Goal: Task Accomplishment & Management: Complete application form

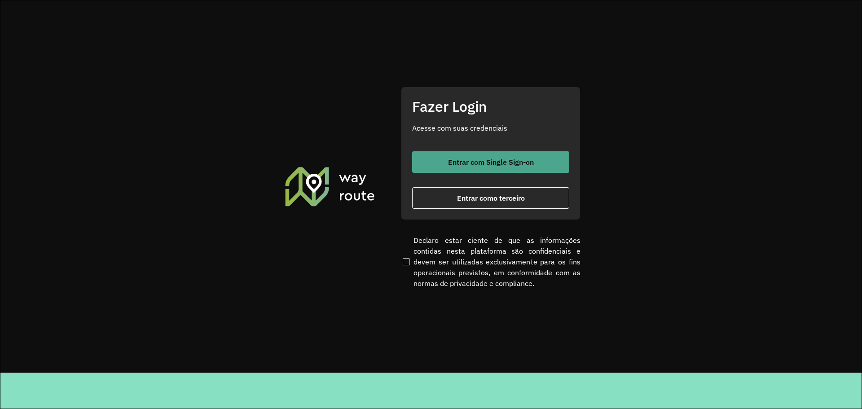
click at [472, 163] on span "Entrar com Single Sign-on" at bounding box center [491, 161] width 86 height 7
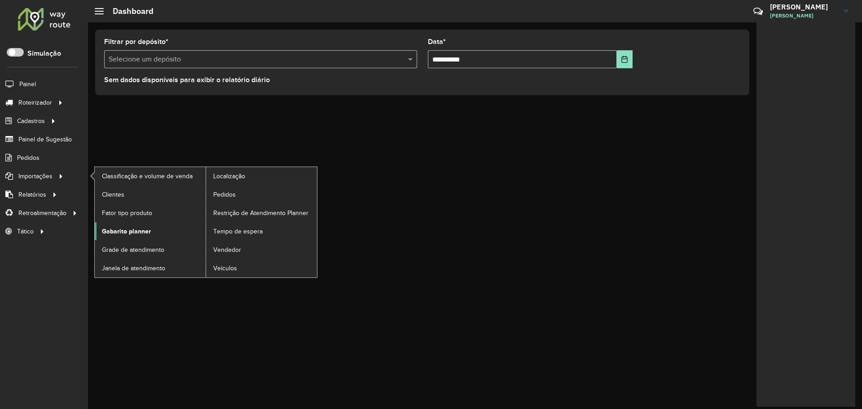
click at [144, 228] on span "Gabarito planner" at bounding box center [126, 231] width 49 height 9
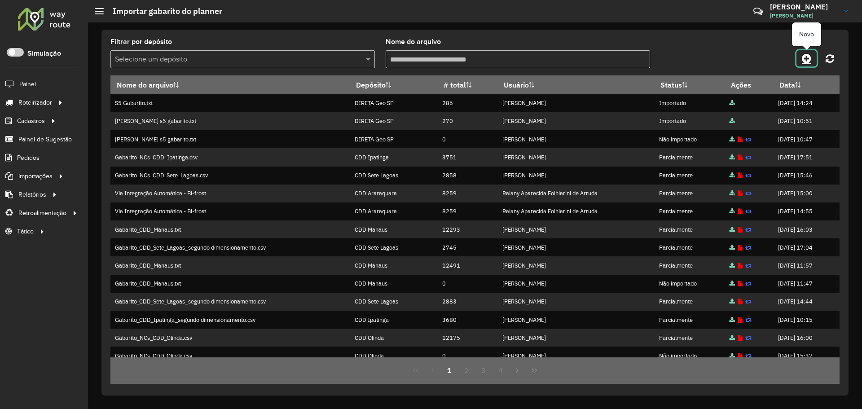
click at [808, 57] on icon at bounding box center [805, 58] width 9 height 11
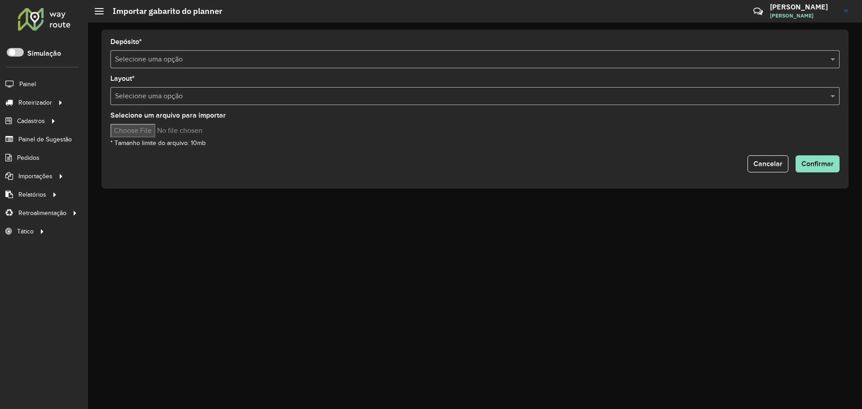
click at [188, 56] on input "text" at bounding box center [466, 59] width 702 height 11
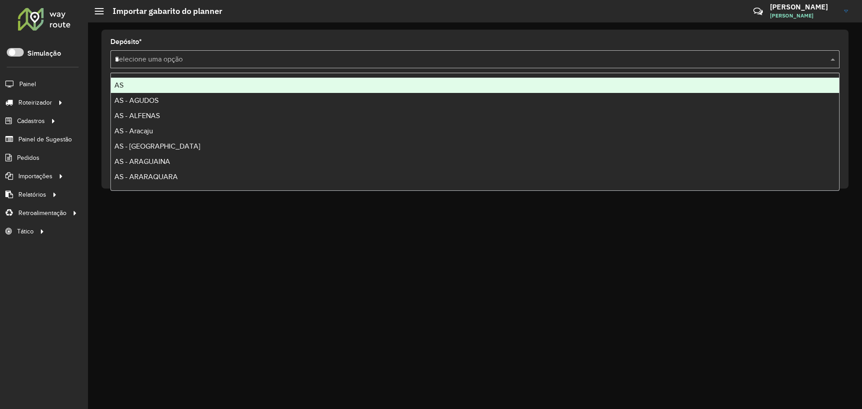
type input "**"
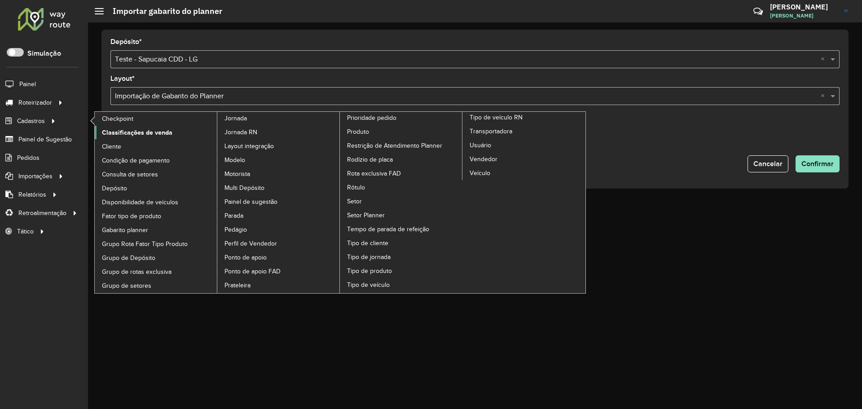
click at [139, 133] on span "Classificações de venda" at bounding box center [137, 132] width 70 height 9
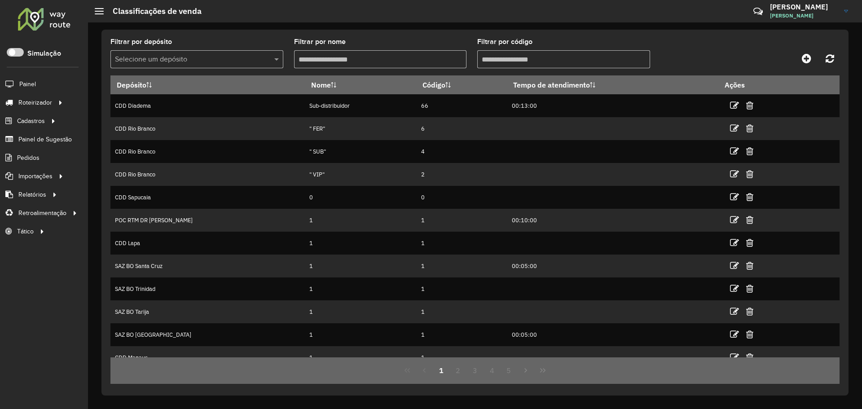
click at [227, 61] on input "text" at bounding box center [188, 59] width 146 height 11
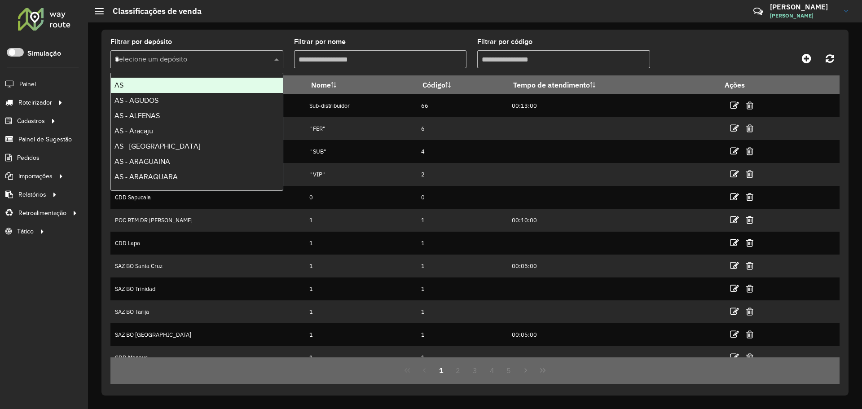
type input "**"
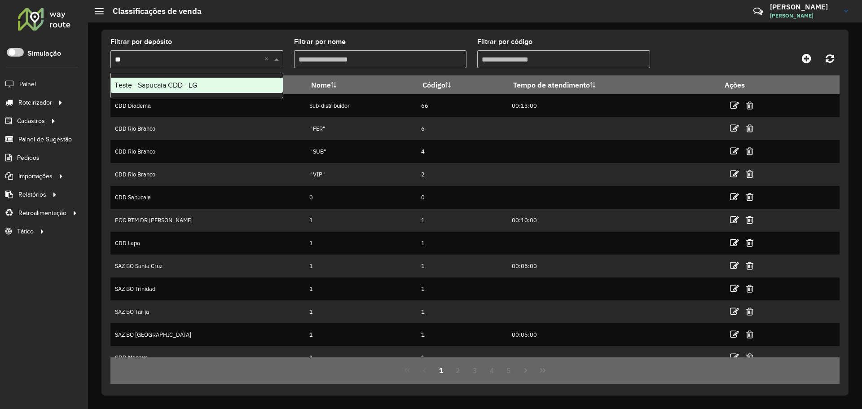
click at [230, 88] on div "Teste - Sapucaia CDD - LG" at bounding box center [197, 85] width 172 height 15
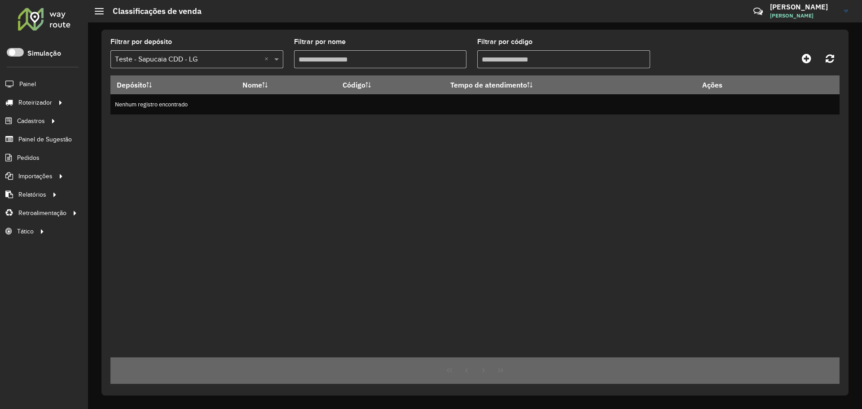
click at [358, 158] on div "Depósito Nome Código Tempo de atendimento Ações Nenhum registro encontrado" at bounding box center [474, 216] width 729 height 282
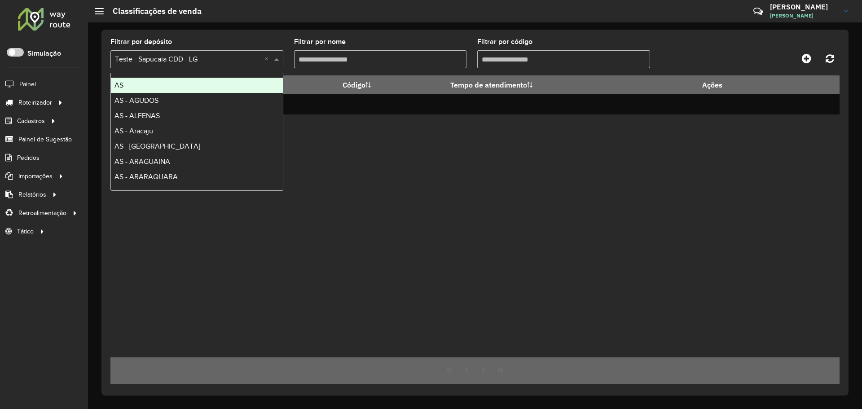
click at [210, 57] on input "text" at bounding box center [188, 59] width 146 height 11
click at [216, 33] on div "Filtrar por depósito Selecione um depósito × Teste - Sapucaia CDD - LG × Filtra…" at bounding box center [474, 213] width 747 height 366
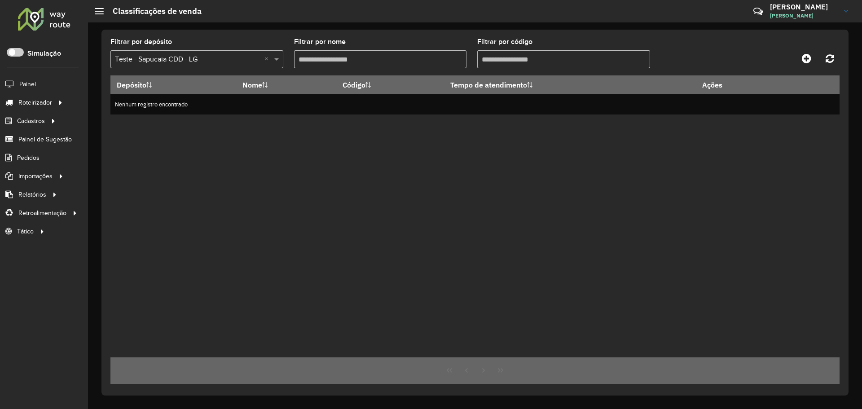
click at [441, 180] on div "Depósito Nome Código Tempo de atendimento Ações Nenhum registro encontrado" at bounding box center [474, 216] width 729 height 282
click at [488, 208] on div "Depósito Nome Código Tempo de atendimento Ações Nenhum registro encontrado" at bounding box center [474, 216] width 729 height 282
click at [260, 28] on div "Filtrar por depósito Selecione um depósito × Teste - Sapucaia CDD - LG × Filtra…" at bounding box center [475, 215] width 774 height 386
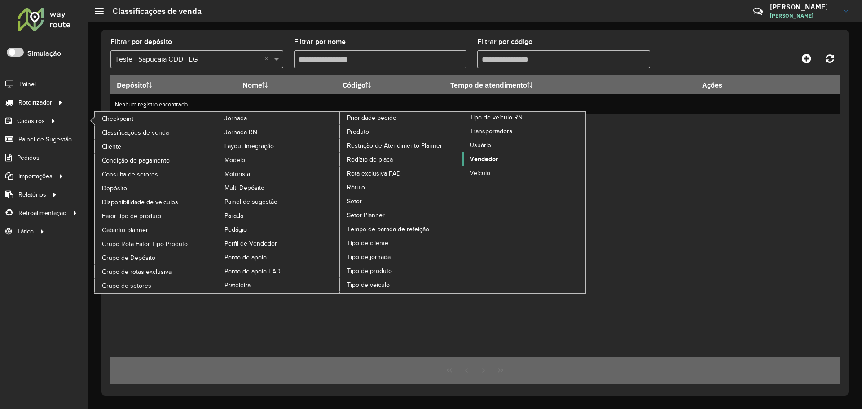
click at [481, 158] on span "Vendedor" at bounding box center [483, 158] width 28 height 9
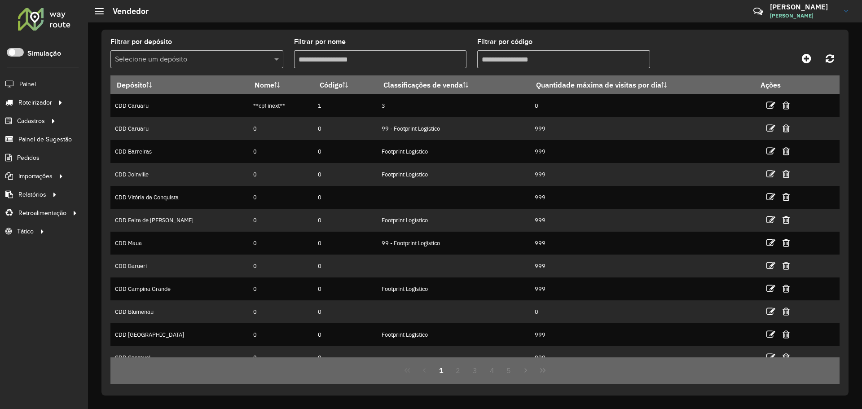
click at [258, 58] on input "text" at bounding box center [188, 59] width 146 height 11
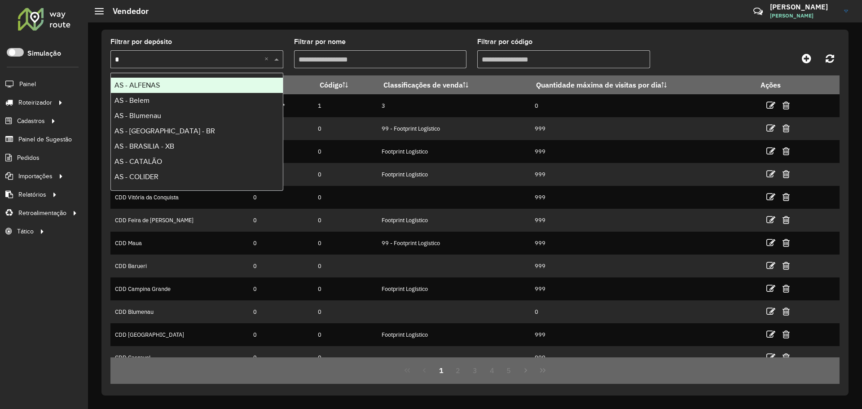
type input "**"
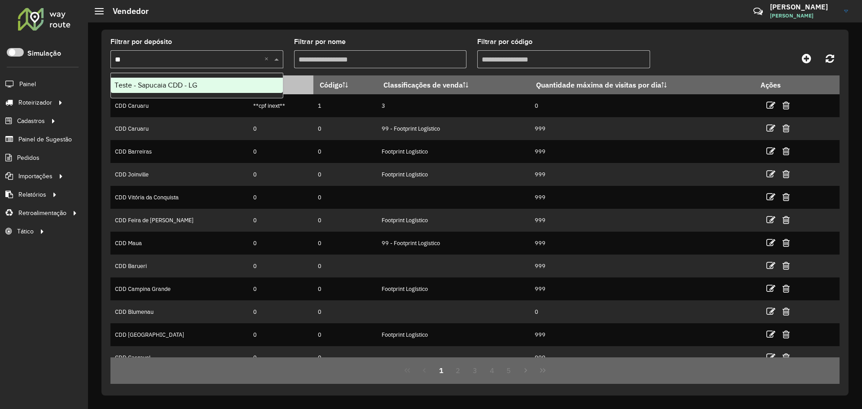
click at [252, 82] on div "Teste - Sapucaia CDD - LG" at bounding box center [197, 85] width 172 height 15
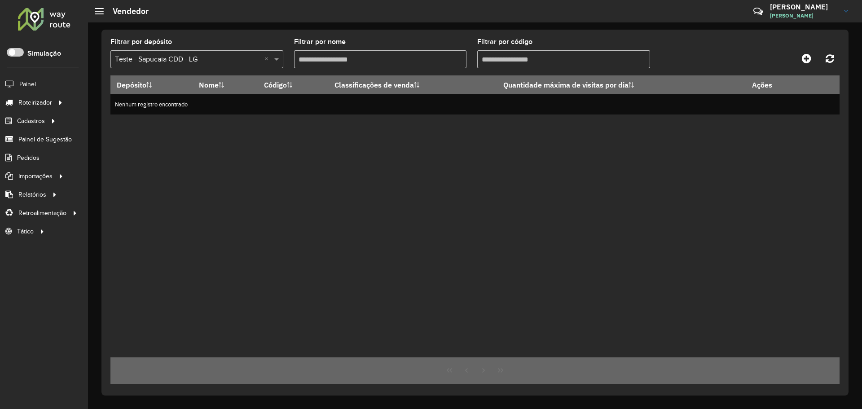
click at [335, 143] on div "Depósito Nome Código Classificações de venda Quantidade máxima de visitas por d…" at bounding box center [474, 216] width 729 height 282
drag, startPoint x: 651, startPoint y: 127, endPoint x: 666, endPoint y: 121, distance: 16.2
click at [654, 125] on div "Depósito Nome Código Classificações de venda Quantidade máxima de visitas por d…" at bounding box center [474, 216] width 729 height 282
drag, startPoint x: 319, startPoint y: 254, endPoint x: 298, endPoint y: 242, distance: 23.5
click at [318, 254] on div "Depósito Nome Código Classificações de venda Quantidade máxima de visitas por d…" at bounding box center [474, 216] width 729 height 282
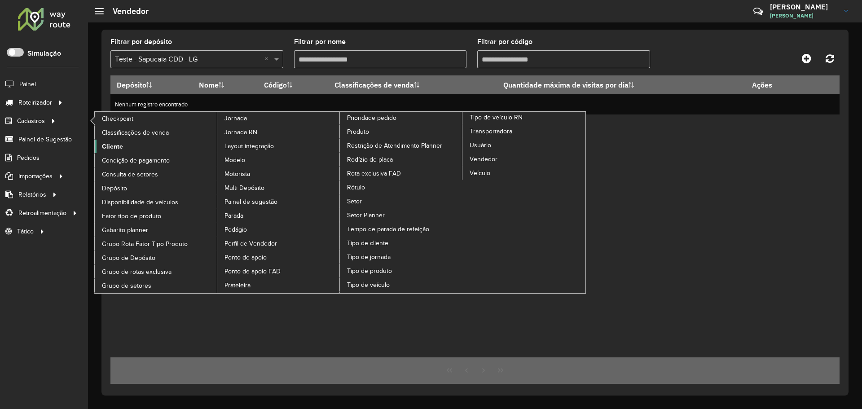
click at [123, 144] on link "Cliente" at bounding box center [156, 146] width 123 height 13
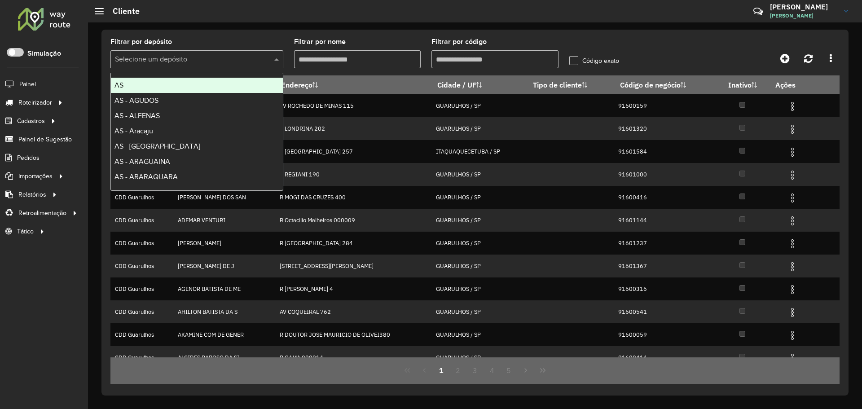
click at [229, 66] on div "Selecione um depósito" at bounding box center [196, 59] width 173 height 18
type input "**"
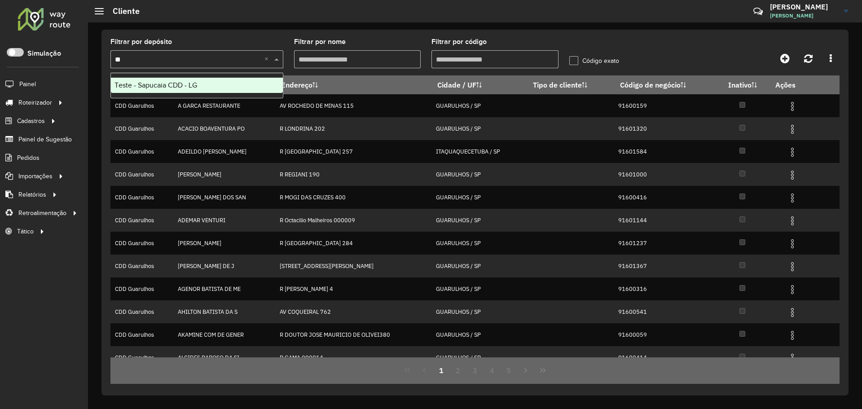
click at [228, 79] on div "Teste - Sapucaia CDD - LG" at bounding box center [197, 85] width 172 height 15
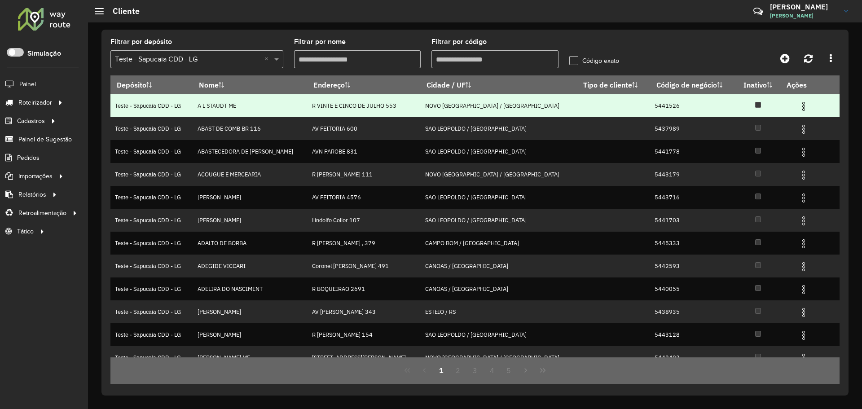
click at [650, 106] on td "5441526" at bounding box center [693, 105] width 86 height 23
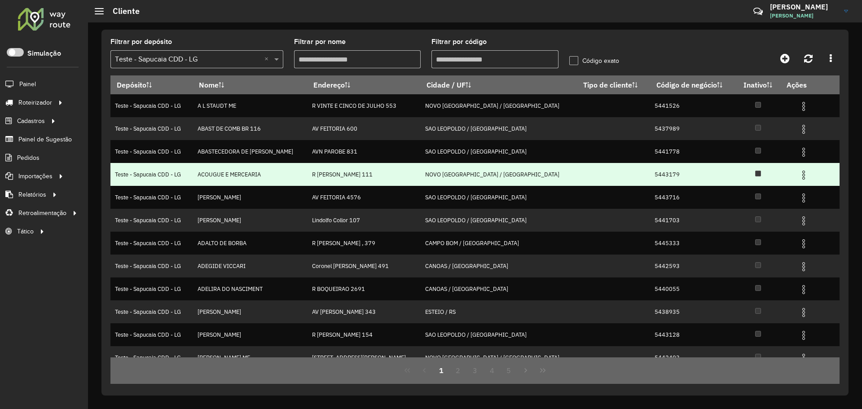
copy td "5441526"
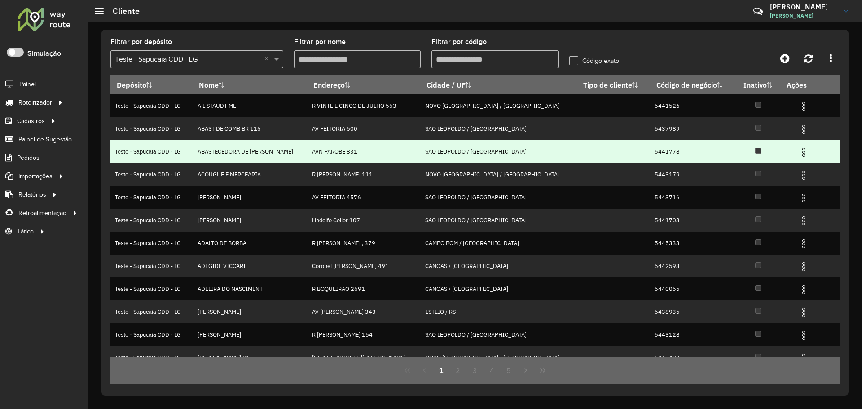
click at [650, 153] on td "5441778" at bounding box center [693, 151] width 86 height 23
copy td "5441778"
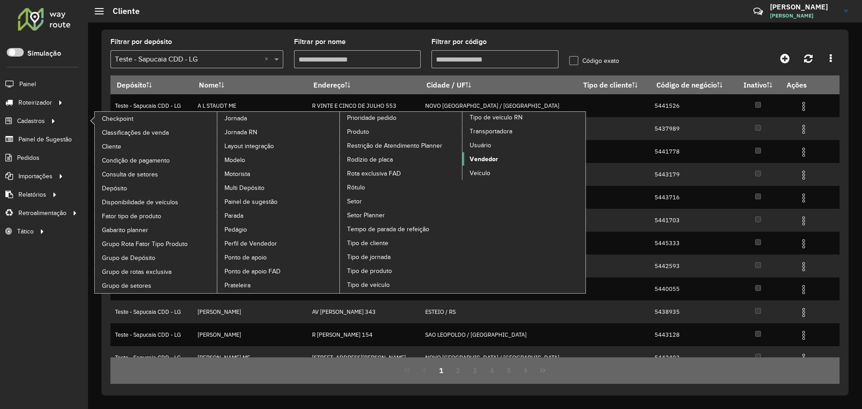
click at [492, 156] on span "Vendedor" at bounding box center [483, 158] width 28 height 9
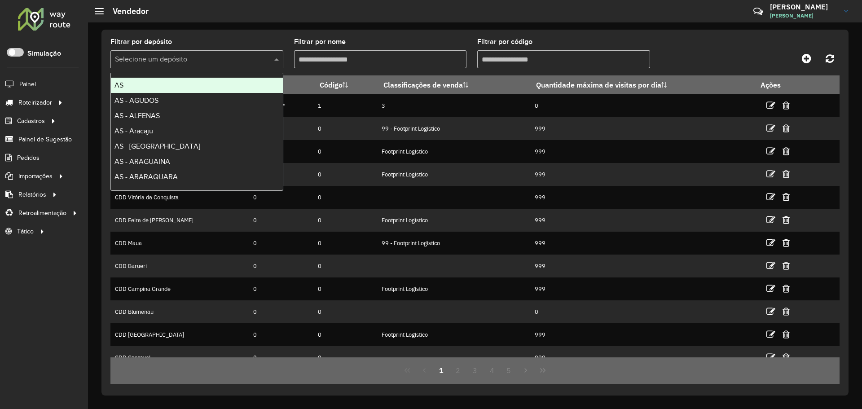
click at [215, 61] on input "text" at bounding box center [188, 59] width 146 height 11
type input "**"
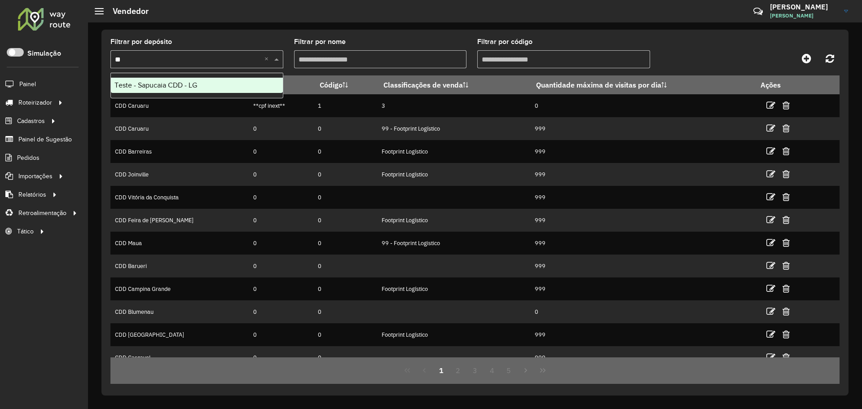
click at [245, 79] on div "Teste - Sapucaia CDD - LG" at bounding box center [197, 85] width 172 height 15
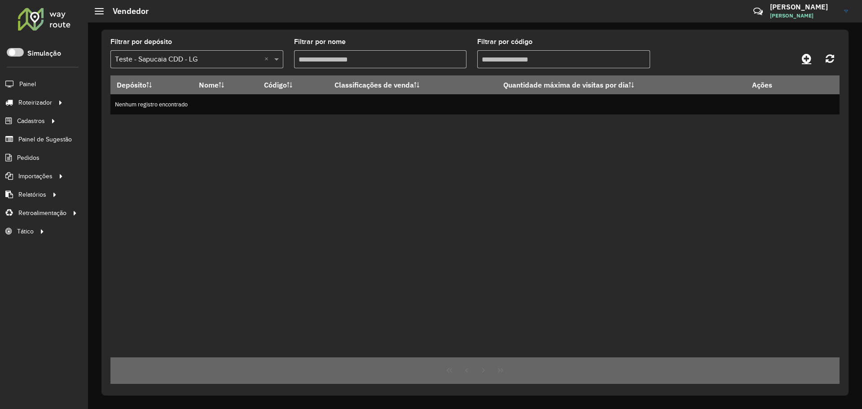
drag, startPoint x: 685, startPoint y: 125, endPoint x: 802, endPoint y: 62, distance: 132.5
click at [688, 124] on div "Depósito Nome Código Classificações de venda Quantidade máxima de visitas por d…" at bounding box center [474, 216] width 729 height 282
click at [815, 52] on link at bounding box center [806, 58] width 20 height 16
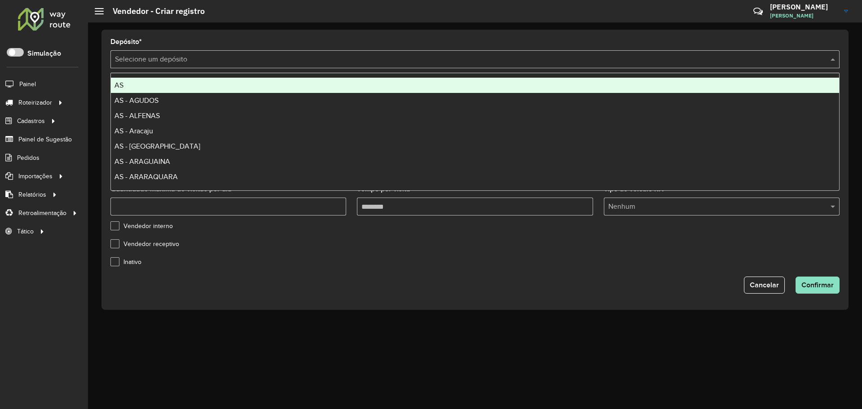
click at [245, 59] on input "text" at bounding box center [466, 59] width 702 height 11
type input "**"
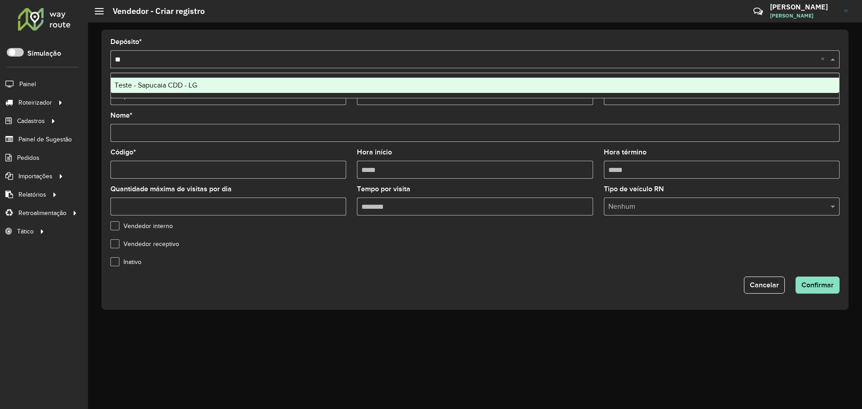
click at [242, 83] on div "Teste - Sapucaia CDD - LG" at bounding box center [475, 85] width 728 height 15
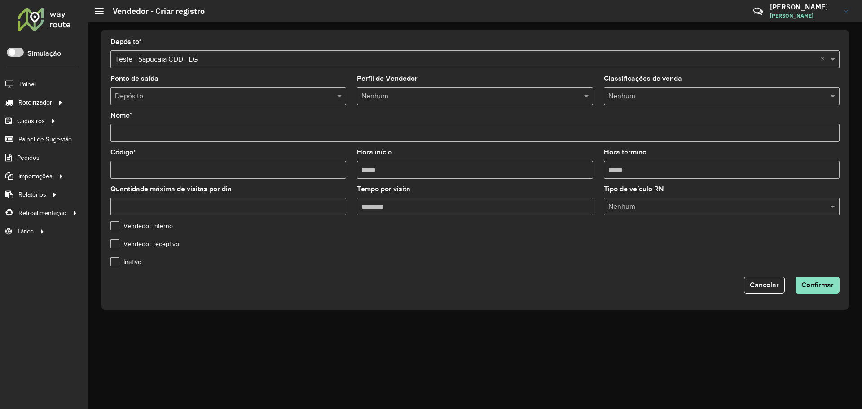
click at [289, 93] on input "text" at bounding box center [219, 96] width 209 height 11
click at [338, 96] on span at bounding box center [340, 96] width 11 height 11
click at [407, 98] on input "text" at bounding box center [465, 96] width 209 height 11
click at [669, 97] on input "text" at bounding box center [712, 96] width 209 height 11
click at [162, 131] on input "Nome *" at bounding box center [474, 133] width 729 height 18
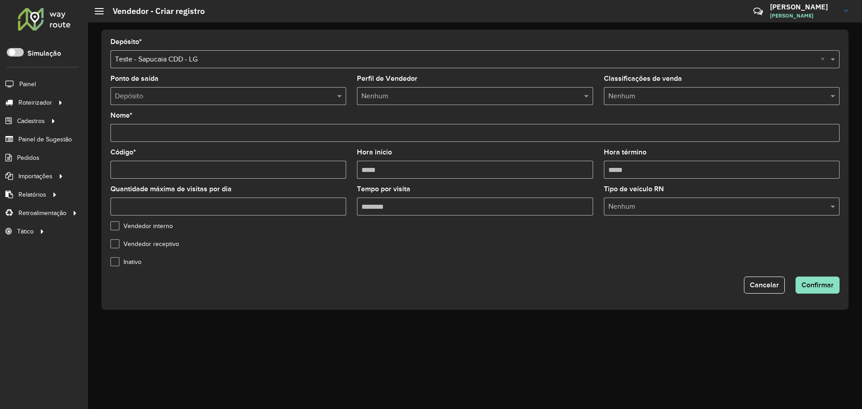
click at [656, 93] on input "text" at bounding box center [712, 96] width 209 height 11
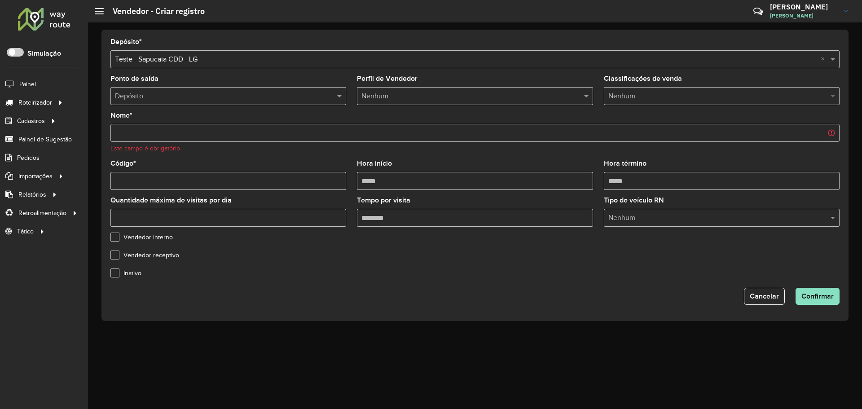
click at [834, 94] on span at bounding box center [833, 96] width 11 height 11
click at [549, 18] on hb-header "Vendedor - Criar registro Críticas? Dúvidas? Elogios? Sugestões? Entre em conta…" at bounding box center [475, 11] width 774 height 22
click at [583, 10] on hb-header "Vendedor - Criar registro Críticas? Dúvidas? Elogios? Sugestões? Entre em conta…" at bounding box center [475, 11] width 774 height 22
click at [766, 298] on span "Cancelar" at bounding box center [763, 296] width 29 height 8
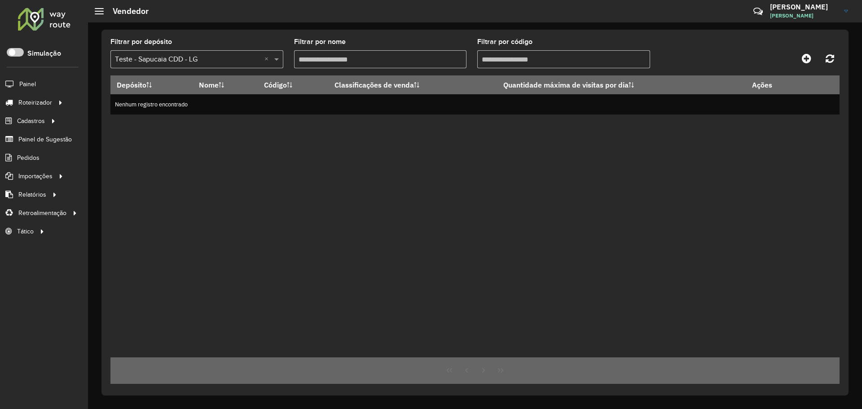
click at [468, 184] on div "Depósito Nome Código Classificações de venda Quantidade máxima de visitas por d…" at bounding box center [474, 216] width 729 height 282
click at [804, 60] on icon at bounding box center [805, 58] width 9 height 11
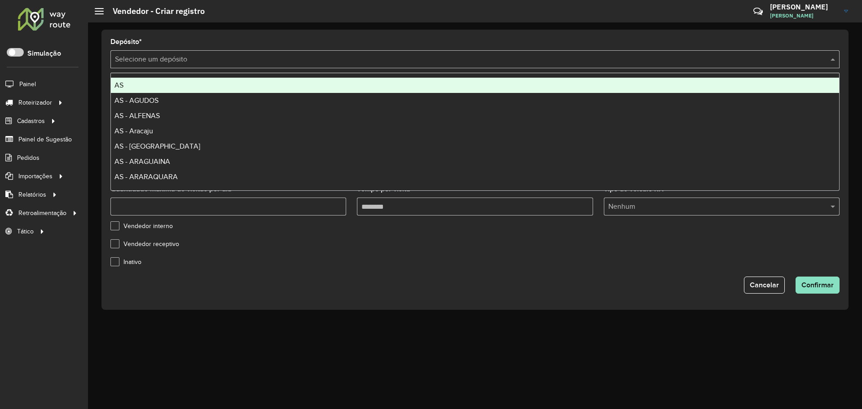
click at [272, 61] on input "text" at bounding box center [466, 59] width 702 height 11
type input "**"
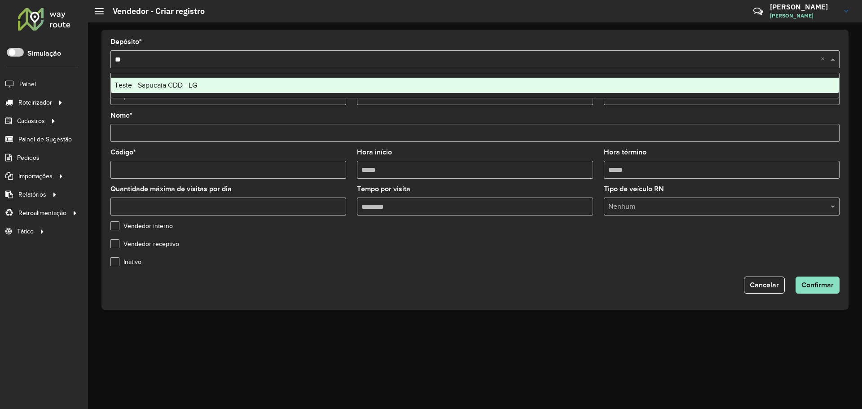
click at [272, 84] on div "Teste - Sapucaia CDD - LG" at bounding box center [475, 85] width 728 height 15
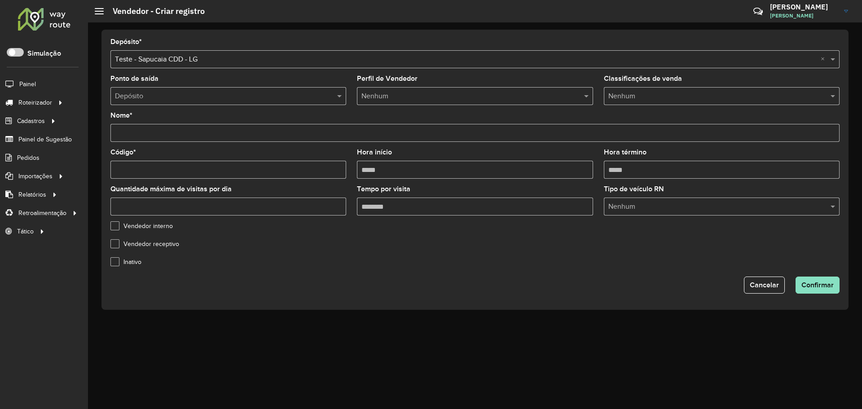
click at [293, 96] on input "text" at bounding box center [219, 96] width 209 height 11
click at [425, 96] on input "text" at bounding box center [465, 96] width 209 height 11
click at [660, 89] on div "Nenhum" at bounding box center [722, 96] width 236 height 18
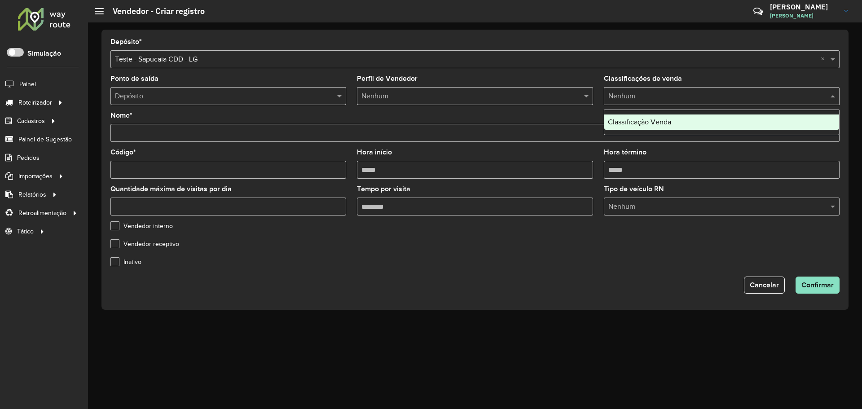
click at [656, 123] on span "Classificação Venda" at bounding box center [639, 122] width 63 height 8
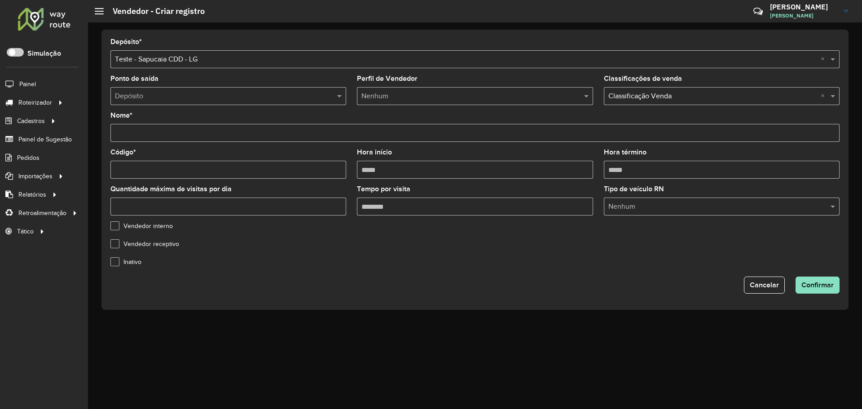
click at [683, 94] on input "text" at bounding box center [712, 96] width 209 height 11
click at [639, 92] on input "text" at bounding box center [712, 96] width 209 height 11
drag, startPoint x: 599, startPoint y: 96, endPoint x: 687, endPoint y: 96, distance: 88.0
click at [687, 96] on formly-field "Classificações de venda Nenhum × Classificação Venda ×" at bounding box center [721, 93] width 246 height 37
click at [335, 245] on div "Vendedor receptivo" at bounding box center [474, 246] width 729 height 11
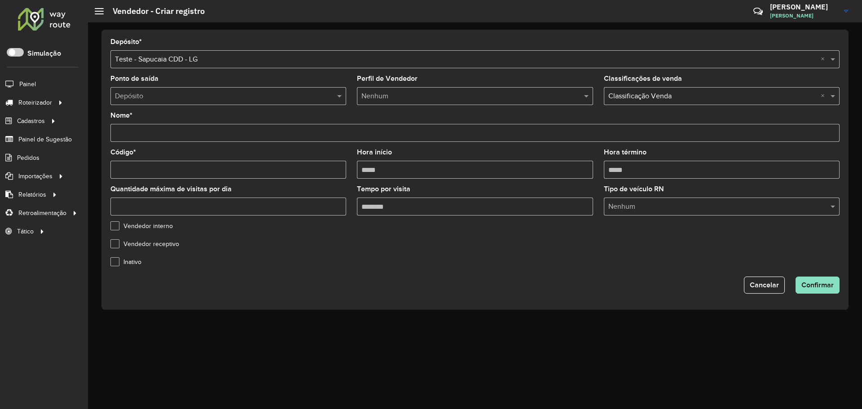
click at [206, 136] on input "Nome *" at bounding box center [474, 133] width 729 height 18
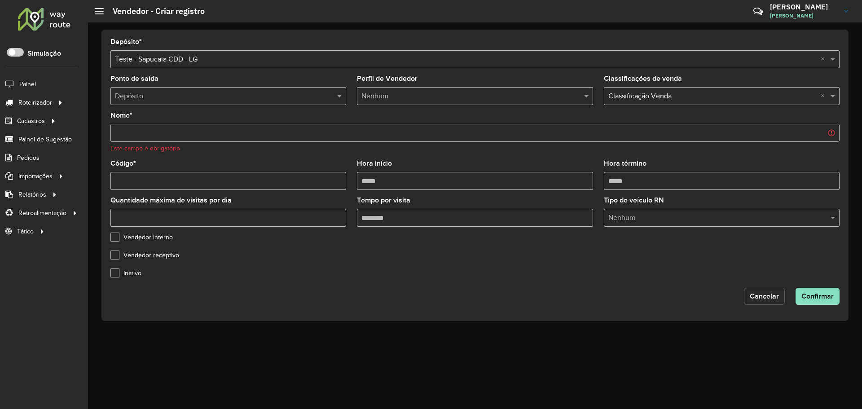
click at [766, 285] on form "Depósito * Selecione um depósito × Teste - Sapucaia CDD - LG × Ponto de saída D…" at bounding box center [474, 172] width 729 height 266
click at [760, 292] on button "Cancelar" at bounding box center [764, 296] width 41 height 17
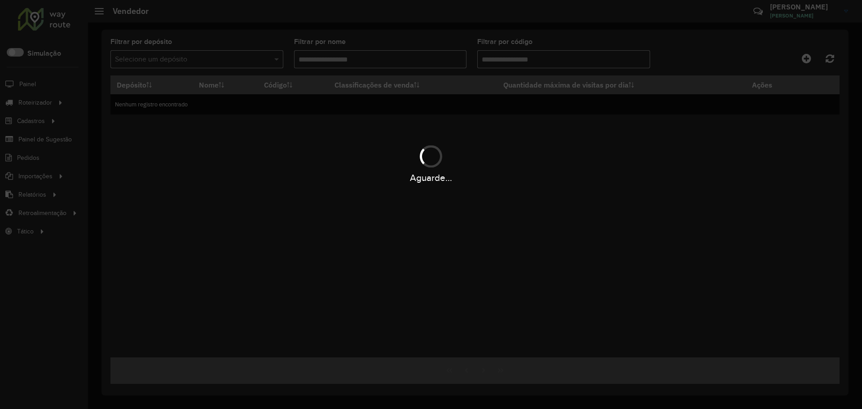
click at [563, 205] on div "Aguarde..." at bounding box center [431, 204] width 862 height 409
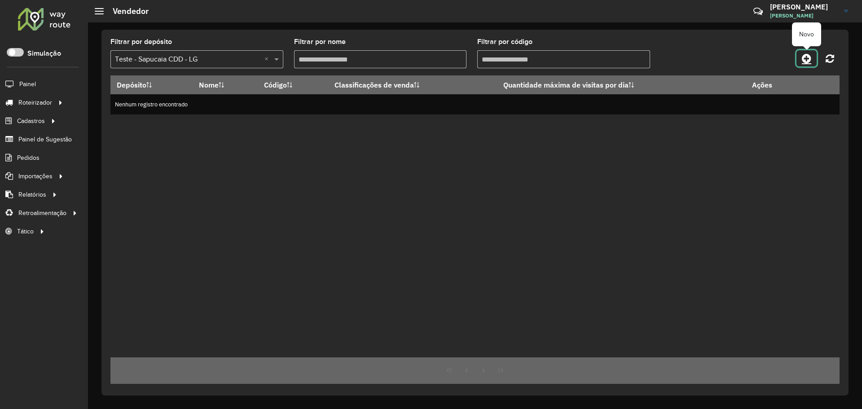
click at [800, 60] on link at bounding box center [806, 58] width 20 height 16
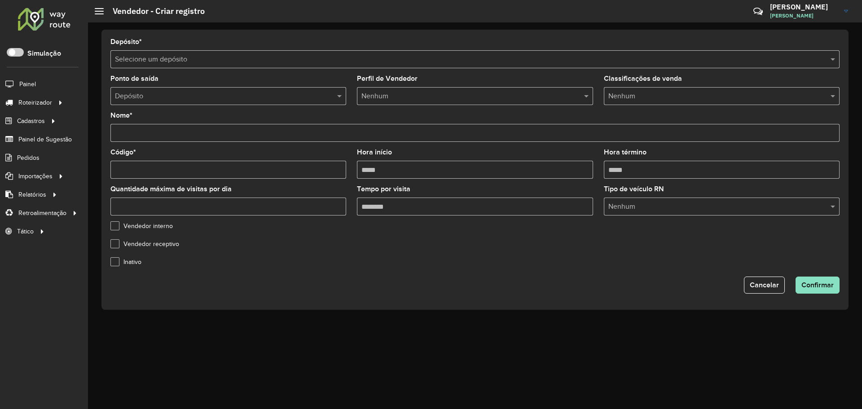
click at [222, 57] on input "text" at bounding box center [466, 59] width 702 height 11
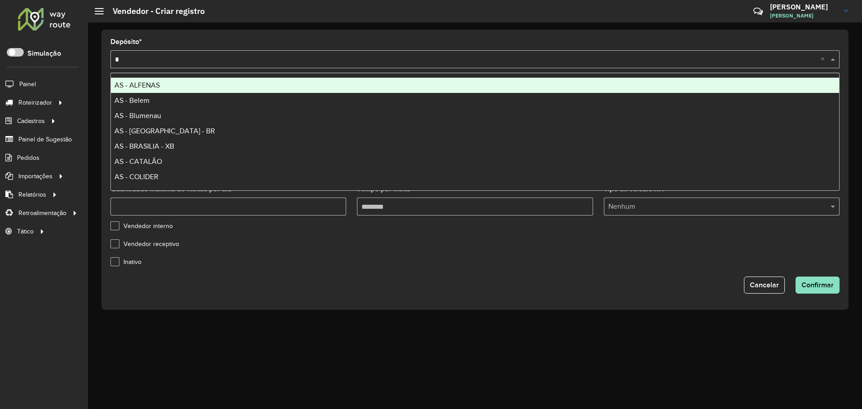
type input "**"
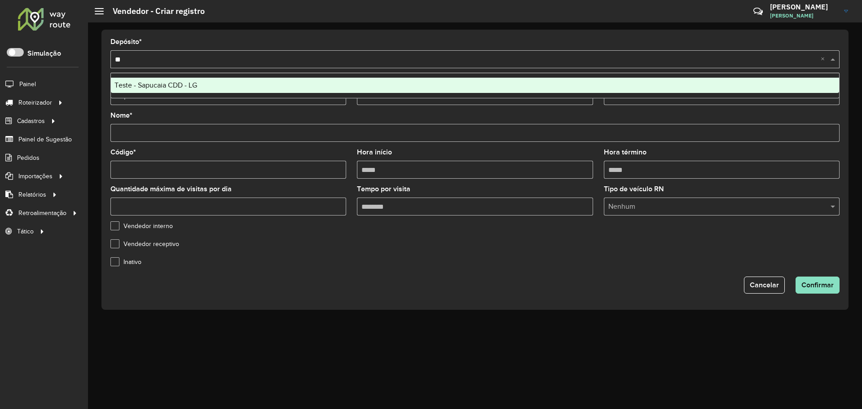
click at [247, 77] on ng-dropdown-panel "Teste - Sapucaia CDD - LG" at bounding box center [474, 86] width 729 height 26
click at [240, 87] on div "Teste - Sapucaia CDD - LG" at bounding box center [475, 85] width 728 height 15
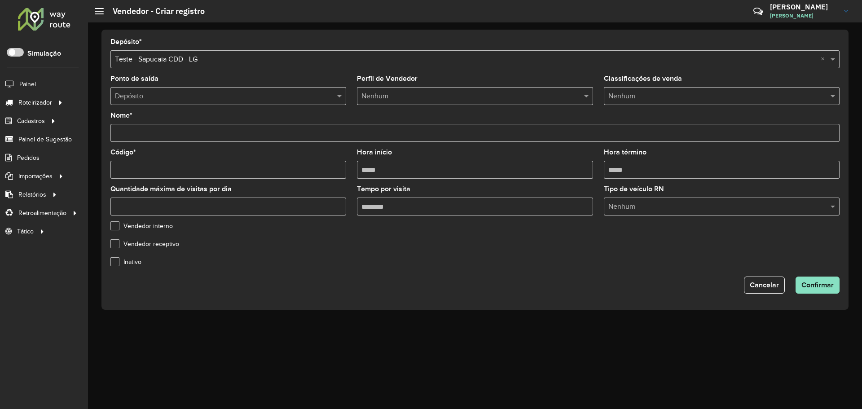
click at [431, 96] on input "text" at bounding box center [465, 96] width 209 height 11
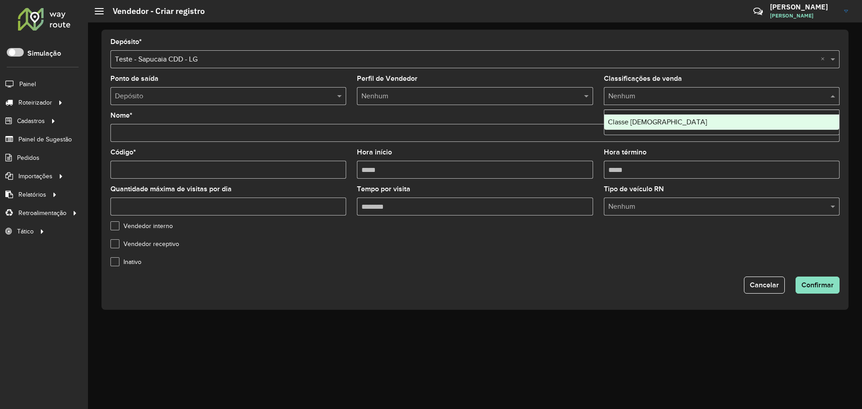
click at [662, 92] on input "text" at bounding box center [712, 96] width 209 height 11
click at [652, 120] on span "Classe Brahma" at bounding box center [657, 122] width 99 height 8
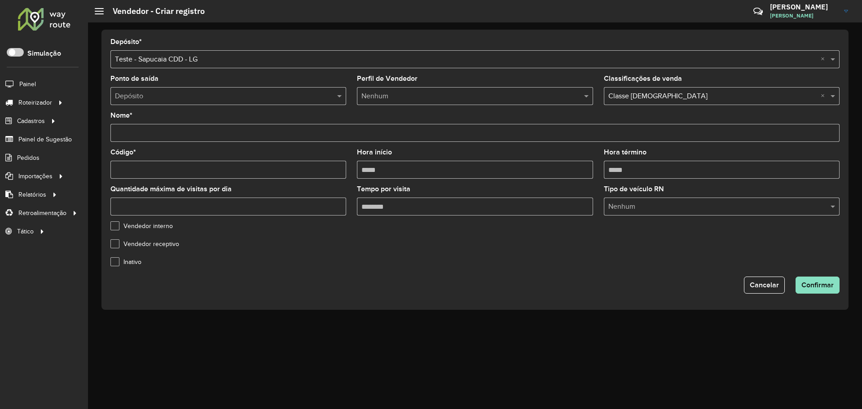
click at [186, 129] on input "Nome *" at bounding box center [474, 133] width 729 height 18
type input "**********"
type input "****"
click at [433, 160] on div "Hora início" at bounding box center [475, 164] width 236 height 30
click at [425, 171] on input "Hora início" at bounding box center [475, 170] width 236 height 18
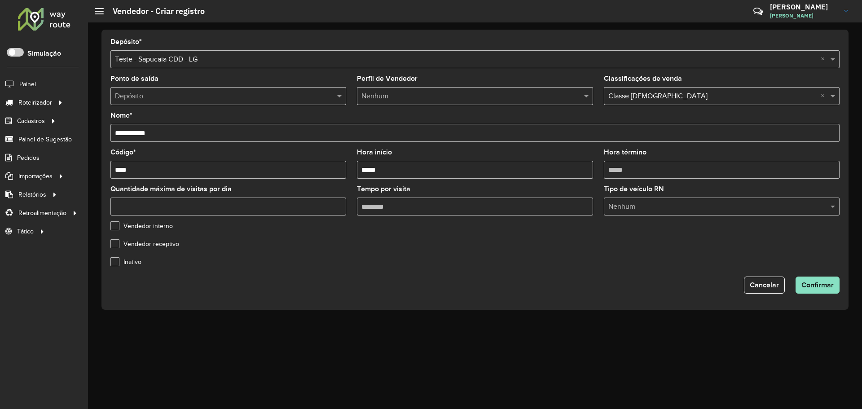
type input "*****"
click at [271, 206] on input "Quantidade máxima de visitas por dia" at bounding box center [228, 206] width 236 height 18
type input "**"
type input "********"
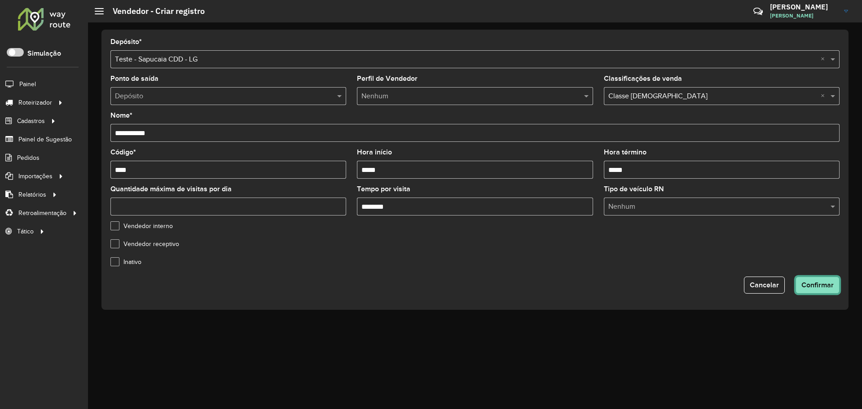
click at [812, 285] on span "Confirmar" at bounding box center [817, 285] width 32 height 8
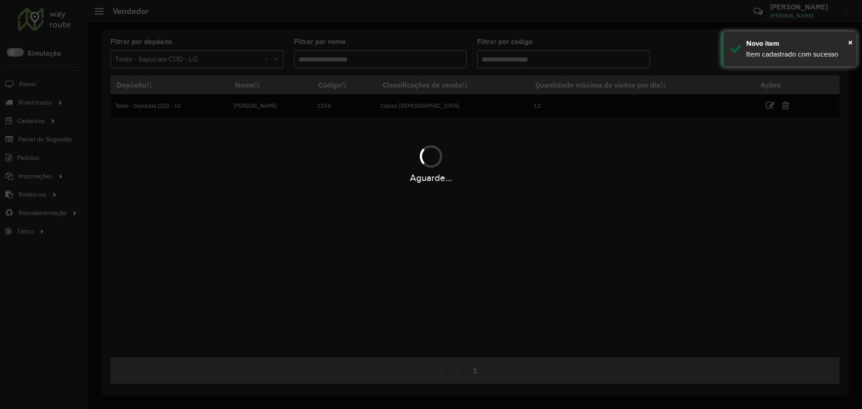
click at [495, 206] on hb-app "Aguarde... Pop-up bloqueado! Seu navegador bloqueou automáticamente a abertura …" at bounding box center [431, 204] width 862 height 409
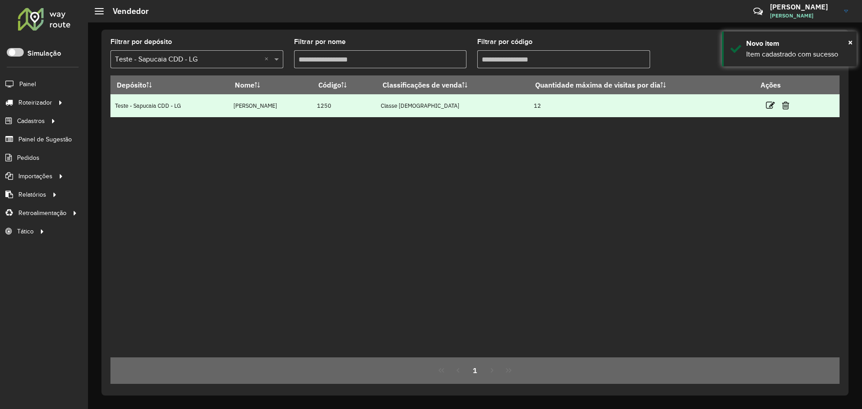
drag, startPoint x: 181, startPoint y: 109, endPoint x: 537, endPoint y: 113, distance: 355.4
click at [536, 113] on tr "Teste - Sapucaia CDD - LG João Castro 1250 Classe Brahma 12" at bounding box center [474, 105] width 729 height 23
click at [542, 113] on td "12" at bounding box center [641, 105] width 225 height 23
click at [559, 111] on td "12" at bounding box center [641, 105] width 225 height 23
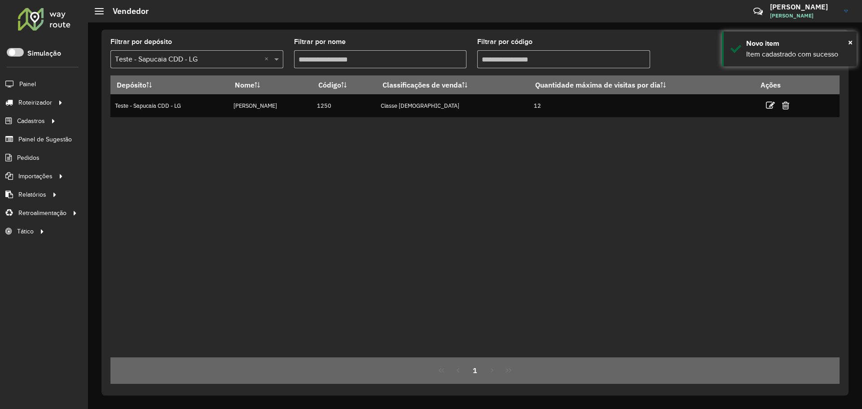
click at [565, 129] on div "Depósito Nome Código Classificações de venda Quantidade máxima de visitas por d…" at bounding box center [474, 216] width 729 height 282
click at [692, 130] on div "Depósito Nome Código Classificações de venda Quantidade máxima de visitas por d…" at bounding box center [474, 216] width 729 height 282
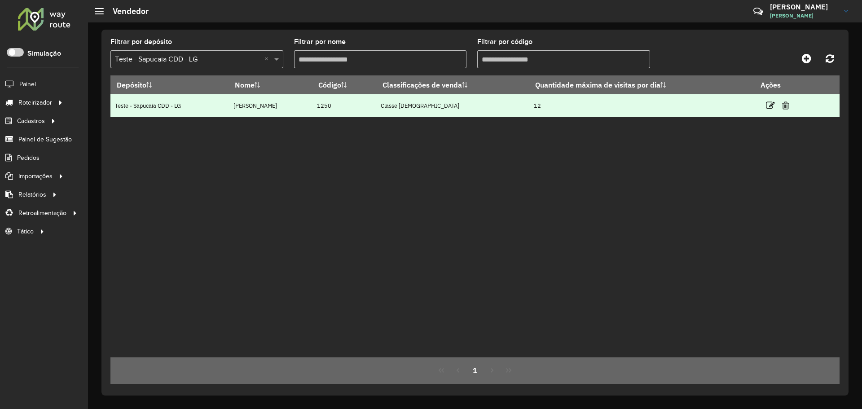
click at [533, 111] on td "12" at bounding box center [641, 105] width 225 height 23
click at [389, 101] on td "Classe Brahma" at bounding box center [452, 105] width 153 height 23
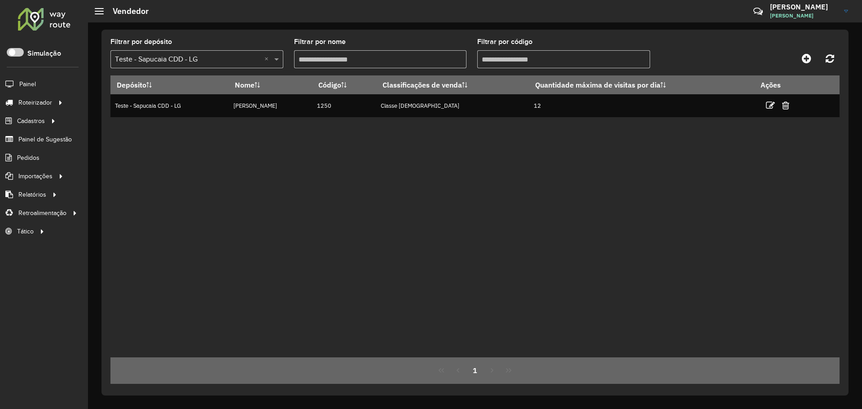
click at [353, 157] on div "Depósito Nome Código Classificações de venda Quantidade máxima de visitas por d…" at bounding box center [474, 216] width 729 height 282
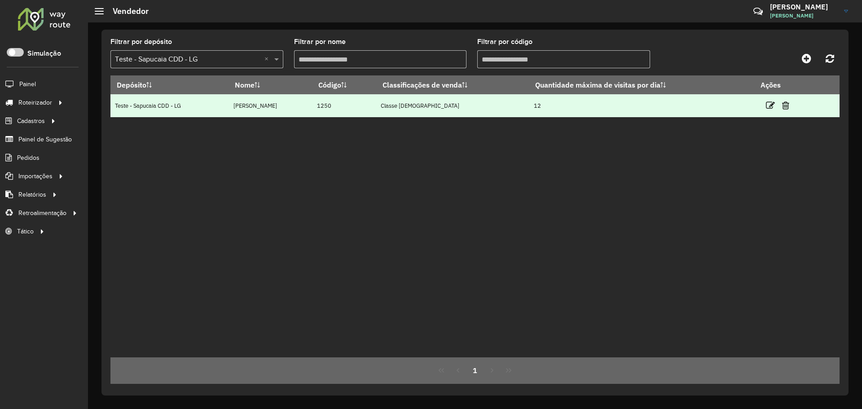
click at [227, 104] on td "Teste - Sapucaia CDD - LG" at bounding box center [169, 105] width 118 height 23
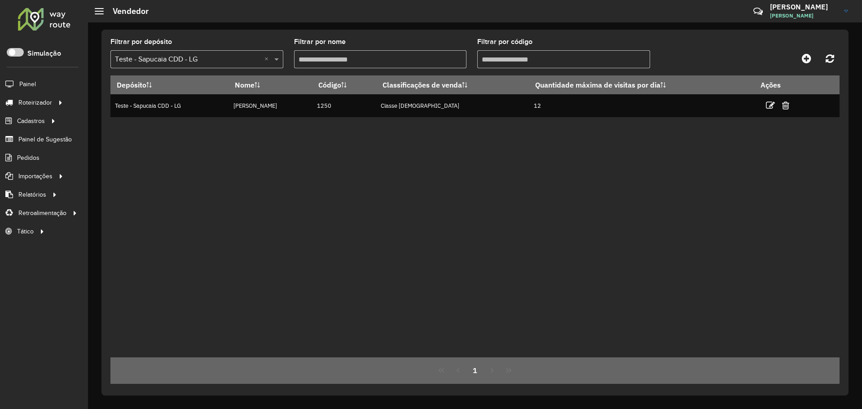
click at [273, 159] on div "Depósito Nome Código Classificações de venda Quantidade máxima de visitas por d…" at bounding box center [474, 216] width 729 height 282
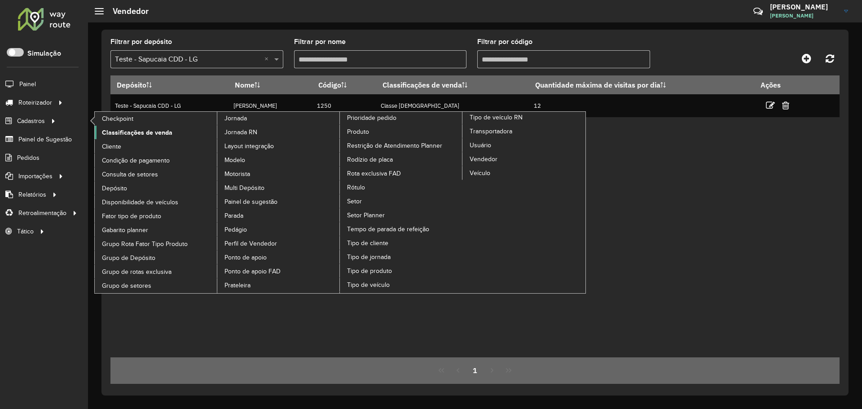
click at [160, 133] on span "Classificações de venda" at bounding box center [137, 132] width 70 height 9
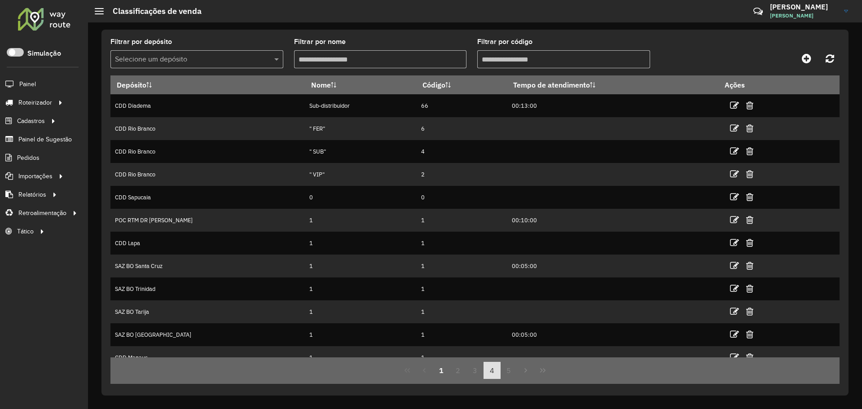
click at [490, 371] on button "4" at bounding box center [491, 370] width 17 height 17
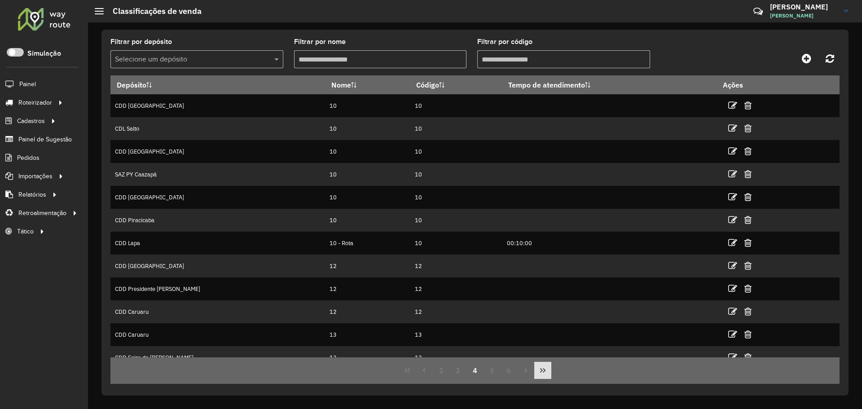
click at [545, 370] on icon "Last Page" at bounding box center [542, 370] width 5 height 4
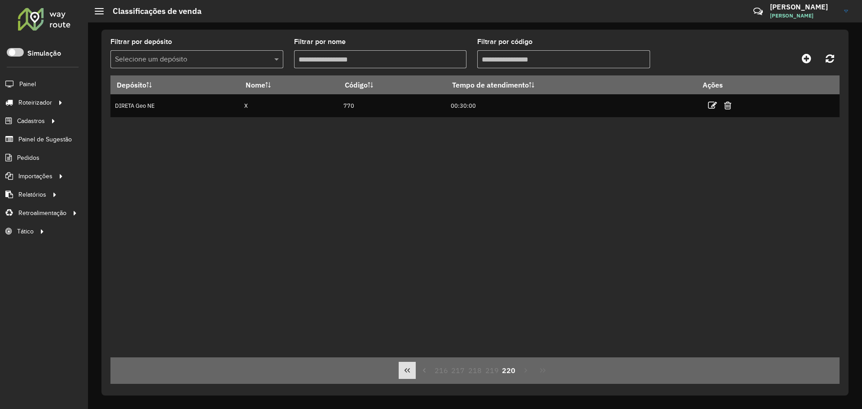
click at [410, 371] on icon "First Page" at bounding box center [406, 370] width 7 height 7
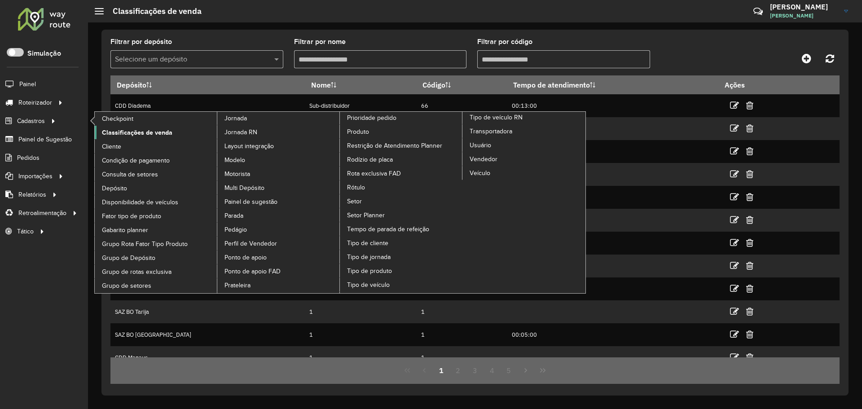
click at [130, 129] on span "Classificações de venda" at bounding box center [137, 132] width 70 height 9
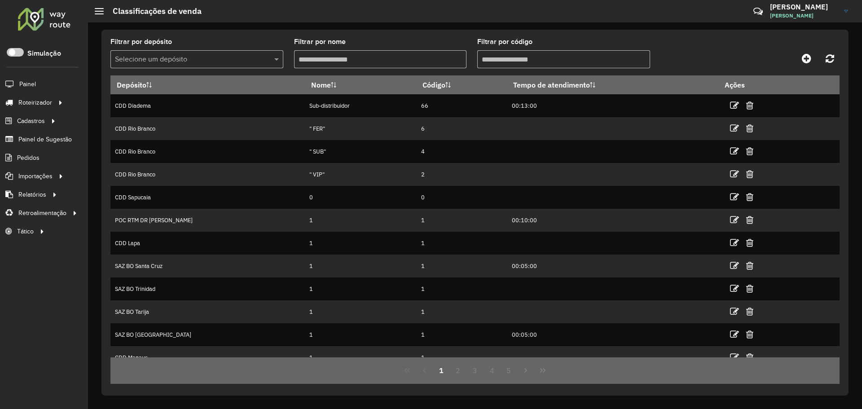
click at [670, 32] on div "Filtrar por depósito Selecione um depósito Filtrar por nome Filtrar por código …" at bounding box center [474, 213] width 747 height 366
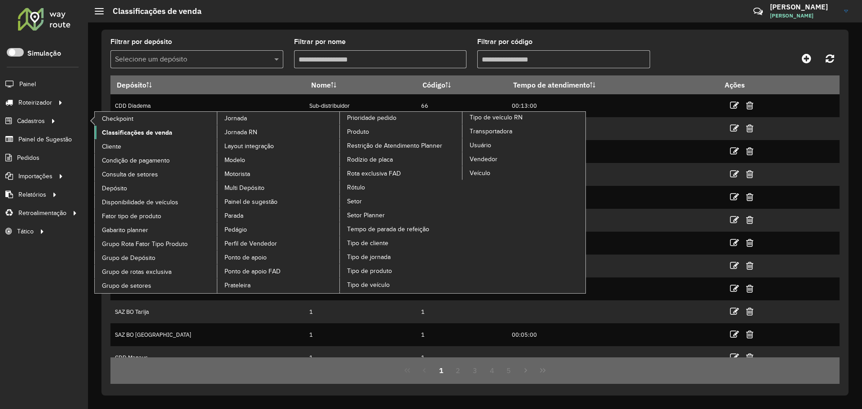
click at [172, 134] on link "Classificações de venda" at bounding box center [156, 132] width 123 height 13
click at [142, 129] on span "Classificações de venda" at bounding box center [137, 132] width 70 height 9
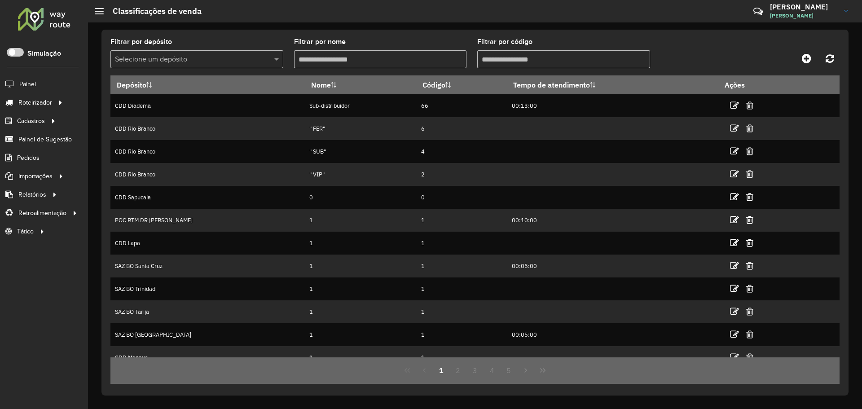
click at [213, 61] on input "text" at bounding box center [188, 59] width 146 height 11
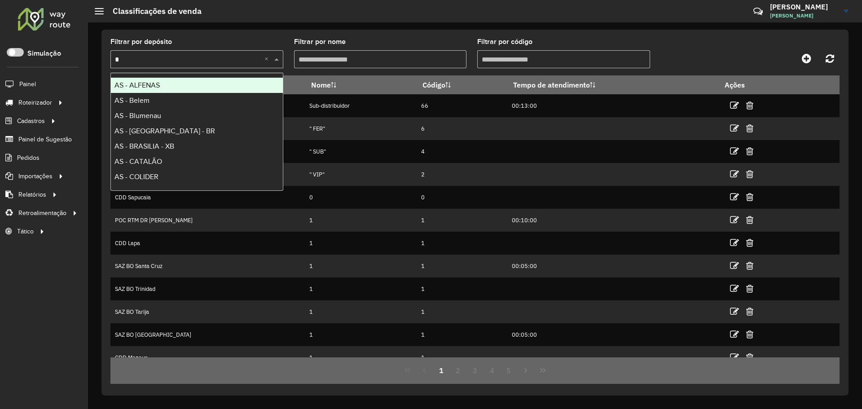
type input "**"
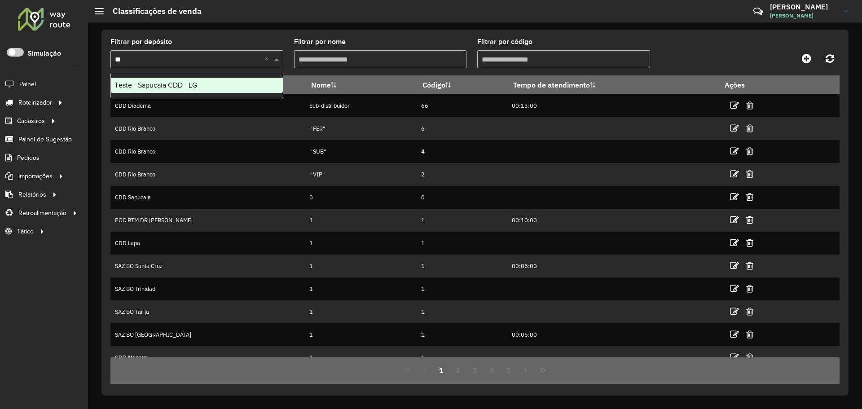
click at [215, 84] on div "Teste - Sapucaia CDD - LG" at bounding box center [197, 85] width 172 height 15
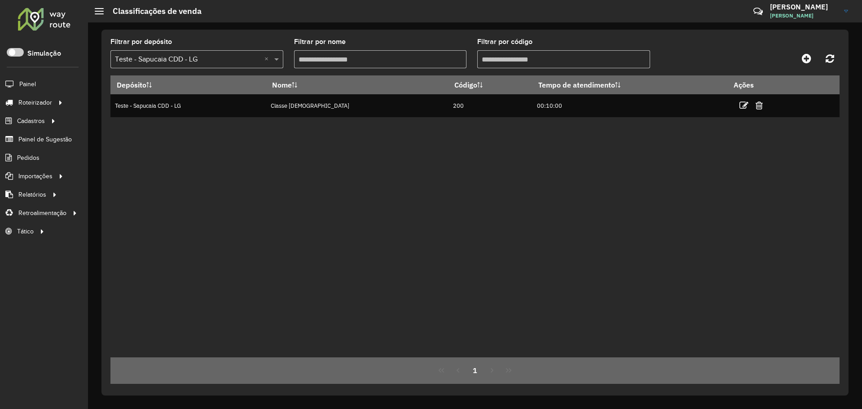
click at [478, 176] on div "Depósito Nome Código Tempo de atendimento Ações Teste - Sapucaia CDD - LG Class…" at bounding box center [474, 216] width 729 height 282
click at [392, 236] on div "Depósito Nome Código Tempo de atendimento Ações Teste - Sapucaia CDD - LG Class…" at bounding box center [474, 216] width 729 height 282
click at [444, 169] on div "Depósito Nome Código Tempo de atendimento Ações Teste - Sapucaia CDD - LG Class…" at bounding box center [474, 216] width 729 height 282
click at [476, 140] on div "Depósito Nome Código Tempo de atendimento Ações Teste - Sapucaia CDD - LG Class…" at bounding box center [474, 216] width 729 height 282
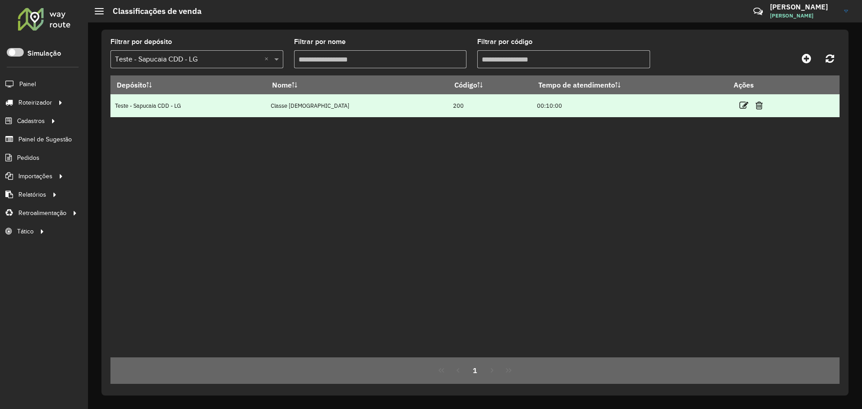
drag, startPoint x: 400, startPoint y: 108, endPoint x: 447, endPoint y: 111, distance: 46.8
click at [448, 111] on td "200" at bounding box center [490, 105] width 84 height 23
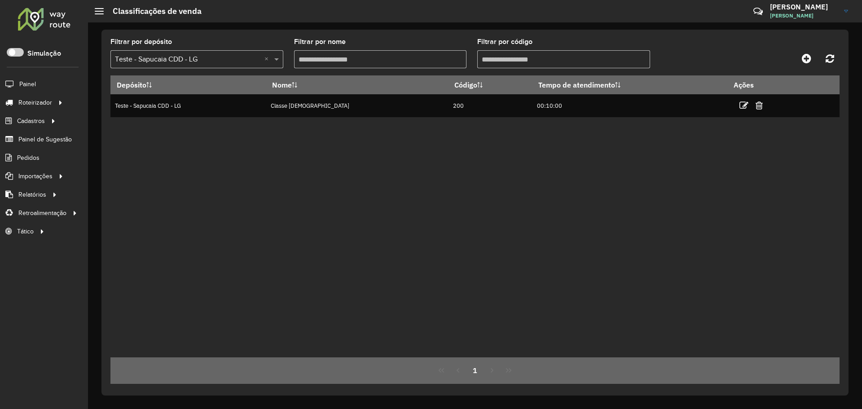
click at [426, 160] on div "Depósito Nome Código Tempo de atendimento Ações Teste - Sapucaia CDD - LG Class…" at bounding box center [474, 216] width 729 height 282
click at [494, 254] on div "Depósito Nome Código Tempo de atendimento Ações Teste - Sapucaia CDD - LG Class…" at bounding box center [474, 216] width 729 height 282
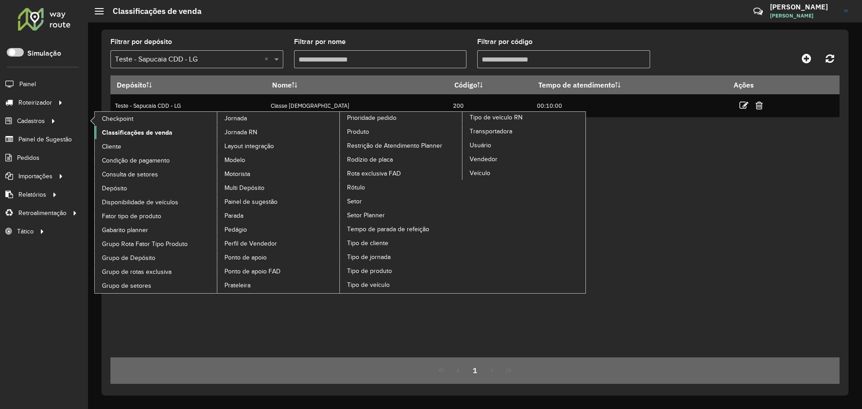
click at [157, 132] on span "Classificações de venda" at bounding box center [137, 132] width 70 height 9
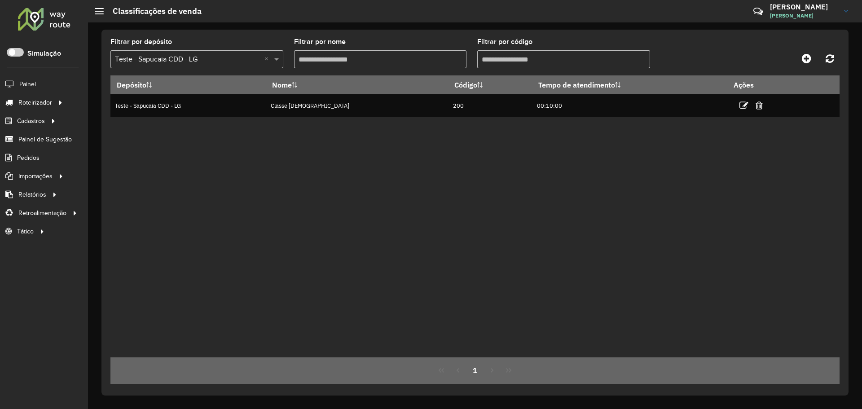
drag, startPoint x: 413, startPoint y: 181, endPoint x: 524, endPoint y: 144, distance: 117.2
click at [419, 180] on div "Depósito Nome Código Tempo de atendimento Ações Teste - Sapucaia CDD - LG Class…" at bounding box center [474, 216] width 729 height 282
click at [809, 58] on icon at bounding box center [805, 58] width 9 height 11
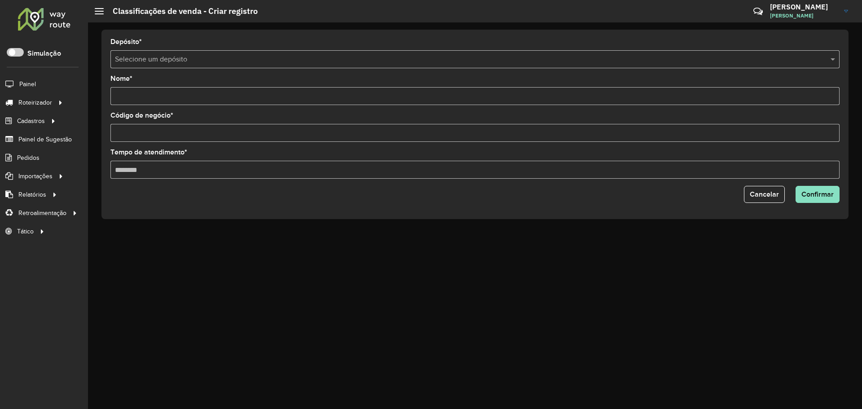
click at [179, 61] on input "text" at bounding box center [466, 59] width 702 height 11
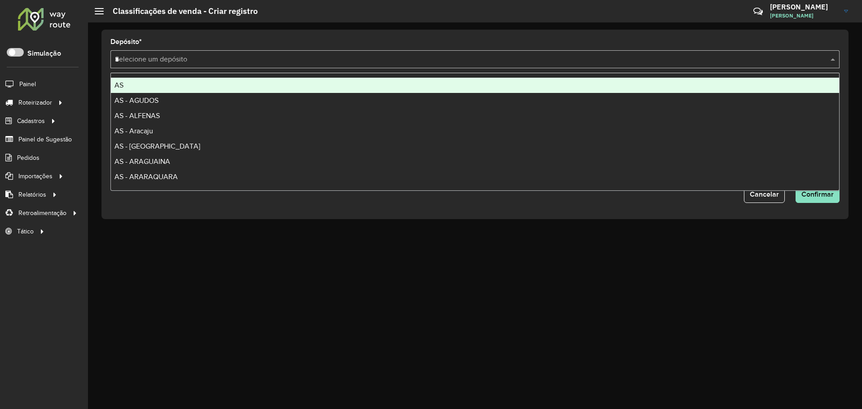
type input "**"
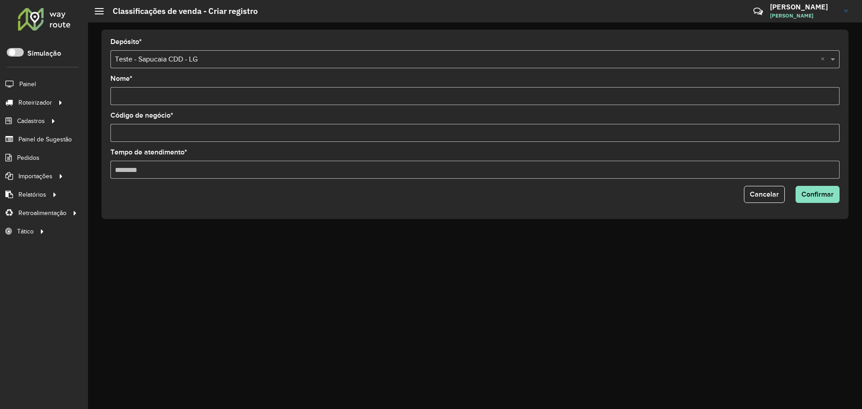
click at [216, 89] on input "Nome *" at bounding box center [474, 96] width 729 height 18
type input "*"
type input "***"
type input "********"
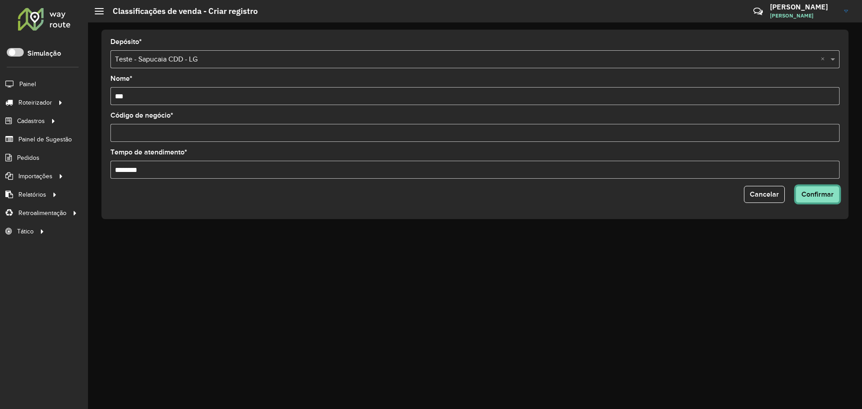
click at [811, 196] on span "Confirmar" at bounding box center [817, 194] width 32 height 8
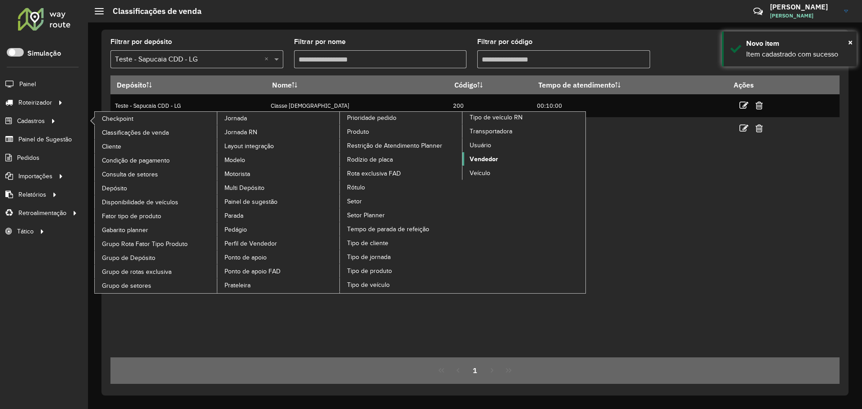
click at [495, 153] on link "Vendedor" at bounding box center [523, 158] width 123 height 13
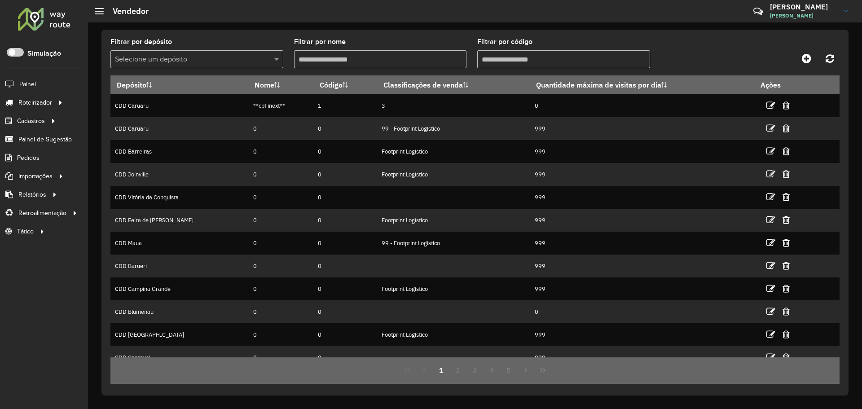
click at [250, 63] on input "text" at bounding box center [188, 59] width 146 height 11
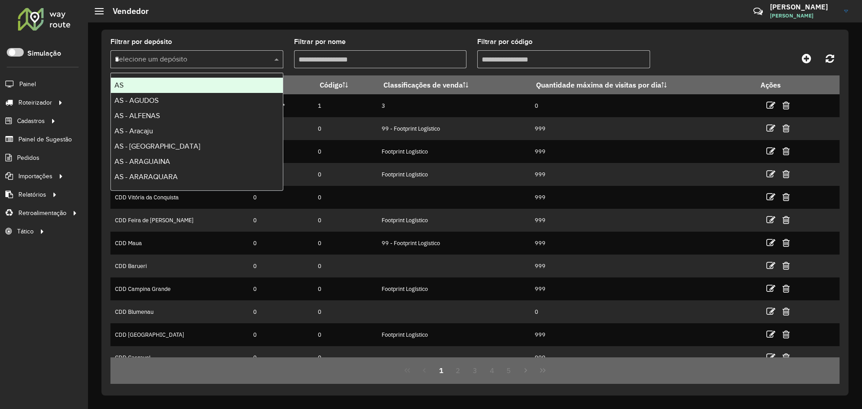
type input "**"
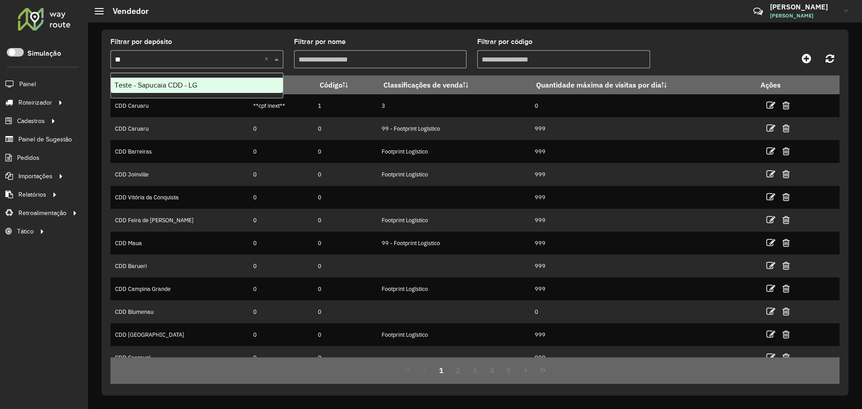
click at [217, 85] on div "Teste - Sapucaia CDD - LG" at bounding box center [197, 85] width 172 height 15
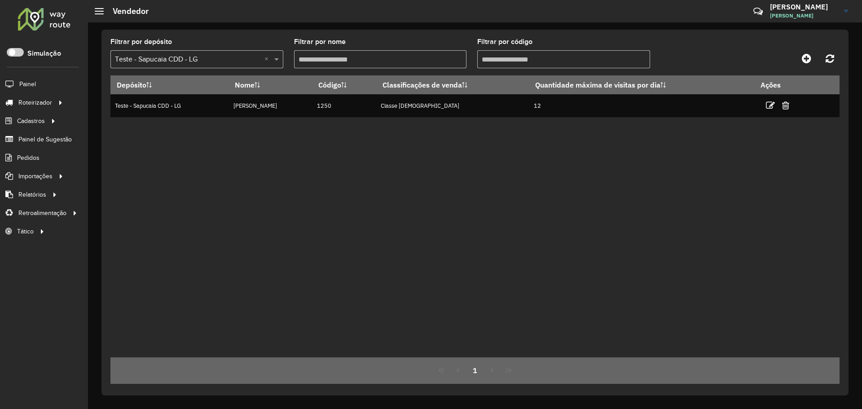
click at [533, 141] on div "Depósito Nome Código Classificações de venda Quantidade máxima de visitas por d…" at bounding box center [474, 216] width 729 height 282
click at [833, 61] on icon at bounding box center [829, 58] width 9 height 10
click at [810, 58] on icon at bounding box center [805, 58] width 9 height 11
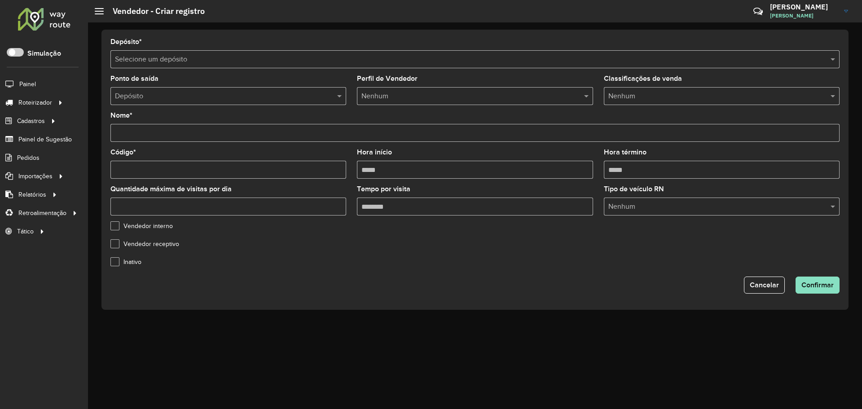
click at [200, 59] on input "text" at bounding box center [466, 59] width 702 height 11
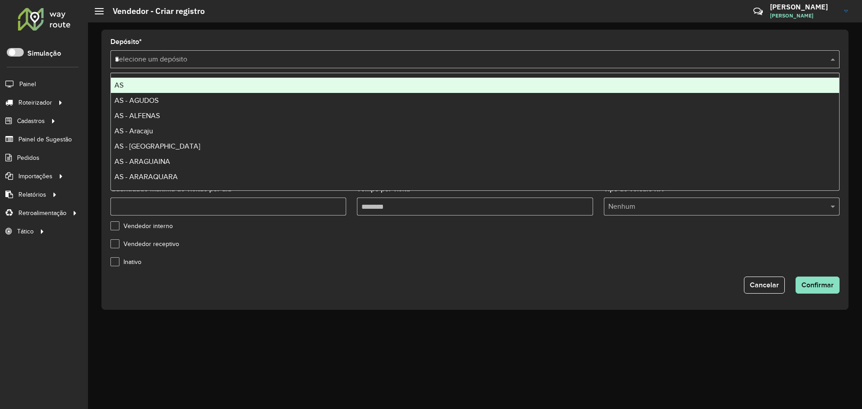
type input "**"
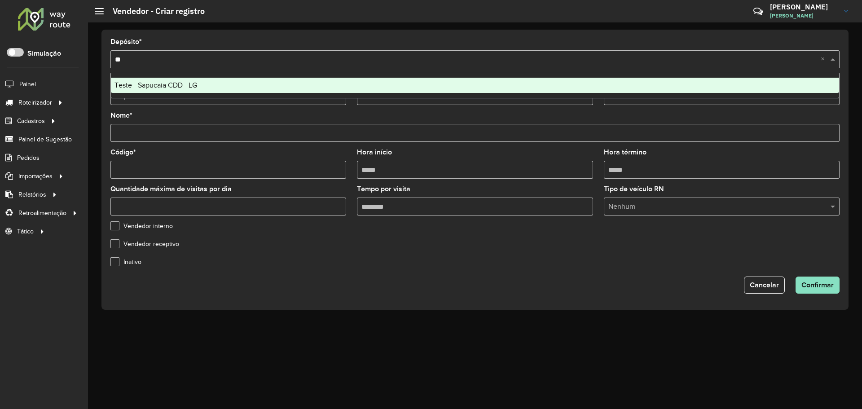
click at [213, 85] on div "Teste - Sapucaia CDD - LG" at bounding box center [475, 85] width 728 height 15
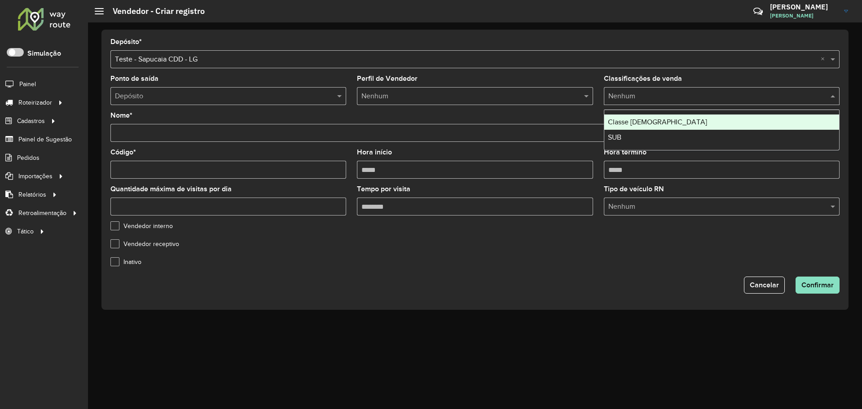
click at [636, 96] on input "text" at bounding box center [712, 96] width 209 height 11
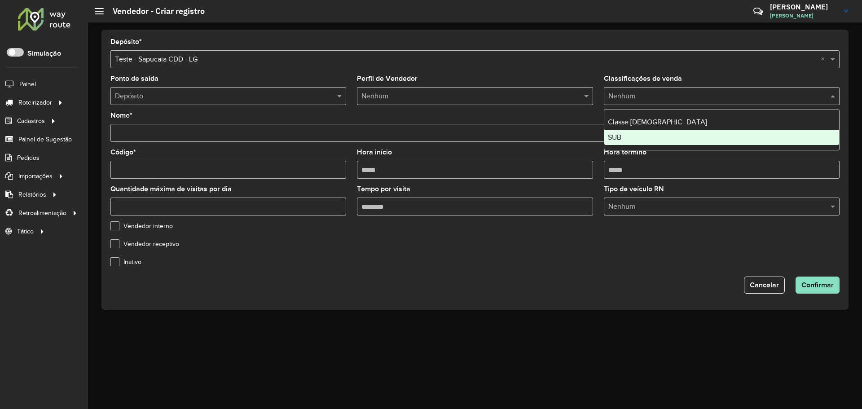
click at [625, 136] on div "SUB" at bounding box center [721, 137] width 235 height 15
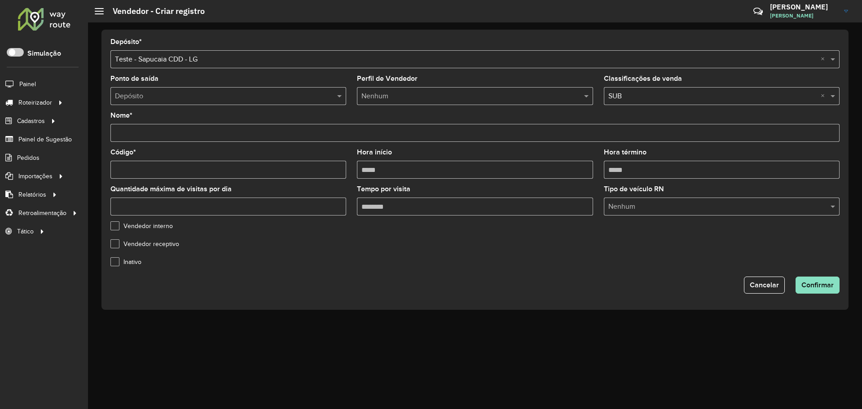
click at [186, 138] on input "Nome *" at bounding box center [474, 133] width 729 height 18
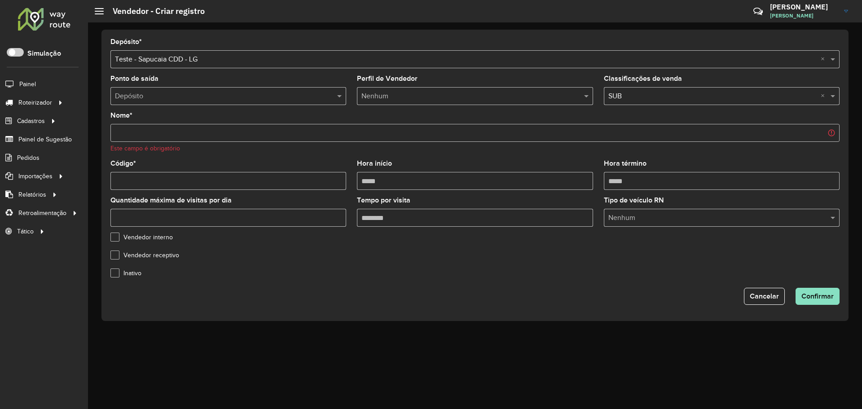
click at [418, 82] on div "Perfil de Vendedor Nenhum" at bounding box center [475, 90] width 236 height 30
click at [412, 99] on input "text" at bounding box center [465, 96] width 209 height 11
click at [179, 135] on input "Nome *" at bounding box center [474, 133] width 729 height 18
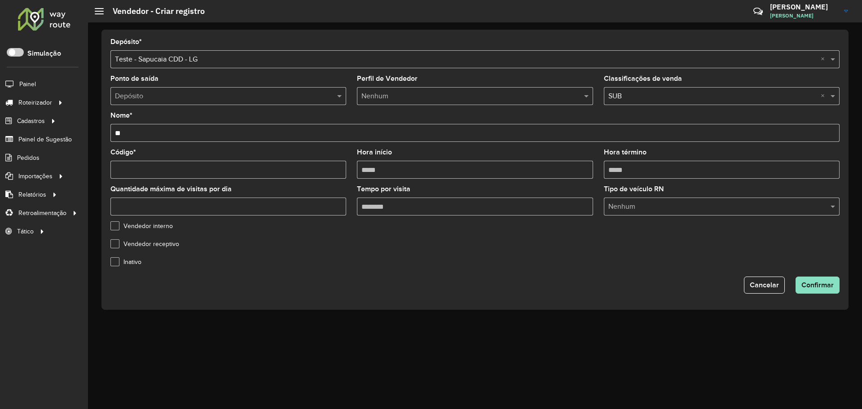
type input "*"
type input "**********"
click at [193, 171] on input "Código *" at bounding box center [228, 170] width 236 height 18
drag, startPoint x: 173, startPoint y: 166, endPoint x: 12, endPoint y: 153, distance: 161.6
click at [12, 153] on div "Roteirizador AmbevTech Simulação Painel Roteirizador Entregas Vendas Cadastros …" at bounding box center [431, 204] width 862 height 409
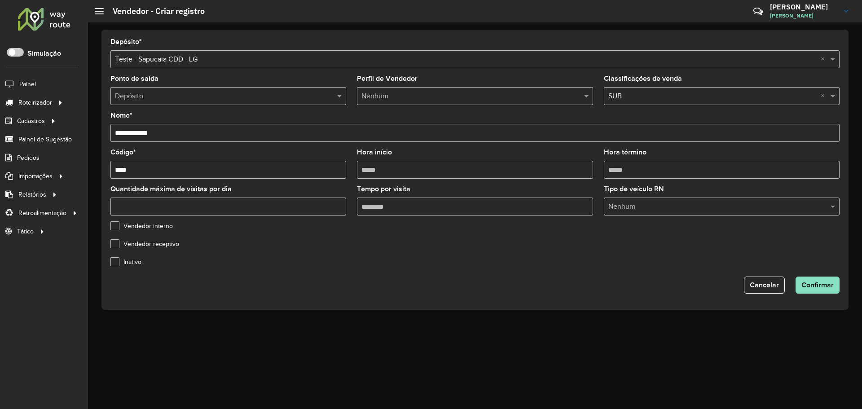
type input "****"
click at [495, 164] on input "Hora início" at bounding box center [475, 170] width 236 height 18
type input "*****"
click at [258, 209] on input "Quantidade máxima de visitas por dia" at bounding box center [228, 206] width 236 height 18
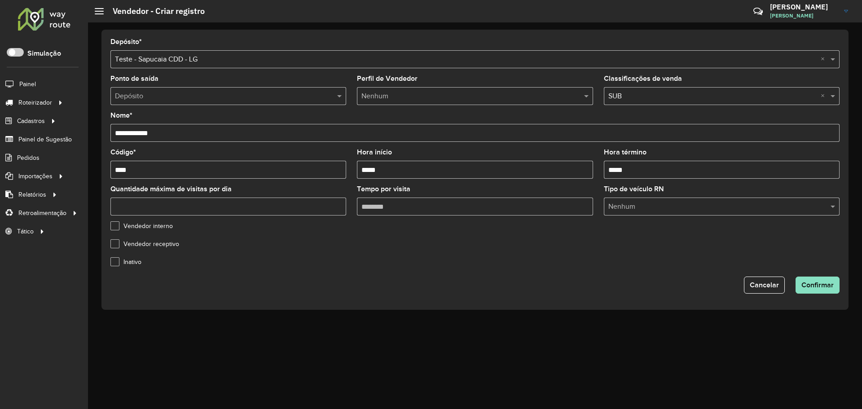
type input "*"
type input "**"
type input "********"
click at [241, 92] on input "text" at bounding box center [219, 96] width 209 height 11
click at [830, 282] on span "Confirmar" at bounding box center [817, 285] width 32 height 8
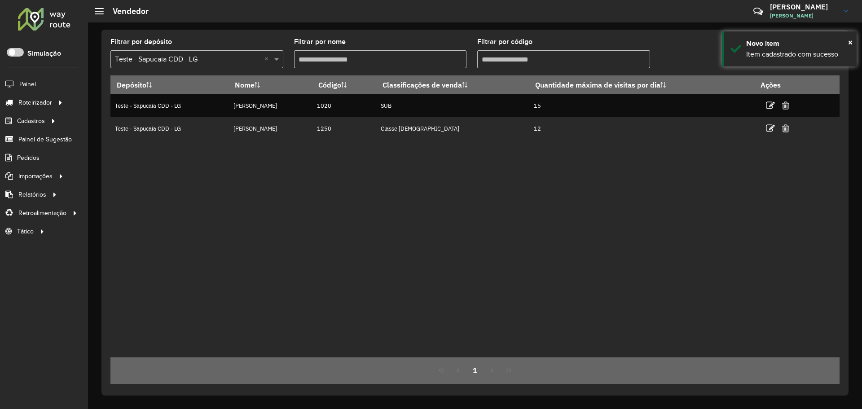
click at [419, 193] on div "Depósito Nome Código Classificações de venda Quantidade máxima de visitas por d…" at bounding box center [474, 216] width 729 height 282
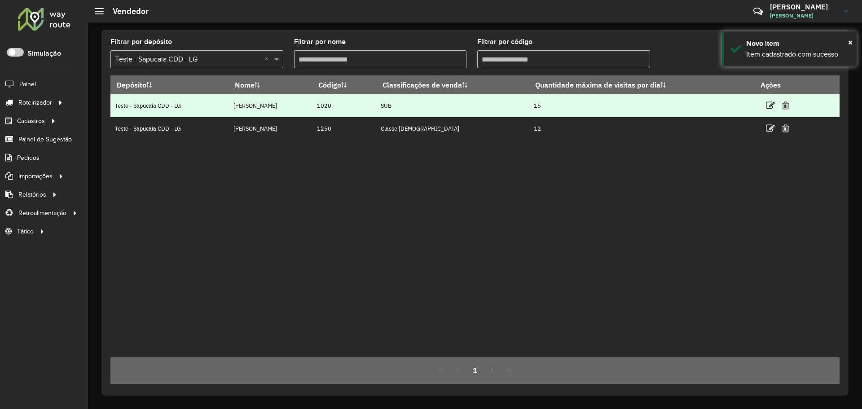
click at [529, 104] on td "15" at bounding box center [641, 105] width 225 height 23
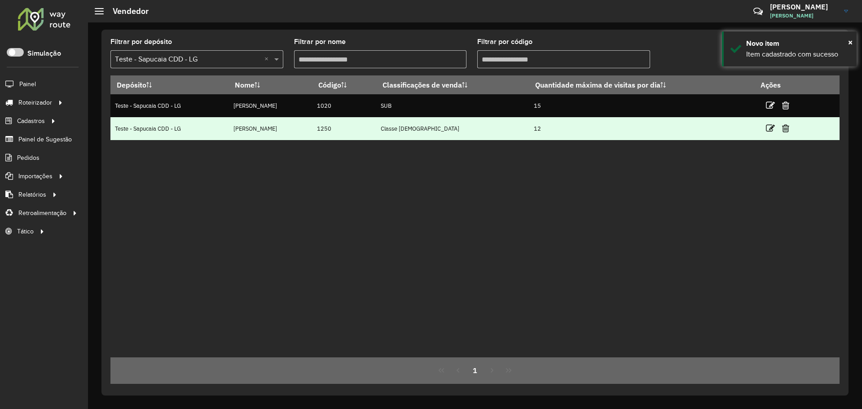
click at [312, 134] on td "1250" at bounding box center [344, 128] width 64 height 23
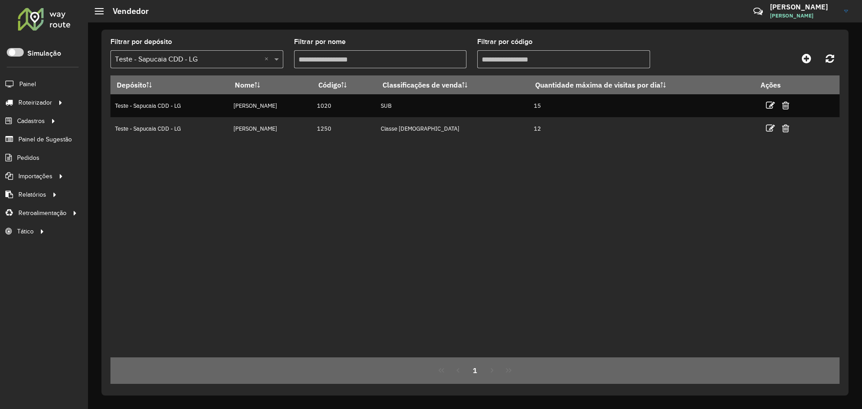
click at [315, 175] on div "Depósito Nome Código Classificações de venda Quantidade máxima de visitas por d…" at bounding box center [474, 216] width 729 height 282
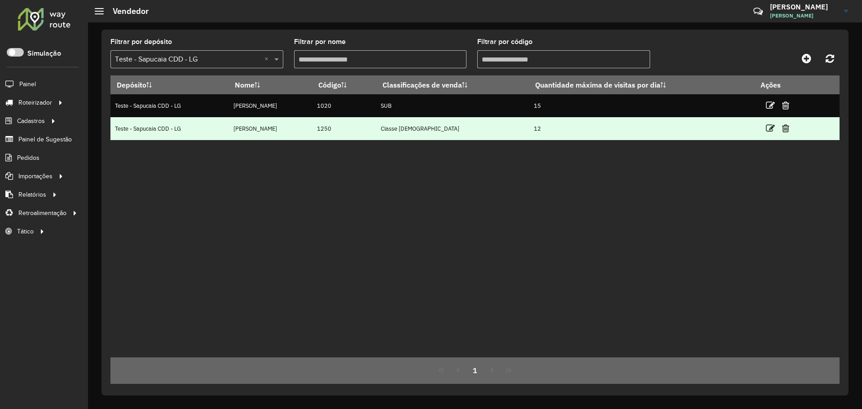
click at [386, 129] on td "Classe Brahma" at bounding box center [452, 128] width 153 height 23
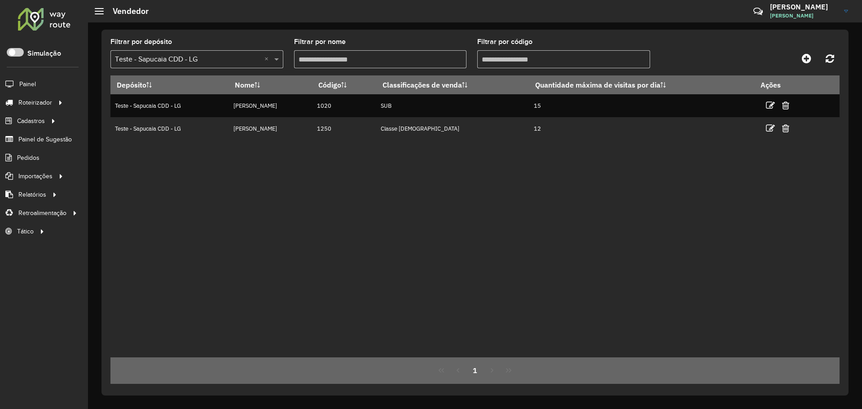
click at [374, 156] on div "Depósito Nome Código Classificações de venda Quantidade máxima de visitas por d…" at bounding box center [474, 216] width 729 height 282
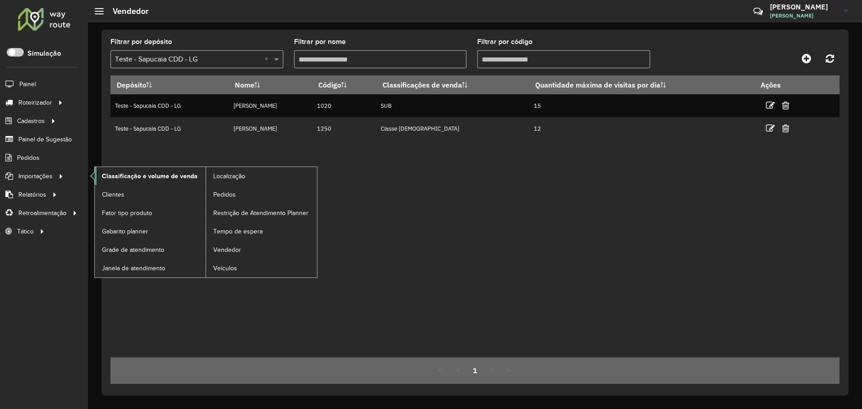
click at [184, 174] on span "Classificação e volume de venda" at bounding box center [150, 175] width 96 height 9
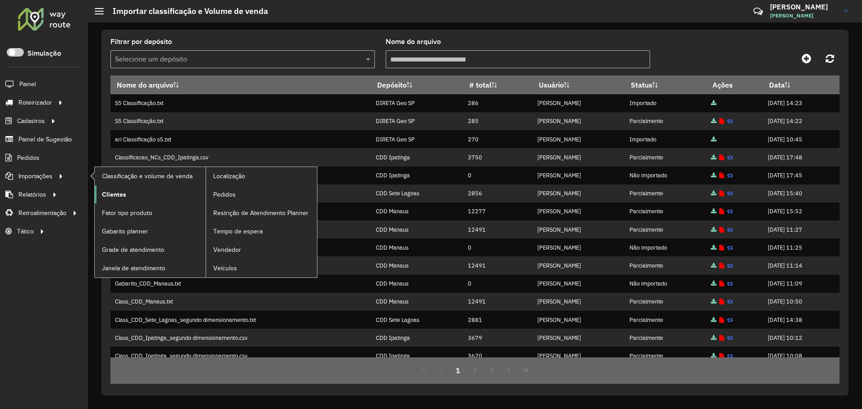
click at [130, 194] on link "Clientes" at bounding box center [150, 194] width 111 height 18
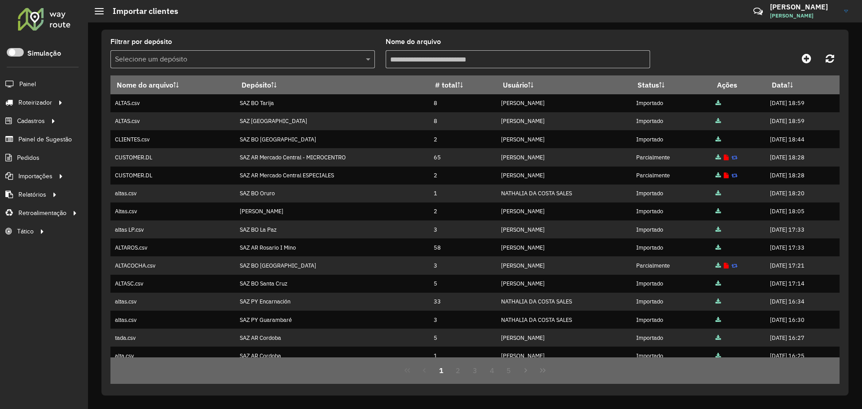
click at [269, 56] on input "text" at bounding box center [233, 59] width 237 height 11
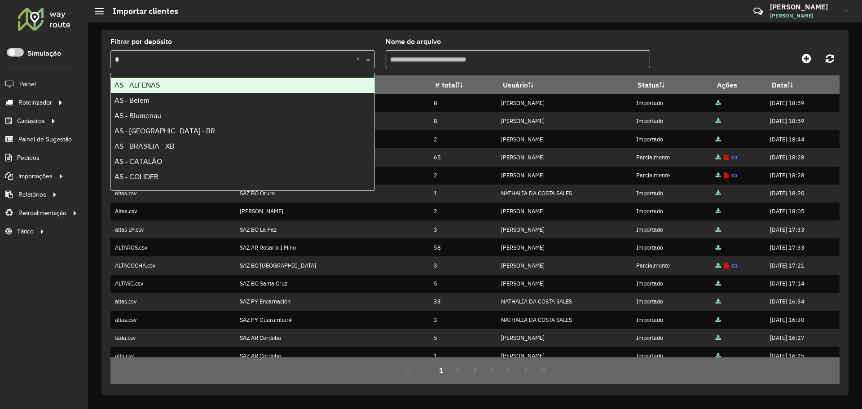
type input "**"
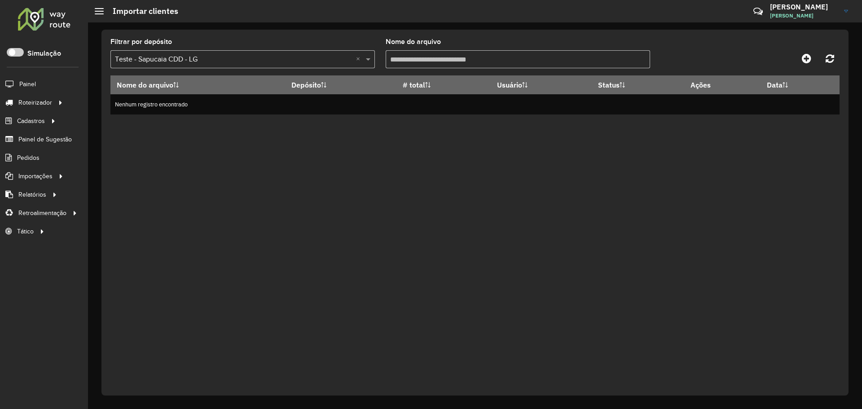
click at [400, 147] on div "Nome do arquivo Depósito # total Usuário Status Ações Data Nenhum registro enco…" at bounding box center [474, 229] width 729 height 308
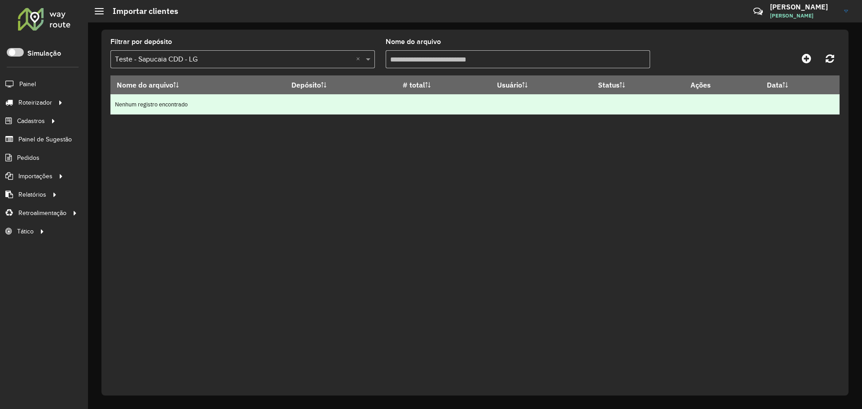
drag, startPoint x: 188, startPoint y: 108, endPoint x: 274, endPoint y: 111, distance: 86.7
click at [270, 110] on td "Nenhum registro encontrado" at bounding box center [474, 104] width 729 height 20
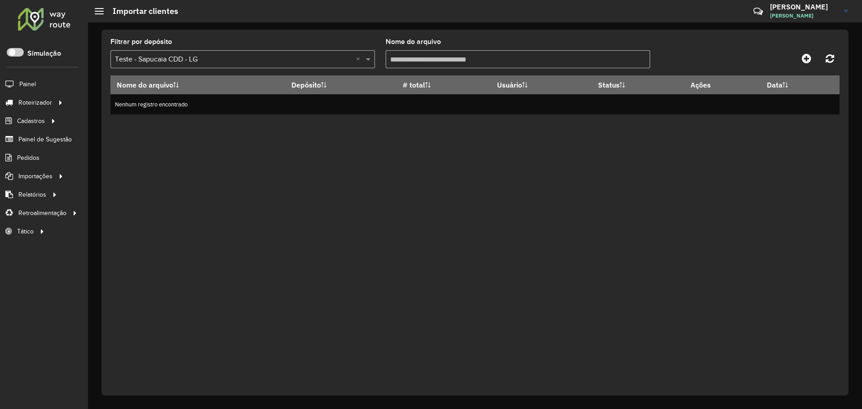
click at [295, 133] on div "Nome do arquivo Depósito # total Usuário Status Ações Data Nenhum registro enco…" at bounding box center [474, 229] width 729 height 308
drag, startPoint x: 618, startPoint y: 166, endPoint x: 644, endPoint y: 159, distance: 26.9
click at [621, 166] on div "Nome do arquivo Depósito # total Usuário Status Ações Data Nenhum registro enco…" at bounding box center [474, 229] width 729 height 308
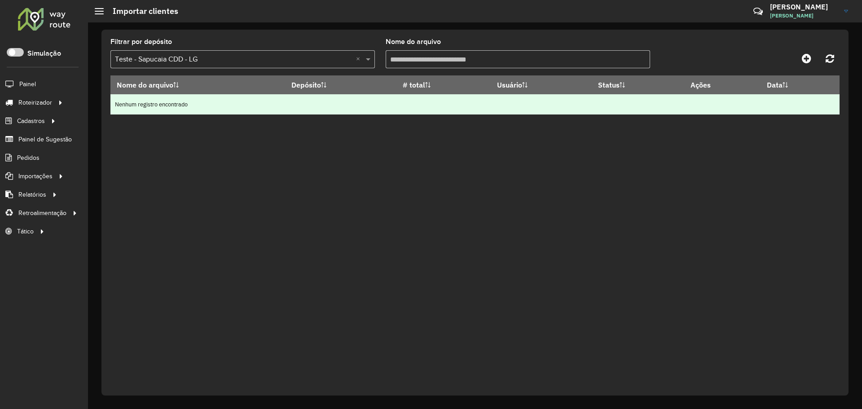
click at [688, 107] on td "Nenhum registro encontrado" at bounding box center [474, 104] width 729 height 20
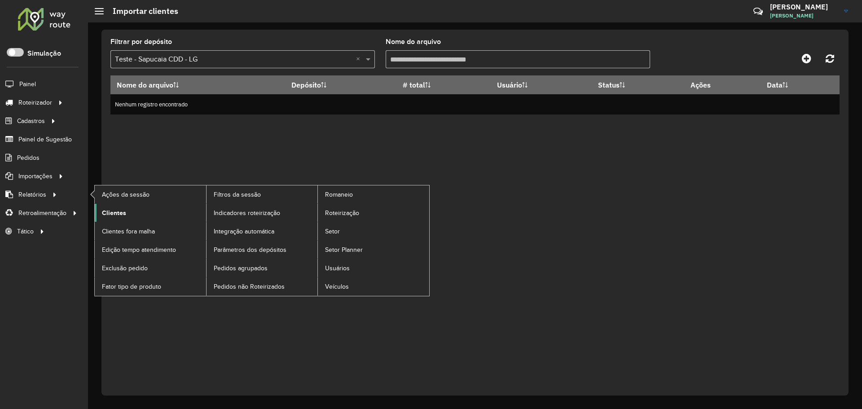
click at [125, 211] on link "Clientes" at bounding box center [150, 213] width 111 height 18
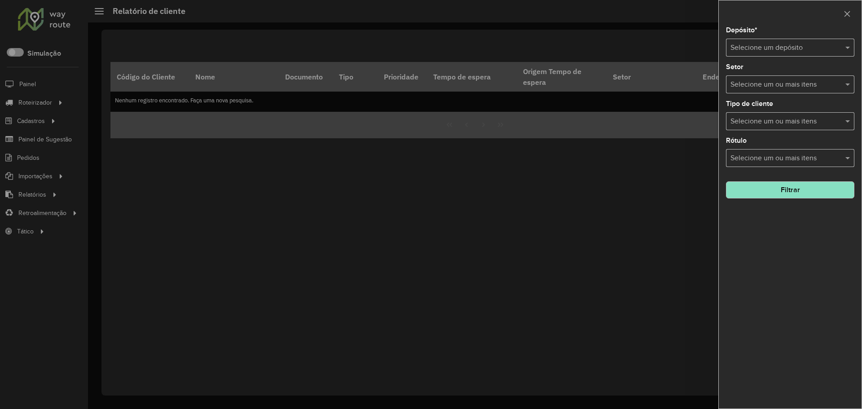
click at [798, 38] on div "Depósito * Selecione um depósito" at bounding box center [790, 42] width 128 height 30
click at [797, 48] on input "text" at bounding box center [780, 48] width 101 height 11
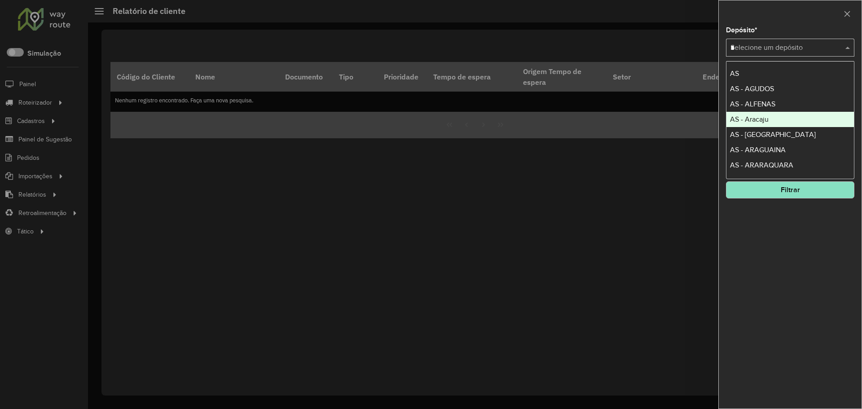
type input "**"
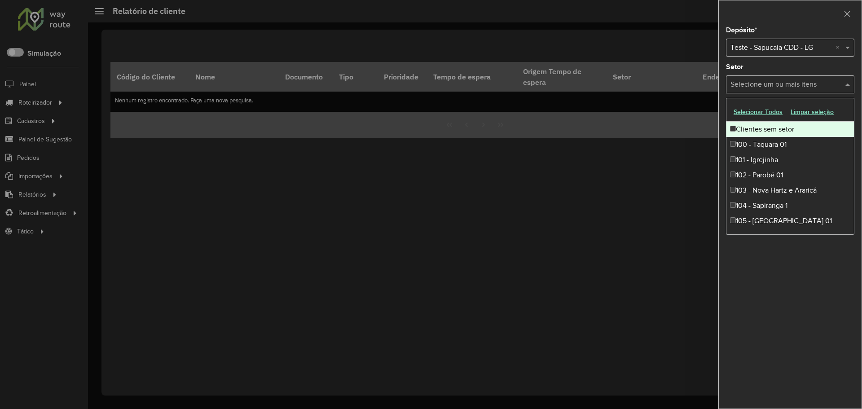
click at [788, 85] on input "text" at bounding box center [785, 84] width 115 height 11
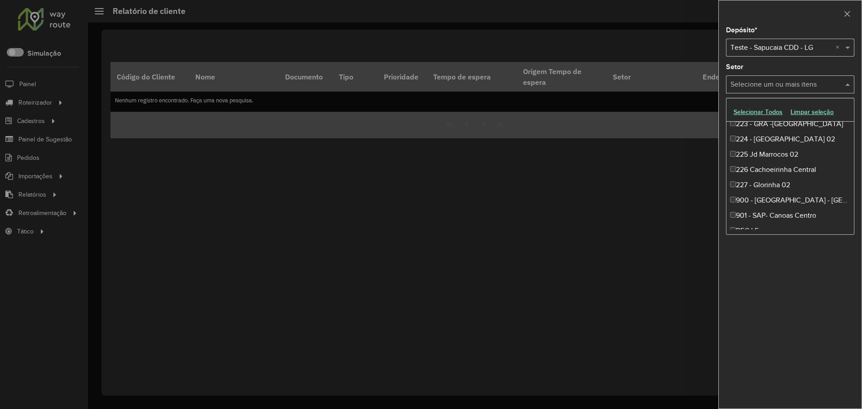
scroll to position [869, 0]
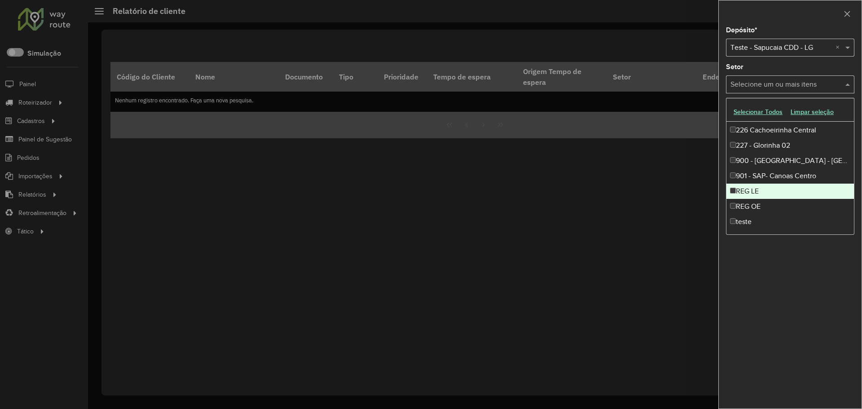
click at [748, 192] on div "REG LE" at bounding box center [789, 191] width 127 height 15
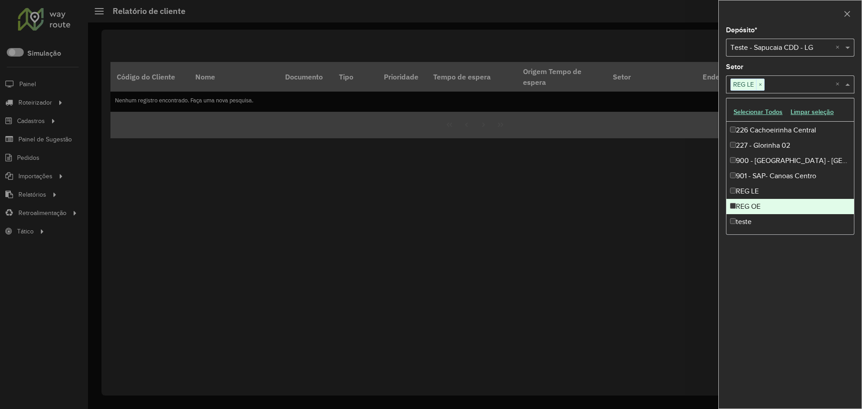
click at [753, 206] on div "REG OE" at bounding box center [789, 206] width 127 height 15
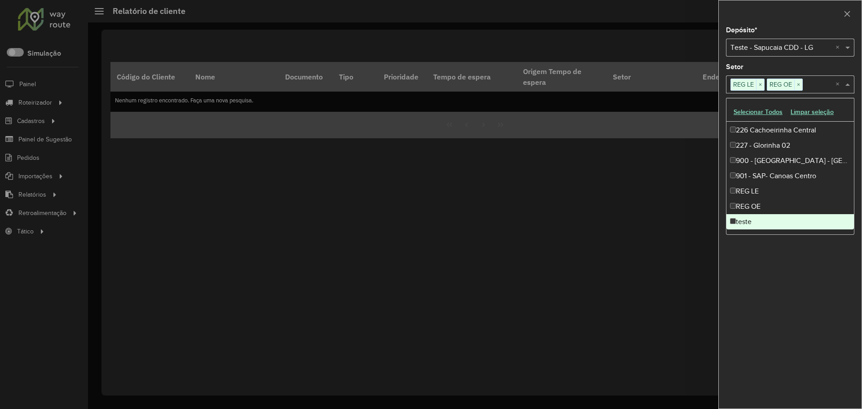
click at [783, 270] on div "Depósito * Selecione um depósito × Teste - Sapucaia CDD - LG × Setor Selecione …" at bounding box center [789, 217] width 143 height 381
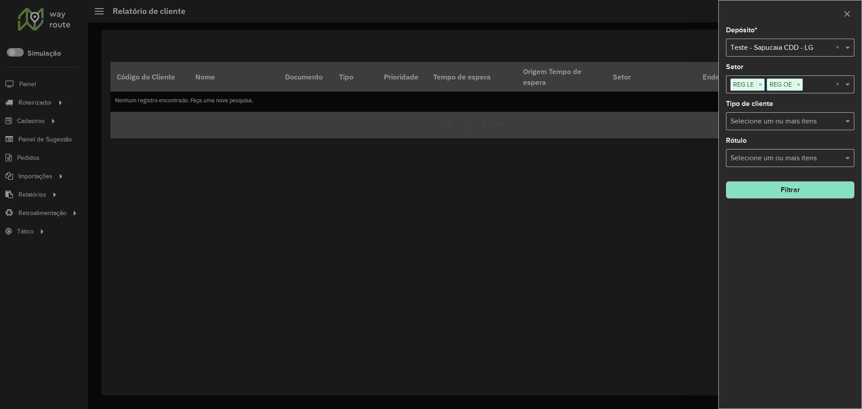
click at [787, 188] on button "Filtrar" at bounding box center [790, 189] width 128 height 17
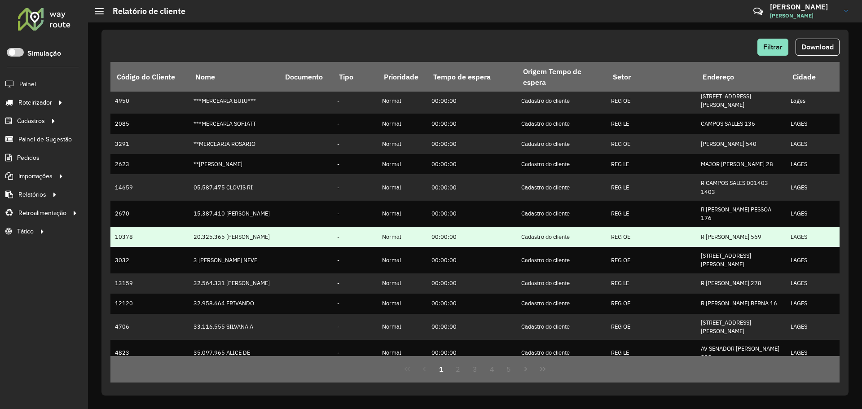
scroll to position [50, 0]
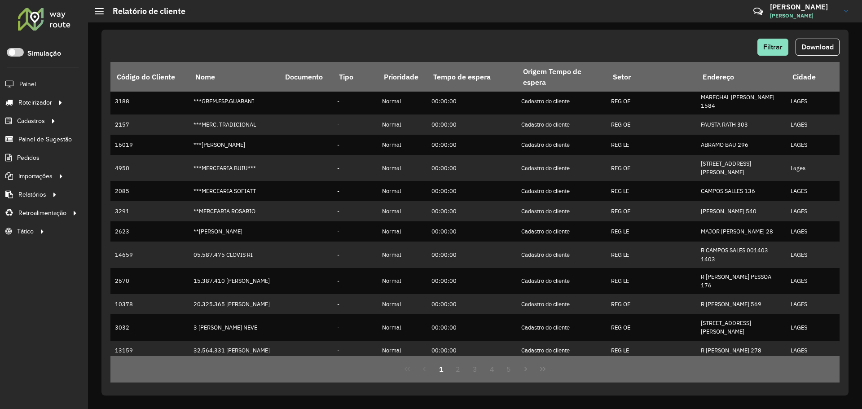
click at [553, 370] on div "1 2 3 4 5" at bounding box center [474, 369] width 729 height 26
click at [541, 371] on icon "Last Page" at bounding box center [542, 368] width 7 height 7
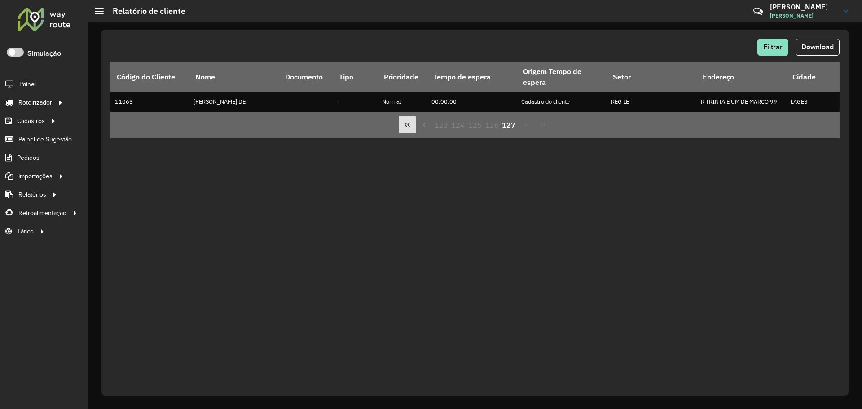
click at [408, 126] on icon "First Page" at bounding box center [406, 124] width 7 height 7
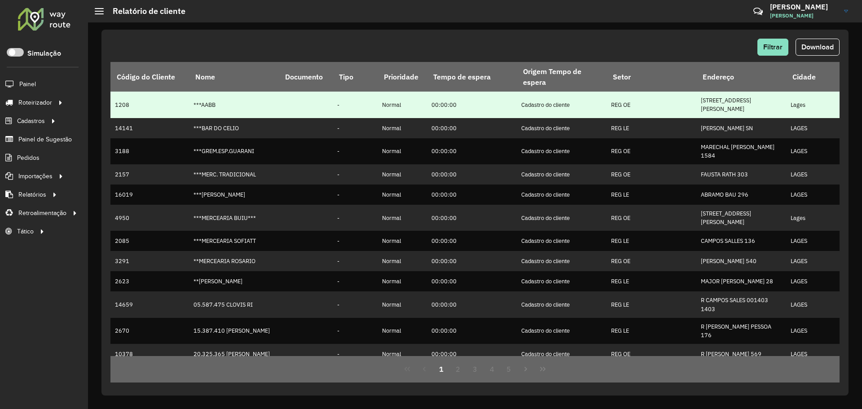
click at [129, 102] on td "1208" at bounding box center [149, 105] width 79 height 26
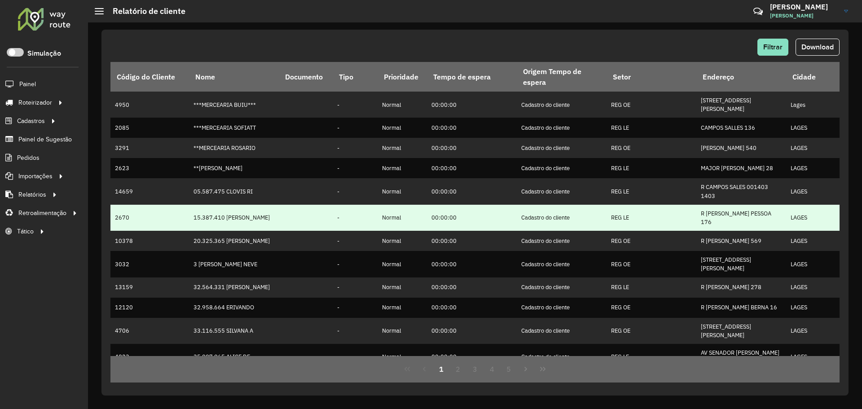
scroll to position [184, 0]
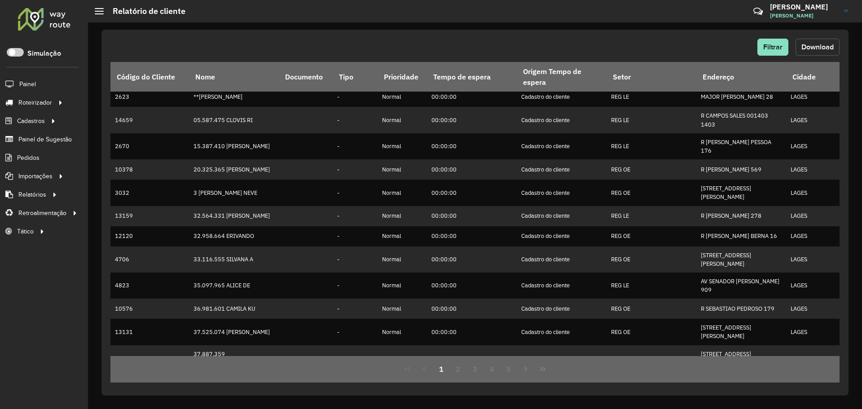
click at [823, 46] on span "Download" at bounding box center [817, 47] width 32 height 8
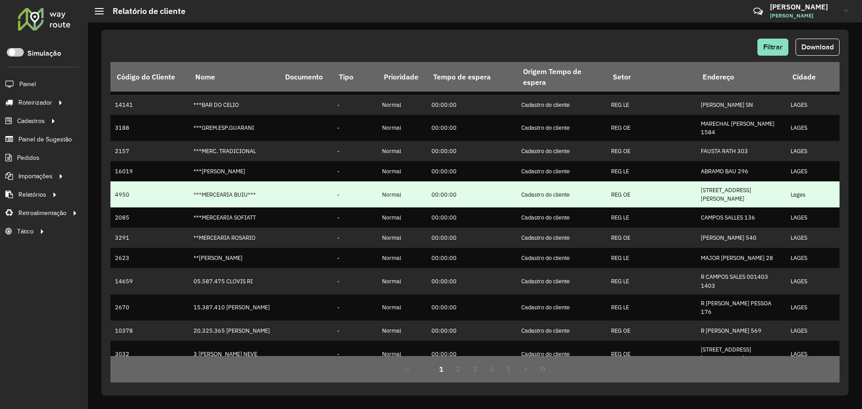
scroll to position [0, 0]
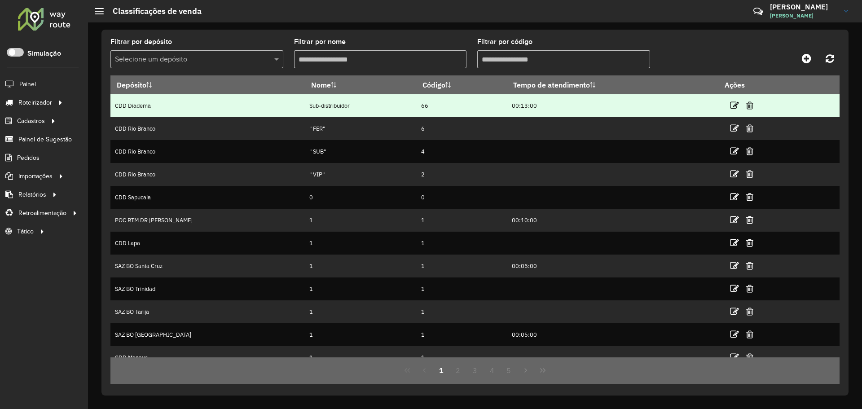
drag, startPoint x: 267, startPoint y: 105, endPoint x: 343, endPoint y: 105, distance: 76.7
click at [342, 105] on td "Sub-distribuidor" at bounding box center [360, 105] width 111 height 23
click at [343, 105] on td "Sub-distribuidor" at bounding box center [360, 105] width 111 height 23
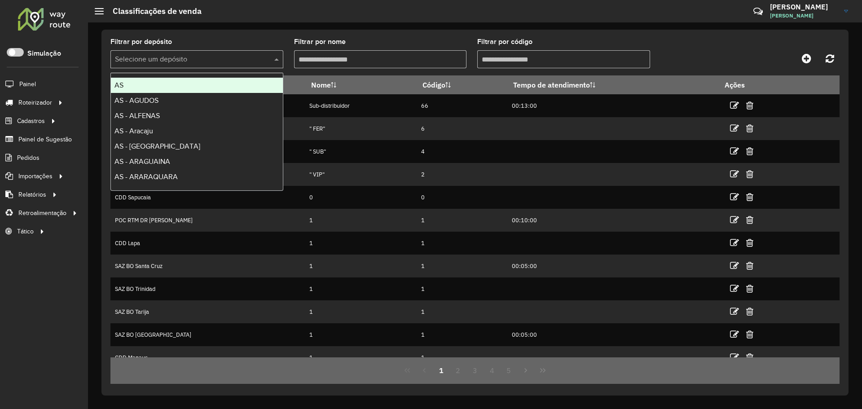
click at [239, 53] on div "Selecione um depósito" at bounding box center [196, 59] width 173 height 18
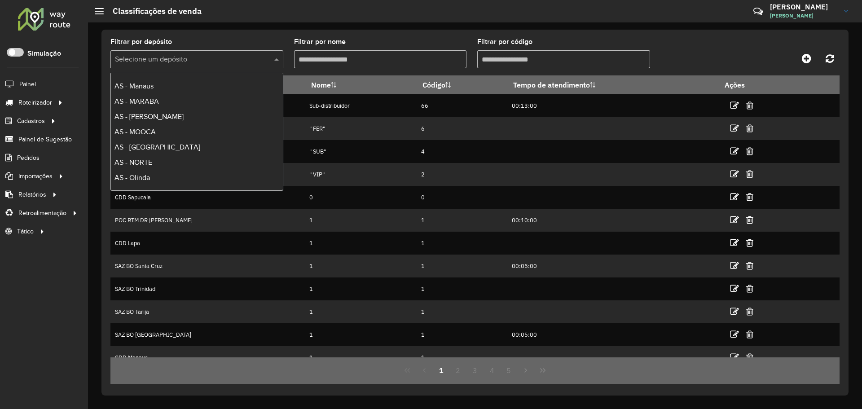
scroll to position [853, 0]
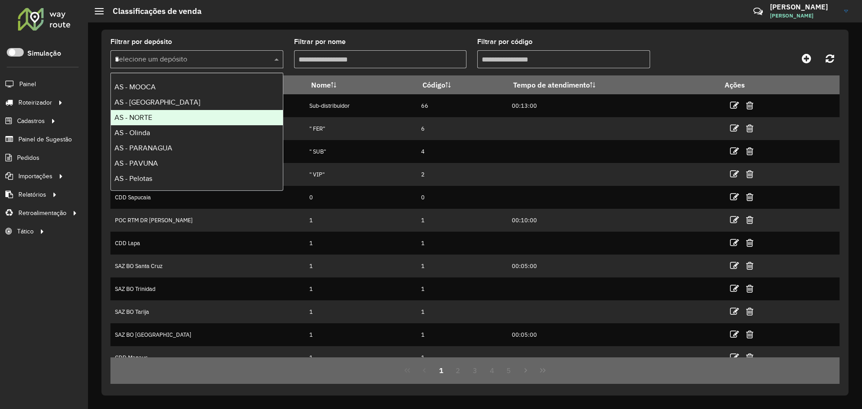
type input "**"
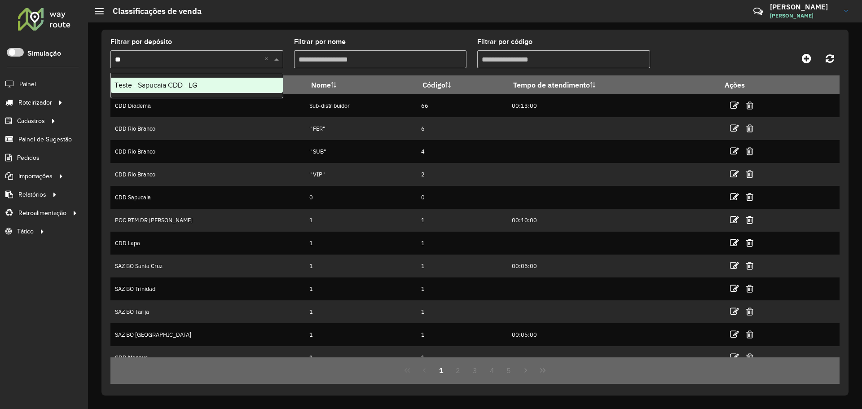
click at [215, 80] on div "Teste - Sapucaia CDD - LG" at bounding box center [197, 85] width 172 height 15
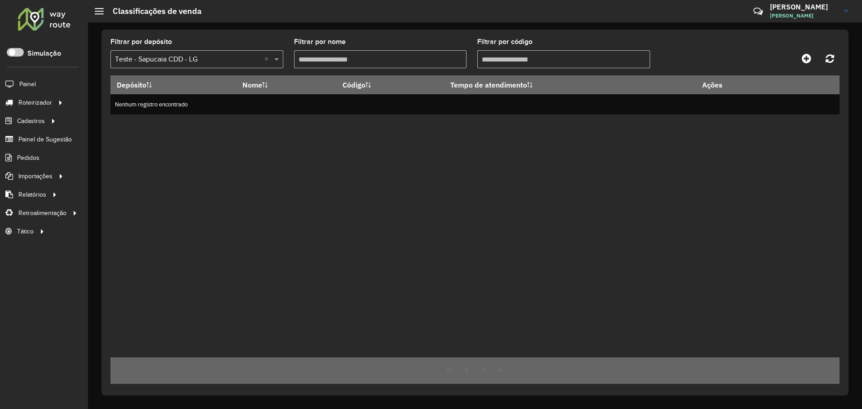
drag, startPoint x: 490, startPoint y: 167, endPoint x: 509, endPoint y: 166, distance: 19.3
click at [499, 167] on div "Depósito Nome Código Tempo de atendimento Ações Nenhum registro encontrado" at bounding box center [474, 216] width 729 height 282
click at [804, 61] on icon at bounding box center [805, 58] width 9 height 11
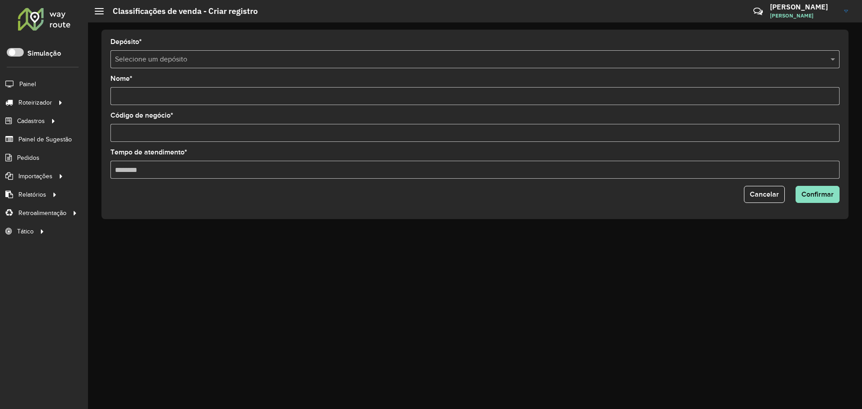
click at [156, 173] on input "Tempo de atendimento *" at bounding box center [474, 170] width 729 height 18
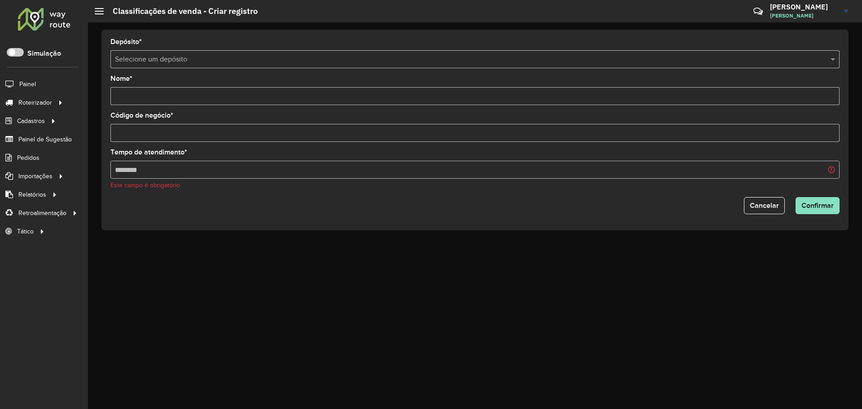
click at [165, 134] on input "Código de negócio *" at bounding box center [474, 133] width 729 height 18
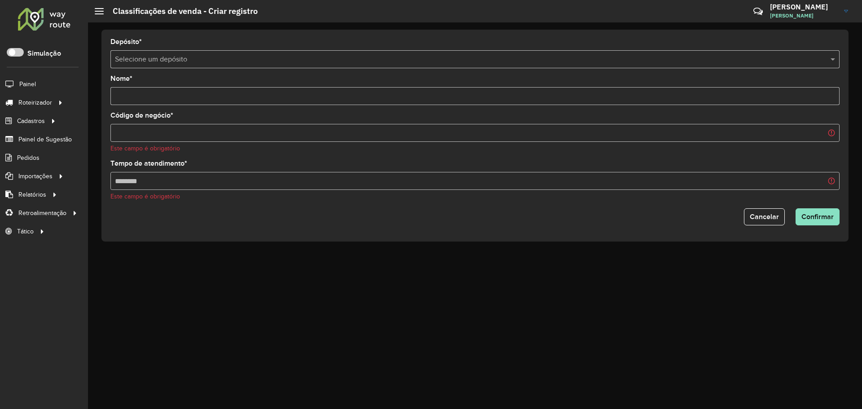
click at [171, 98] on input "Nome *" at bounding box center [474, 96] width 729 height 18
type input "*"
type input "**********"
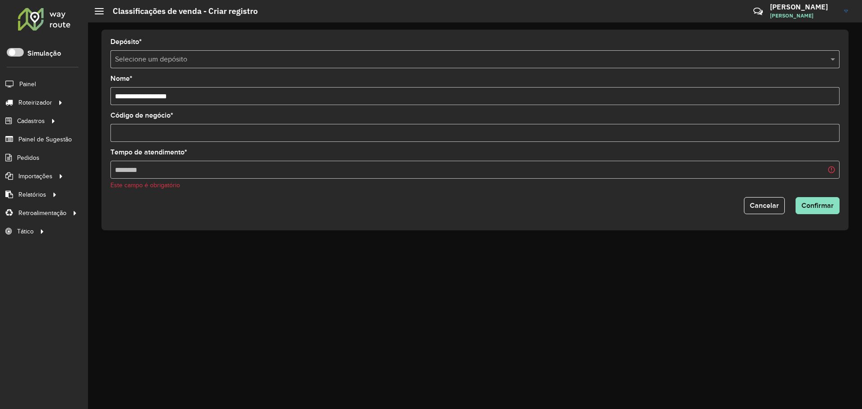
type input "***"
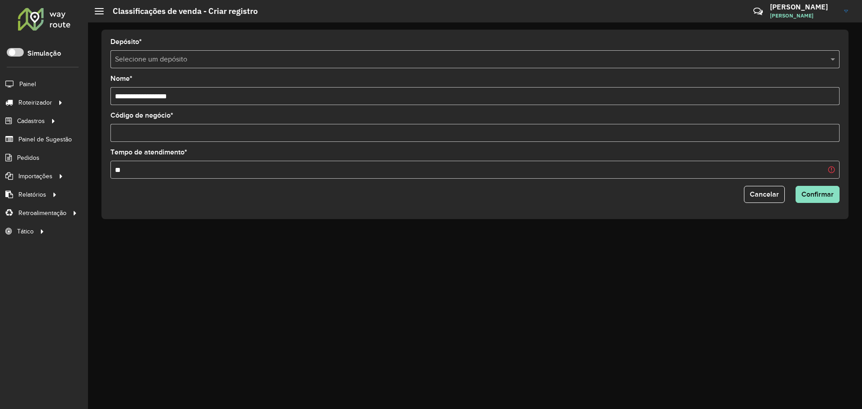
type input "*"
type input "********"
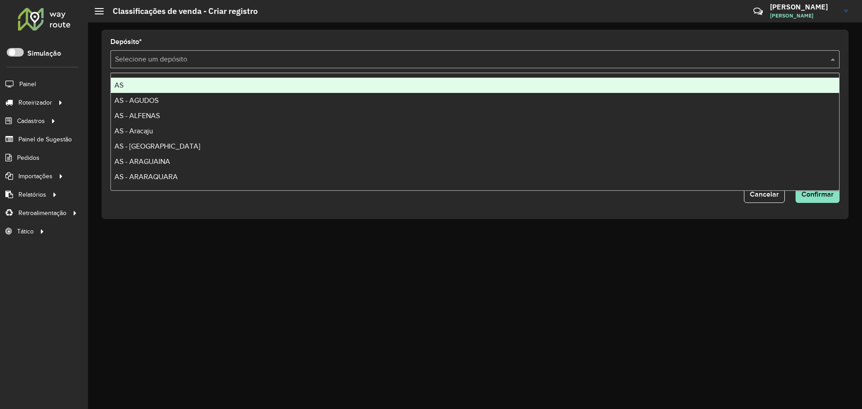
click at [206, 57] on input "text" at bounding box center [466, 59] width 702 height 11
type input "**"
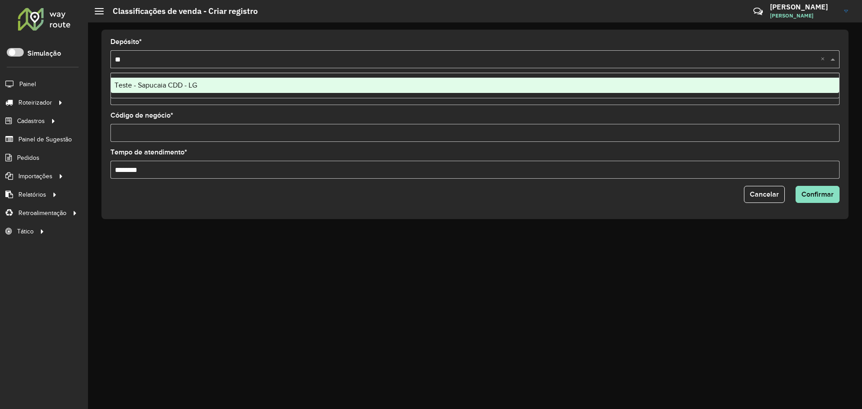
drag, startPoint x: 223, startPoint y: 88, endPoint x: 233, endPoint y: 75, distance: 15.3
click at [224, 87] on div "Teste - Sapucaia CDD - LG" at bounding box center [475, 85] width 728 height 15
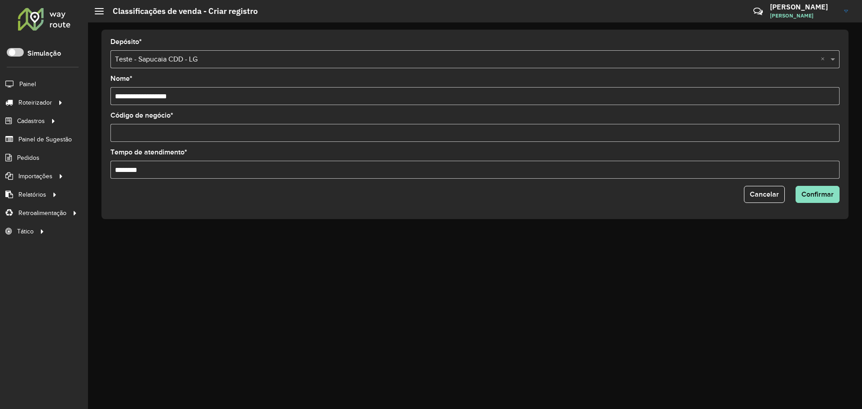
click at [215, 31] on div "**********" at bounding box center [474, 124] width 747 height 189
click at [833, 193] on span "Confirmar" at bounding box center [817, 194] width 32 height 8
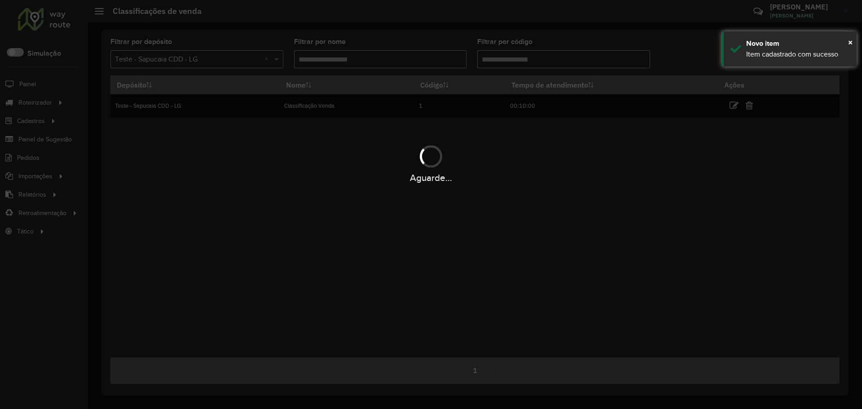
drag, startPoint x: 447, startPoint y: 175, endPoint x: 468, endPoint y: 169, distance: 21.5
click at [448, 175] on hb-app "Aguarde... Pop-up bloqueado! Seu navegador bloqueou automáticamente a abertura …" at bounding box center [431, 204] width 862 height 409
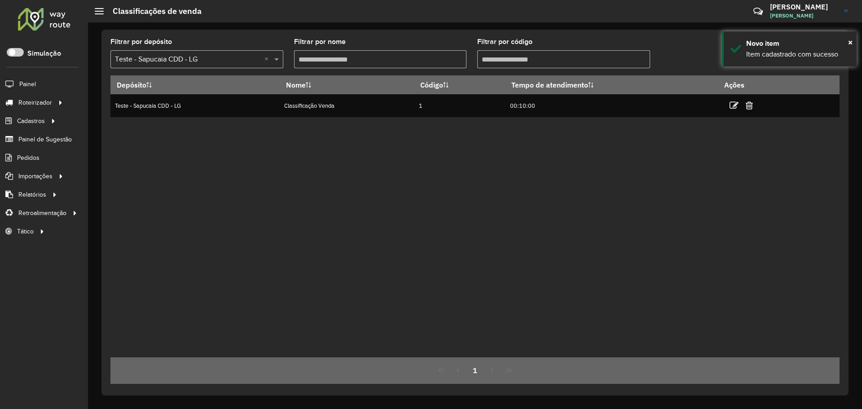
drag, startPoint x: 390, startPoint y: 114, endPoint x: 531, endPoint y: 118, distance: 141.4
click at [531, 118] on div "Depósito Nome Código Tempo de atendimento Ações Teste - Sapucaia CDD - LG Class…" at bounding box center [474, 216] width 729 height 282
click at [407, 135] on div "Depósito Nome Código Tempo de atendimento Ações Teste - Sapucaia CDD - LG Class…" at bounding box center [474, 216] width 729 height 282
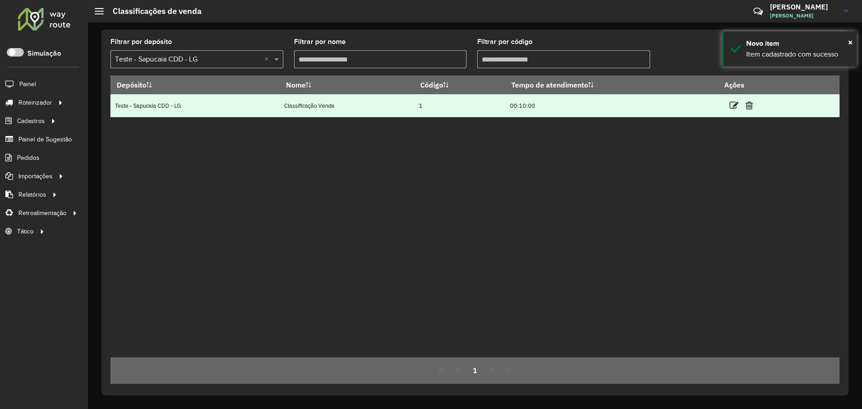
click at [316, 109] on td "Classificação Venda" at bounding box center [347, 105] width 134 height 23
click at [315, 109] on td "Classificação Venda" at bounding box center [347, 105] width 134 height 23
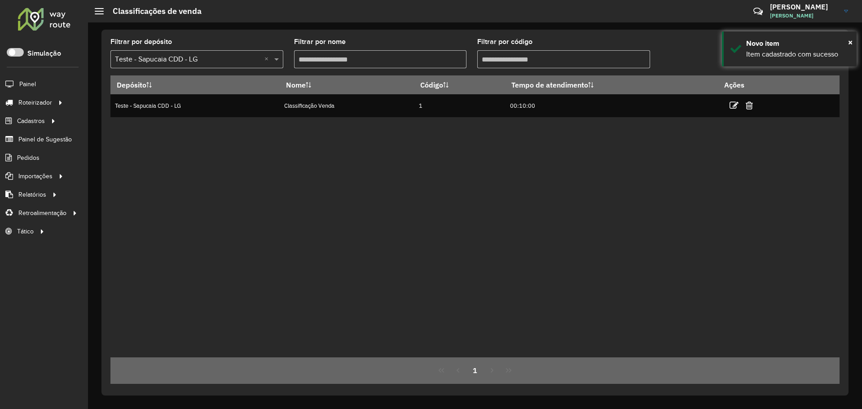
click at [365, 153] on div "Depósito Nome Código Tempo de atendimento Ações Teste - Sapucaia CDD - LG Class…" at bounding box center [474, 216] width 729 height 282
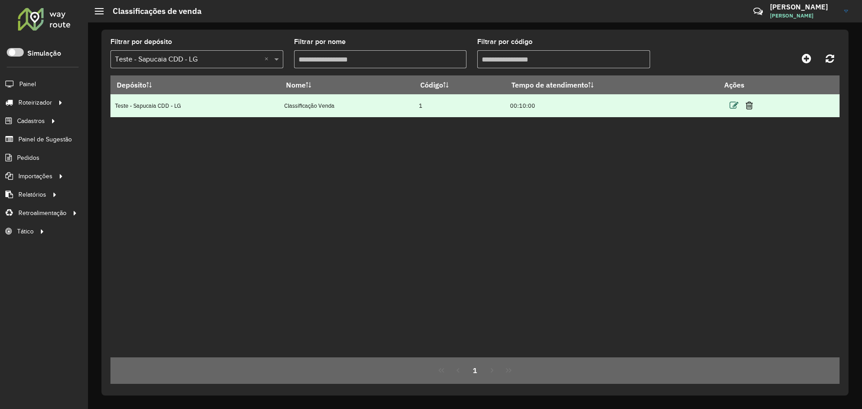
click at [733, 105] on icon at bounding box center [733, 105] width 9 height 9
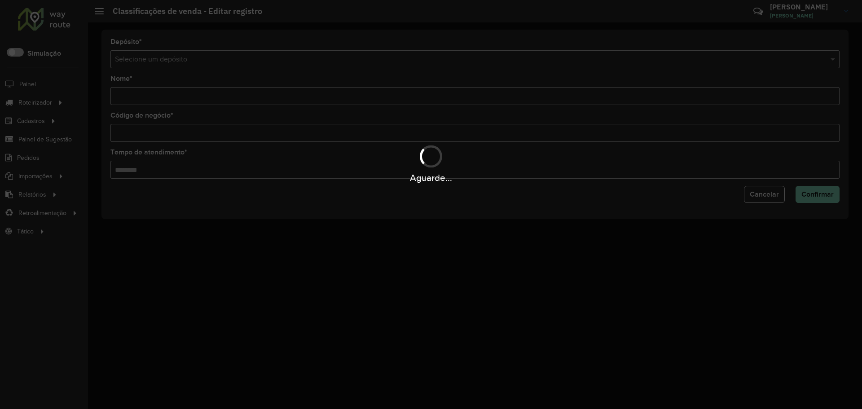
type input "**********"
type input "*"
type input "********"
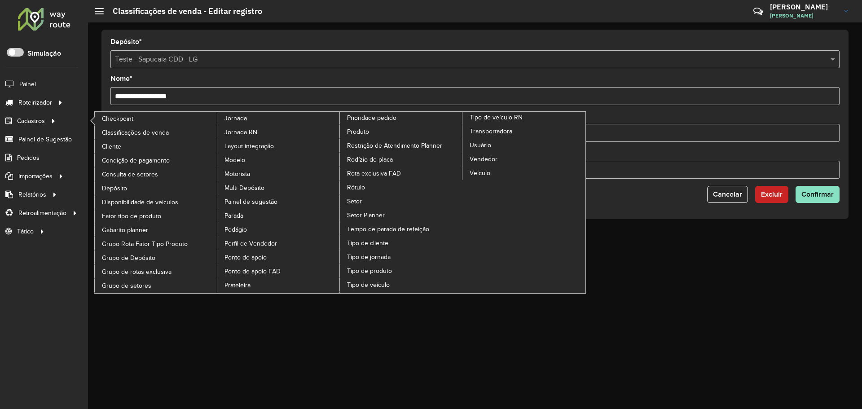
drag, startPoint x: 175, startPoint y: 135, endPoint x: 75, endPoint y: 126, distance: 100.5
click at [75, 126] on div "Roteirizador AmbevTech Simulação Painel Roteirizador Entregas Vendas Cadastros …" at bounding box center [431, 204] width 862 height 409
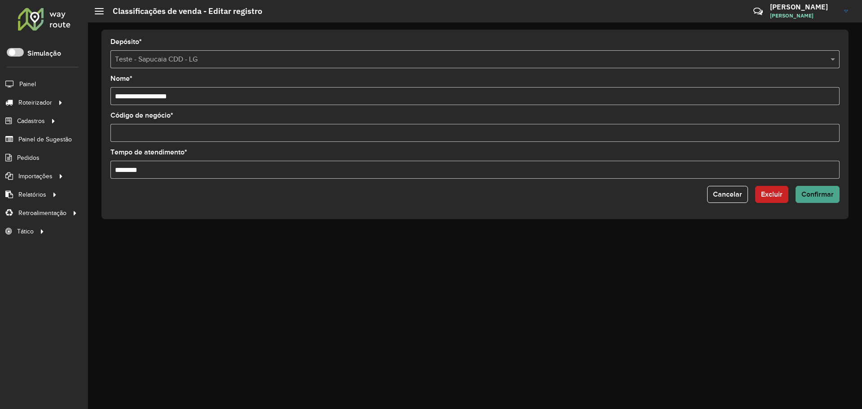
type input "***"
click at [831, 188] on button "Confirmar" at bounding box center [817, 194] width 44 height 17
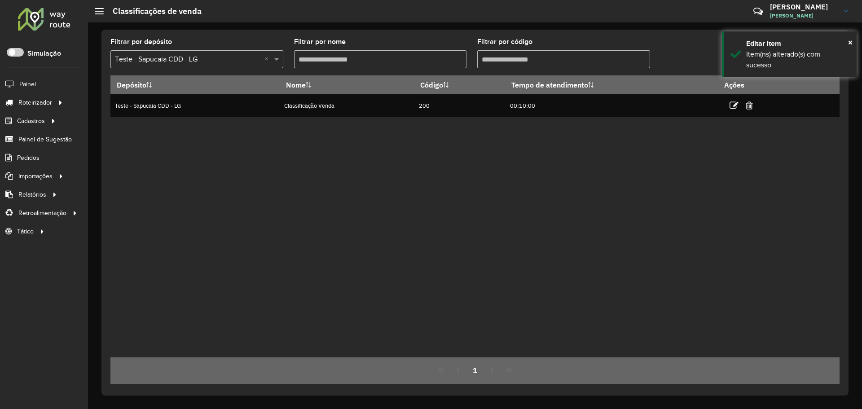
click at [379, 187] on div "Depósito Nome Código Tempo de atendimento Ações Teste - Sapucaia CDD - LG Class…" at bounding box center [474, 216] width 729 height 282
drag, startPoint x: 224, startPoint y: 170, endPoint x: 293, endPoint y: 125, distance: 82.6
click at [228, 163] on div "Depósito Nome Código Tempo de atendimento Ações Teste - Sapucaia CDD - LG Class…" at bounding box center [474, 216] width 729 height 282
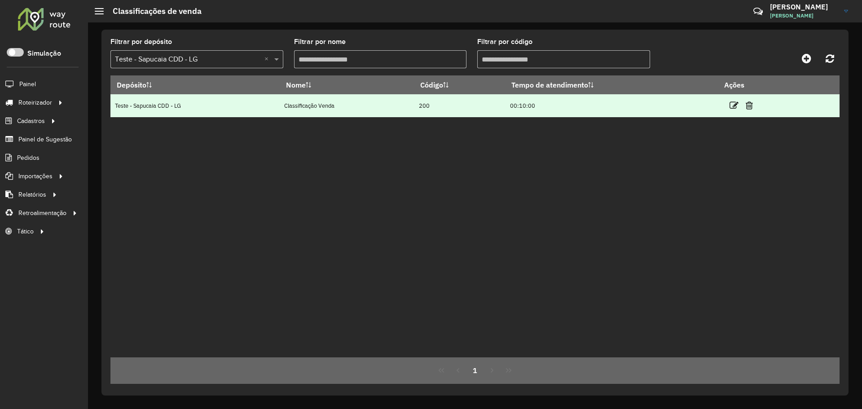
click at [333, 105] on td "Classificação Venda" at bounding box center [347, 105] width 134 height 23
click at [736, 102] on icon at bounding box center [733, 105] width 9 height 9
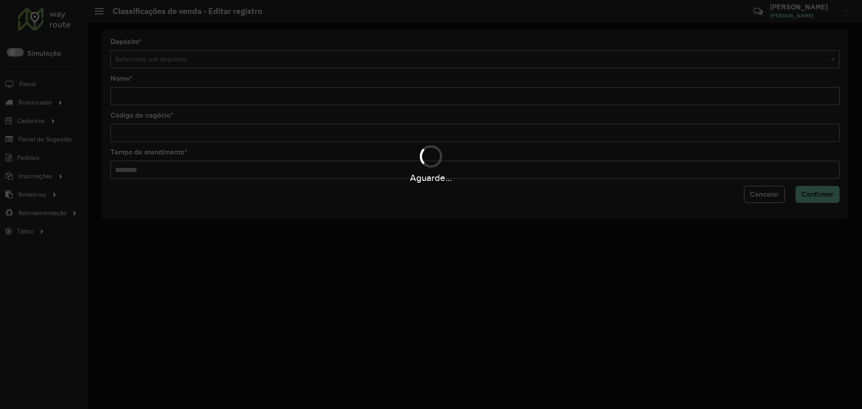
type input "**********"
type input "***"
type input "********"
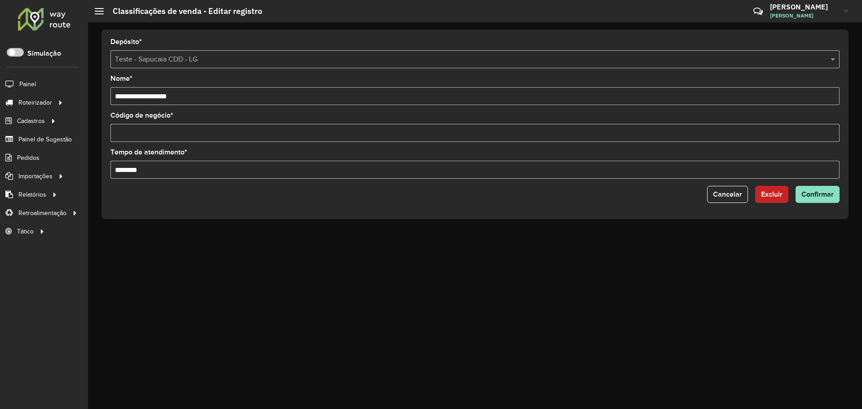
click at [198, 98] on input "**********" at bounding box center [474, 96] width 729 height 18
drag, startPoint x: 225, startPoint y: 98, endPoint x: 102, endPoint y: 103, distance: 122.6
click at [112, 98] on input "**********" at bounding box center [474, 96] width 729 height 18
click at [150, 93] on input "**********" at bounding box center [474, 96] width 729 height 18
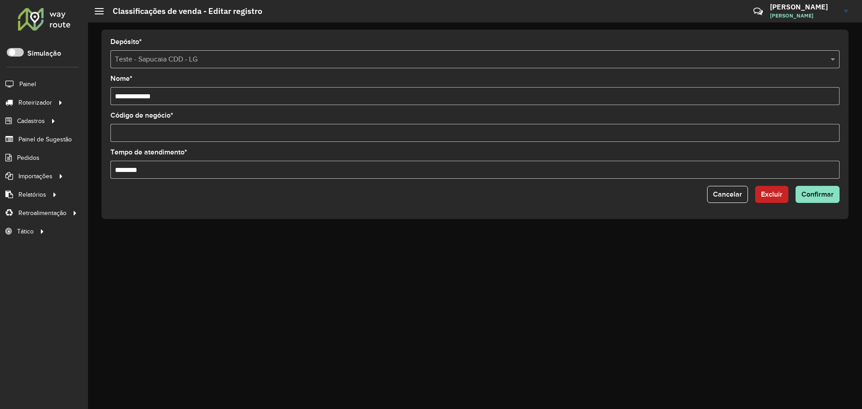
type input "**********"
click at [296, 258] on div "**********" at bounding box center [475, 215] width 774 height 386
click at [833, 193] on button "Confirmar" at bounding box center [817, 194] width 44 height 17
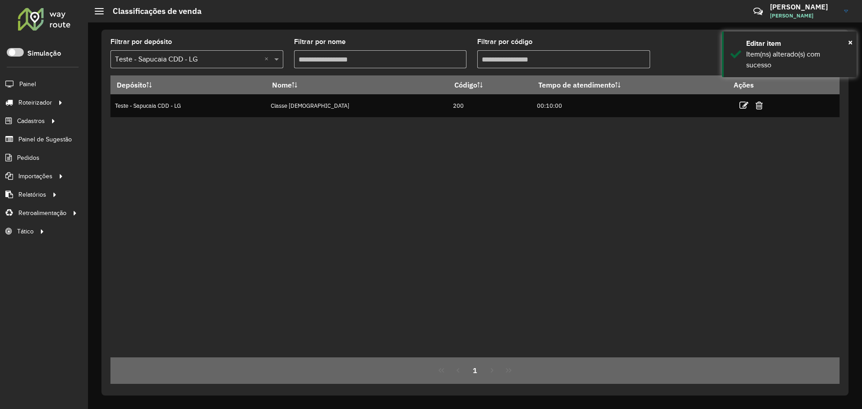
drag, startPoint x: 432, startPoint y: 218, endPoint x: 512, endPoint y: 195, distance: 83.5
click at [438, 217] on div "Depósito Nome Código Tempo de atendimento Ações Teste - Sapucaia CDD - LG Class…" at bounding box center [474, 216] width 729 height 282
click at [854, 42] on div "× Editar item Item(ns) alterado(s) com sucesso" at bounding box center [789, 54] width 135 height 46
click at [655, 170] on div "Depósito Nome Código Tempo de atendimento Ações Teste - Sapucaia CDD - LG Class…" at bounding box center [474, 216] width 729 height 282
click at [274, 212] on div "Depósito Nome Código Tempo de atendimento Ações Teste - Sapucaia CDD - LG Class…" at bounding box center [474, 216] width 729 height 282
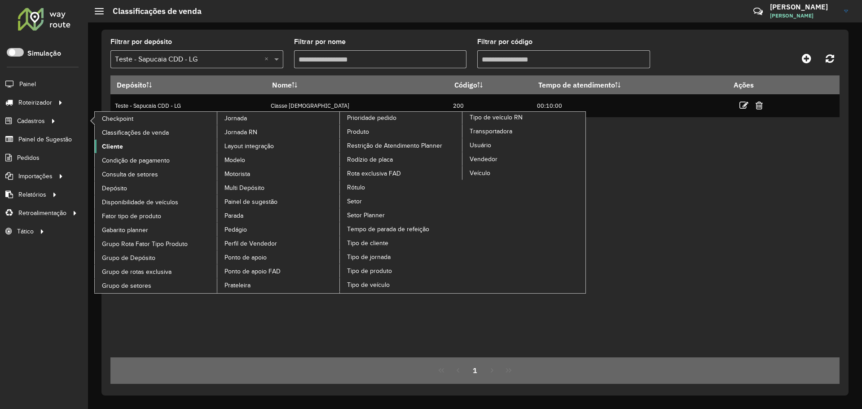
click at [129, 147] on link "Cliente" at bounding box center [156, 146] width 123 height 13
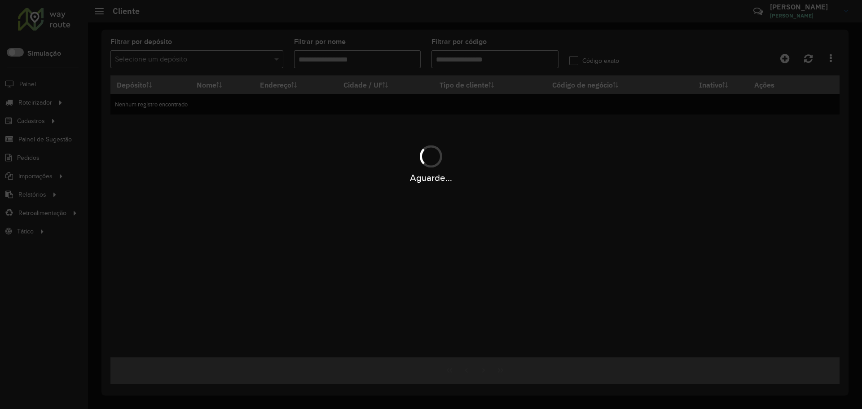
click at [227, 64] on div "Aguarde..." at bounding box center [431, 204] width 862 height 409
click at [232, 62] on hb-app "Aguarde... Pop-up bloqueado! Seu navegador bloqueou automáticamente a abertura …" at bounding box center [431, 204] width 862 height 409
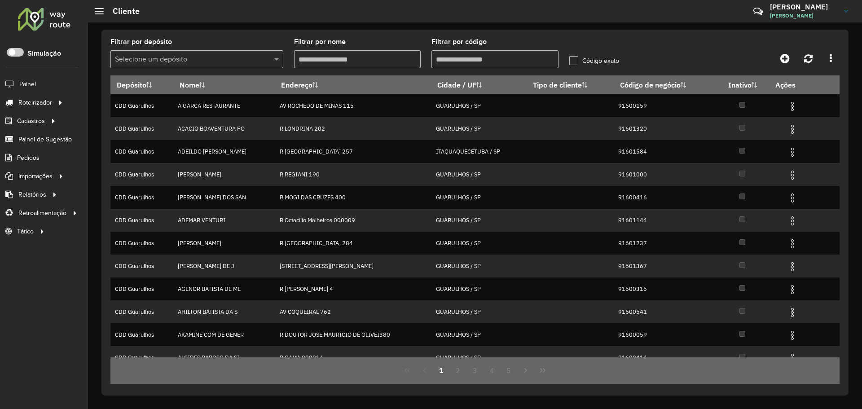
click at [232, 62] on input "text" at bounding box center [188, 59] width 146 height 11
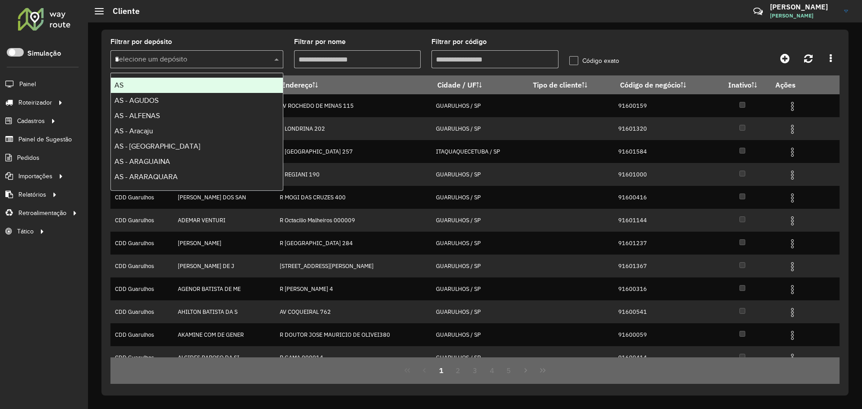
type input "**"
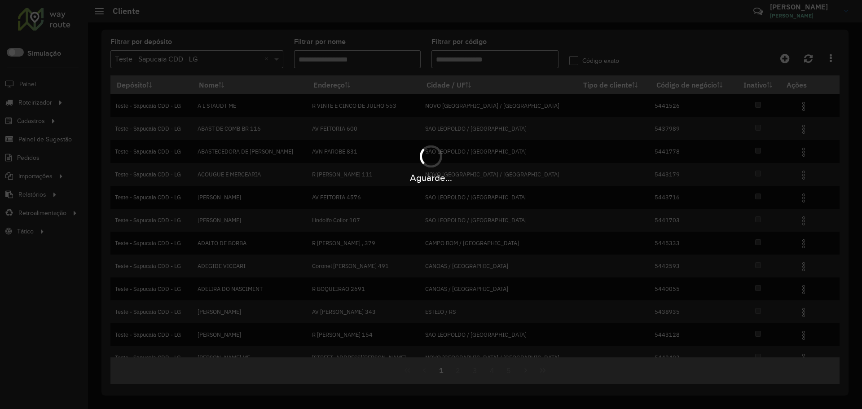
click at [471, 61] on div "Aguarde..." at bounding box center [431, 204] width 862 height 409
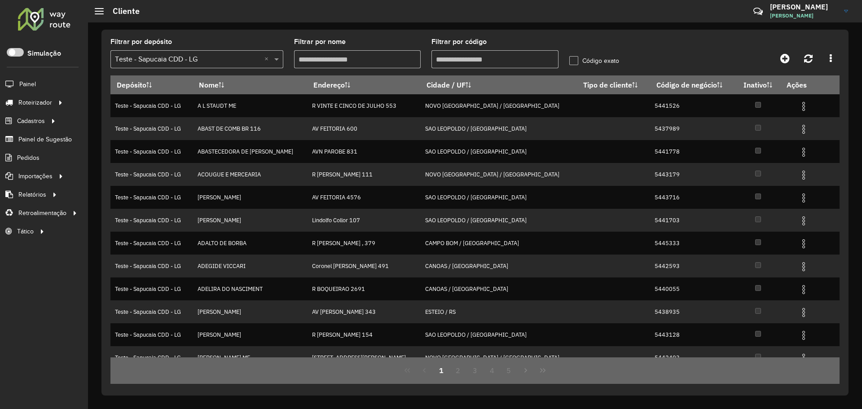
click at [471, 61] on input "Filtrar por código" at bounding box center [494, 59] width 127 height 18
paste input "*******"
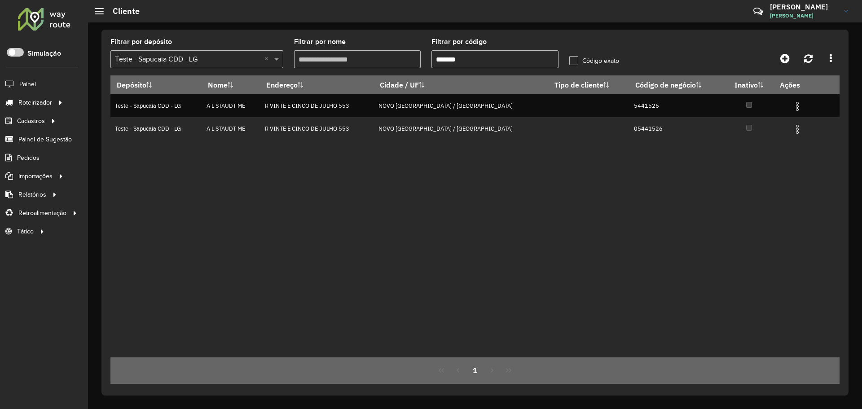
type input "*******"
click at [535, 170] on div "Depósito Nome Endereço Cidade / UF Tipo de cliente Código de negócio Inativo Aç…" at bounding box center [474, 216] width 729 height 282
click at [572, 61] on label "Código exato" at bounding box center [594, 60] width 50 height 9
click at [740, 141] on div "Depósito Nome Endereço Cidade / UF Tipo de cliente Código de negócio Inativo Aç…" at bounding box center [474, 216] width 729 height 282
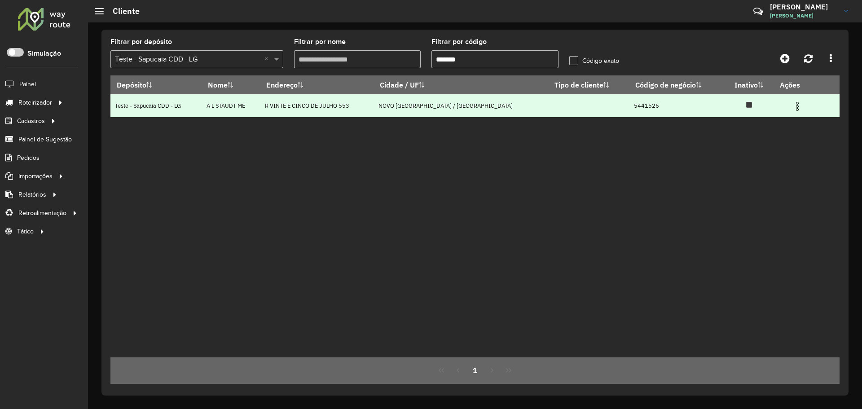
click at [792, 108] on img at bounding box center [797, 106] width 11 height 11
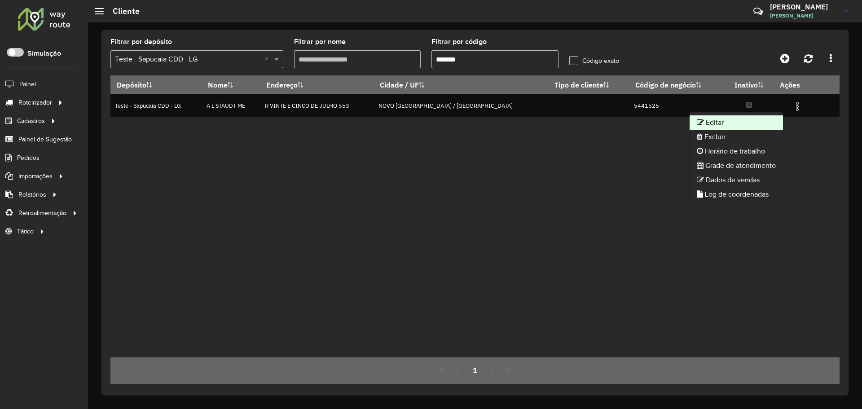
click at [736, 121] on li "Editar" at bounding box center [735, 122] width 93 height 14
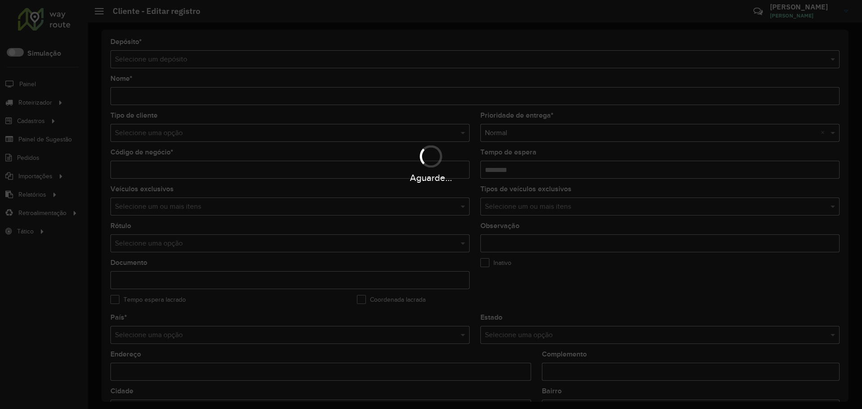
type input "**********"
type input "*******"
type input "********"
type input "**********"
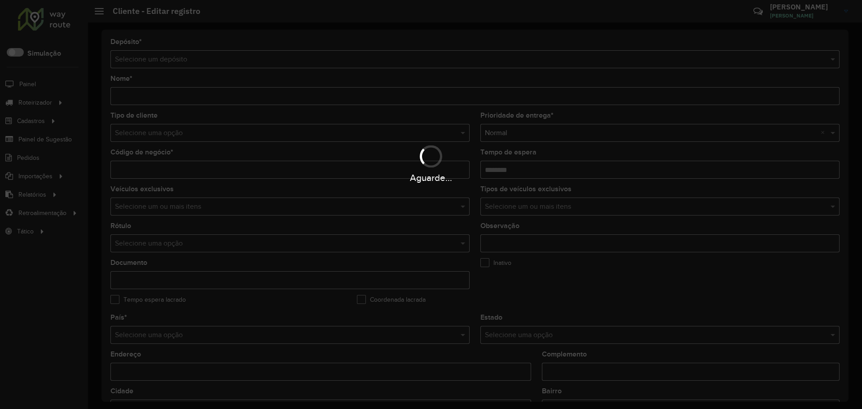
type input "**********"
type input "********"
type input "**********"
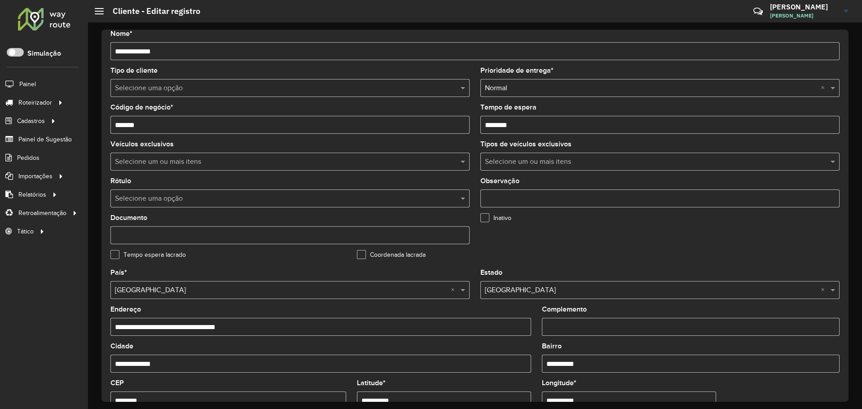
scroll to position [259, 0]
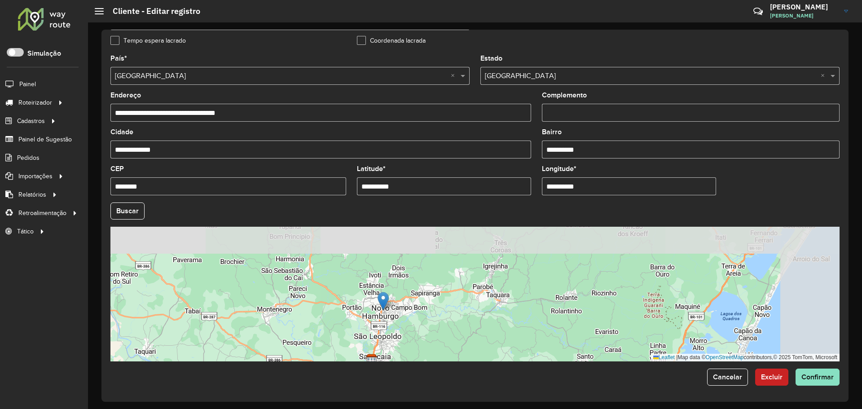
drag, startPoint x: 439, startPoint y: 264, endPoint x: 312, endPoint y: 311, distance: 135.3
click at [312, 311] on div "Leaflet | Map data © OpenStreetMap contributors,© 2025 TomTom, Microsoft" at bounding box center [474, 294] width 729 height 135
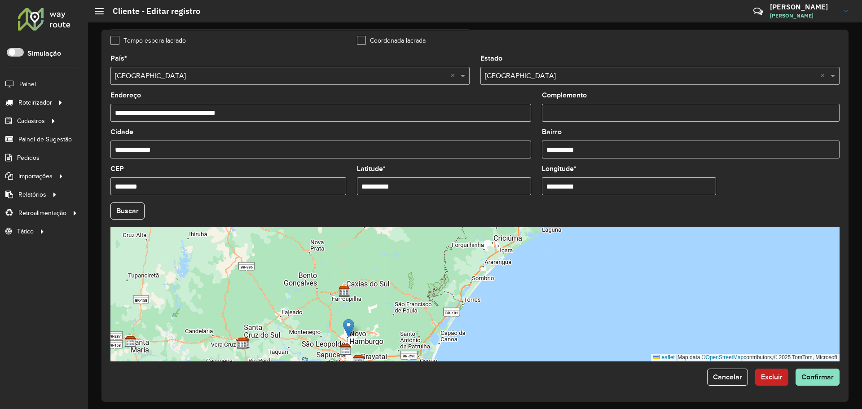
drag, startPoint x: 417, startPoint y: 269, endPoint x: 406, endPoint y: 320, distance: 52.8
click at [406, 320] on div "Leaflet | Map data © OpenStreetMap contributors,© 2025 TomTom, Microsoft" at bounding box center [474, 294] width 729 height 135
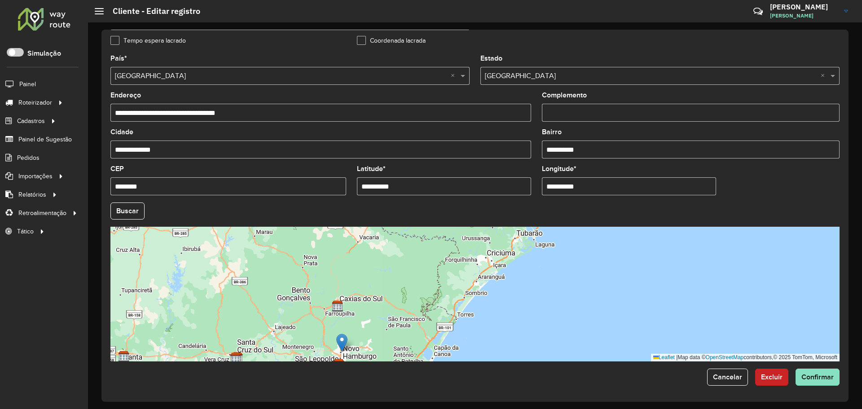
drag, startPoint x: 381, startPoint y: 268, endPoint x: 352, endPoint y: 319, distance: 58.5
click at [350, 340] on div "Leaflet | Map data © OpenStreetMap contributors,© 2025 TomTom, Microsoft" at bounding box center [474, 294] width 729 height 135
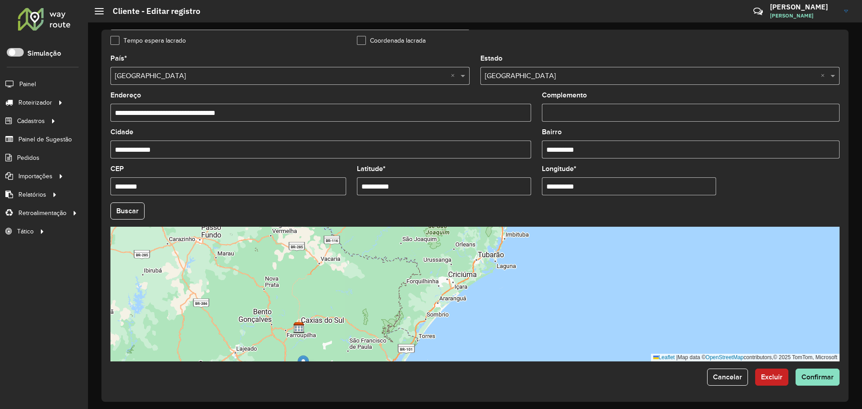
drag, startPoint x: 354, startPoint y: 286, endPoint x: 342, endPoint y: 274, distance: 16.5
click at [342, 274] on div "Leaflet | Map data © OpenStreetMap contributors,© 2025 TomTom, Microsoft" at bounding box center [474, 294] width 729 height 135
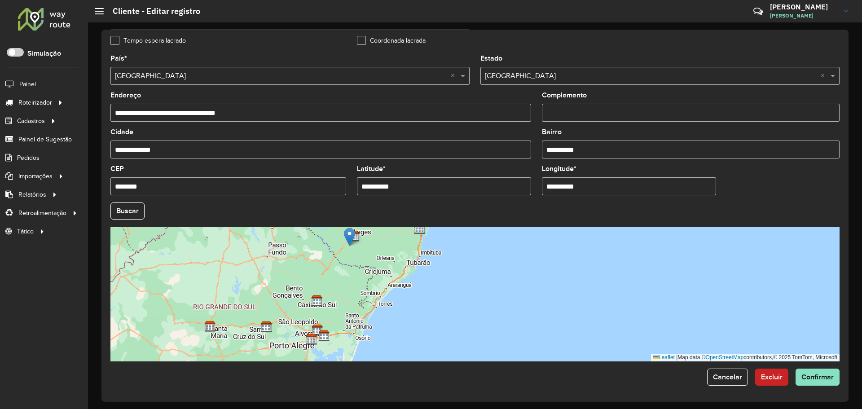
drag, startPoint x: 320, startPoint y: 314, endPoint x: 351, endPoint y: 236, distance: 83.8
click at [351, 236] on img at bounding box center [349, 237] width 11 height 18
type input "**********"
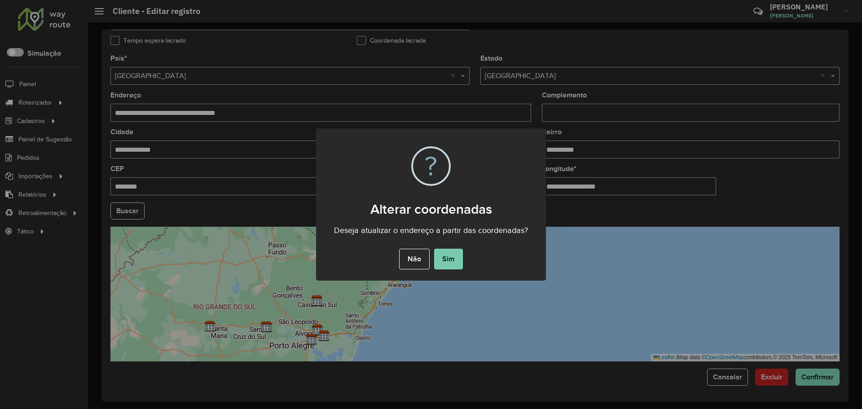
click at [449, 259] on button "Sim" at bounding box center [448, 259] width 29 height 21
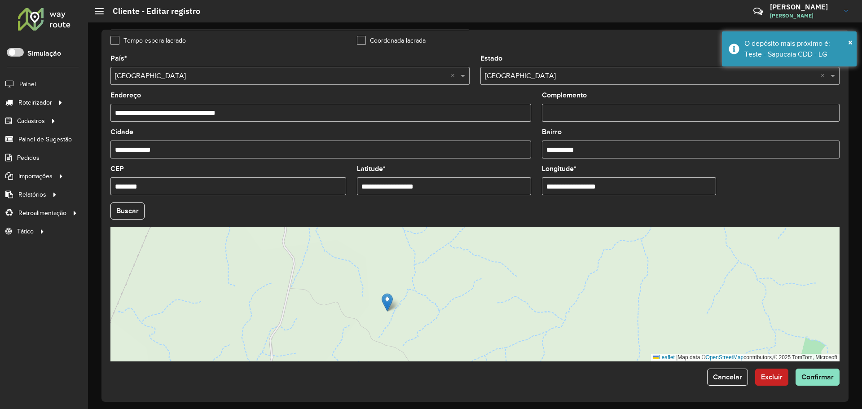
drag, startPoint x: 429, startPoint y: 266, endPoint x: 362, endPoint y: 282, distance: 68.5
click at [337, 289] on div "Leaflet | Map data © OpenStreetMap contributors,© 2025 TomTom, Microsoft" at bounding box center [474, 294] width 729 height 135
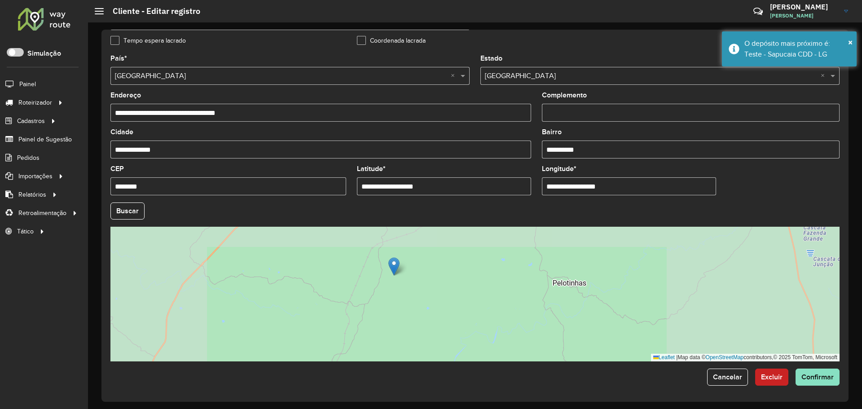
drag, startPoint x: 437, startPoint y: 253, endPoint x: 407, endPoint y: 312, distance: 65.8
click at [407, 313] on div "Leaflet | Map data © OpenStreetMap contributors,© 2025 TomTom, Microsoft" at bounding box center [474, 294] width 729 height 135
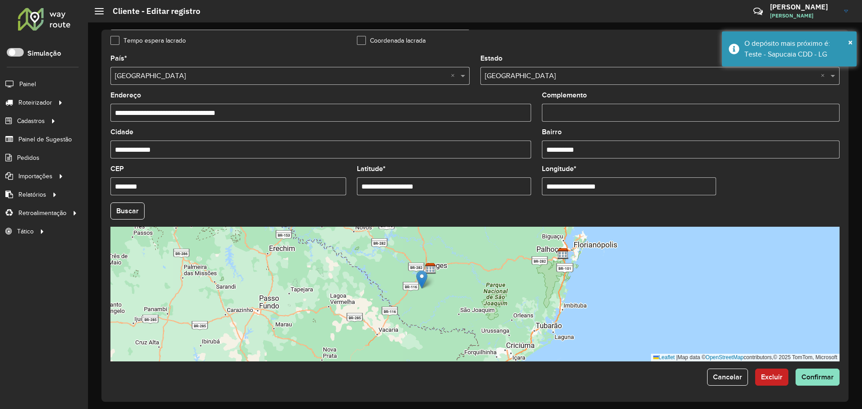
drag, startPoint x: 457, startPoint y: 266, endPoint x: 446, endPoint y: 283, distance: 20.4
click at [446, 283] on div "Leaflet | Map data © OpenStreetMap contributors,© 2025 TomTom, Microsoft" at bounding box center [474, 294] width 729 height 135
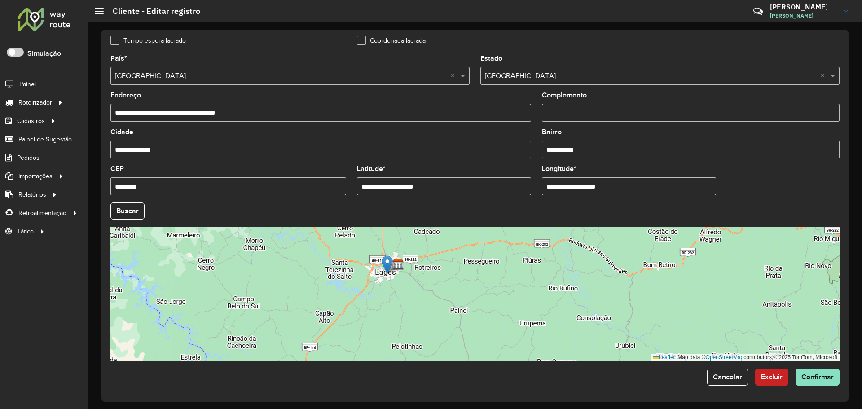
drag, startPoint x: 368, startPoint y: 315, endPoint x: 385, endPoint y: 260, distance: 58.5
click at [385, 260] on img at bounding box center [386, 264] width 11 height 18
type input "**********"
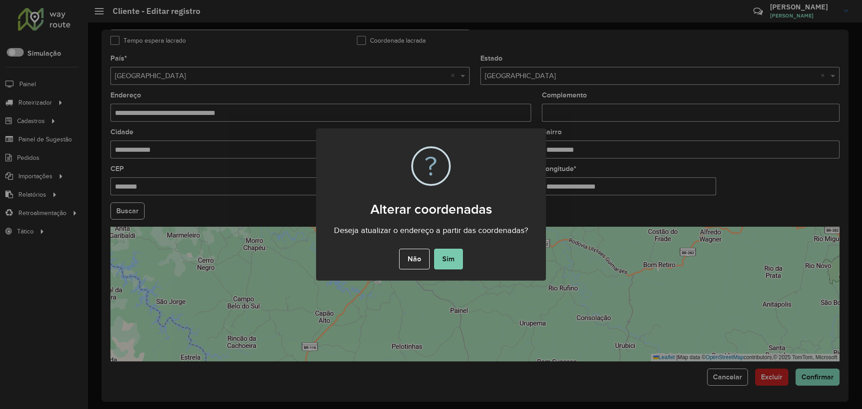
click at [452, 258] on button "Sim" at bounding box center [448, 259] width 29 height 21
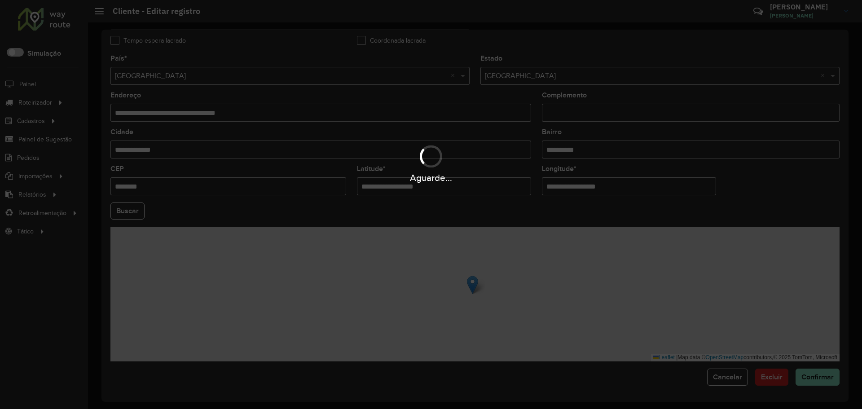
type input "**********"
type input "*****"
type input "**********"
type input "*********"
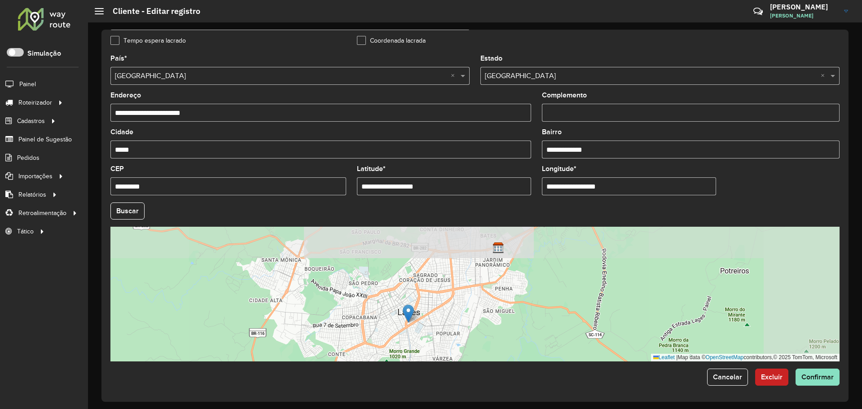
drag, startPoint x: 539, startPoint y: 294, endPoint x: 427, endPoint y: 330, distance: 117.7
click at [431, 341] on div "Leaflet | Map data © OpenStreetMap contributors,© 2025 TomTom, Microsoft" at bounding box center [474, 294] width 729 height 135
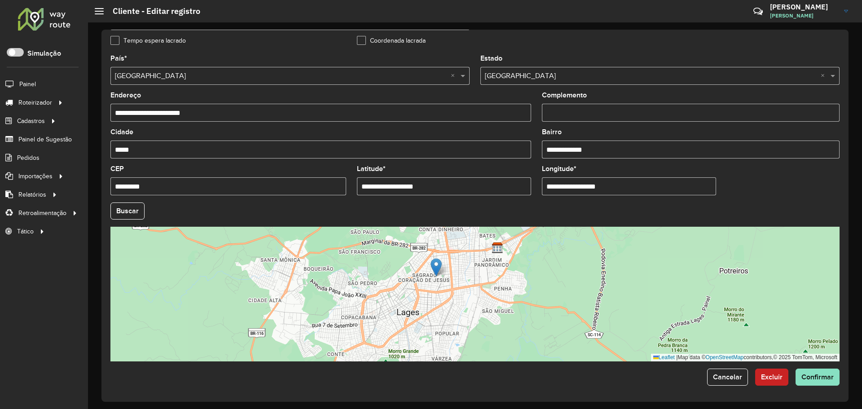
drag, startPoint x: 407, startPoint y: 311, endPoint x: 436, endPoint y: 266, distance: 53.9
click at [436, 266] on img at bounding box center [435, 267] width 11 height 18
type input "**********"
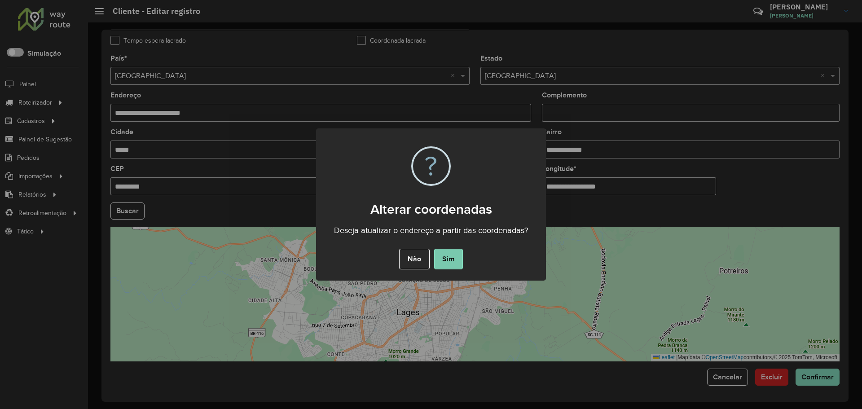
click at [444, 263] on button "Sim" at bounding box center [448, 259] width 29 height 21
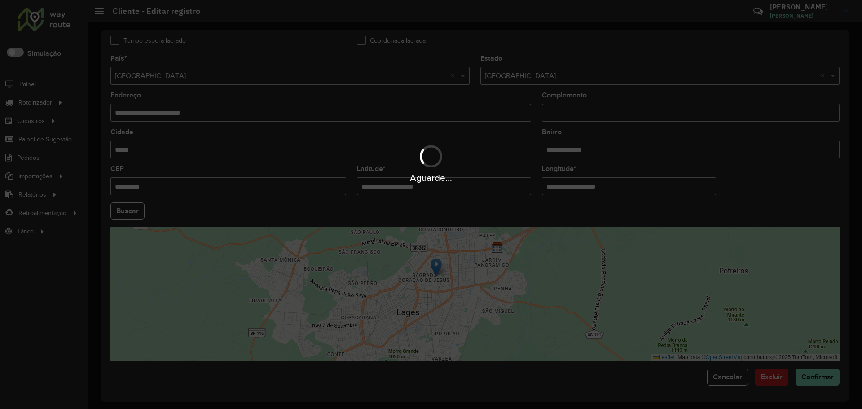
type input "**********"
type input "*********"
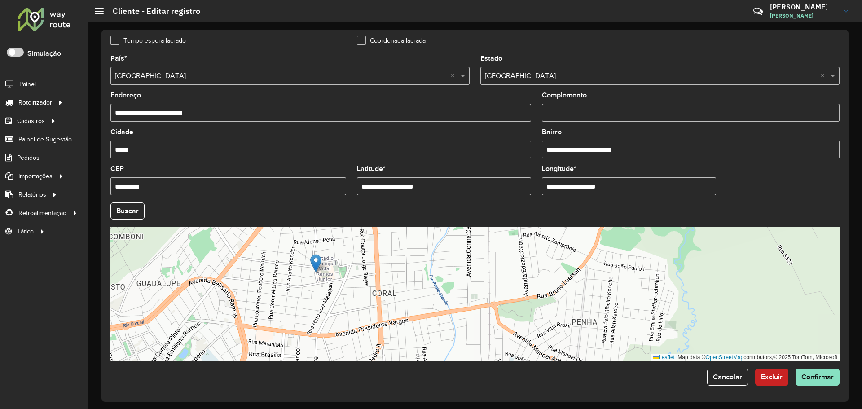
drag, startPoint x: 463, startPoint y: 280, endPoint x: 372, endPoint y: 274, distance: 90.8
click at [372, 274] on div "Leaflet | Map data © OpenStreetMap contributors,© 2025 TomTom, Microsoft" at bounding box center [474, 294] width 729 height 135
click at [823, 377] on span "Confirmar" at bounding box center [817, 377] width 32 height 8
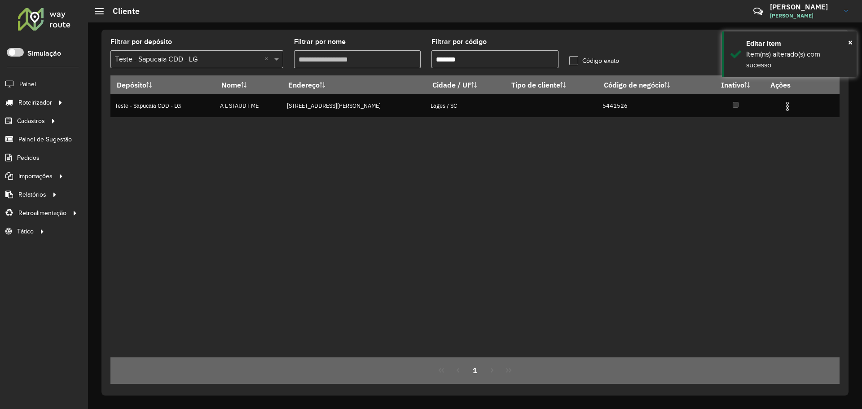
drag, startPoint x: 368, startPoint y: 215, endPoint x: 435, endPoint y: 143, distance: 99.1
click at [369, 215] on div "Depósito Nome Endereço Cidade / UF Tipo de cliente Código de negócio Inativo Aç…" at bounding box center [474, 216] width 729 height 282
drag, startPoint x: 381, startPoint y: 44, endPoint x: 361, endPoint y: 44, distance: 20.2
click at [361, 44] on formly-group "Filtrar por depósito Selecione um depósito × Teste - Sapucaia CDD - LG × Filtra…" at bounding box center [380, 57] width 550 height 37
paste input "text"
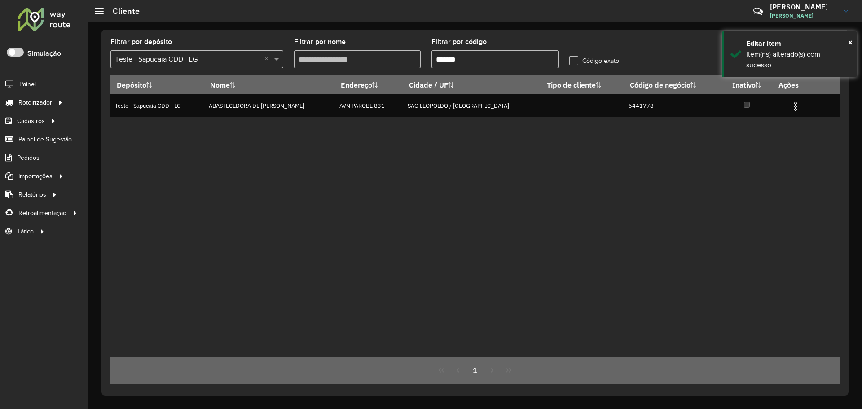
type input "*******"
click at [600, 141] on div "Depósito Nome Endereço Cidade / UF Tipo de cliente Código de negócio Inativo Aç…" at bounding box center [474, 216] width 729 height 282
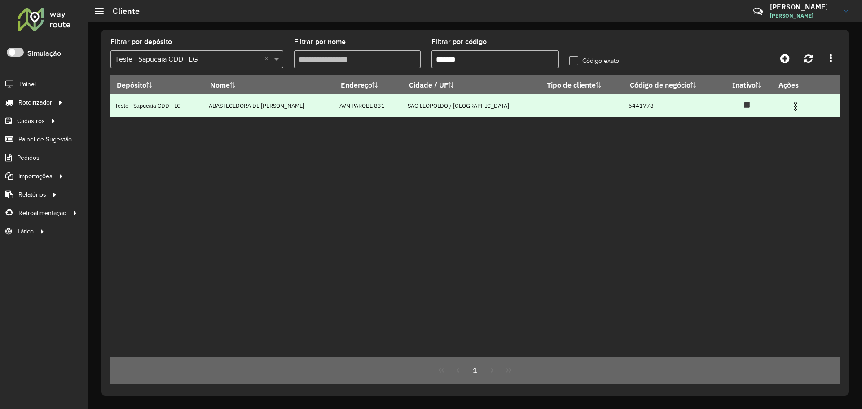
click at [790, 105] on img at bounding box center [795, 106] width 11 height 11
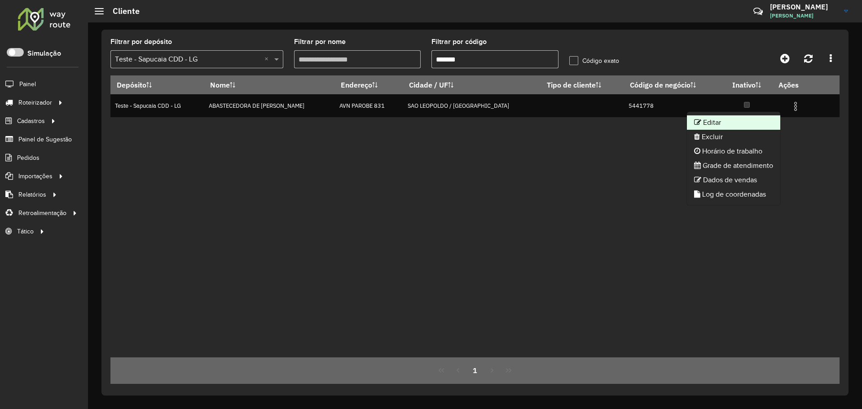
click at [734, 124] on li "Editar" at bounding box center [733, 122] width 93 height 14
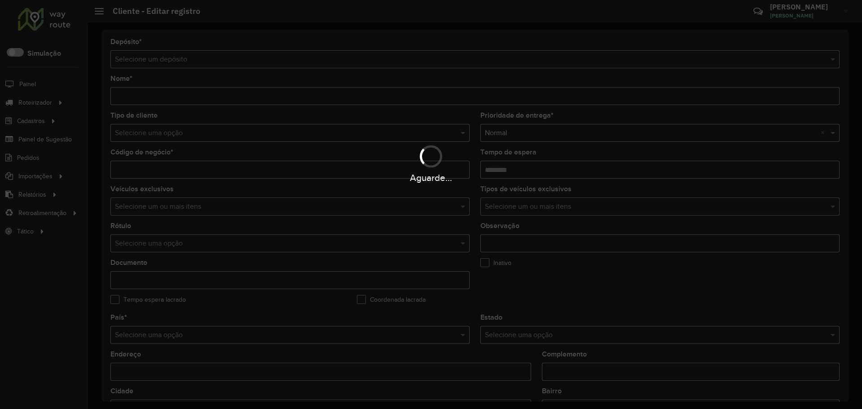
type input "**********"
type input "*******"
type input "********"
type input "**********"
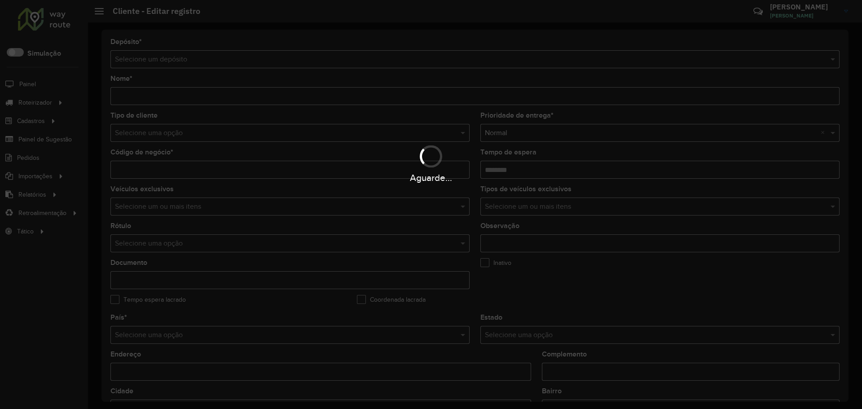
type input "********"
type input "**********"
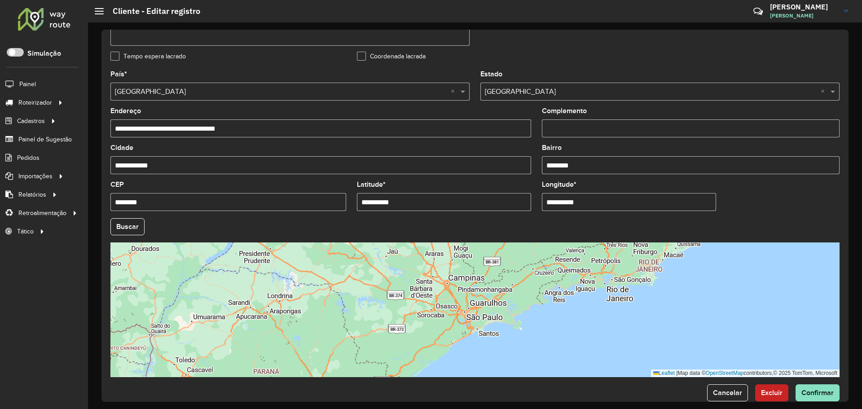
scroll to position [259, 0]
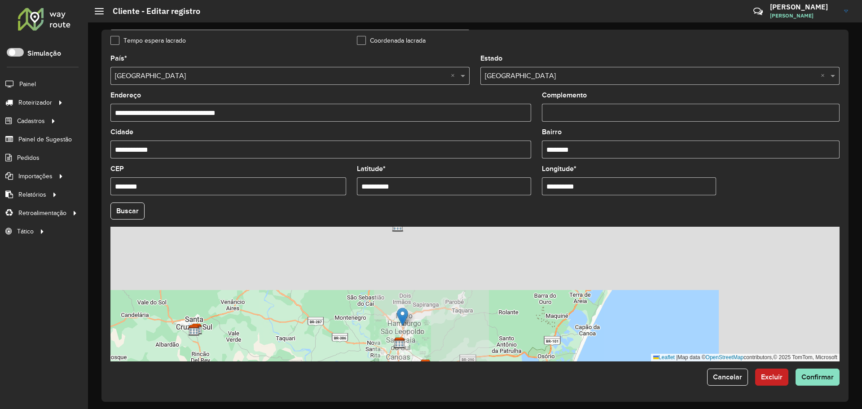
drag, startPoint x: 604, startPoint y: 259, endPoint x: 449, endPoint y: 334, distance: 171.8
click at [450, 334] on div "Leaflet | Map data © OpenStreetMap contributors,© 2025 TomTom, Microsoft" at bounding box center [474, 294] width 729 height 135
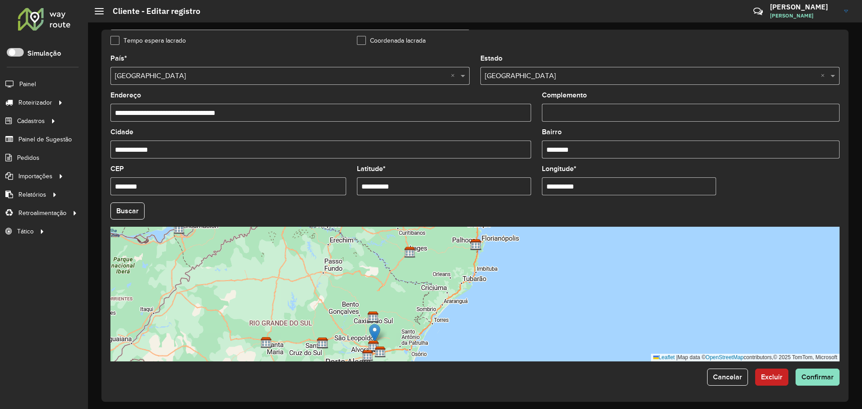
drag, startPoint x: 451, startPoint y: 277, endPoint x: 405, endPoint y: 316, distance: 59.8
click at [405, 316] on div "Leaflet | Map data © OpenStreetMap contributors,© 2025 TomTom, Microsoft" at bounding box center [474, 294] width 729 height 135
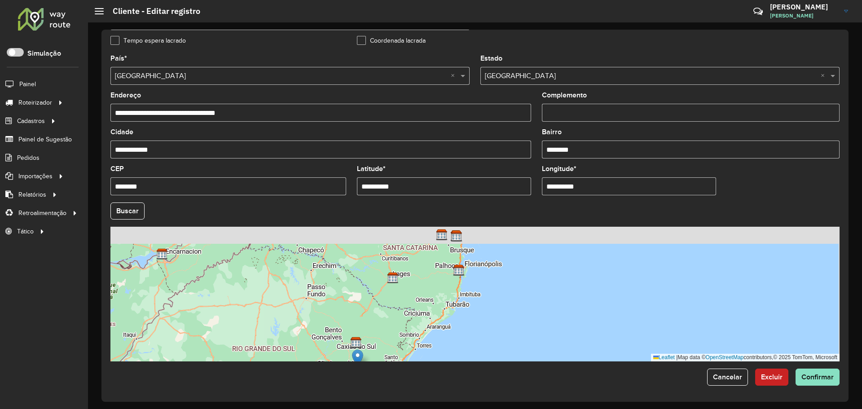
drag, startPoint x: 418, startPoint y: 286, endPoint x: 390, endPoint y: 330, distance: 51.9
click at [390, 330] on div "Leaflet | Map data © OpenStreetMap contributors,© 2025 TomTom, Microsoft" at bounding box center [474, 294] width 729 height 135
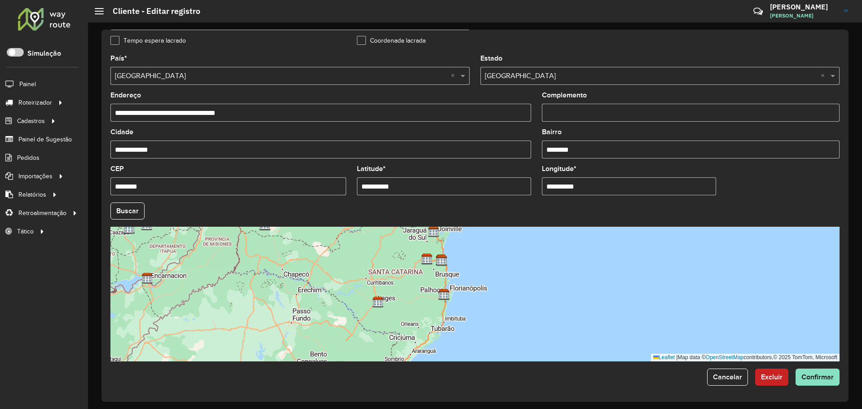
drag, startPoint x: 403, startPoint y: 279, endPoint x: 377, endPoint y: 321, distance: 49.6
click at [377, 321] on div "Leaflet | Map data © OpenStreetMap contributors,© 2025 TomTom, Microsoft" at bounding box center [474, 294] width 729 height 135
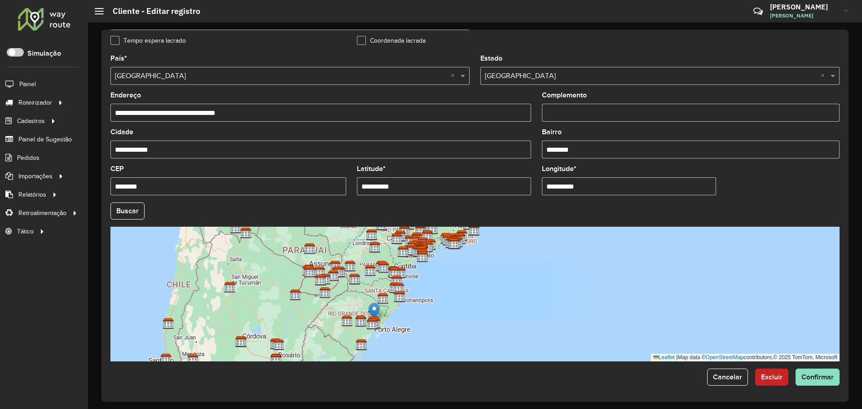
drag, startPoint x: 392, startPoint y: 298, endPoint x: 406, endPoint y: 276, distance: 25.9
click at [405, 291] on img at bounding box center [400, 297] width 12 height 12
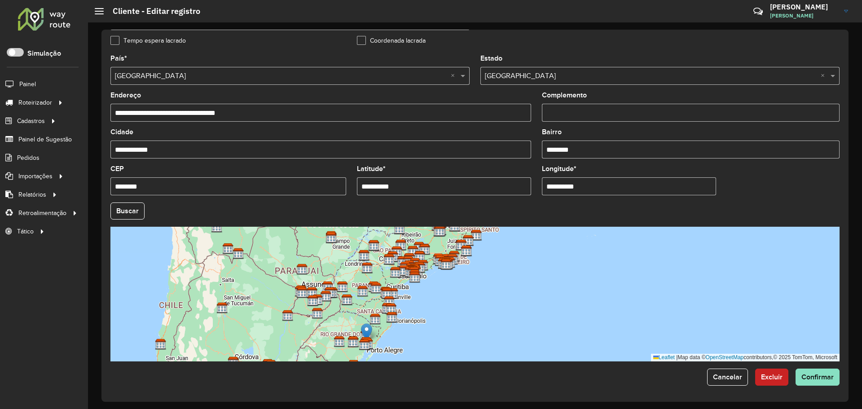
drag, startPoint x: 419, startPoint y: 272, endPoint x: 398, endPoint y: 314, distance: 46.6
click at [398, 314] on div "Leaflet | Map data © OpenStreetMap contributors,© 2025 TomTom, Microsoft" at bounding box center [474, 294] width 729 height 135
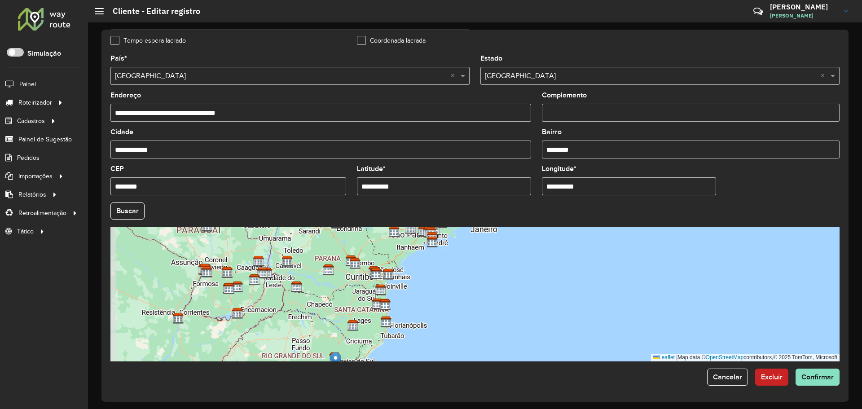
drag, startPoint x: 405, startPoint y: 304, endPoint x: 404, endPoint y: 298, distance: 5.9
click at [414, 276] on div "Leaflet | Map data © OpenStreetMap contributors,© 2025 TomTom, Microsoft" at bounding box center [474, 294] width 729 height 135
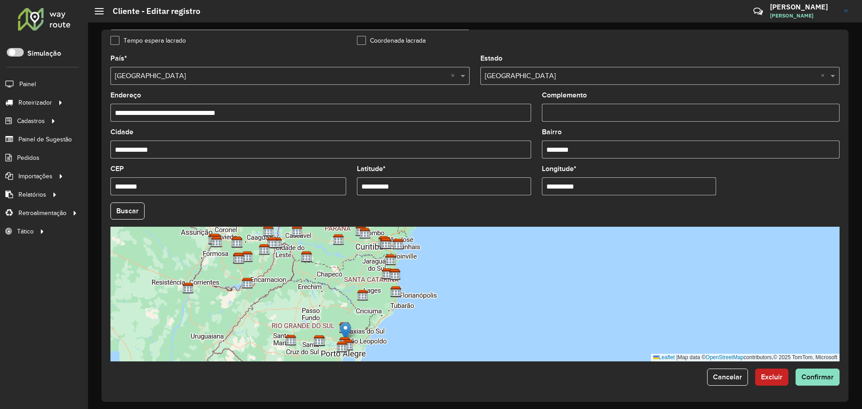
drag, startPoint x: 410, startPoint y: 281, endPoint x: 411, endPoint y: 270, distance: 11.3
click at [411, 270] on div "Leaflet | Map data © OpenStreetMap contributors,© 2025 TomTom, Microsoft" at bounding box center [474, 294] width 729 height 135
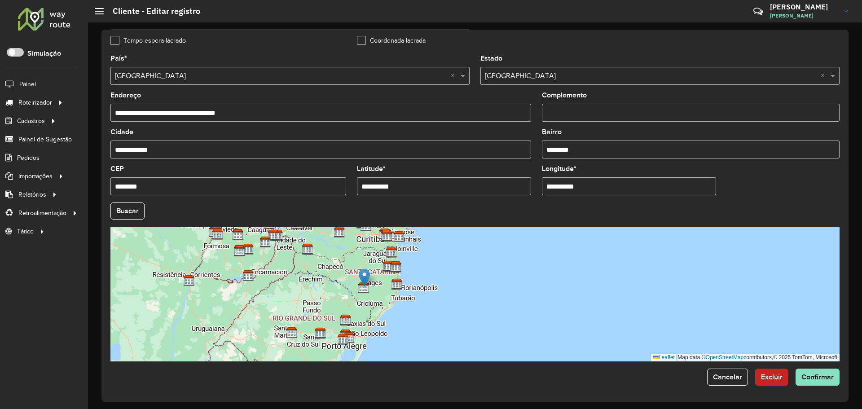
drag, startPoint x: 349, startPoint y: 317, endPoint x: 367, endPoint y: 271, distance: 49.2
click at [367, 271] on img at bounding box center [364, 277] width 11 height 18
type input "**********"
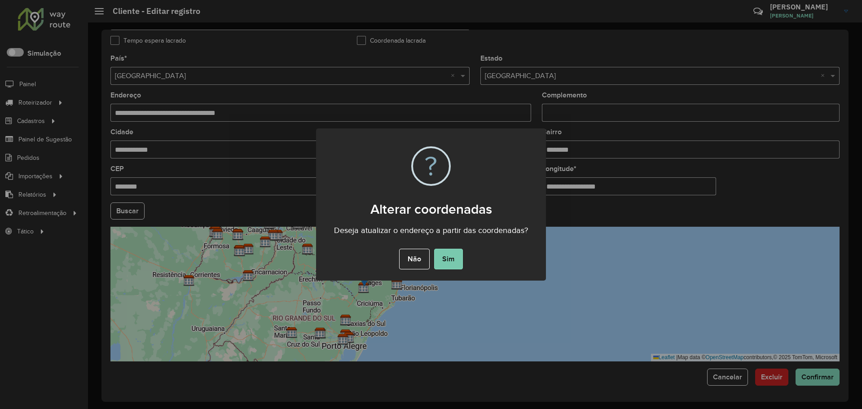
click at [447, 258] on button "Sim" at bounding box center [448, 259] width 29 height 21
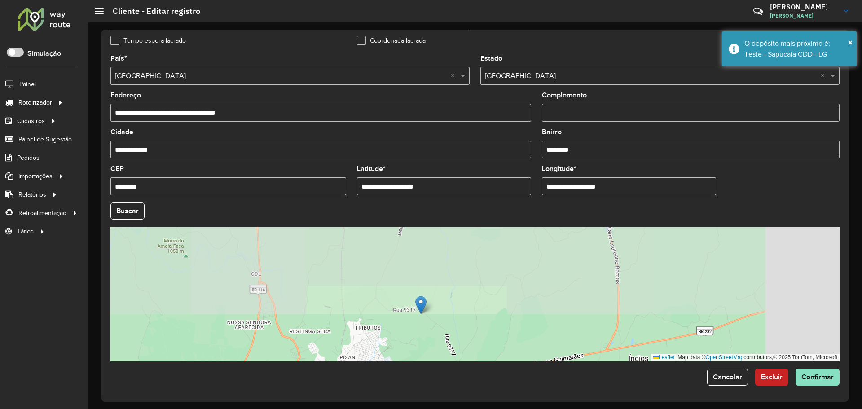
drag, startPoint x: 563, startPoint y: 272, endPoint x: 425, endPoint y: 306, distance: 141.7
click at [425, 306] on div "Leaflet | Map data © OpenStreetMap contributors,© 2025 TomTom, Microsoft" at bounding box center [474, 294] width 729 height 135
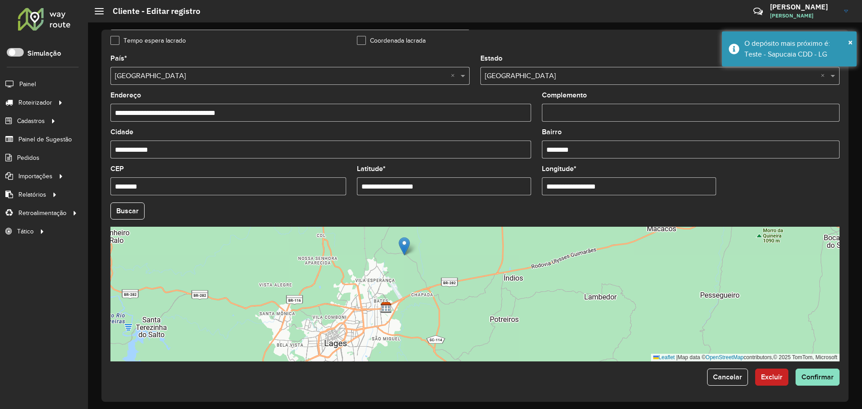
drag, startPoint x: 414, startPoint y: 312, endPoint x: 420, endPoint y: 282, distance: 30.6
click at [420, 282] on div "Leaflet | Map data © OpenStreetMap contributors,© 2025 TomTom, Microsoft" at bounding box center [474, 294] width 729 height 135
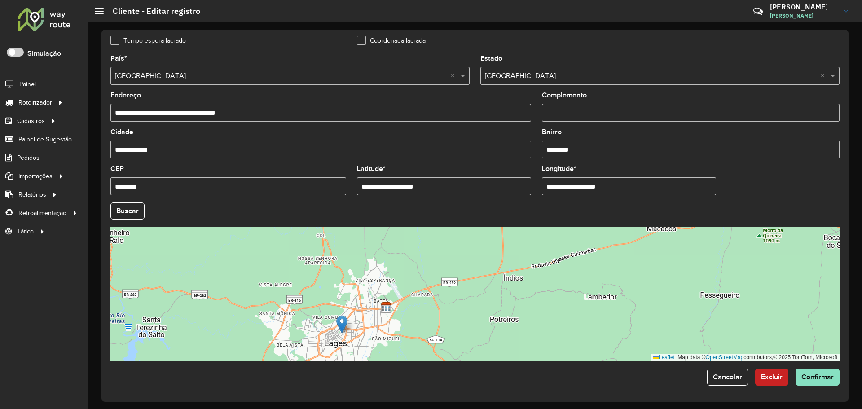
drag, startPoint x: 377, startPoint y: 270, endPoint x: 342, endPoint y: 325, distance: 65.1
click at [342, 325] on img at bounding box center [341, 324] width 11 height 18
type input "**********"
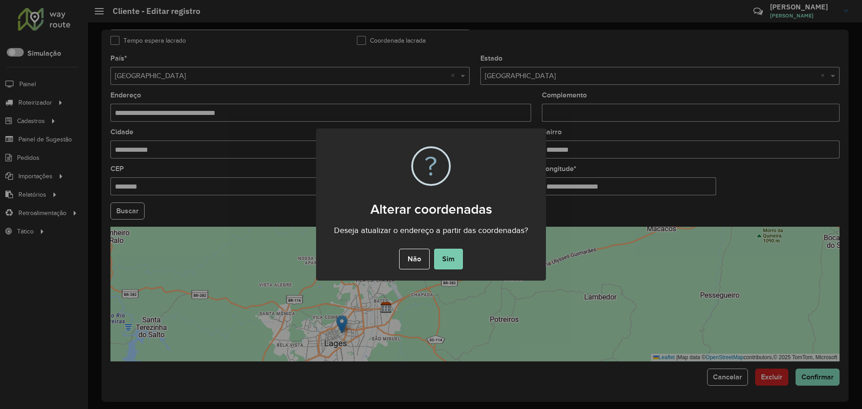
click at [446, 254] on button "Sim" at bounding box center [448, 259] width 29 height 21
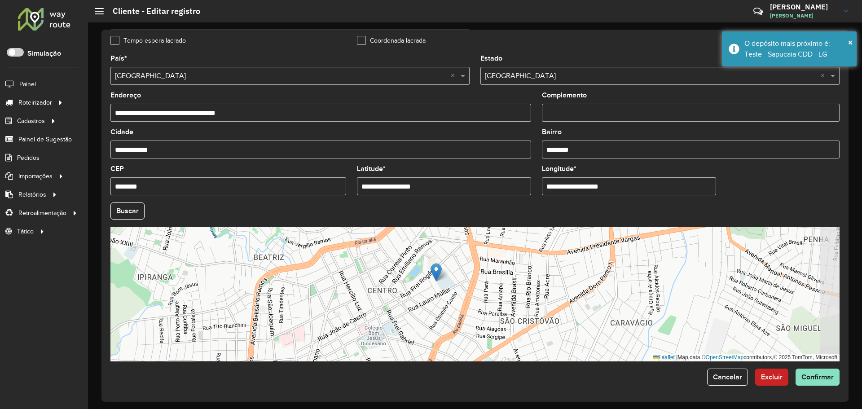
drag, startPoint x: 405, startPoint y: 295, endPoint x: 370, endPoint y: 283, distance: 37.0
click at [370, 283] on div "Leaflet | Map data © OpenStreetMap contributors,© 2025 TomTom, Microsoft" at bounding box center [474, 294] width 729 height 135
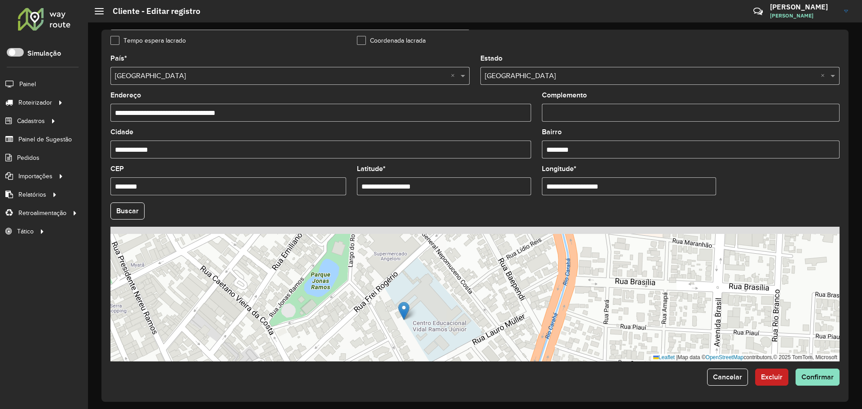
drag, startPoint x: 390, startPoint y: 280, endPoint x: 382, endPoint y: 298, distance: 20.3
click at [382, 298] on div "Leaflet | Map data © OpenStreetMap contributors,© 2025 TomTom, Microsoft" at bounding box center [474, 294] width 729 height 135
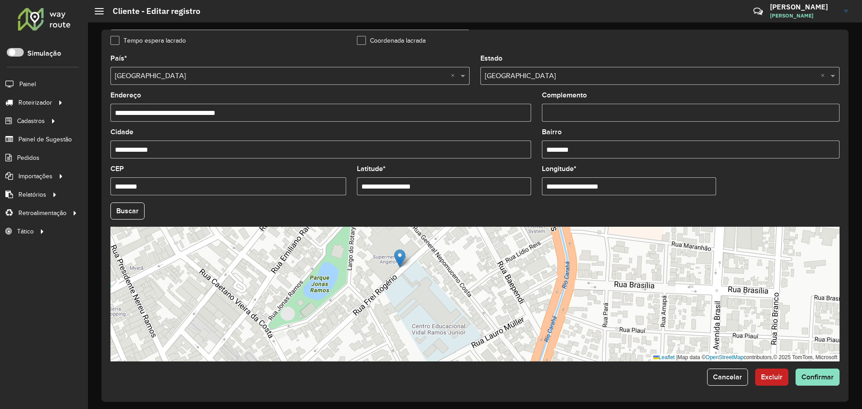
drag, startPoint x: 401, startPoint y: 308, endPoint x: 398, endPoint y: 253, distance: 55.3
click at [398, 253] on img at bounding box center [399, 258] width 11 height 18
type input "**********"
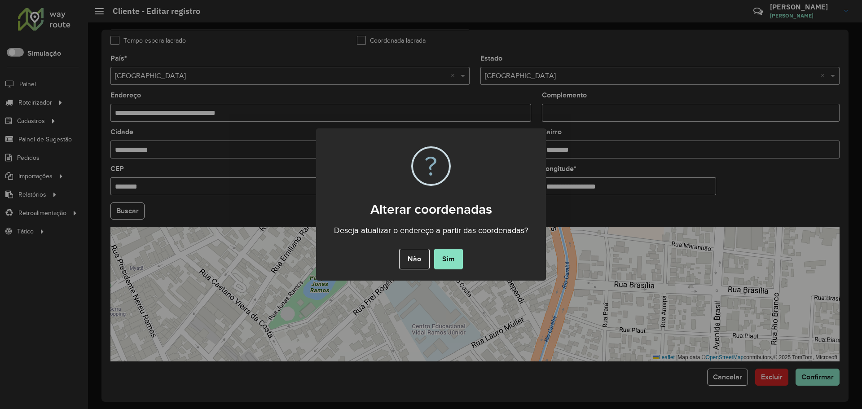
click at [448, 255] on button "Sim" at bounding box center [448, 259] width 29 height 21
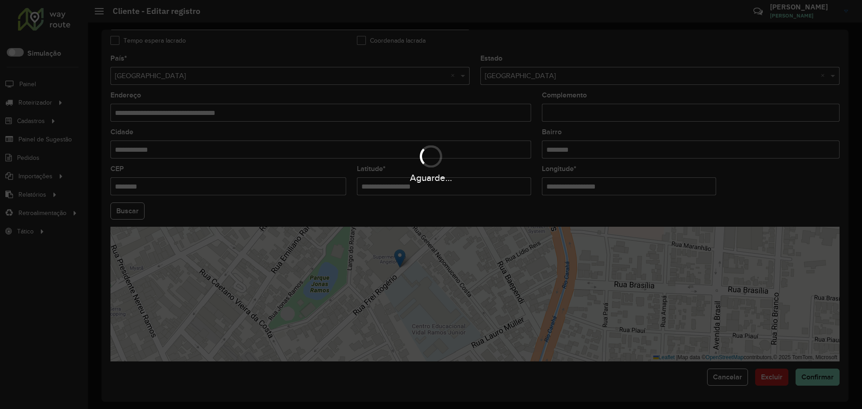
type input "**********"
type input "*****"
type input "******"
type input "*********"
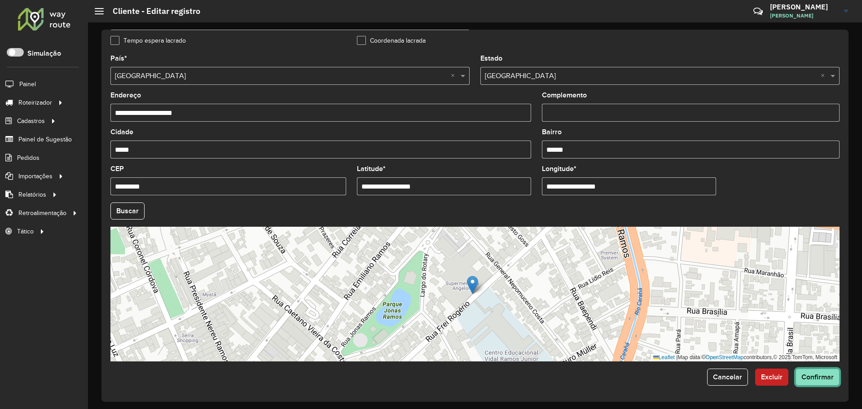
click at [829, 376] on span "Confirmar" at bounding box center [817, 377] width 32 height 8
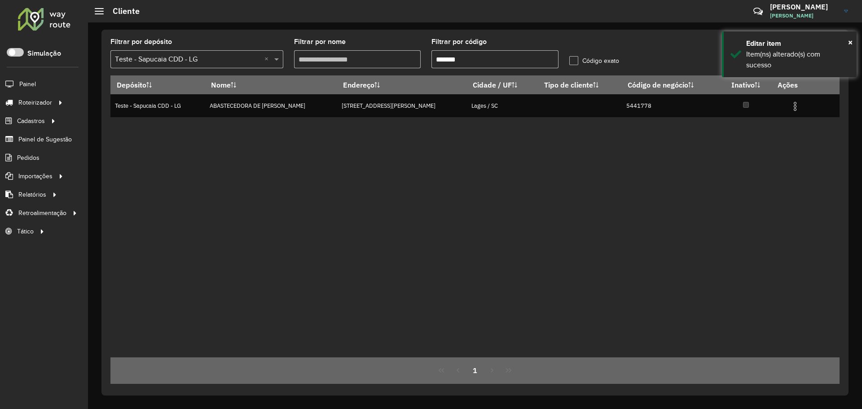
click at [404, 177] on hb-app "Aguarde... Pop-up bloqueado! Seu navegador bloqueou automáticamente a abertura …" at bounding box center [431, 204] width 862 height 409
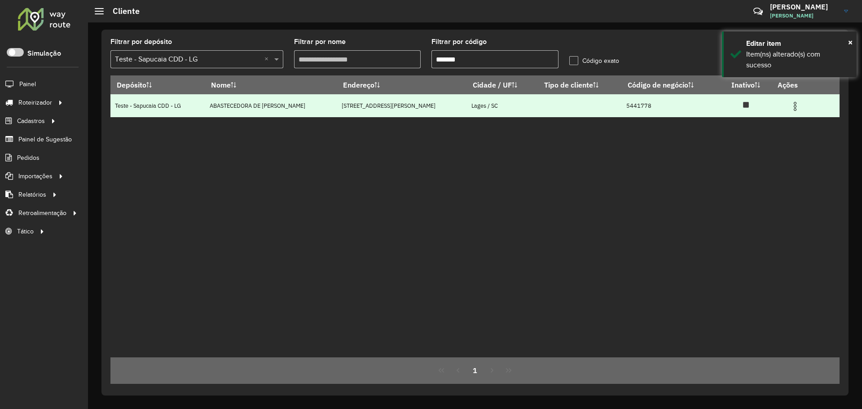
drag, startPoint x: 347, startPoint y: 177, endPoint x: 175, endPoint y: 115, distance: 182.7
click at [345, 176] on div "Depósito Nome Endereço Cidade / UF Tipo de cliente Código de negócio Inativo Aç…" at bounding box center [474, 216] width 729 height 282
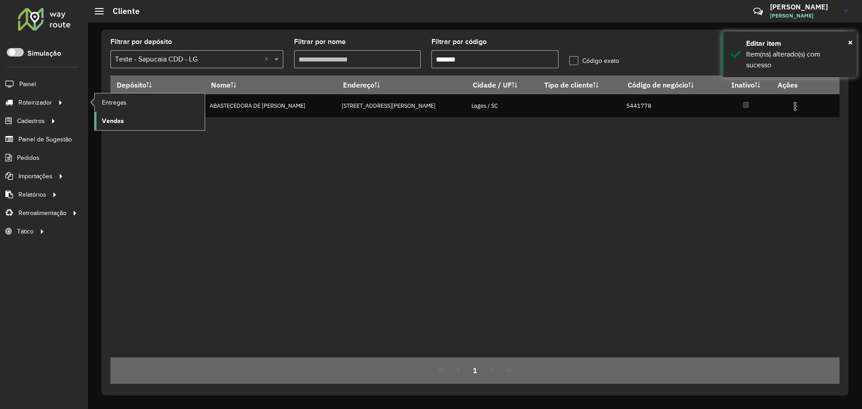
click at [128, 122] on link "Vendas" at bounding box center [150, 121] width 110 height 18
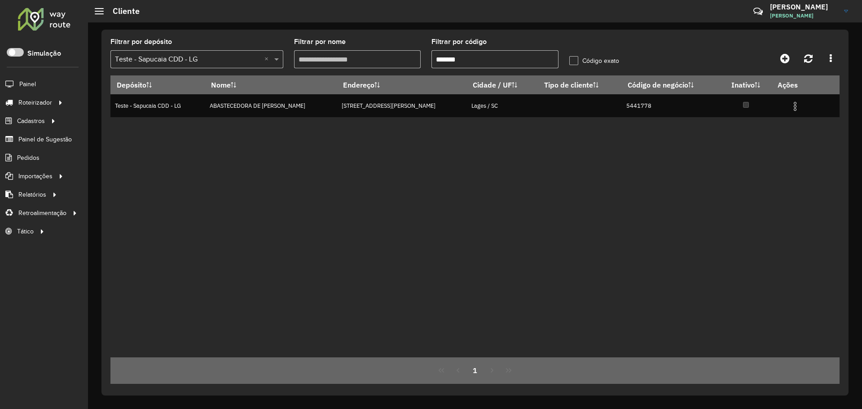
drag, startPoint x: 393, startPoint y: 56, endPoint x: 306, endPoint y: 50, distance: 87.2
click at [306, 50] on formly-group "Filtrar por depósito Selecione um depósito × Teste - Sapucaia CDD - LG × Filtra…" at bounding box center [380, 57] width 550 height 37
paste input "text"
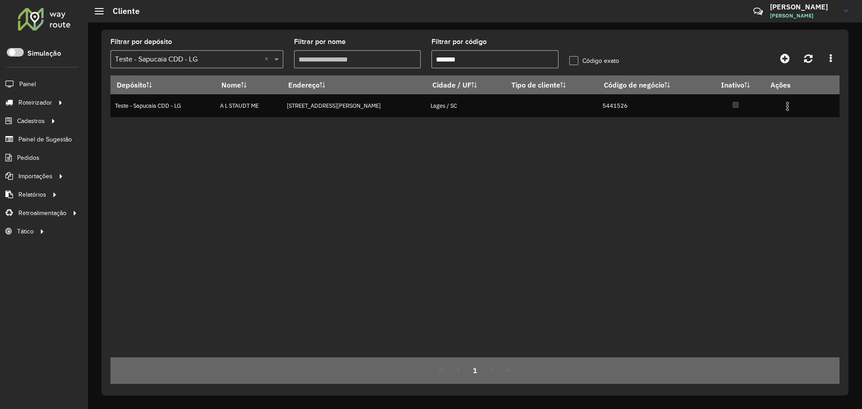
type input "*******"
drag, startPoint x: 629, startPoint y: 151, endPoint x: 625, endPoint y: 132, distance: 19.8
click at [627, 149] on div "Depósito Nome Endereço Cidade / UF Tipo de cliente Código de negócio Inativo Aç…" at bounding box center [474, 216] width 729 height 282
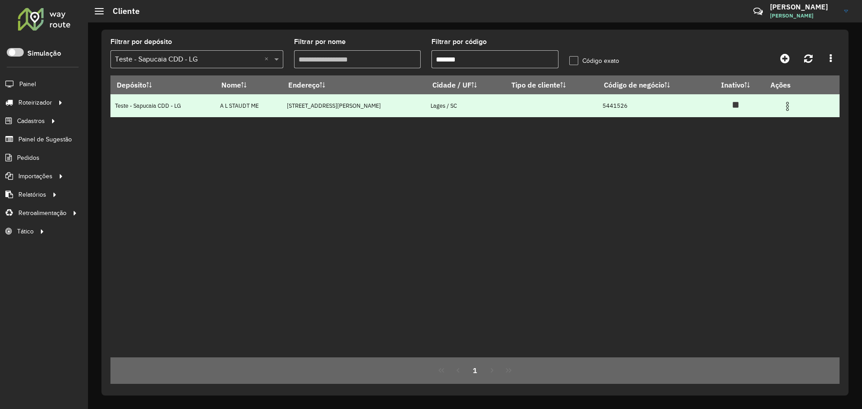
click at [643, 105] on td "5441526" at bounding box center [652, 105] width 109 height 23
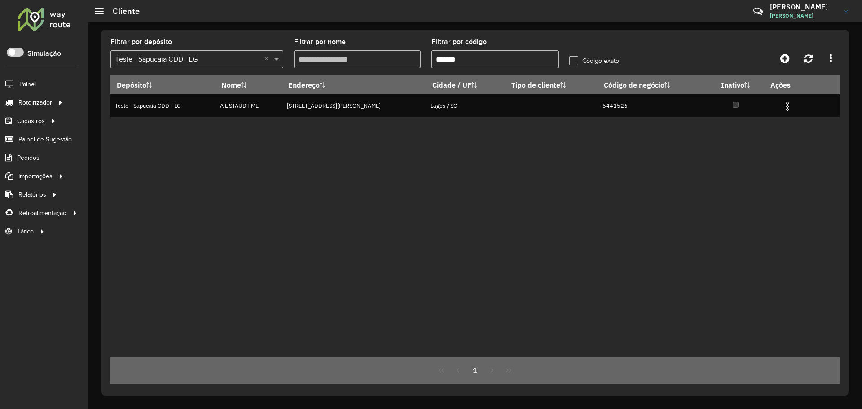
click at [722, 137] on div "Depósito Nome Endereço Cidade / UF Tipo de cliente Código de negócio Inativo Aç…" at bounding box center [474, 216] width 729 height 282
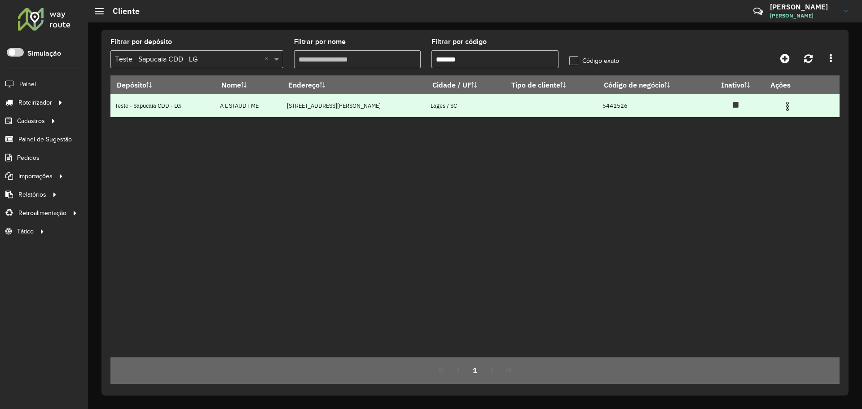
click at [779, 103] on td at bounding box center [791, 105] width 54 height 22
click at [786, 109] on img at bounding box center [787, 106] width 11 height 11
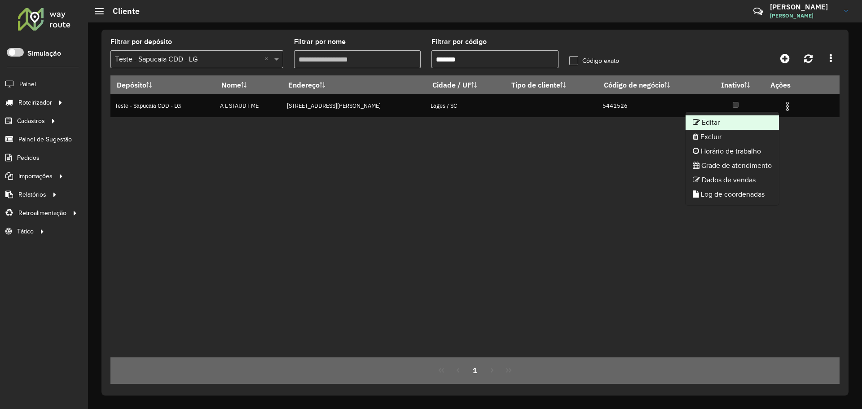
click at [743, 121] on li "Editar" at bounding box center [731, 122] width 93 height 14
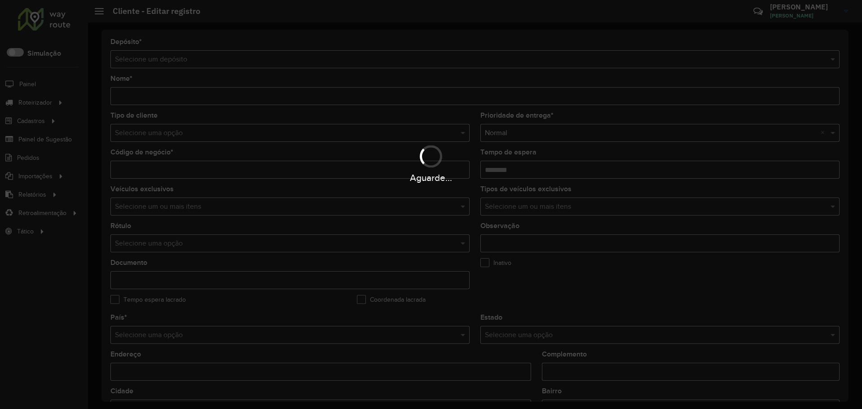
type input "**********"
type input "*******"
type input "********"
type input "**********"
type input "*****"
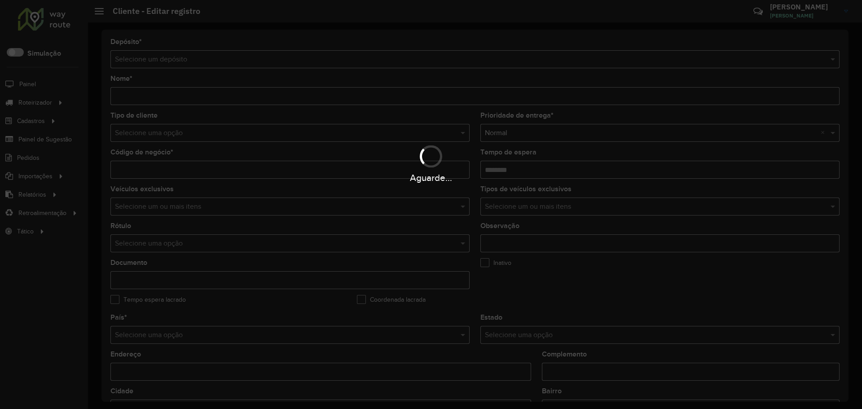
type input "**********"
type input "*********"
type input "**********"
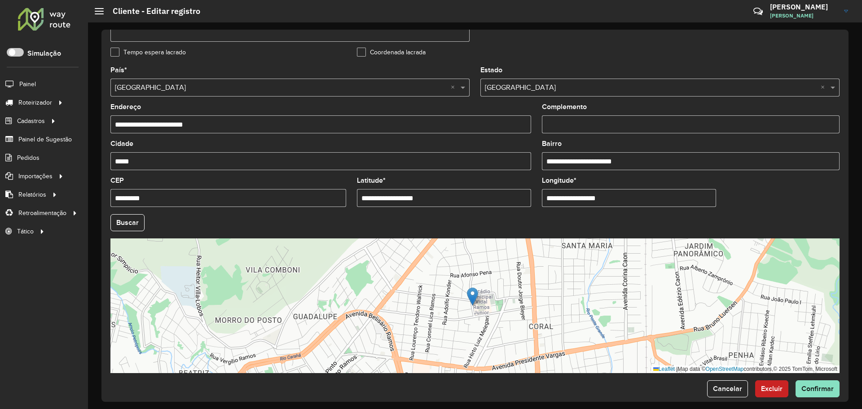
scroll to position [259, 0]
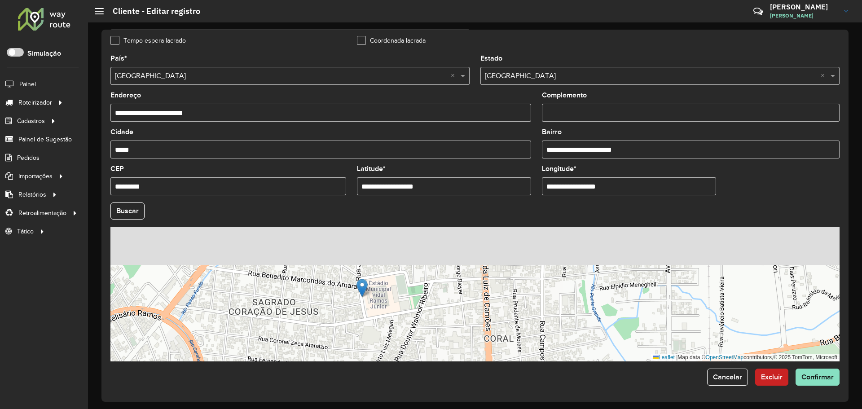
drag, startPoint x: 382, startPoint y: 255, endPoint x: 393, endPoint y: 320, distance: 65.9
click at [393, 320] on div "Leaflet | Map data © OpenStreetMap contributors,© 2025 TomTom, Microsoft" at bounding box center [474, 294] width 729 height 135
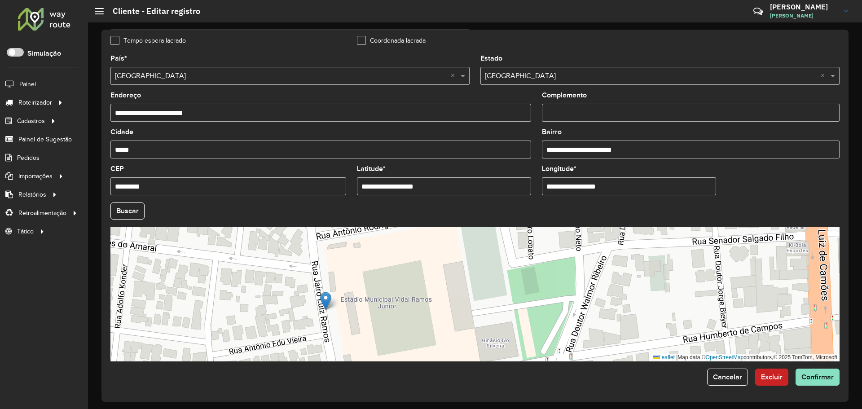
drag, startPoint x: 363, startPoint y: 262, endPoint x: 364, endPoint y: 332, distance: 69.6
click at [364, 332] on div "Leaflet | Map data © OpenStreetMap contributors,© 2025 TomTom, Microsoft" at bounding box center [474, 294] width 729 height 135
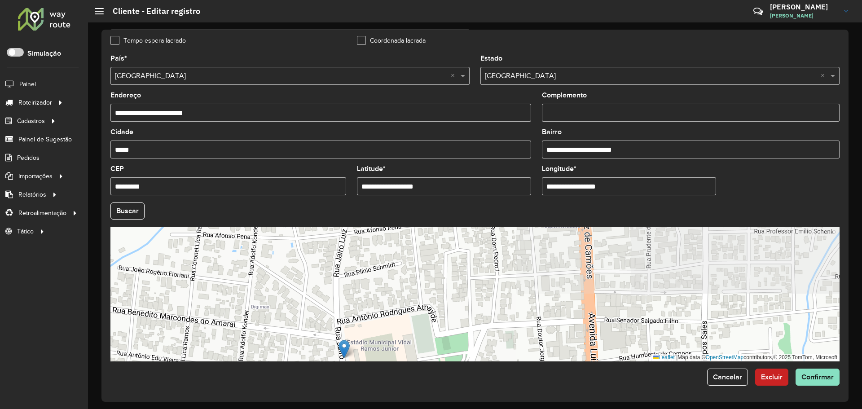
drag, startPoint x: 402, startPoint y: 275, endPoint x: 403, endPoint y: 301, distance: 26.0
click at [396, 318] on div "Leaflet | Map data © OpenStreetMap contributors,© 2025 TomTom, Microsoft" at bounding box center [474, 294] width 729 height 135
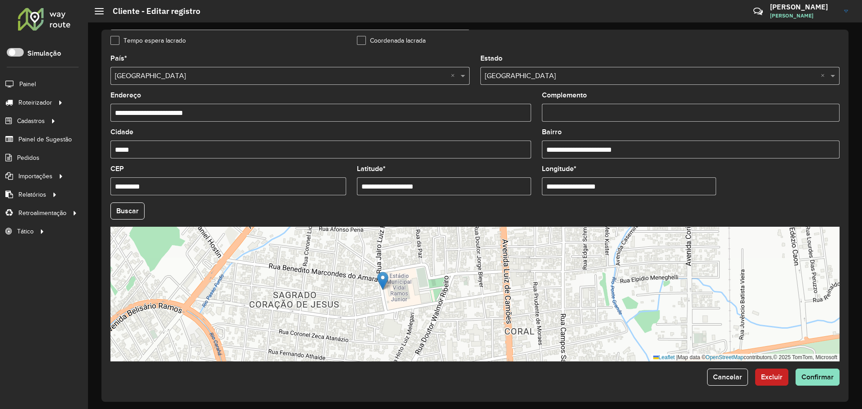
drag, startPoint x: 410, startPoint y: 310, endPoint x: 419, endPoint y: 273, distance: 37.4
click at [419, 273] on div "Leaflet | Map data © OpenStreetMap contributors,© 2025 TomTom, Microsoft" at bounding box center [474, 294] width 729 height 135
drag, startPoint x: 384, startPoint y: 279, endPoint x: 361, endPoint y: 307, distance: 36.4
click at [361, 307] on img at bounding box center [359, 308] width 11 height 18
type input "**********"
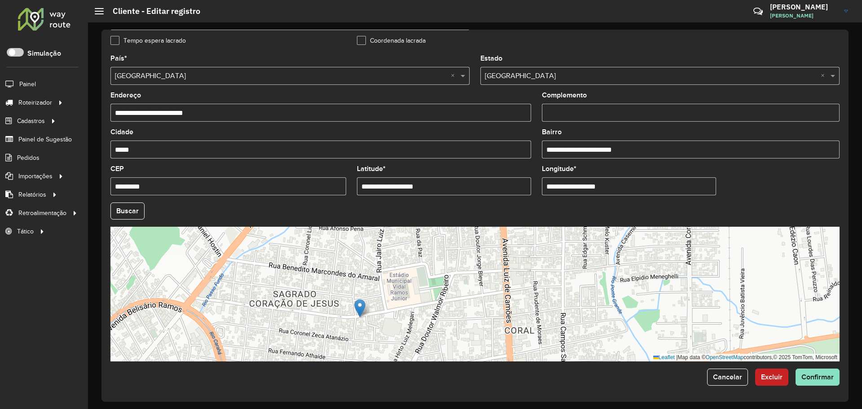
type input "**********"
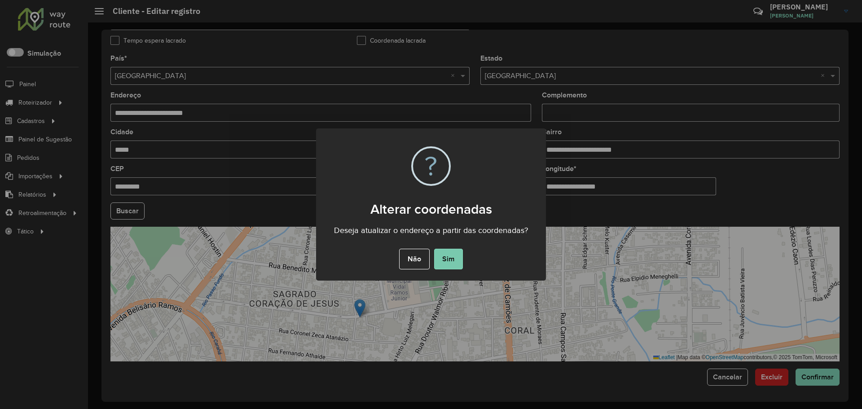
click at [448, 254] on button "Sim" at bounding box center [448, 259] width 29 height 21
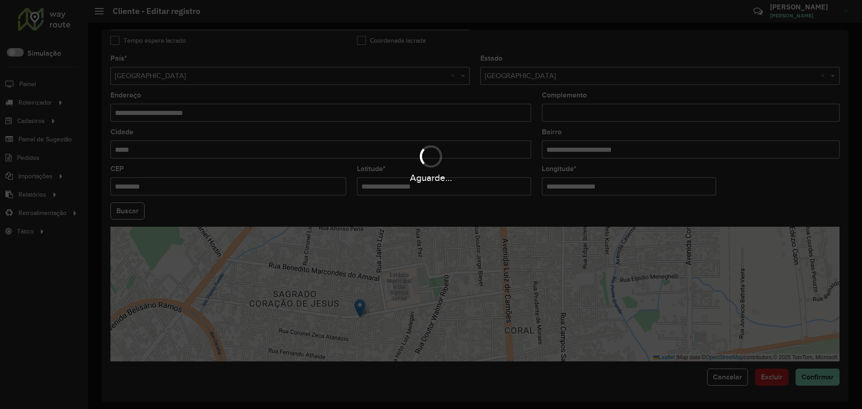
type input "**********"
type input "*********"
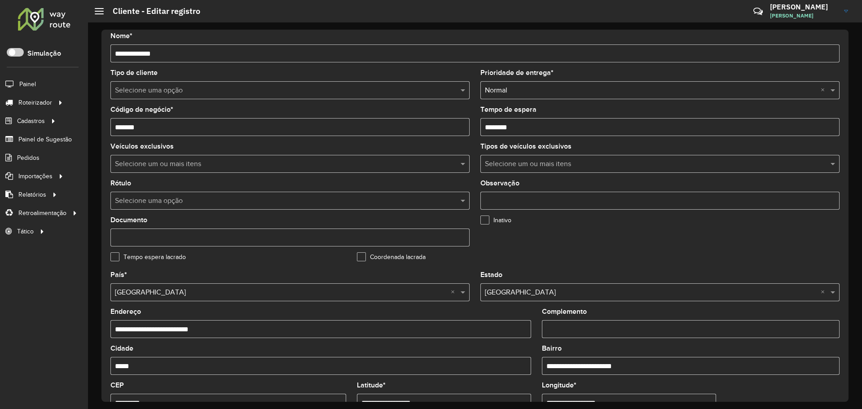
scroll to position [35, 0]
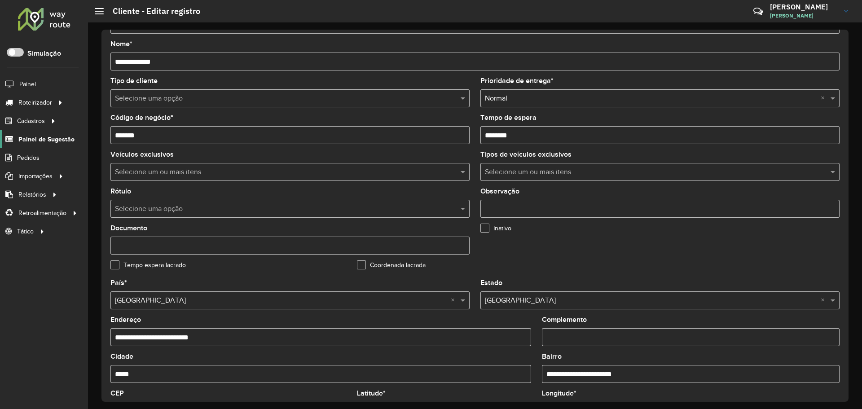
drag, startPoint x: 145, startPoint y: 135, endPoint x: 62, endPoint y: 140, distance: 82.8
click at [57, 135] on div "Roteirizador AmbevTech Simulação Painel Roteirizador Entregas Vendas Cadastros …" at bounding box center [431, 204] width 862 height 409
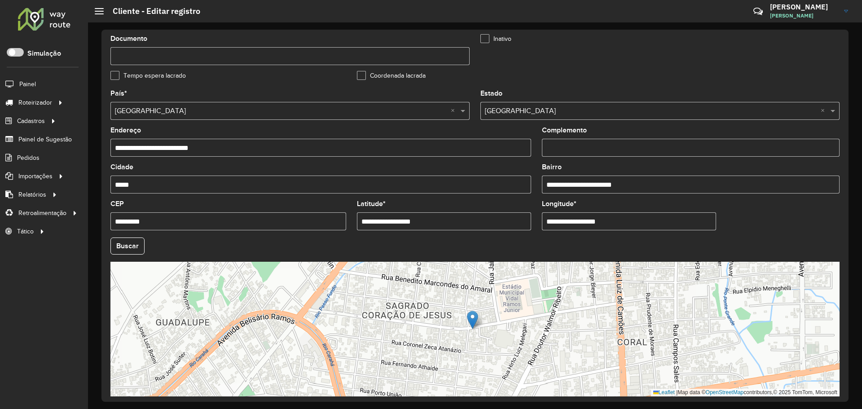
scroll to position [259, 0]
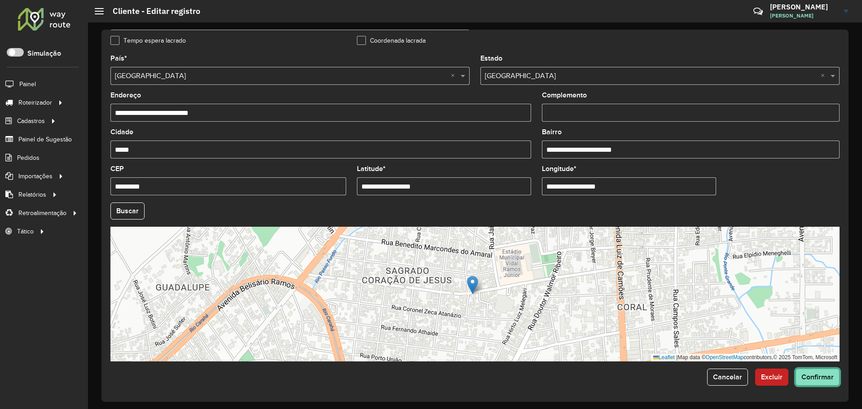
click at [827, 374] on span "Confirmar" at bounding box center [817, 377] width 32 height 8
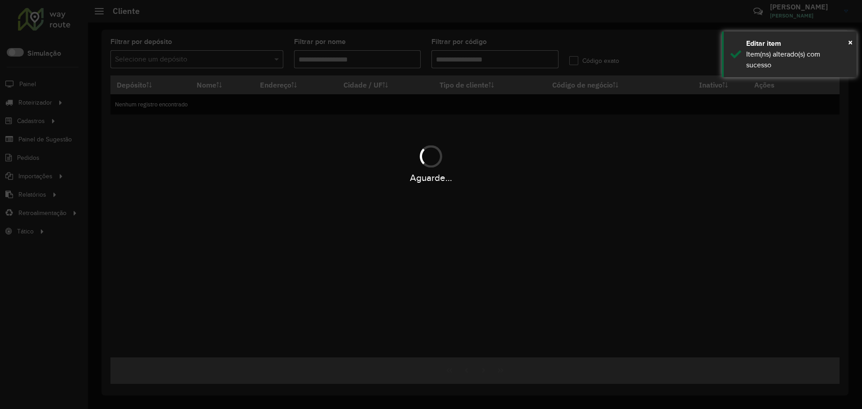
type input "*******"
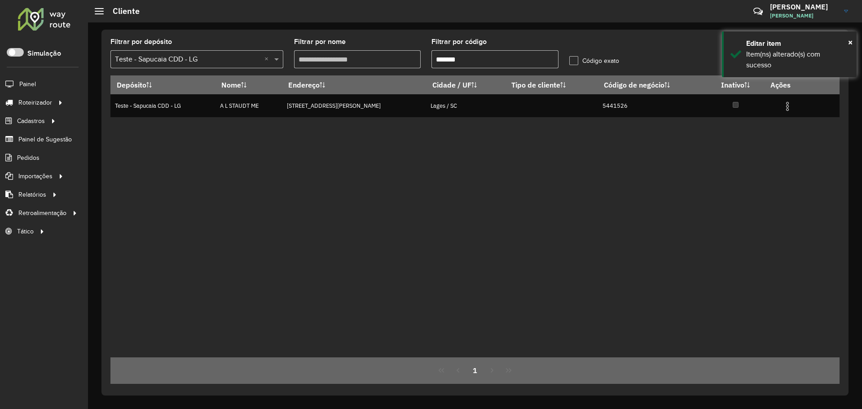
click at [510, 145] on div "Depósito Nome Endereço Cidade / UF Tipo de cliente Código de negócio Inativo Aç…" at bounding box center [474, 216] width 729 height 282
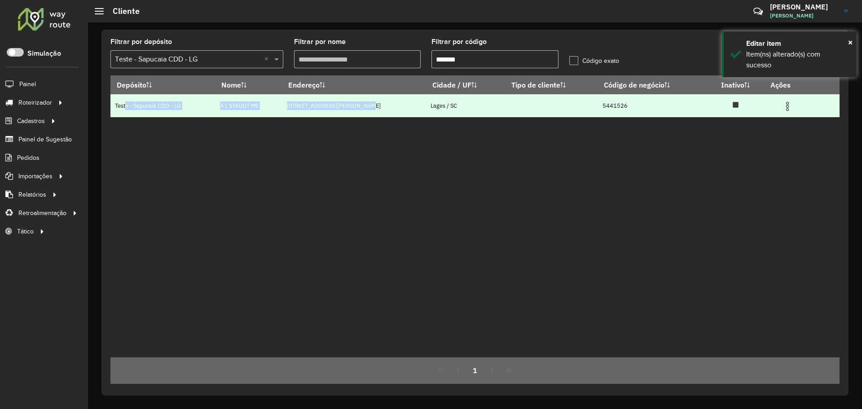
drag, startPoint x: 123, startPoint y: 106, endPoint x: 488, endPoint y: 106, distance: 365.7
click at [441, 106] on tr "Teste - Sapucaia CDD - LG A L STAUDT ME Rua Humberto de Campos, 826 Lages / SC …" at bounding box center [474, 105] width 729 height 23
click at [488, 106] on td "Lages / SC" at bounding box center [465, 105] width 79 height 23
click at [436, 105] on td "Lages / SC" at bounding box center [465, 105] width 79 height 23
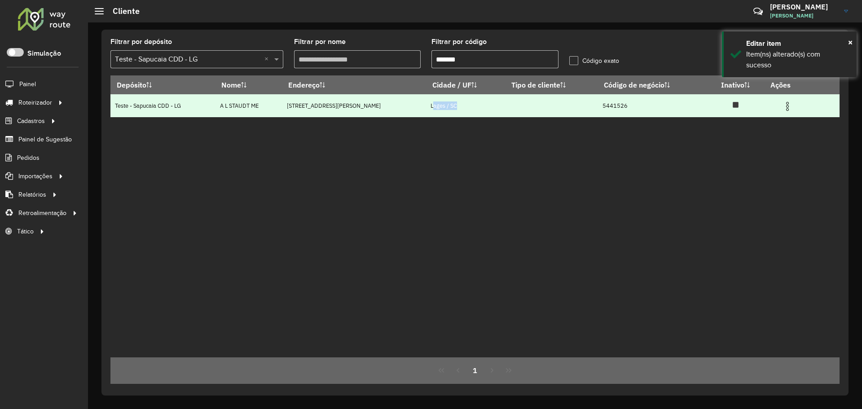
click at [436, 105] on td "Lages / SC" at bounding box center [465, 105] width 79 height 23
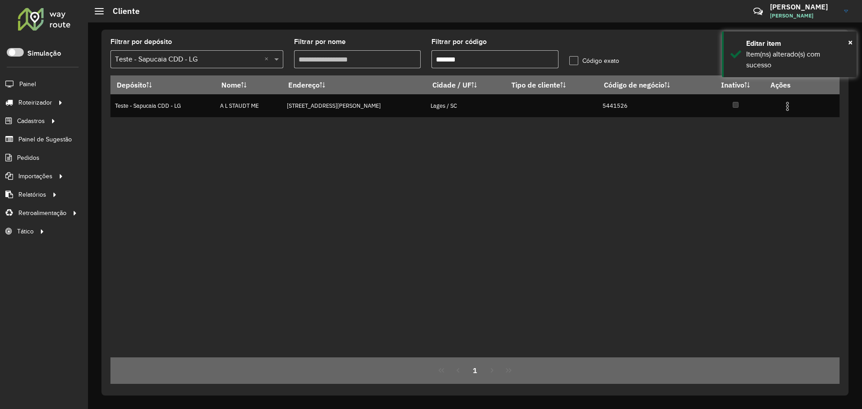
click at [674, 161] on div "Depósito Nome Endereço Cidade / UF Tipo de cliente Código de negócio Inativo Aç…" at bounding box center [474, 216] width 729 height 282
click at [648, 121] on div "Depósito Nome Endereço Cidade / UF Tipo de cliente Código de negócio Inativo Aç…" at bounding box center [474, 216] width 729 height 282
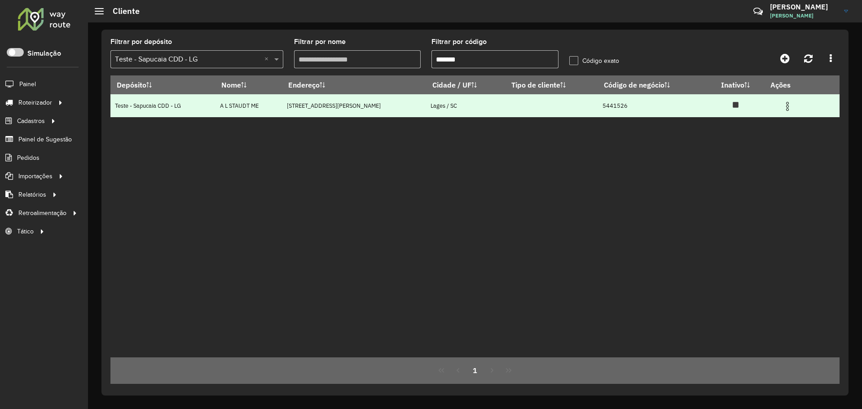
click at [600, 109] on td "5441526" at bounding box center [652, 105] width 109 height 23
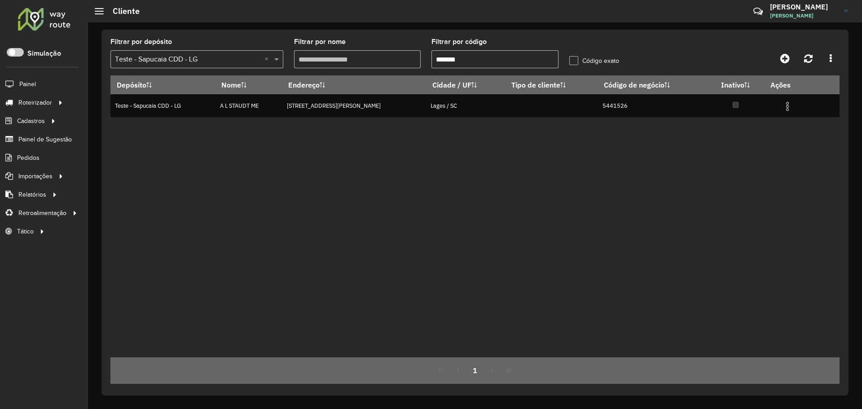
click at [498, 178] on div "Depósito Nome Endereço Cidade / UF Tipo de cliente Código de negócio Inativo Aç…" at bounding box center [474, 216] width 729 height 282
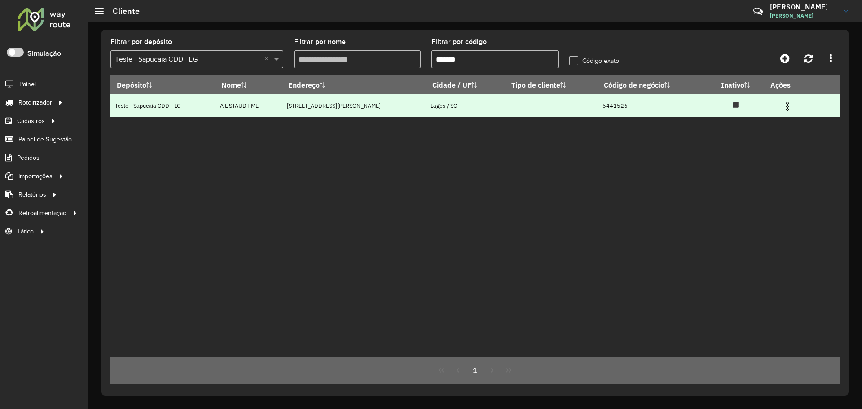
click at [598, 107] on td "5441526" at bounding box center [652, 105] width 109 height 23
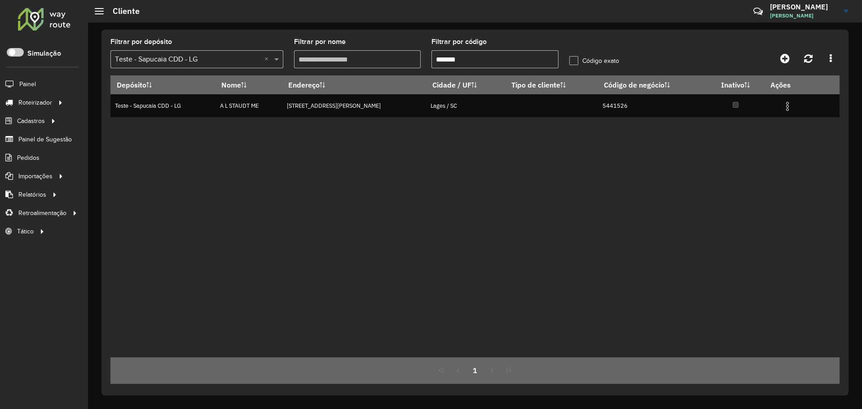
drag, startPoint x: 337, startPoint y: 176, endPoint x: 136, endPoint y: 137, distance: 203.9
click at [333, 176] on div "Depósito Nome Endereço Cidade / UF Tipo de cliente Código de negócio Inativo Aç…" at bounding box center [474, 216] width 729 height 282
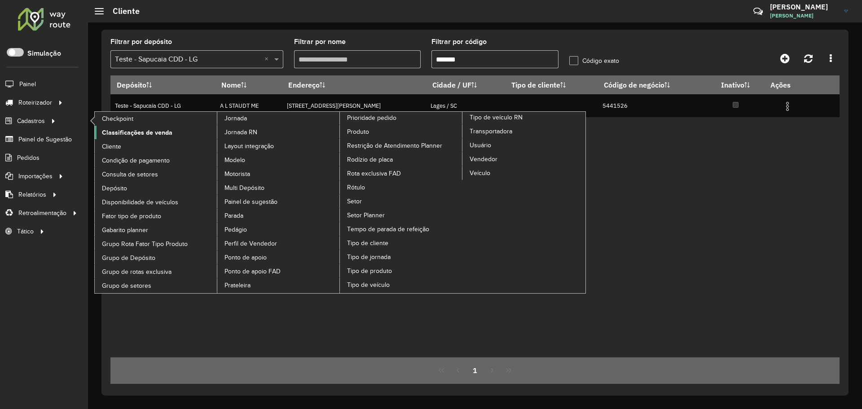
click at [153, 132] on span "Classificações de venda" at bounding box center [137, 132] width 70 height 9
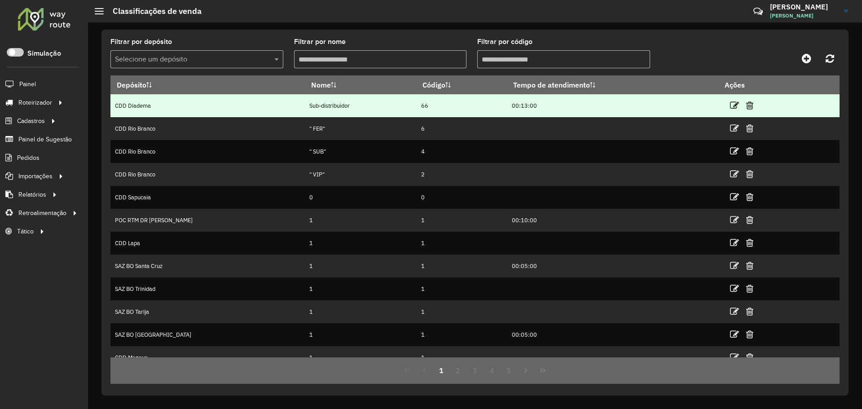
drag, startPoint x: 260, startPoint y: 104, endPoint x: 336, endPoint y: 104, distance: 75.8
click at [334, 104] on tr "CDD Diadema Sub-distribuidor 66 00:13:00" at bounding box center [474, 105] width 729 height 23
click at [336, 104] on td "Sub-distribuidor" at bounding box center [360, 105] width 111 height 23
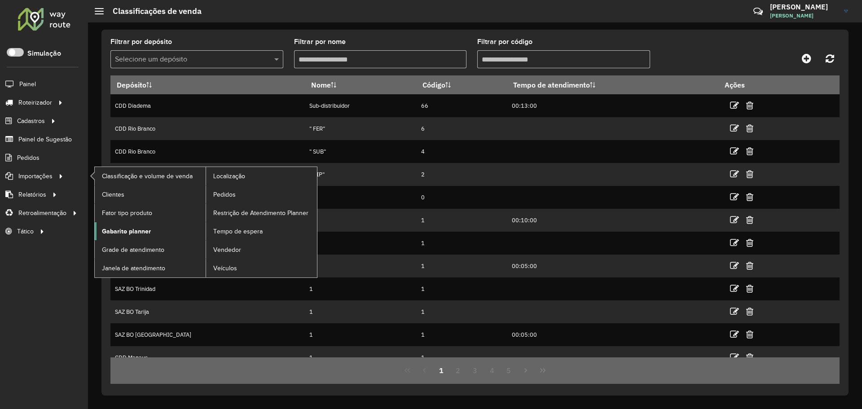
click at [135, 228] on span "Gabarito planner" at bounding box center [126, 231] width 49 height 9
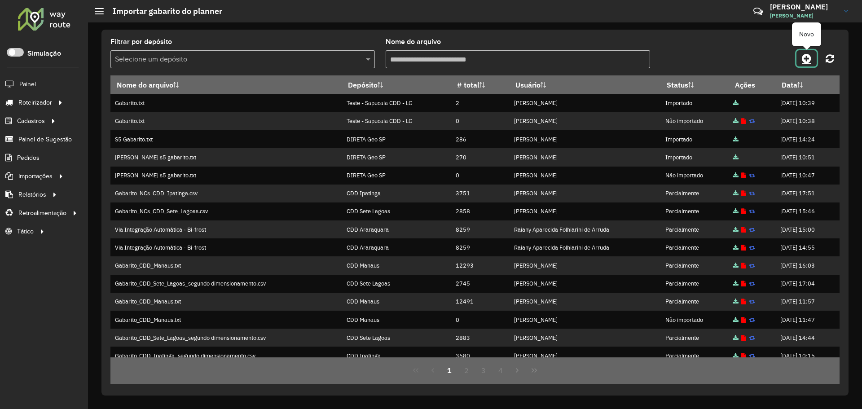
click at [806, 61] on icon at bounding box center [805, 58] width 9 height 11
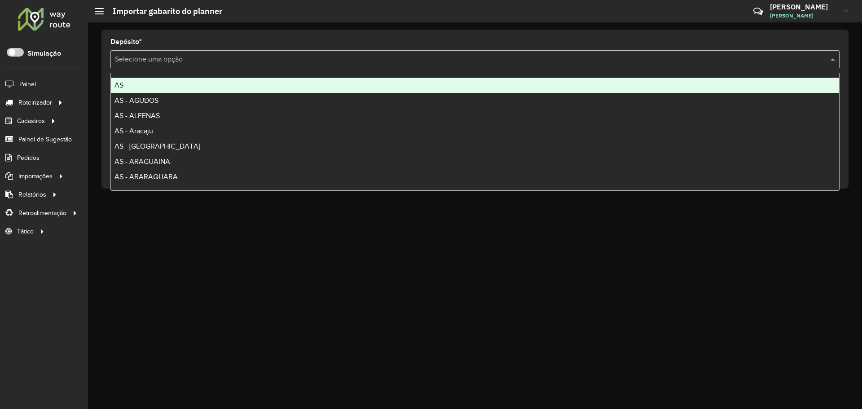
click at [352, 53] on div "Selecione uma opção" at bounding box center [474, 59] width 729 height 18
type input "**"
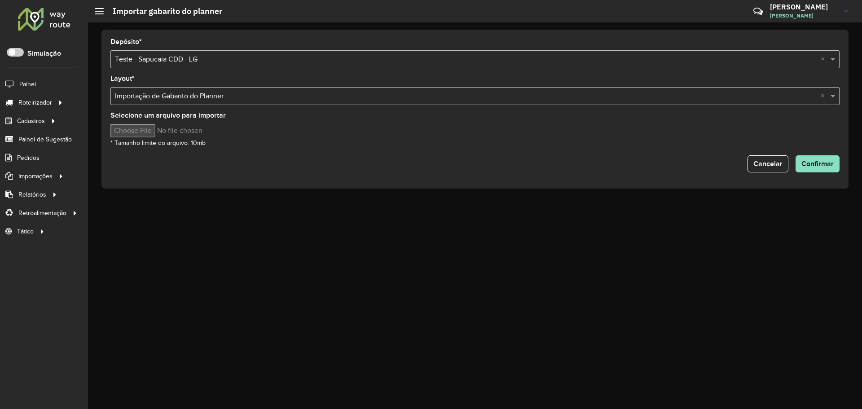
click at [141, 133] on input "Selecione um arquivo para importar" at bounding box center [186, 130] width 153 height 13
type input "**********"
click at [820, 163] on span "Confirmar" at bounding box center [817, 164] width 32 height 8
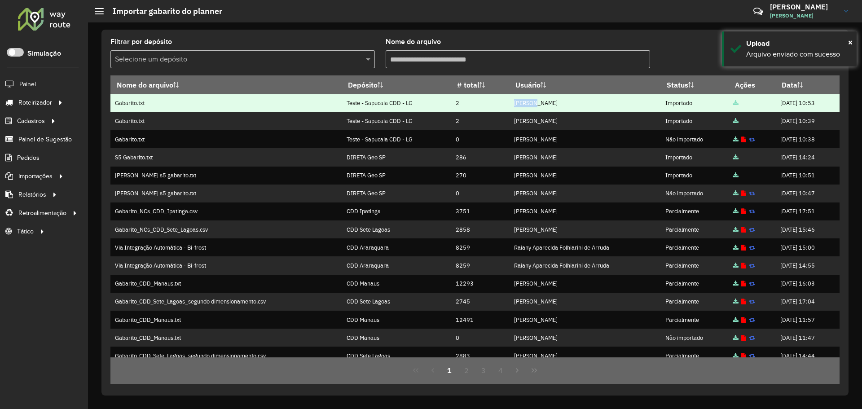
drag, startPoint x: 445, startPoint y: 103, endPoint x: 521, endPoint y: 102, distance: 75.8
click at [521, 102] on tr "Gabarito.txt Teste - Sapucaia CDD - LG 2 Andrei Muniz Almeida Importado 03/10/2…" at bounding box center [474, 103] width 729 height 18
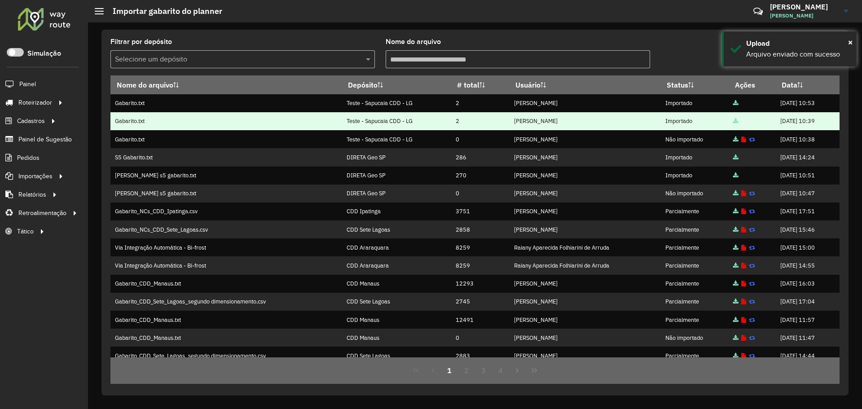
click at [469, 112] on td "2" at bounding box center [480, 121] width 58 height 18
click at [246, 114] on td "Gabarito.txt" at bounding box center [226, 121] width 232 height 18
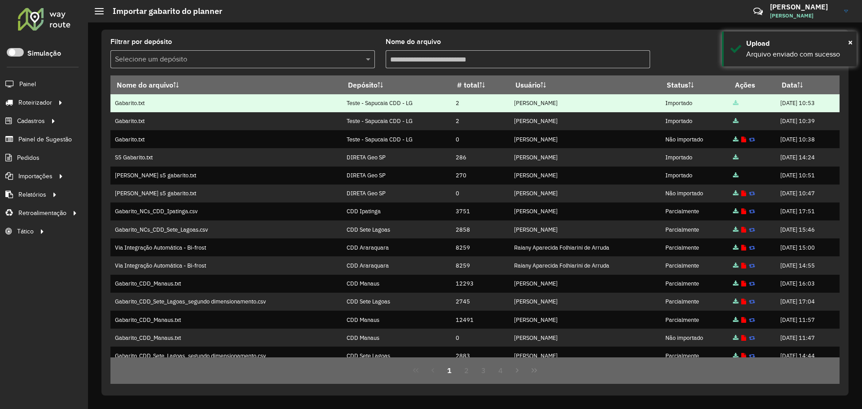
click at [359, 110] on td "Teste - Sapucaia CDD - LG" at bounding box center [396, 103] width 109 height 18
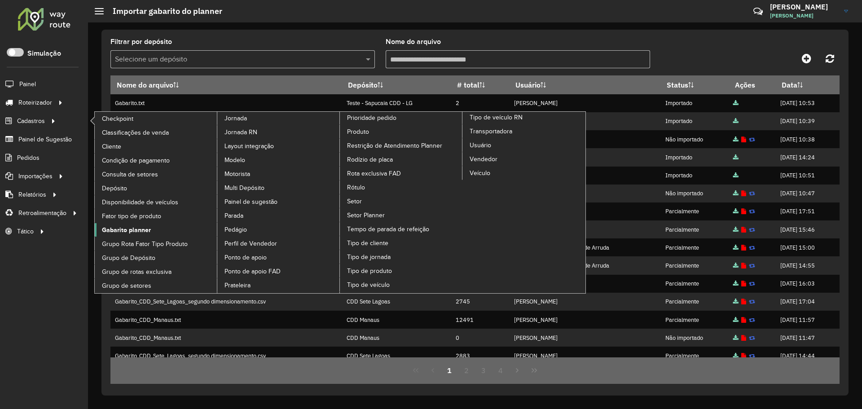
click at [129, 229] on span "Gabarito planner" at bounding box center [126, 229] width 49 height 9
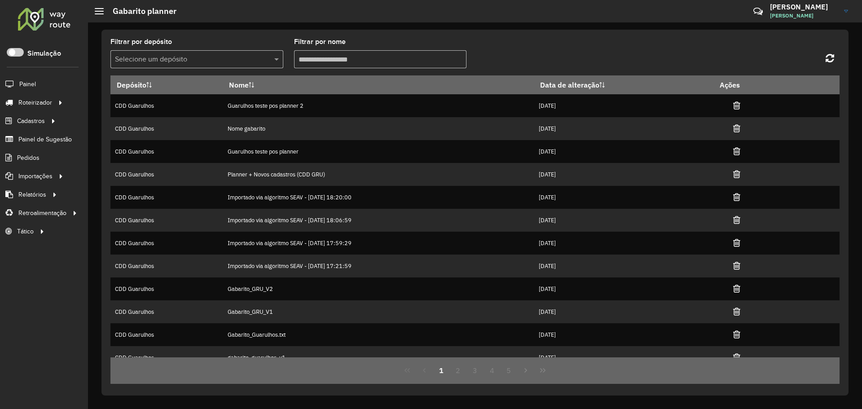
click at [217, 58] on input "text" at bounding box center [188, 59] width 146 height 11
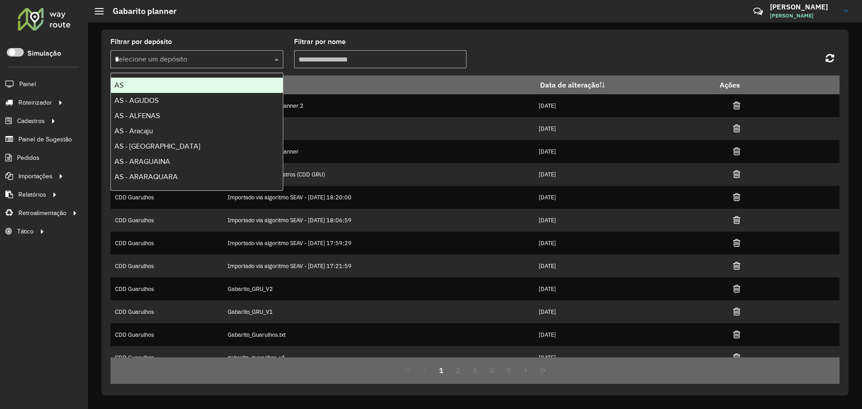
type input "**"
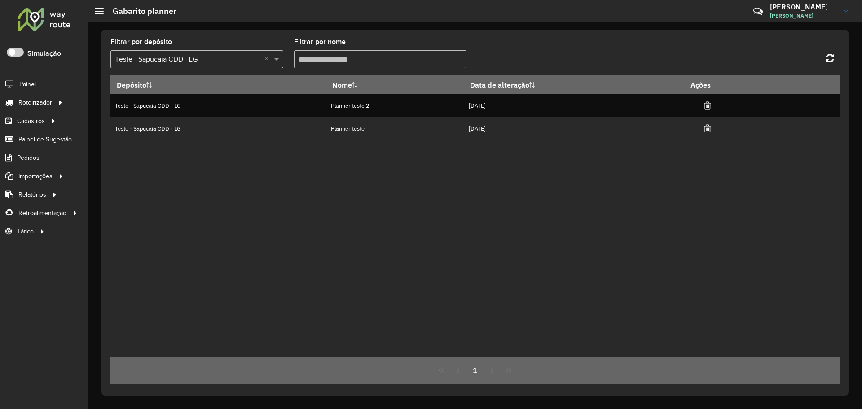
click at [319, 200] on div "Depósito Nome Data de alteração Ações Teste - Sapucaia CDD - LG Planner teste 2…" at bounding box center [474, 216] width 729 height 282
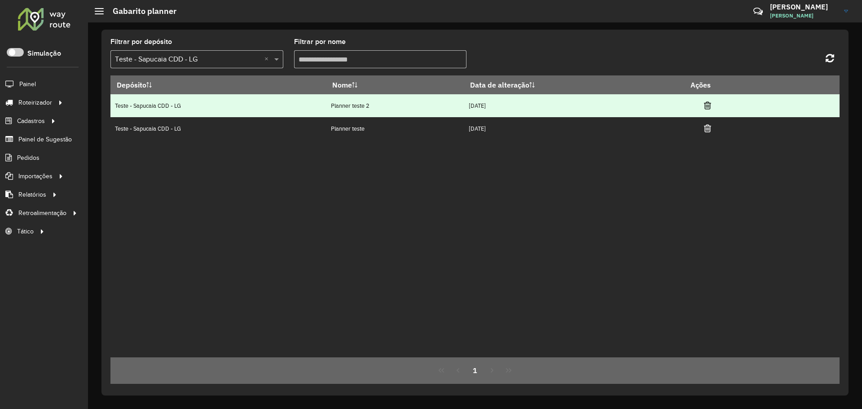
drag, startPoint x: 314, startPoint y: 103, endPoint x: 399, endPoint y: 108, distance: 85.8
click at [384, 106] on tr "Teste - Sapucaia CDD - LG Planner teste 2 03/10/2025" at bounding box center [474, 105] width 729 height 23
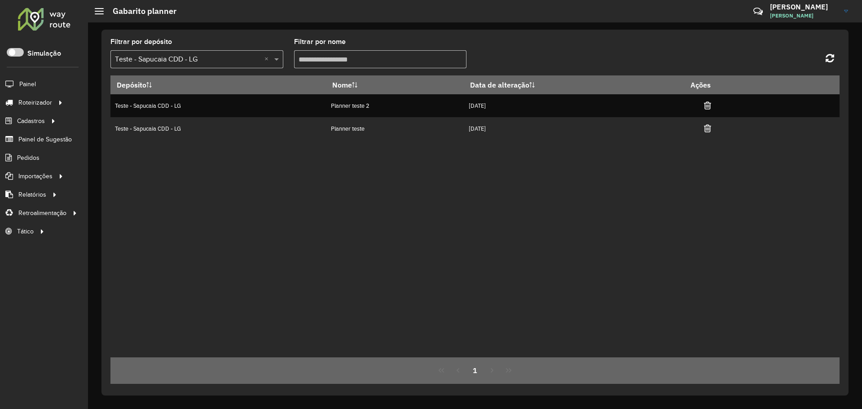
click at [399, 144] on div "Depósito Nome Data de alteração Ações Teste - Sapucaia CDD - LG Planner teste 2…" at bounding box center [474, 216] width 729 height 282
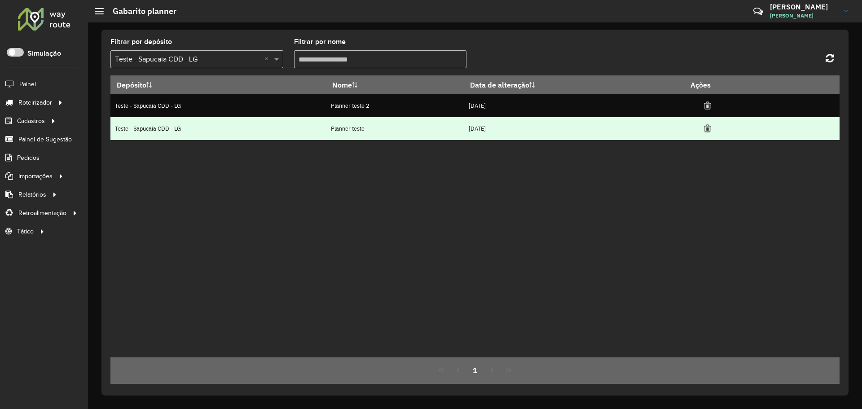
drag, startPoint x: 479, startPoint y: 121, endPoint x: 572, endPoint y: 125, distance: 93.4
click at [572, 125] on td "03/10/2025" at bounding box center [574, 128] width 220 height 23
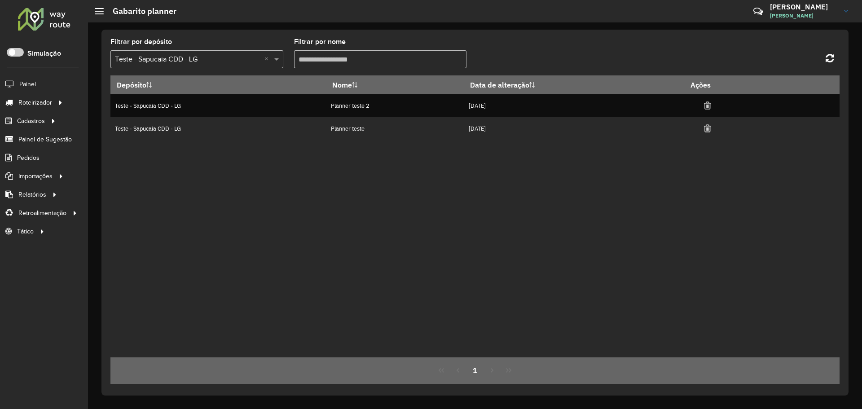
click at [546, 170] on div "Depósito Nome Data de alteração Ações Teste - Sapucaia CDD - LG Planner teste 2…" at bounding box center [474, 216] width 729 height 282
click at [222, 158] on div "Depósito Nome Data de alteração Ações Teste - Sapucaia CDD - LG Planner teste 2…" at bounding box center [474, 216] width 729 height 282
click at [337, 150] on div "Depósito Nome Data de alteração Ações Teste - Sapucaia CDD - LG Planner teste 2…" at bounding box center [474, 216] width 729 height 282
click at [509, 316] on div "Depósito Nome Data de alteração Ações Teste - Sapucaia CDD - LG Planner teste 2…" at bounding box center [474, 216] width 729 height 282
drag, startPoint x: 424, startPoint y: 237, endPoint x: 418, endPoint y: 228, distance: 11.7
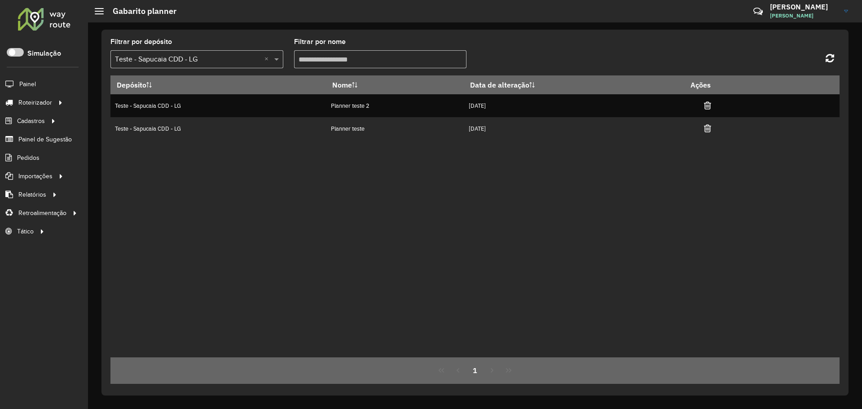
click at [422, 234] on div "Depósito Nome Data de alteração Ações Teste - Sapucaia CDD - LG Planner teste 2…" at bounding box center [474, 216] width 729 height 282
drag, startPoint x: 292, startPoint y: 221, endPoint x: 262, endPoint y: 141, distance: 85.3
click at [291, 217] on div "Depósito Nome Data de alteração Ações Teste - Sapucaia CDD - LG Planner teste 2…" at bounding box center [474, 216] width 729 height 282
click at [211, 238] on div "Depósito Nome Data de alteração Ações Teste - Sapucaia CDD - LG Planner teste 2…" at bounding box center [474, 216] width 729 height 282
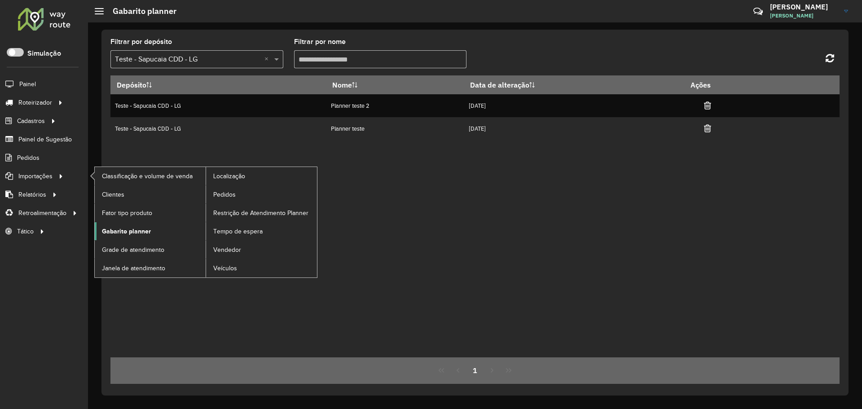
click at [142, 232] on span "Gabarito planner" at bounding box center [126, 231] width 49 height 9
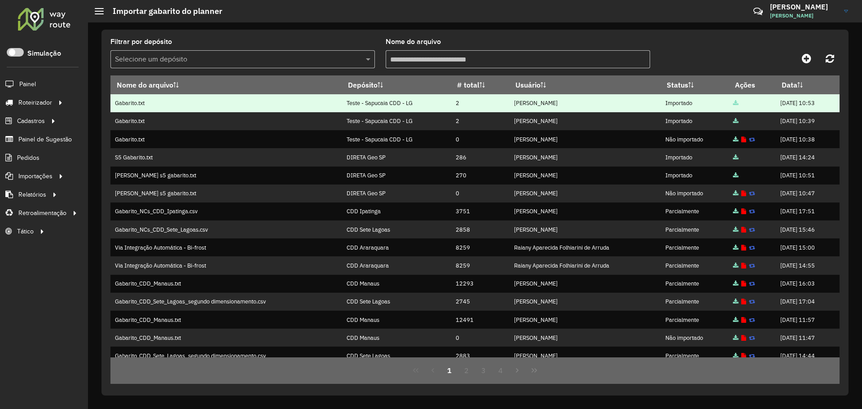
drag, startPoint x: 385, startPoint y: 100, endPoint x: 472, endPoint y: 100, distance: 87.5
click at [472, 100] on tr "Gabarito.txt Teste - Sapucaia CDD - LG 2 Andrei Muniz Almeida Importado 03/10/2…" at bounding box center [474, 103] width 729 height 18
click at [455, 102] on td "2" at bounding box center [480, 103] width 58 height 18
click at [402, 105] on td "Teste - Sapucaia CDD - LG" at bounding box center [396, 103] width 109 height 18
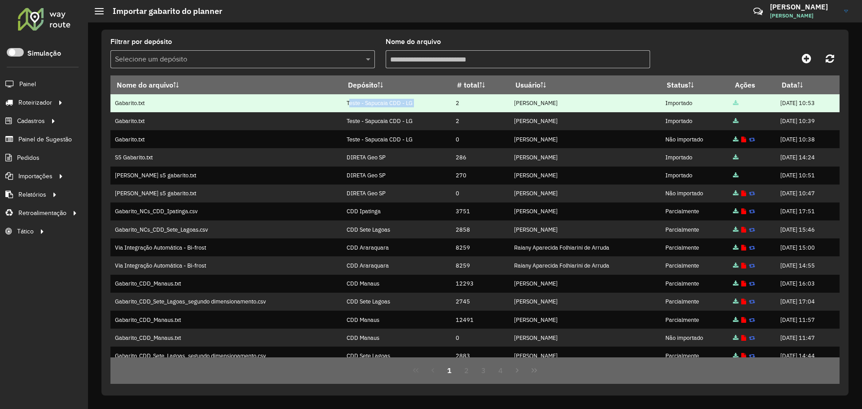
click at [402, 105] on td "Teste - Sapucaia CDD - LG" at bounding box center [396, 103] width 109 height 18
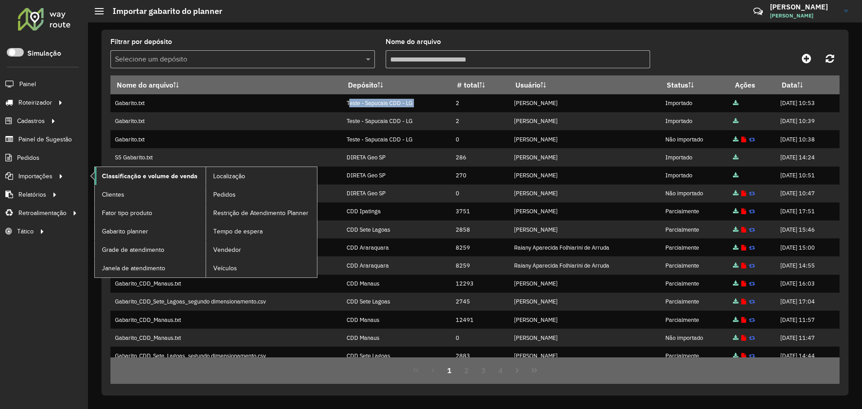
click at [161, 172] on span "Classificação e volume de venda" at bounding box center [150, 175] width 96 height 9
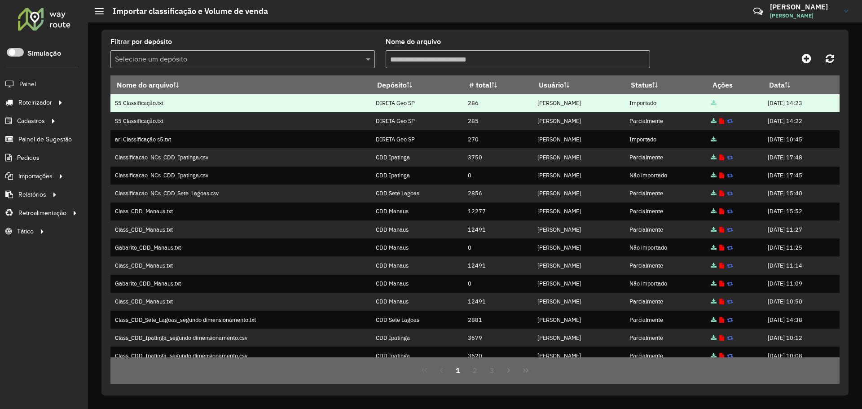
click at [711, 102] on icon at bounding box center [713, 104] width 5 height 6
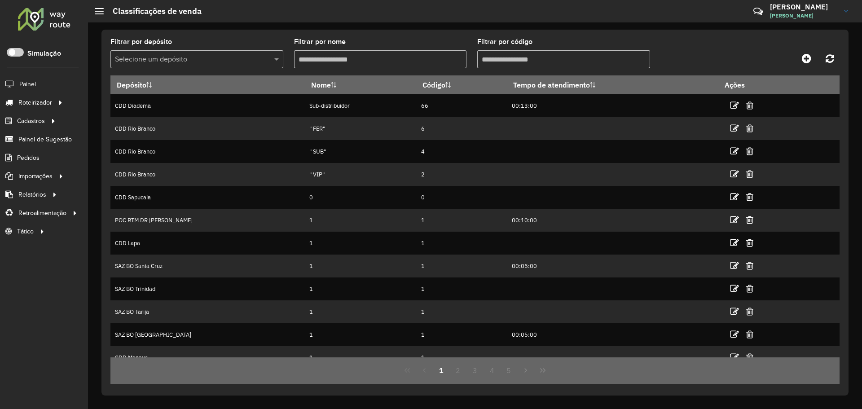
click at [188, 48] on div "Filtrar por depósito Selecione um depósito" at bounding box center [196, 54] width 173 height 30
click at [188, 61] on input "text" at bounding box center [188, 59] width 146 height 11
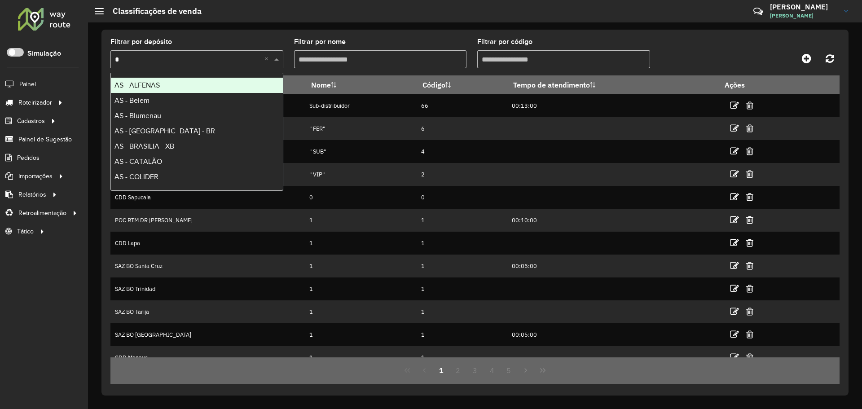
type input "**"
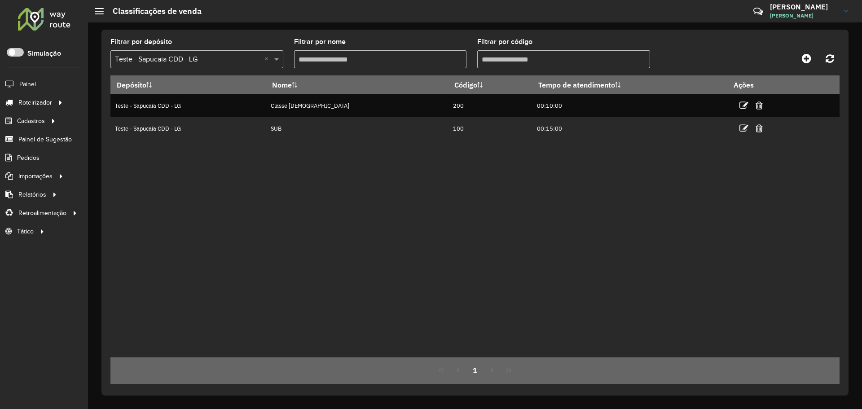
click at [425, 252] on div "Depósito Nome Código Tempo de atendimento Ações Teste - Sapucaia CDD - LG Class…" at bounding box center [474, 216] width 729 height 282
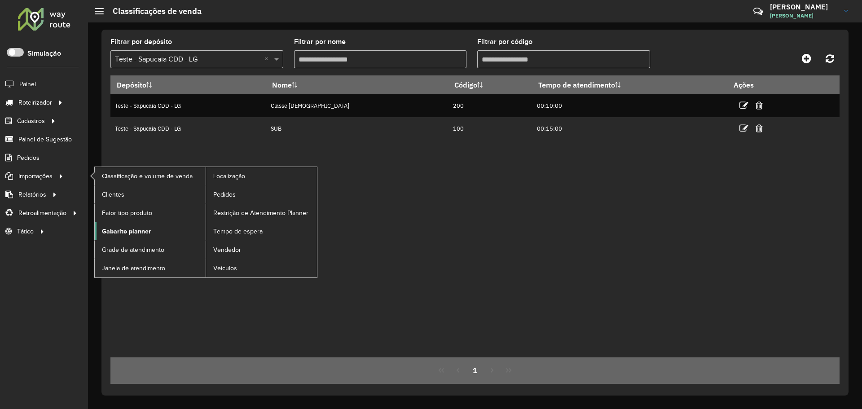
click at [140, 232] on span "Gabarito planner" at bounding box center [126, 231] width 49 height 9
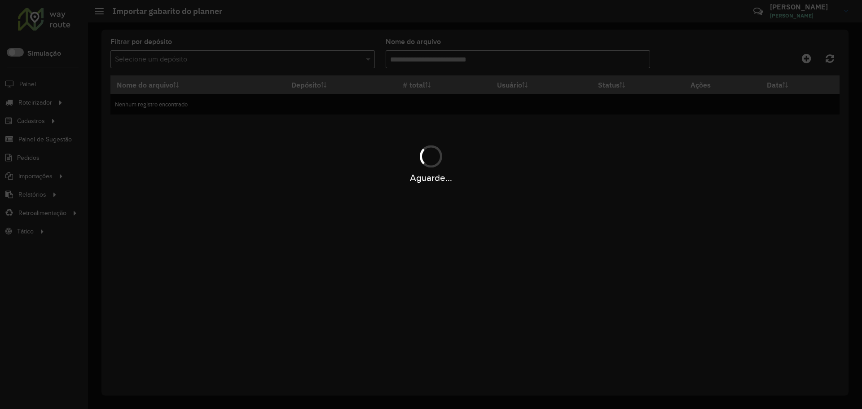
click at [384, 189] on div "Aguarde..." at bounding box center [431, 204] width 862 height 409
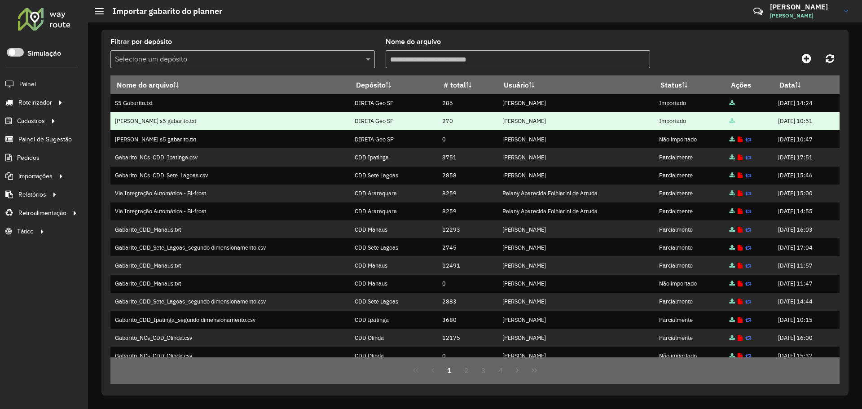
drag, startPoint x: 382, startPoint y: 103, endPoint x: 661, endPoint y: 117, distance: 279.9
click at [638, 115] on tbody "S5 Gabarito.txt DIRETA Geo SP 286 HIAGO MOLEIRO DOS SANTOS Importado 29/09/2025…" at bounding box center [474, 274] width 729 height 360
click at [661, 117] on td "Importado" at bounding box center [689, 121] width 70 height 18
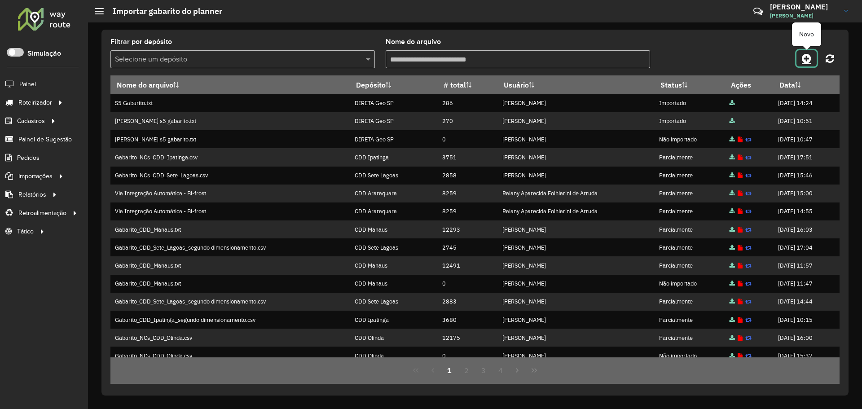
click at [801, 61] on link at bounding box center [806, 58] width 20 height 16
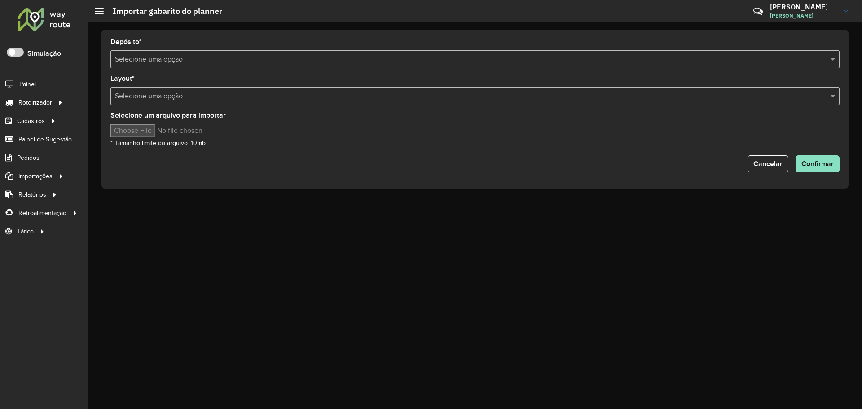
click at [298, 59] on input "text" at bounding box center [466, 59] width 702 height 11
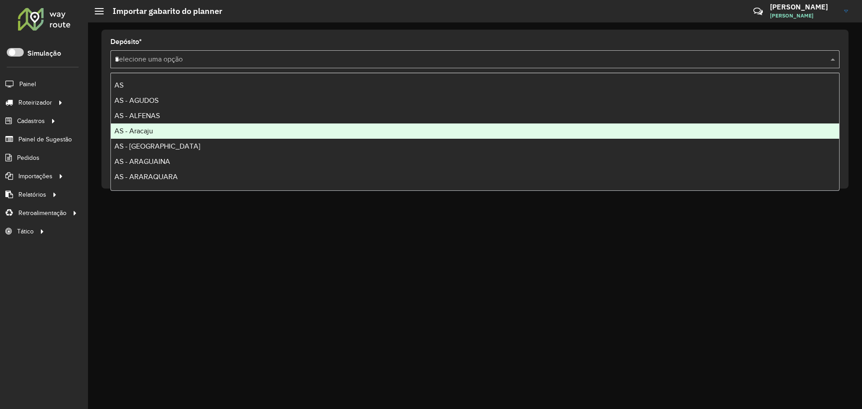
type input "**"
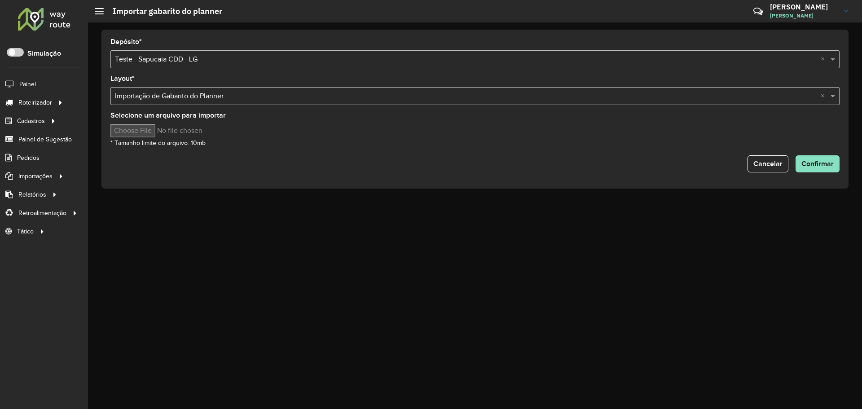
click at [164, 130] on input "Selecione um arquivo para importar" at bounding box center [186, 130] width 153 height 13
type input "**********"
click at [813, 162] on span "Confirmar" at bounding box center [817, 164] width 32 height 8
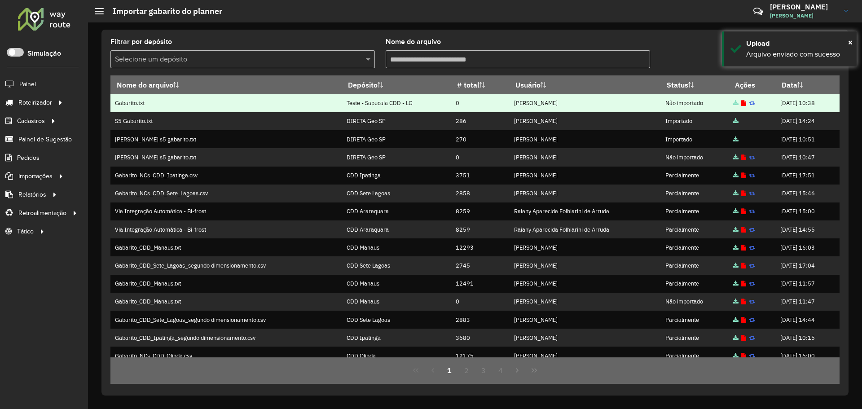
click at [741, 106] on icon at bounding box center [743, 104] width 5 height 6
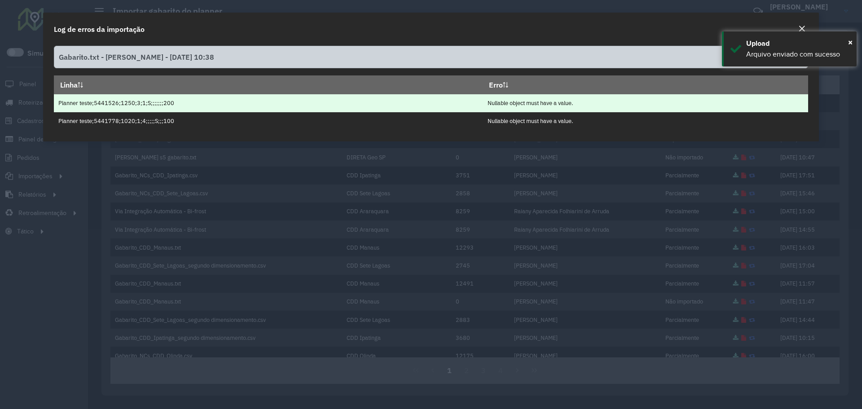
drag, startPoint x: 479, startPoint y: 101, endPoint x: 608, endPoint y: 107, distance: 129.4
click at [607, 107] on td "Nullable object must have a value." at bounding box center [645, 103] width 325 height 18
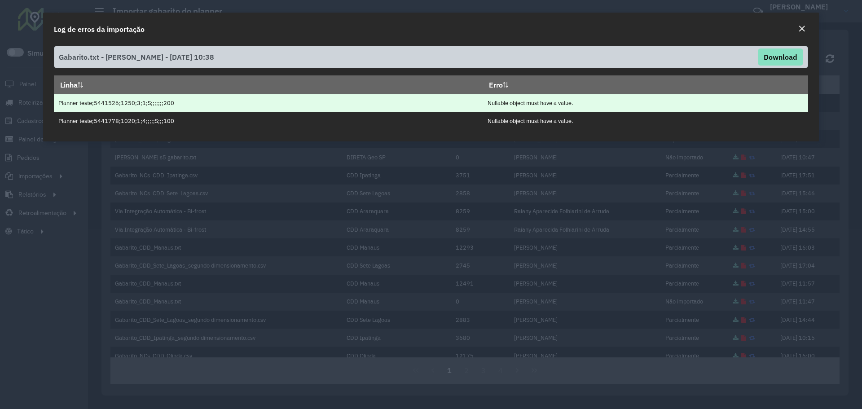
click at [608, 107] on td "Nullable object must have a value." at bounding box center [645, 103] width 325 height 18
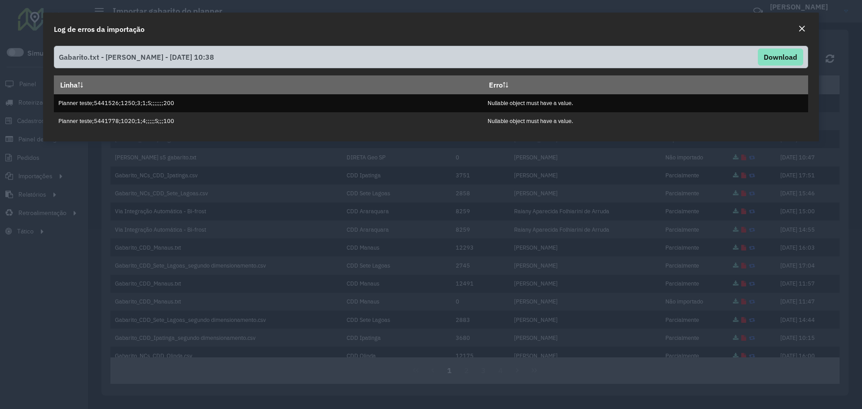
drag, startPoint x: 801, startPoint y: 27, endPoint x: 793, endPoint y: 42, distance: 16.9
click at [802, 28] on em "Close" at bounding box center [801, 28] width 7 height 7
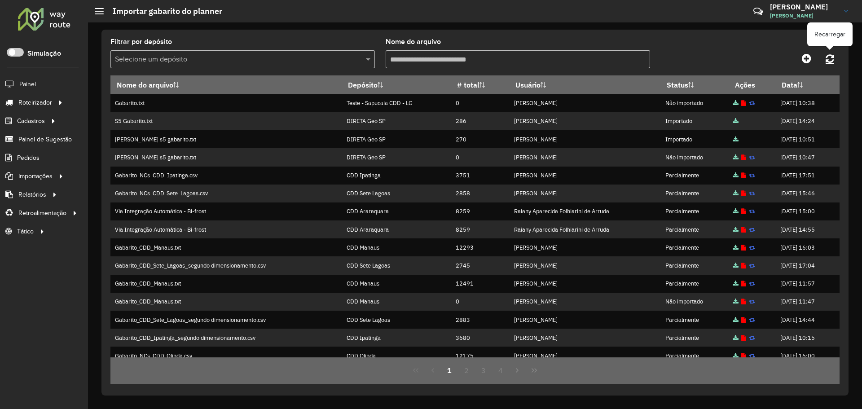
click at [824, 60] on link at bounding box center [829, 58] width 19 height 16
click at [802, 55] on icon at bounding box center [805, 58] width 9 height 11
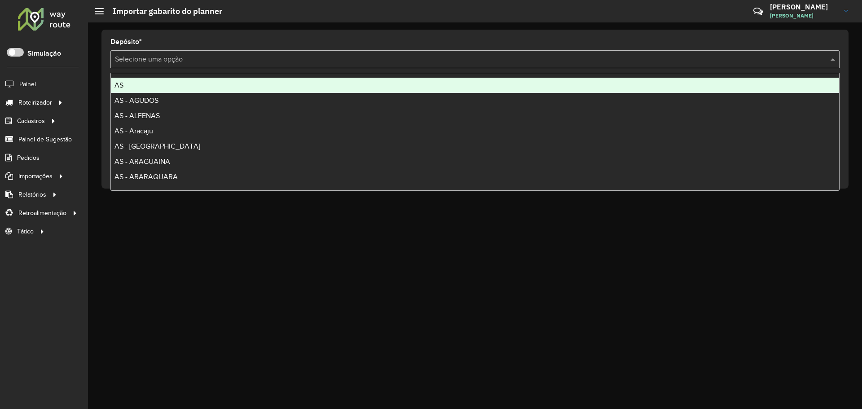
click at [197, 59] on input "text" at bounding box center [466, 59] width 702 height 11
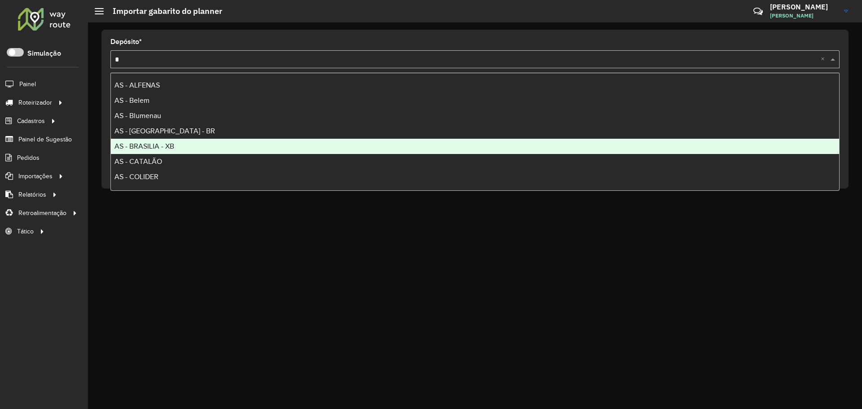
type input "**"
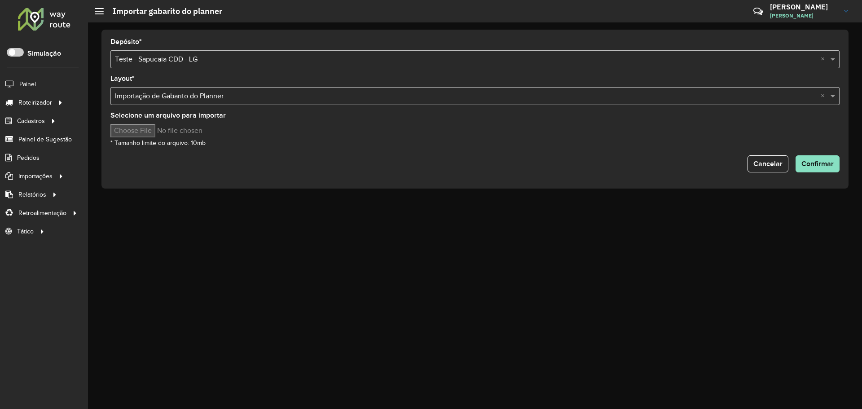
click at [153, 130] on input "Selecione um arquivo para importar" at bounding box center [186, 130] width 153 height 13
type input "**********"
click at [815, 157] on button "Confirmar" at bounding box center [817, 163] width 44 height 17
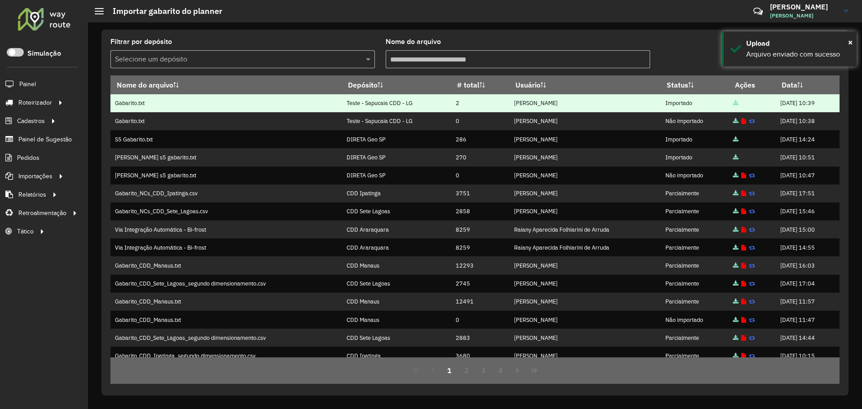
drag, startPoint x: 334, startPoint y: 106, endPoint x: 420, endPoint y: 108, distance: 85.7
click at [424, 108] on tr "Gabarito.txt Teste - Sapucaia CDD - LG 2 Andrei Muniz Almeida Importado 03/10/2…" at bounding box center [474, 103] width 729 height 18
click at [393, 105] on td "Teste - Sapucaia CDD - LG" at bounding box center [396, 103] width 109 height 18
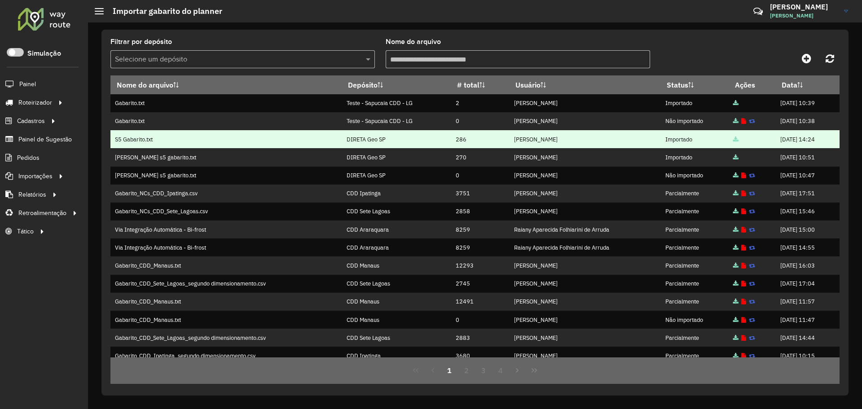
drag, startPoint x: 507, startPoint y: 142, endPoint x: 498, endPoint y: 134, distance: 11.8
click at [509, 142] on td "HIAGO MOLEIRO DOS SANTOS" at bounding box center [584, 139] width 151 height 18
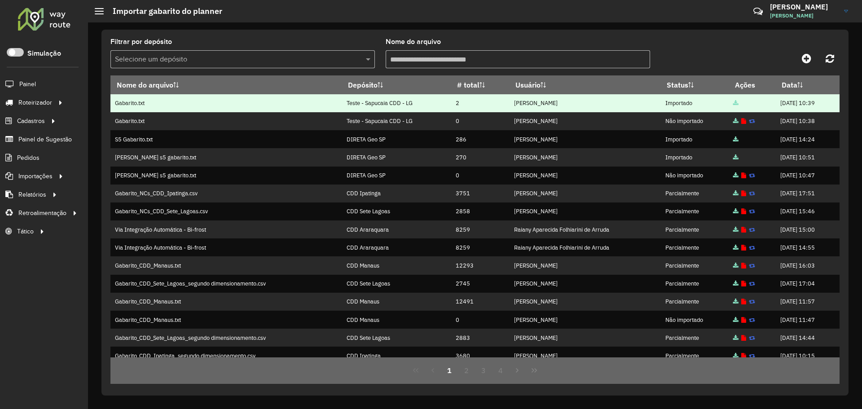
drag, startPoint x: 346, startPoint y: 103, endPoint x: 429, endPoint y: 110, distance: 83.3
click at [429, 110] on td "Teste - Sapucaia CDD - LG" at bounding box center [396, 103] width 109 height 18
click at [357, 100] on td "Teste - Sapucaia CDD - LG" at bounding box center [396, 103] width 109 height 18
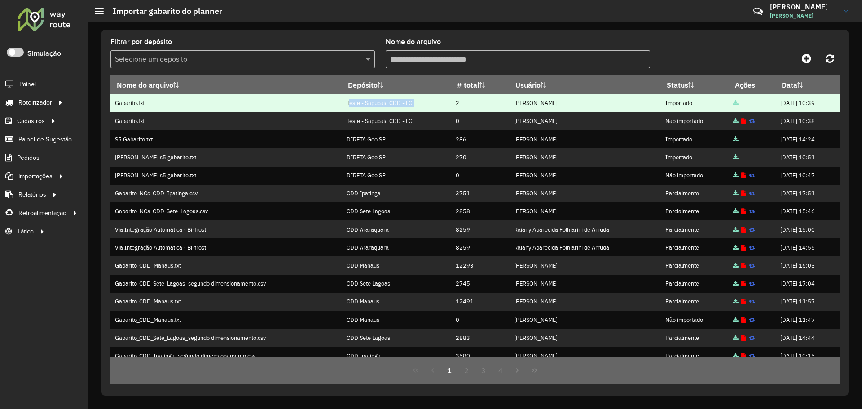
click at [436, 111] on td "Teste - Sapucaia CDD - LG" at bounding box center [396, 103] width 109 height 18
click at [519, 101] on td "Andrei Muniz Almeida" at bounding box center [584, 103] width 151 height 18
click at [557, 101] on td "Andrei Muniz Almeida" at bounding box center [584, 103] width 151 height 18
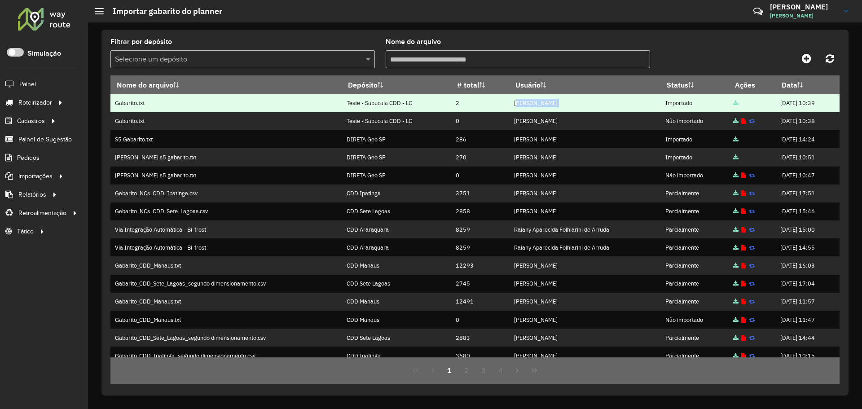
click at [557, 101] on td "Andrei Muniz Almeida" at bounding box center [584, 103] width 151 height 18
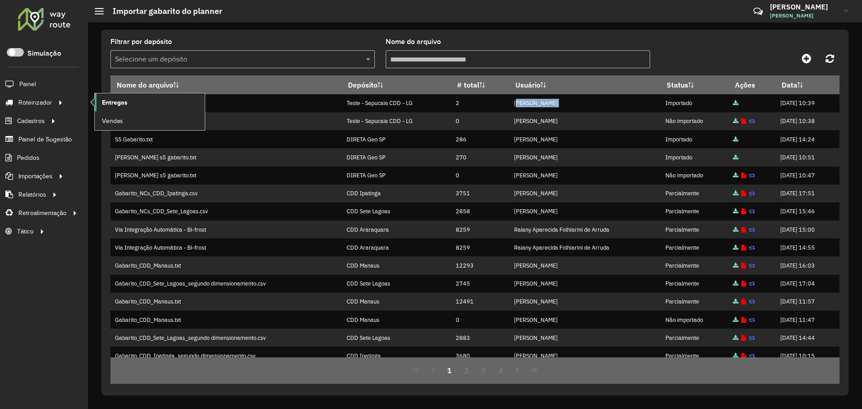
click at [117, 104] on span "Entregas" at bounding box center [115, 102] width 26 height 9
click at [119, 120] on span "Vendas" at bounding box center [113, 120] width 22 height 9
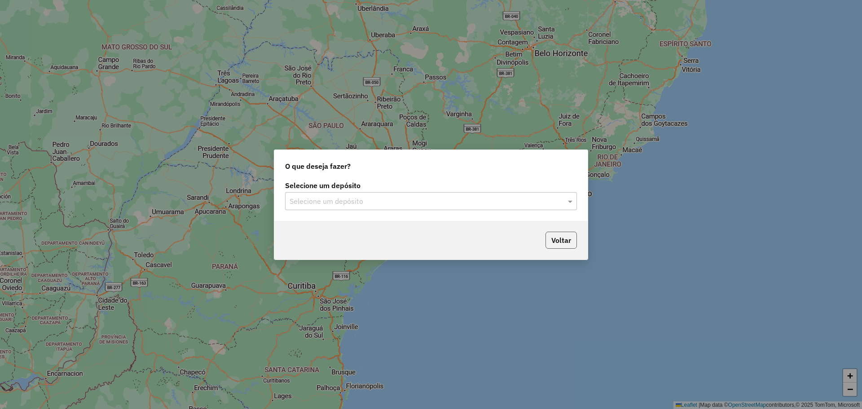
click at [558, 237] on button "Voltar" at bounding box center [560, 240] width 31 height 17
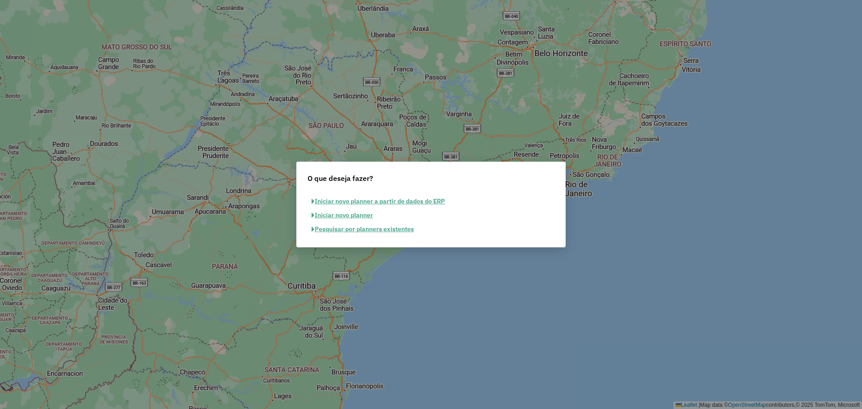
click at [359, 215] on button "Iniciar novo planner" at bounding box center [342, 215] width 70 height 14
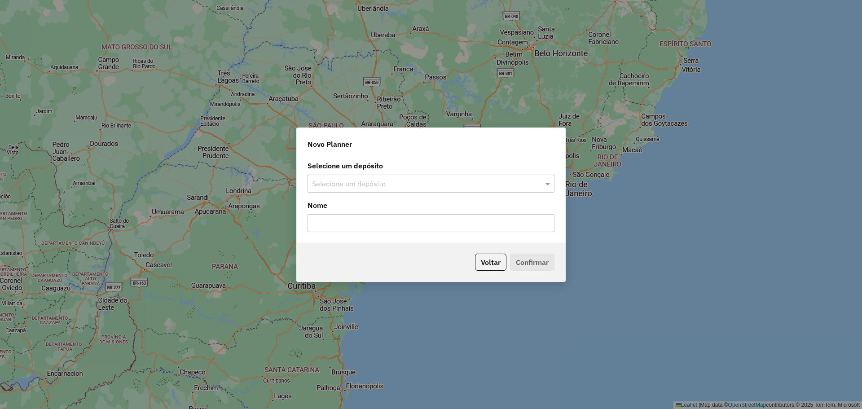
click at [346, 187] on input "text" at bounding box center [422, 184] width 220 height 11
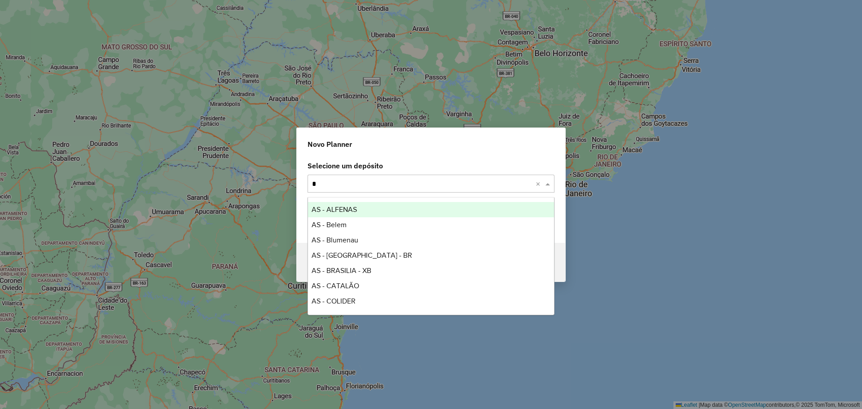
type input "**"
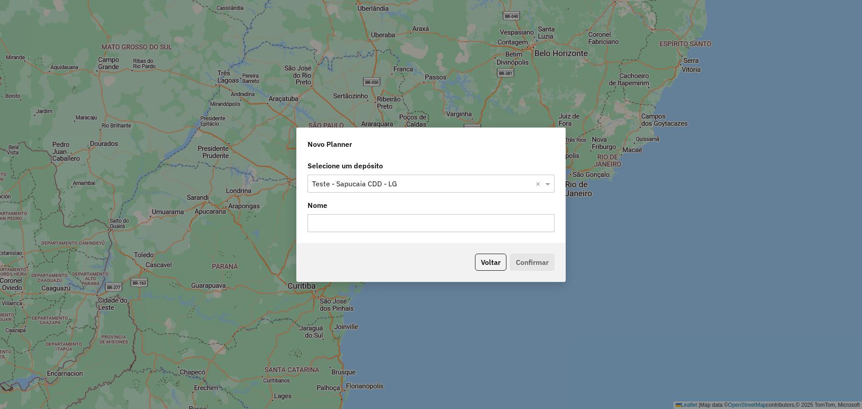
click at [335, 223] on input "text" at bounding box center [430, 223] width 247 height 18
type input "*****"
click at [525, 260] on button "Confirmar" at bounding box center [532, 262] width 44 height 17
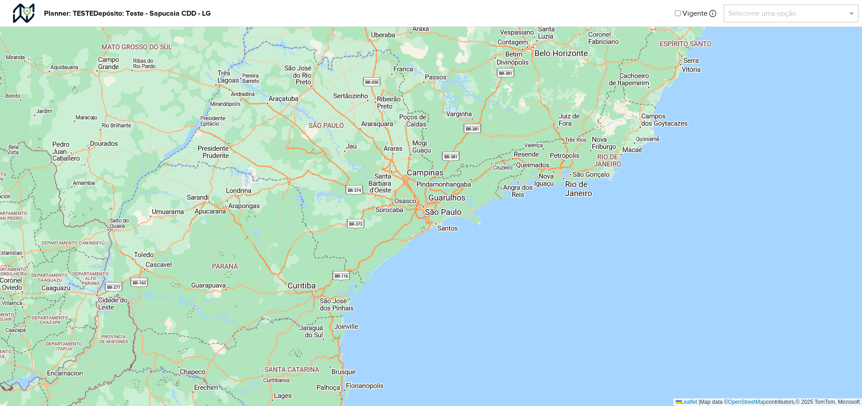
click at [758, 17] on input "text" at bounding box center [782, 13] width 108 height 11
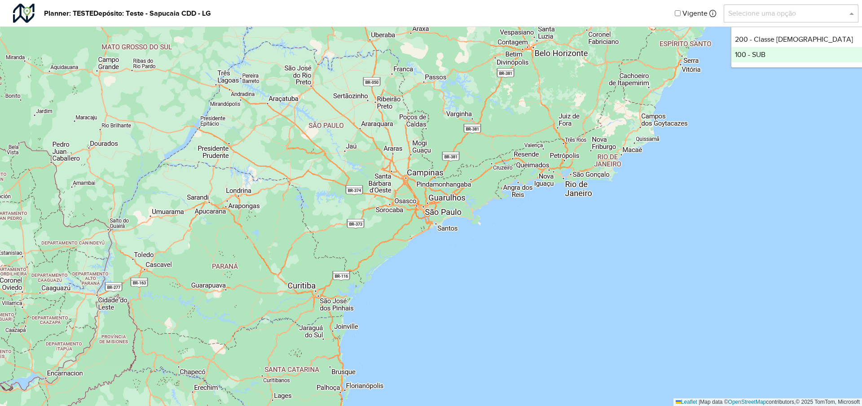
click at [766, 47] on div "100 - SUB" at bounding box center [798, 54] width 134 height 15
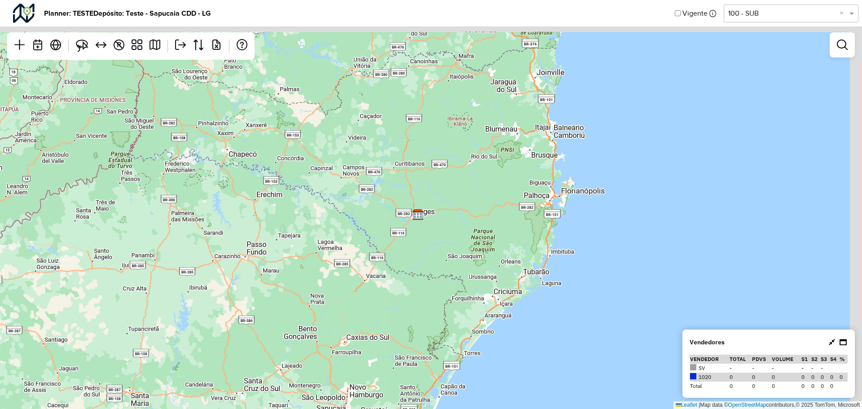
drag, startPoint x: 434, startPoint y: 186, endPoint x: 411, endPoint y: 253, distance: 70.8
click at [411, 253] on div "↦ Leaflet | Map data © OpenStreetMap contributors,© 2025 TomTom, Microsoft" at bounding box center [431, 204] width 862 height 409
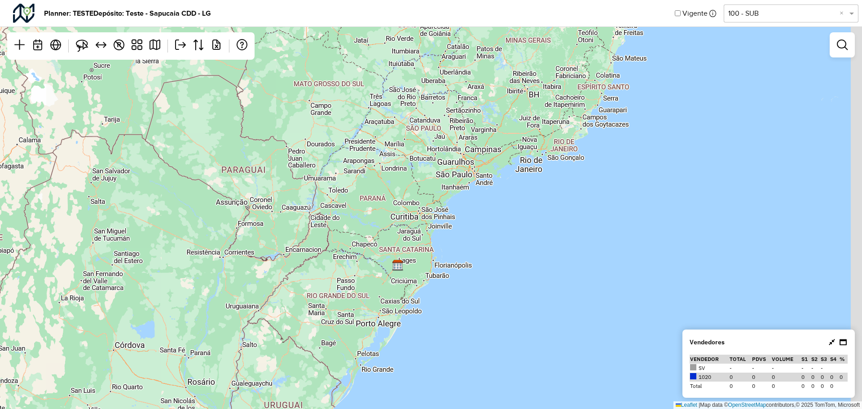
drag, startPoint x: 429, startPoint y: 176, endPoint x: 399, endPoint y: 250, distance: 80.1
click at [399, 250] on div "↦ Leaflet | Map data © OpenStreetMap contributors,© 2025 TomTom, Microsoft" at bounding box center [431, 204] width 862 height 409
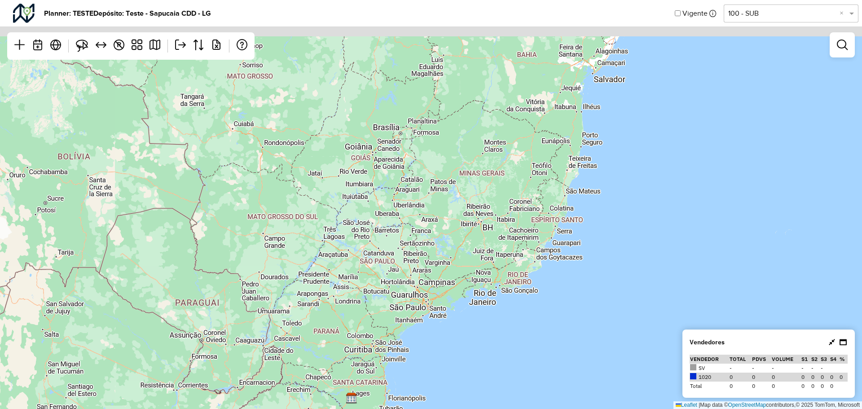
drag, startPoint x: 429, startPoint y: 198, endPoint x: 400, endPoint y: 294, distance: 100.9
click at [400, 294] on div "↦ Leaflet | Map data © OpenStreetMap contributors,© 2025 TomTom, Microsoft" at bounding box center [431, 204] width 862 height 409
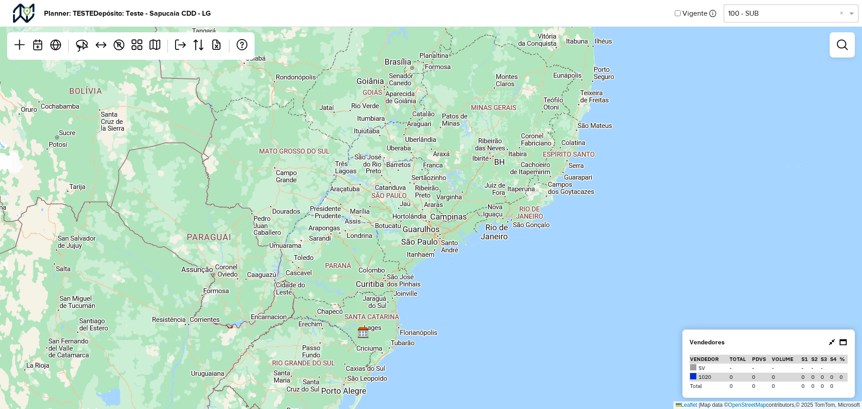
drag, startPoint x: 402, startPoint y: 261, endPoint x: 412, endPoint y: 211, distance: 51.0
click at [412, 211] on div "↦ Leaflet | Map data © OpenStreetMap contributors,© 2025 TomTom, Microsoft" at bounding box center [431, 204] width 862 height 409
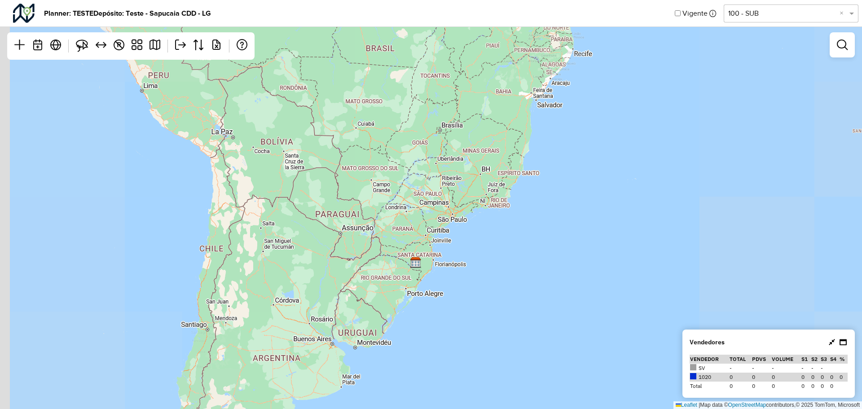
drag, startPoint x: 361, startPoint y: 212, endPoint x: 396, endPoint y: 201, distance: 36.8
click at [396, 201] on div "↦ Leaflet | Map data © OpenStreetMap contributors,© 2025 TomTom, Microsoft" at bounding box center [431, 204] width 862 height 409
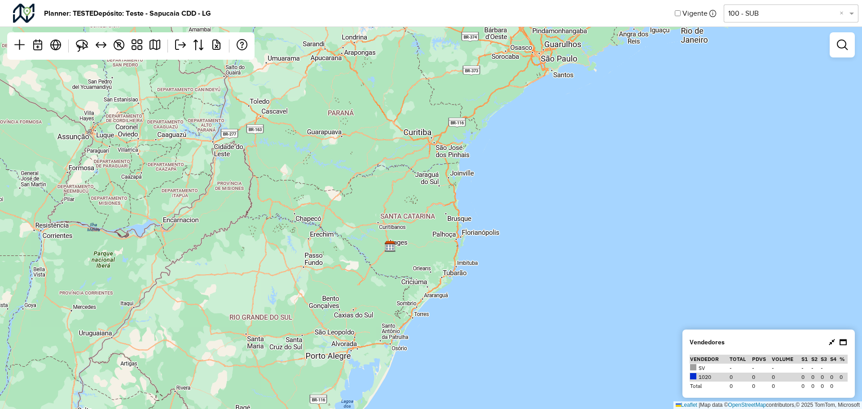
drag, startPoint x: 398, startPoint y: 267, endPoint x: 392, endPoint y: 246, distance: 21.0
click at [394, 253] on div "↦ Leaflet | Map data © OpenStreetMap contributors,© 2025 TomTom, Microsoft" at bounding box center [431, 204] width 862 height 409
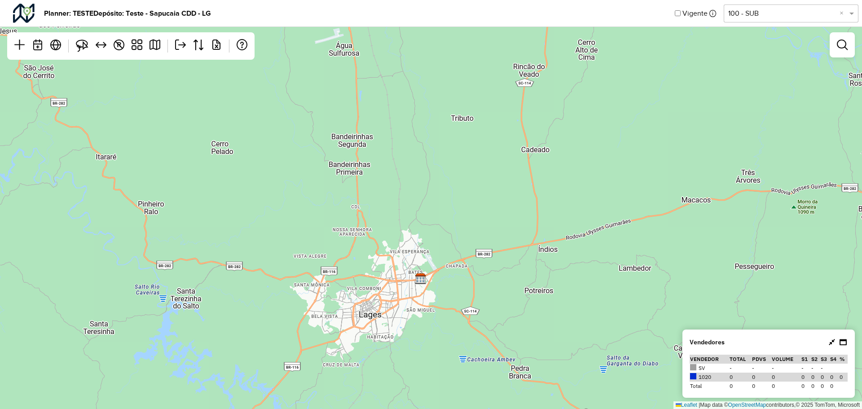
drag, startPoint x: 363, startPoint y: 279, endPoint x: 361, endPoint y: 223, distance: 55.2
click at [361, 223] on div "↦ Leaflet | Map data © OpenStreetMap contributors,© 2025 TomTom, Microsoft" at bounding box center [431, 204] width 862 height 409
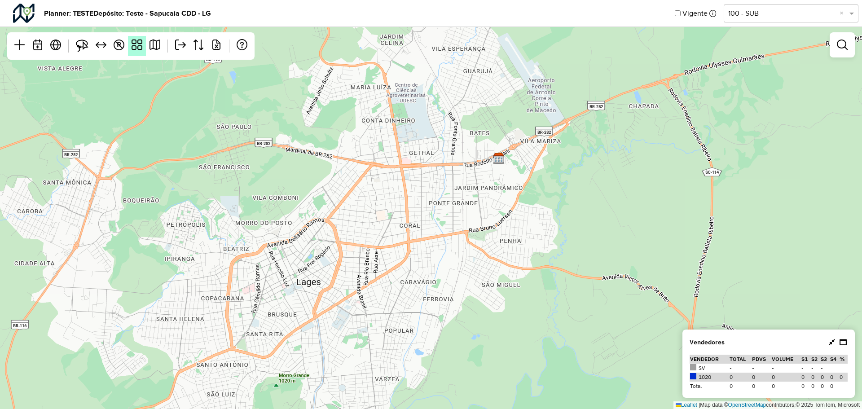
click at [142, 48] on link at bounding box center [137, 46] width 18 height 20
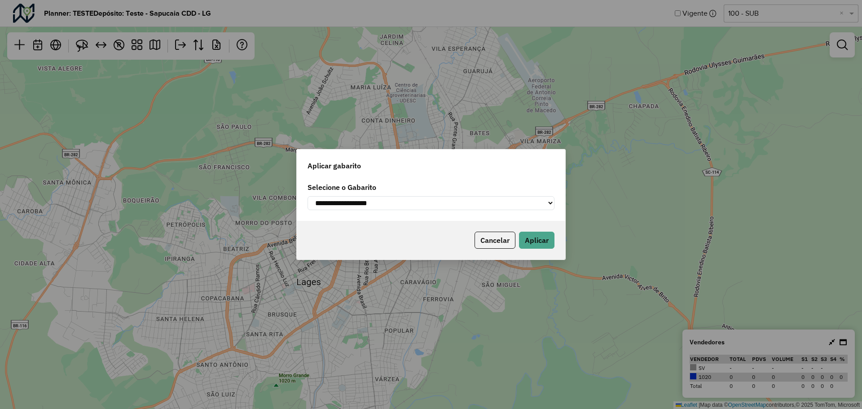
drag, startPoint x: 378, startPoint y: 211, endPoint x: 389, endPoint y: 201, distance: 14.3
click at [382, 209] on div "**********" at bounding box center [431, 199] width 268 height 43
click at [389, 201] on select "**********" at bounding box center [430, 203] width 247 height 14
select select "*********"
click at [307, 196] on select "**********" at bounding box center [430, 203] width 247 height 14
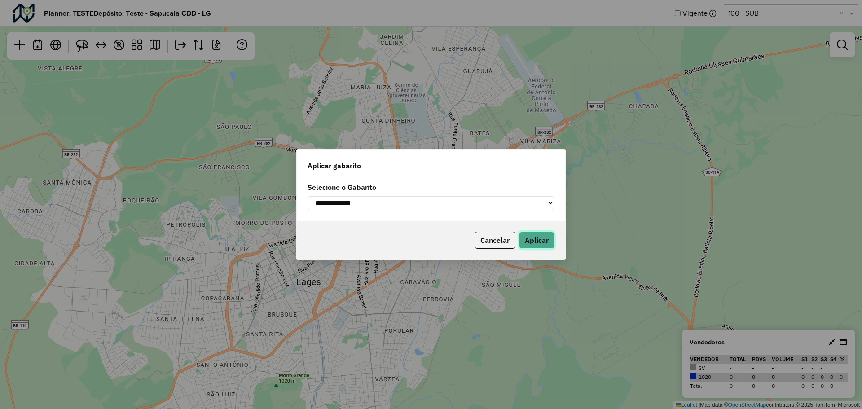
click at [539, 243] on button "Aplicar" at bounding box center [536, 240] width 35 height 17
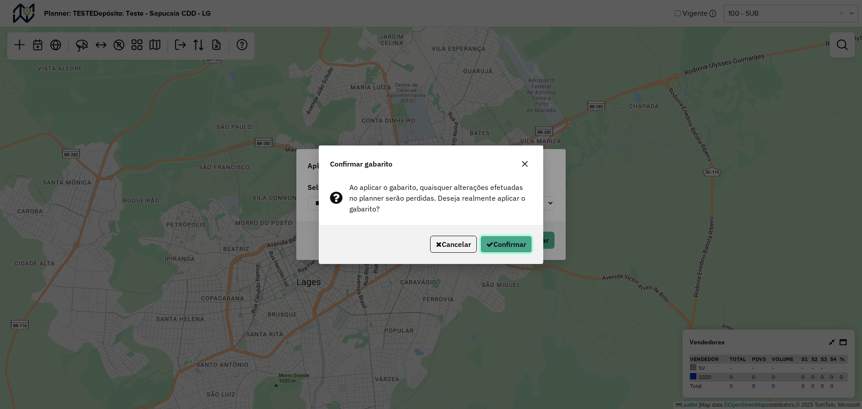
click at [522, 243] on button "Confirmar" at bounding box center [506, 244] width 52 height 17
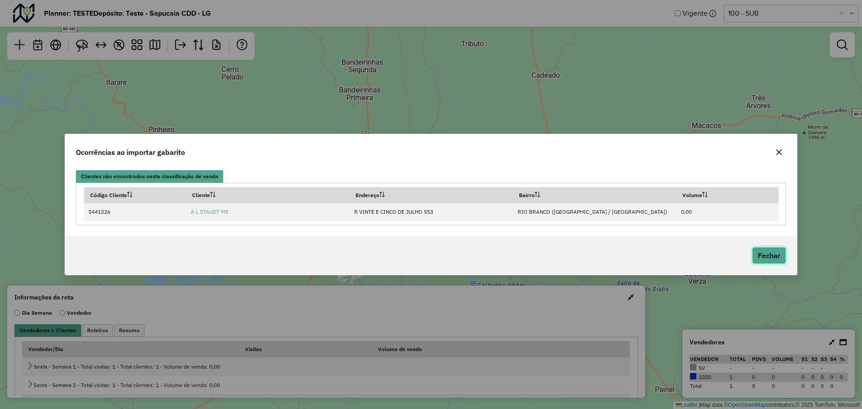
click at [773, 255] on button "Fechar" at bounding box center [769, 255] width 34 height 17
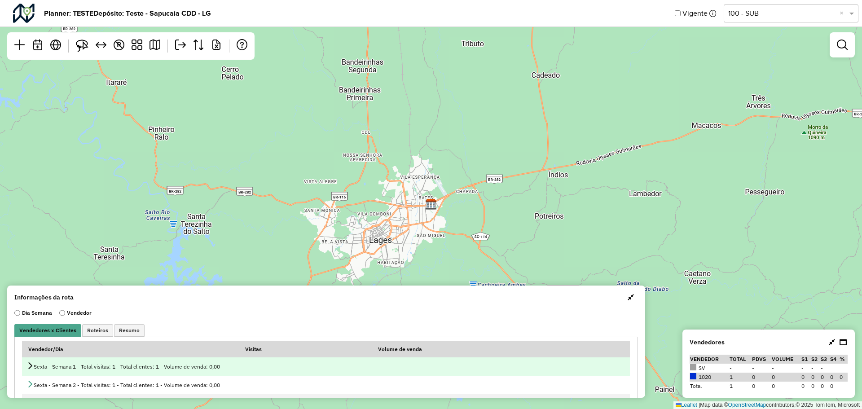
click at [162, 375] on td "Sexta - Semana 1 - Total visitas: 1 - Total clientes: 1 - Volume de venda: 0,00" at bounding box center [326, 366] width 608 height 18
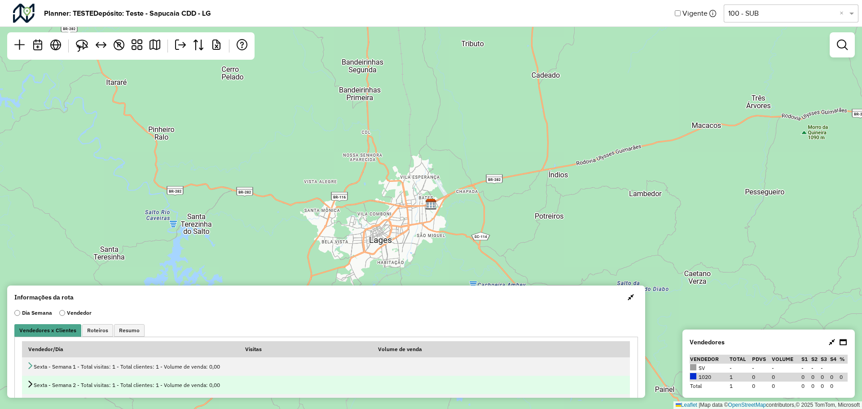
drag, startPoint x: 147, startPoint y: 368, endPoint x: 117, endPoint y: 381, distance: 32.4
click at [146, 368] on div "Sexta - Semana 1 - Total visitas: 1 - Total clientes: 1 - Volume de venda: 0,00" at bounding box center [325, 366] width 599 height 9
drag, startPoint x: 113, startPoint y: 384, endPoint x: 103, endPoint y: 381, distance: 10.4
click at [113, 385] on div "Sexta - Semana 2 - Total visitas: 1 - Total clientes: 1 - Volume de venda: 0,00" at bounding box center [325, 384] width 599 height 9
click at [34, 384] on div "Sexta - Semana 2 - Total visitas: 1 - Total clientes: 1 - Volume de venda: 0,00" at bounding box center [325, 384] width 599 height 9
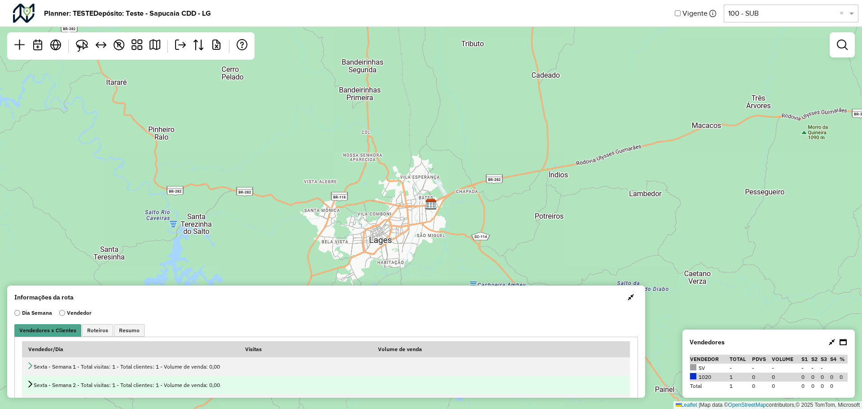
click at [25, 384] on td "Sexta - Semana 2 - Total visitas: 1 - Total clientes: 1 - Volume de venda: 0,00" at bounding box center [326, 385] width 608 height 18
click at [30, 382] on icon at bounding box center [29, 383] width 7 height 7
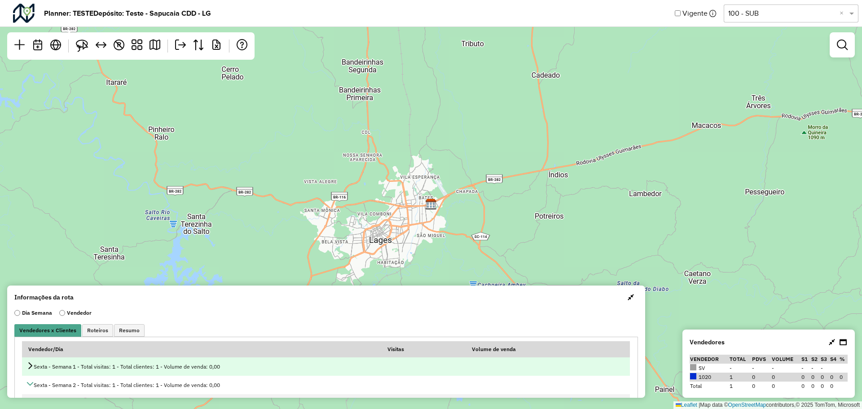
click at [31, 363] on icon at bounding box center [29, 365] width 7 height 7
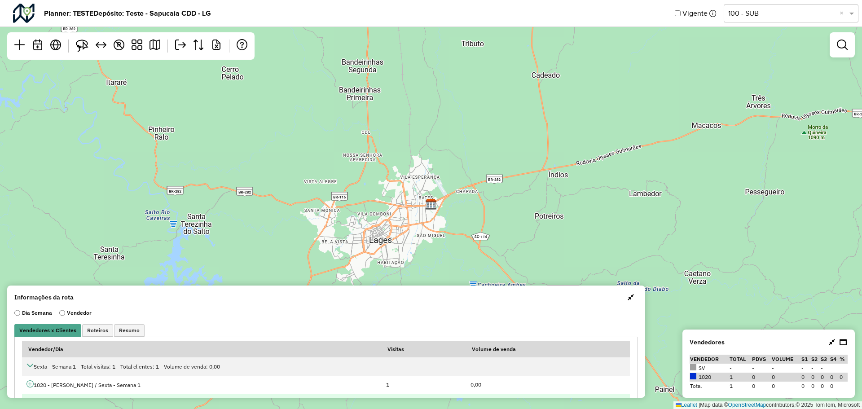
scroll to position [82, 0]
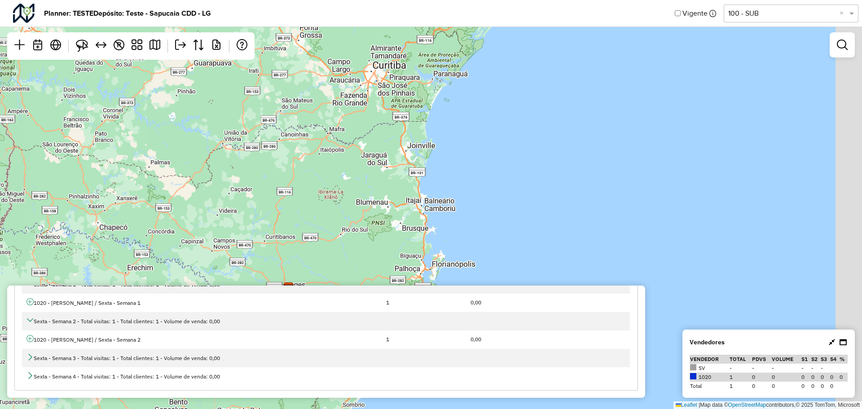
drag, startPoint x: 419, startPoint y: 149, endPoint x: 345, endPoint y: 212, distance: 97.4
click at [332, 242] on div "↦ Leaflet | Map data © OpenStreetMap contributors,© 2025 TomTom, Microsoft" at bounding box center [431, 204] width 862 height 409
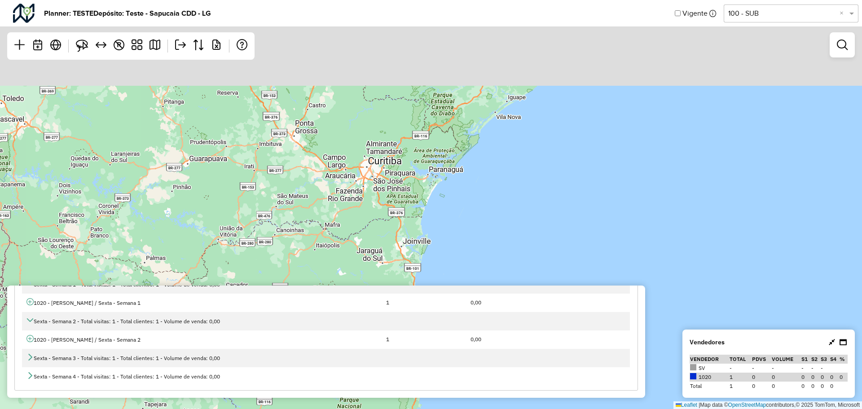
drag, startPoint x: 347, startPoint y: 154, endPoint x: 367, endPoint y: 218, distance: 66.7
click at [345, 249] on div "↦ Leaflet | Map data © OpenStreetMap contributors,© 2025 TomTom, Microsoft" at bounding box center [431, 204] width 862 height 409
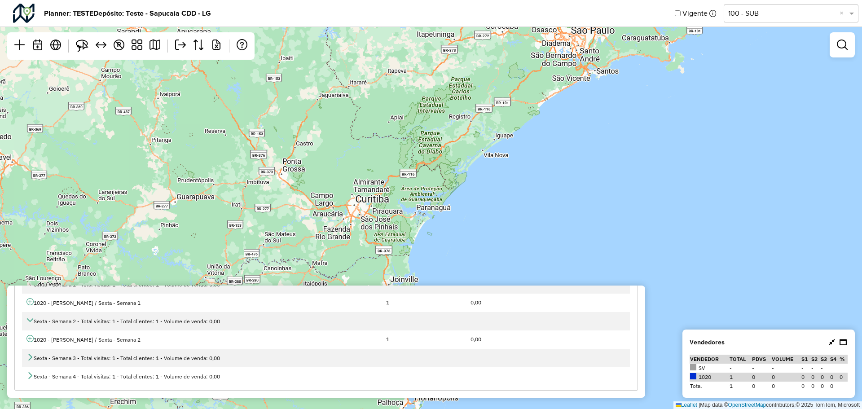
drag, startPoint x: 394, startPoint y: 164, endPoint x: 381, endPoint y: 198, distance: 36.5
click at [386, 196] on div "↦ Leaflet | Map data © OpenStreetMap contributors,© 2025 TomTom, Microsoft" at bounding box center [431, 204] width 862 height 409
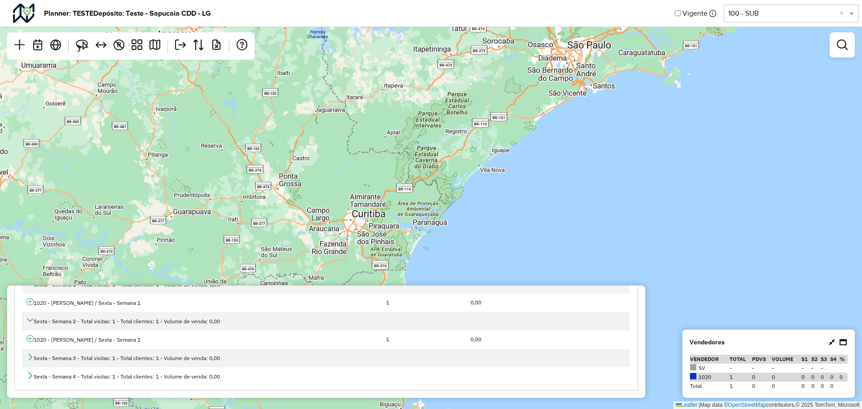
drag, startPoint x: 405, startPoint y: 158, endPoint x: 345, endPoint y: 252, distance: 111.4
click at [345, 252] on div "↦ Leaflet | Map data © OpenStreetMap contributors,© 2025 TomTom, Microsoft" at bounding box center [431, 204] width 862 height 409
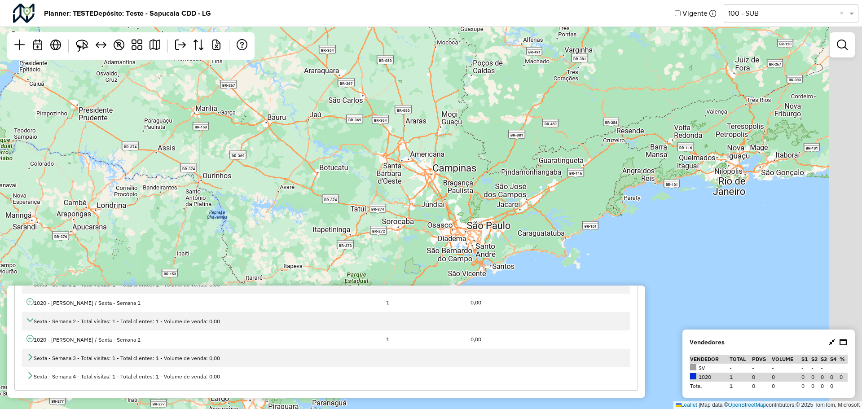
drag, startPoint x: 358, startPoint y: 185, endPoint x: 318, endPoint y: 264, distance: 88.3
click at [318, 264] on div "↦ Leaflet | Map data © OpenStreetMap contributors,© 2025 TomTom, Microsoft" at bounding box center [431, 204] width 862 height 409
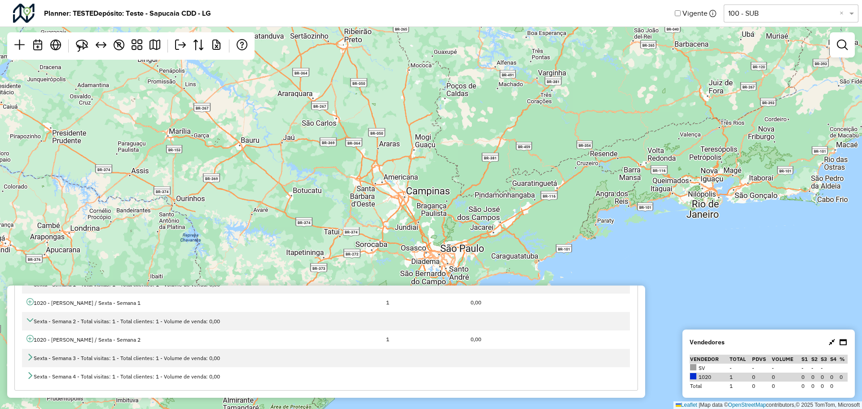
drag, startPoint x: 395, startPoint y: 171, endPoint x: 309, endPoint y: 188, distance: 87.9
click at [305, 189] on div "↦ Leaflet | Map data © OpenStreetMap contributors,© 2025 TomTom, Microsoft" at bounding box center [431, 204] width 862 height 409
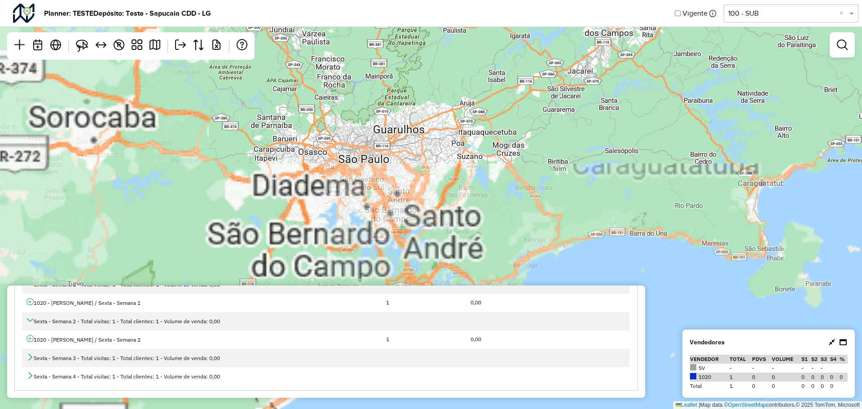
drag, startPoint x: 394, startPoint y: 242, endPoint x: 388, endPoint y: 142, distance: 100.2
click at [388, 142] on div "↦ Leaflet | Map data © OpenStreetMap contributors,© 2025 TomTom, Microsoft" at bounding box center [431, 204] width 862 height 409
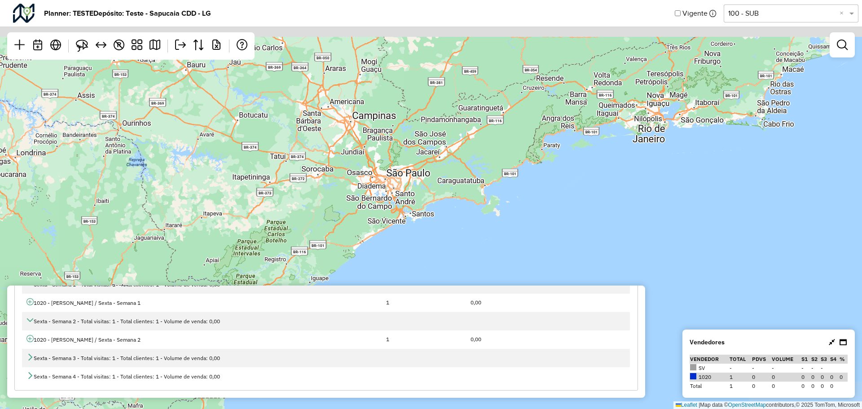
drag, startPoint x: 476, startPoint y: 127, endPoint x: 415, endPoint y: 184, distance: 83.8
click at [415, 184] on div "↦ Leaflet | Map data © OpenStreetMap contributors,© 2025 TomTom, Microsoft" at bounding box center [431, 204] width 862 height 409
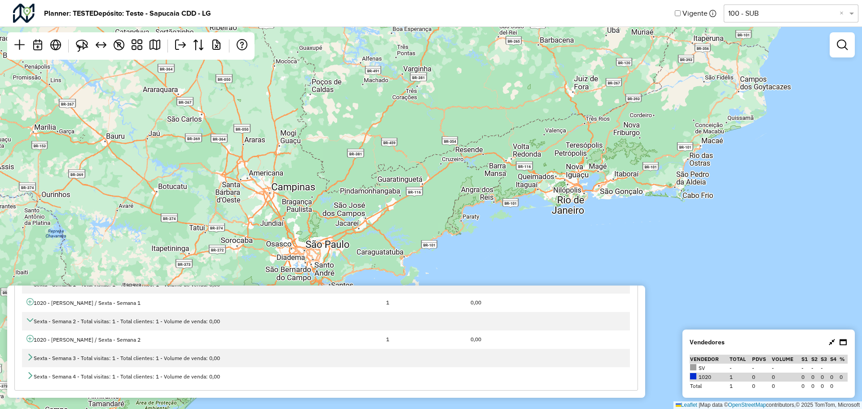
drag, startPoint x: 447, startPoint y: 175, endPoint x: 385, endPoint y: 218, distance: 75.3
click at [385, 218] on div "↦ Leaflet | Map data © OpenStreetMap contributors,© 2025 TomTom, Microsoft" at bounding box center [431, 204] width 862 height 409
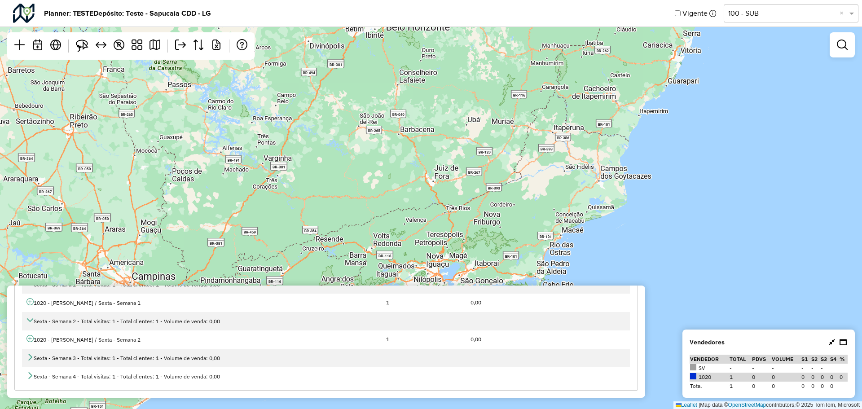
drag, startPoint x: 464, startPoint y: 171, endPoint x: 385, endPoint y: 217, distance: 91.3
click at [370, 232] on div "↦ Leaflet | Map data © OpenStreetMap contributors,© 2025 TomTom, Microsoft" at bounding box center [431, 204] width 862 height 409
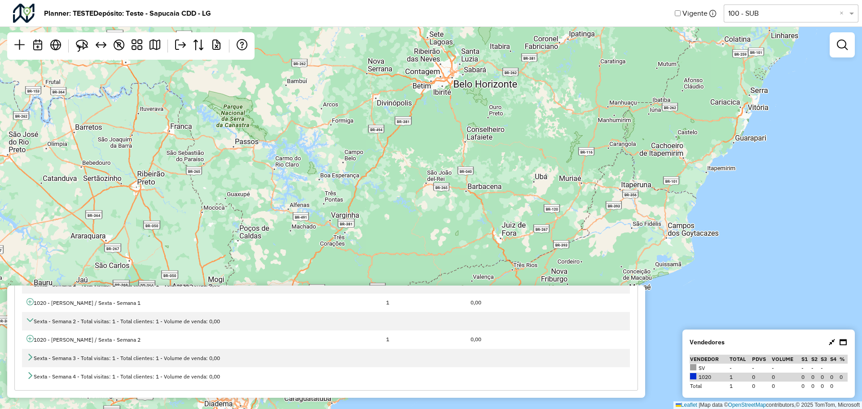
drag, startPoint x: 493, startPoint y: 220, endPoint x: 532, endPoint y: 218, distance: 39.1
click at [521, 227] on div "↦ Leaflet | Map data © OpenStreetMap contributors,© 2025 TomTom, Microsoft" at bounding box center [431, 204] width 862 height 409
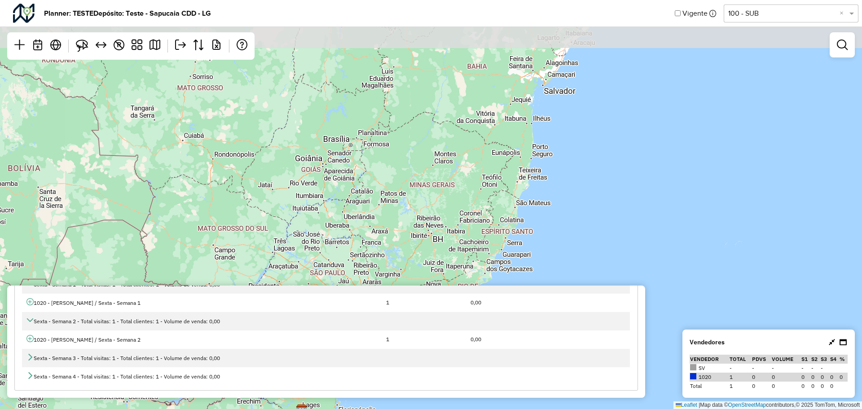
drag, startPoint x: 486, startPoint y: 148, endPoint x: 442, endPoint y: 229, distance: 92.5
click at [442, 229] on div "↦ Leaflet | Map data © OpenStreetMap contributors,© 2025 TomTom, Microsoft" at bounding box center [431, 204] width 862 height 409
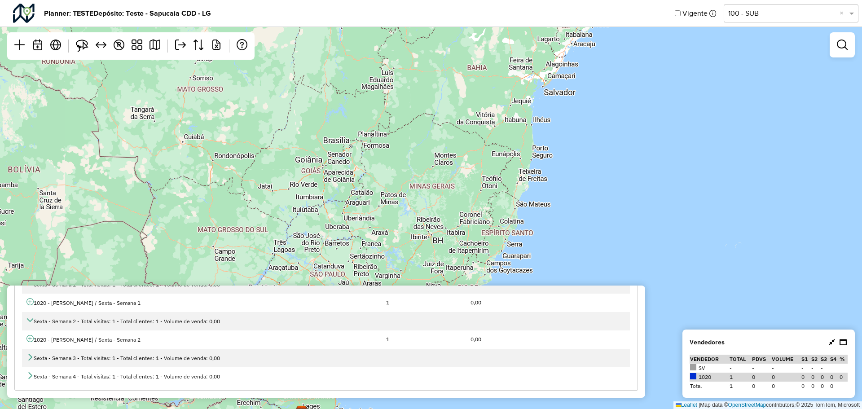
drag, startPoint x: 429, startPoint y: 200, endPoint x: 421, endPoint y: 238, distance: 39.0
click at [421, 238] on div "↦ Leaflet | Map data © OpenStreetMap contributors,© 2025 TomTom, Microsoft" at bounding box center [431, 204] width 862 height 409
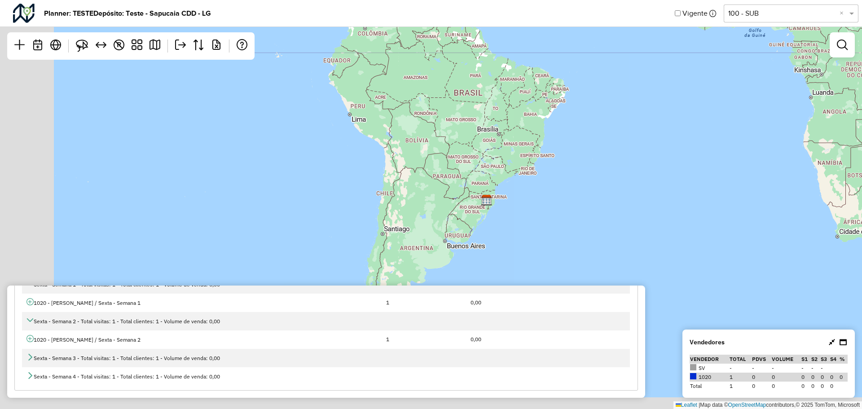
drag, startPoint x: 384, startPoint y: 193, endPoint x: 486, endPoint y: 135, distance: 117.6
click at [492, 110] on div "↦ Leaflet | Map data © OpenStreetMap contributors,© 2025 TomTom, Microsoft" at bounding box center [431, 204] width 862 height 409
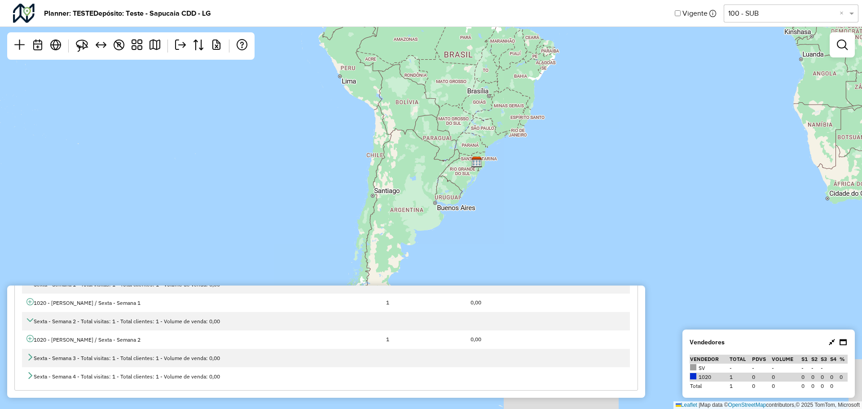
drag, startPoint x: 475, startPoint y: 159, endPoint x: 398, endPoint y: 128, distance: 82.7
click at [391, 124] on div "↦ Leaflet | Map data © OpenStreetMap contributors,© 2025 TomTom, Microsoft" at bounding box center [431, 204] width 862 height 409
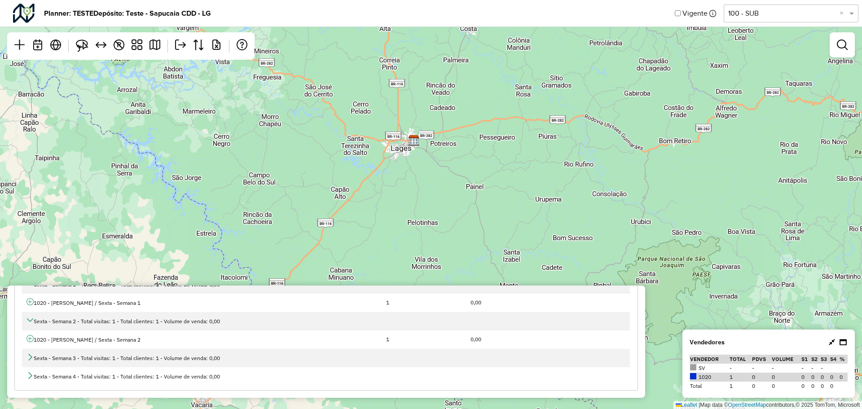
drag, startPoint x: 468, startPoint y: 111, endPoint x: 389, endPoint y: 153, distance: 89.5
click at [423, 153] on div "↦ Leaflet | Map data © OpenStreetMap contributors,© 2025 TomTom, Microsoft" at bounding box center [431, 204] width 862 height 409
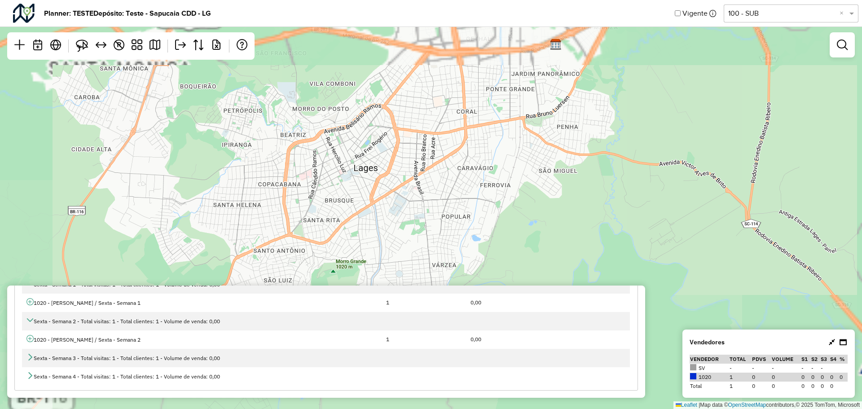
drag, startPoint x: 480, startPoint y: 114, endPoint x: 395, endPoint y: 190, distance: 113.5
click at [377, 228] on div "↦ Leaflet | Map data © OpenStreetMap contributors,© 2025 TomTom, Microsoft" at bounding box center [431, 204] width 862 height 409
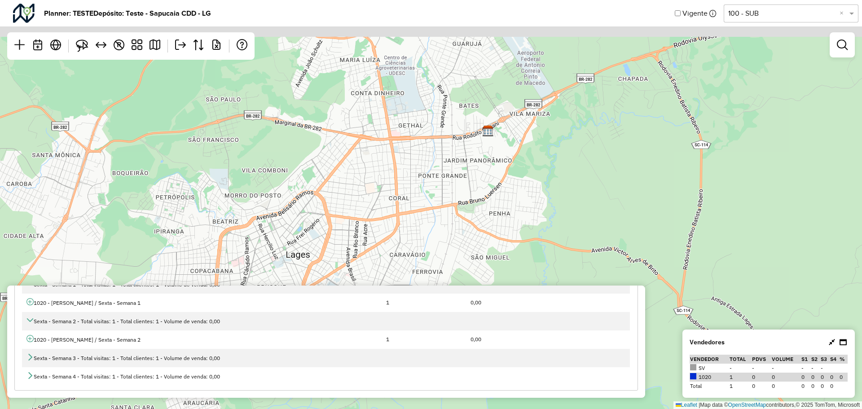
drag, startPoint x: 421, startPoint y: 145, endPoint x: 388, endPoint y: 192, distance: 57.3
click at [388, 192] on div "↦ Leaflet | Map data © OpenStreetMap contributors,© 2025 TomTom, Microsoft" at bounding box center [431, 204] width 862 height 409
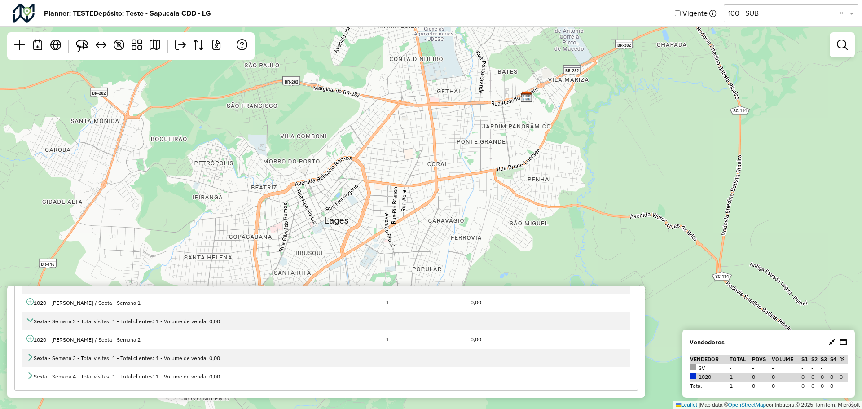
drag, startPoint x: 396, startPoint y: 171, endPoint x: 438, endPoint y: 118, distance: 66.8
click at [438, 118] on div "↦ Leaflet | Map data © OpenStreetMap contributors,© 2025 TomTom, Microsoft" at bounding box center [431, 204] width 862 height 409
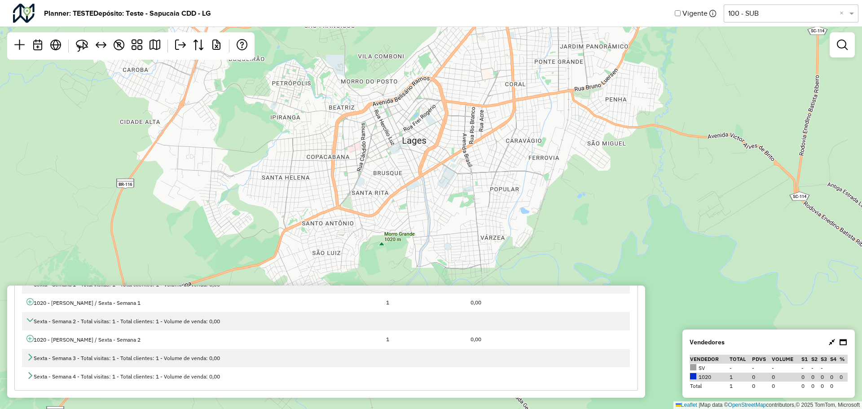
drag, startPoint x: 396, startPoint y: 147, endPoint x: 423, endPoint y: 123, distance: 35.9
click at [423, 123] on div "↦ Leaflet | Map data © OpenStreetMap contributors,© 2025 TomTom, Microsoft" at bounding box center [431, 204] width 862 height 409
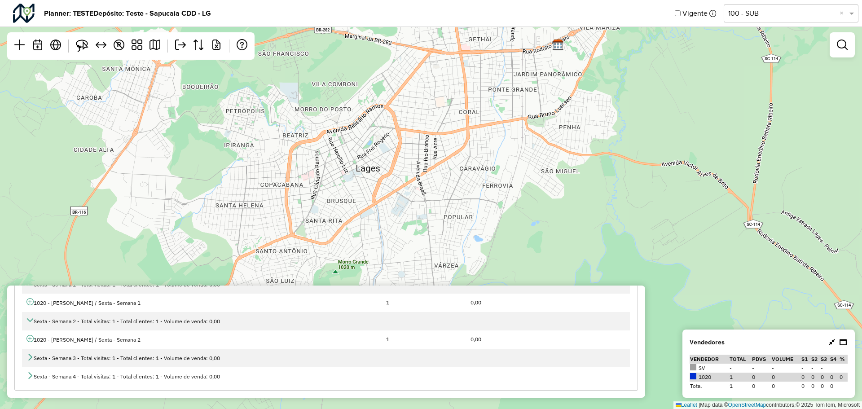
drag
click at [379, 201] on div "↦ Leaflet | Map data © OpenStreetMap contributors,© 2025 TomTom, Microsoft" at bounding box center [431, 204] width 862 height 409
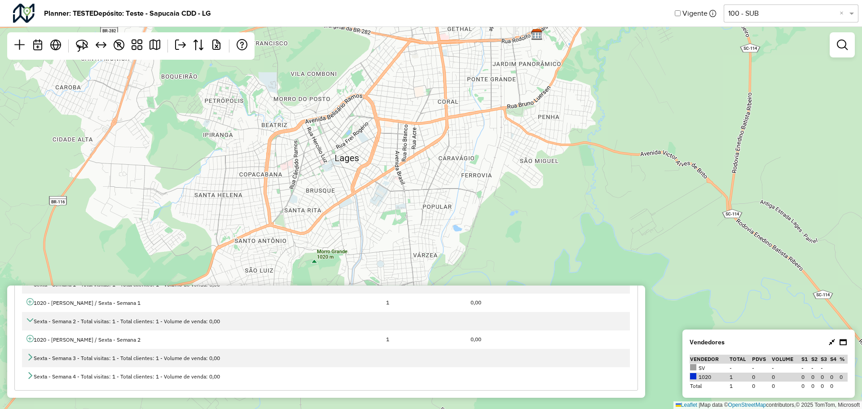
click at [361, 159] on div "↦ Leaflet | Map data © OpenStreetMap contributors,© 2025 TomTom, Microsoft" at bounding box center [431, 204] width 862 height 409
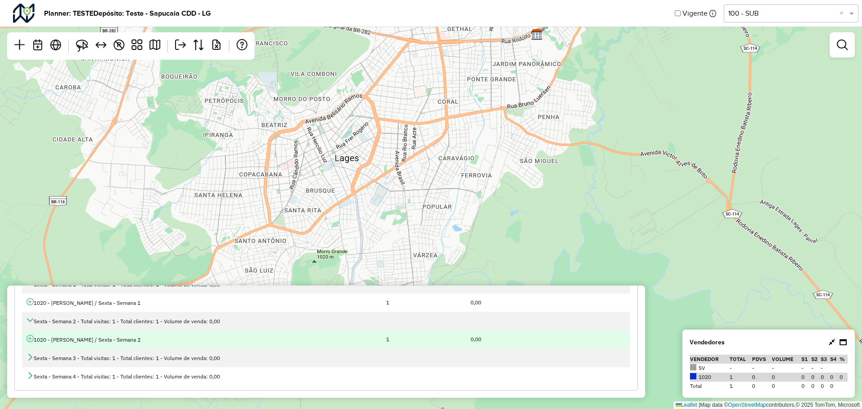
click at [31, 337] on icon at bounding box center [29, 338] width 7 height 7
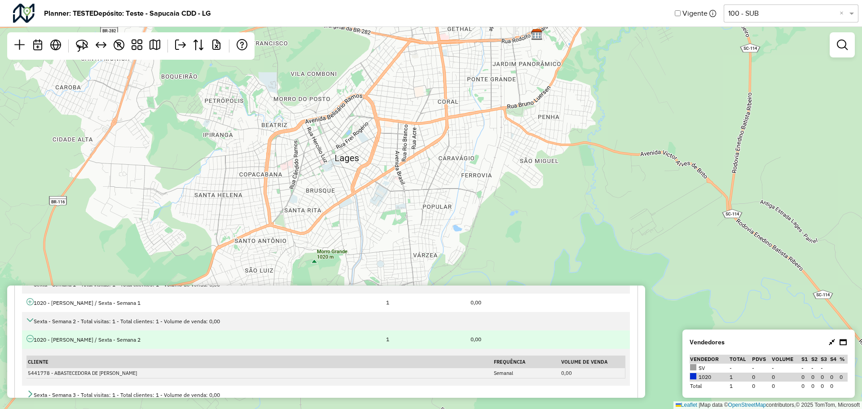
scroll to position [119, 0]
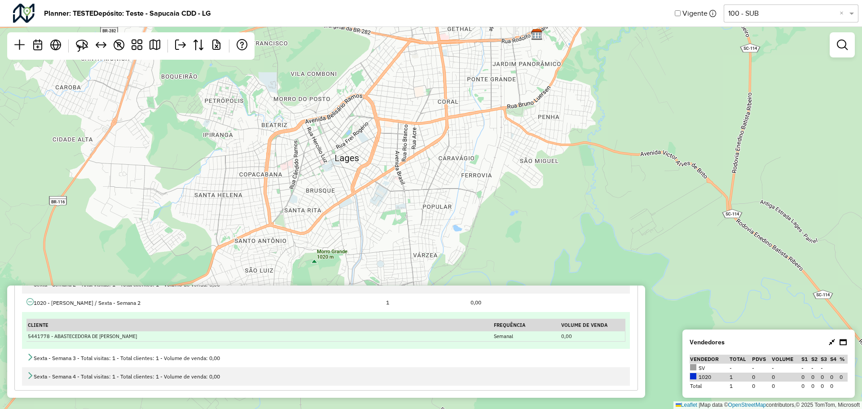
click at [51, 336] on td "5441778 - ABASTECEDORA DE [PERSON_NAME]" at bounding box center [259, 336] width 466 height 10
click at [43, 339] on td "5441778 - ABASTECEDORA DE [PERSON_NAME]" at bounding box center [259, 336] width 466 height 10
click at [42, 339] on td "5441778 - ABASTECEDORA DE [PERSON_NAME]" at bounding box center [259, 336] width 466 height 10
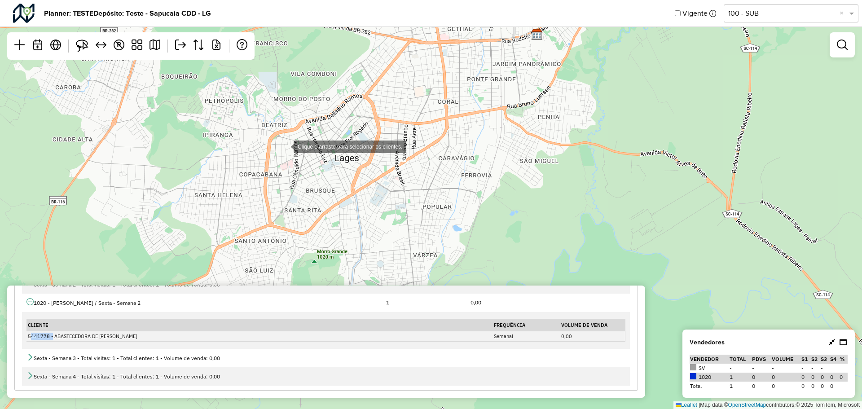
drag, startPoint x: 285, startPoint y: 146, endPoint x: 277, endPoint y: 195, distance: 49.9
click at [277, 195] on div "Clique e arraste para selecionar os clientes. ↦ Leaflet | Map data © OpenStreet…" at bounding box center [431, 204] width 862 height 409
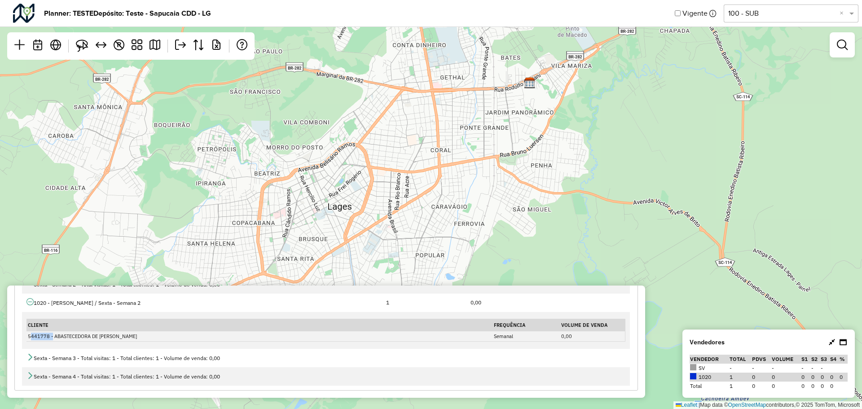
drag, startPoint x: 304, startPoint y: 149, endPoint x: 297, endPoint y: 197, distance: 49.5
click at [297, 197] on div "↦ Leaflet | Map data © OpenStreetMap contributors,© 2025 TomTom, Microsoft" at bounding box center [431, 204] width 862 height 409
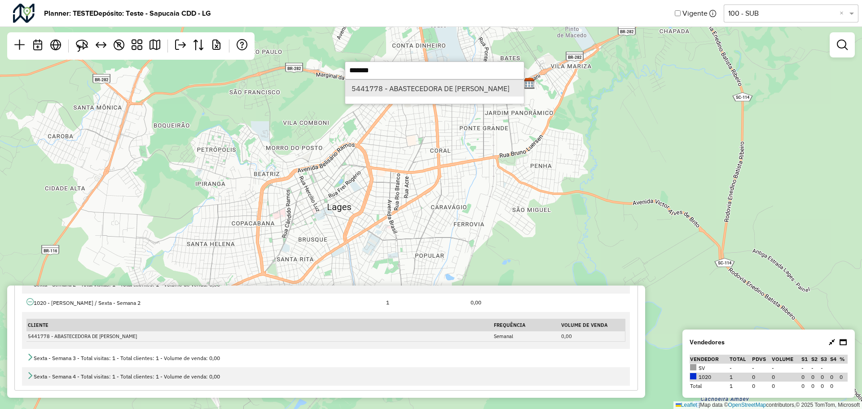
type input "*******"
click at [399, 88] on li "5441778 - ABASTECEDORA DE [PERSON_NAME]" at bounding box center [434, 88] width 179 height 17
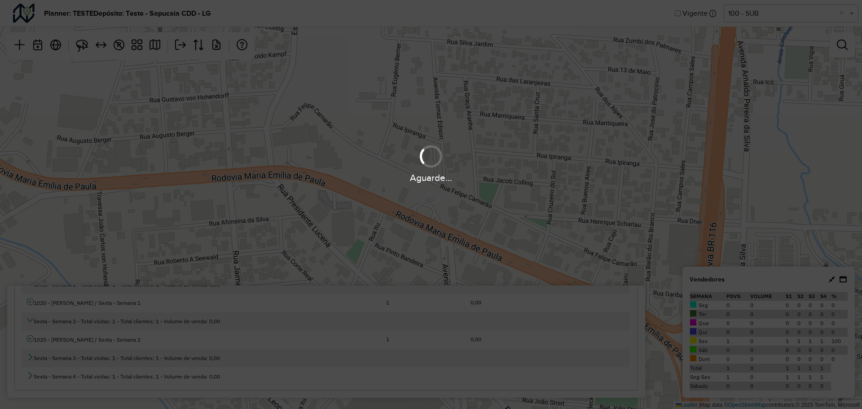
scroll to position [82, 0]
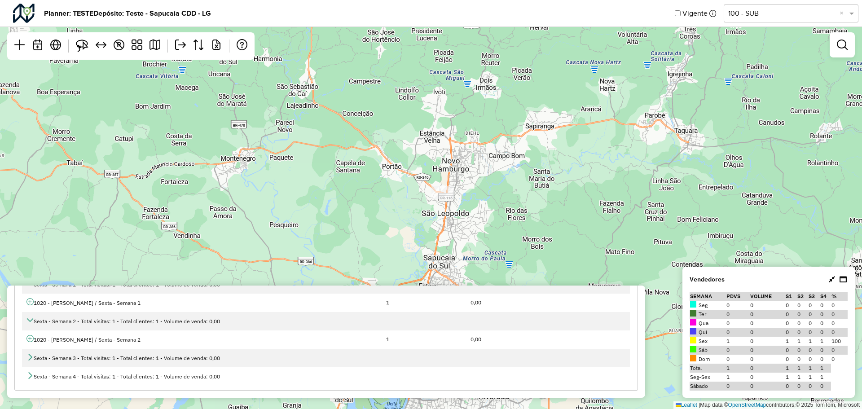
drag, startPoint x: 428, startPoint y: 141, endPoint x: 481, endPoint y: 116, distance: 58.8
click at [481, 116] on div "↦ Leaflet | Map data © OpenStreetMap contributors,© 2025 TomTom, Microsoft" at bounding box center [431, 204] width 862 height 409
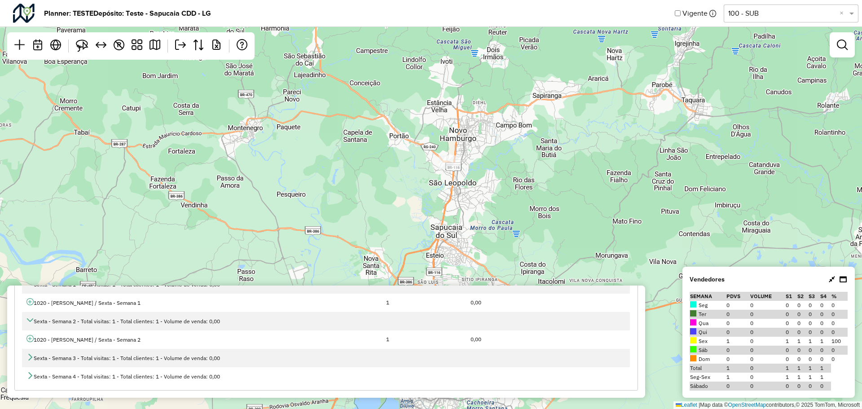
drag, startPoint x: 458, startPoint y: 190, endPoint x: 412, endPoint y: 184, distance: 46.6
click at [412, 184] on div "↦ Leaflet | Map data © OpenStreetMap contributors,© 2025 TomTom, Microsoft" at bounding box center [431, 204] width 862 height 409
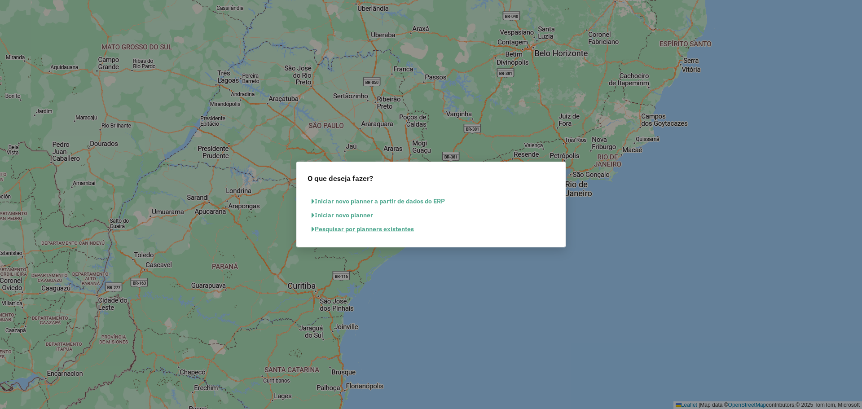
click at [367, 213] on button "Iniciar novo planner" at bounding box center [342, 215] width 70 height 14
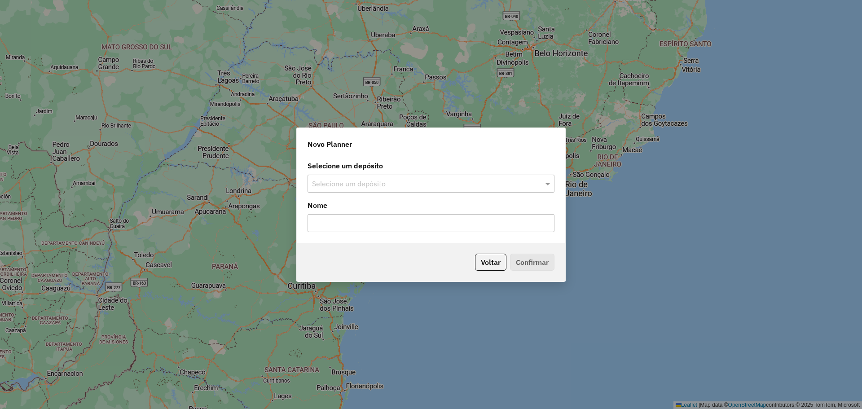
click at [437, 183] on input "text" at bounding box center [422, 184] width 220 height 11
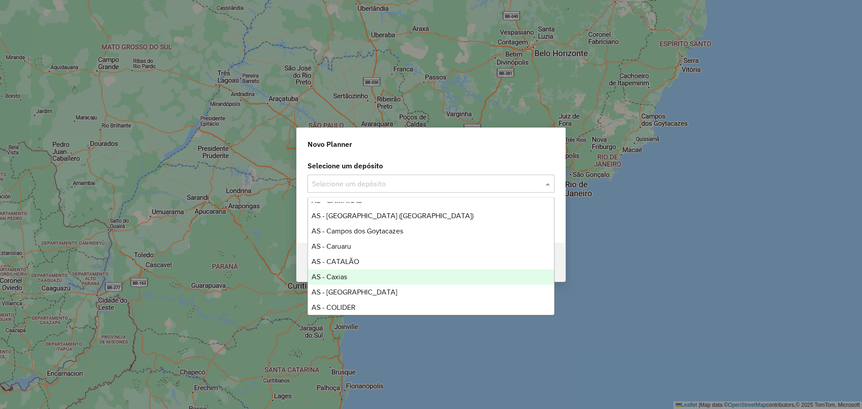
scroll to position [449, 0]
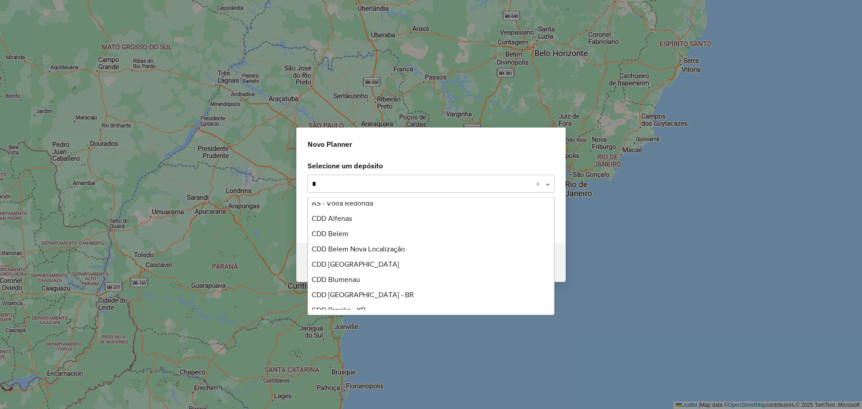
type input "**"
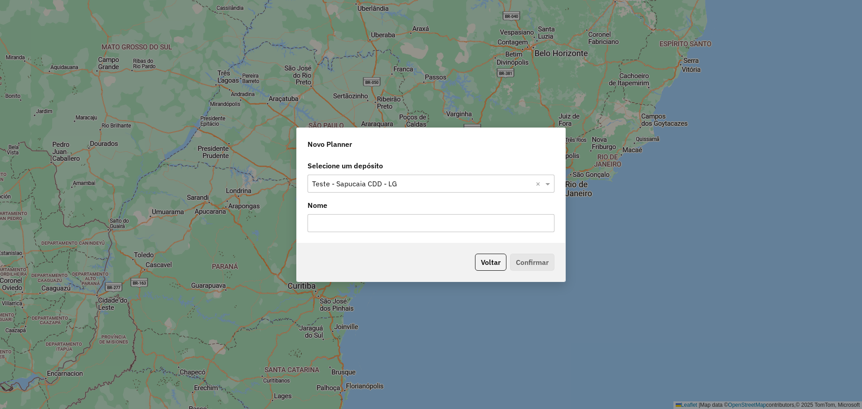
click at [422, 228] on input "text" at bounding box center [430, 223] width 247 height 18
type input "******"
click at [529, 256] on button "Confirmar" at bounding box center [532, 262] width 44 height 17
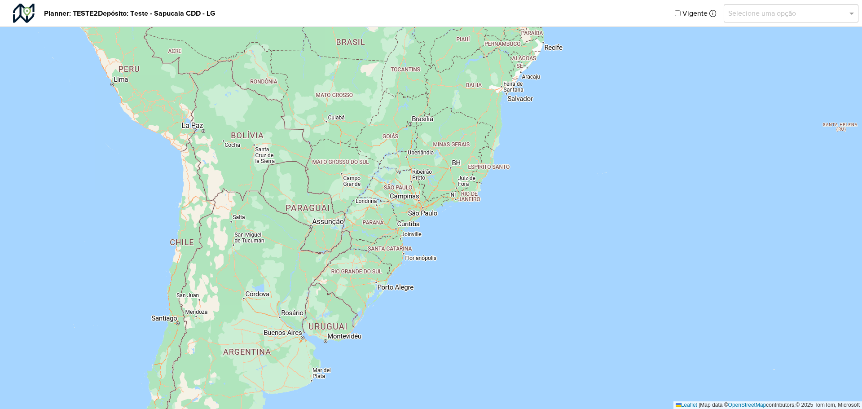
drag, startPoint x: 491, startPoint y: 140, endPoint x: 466, endPoint y: 206, distance: 70.2
click at [466, 206] on div "↦ Leaflet | Map data © OpenStreetMap contributors,© 2025 TomTom, Microsoft" at bounding box center [431, 204] width 862 height 409
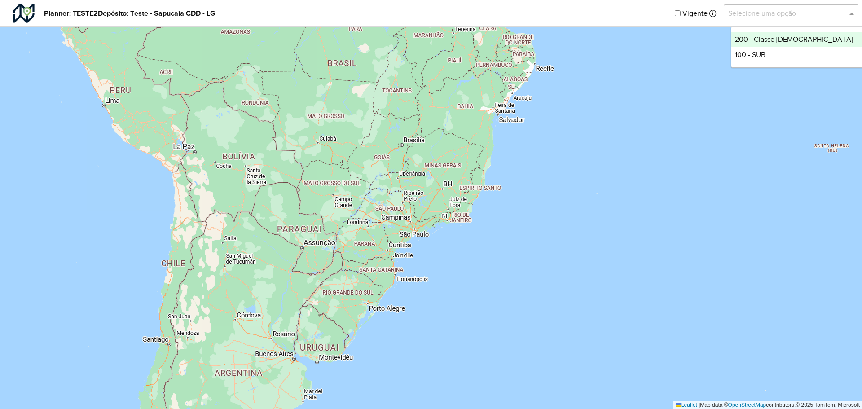
click at [771, 14] on input "text" at bounding box center [782, 13] width 108 height 11
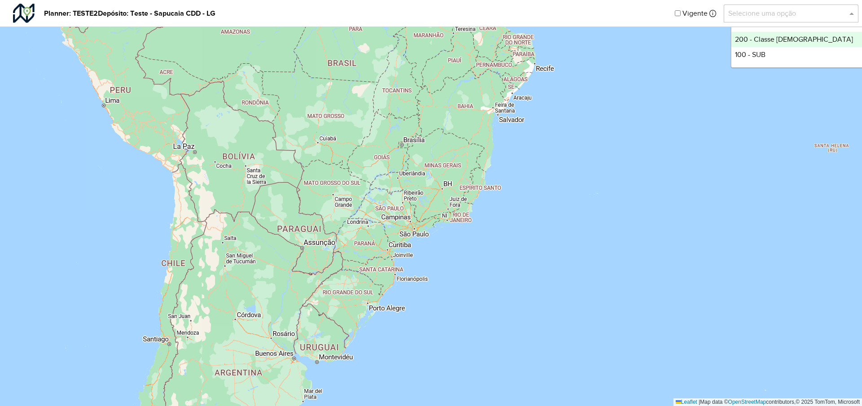
click at [796, 39] on div "200 - Classe Brahma" at bounding box center [798, 39] width 134 height 15
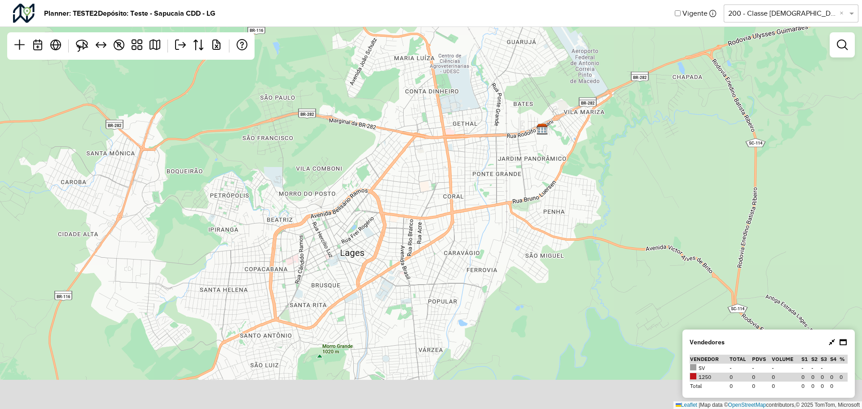
drag, startPoint x: 398, startPoint y: 256, endPoint x: 417, endPoint y: 185, distance: 73.4
click at [417, 185] on div "↦ Leaflet | Map data © OpenStreetMap contributors,© 2025 TomTom, Microsoft" at bounding box center [431, 204] width 862 height 409
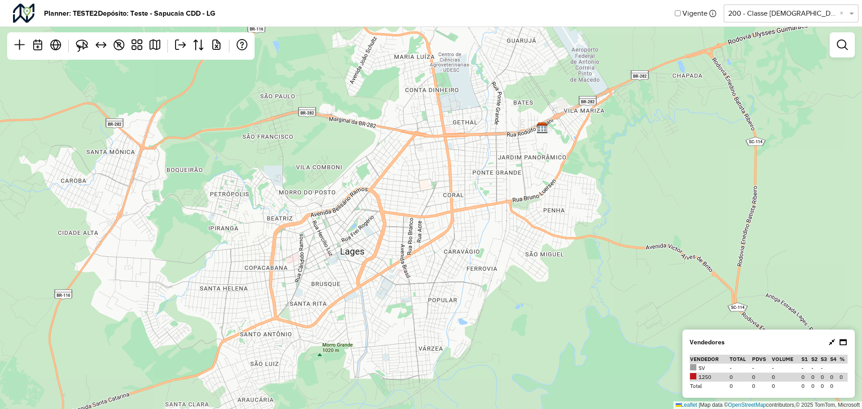
click at [377, 230] on div "↦ Leaflet | Map data © OpenStreetMap contributors,© 2025 TomTom, Microsoft" at bounding box center [431, 204] width 862 height 409
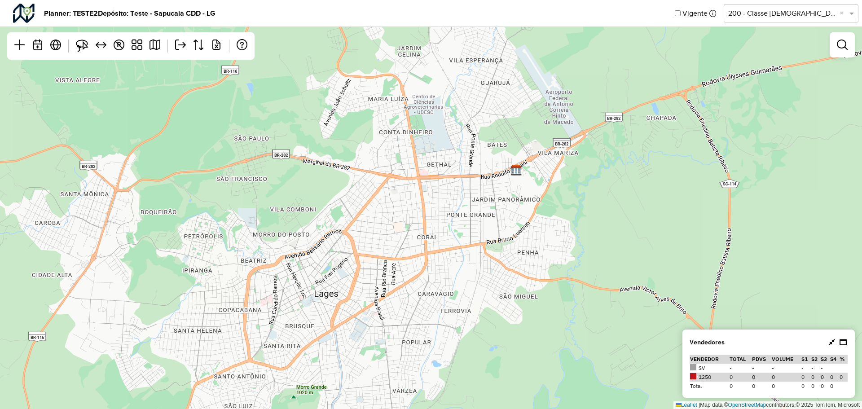
drag, startPoint x: 420, startPoint y: 164, endPoint x: 394, endPoint y: 207, distance: 50.6
click at [393, 207] on div "↦ Leaflet | Map data © OpenStreetMap contributors,© 2025 TomTom, Microsoft" at bounding box center [431, 204] width 862 height 409
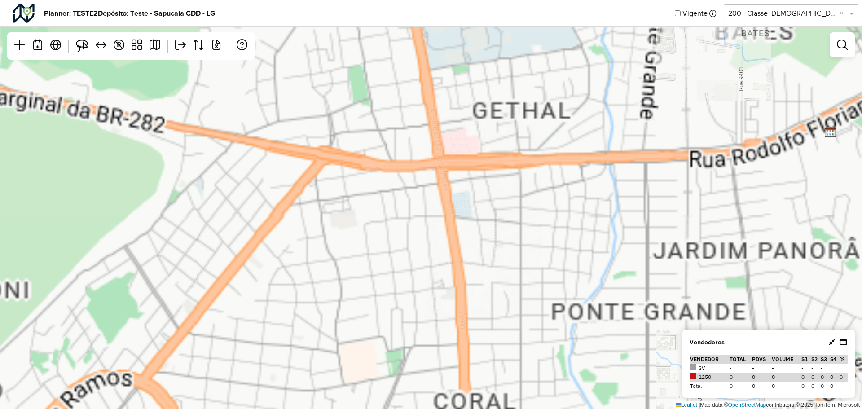
drag, startPoint x: 438, startPoint y: 154, endPoint x: 399, endPoint y: 232, distance: 86.7
click at [399, 232] on div "↦ Leaflet | Map data © OpenStreetMap contributors,© 2025 TomTom, Microsoft" at bounding box center [431, 204] width 862 height 409
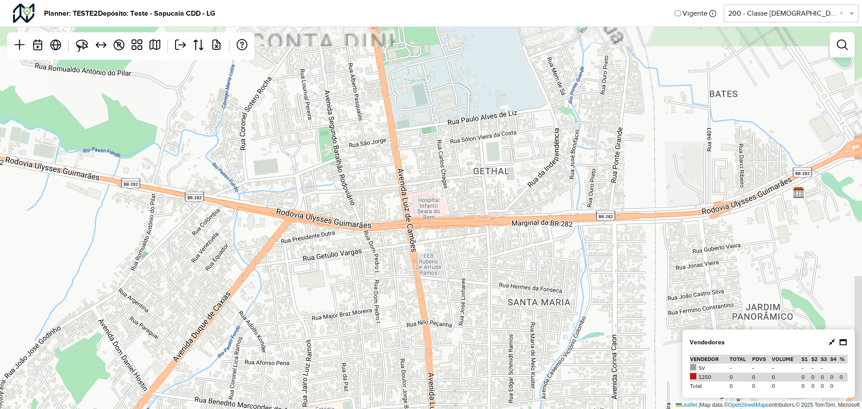
drag, startPoint x: 441, startPoint y: 180, endPoint x: 405, endPoint y: 237, distance: 67.7
click at [395, 251] on div "↦ Leaflet | Map data © OpenStreetMap contributors,© 2025 TomTom, Microsoft" at bounding box center [431, 204] width 862 height 409
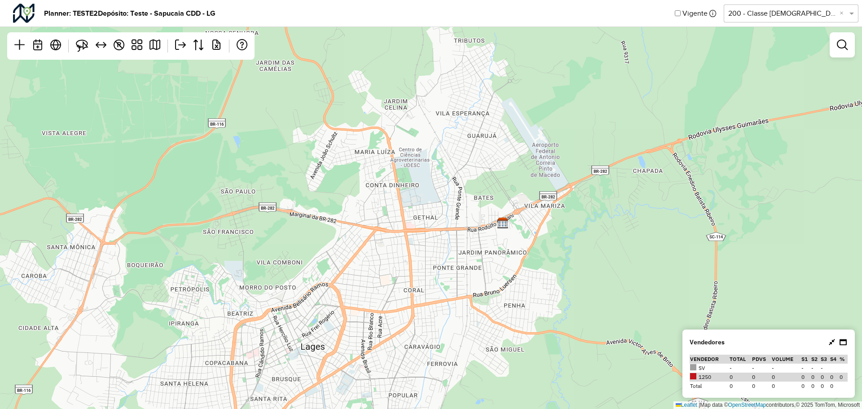
drag, startPoint x: 463, startPoint y: 235, endPoint x: 413, endPoint y: 235, distance: 49.4
click at [413, 235] on div "↦ Leaflet | Map data © OpenStreetMap contributors,© 2025 TomTom, Microsoft" at bounding box center [431, 204] width 862 height 409
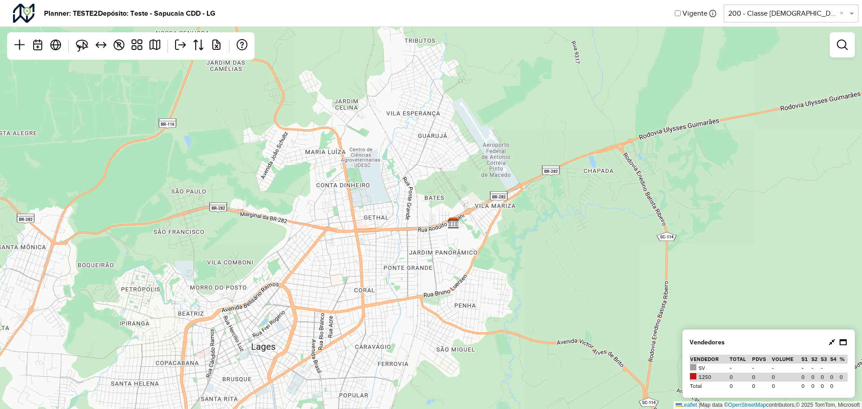
click at [697, 365] on td "SV" at bounding box center [708, 367] width 39 height 9
click at [697, 377] on td "1250" at bounding box center [708, 376] width 39 height 9
click at [699, 383] on td "Total" at bounding box center [708, 385] width 39 height 9
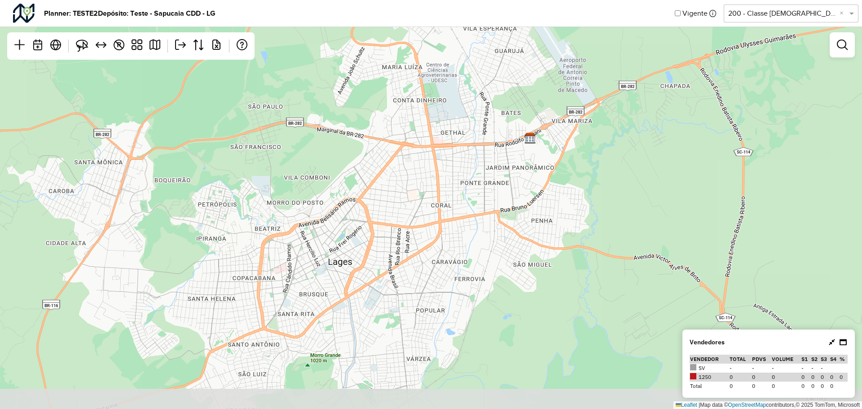
drag, startPoint x: 449, startPoint y: 307, endPoint x: 524, endPoint y: 226, distance: 110.2
click at [524, 226] on div "↦ Leaflet | Map data © OpenStreetMap contributors,© 2025 TomTom, Microsoft" at bounding box center [431, 204] width 862 height 409
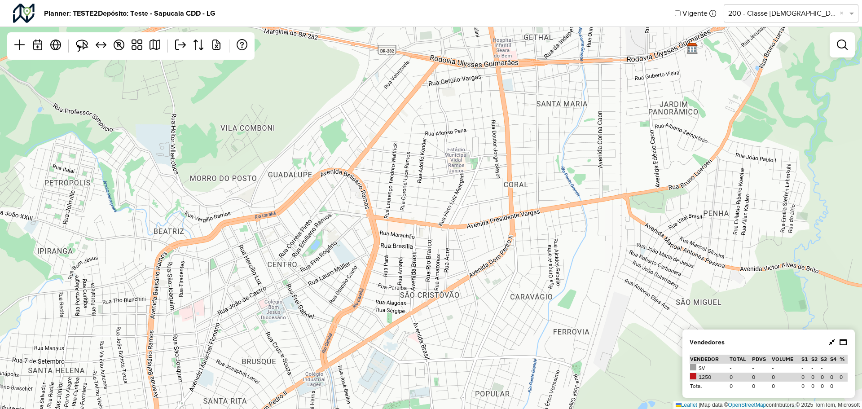
drag, startPoint x: 342, startPoint y: 252, endPoint x: 381, endPoint y: 206, distance: 59.8
click at [381, 206] on div "↦ Leaflet | Map data © OpenStreetMap contributors,© 2025 TomTom, Microsoft" at bounding box center [431, 204] width 862 height 409
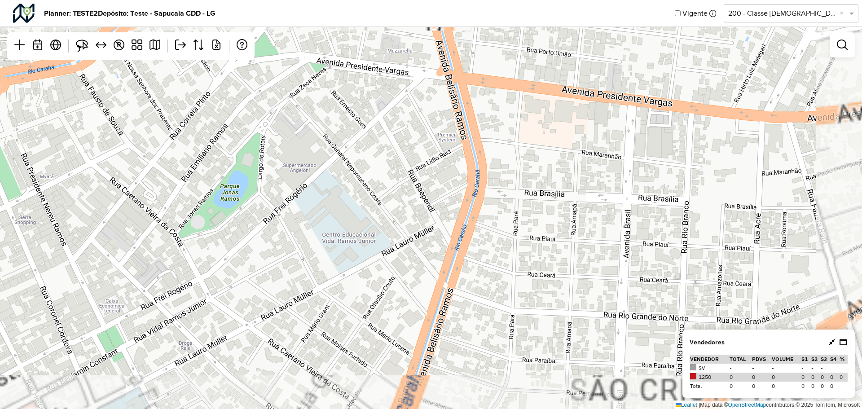
drag, startPoint x: 377, startPoint y: 165, endPoint x: 373, endPoint y: 290, distance: 125.7
click at [372, 291] on div "↦ Leaflet | Map data © OpenStreetMap contributors,© 2025 TomTom, Microsoft" at bounding box center [431, 204] width 862 height 409
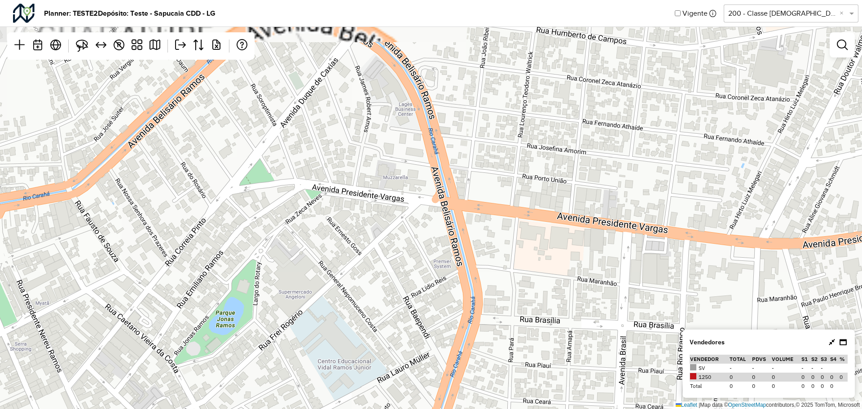
drag, startPoint x: 423, startPoint y: 176, endPoint x: 369, endPoint y: 298, distance: 132.4
click at [368, 300] on div "↦ Leaflet | Map data © OpenStreetMap contributors,© 2025 TomTom, Microsoft" at bounding box center [431, 204] width 862 height 409
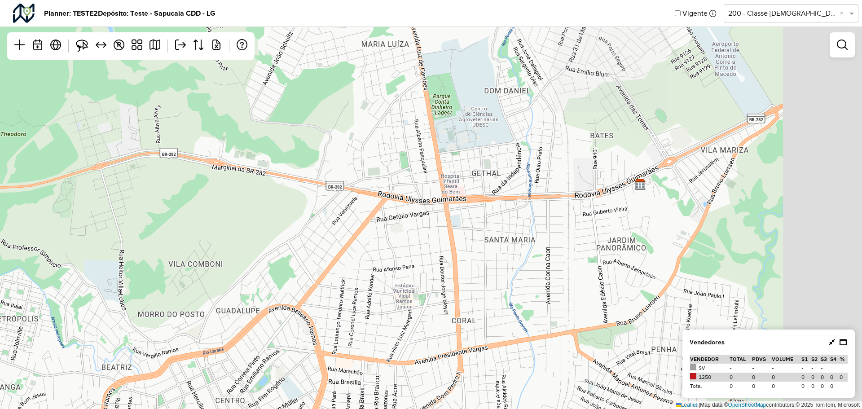
drag, startPoint x: 451, startPoint y: 197, endPoint x: 393, endPoint y: 263, distance: 87.1
click at [393, 263] on div "↦ Leaflet | Map data © OpenStreetMap contributors,© 2025 TomTom, Microsoft" at bounding box center [431, 204] width 862 height 409
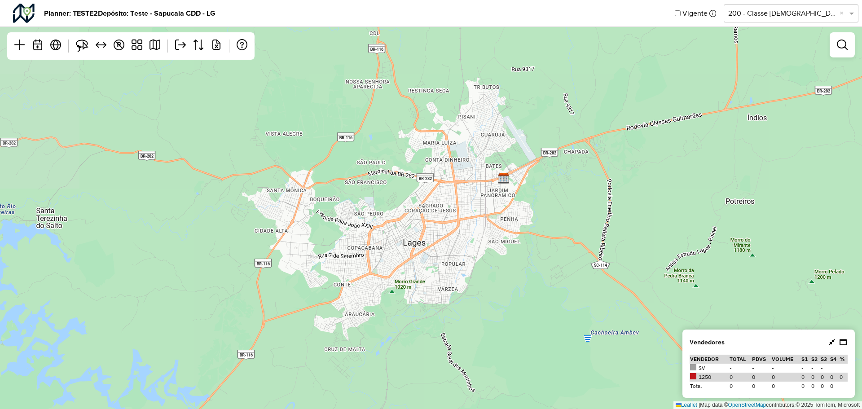
drag, startPoint x: 432, startPoint y: 223, endPoint x: 448, endPoint y: 188, distance: 38.4
click at [448, 188] on div "↦ Leaflet | Map data © OpenStreetMap contributors,© 2025 TomTom, Microsoft" at bounding box center [431, 204] width 862 height 409
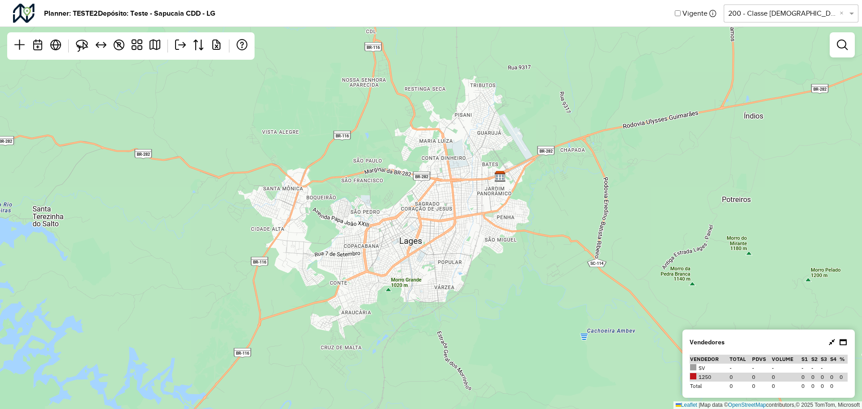
drag, startPoint x: 429, startPoint y: 184, endPoint x: 419, endPoint y: 200, distance: 18.9
click at [419, 200] on div "↦ Leaflet | Map data © OpenStreetMap contributors,© 2025 TomTom, Microsoft" at bounding box center [431, 204] width 862 height 409
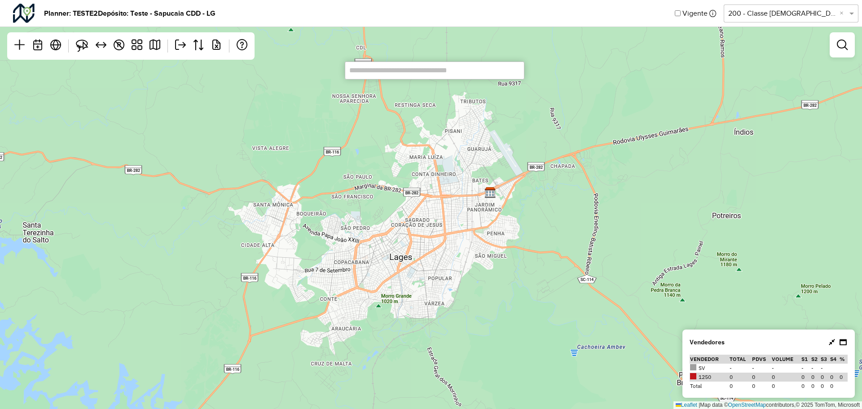
paste input "*******"
type input "*******"
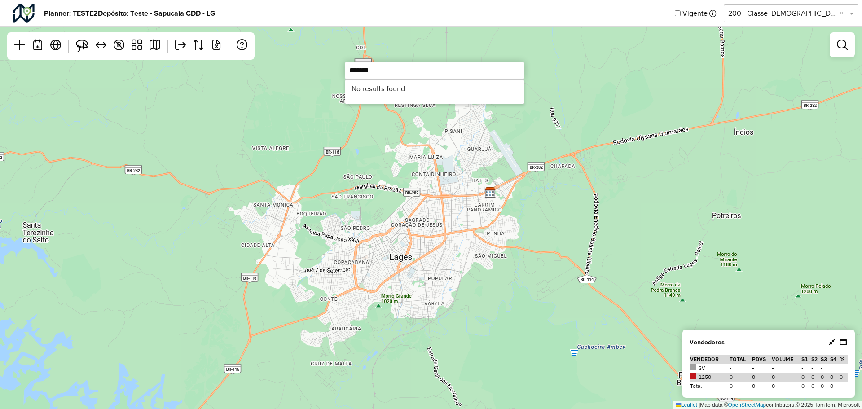
drag, startPoint x: 400, startPoint y: 69, endPoint x: 269, endPoint y: 64, distance: 131.1
click at [269, 61] on hb-planner "Planner: TESTE2 Depósito: Teste - Sapucaia CDD - LG Vigente Selecione uma opção…" at bounding box center [431, 204] width 862 height 409
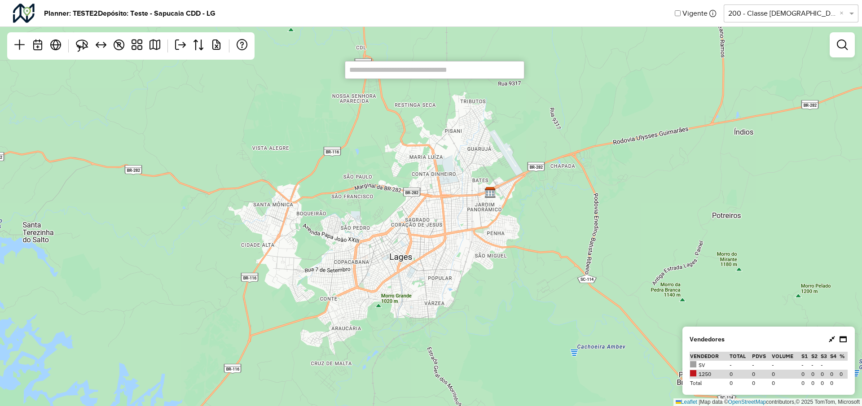
click at [811, 14] on input "text" at bounding box center [782, 13] width 108 height 11
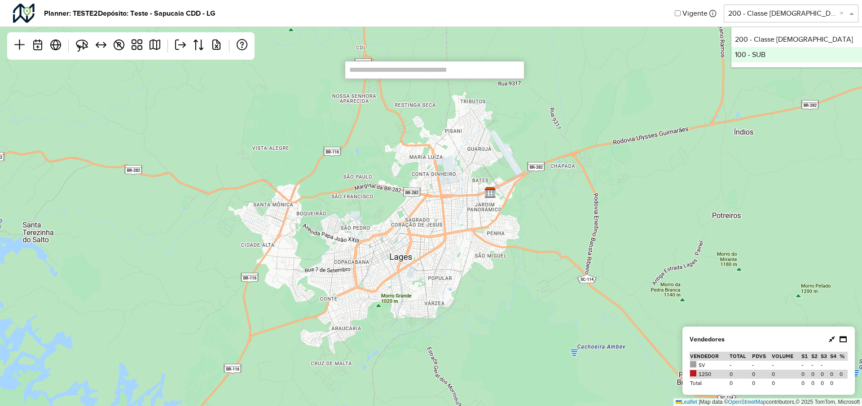
click at [780, 60] on div "100 - SUB" at bounding box center [798, 54] width 134 height 15
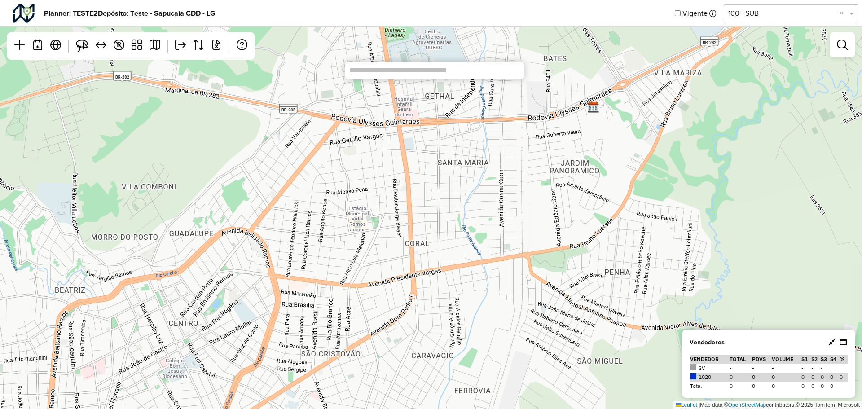
drag, startPoint x: 437, startPoint y: 162, endPoint x: 530, endPoint y: 150, distance: 94.6
click at [537, 148] on div "↦ Leaflet | Map data © OpenStreetMap contributors,© 2025 TomTom, Microsoft" at bounding box center [431, 204] width 862 height 409
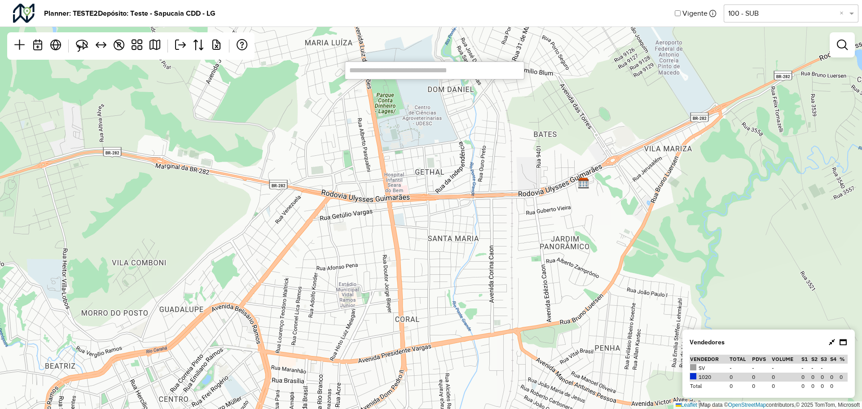
drag, startPoint x: 431, startPoint y: 217, endPoint x: 387, endPoint y: 250, distance: 55.5
click at [387, 250] on div "↦ Leaflet | Map data © OpenStreetMap contributors,© 2025 TomTom, Microsoft" at bounding box center [431, 204] width 862 height 409
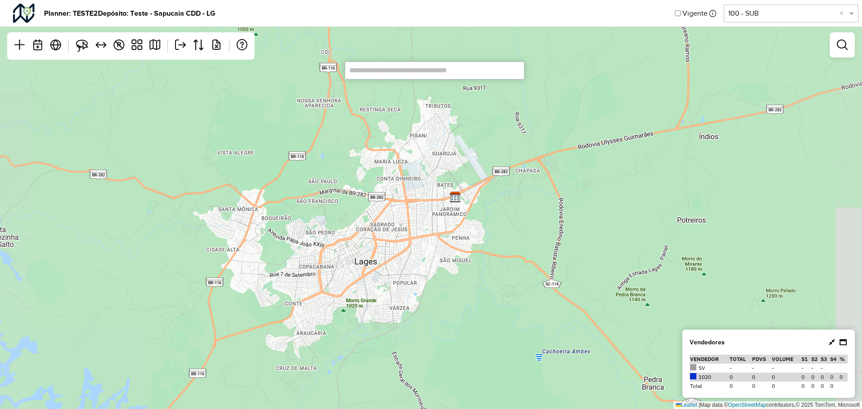
drag, startPoint x: 418, startPoint y: 193, endPoint x: 398, endPoint y: 224, distance: 37.1
click at [398, 224] on div "↦ Leaflet | Map data © OpenStreetMap contributors,© 2025 TomTom, Microsoft" at bounding box center [431, 204] width 862 height 409
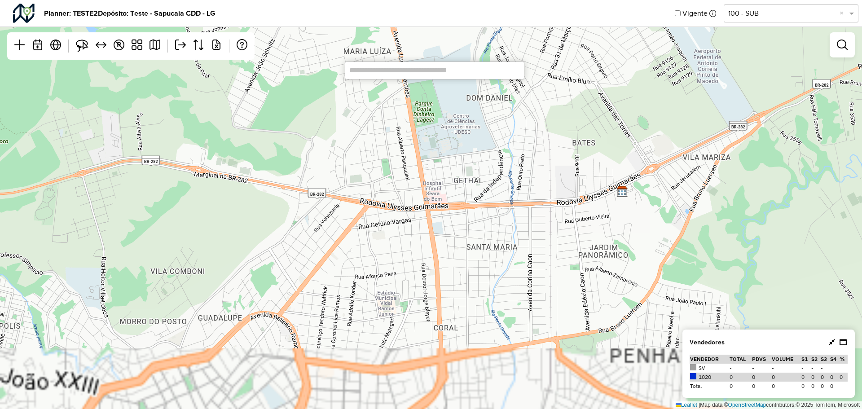
drag, startPoint x: 427, startPoint y: 166, endPoint x: 435, endPoint y: 154, distance: 14.9
click at [435, 154] on div "↦ Leaflet | Map data © OpenStreetMap contributors,© 2025 TomTom, Microsoft" at bounding box center [431, 204] width 862 height 409
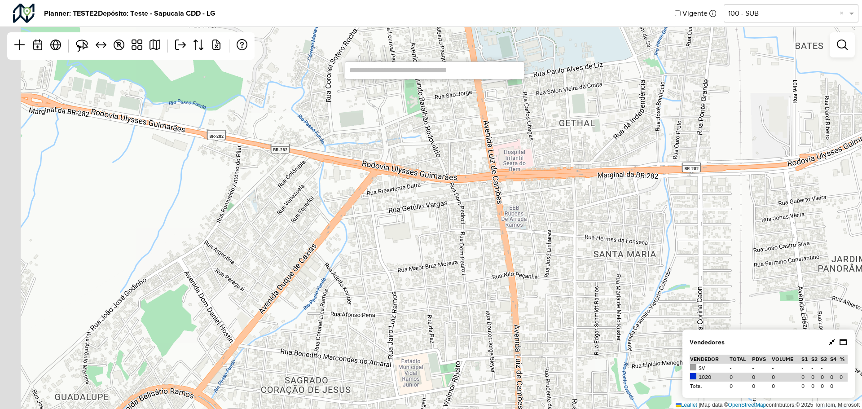
drag, startPoint x: 407, startPoint y: 195, endPoint x: 439, endPoint y: 175, distance: 38.7
click at [439, 175] on div "↦ Leaflet | Map data © OpenStreetMap contributors,© 2025 TomTom, Microsoft" at bounding box center [431, 204] width 862 height 409
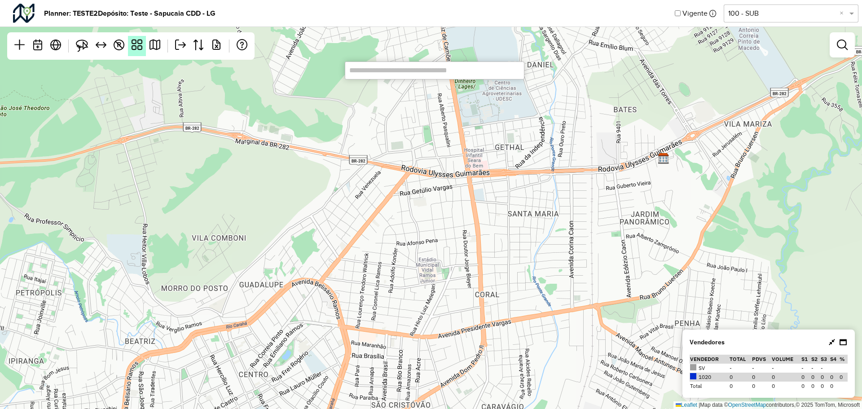
click at [138, 39] on em at bounding box center [136, 44] width 11 height 11
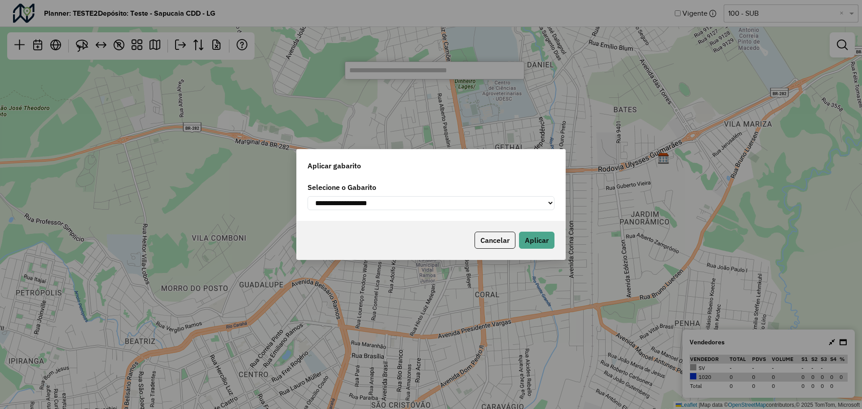
click at [384, 200] on select "**********" at bounding box center [430, 203] width 247 height 14
select select "*********"
click at [307, 196] on select "**********" at bounding box center [430, 203] width 247 height 14
click at [536, 242] on button "Aplicar" at bounding box center [536, 240] width 35 height 17
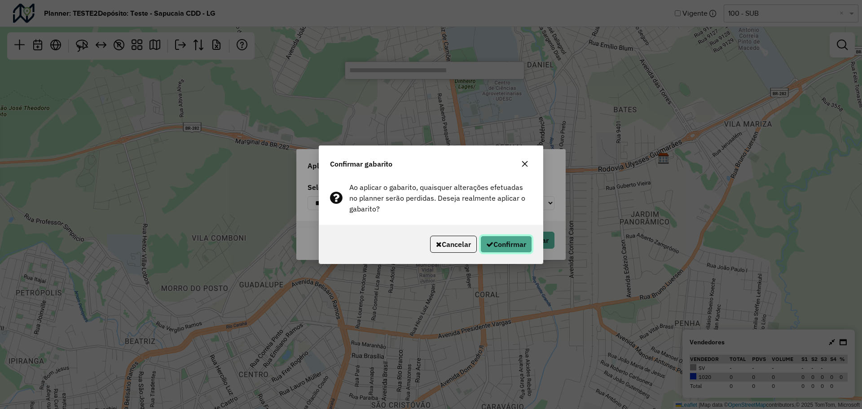
click at [509, 246] on button "Confirmar" at bounding box center [506, 244] width 52 height 17
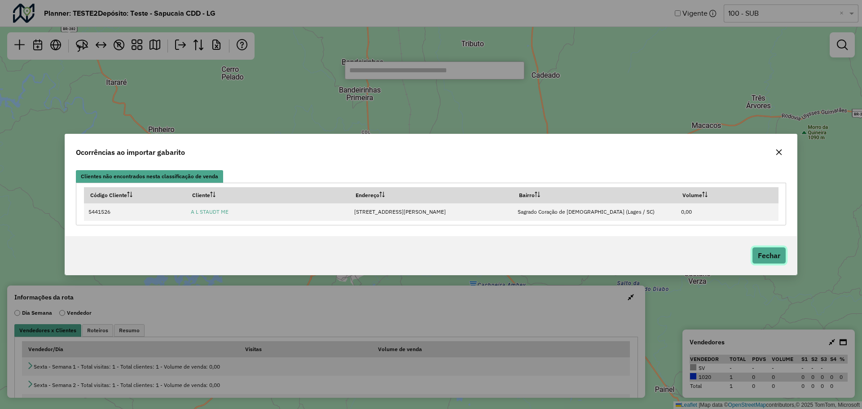
click at [775, 257] on button "Fechar" at bounding box center [769, 255] width 34 height 17
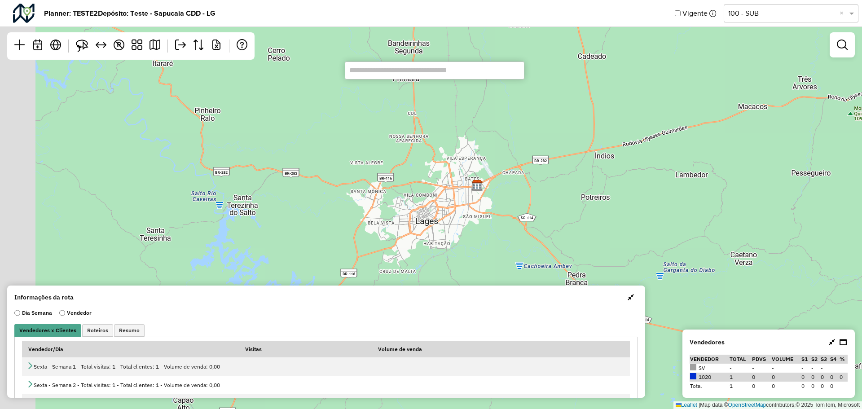
drag, startPoint x: 437, startPoint y: 214, endPoint x: 543, endPoint y: 175, distance: 112.9
click at [543, 175] on div "↦ Leaflet | Map data © OpenStreetMap contributors,© 2025 TomTom, Microsoft" at bounding box center [431, 204] width 862 height 409
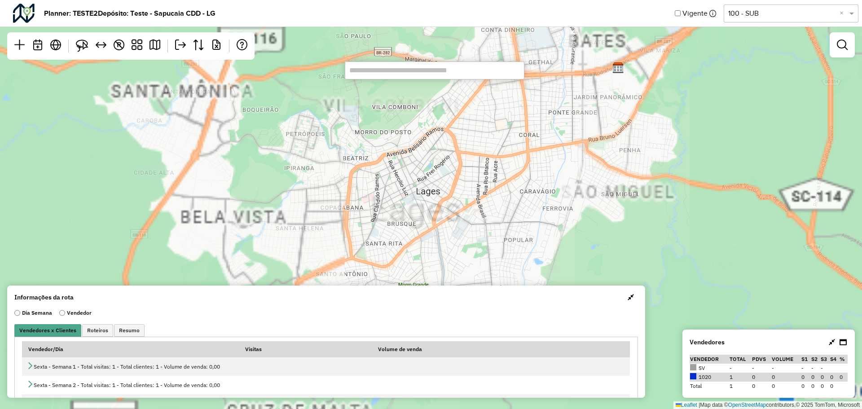
click at [489, 170] on div "↦ Leaflet | Map data © OpenStreetMap contributors,© 2025 TomTom, Microsoft" at bounding box center [431, 204] width 862 height 409
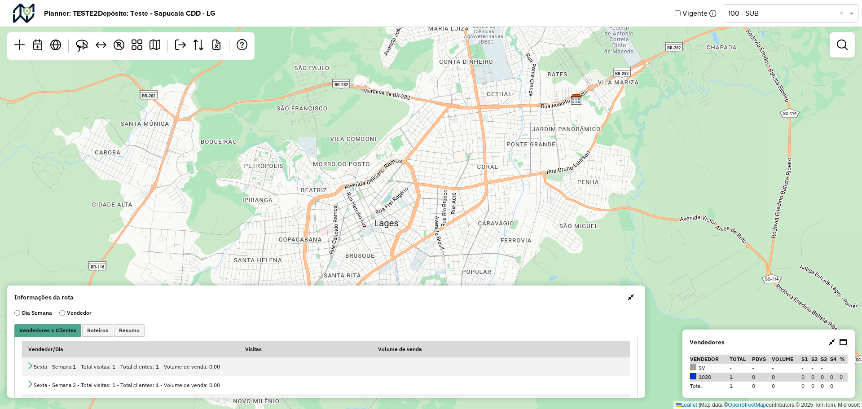
drag, startPoint x: 447, startPoint y: 147, endPoint x: 404, endPoint y: 175, distance: 51.4
click at [404, 175] on div "↦ Leaflet | Map data © OpenStreetMap contributors,© 2025 TomTom, Microsoft" at bounding box center [431, 204] width 862 height 409
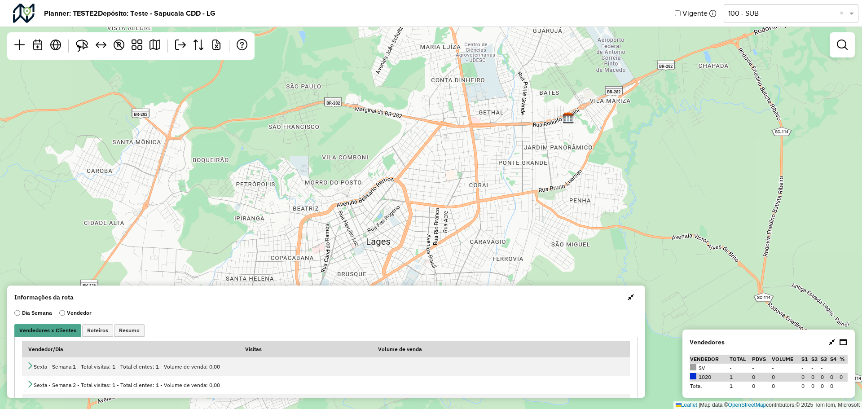
drag, startPoint x: 416, startPoint y: 155, endPoint x: 409, endPoint y: 180, distance: 26.0
click at [409, 180] on div "↦ Leaflet | Map data © OpenStreetMap contributors,© 2025 TomTom, Microsoft" at bounding box center [431, 204] width 862 height 409
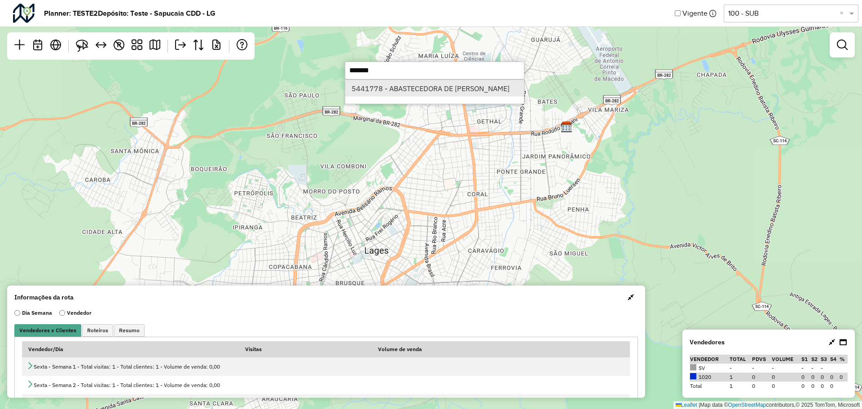
type input "*******"
click at [399, 86] on li "5441778 - ABASTECEDORA DE PETR" at bounding box center [434, 88] width 179 height 17
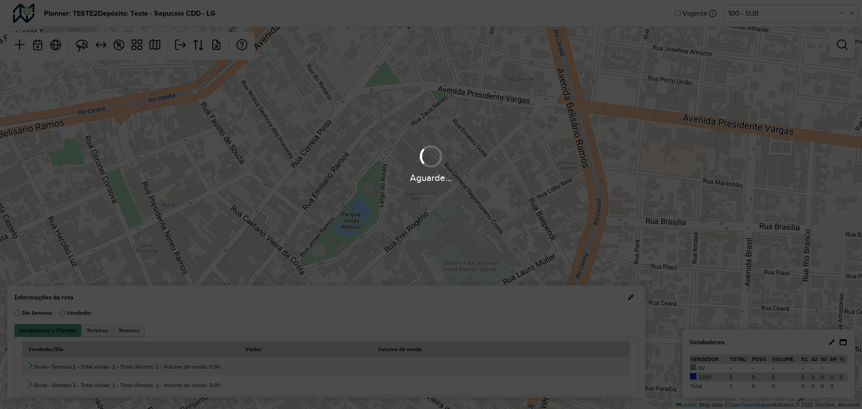
click at [405, 118] on div "Aguarde..." at bounding box center [431, 204] width 862 height 409
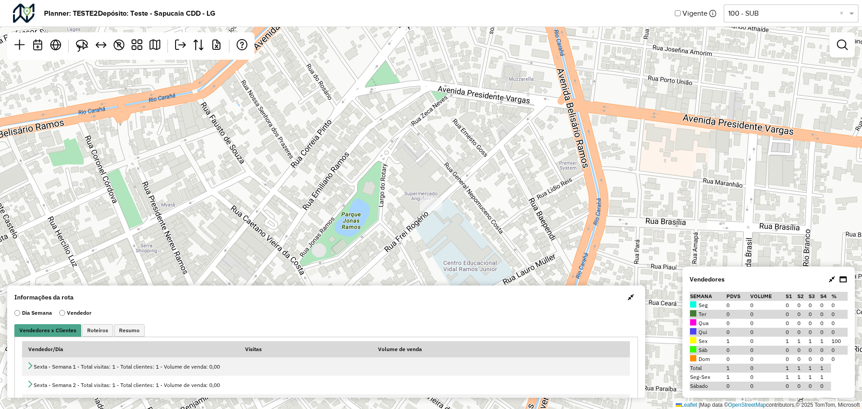
drag, startPoint x: 394, startPoint y: 142, endPoint x: 381, endPoint y: 123, distance: 23.2
click at [381, 123] on div "↦ Leaflet | Map data © OpenStreetMap contributors,© 2025 TomTom, Microsoft" at bounding box center [431, 204] width 862 height 409
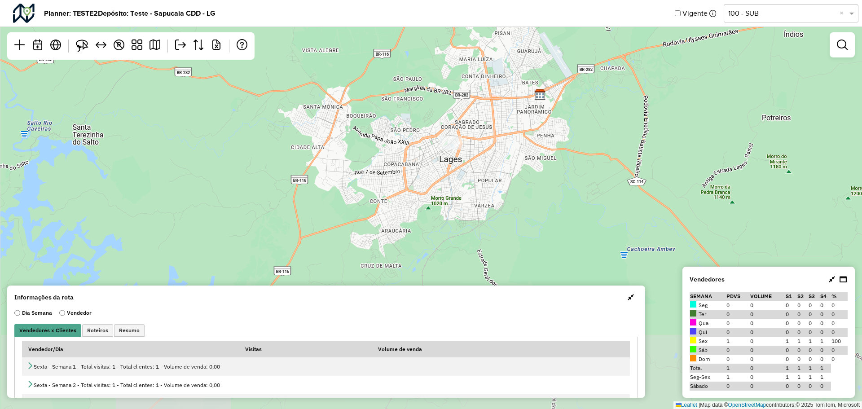
drag, startPoint x: 492, startPoint y: 156, endPoint x: 455, endPoint y: 182, distance: 44.7
click at [455, 182] on div "↦ Leaflet | Map data © OpenStreetMap contributors,© 2025 TomTom, Microsoft" at bounding box center [431, 204] width 862 height 409
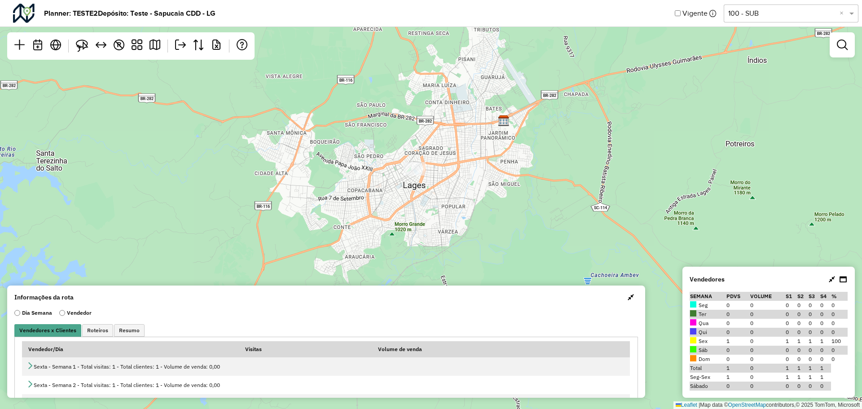
drag, startPoint x: 460, startPoint y: 158, endPoint x: 438, endPoint y: 142, distance: 26.7
click at [438, 142] on div "↦ Leaflet | Map data © OpenStreetMap contributors,© 2025 TomTom, Microsoft" at bounding box center [431, 204] width 862 height 409
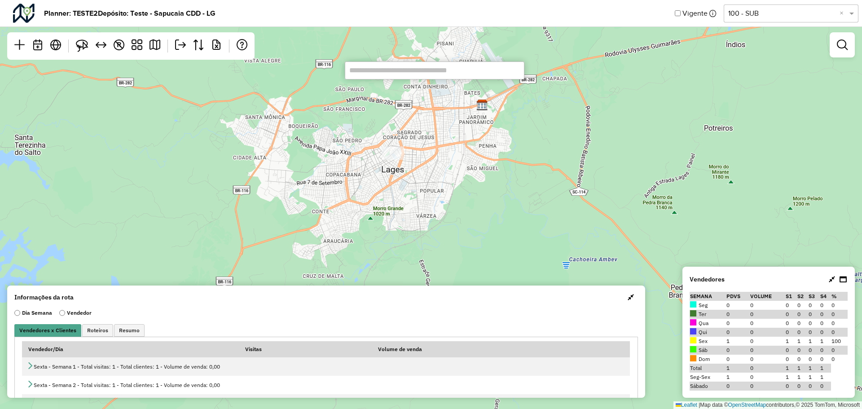
click at [395, 77] on input "text" at bounding box center [435, 70] width 180 height 18
click at [402, 72] on input "text" at bounding box center [435, 70] width 180 height 18
paste input "*******"
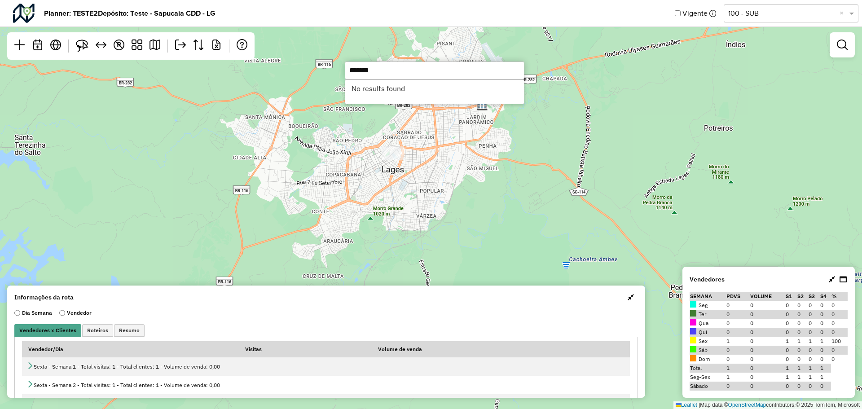
click at [397, 89] on li "No results found" at bounding box center [434, 88] width 179 height 17
click at [392, 70] on input "*******" at bounding box center [435, 70] width 180 height 18
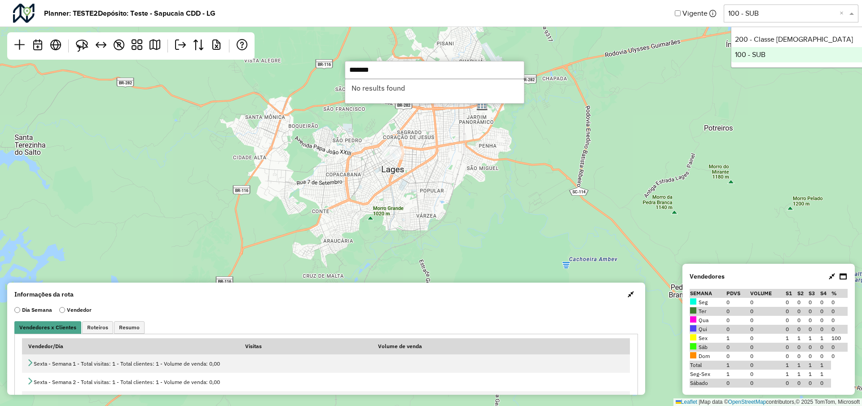
click at [778, 5] on div "Selecione uma opção 100 - SUB ×" at bounding box center [790, 13] width 135 height 18
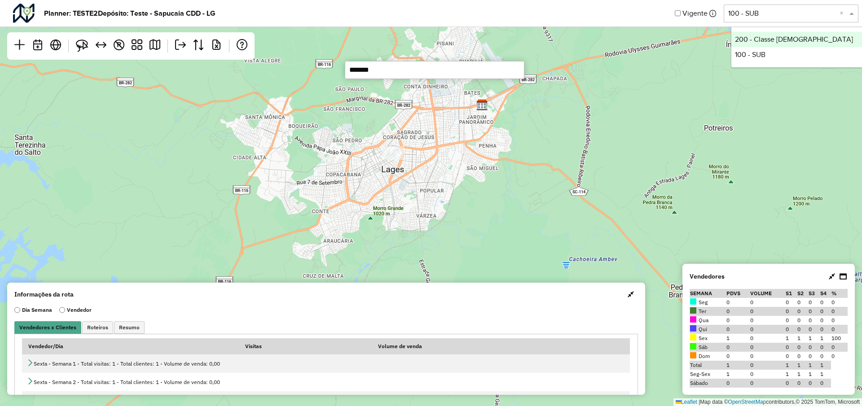
click at [774, 41] on div "200 - Classe Brahma" at bounding box center [798, 39] width 134 height 15
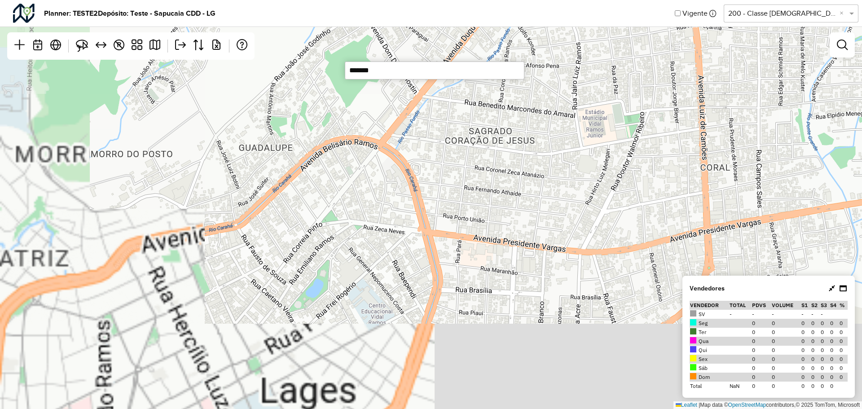
drag, startPoint x: 403, startPoint y: 260, endPoint x: 396, endPoint y: 140, distance: 120.5
click at [396, 131] on div "↦ Leaflet | Map data © OpenStreetMap contributors,© 2025 TomTom, Microsoft" at bounding box center [431, 204] width 862 height 409
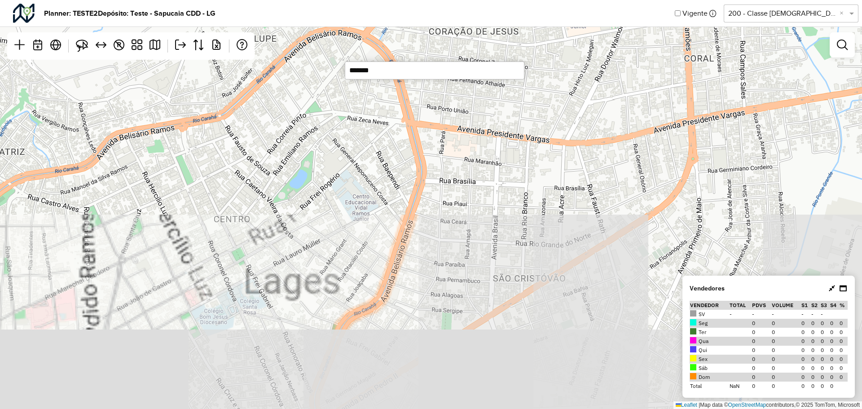
drag, startPoint x: 403, startPoint y: 239, endPoint x: 390, endPoint y: 157, distance: 83.2
click at [389, 159] on div "↦ Leaflet | Map data © OpenStreetMap contributors,© 2025 TomTom, Microsoft" at bounding box center [431, 204] width 862 height 409
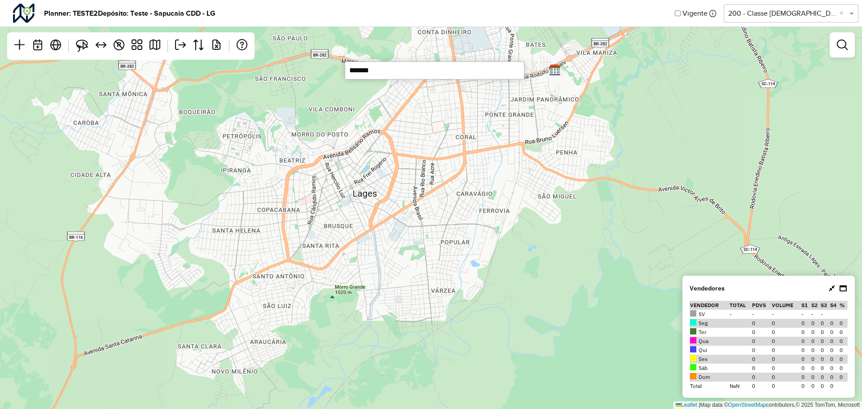
drag, startPoint x: 430, startPoint y: 150, endPoint x: 417, endPoint y: 225, distance: 76.1
click at [417, 230] on div "↦ Leaflet | Map data © OpenStreetMap contributors,© 2025 TomTom, Microsoft" at bounding box center [431, 204] width 862 height 409
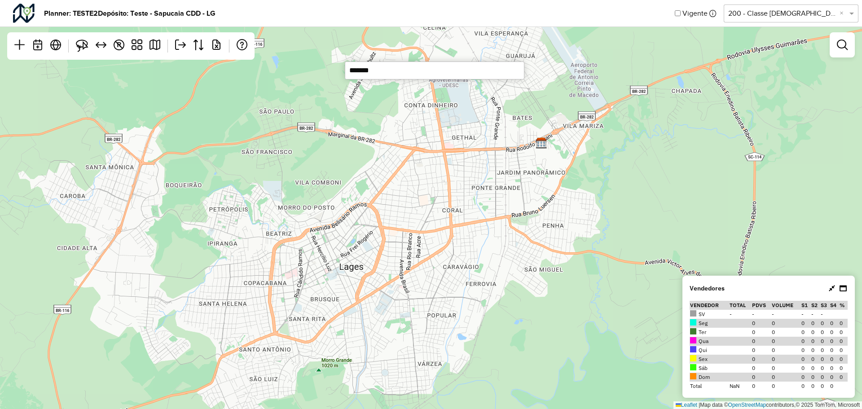
click at [403, 70] on input "*******" at bounding box center [435, 70] width 180 height 18
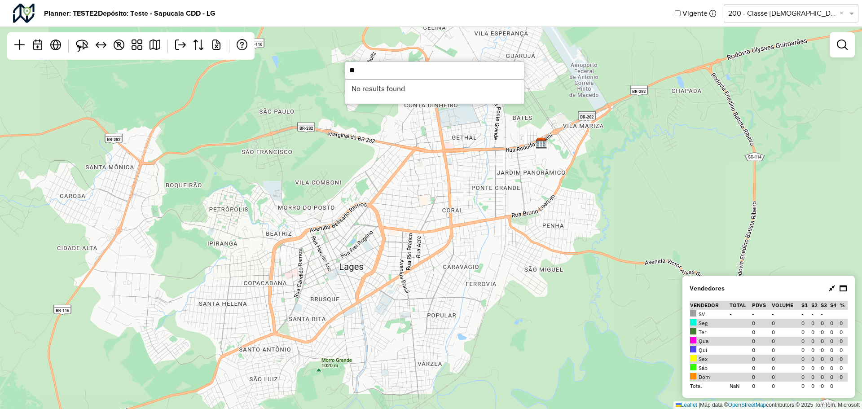
type input "*"
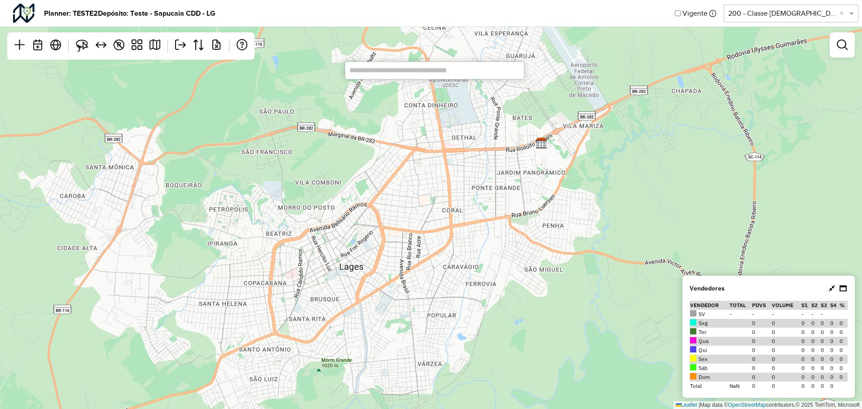
drag, startPoint x: 410, startPoint y: 209, endPoint x: 415, endPoint y: 203, distance: 7.4
click at [410, 209] on div "↦ Leaflet | Map data © OpenStreetMap contributors,© 2025 TomTom, Microsoft" at bounding box center [431, 204] width 862 height 409
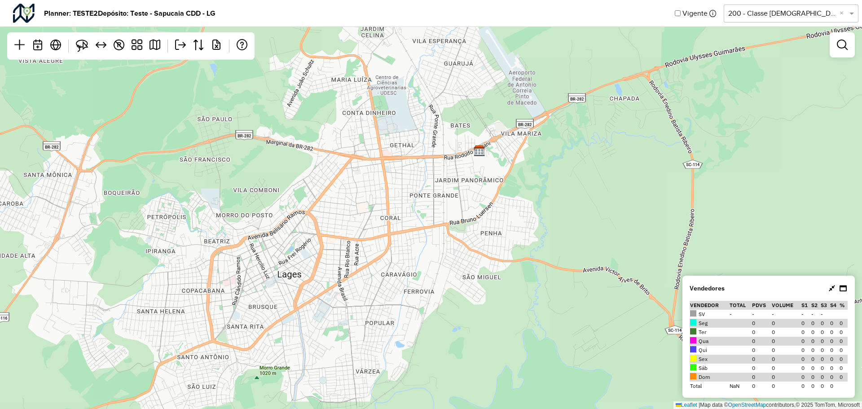
drag, startPoint x: 452, startPoint y: 163, endPoint x: 390, endPoint y: 171, distance: 62.4
click at [390, 171] on div "↦ Leaflet | Map data © OpenStreetMap contributors,© 2025 TomTom, Microsoft" at bounding box center [431, 204] width 862 height 409
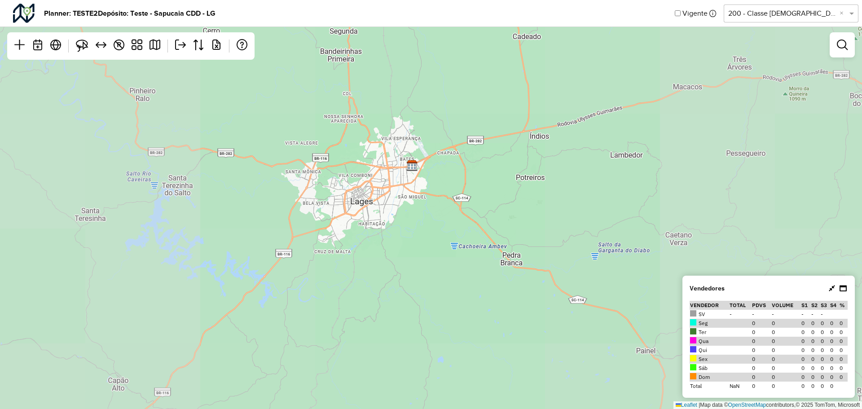
click at [373, 184] on div "↦ Leaflet | Map data © OpenStreetMap contributors,© 2025 TomTom, Microsoft" at bounding box center [431, 204] width 862 height 409
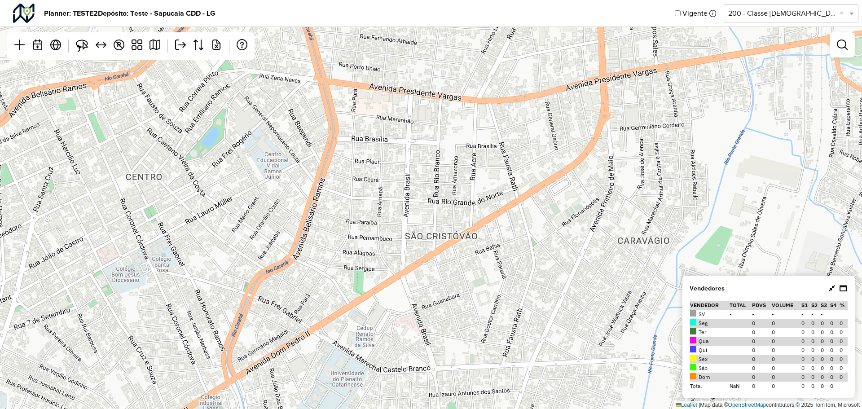
drag, startPoint x: 383, startPoint y: 160, endPoint x: 357, endPoint y: 177, distance: 31.3
click at [357, 177] on div "↦ Leaflet | Map data © OpenStreetMap contributors,© 2025 TomTom, Microsoft" at bounding box center [431, 204] width 862 height 409
drag, startPoint x: 760, startPoint y: 360, endPoint x: 757, endPoint y: 339, distance: 21.3
click at [757, 341] on tbody "SV - - - - - - Seg 0 0 0 0 0 0 0 Ter 0 0 0 0 0 0 0 Qua 0 0 0 0 0 0 0 Qui 0 0 0 …" at bounding box center [768, 350] width 158 height 81
click at [716, 379] on td "Dom" at bounding box center [708, 376] width 39 height 9
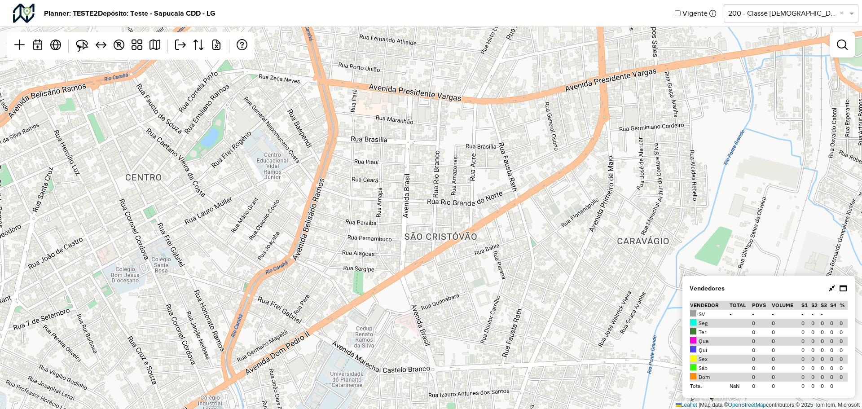
click at [716, 380] on td "Dom" at bounding box center [708, 376] width 39 height 9
drag, startPoint x: 365, startPoint y: 221, endPoint x: 393, endPoint y: 190, distance: 42.3
click at [391, 193] on div "↦ Leaflet | Map data © OpenStreetMap contributors,© 2025 TomTom, Microsoft" at bounding box center [431, 204] width 862 height 409
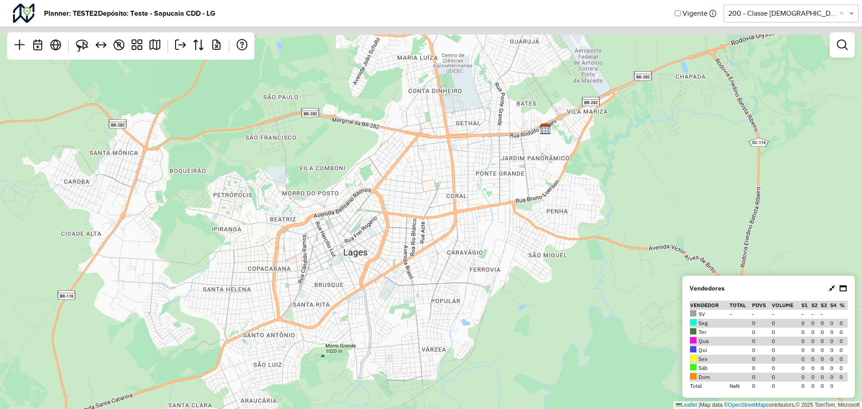
drag, startPoint x: 378, startPoint y: 172, endPoint x: 372, endPoint y: 239, distance: 67.2
click at [372, 239] on div "↦ Leaflet | Map data © OpenStreetMap contributors,© 2025 TomTom, Microsoft" at bounding box center [431, 204] width 862 height 409
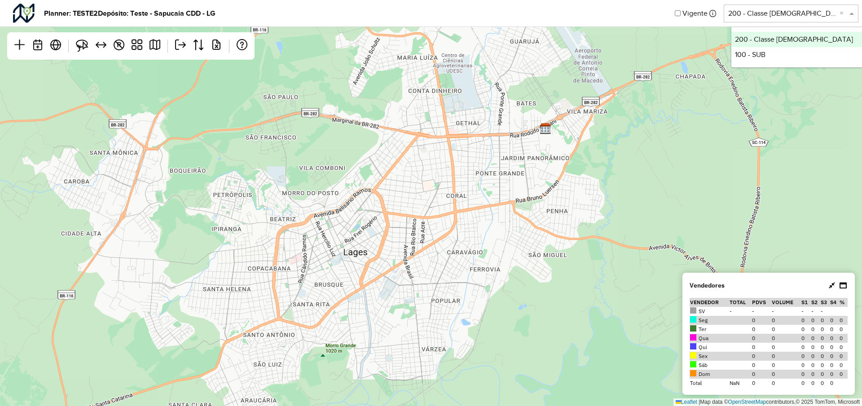
click at [776, 10] on input "text" at bounding box center [782, 13] width 108 height 11
click at [782, 42] on div "200 - Classe Brahma" at bounding box center [798, 39] width 134 height 15
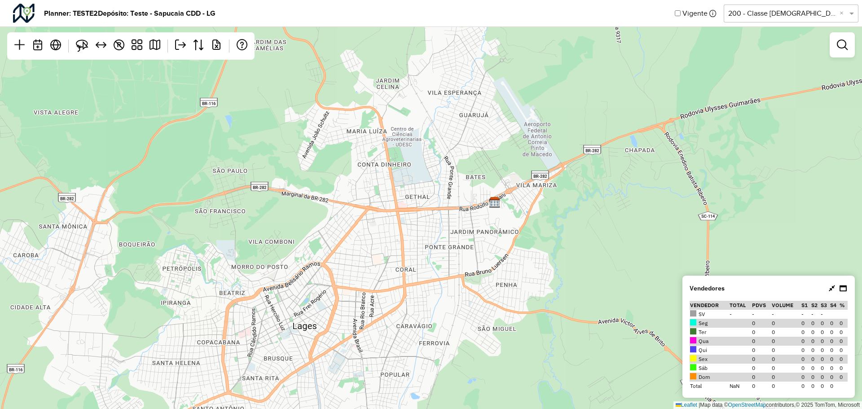
drag, startPoint x: 381, startPoint y: 170, endPoint x: 334, endPoint y: 231, distance: 77.1
click at [329, 243] on div "↦ Leaflet | Map data © OpenStreetMap contributors,© 2025 TomTom, Microsoft" at bounding box center [431, 204] width 862 height 409
drag, startPoint x: 363, startPoint y: 213, endPoint x: 382, endPoint y: 165, distance: 52.0
click at [382, 165] on div "↦ Leaflet | Map data © OpenStreetMap contributors,© 2025 TomTom, Microsoft" at bounding box center [431, 204] width 862 height 409
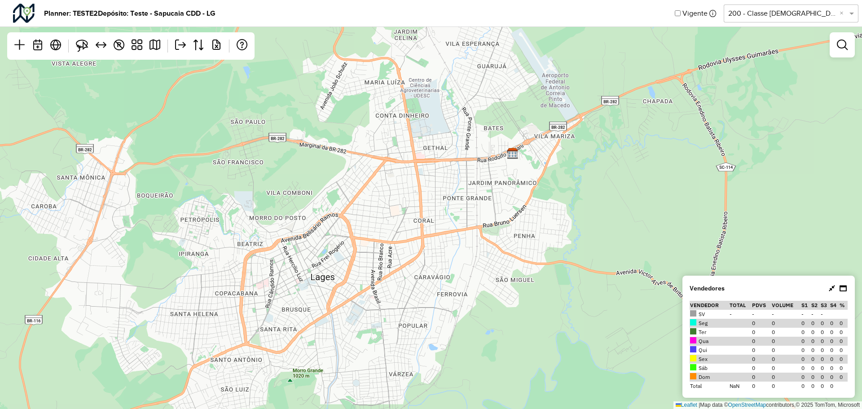
drag, startPoint x: 381, startPoint y: 176, endPoint x: 383, endPoint y: 218, distance: 41.8
click at [383, 218] on div "↦ Leaflet | Map data © OpenStreetMap contributors,© 2025 TomTom, Microsoft" at bounding box center [431, 204] width 862 height 409
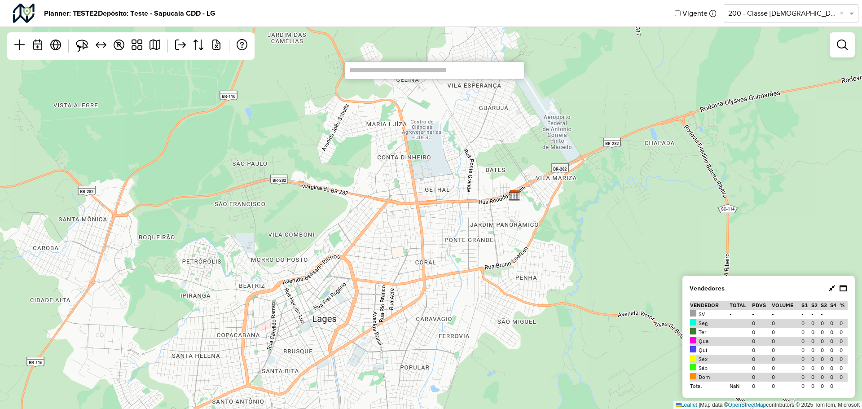
paste input "*******"
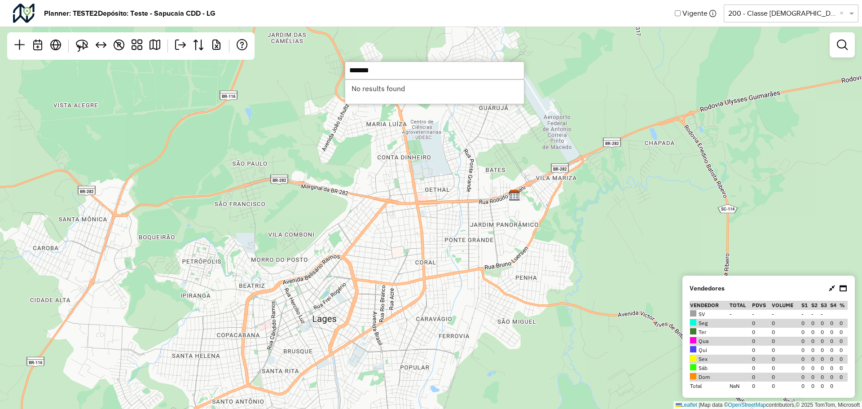
click at [387, 86] on li "No results found" at bounding box center [434, 88] width 179 height 17
click at [389, 68] on input "*******" at bounding box center [435, 70] width 180 height 18
type input "*******"
click at [395, 66] on input "*******" at bounding box center [435, 70] width 180 height 18
drag, startPoint x: 391, startPoint y: 71, endPoint x: 336, endPoint y: 69, distance: 55.2
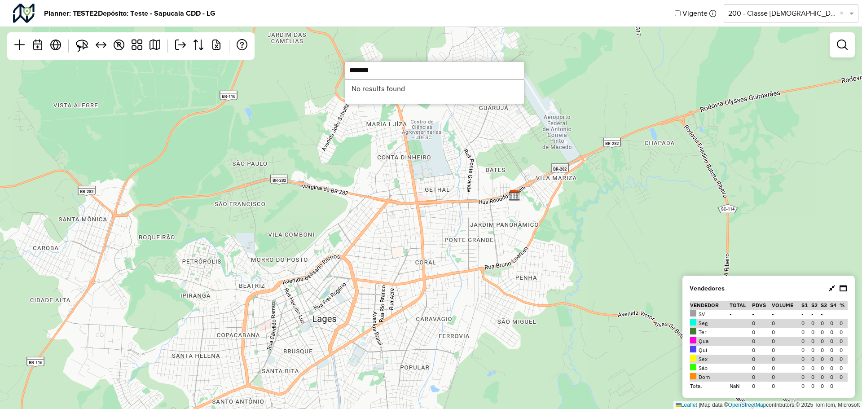
click at [336, 69] on hb-planner "Planner: TESTE2 Depósito: Teste - Sapucaia CDD - LG Vigente Selecione uma opção…" at bounding box center [431, 204] width 862 height 409
click at [357, 78] on input "*******" at bounding box center [435, 70] width 180 height 18
click at [371, 71] on input "*******" at bounding box center [435, 70] width 180 height 18
click at [390, 183] on div "↦ Leaflet | Map data © OpenStreetMap contributors,© 2025 TomTom, Microsoft" at bounding box center [431, 204] width 862 height 409
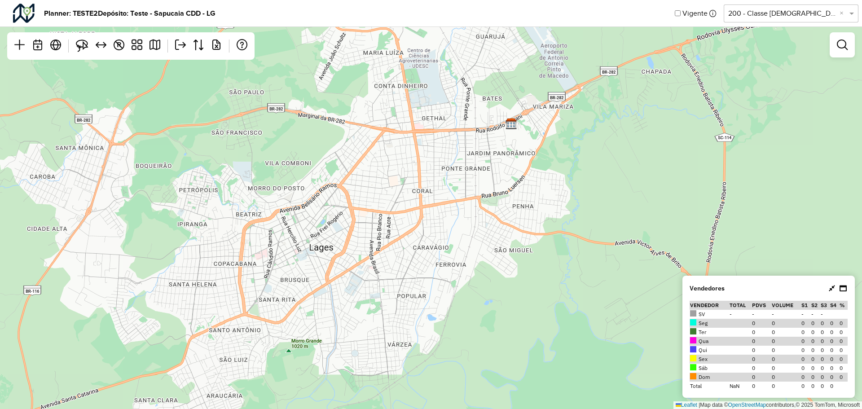
drag, startPoint x: 401, startPoint y: 227, endPoint x: 398, endPoint y: 156, distance: 71.4
click at [398, 156] on div "↦ Leaflet | Map data © OpenStreetMap contributors,© 2025 TomTom, Microsoft" at bounding box center [431, 204] width 862 height 409
drag, startPoint x: 384, startPoint y: 211, endPoint x: 416, endPoint y: 149, distance: 69.4
click at [415, 149] on div "↦ Leaflet | Map data © OpenStreetMap contributors,© 2025 TomTom, Microsoft" at bounding box center [431, 204] width 862 height 409
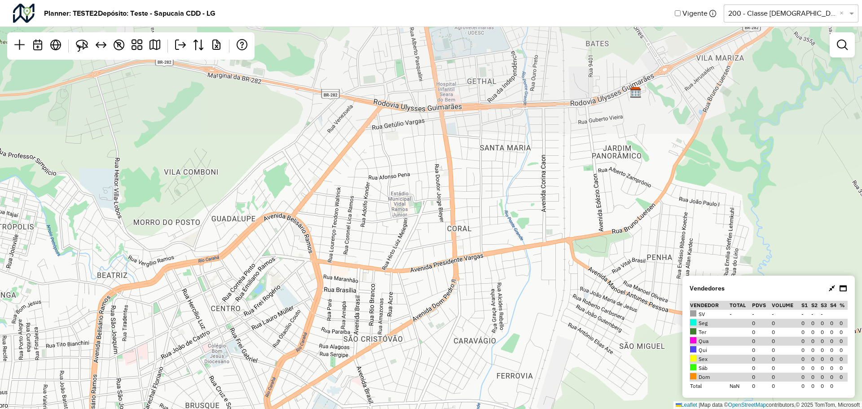
drag, startPoint x: 367, startPoint y: 136, endPoint x: 289, endPoint y: 274, distance: 158.7
click at [289, 274] on div "↦ Leaflet | Map data © OpenStreetMap contributors,© 2025 TomTom, Microsoft" at bounding box center [431, 204] width 862 height 409
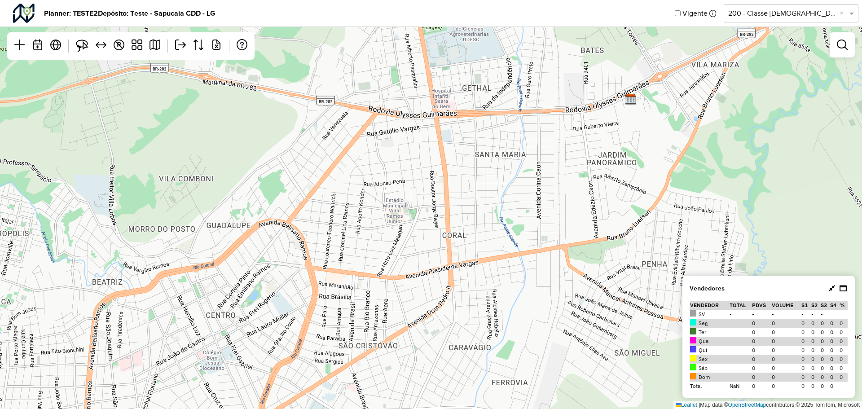
drag, startPoint x: 423, startPoint y: 148, endPoint x: 336, endPoint y: 277, distance: 155.5
click at [336, 277] on div "↦ Leaflet | Map data © OpenStreetMap contributors,© 2025 TomTom, Microsoft" at bounding box center [431, 204] width 862 height 409
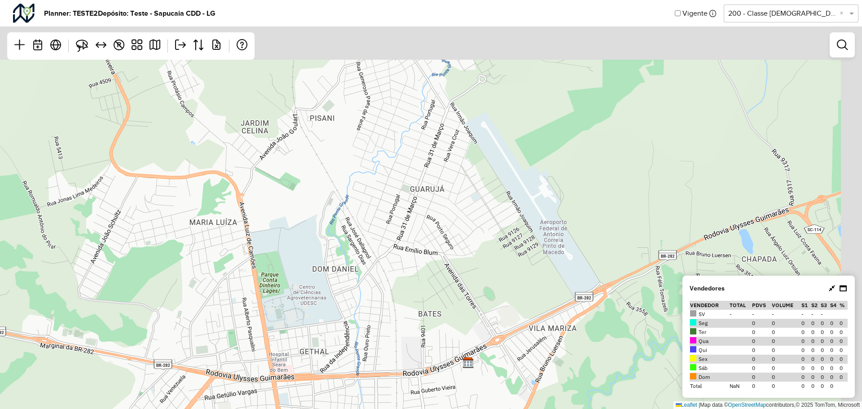
drag, startPoint x: 381, startPoint y: 267, endPoint x: 404, endPoint y: 213, distance: 58.9
click at [380, 265] on div "↦ Leaflet | Map data © OpenStreetMap contributors,© 2025 TomTom, Microsoft" at bounding box center [431, 204] width 862 height 409
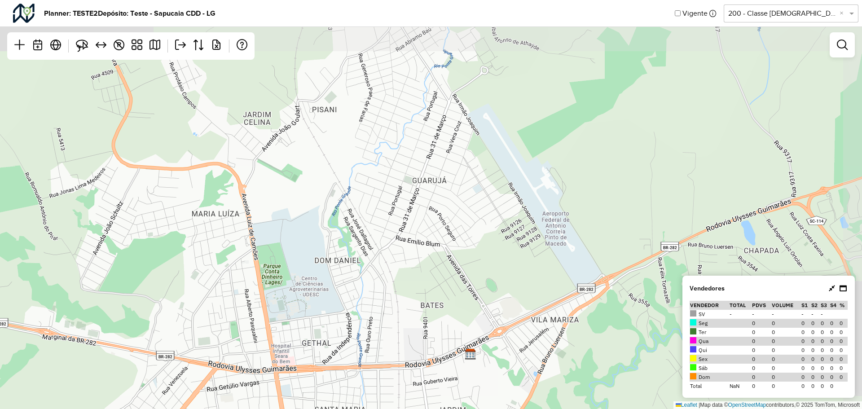
drag, startPoint x: 433, startPoint y: 162, endPoint x: 371, endPoint y: 277, distance: 130.1
click at [371, 277] on div "↦ Leaflet | Map data © OpenStreetMap contributors,© 2025 TomTom, Microsoft" at bounding box center [431, 204] width 862 height 409
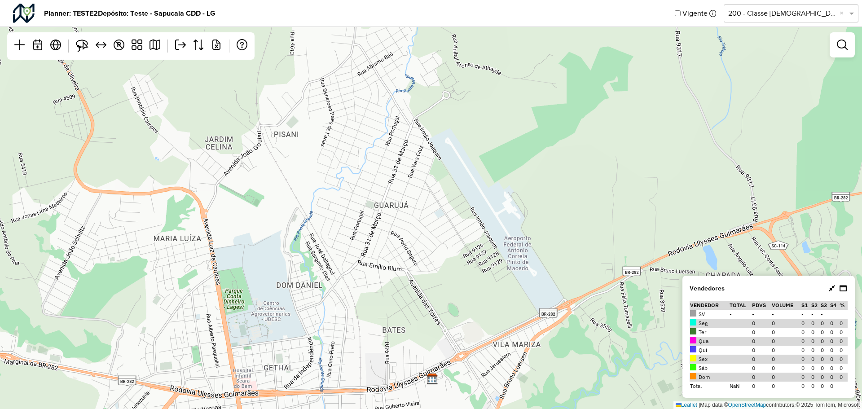
drag, startPoint x: 346, startPoint y: 282, endPoint x: 371, endPoint y: 199, distance: 86.1
click at [371, 199] on div "↦ Leaflet | Map data © OpenStreetMap contributors,© 2025 TomTom, Microsoft" at bounding box center [431, 204] width 862 height 409
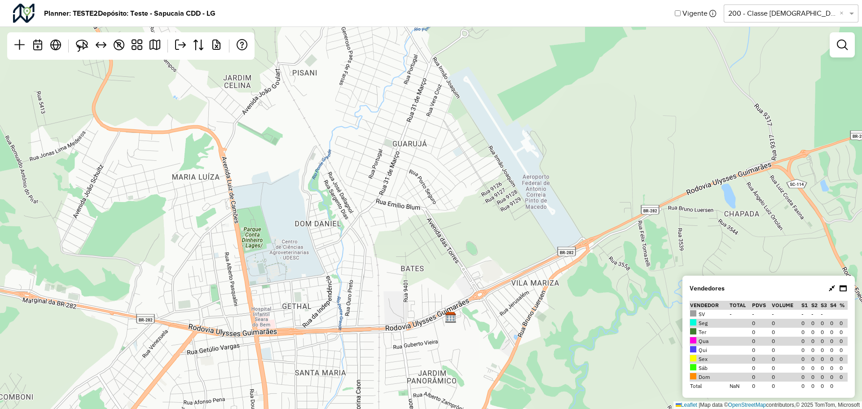
drag, startPoint x: 348, startPoint y: 280, endPoint x: 393, endPoint y: 186, distance: 104.2
click at [390, 124] on div "↦ Leaflet | Map data © OpenStreetMap contributors,© 2025 TomTom, Microsoft" at bounding box center [431, 204] width 862 height 409
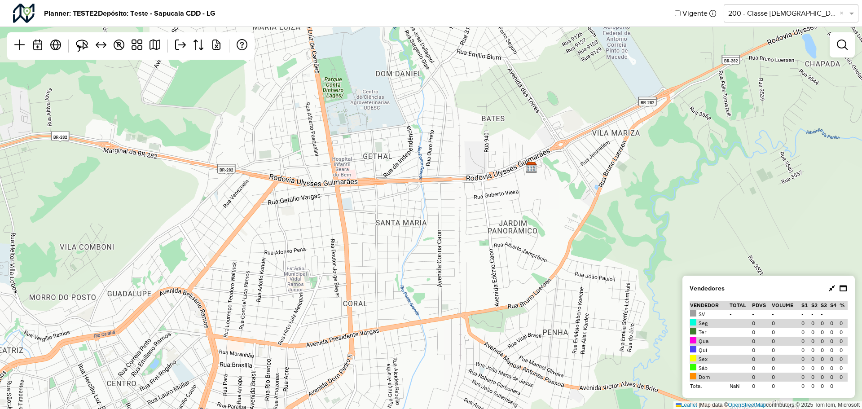
drag, startPoint x: 426, startPoint y: 180, endPoint x: 451, endPoint y: 161, distance: 32.0
click at [451, 161] on div "↦ Leaflet | Map data © OpenStreetMap contributors,© 2025 TomTom, Microsoft" at bounding box center [431, 204] width 862 height 409
drag, startPoint x: 392, startPoint y: 168, endPoint x: 560, endPoint y: 109, distance: 177.8
click at [496, 122] on div "↦ Leaflet | Map data © OpenStreetMap contributors,© 2025 TomTom, Microsoft" at bounding box center [431, 204] width 862 height 409
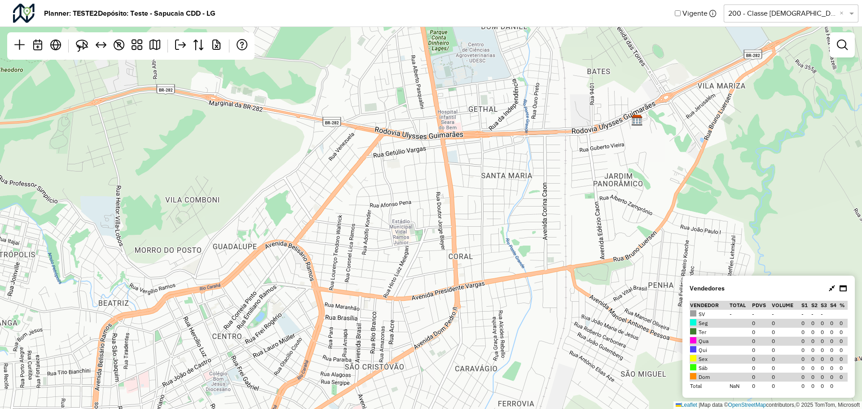
click at [798, 2] on div "Planner: TESTE2 Depósito: Teste - Sapucaia CDD - LG Vigente Selecione uma opção…" at bounding box center [431, 13] width 862 height 27
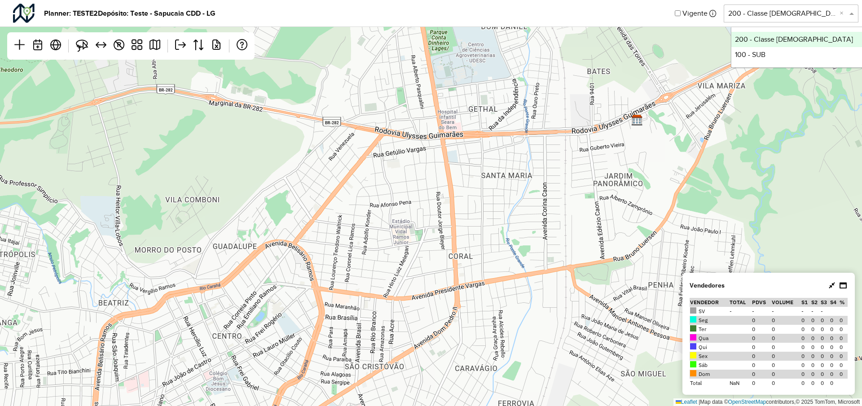
click at [785, 14] on input "text" at bounding box center [782, 13] width 108 height 11
click at [762, 55] on div "100 - SUB" at bounding box center [798, 54] width 134 height 15
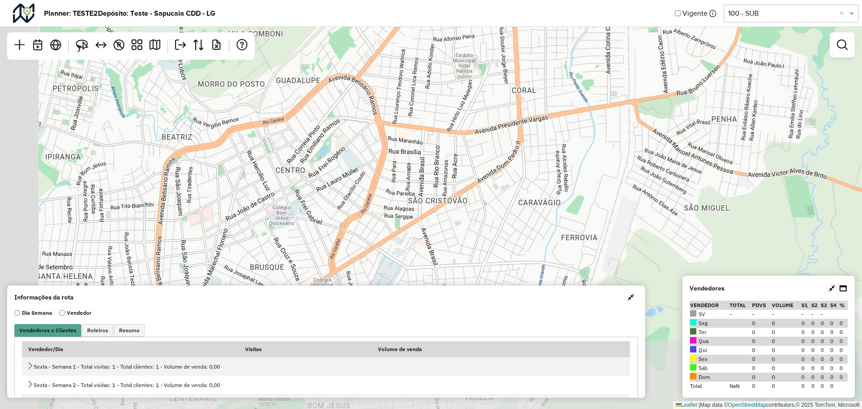
drag, startPoint x: 392, startPoint y: 182, endPoint x: 455, endPoint y: 118, distance: 90.1
click at [465, 112] on div "↦ Leaflet | Map data © OpenStreetMap contributors,© 2025 TomTom, Microsoft" at bounding box center [431, 204] width 862 height 409
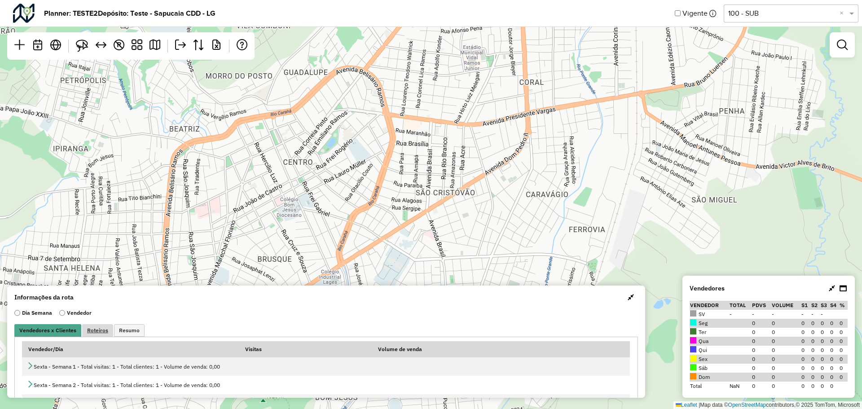
click at [89, 334] on link "Roteiros" at bounding box center [97, 330] width 31 height 13
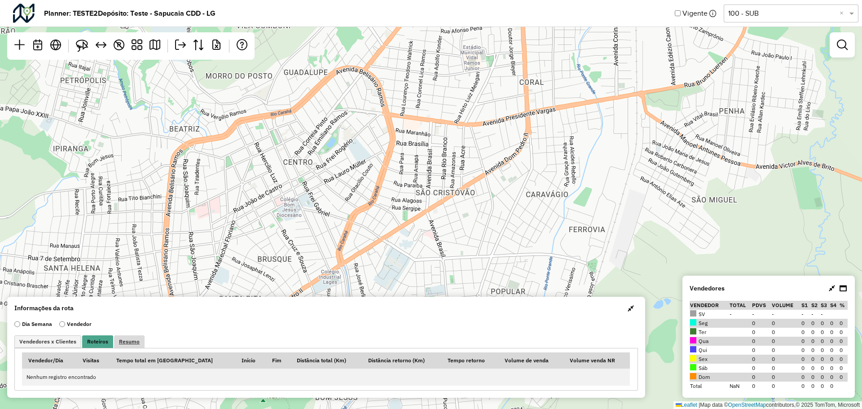
click at [128, 344] on span "Resumo" at bounding box center [129, 341] width 21 height 5
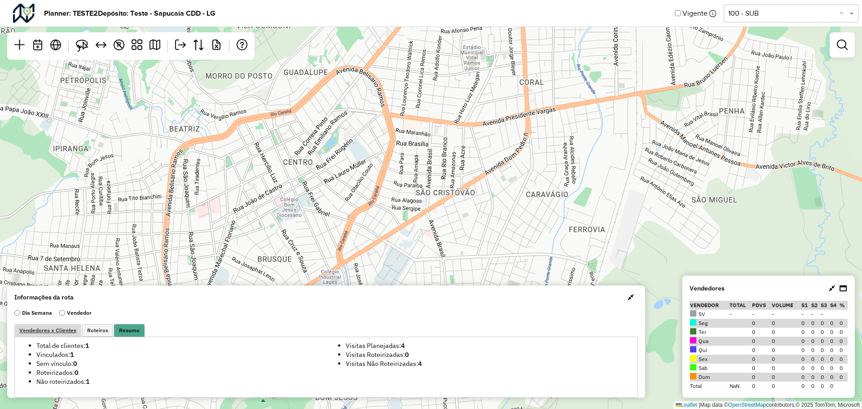
click at [45, 332] on span "Vendedores x Clientes" at bounding box center [47, 330] width 57 height 5
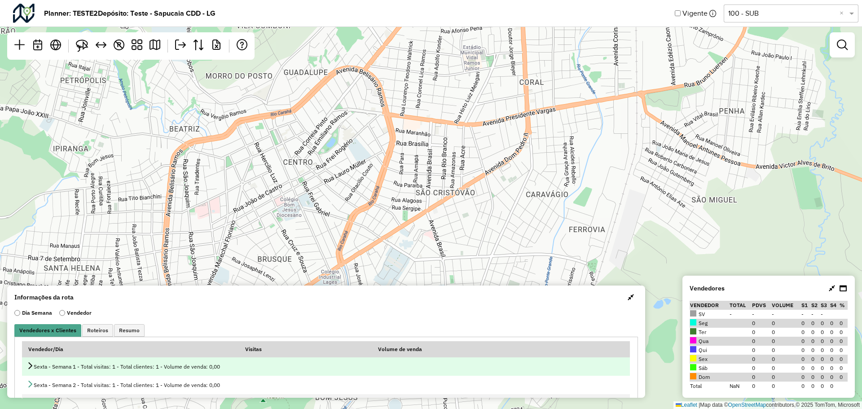
click at [28, 363] on icon at bounding box center [29, 365] width 7 height 7
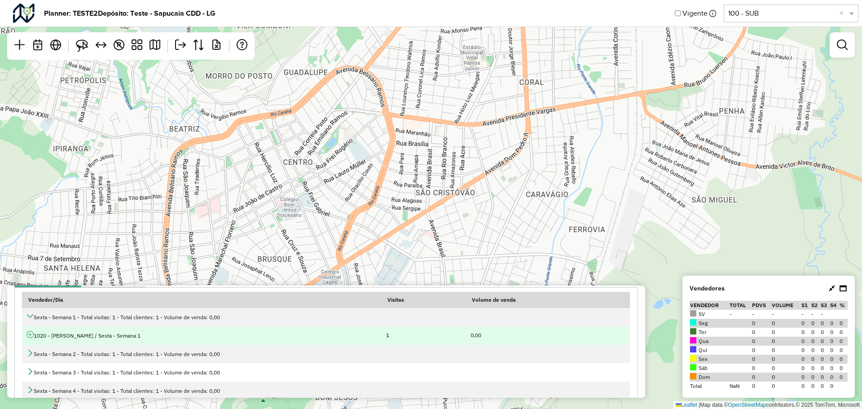
scroll to position [64, 0]
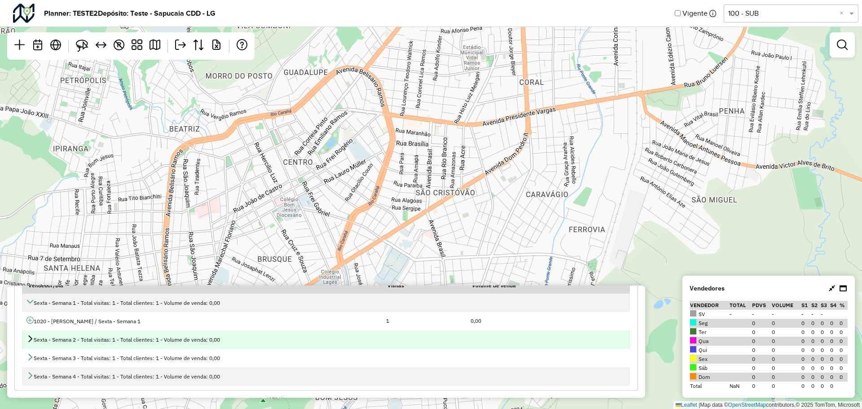
click at [29, 339] on icon at bounding box center [29, 338] width 7 height 7
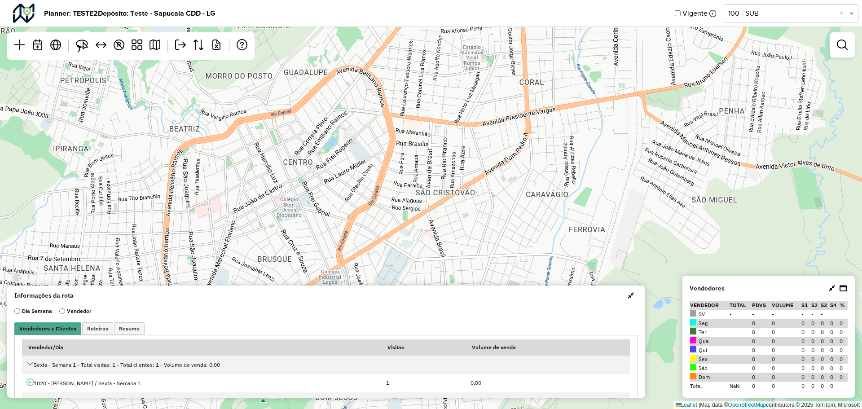
scroll to position [0, 0]
drag, startPoint x: 93, startPoint y: 331, endPoint x: 108, endPoint y: 329, distance: 15.0
click at [94, 331] on span "Roteiros" at bounding box center [97, 330] width 21 height 5
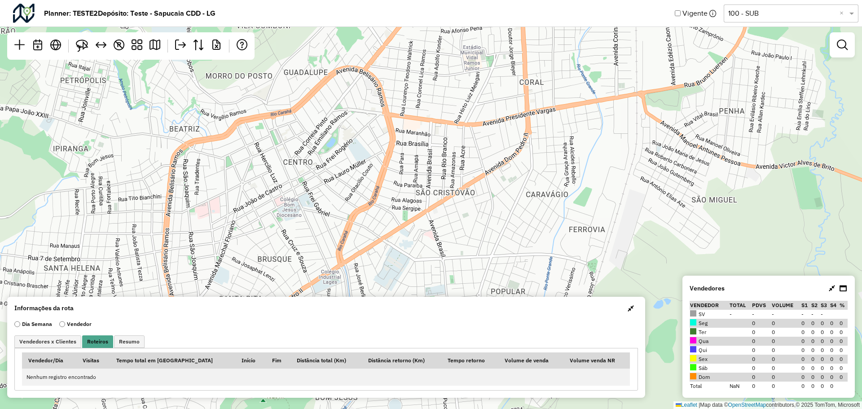
click at [120, 342] on span "Resumo" at bounding box center [129, 341] width 21 height 5
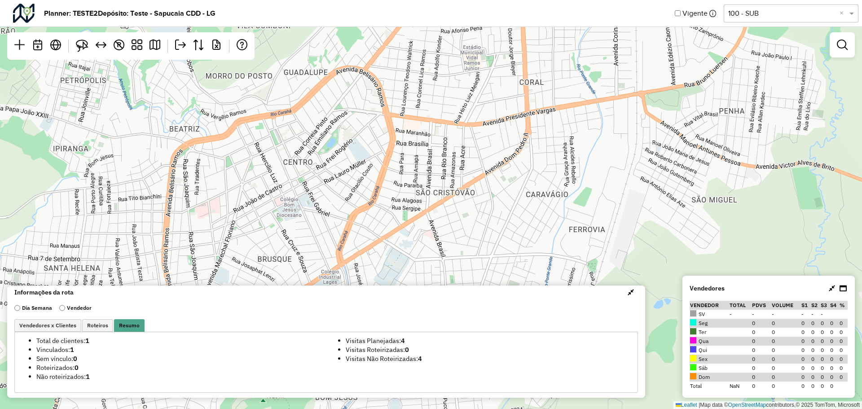
scroll to position [7, 0]
drag, startPoint x: 47, startPoint y: 339, endPoint x: 119, endPoint y: 342, distance: 72.3
click at [118, 342] on li "Total de clientes: 1" at bounding box center [178, 338] width 284 height 9
click at [119, 343] on li "Vinculados: 1" at bounding box center [178, 347] width 284 height 9
drag, startPoint x: 389, startPoint y: 334, endPoint x: 429, endPoint y: 338, distance: 39.7
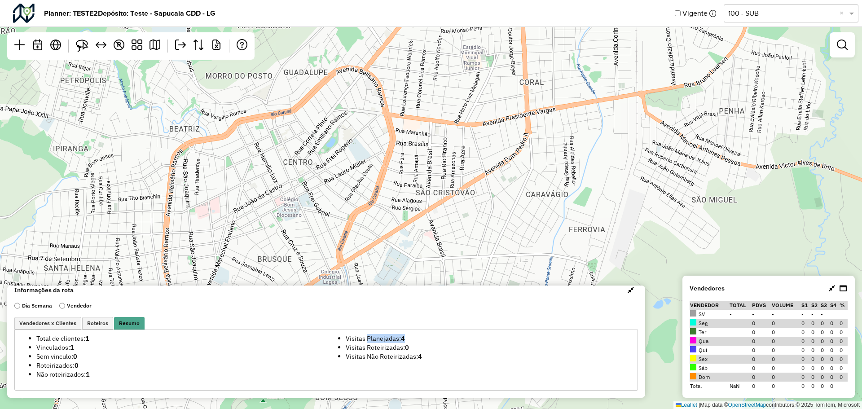
click at [428, 338] on li "Visitas Planejadas: 4" at bounding box center [488, 338] width 284 height 9
click at [429, 339] on li "Visitas Planejadas: 4" at bounding box center [488, 338] width 284 height 9
click at [44, 323] on span "Vendedores x Clientes" at bounding box center [47, 322] width 57 height 5
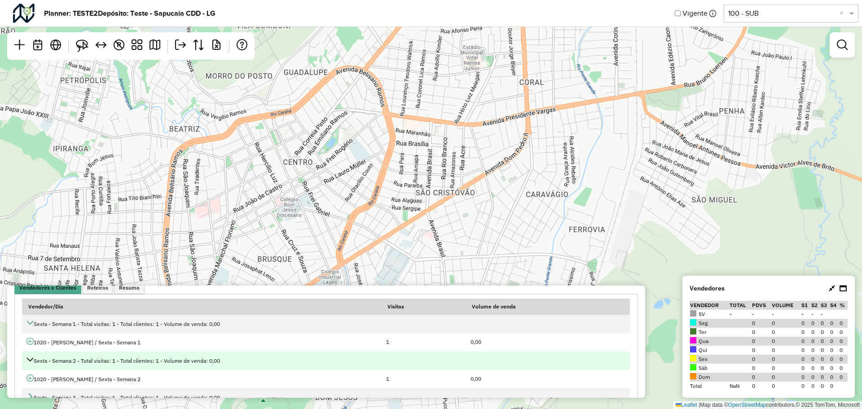
scroll to position [82, 0]
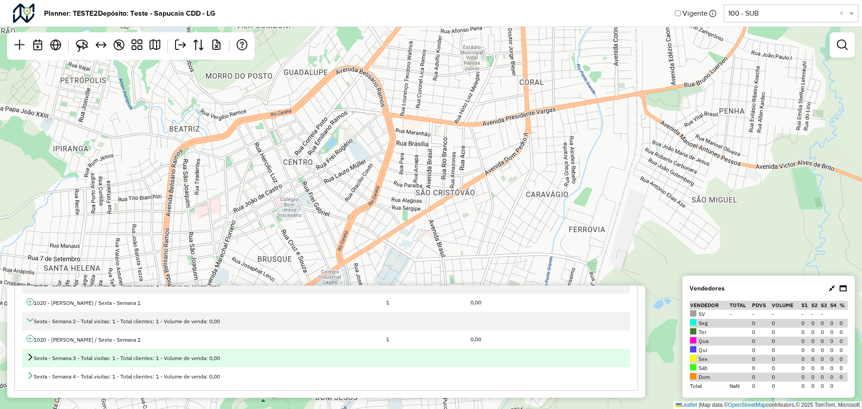
click at [36, 354] on div "Sexta - Semana 3 - Total visitas: 1 - Total clientes: 1 - Volume de venda: 0,00" at bounding box center [325, 357] width 599 height 9
click at [31, 359] on icon at bounding box center [29, 356] width 7 height 7
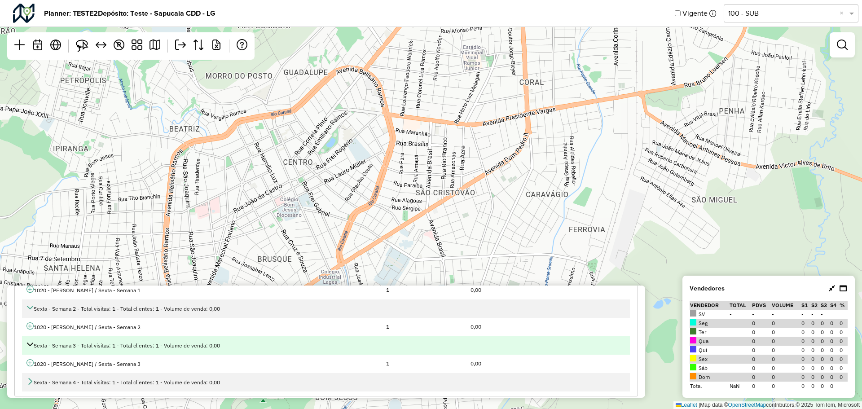
scroll to position [101, 0]
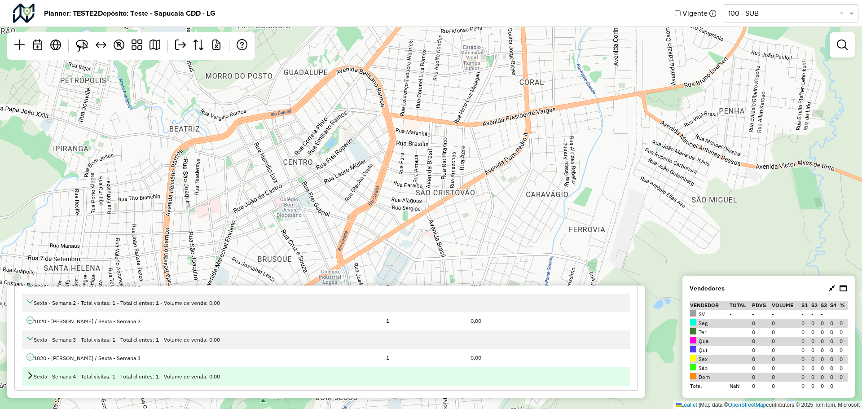
click at [31, 378] on icon at bounding box center [29, 375] width 7 height 7
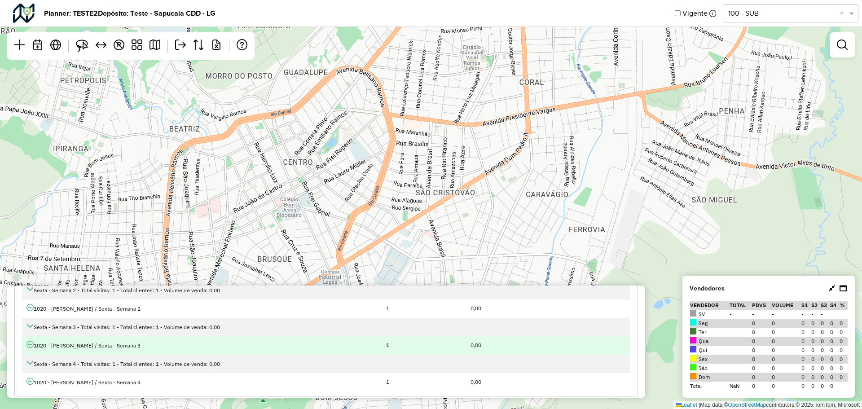
scroll to position [119, 0]
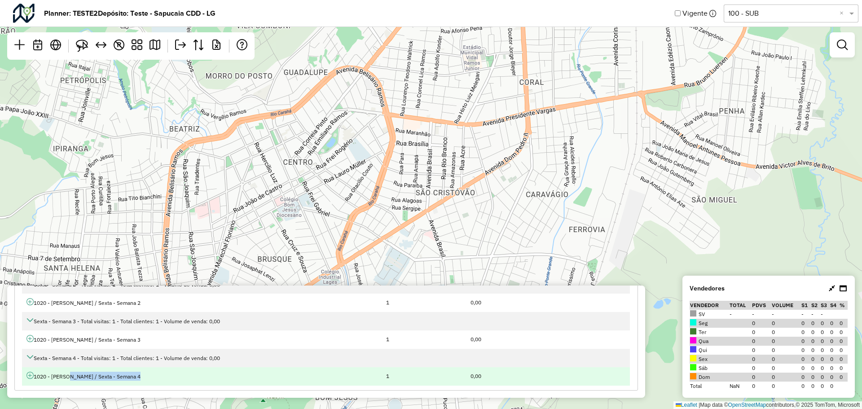
drag, startPoint x: 85, startPoint y: 376, endPoint x: 145, endPoint y: 376, distance: 60.6
click at [145, 376] on td "1020 - Carlos Souza / Sexta - Semana 4" at bounding box center [201, 376] width 359 height 18
click at [118, 374] on td "1020 - Carlos Souza / Sexta - Semana 4" at bounding box center [201, 376] width 359 height 18
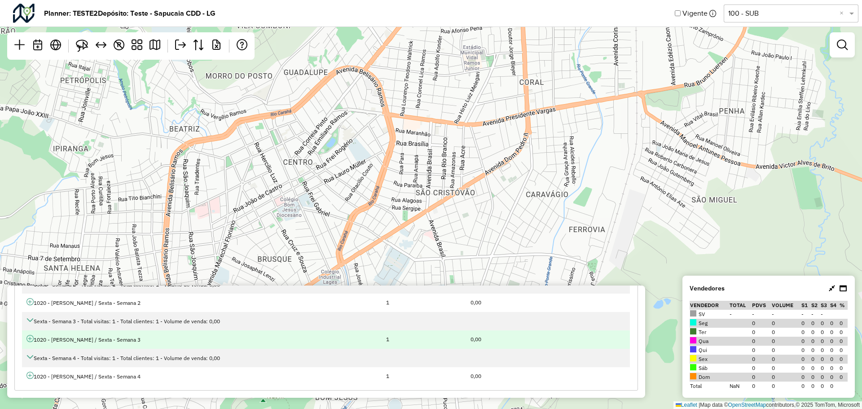
click at [122, 341] on td "1020 - Carlos Souza / Sexta - Semana 3" at bounding box center [201, 339] width 359 height 18
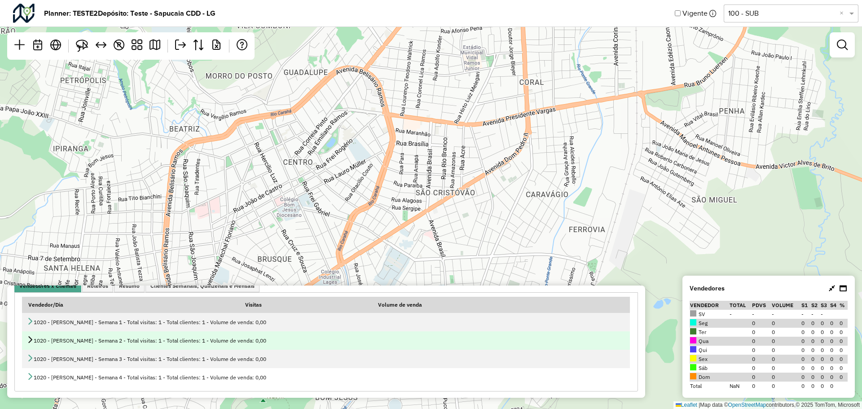
scroll to position [45, 0]
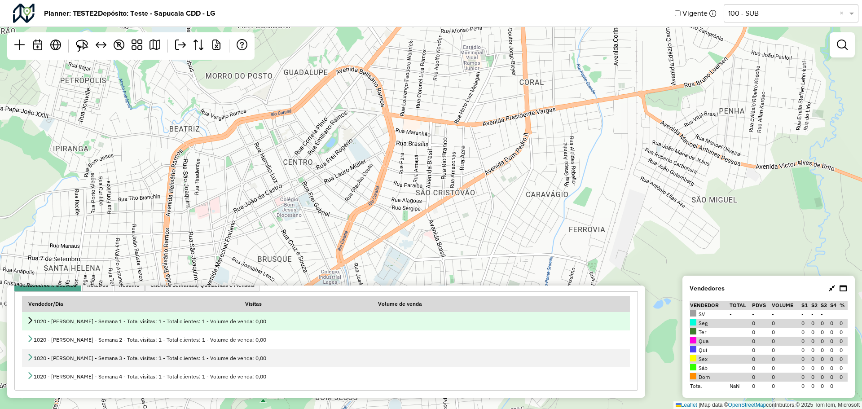
click at [31, 320] on icon at bounding box center [29, 319] width 7 height 7
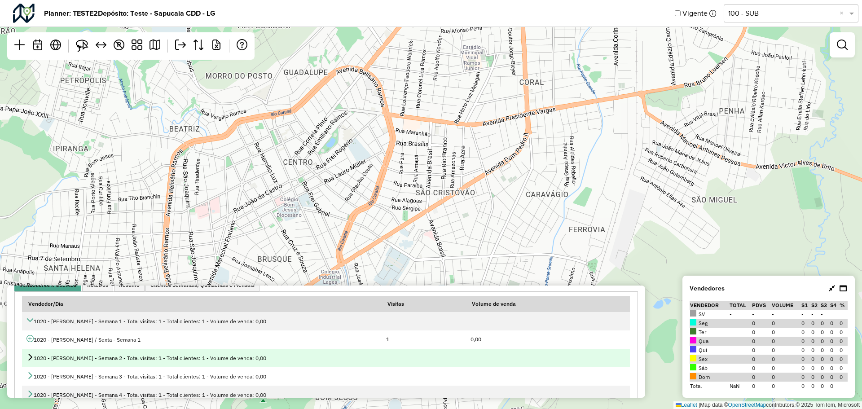
click at [31, 359] on icon at bounding box center [29, 356] width 7 height 7
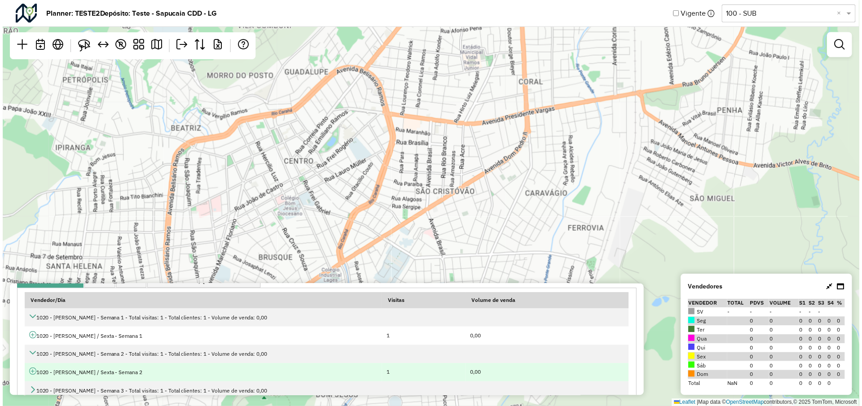
scroll to position [82, 0]
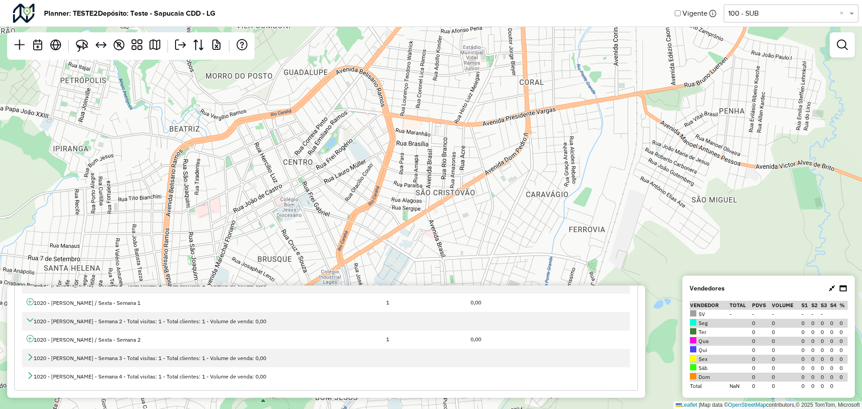
click at [578, 205] on div "↦ Leaflet | Map data © OpenStreetMap contributors,© 2025 TomTom, Microsoft" at bounding box center [431, 204] width 862 height 409
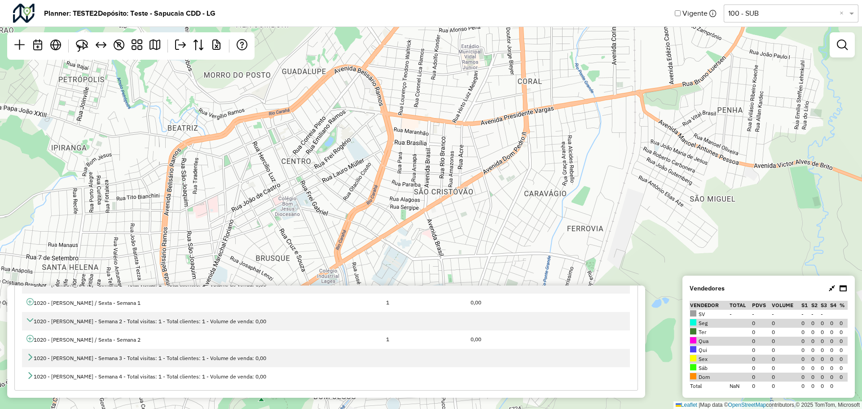
drag, startPoint x: 574, startPoint y: 189, endPoint x: 523, endPoint y: 150, distance: 64.0
click at [523, 150] on div "↦ Leaflet | Map data © OpenStreetMap contributors,© 2025 TomTom, Microsoft" at bounding box center [431, 204] width 862 height 409
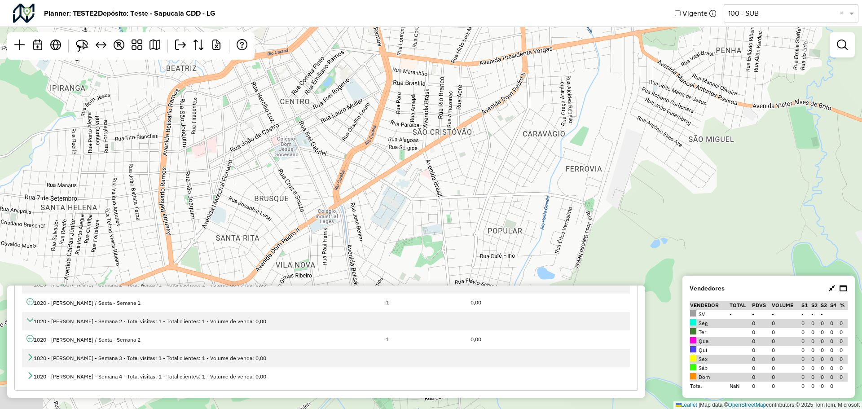
drag, startPoint x: 494, startPoint y: 139, endPoint x: 586, endPoint y: 105, distance: 97.5
click at [586, 105] on div "↦ Leaflet | Map data © OpenStreetMap contributors,© 2025 TomTom, Microsoft" at bounding box center [431, 204] width 862 height 409
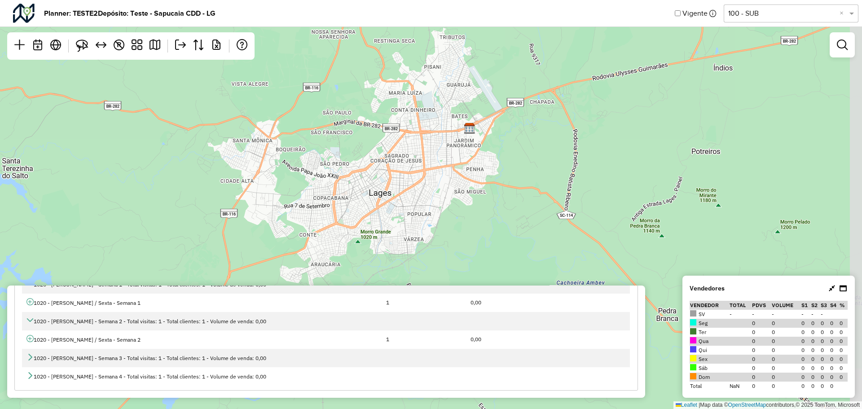
drag, startPoint x: 479, startPoint y: 101, endPoint x: 405, endPoint y: 184, distance: 110.9
click at [400, 180] on div "↦ Leaflet | Map data © OpenStreetMap contributors,© 2025 TomTom, Microsoft" at bounding box center [431, 204] width 862 height 409
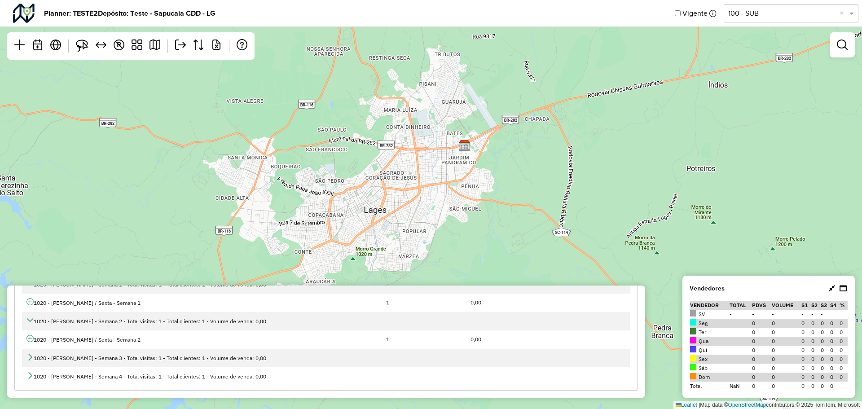
drag, startPoint x: 433, startPoint y: 153, endPoint x: 404, endPoint y: 176, distance: 37.1
click at [404, 176] on div "↦ Leaflet | Map data © OpenStreetMap contributors,© 2025 TomTom, Microsoft" at bounding box center [431, 204] width 862 height 409
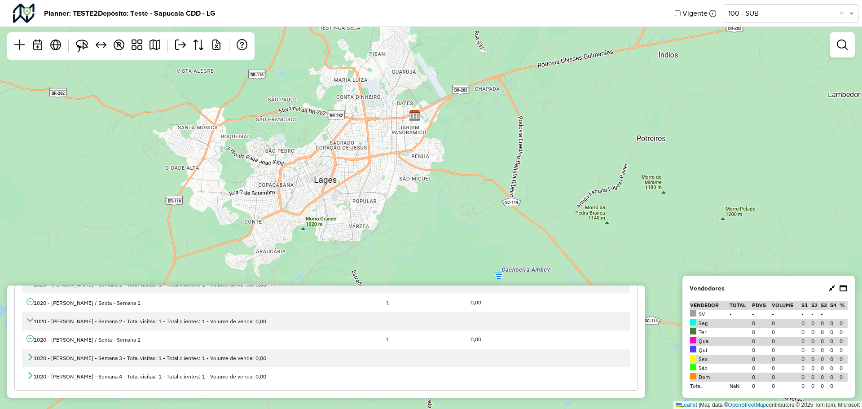
drag, startPoint x: 710, startPoint y: 231, endPoint x: 687, endPoint y: 176, distance: 58.8
click at [688, 176] on div "↦ Leaflet | Map data © OpenStreetMap contributors,© 2025 TomTom, Microsoft" at bounding box center [431, 204] width 862 height 409
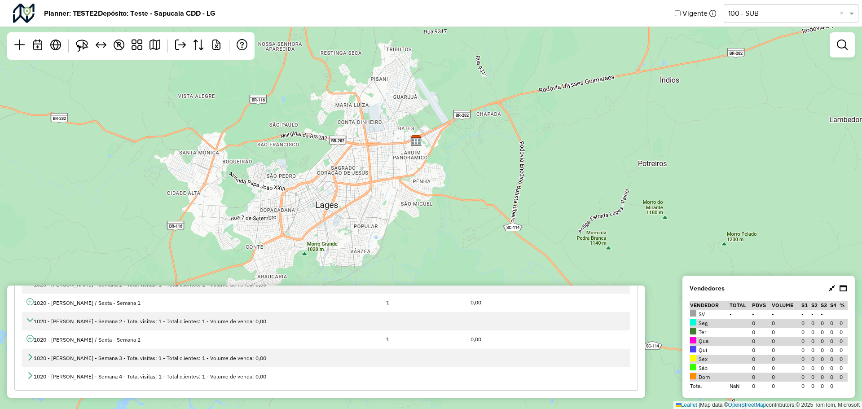
drag, startPoint x: 396, startPoint y: 82, endPoint x: 402, endPoint y: 148, distance: 66.3
click at [402, 148] on div "↦ Leaflet | Map data © OpenStreetMap contributors,© 2025 TomTom, Microsoft" at bounding box center [431, 204] width 862 height 409
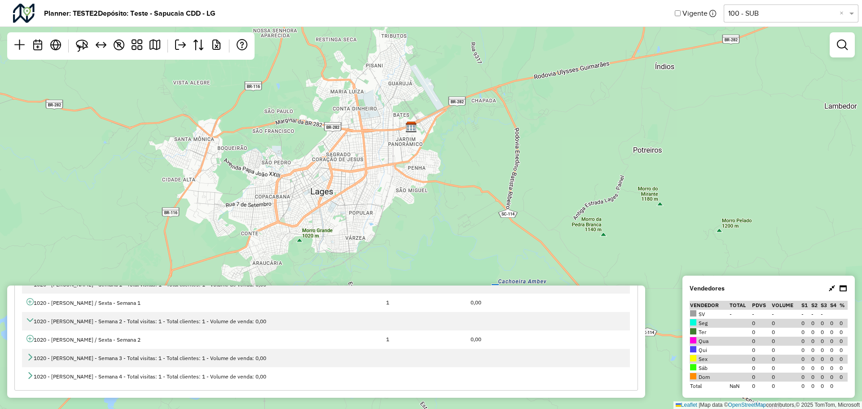
drag, startPoint x: 363, startPoint y: 153, endPoint x: 356, endPoint y: 119, distance: 35.3
click at [356, 119] on div "↦ Leaflet | Map data © OpenStreetMap contributors,© 2025 TomTom, Microsoft" at bounding box center [431, 204] width 862 height 409
drag, startPoint x: 777, startPoint y: 178, endPoint x: 768, endPoint y: 246, distance: 68.8
click at [768, 246] on div "↦ Leaflet | Map data © OpenStreetMap contributors,© 2025 TomTom, Microsoft" at bounding box center [431, 204] width 862 height 409
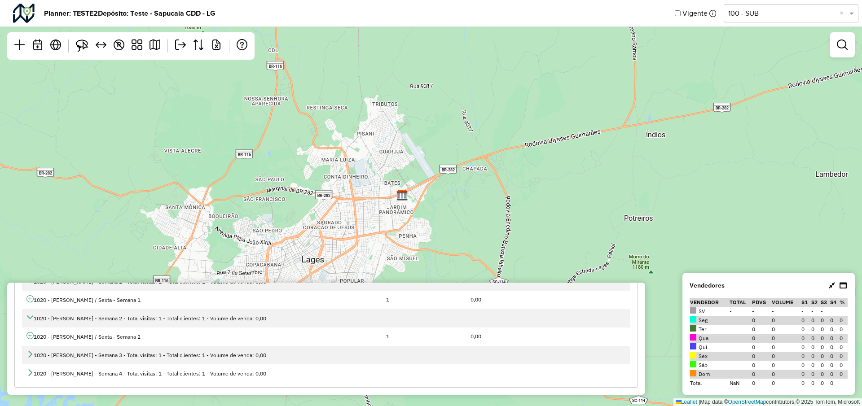
click at [765, 6] on div "Selecione uma opção 100 - SUB ×" at bounding box center [790, 13] width 135 height 18
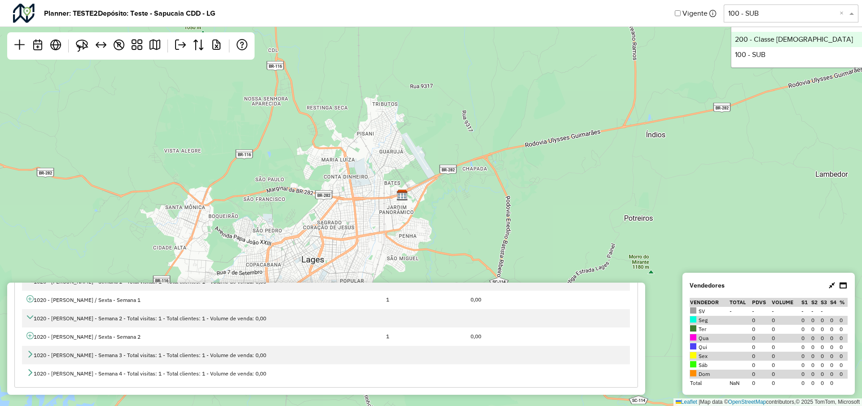
click at [772, 38] on div "200 - Classe Brahma" at bounding box center [798, 39] width 134 height 15
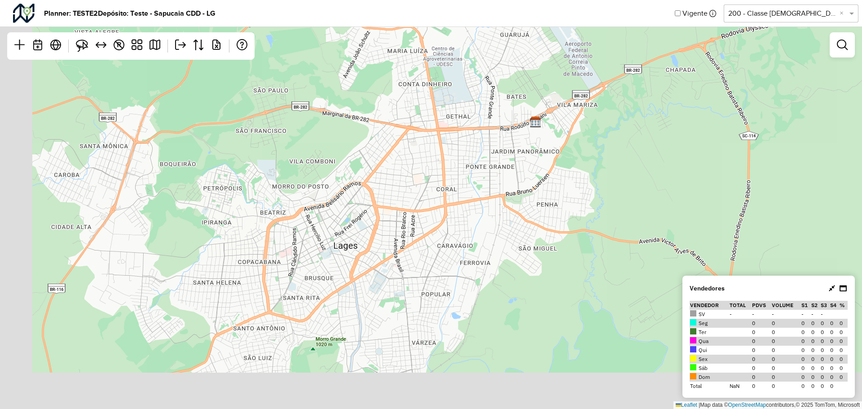
click at [445, 172] on div "↦ Leaflet | Map data © OpenStreetMap contributors,© 2025 TomTom, Microsoft" at bounding box center [431, 204] width 862 height 409
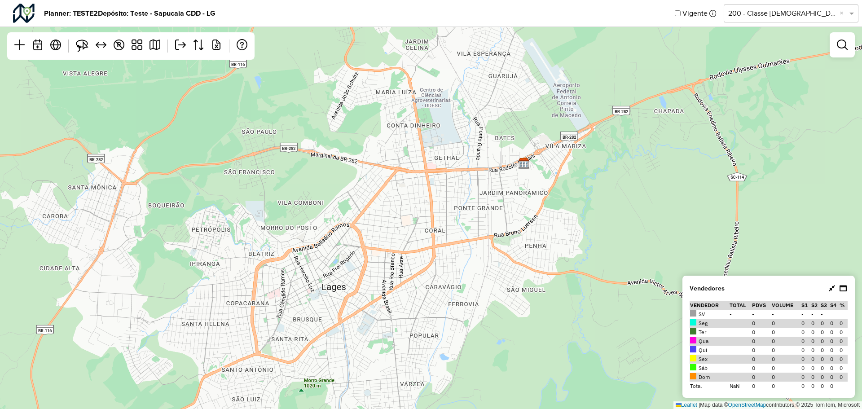
drag, startPoint x: 450, startPoint y: 168, endPoint x: 438, endPoint y: 210, distance: 43.9
click at [438, 210] on div "↦ Leaflet | Map data © OpenStreetMap contributors,© 2025 TomTom, Microsoft" at bounding box center [431, 204] width 862 height 409
click at [435, 210] on div "↦ Leaflet | Map data © OpenStreetMap contributors,© 2025 TomTom, Microsoft" at bounding box center [431, 204] width 862 height 409
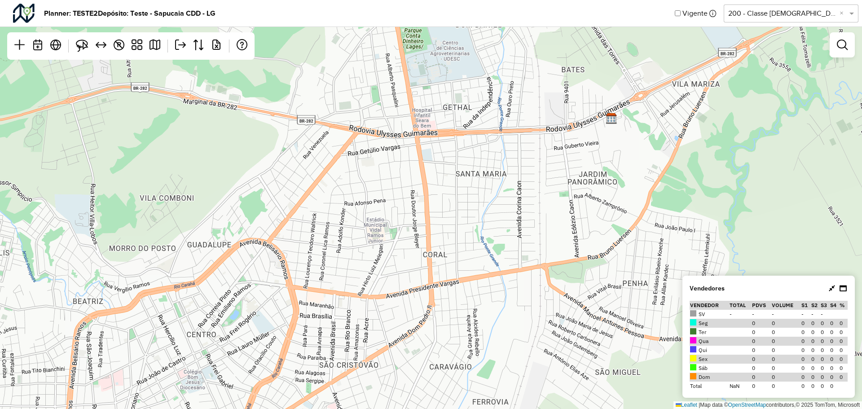
drag, startPoint x: 417, startPoint y: 315, endPoint x: 411, endPoint y: 336, distance: 21.9
click at [413, 348] on div "↦ Leaflet | Map data © OpenStreetMap contributors,© 2025 TomTom, Microsoft" at bounding box center [431, 204] width 862 height 409
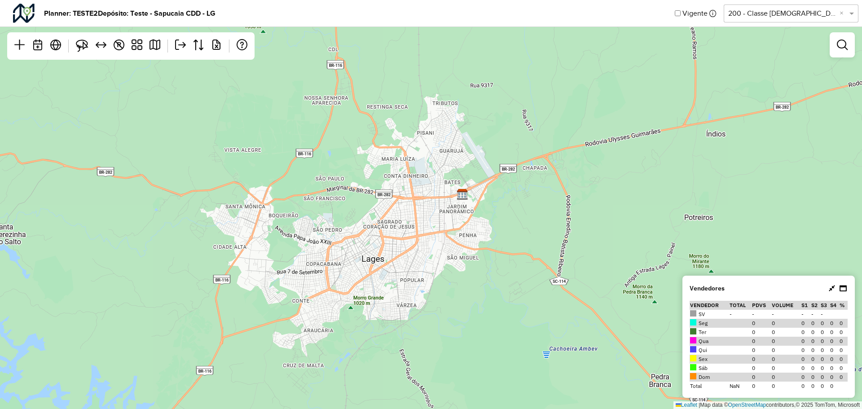
drag, startPoint x: 451, startPoint y: 186, endPoint x: 399, endPoint y: 343, distance: 165.6
click at [399, 343] on div "↦ Leaflet | Map data © OpenStreetMap contributors,© 2025 TomTom, Microsoft" at bounding box center [431, 204] width 862 height 409
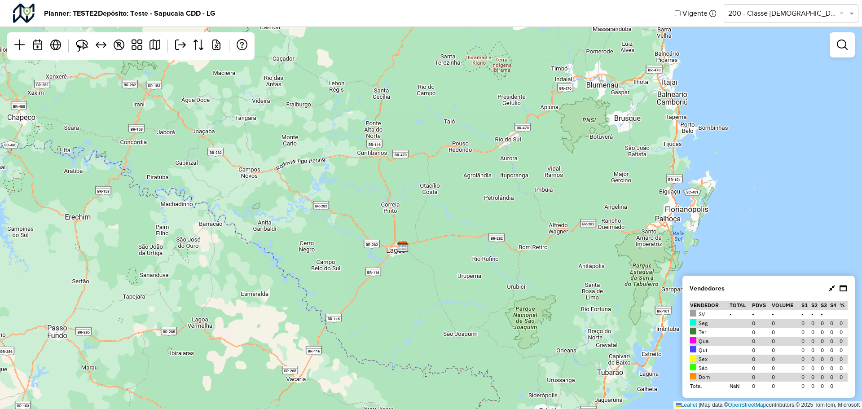
drag, startPoint x: 432, startPoint y: 184, endPoint x: 392, endPoint y: 292, distance: 115.3
click at [392, 292] on div "↦ Leaflet | Map data © OpenStreetMap contributors,© 2025 TomTom, Microsoft" at bounding box center [431, 204] width 862 height 409
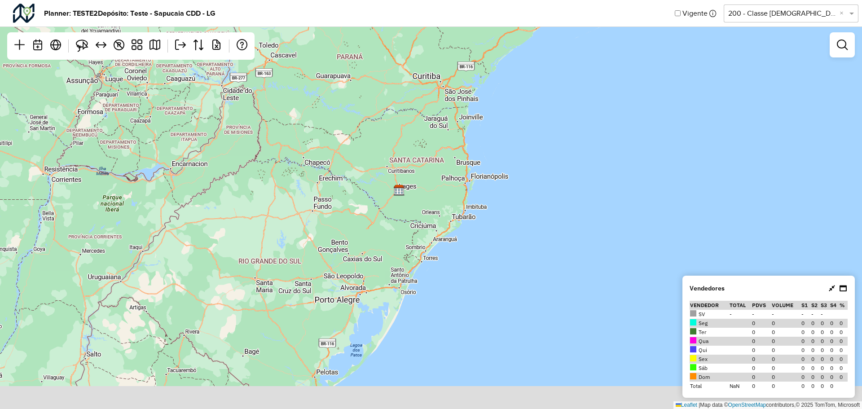
drag, startPoint x: 412, startPoint y: 271, endPoint x: 399, endPoint y: 232, distance: 41.2
click at [425, 159] on div "↦ Leaflet | Map data © OpenStreetMap contributors,© 2025 TomTom, Microsoft" at bounding box center [431, 204] width 862 height 409
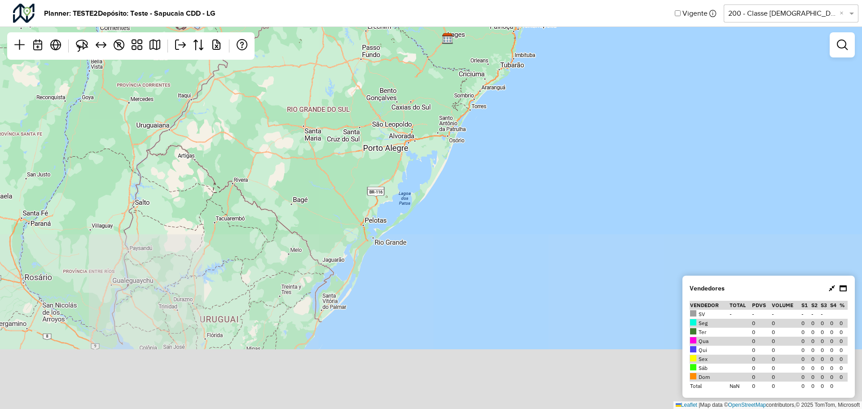
drag, startPoint x: 396, startPoint y: 219, endPoint x: 412, endPoint y: 170, distance: 51.2
click at [438, 138] on div "↦ Leaflet | Map data © OpenStreetMap contributors,© 2025 TomTom, Microsoft" at bounding box center [431, 204] width 862 height 409
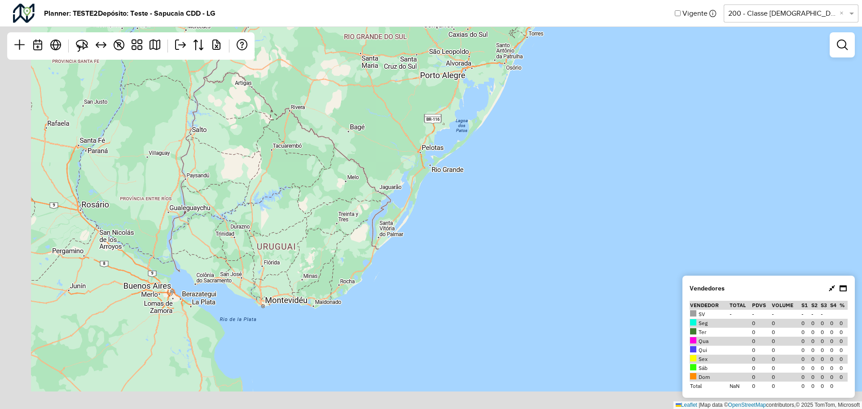
drag, startPoint x: 361, startPoint y: 231, endPoint x: 451, endPoint y: 131, distance: 134.7
click at [451, 131] on div "↦ Leaflet | Map data © OpenStreetMap contributors,© 2025 TomTom, Microsoft" at bounding box center [431, 204] width 862 height 409
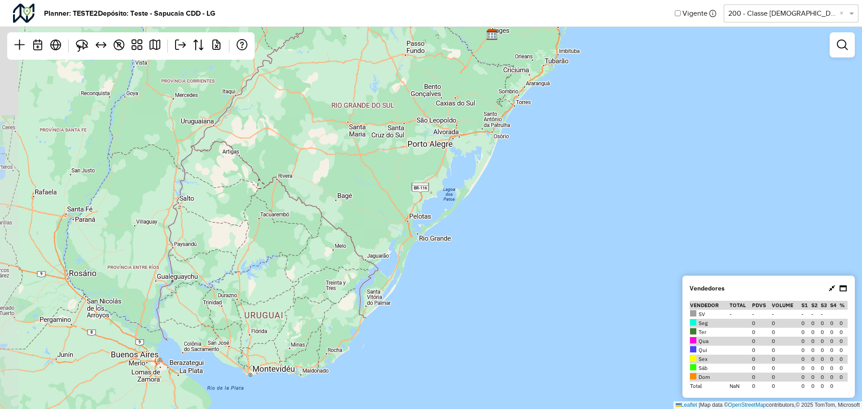
drag, startPoint x: 451, startPoint y: 131, endPoint x: 339, endPoint y: 339, distance: 235.9
click at [339, 339] on div "↦ Leaflet | Map data © OpenStreetMap contributors,© 2025 TomTom, Microsoft" at bounding box center [431, 204] width 862 height 409
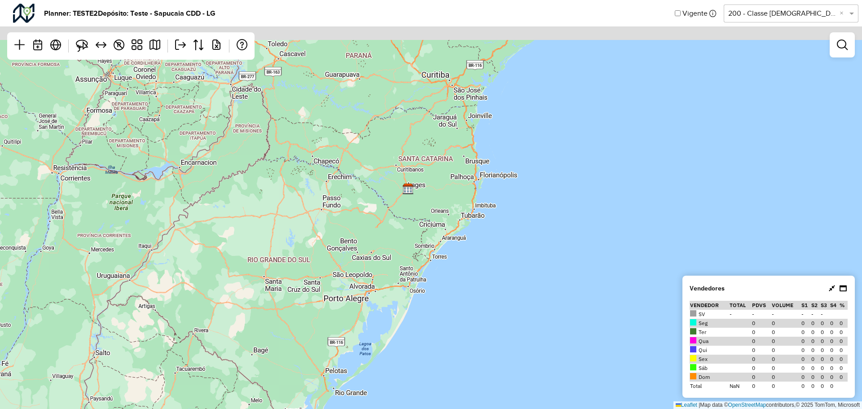
drag, startPoint x: 394, startPoint y: 204, endPoint x: 347, endPoint y: 305, distance: 111.0
click at [347, 305] on div "↦ Leaflet | Map data © OpenStreetMap contributors,© 2025 TomTom, Microsoft" at bounding box center [431, 204] width 862 height 409
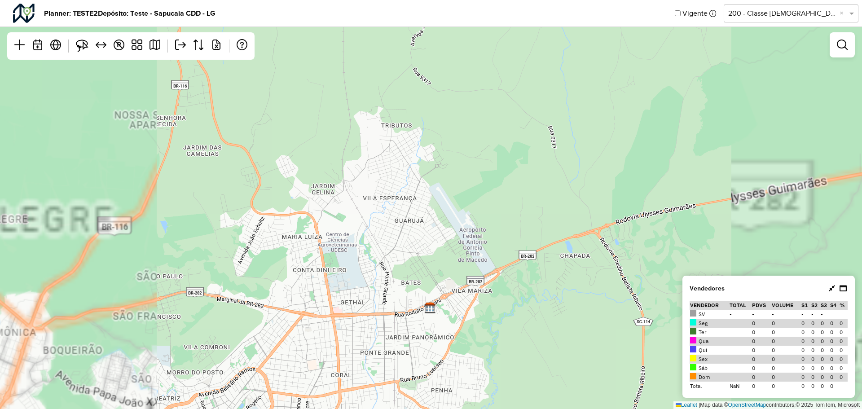
drag, startPoint x: 284, startPoint y: 329, endPoint x: 322, endPoint y: 196, distance: 138.3
click at [324, 188] on div "↦ Leaflet | Map data © OpenStreetMap contributors,© 2025 TomTom, Microsoft" at bounding box center [431, 204] width 862 height 409
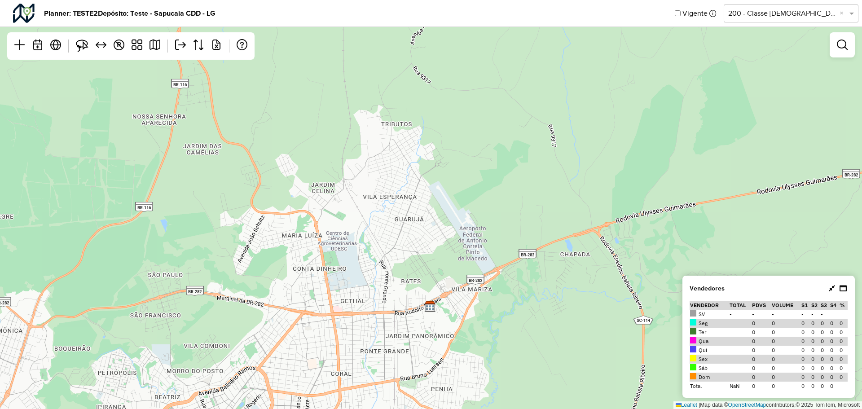
drag, startPoint x: 346, startPoint y: 285, endPoint x: 400, endPoint y: 121, distance: 173.6
click at [400, 121] on div "↦ Leaflet | Map data © OpenStreetMap contributors,© 2025 TomTom, Microsoft" at bounding box center [431, 204] width 862 height 409
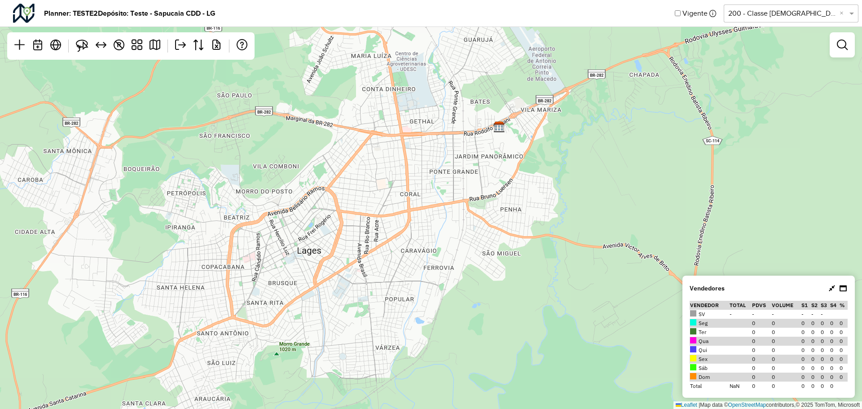
drag, startPoint x: 357, startPoint y: 233, endPoint x: 421, endPoint y: 172, distance: 88.9
click at [436, 152] on div "↦ Leaflet | Map data © OpenStreetMap contributors,© 2025 TomTom, Microsoft" at bounding box center [431, 204] width 862 height 409
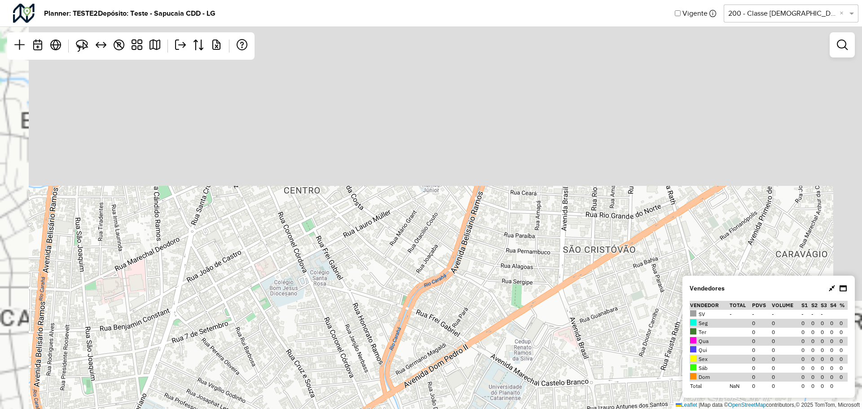
drag, startPoint x: 398, startPoint y: 205, endPoint x: 374, endPoint y: 338, distance: 135.5
click at [374, 338] on div "↦ Leaflet | Map data © OpenStreetMap contributors,© 2025 TomTom, Microsoft" at bounding box center [431, 204] width 862 height 409
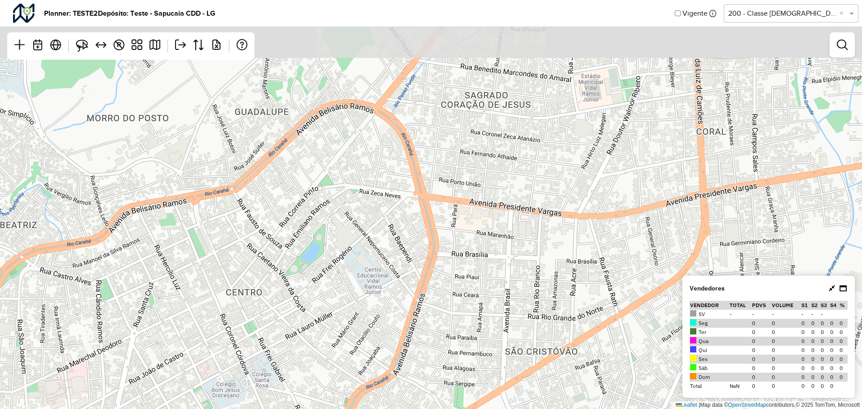
drag, startPoint x: 405, startPoint y: 185, endPoint x: 359, endPoint y: 262, distance: 89.4
click at [352, 281] on div "↦ Leaflet | Map data © OpenStreetMap contributors,© 2025 TomTom, Microsoft" at bounding box center [431, 204] width 862 height 409
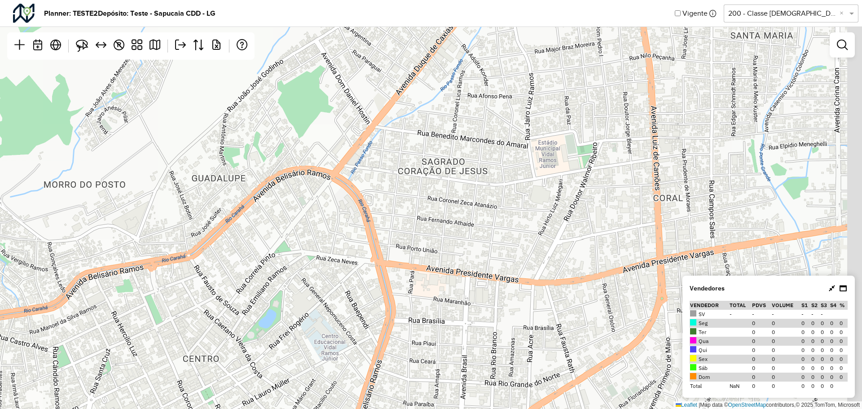
drag, startPoint x: 400, startPoint y: 172, endPoint x: 355, endPoint y: 241, distance: 82.0
click at [355, 241] on div "↦ Leaflet | Map data © OpenStreetMap contributors,© 2025 TomTom, Microsoft" at bounding box center [431, 204] width 862 height 409
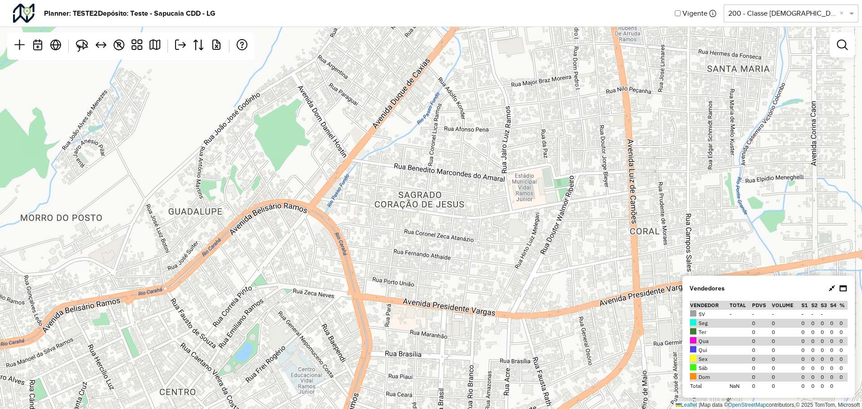
drag, startPoint x: 487, startPoint y: 227, endPoint x: 468, endPoint y: 254, distance: 32.5
click at [468, 254] on div "↦ Leaflet | Map data © OpenStreetMap contributors,© 2025 TomTom, Microsoft" at bounding box center [431, 204] width 862 height 409
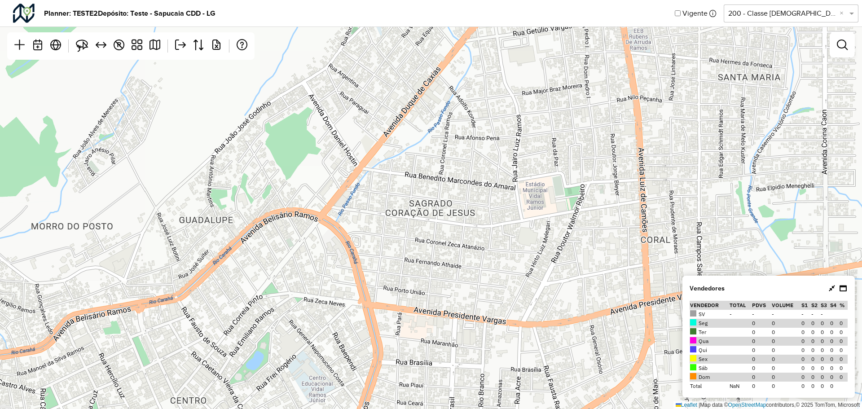
drag, startPoint x: 408, startPoint y: 175, endPoint x: 433, endPoint y: 167, distance: 25.8
click at [431, 168] on div "↦ Leaflet | Map data © OpenStreetMap contributors,© 2025 TomTom, Microsoft" at bounding box center [431, 204] width 862 height 409
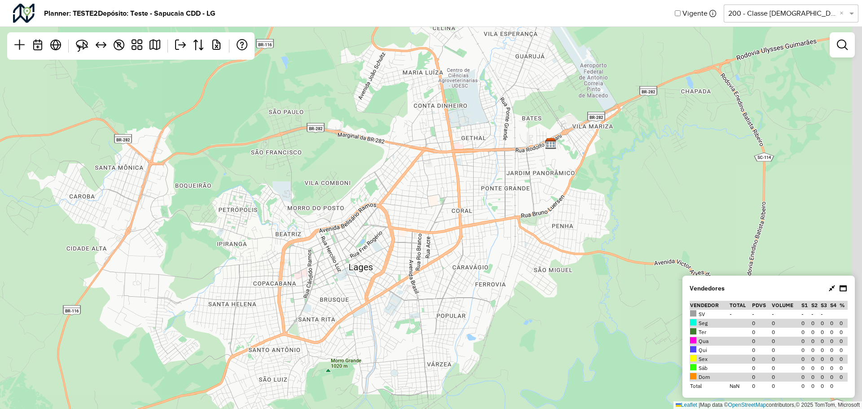
click at [439, 186] on div "↦ Leaflet | Map data © OpenStreetMap contributors,© 2025 TomTom, Microsoft" at bounding box center [431, 204] width 862 height 409
click at [779, 4] on div "Vigente Selecione uma opção 200 - Classe Brahma ×" at bounding box center [766, 13] width 184 height 19
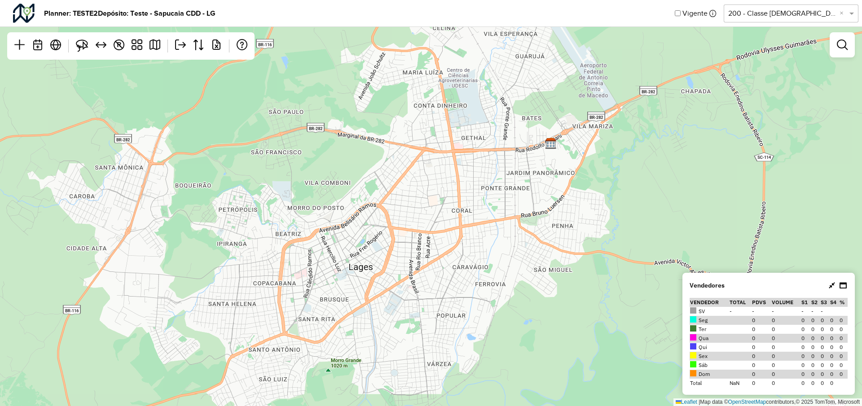
click at [775, 10] on input "text" at bounding box center [782, 13] width 108 height 11
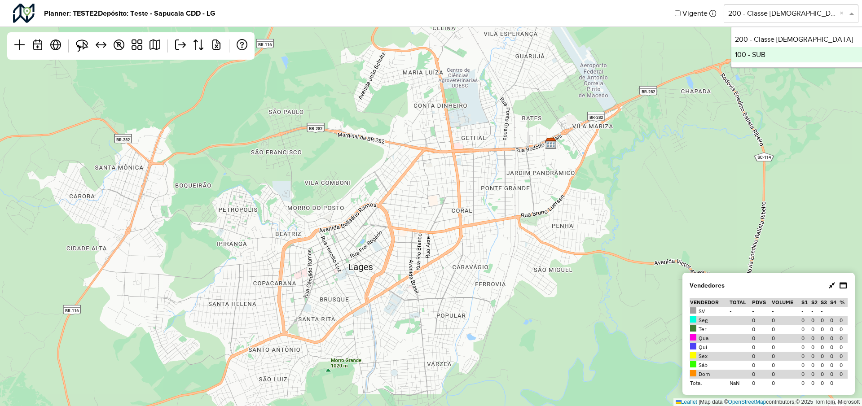
click at [759, 59] on div "100 - SUB" at bounding box center [798, 54] width 134 height 15
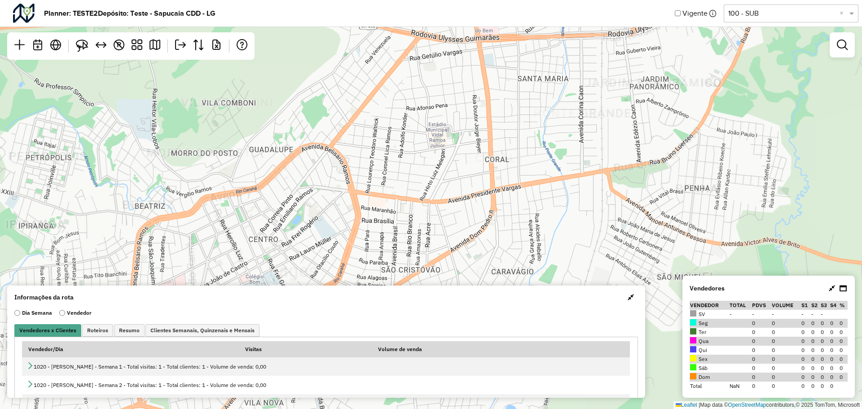
drag, startPoint x: 404, startPoint y: 206, endPoint x: 424, endPoint y: 151, distance: 57.9
click at [424, 151] on div "↦ Leaflet | Map data © OpenStreetMap contributors,© 2025 TomTom, Microsoft" at bounding box center [431, 204] width 862 height 409
drag, startPoint x: 432, startPoint y: 134, endPoint x: 426, endPoint y: 158, distance: 24.1
click at [426, 158] on div "↦ Leaflet | Map data © OpenStreetMap contributors,© 2025 TomTom, Microsoft" at bounding box center [431, 204] width 862 height 409
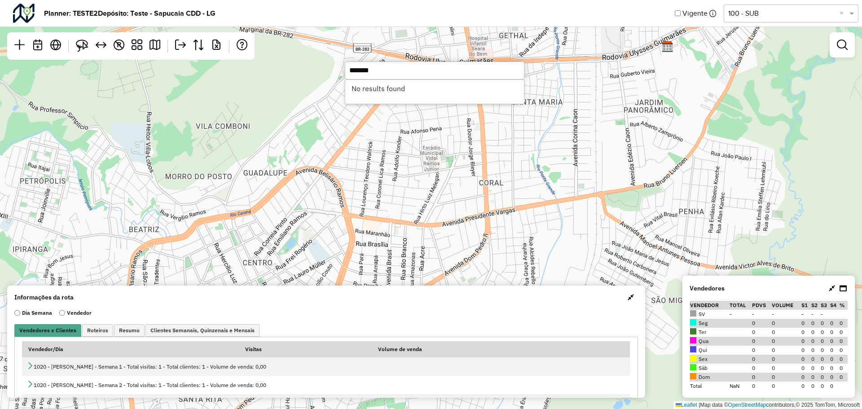
drag, startPoint x: 381, startPoint y: 70, endPoint x: 391, endPoint y: 69, distance: 10.0
click at [381, 70] on input "*******" at bounding box center [435, 70] width 180 height 18
drag, startPoint x: 380, startPoint y: 68, endPoint x: 266, endPoint y: 66, distance: 114.4
click at [266, 66] on hb-planner "Planner: TESTE2 Depósito: Teste - Sapucaia CDD - LG Vigente Selecione uma opção…" at bounding box center [431, 204] width 862 height 409
paste input "text"
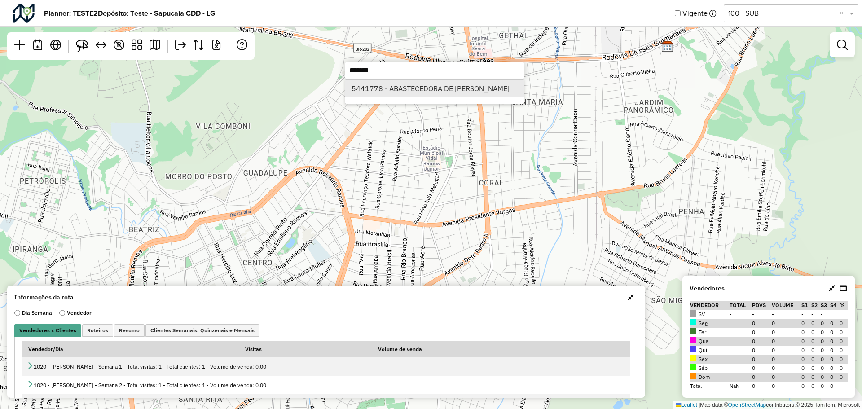
type input "*******"
click at [382, 87] on li "5441778 - ABASTECEDORA DE PETR" at bounding box center [434, 88] width 179 height 17
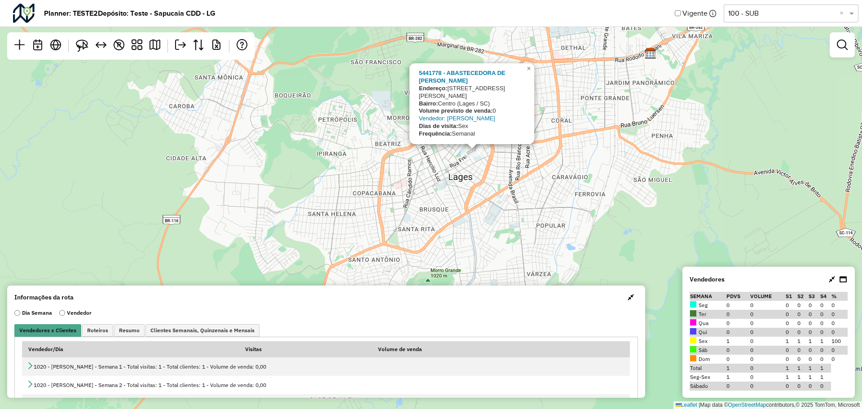
click at [759, 13] on input "text" at bounding box center [782, 13] width 108 height 11
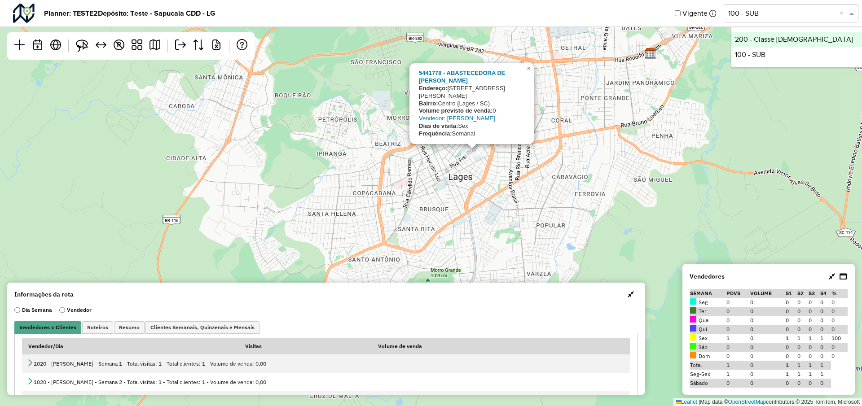
click at [759, 38] on div "200 - Classe Brahma" at bounding box center [798, 39] width 134 height 15
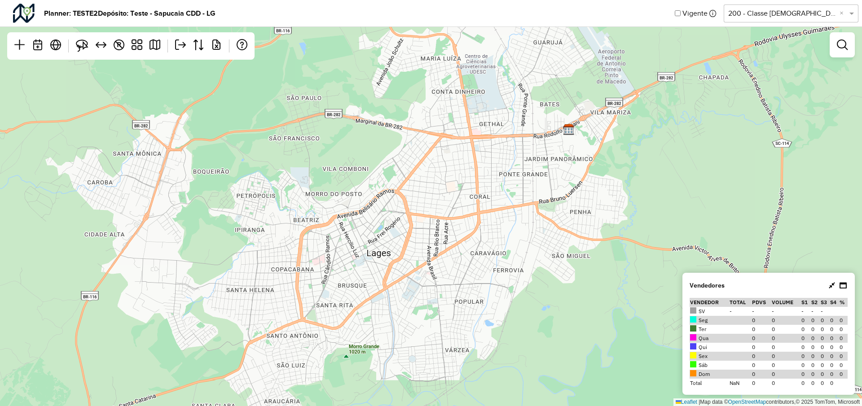
click at [774, 11] on input "text" at bounding box center [782, 13] width 108 height 11
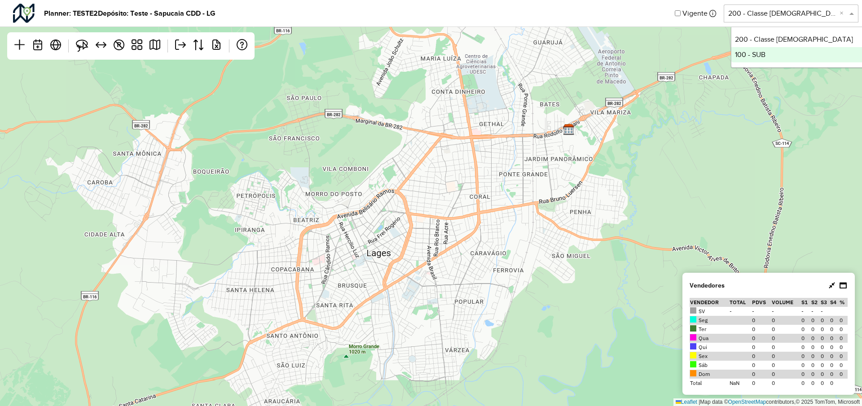
click at [748, 55] on div "100 - SUB" at bounding box center [798, 54] width 134 height 15
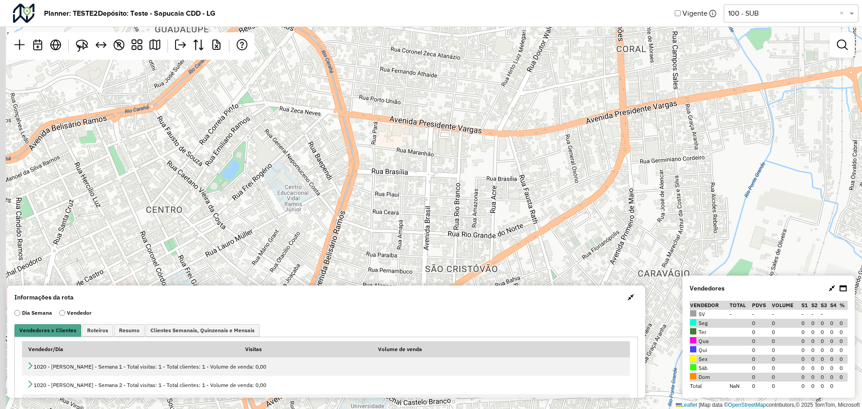
drag, startPoint x: 402, startPoint y: 204, endPoint x: 431, endPoint y: 133, distance: 76.7
click at [431, 133] on div "↦ Leaflet | Map data © OpenStreetMap contributors,© 2025 TomTom, Microsoft" at bounding box center [431, 204] width 862 height 409
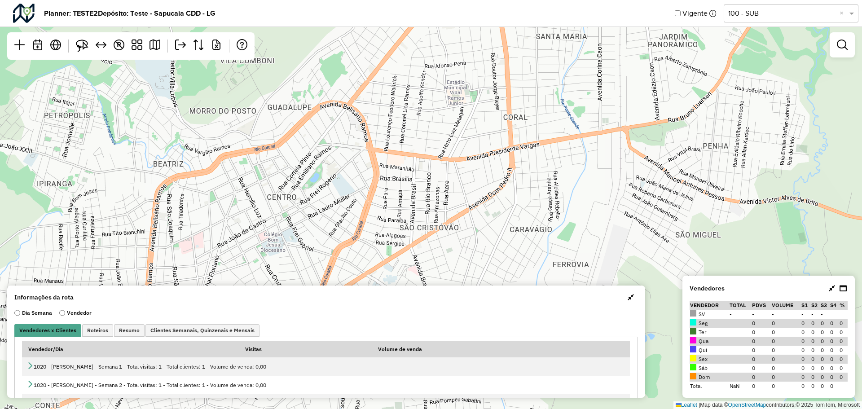
drag, startPoint x: 444, startPoint y: 122, endPoint x: 407, endPoint y: 162, distance: 54.9
click at [407, 167] on div "↦ Leaflet | Map data © OpenStreetMap contributors,© 2025 TomTom, Microsoft" at bounding box center [431, 204] width 862 height 409
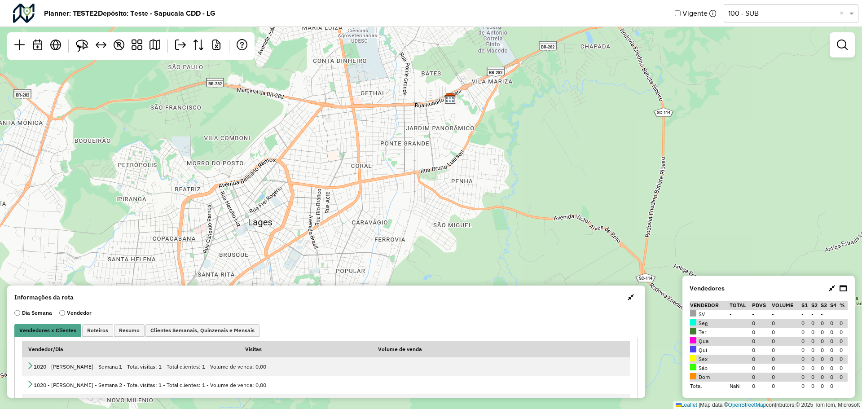
drag, startPoint x: 418, startPoint y: 145, endPoint x: 326, endPoint y: 194, distance: 104.4
click at [326, 194] on div "↦ Leaflet | Map data © OpenStreetMap contributors,© 2025 TomTom, Microsoft" at bounding box center [431, 204] width 862 height 409
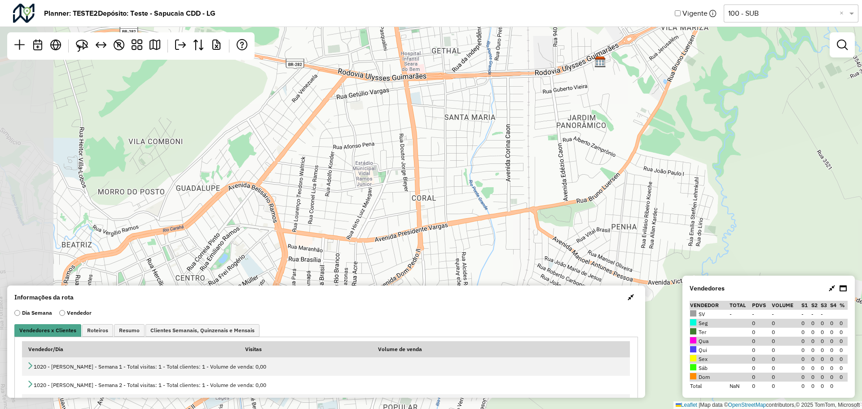
drag, startPoint x: 316, startPoint y: 184, endPoint x: 409, endPoint y: 142, distance: 102.0
click at [407, 144] on div "↦ Leaflet | Map data © OpenStreetMap contributors,© 2025 TomTom, Microsoft" at bounding box center [431, 204] width 862 height 409
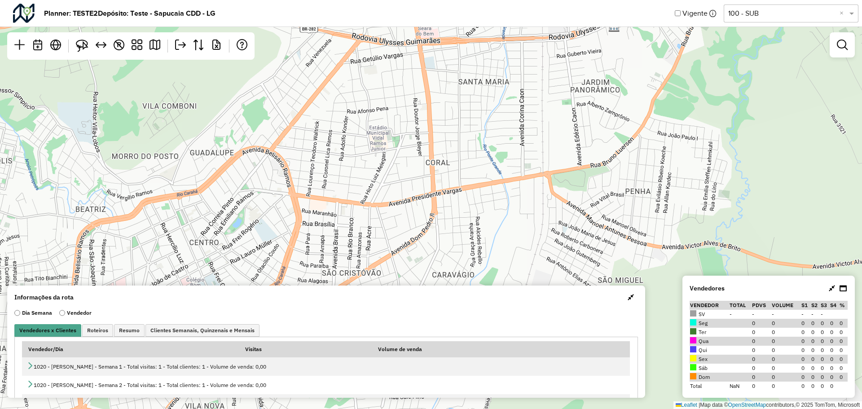
drag, startPoint x: 376, startPoint y: 155, endPoint x: 385, endPoint y: 125, distance: 31.4
click at [385, 125] on div "↦ Leaflet | Map data © OpenStreetMap contributors,© 2025 TomTom, Microsoft" at bounding box center [431, 204] width 862 height 409
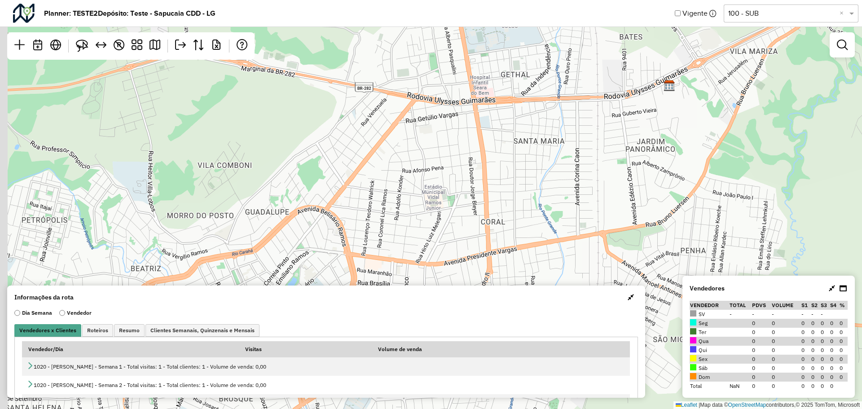
drag, startPoint x: 380, startPoint y: 130, endPoint x: 435, endPoint y: 202, distance: 90.8
click at [435, 202] on div "↦ Leaflet | Map data © OpenStreetMap contributors,© 2025 TomTom, Microsoft" at bounding box center [431, 204] width 862 height 409
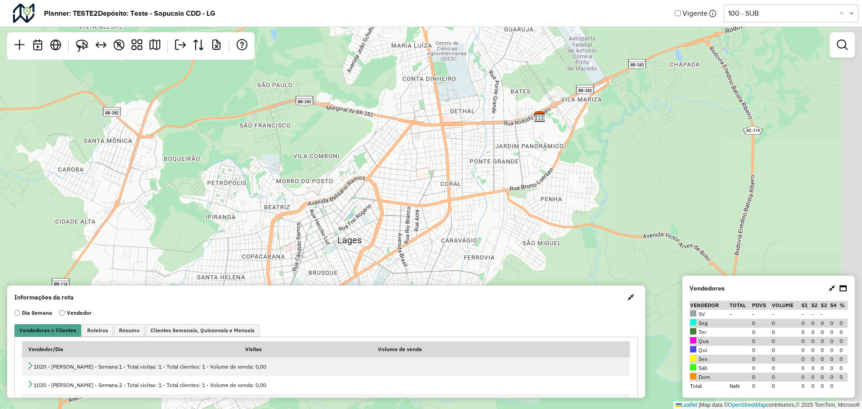
drag, startPoint x: 456, startPoint y: 179, endPoint x: 433, endPoint y: 157, distance: 32.1
click at [433, 157] on div "↦ Leaflet | Map data © OpenStreetMap contributors,© 2025 TomTom, Microsoft" at bounding box center [431, 204] width 862 height 409
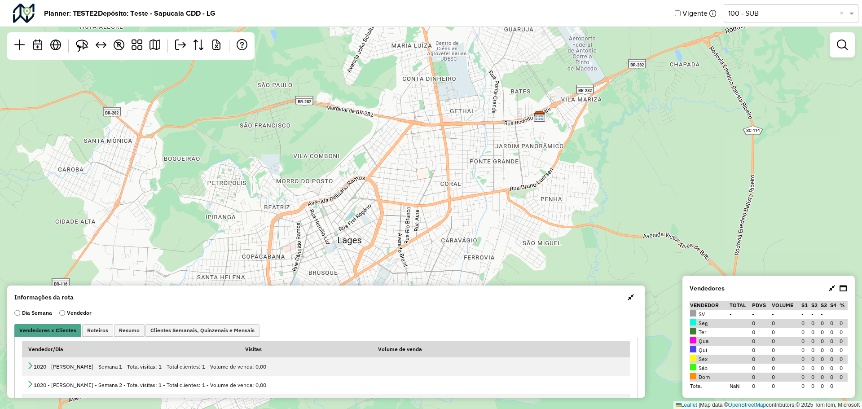
drag, startPoint x: 424, startPoint y: 153, endPoint x: 385, endPoint y: 122, distance: 50.0
click at [385, 122] on div "↦ Leaflet | Map data © OpenStreetMap contributors,© 2025 TomTom, Microsoft" at bounding box center [431, 204] width 862 height 409
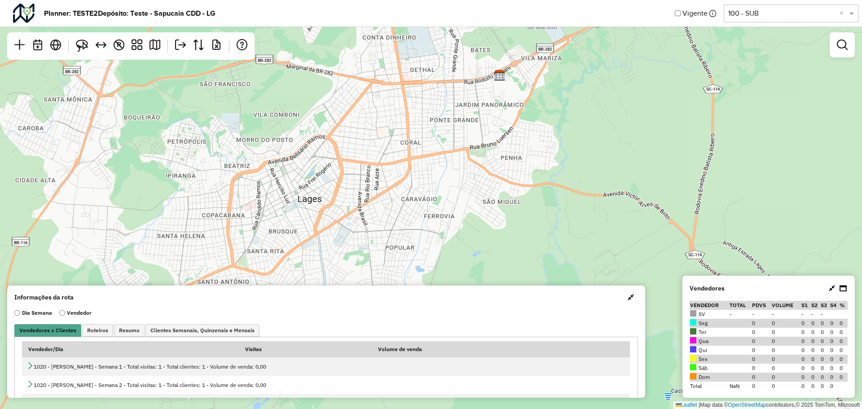
drag, startPoint x: 373, startPoint y: 154, endPoint x: 355, endPoint y: 125, distance: 34.2
click at [355, 125] on div "↦ Leaflet | Map data © OpenStreetMap contributors,© 2025 TomTom, Microsoft" at bounding box center [431, 204] width 862 height 409
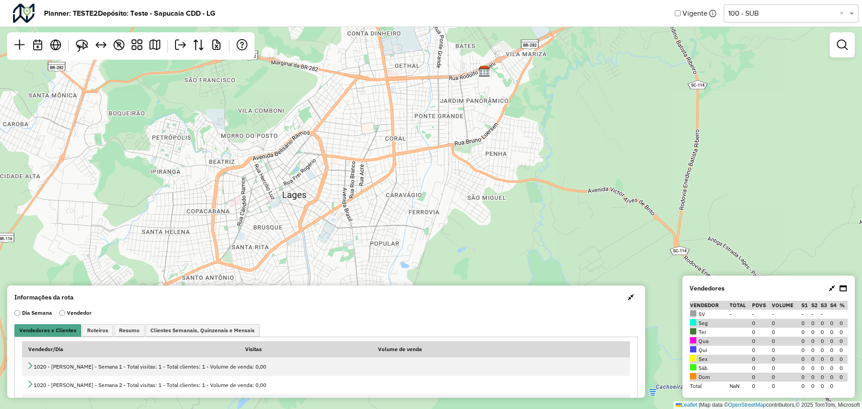
drag, startPoint x: 361, startPoint y: 136, endPoint x: 363, endPoint y: 162, distance: 25.3
click at [363, 162] on div "↦ Leaflet | Map data © OpenStreetMap contributors,© 2025 TomTom, Microsoft" at bounding box center [431, 204] width 862 height 409
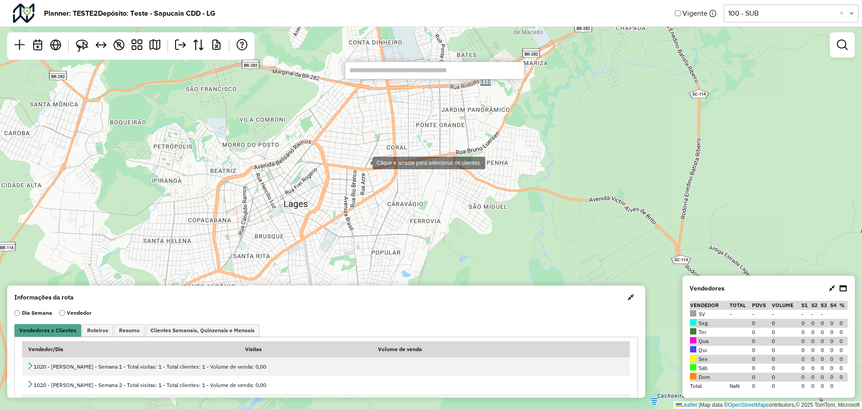
select select "********"
select select "*"
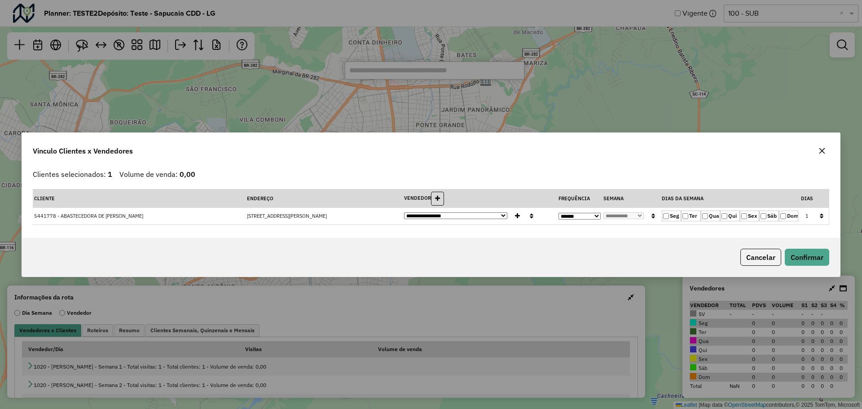
click at [419, 215] on select "**********" at bounding box center [455, 215] width 103 height 7
click at [597, 218] on select "**********" at bounding box center [579, 216] width 42 height 7
click at [591, 159] on div "Vinculo Clientes x Vendedores" at bounding box center [431, 149] width 818 height 32
click at [587, 215] on select "**********" at bounding box center [579, 216] width 42 height 7
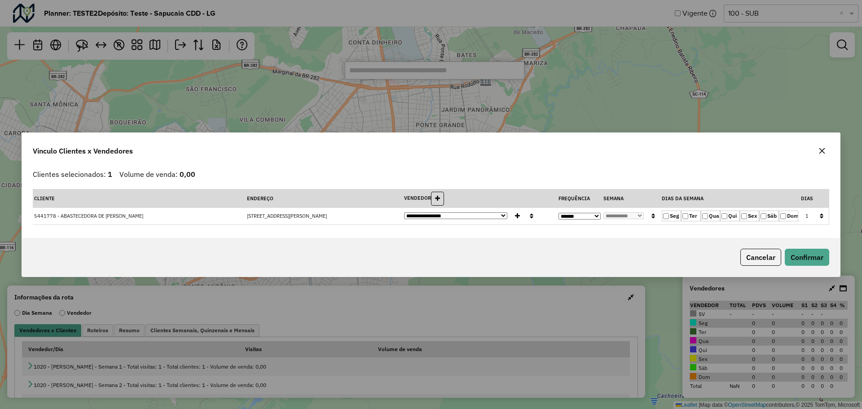
click at [587, 215] on select "**********" at bounding box center [579, 216] width 42 height 7
click at [591, 162] on div "Vinculo Clientes x Vendedores" at bounding box center [431, 149] width 818 height 32
click at [572, 213] on select "**********" at bounding box center [579, 216] width 42 height 7
click at [762, 260] on button "Cancelar" at bounding box center [760, 257] width 41 height 17
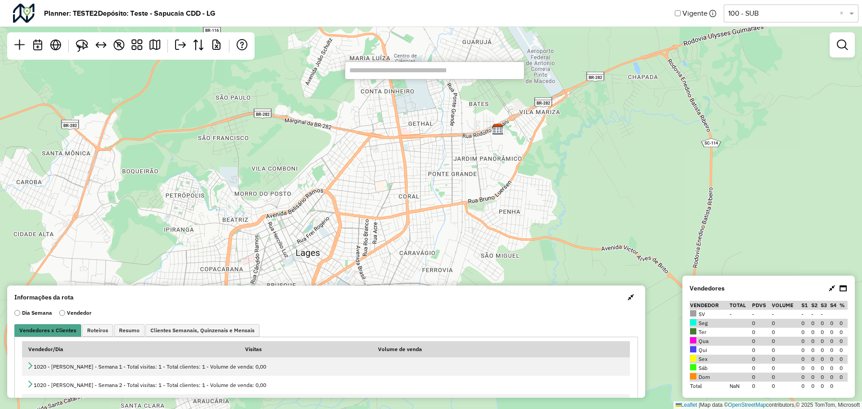
drag, startPoint x: 330, startPoint y: 167, endPoint x: 362, endPoint y: 209, distance: 52.2
click at [347, 225] on div "↦ Leaflet | Map data © OpenStreetMap contributors,© 2025 TomTom, Microsoft" at bounding box center [431, 204] width 862 height 409
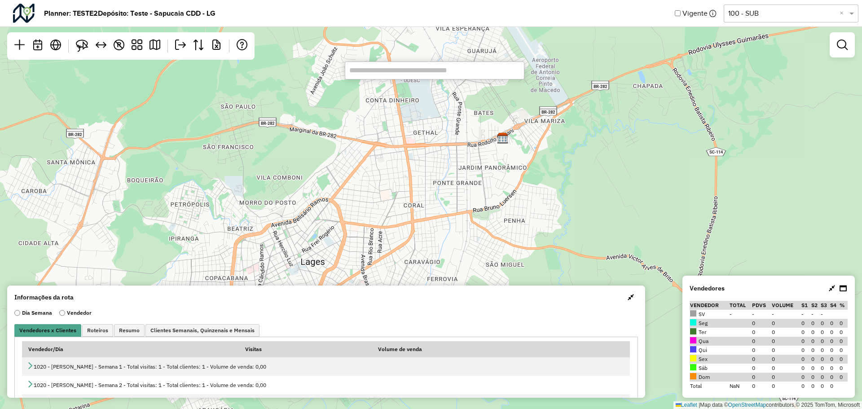
click at [410, 71] on input "text" at bounding box center [435, 70] width 180 height 18
paste input "*******"
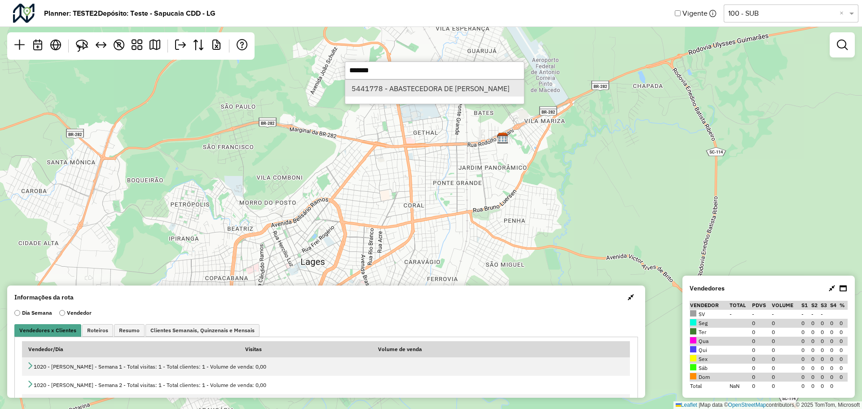
type input "*******"
click at [390, 85] on li "5441778 - ABASTECEDORA DE PETR" at bounding box center [434, 88] width 179 height 17
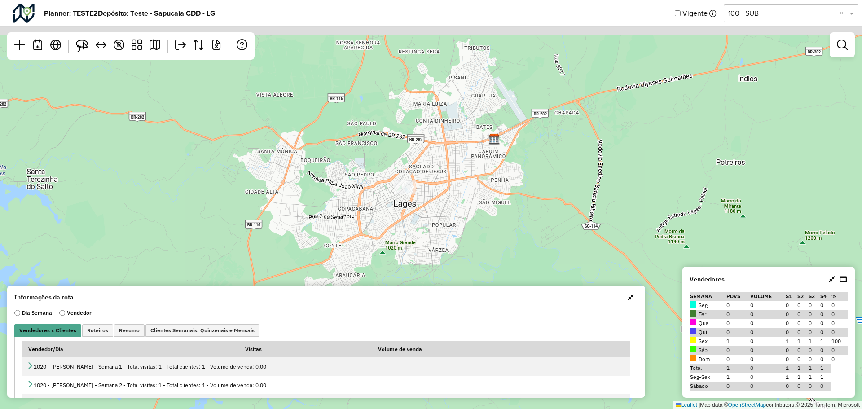
drag, startPoint x: 546, startPoint y: 144, endPoint x: 460, endPoint y: 180, distance: 92.7
click at [460, 180] on div "↦ Leaflet | Map data © OpenStreetMap contributors,© 2025 TomTom, Microsoft" at bounding box center [431, 204] width 862 height 409
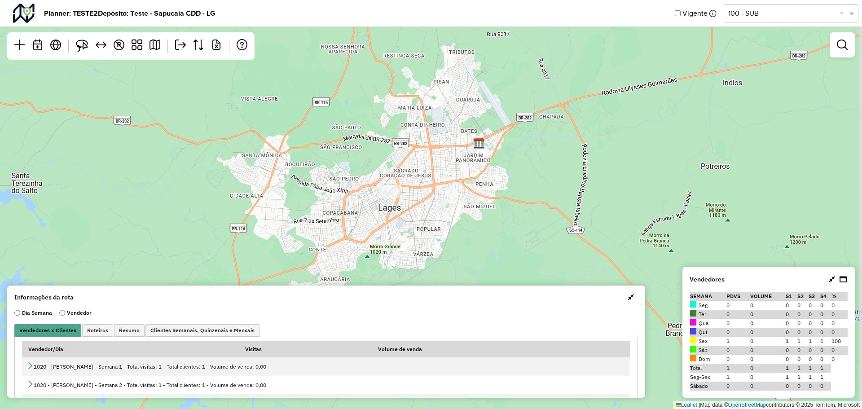
drag, startPoint x: 442, startPoint y: 188, endPoint x: 421, endPoint y: 199, distance: 23.5
click at [421, 199] on div "↦ Leaflet | Map data © OpenStreetMap contributors,© 2025 TomTom, Microsoft" at bounding box center [431, 204] width 862 height 409
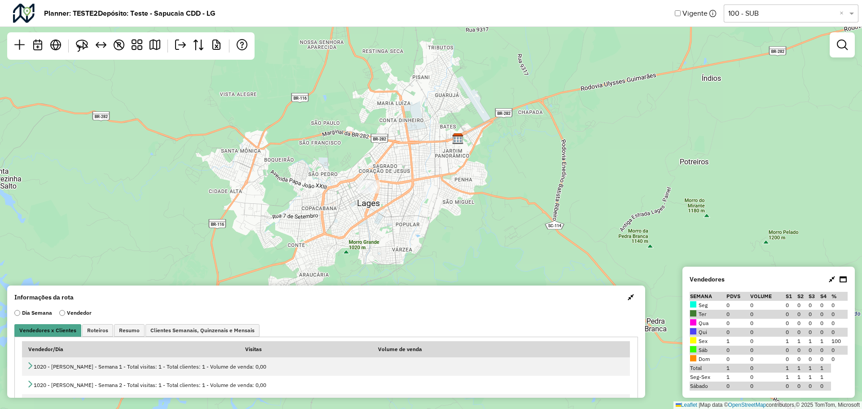
click at [411, 131] on div "↦ Leaflet | Map data © OpenStreetMap contributors,© 2025 TomTom, Microsoft" at bounding box center [431, 204] width 862 height 409
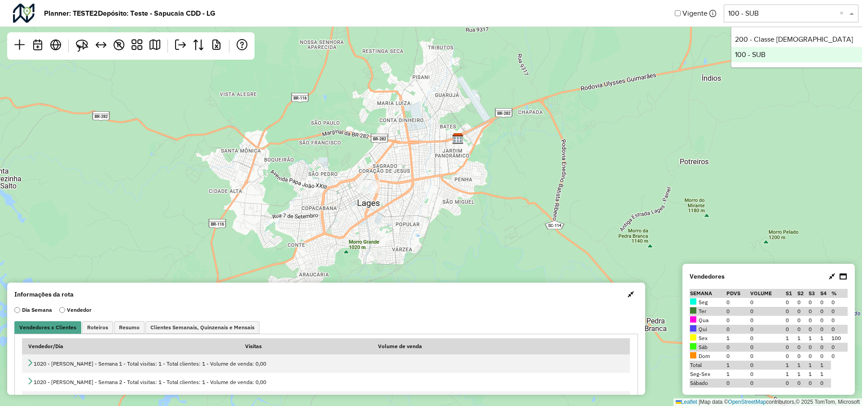
click at [759, 17] on input "text" at bounding box center [782, 13] width 108 height 11
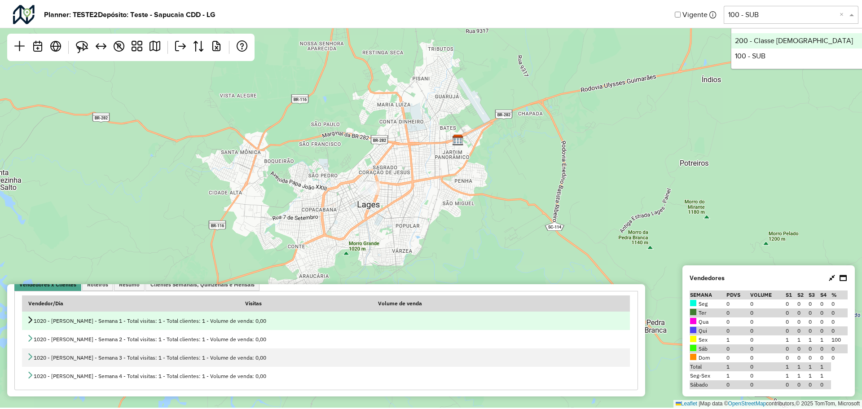
scroll to position [45, 0]
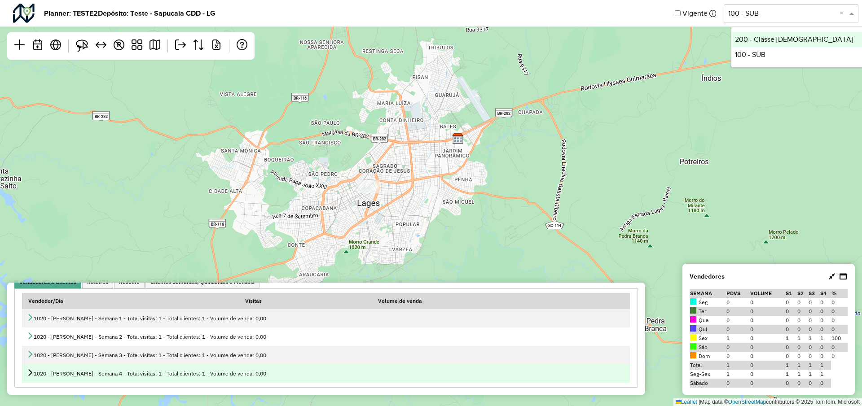
click at [35, 372] on div "1020 - Carlos Souza - Semana 4 - Total visitas: 1 - Total clientes: 1 - Volume …" at bounding box center [325, 373] width 599 height 9
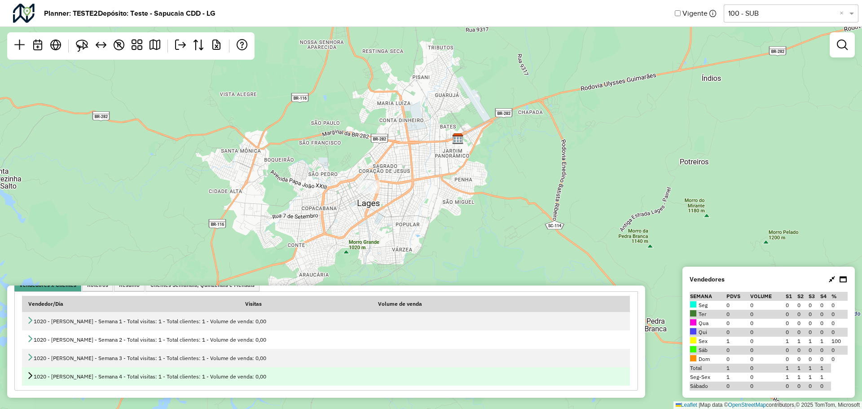
click at [28, 375] on icon at bounding box center [29, 375] width 7 height 7
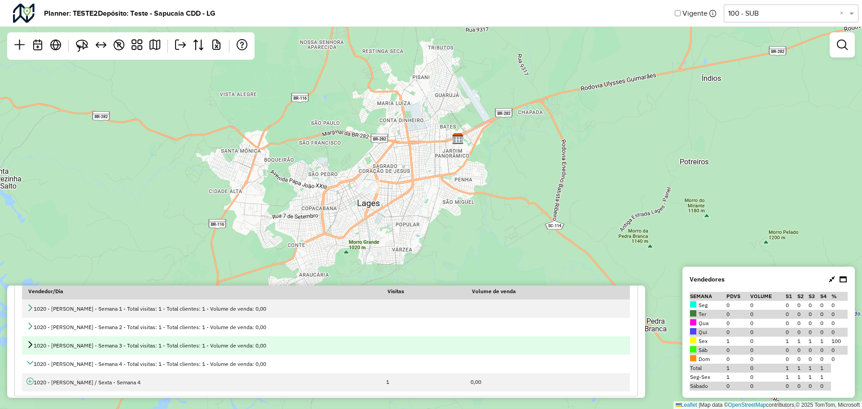
scroll to position [64, 0]
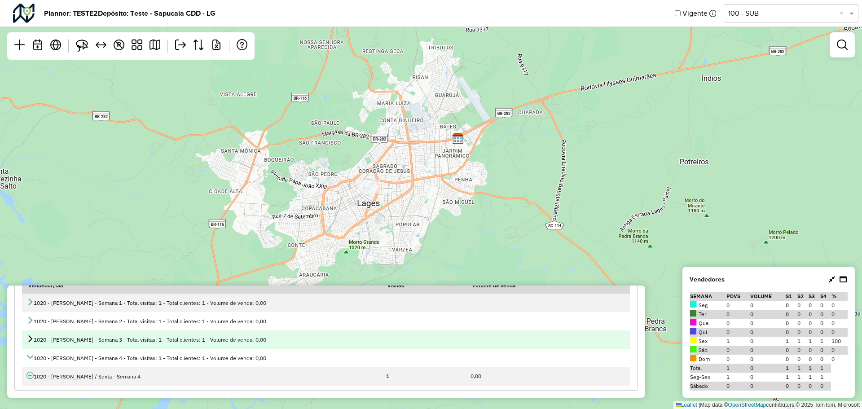
click at [29, 337] on icon at bounding box center [29, 338] width 7 height 7
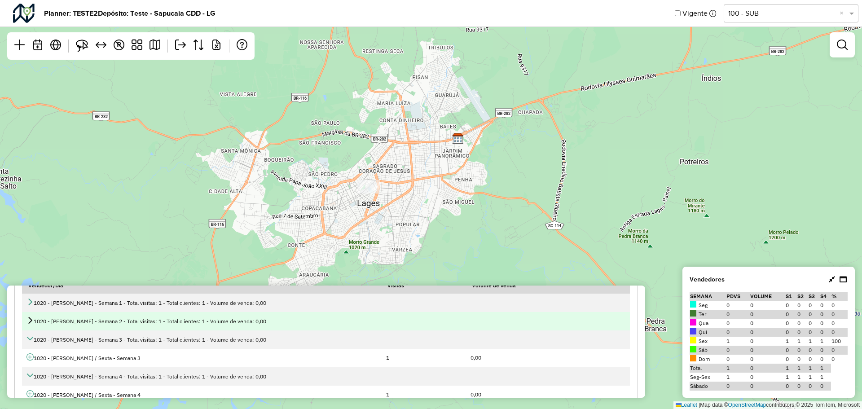
click at [33, 320] on icon at bounding box center [29, 319] width 7 height 7
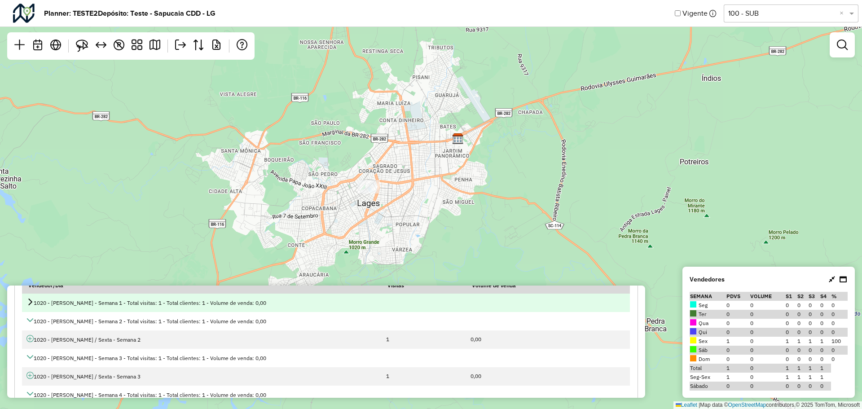
click at [28, 301] on icon at bounding box center [29, 301] width 7 height 7
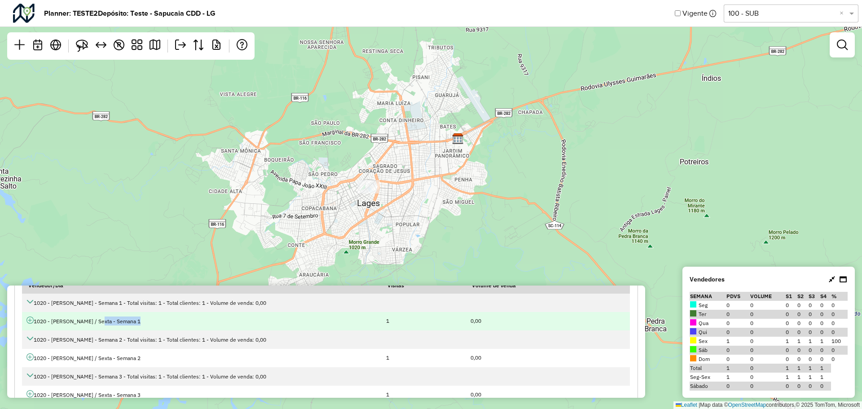
drag, startPoint x: 95, startPoint y: 314, endPoint x: 160, endPoint y: 314, distance: 65.1
click at [159, 314] on td "1020 - Carlos Souza / Sexta - Semana 1" at bounding box center [201, 321] width 359 height 18
click at [95, 320] on td "1020 - Carlos Souza / Sexta - Semana 1" at bounding box center [201, 321] width 359 height 18
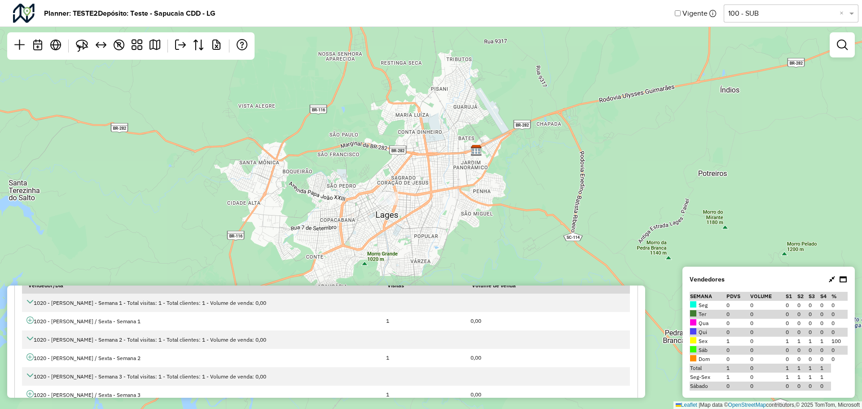
drag, startPoint x: 404, startPoint y: 191, endPoint x: 429, endPoint y: 203, distance: 27.5
click at [427, 204] on div "↦ Leaflet | Map data © OpenStreetMap contributors,© 2025 TomTom, Microsoft" at bounding box center [431, 204] width 862 height 409
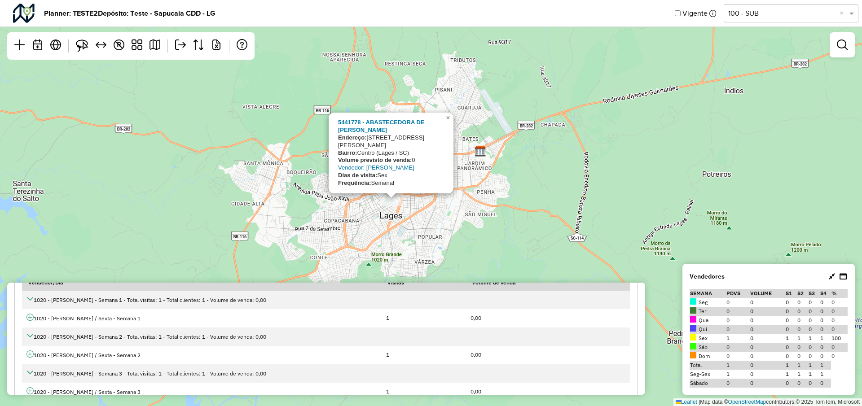
click at [753, 22] on div "Selecione uma opção 100 - SUB ×" at bounding box center [790, 13] width 135 height 18
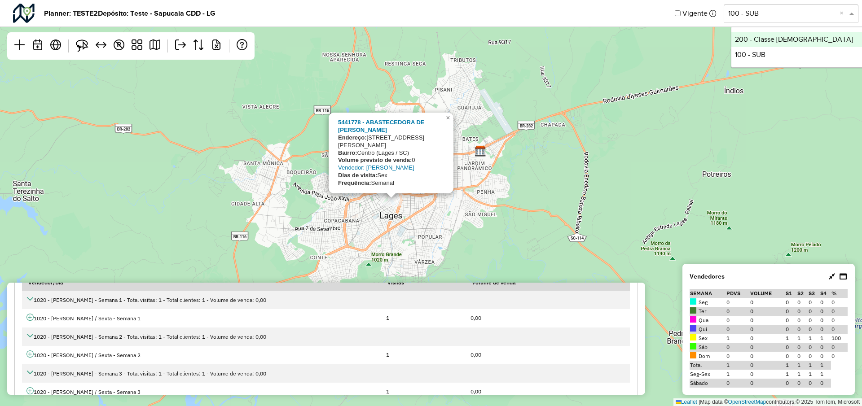
click at [751, 36] on div "200 - Classe Brahma" at bounding box center [798, 39] width 134 height 15
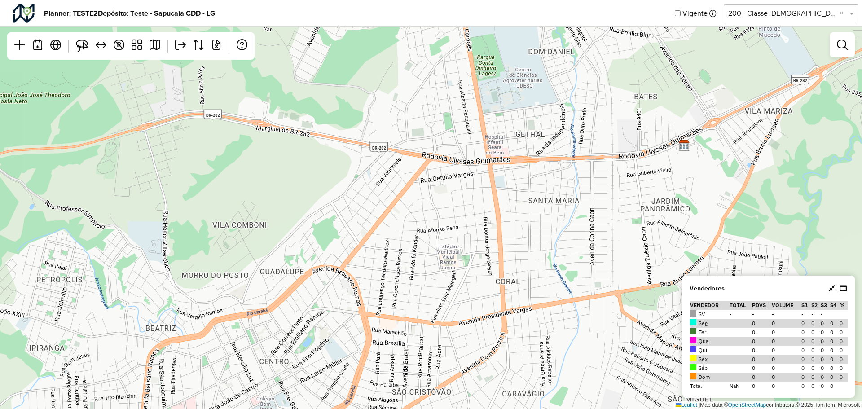
drag, startPoint x: 418, startPoint y: 184, endPoint x: 453, endPoint y: 231, distance: 58.0
click at [453, 231] on div "↦ Leaflet | Map data © OpenStreetMap contributors,© 2025 TomTom, Microsoft" at bounding box center [431, 204] width 862 height 409
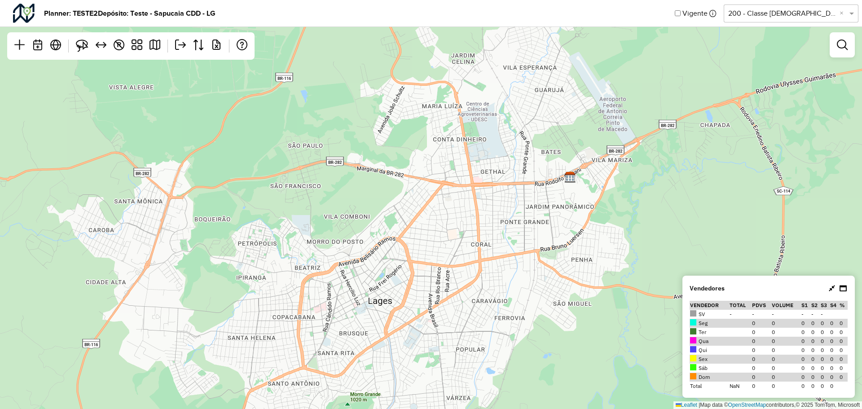
click at [304, 152] on div "↦ Leaflet | Map data © OpenStreetMap contributors,© 2025 TomTom, Microsoft" at bounding box center [431, 204] width 862 height 409
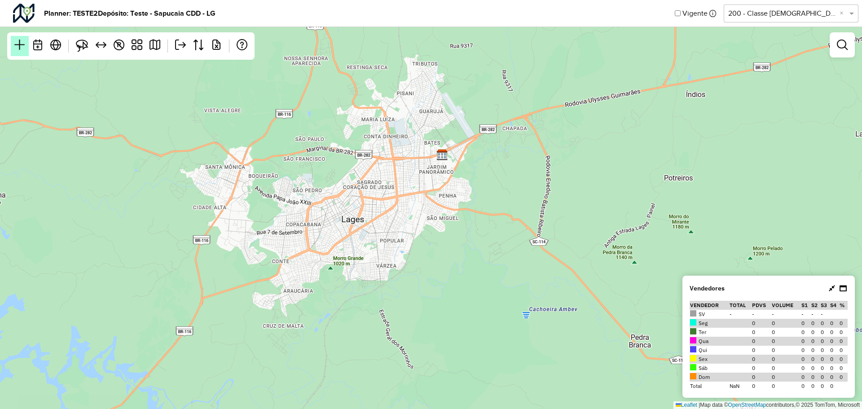
click at [20, 52] on link at bounding box center [20, 46] width 18 height 20
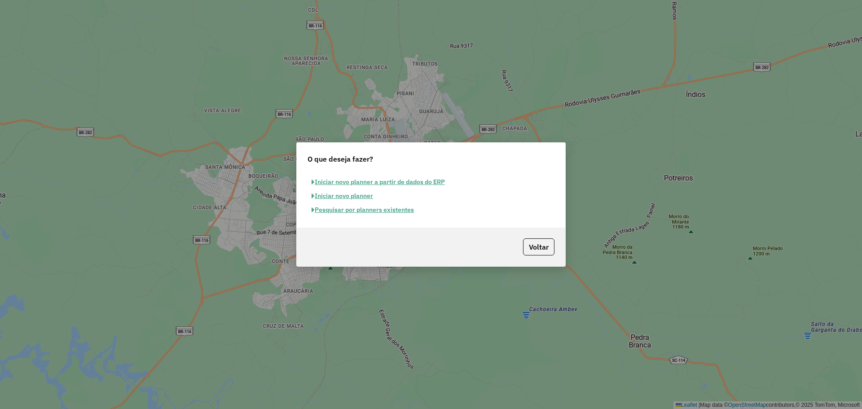
click at [339, 195] on button "Iniciar novo planner" at bounding box center [342, 196] width 70 height 14
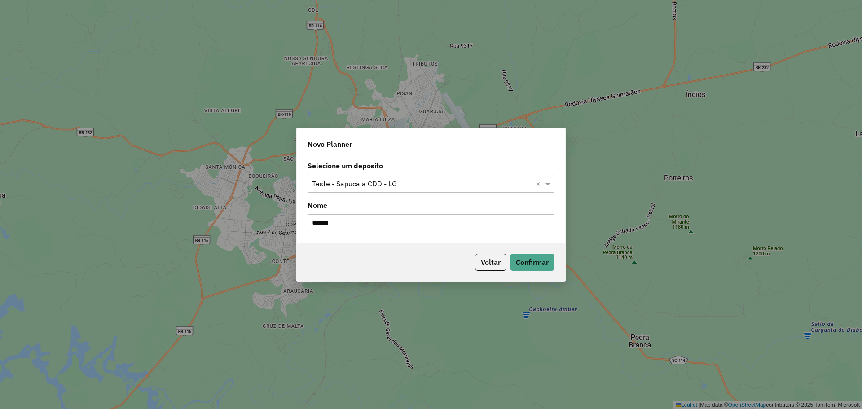
click at [356, 220] on input "******" at bounding box center [430, 223] width 247 height 18
type input "******"
click at [540, 264] on button "Confirmar" at bounding box center [532, 262] width 44 height 17
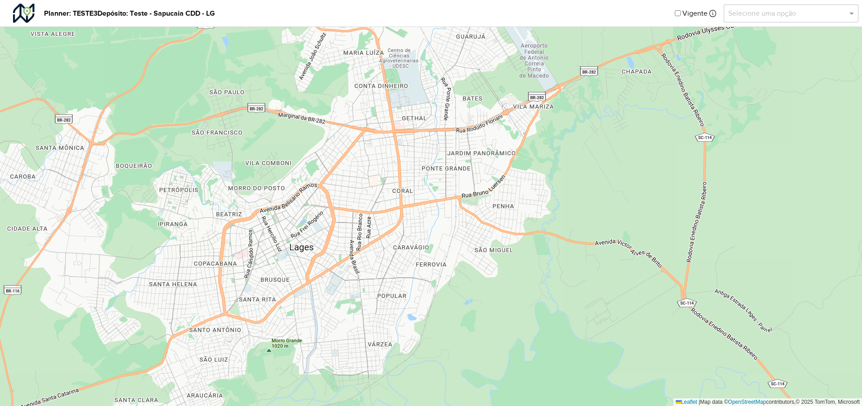
click at [772, 13] on input "text" at bounding box center [782, 13] width 108 height 11
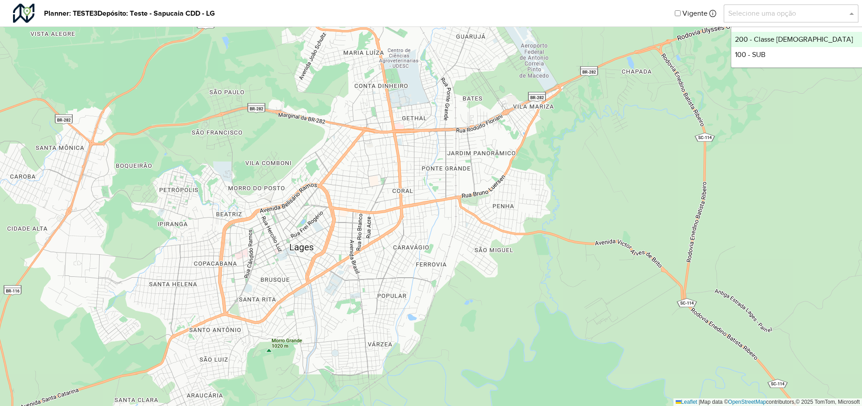
click at [771, 39] on div "200 - Classe Brahma" at bounding box center [798, 39] width 134 height 15
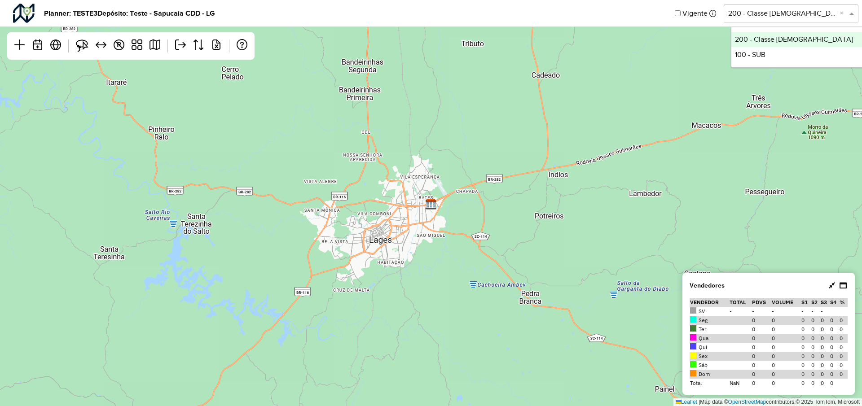
click at [796, 10] on input "text" at bounding box center [782, 13] width 108 height 11
click at [766, 57] on div "100 - SUB" at bounding box center [798, 54] width 134 height 15
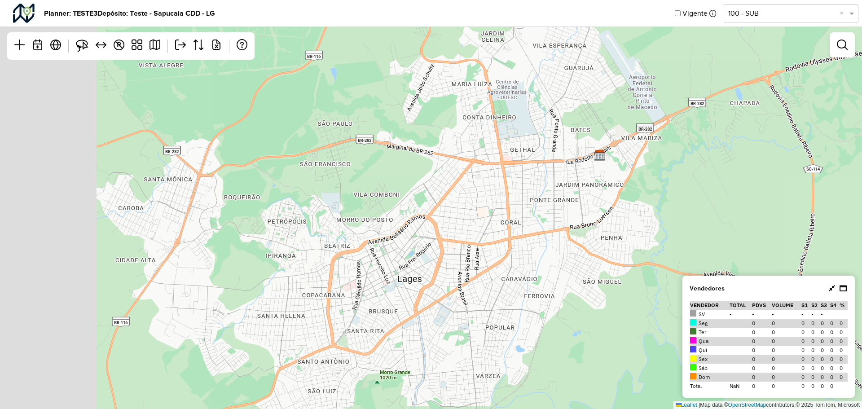
drag, startPoint x: 311, startPoint y: 192, endPoint x: 448, endPoint y: 196, distance: 137.4
click at [448, 196] on div "↦ Leaflet | Map data © OpenStreetMap contributors,© 2025 TomTom, Microsoft" at bounding box center [431, 204] width 862 height 409
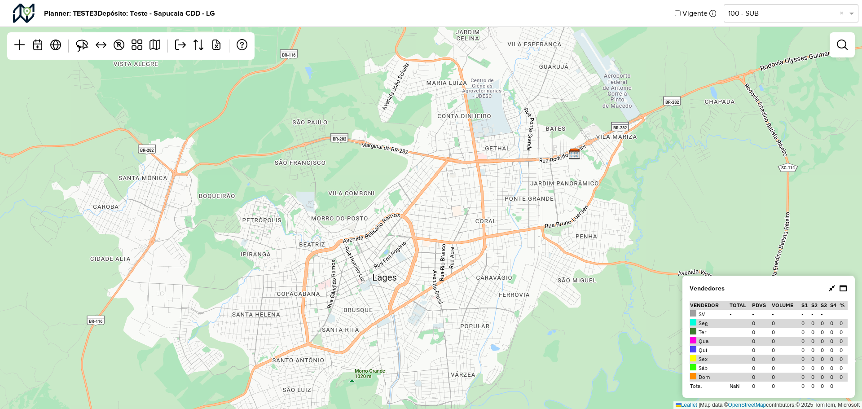
drag, startPoint x: 420, startPoint y: 173, endPoint x: 365, endPoint y: 172, distance: 55.2
click at [365, 172] on div "↦ Leaflet | Map data © OpenStreetMap contributors,© 2025 TomTom, Microsoft" at bounding box center [431, 204] width 862 height 409
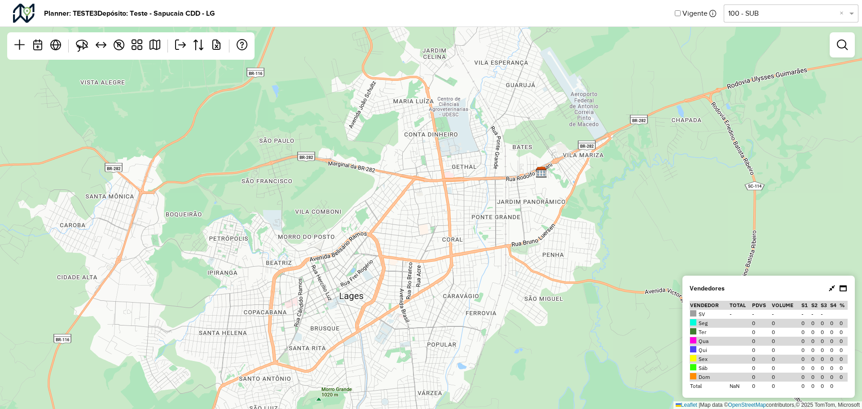
drag, startPoint x: 364, startPoint y: 191, endPoint x: 363, endPoint y: 219, distance: 27.9
click at [363, 218] on div "↦ Leaflet | Map data © OpenStreetMap contributors,© 2025 TomTom, Microsoft" at bounding box center [431, 204] width 862 height 409
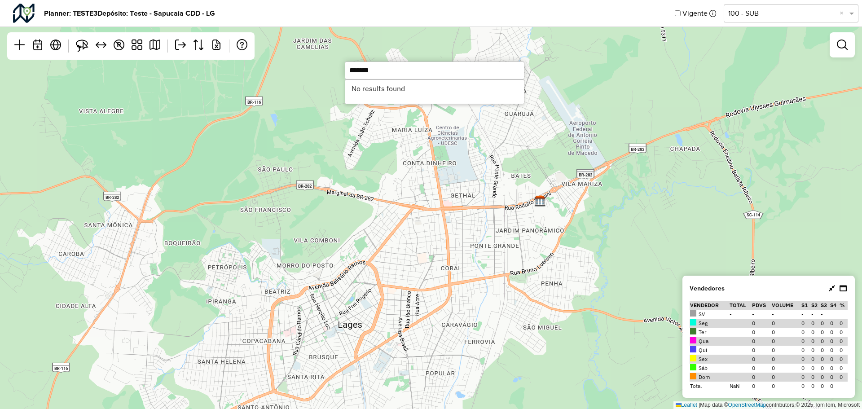
type input "*******"
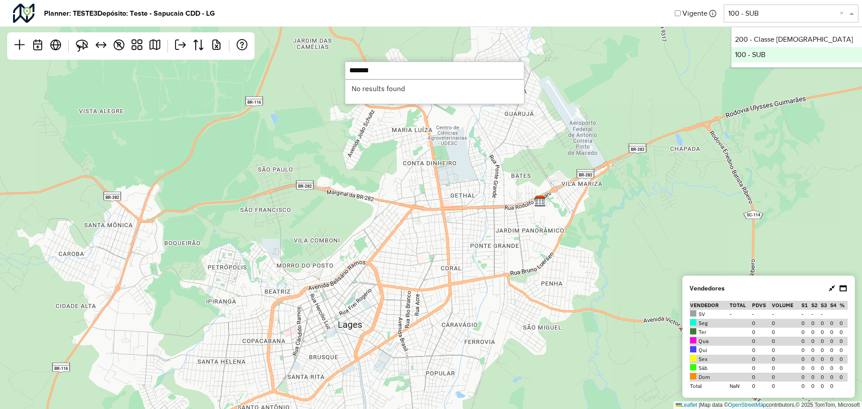
click at [757, 12] on input "text" at bounding box center [782, 13] width 108 height 11
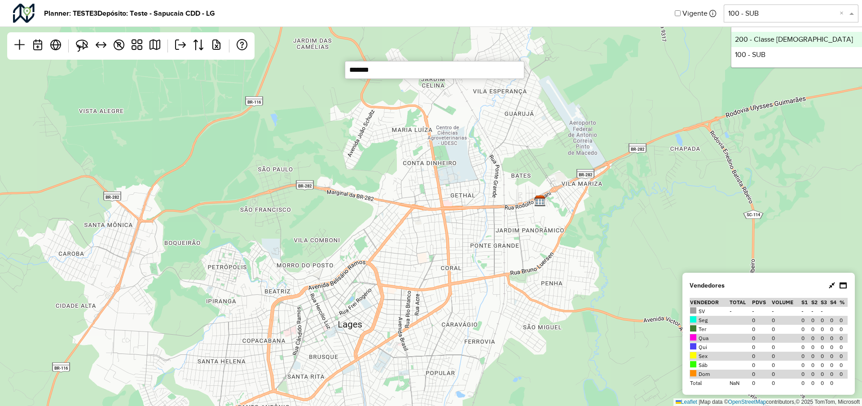
click at [754, 32] on div "200 - Classe Brahma" at bounding box center [798, 39] width 134 height 15
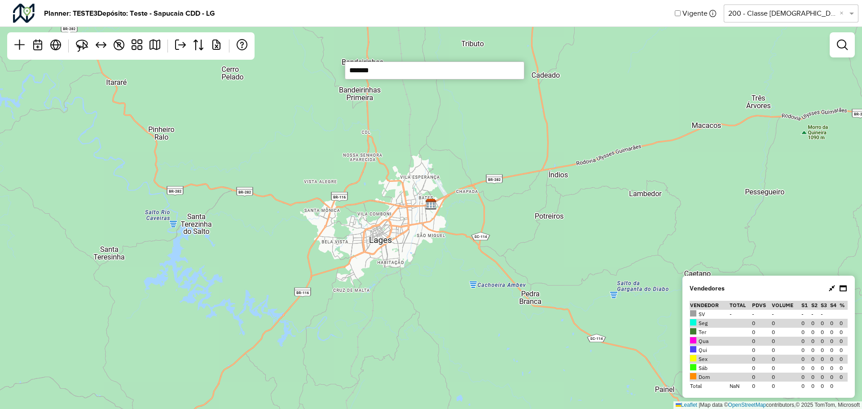
click at [429, 168] on div "↦ Leaflet | Map data © OpenStreetMap contributors,© 2025 TomTom, Microsoft" at bounding box center [431, 204] width 862 height 409
click at [388, 154] on div "↦ Leaflet | Map data © OpenStreetMap contributors,© 2025 TomTom, Microsoft" at bounding box center [431, 204] width 862 height 409
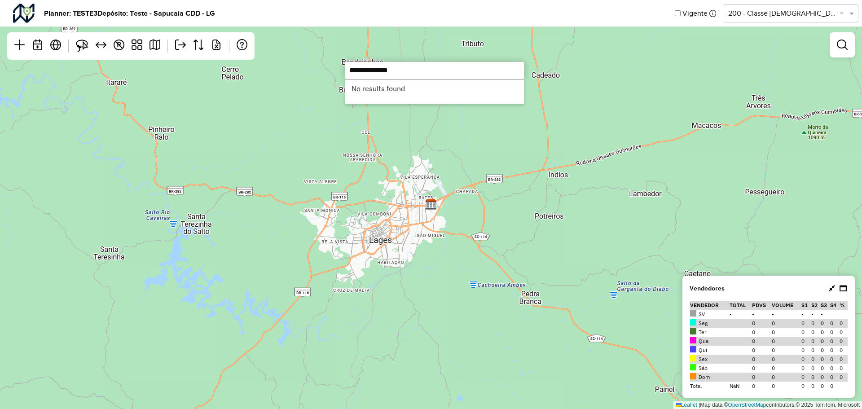
drag, startPoint x: 424, startPoint y: 71, endPoint x: 249, endPoint y: 75, distance: 174.6
click at [250, 75] on hb-planner "**********" at bounding box center [431, 204] width 862 height 409
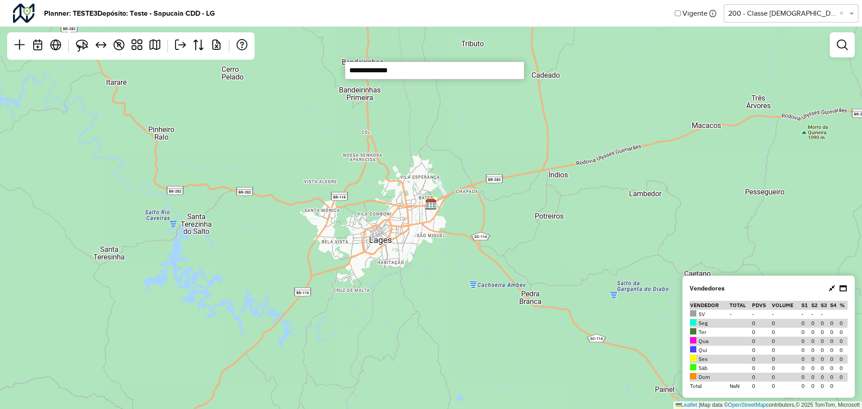
type input "**********"
paste input "*******"
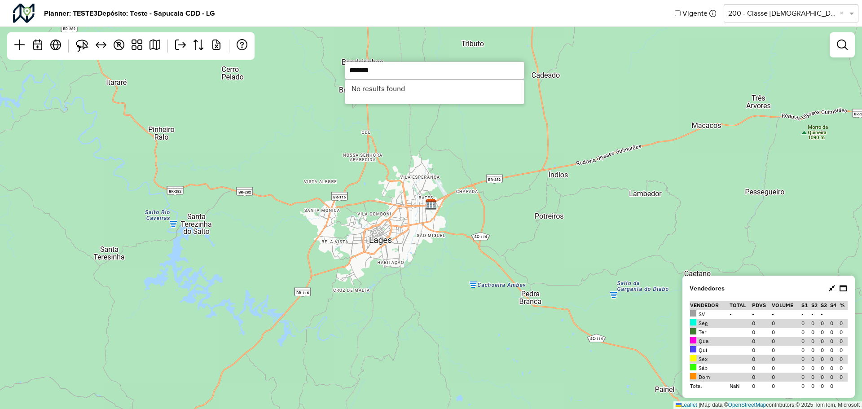
click at [390, 86] on li "No results found" at bounding box center [434, 88] width 179 height 17
click at [386, 74] on input "*******" at bounding box center [435, 70] width 180 height 18
drag, startPoint x: 391, startPoint y: 69, endPoint x: 315, endPoint y: 68, distance: 75.8
click at [311, 68] on hb-planner "Planner: TESTE3 Depósito: Teste - Sapucaia CDD - LG Vigente Selecione uma opção…" at bounding box center [431, 204] width 862 height 409
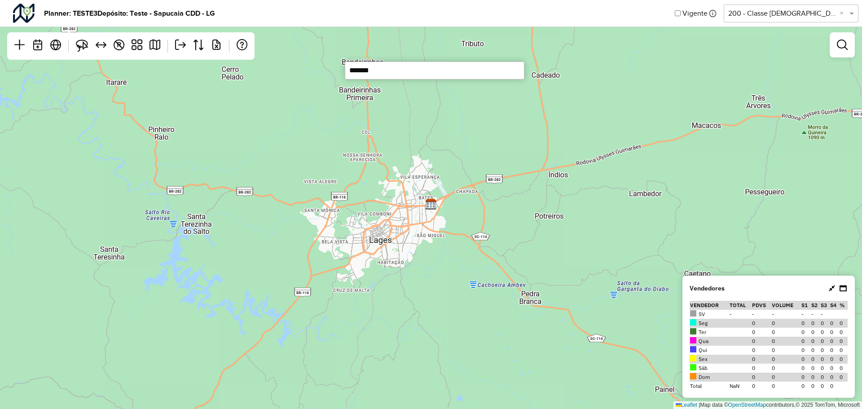
click at [399, 70] on input "*******" at bounding box center [435, 70] width 180 height 18
click at [390, 69] on input "*******" at bounding box center [435, 70] width 180 height 18
paste input "text"
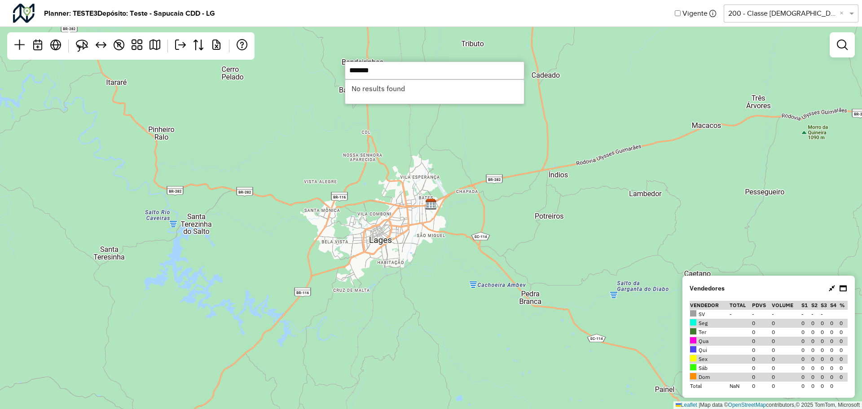
type input "*******"
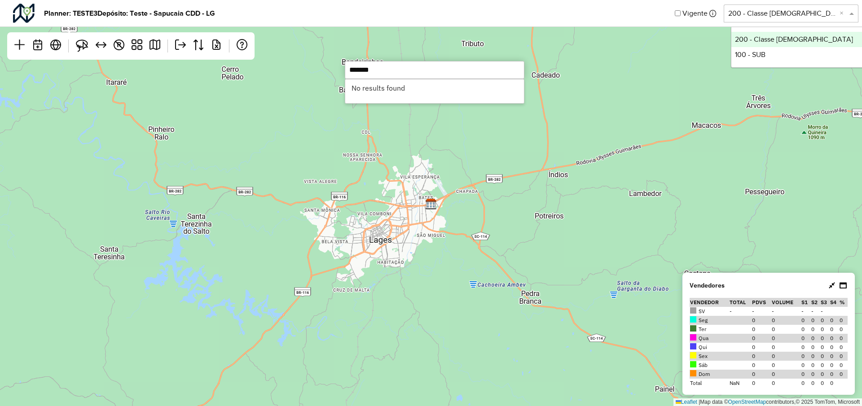
click at [797, 17] on input "text" at bounding box center [782, 13] width 108 height 11
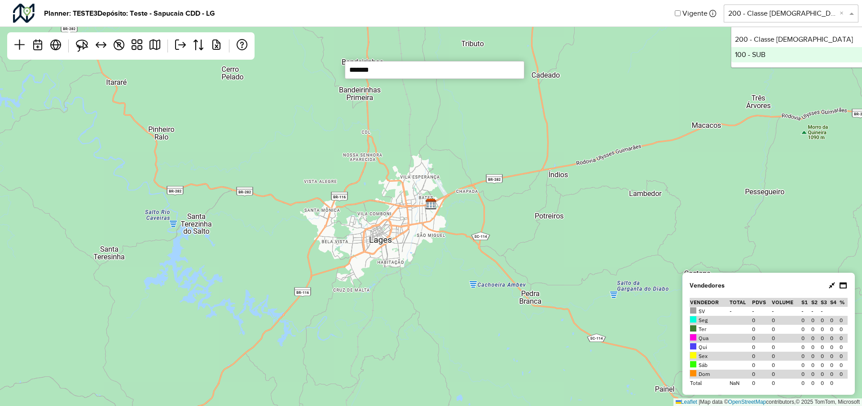
click at [753, 58] on div "100 - SUB" at bounding box center [798, 54] width 134 height 15
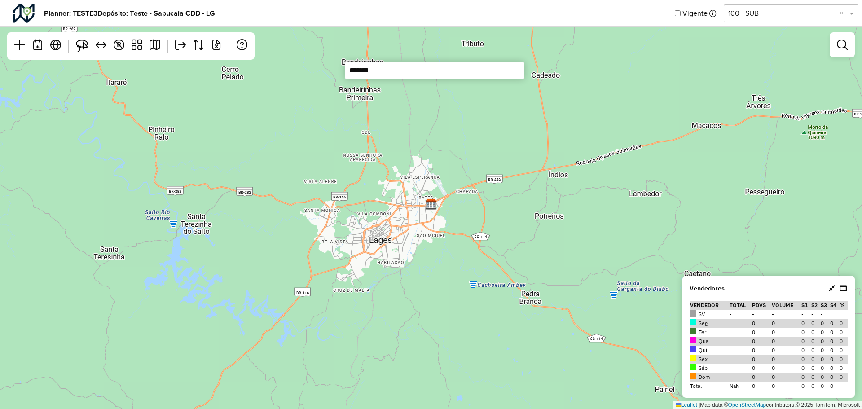
click at [426, 117] on div "↦ Leaflet | Map data © OpenStreetMap contributors,© 2025 TomTom, Microsoft" at bounding box center [431, 204] width 862 height 409
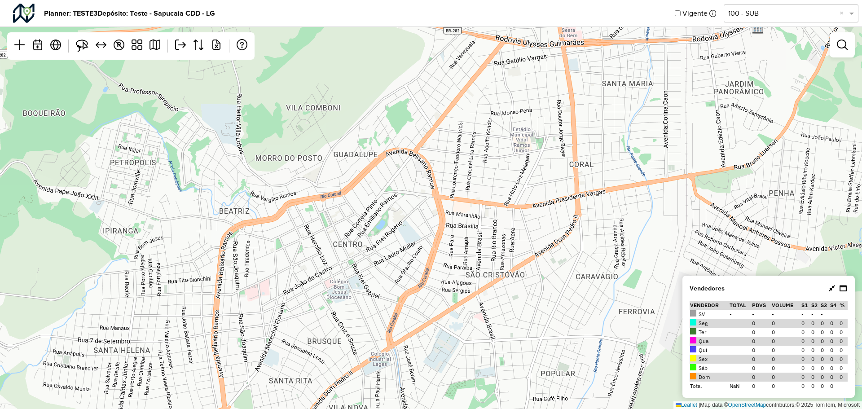
drag, startPoint x: 382, startPoint y: 238, endPoint x: 433, endPoint y: 206, distance: 60.5
click at [433, 206] on div "↦ Leaflet | Map data © OpenStreetMap contributors,© 2025 TomTom, Microsoft" at bounding box center [431, 204] width 862 height 409
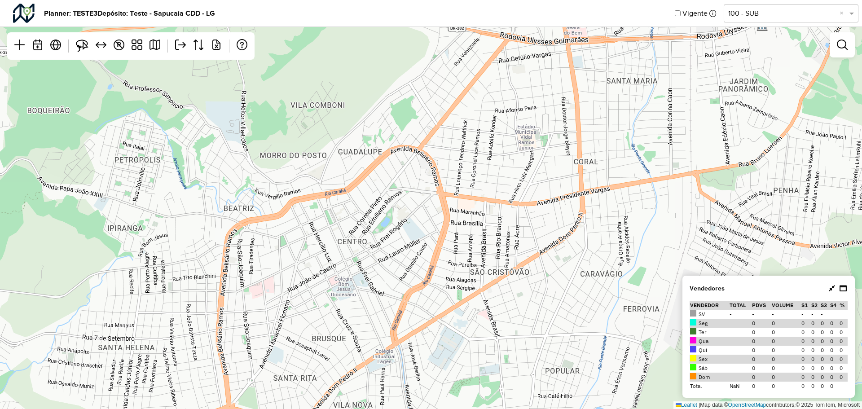
click at [421, 189] on div "↦ Leaflet | Map data © OpenStreetMap contributors,© 2025 TomTom, Microsoft" at bounding box center [431, 204] width 862 height 409
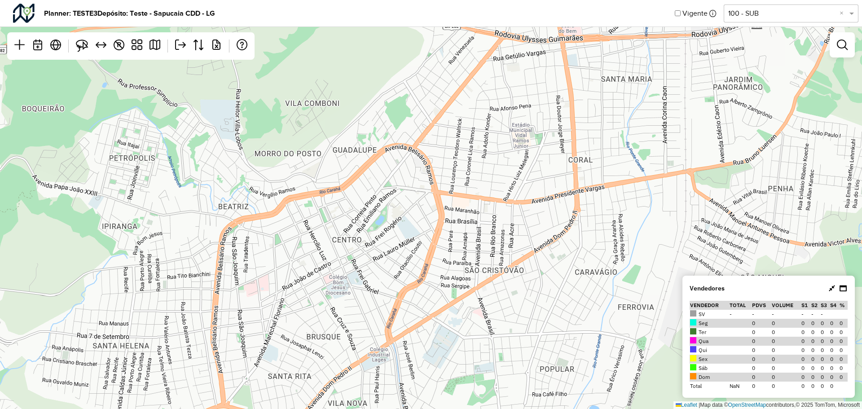
drag, startPoint x: 507, startPoint y: 173, endPoint x: 453, endPoint y: 213, distance: 67.7
click at [453, 213] on div "↦ Leaflet | Map data © OpenStreetMap contributors,© 2025 TomTom, Microsoft" at bounding box center [431, 204] width 862 height 409
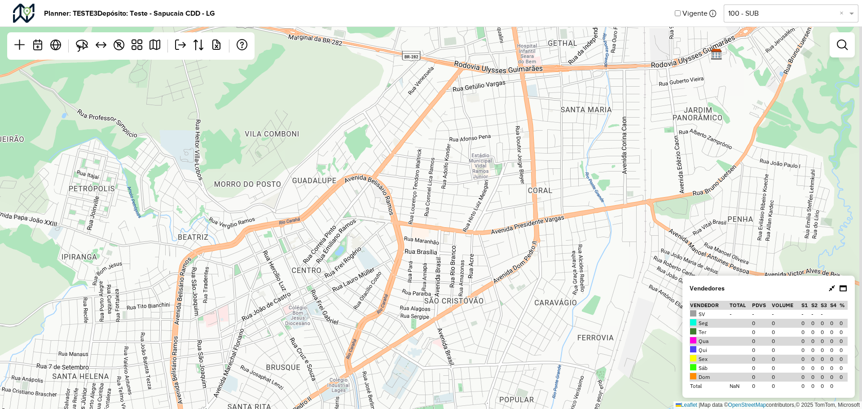
drag, startPoint x: 485, startPoint y: 161, endPoint x: 381, endPoint y: 206, distance: 112.7
click at [381, 206] on div "↦ Leaflet | Map data © OpenStreetMap contributors,© 2025 TomTom, Microsoft" at bounding box center [431, 204] width 862 height 409
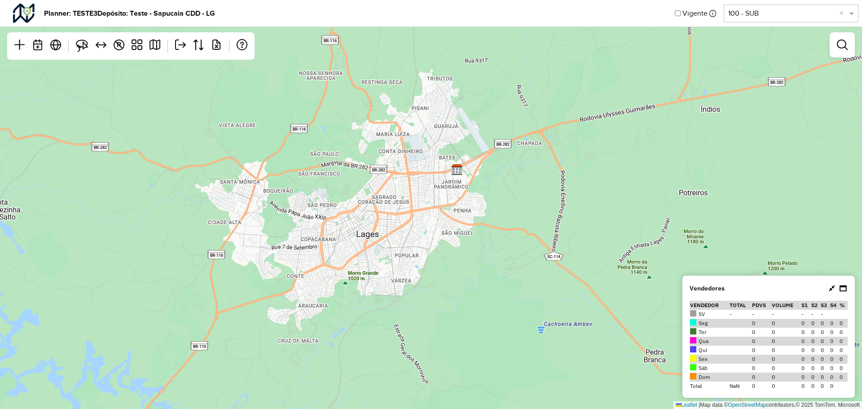
drag, startPoint x: 398, startPoint y: 192, endPoint x: 387, endPoint y: 205, distance: 17.5
click at [387, 205] on div "↦ Leaflet | Map data © OpenStreetMap contributors,© 2025 TomTom, Microsoft" at bounding box center [431, 204] width 862 height 409
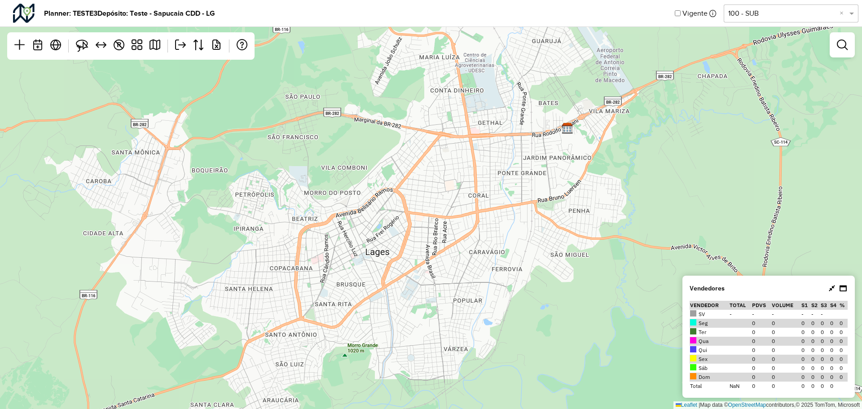
drag, startPoint x: 385, startPoint y: 214, endPoint x: 427, endPoint y: 192, distance: 47.0
click at [427, 192] on div "↦ Leaflet | Map data © OpenStreetMap contributors,© 2025 TomTom, Microsoft" at bounding box center [431, 204] width 862 height 409
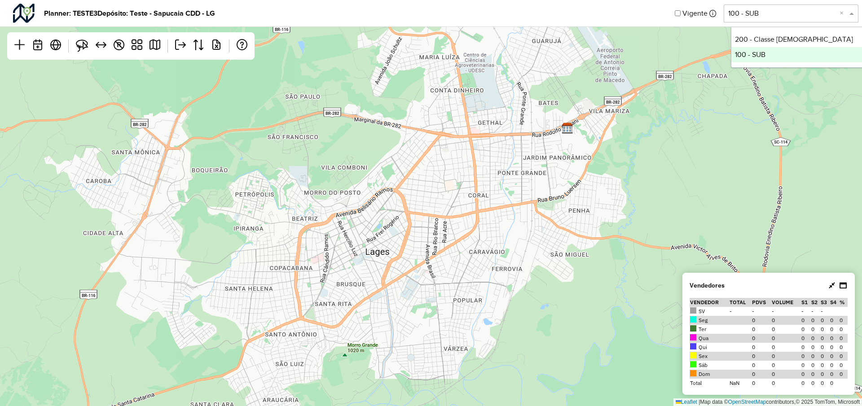
click at [770, 20] on div "Selecione uma opção 100 - SUB ×" at bounding box center [790, 13] width 135 height 18
click at [763, 53] on div "100 - SUB" at bounding box center [798, 54] width 134 height 15
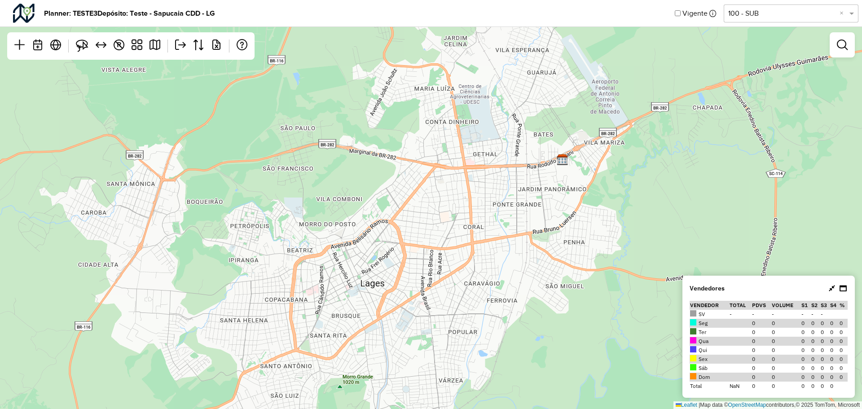
drag, startPoint x: 460, startPoint y: 153, endPoint x: 457, endPoint y: 169, distance: 16.4
click at [457, 169] on div "↦ Leaflet | Map data © OpenStreetMap contributors,© 2025 TomTom, Microsoft" at bounding box center [431, 204] width 862 height 409
click at [414, 75] on input "*******" at bounding box center [435, 70] width 180 height 18
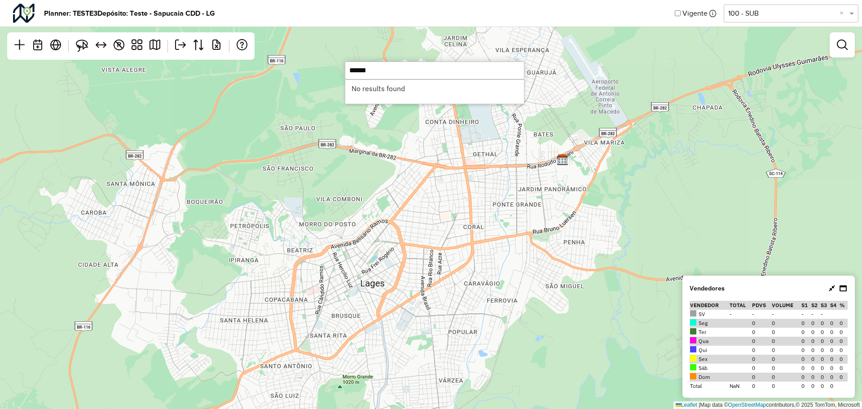
type input "*******"
click at [371, 62] on input "*******" at bounding box center [435, 70] width 180 height 18
click at [391, 69] on input "*******" at bounding box center [435, 70] width 180 height 18
drag, startPoint x: 356, startPoint y: 69, endPoint x: 315, endPoint y: 69, distance: 40.4
click at [317, 69] on hb-planner "Planner: TESTE3 Depósito: Teste - Sapucaia CDD - LG Vigente Selecione uma opção…" at bounding box center [431, 204] width 862 height 409
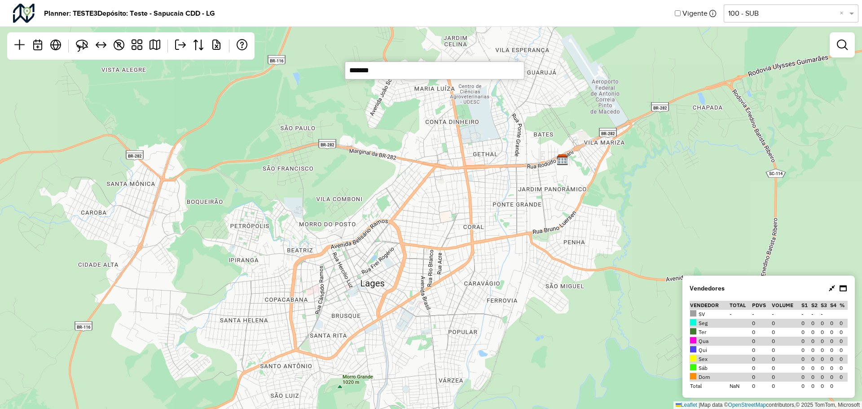
click at [407, 73] on input "*******" at bounding box center [435, 70] width 180 height 18
drag, startPoint x: 407, startPoint y: 73, endPoint x: 362, endPoint y: 63, distance: 46.4
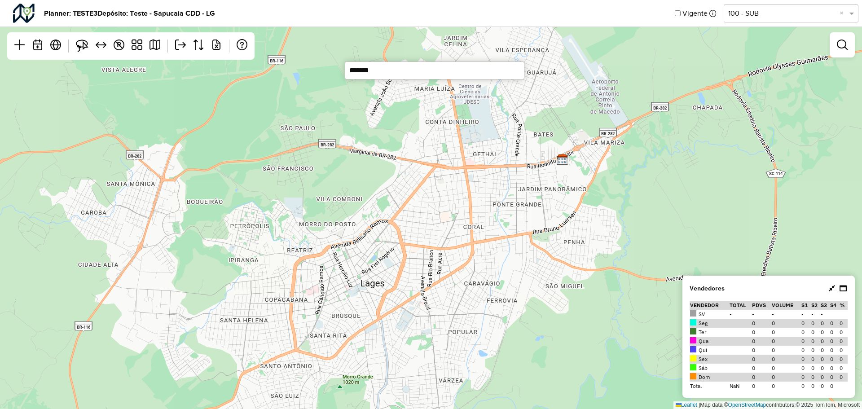
click at [360, 63] on input "*******" at bounding box center [435, 70] width 180 height 18
drag, startPoint x: 383, startPoint y: 70, endPoint x: 280, endPoint y: 69, distance: 102.8
click at [280, 69] on hb-planner "Planner: TESTE3 Depósito: Teste - Sapucaia CDD - LG Vigente Selecione uma opção…" at bounding box center [431, 204] width 862 height 409
click at [383, 94] on li "No results found" at bounding box center [434, 88] width 179 height 17
click at [411, 72] on input "*******" at bounding box center [435, 70] width 180 height 18
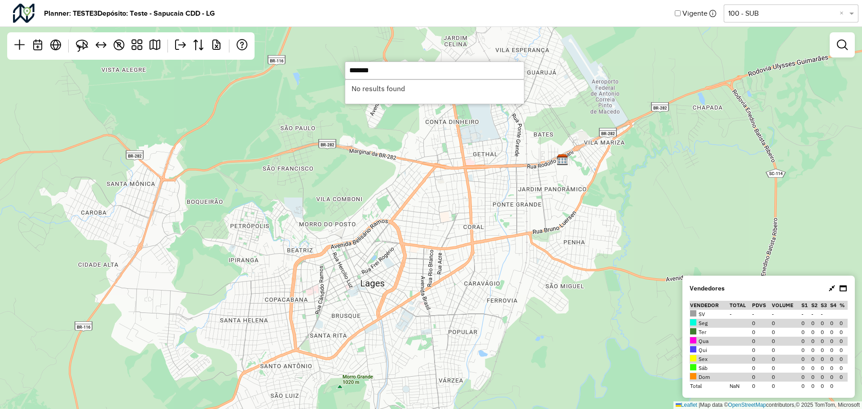
click at [431, 206] on div "↦ Leaflet | Map data © OpenStreetMap contributors,© 2025 TomTom, Microsoft" at bounding box center [431, 204] width 862 height 409
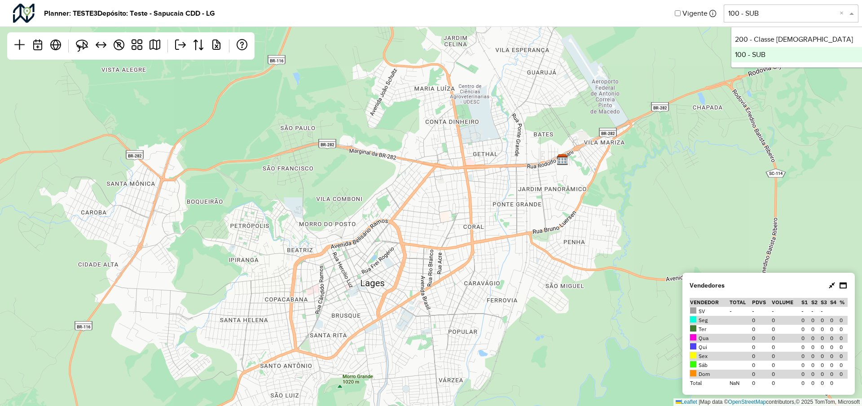
click at [773, 12] on input "text" at bounding box center [782, 13] width 108 height 11
click at [763, 37] on div "200 - Classe Brahma" at bounding box center [798, 39] width 134 height 15
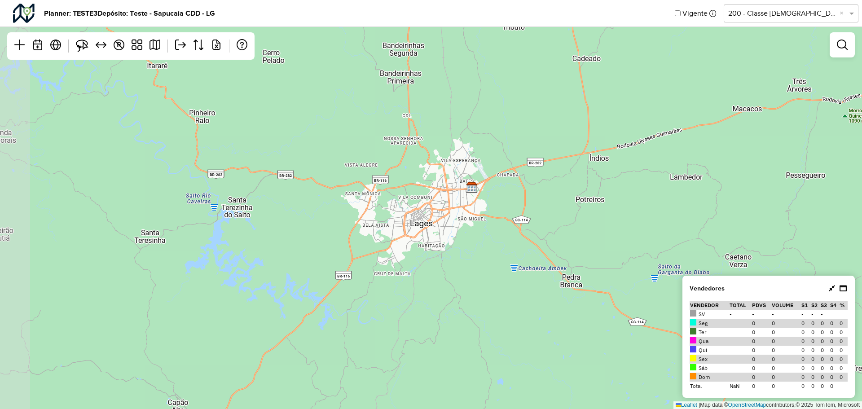
drag, startPoint x: 461, startPoint y: 168, endPoint x: 470, endPoint y: 164, distance: 9.4
click at [470, 164] on div "↦ Leaflet | Map data © OpenStreetMap contributors,© 2025 TomTom, Microsoft" at bounding box center [431, 204] width 862 height 409
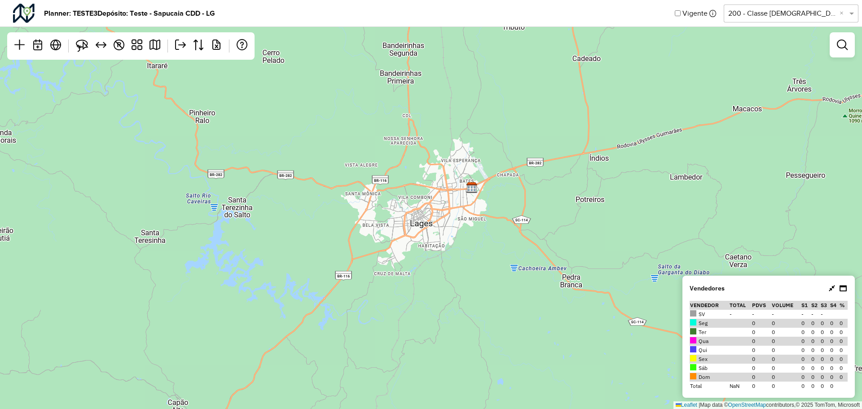
click at [385, 201] on div "↦ Leaflet | Map data © OpenStreetMap contributors,© 2025 TomTom, Microsoft" at bounding box center [431, 204] width 862 height 409
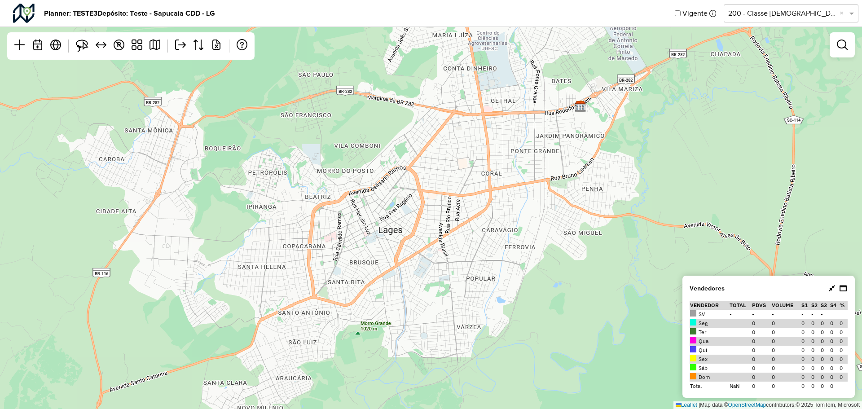
drag, startPoint x: 355, startPoint y: 195, endPoint x: 412, endPoint y: 203, distance: 57.6
click at [412, 203] on div "↦ Leaflet | Map data © OpenStreetMap contributors,© 2025 TomTom, Microsoft" at bounding box center [431, 204] width 862 height 409
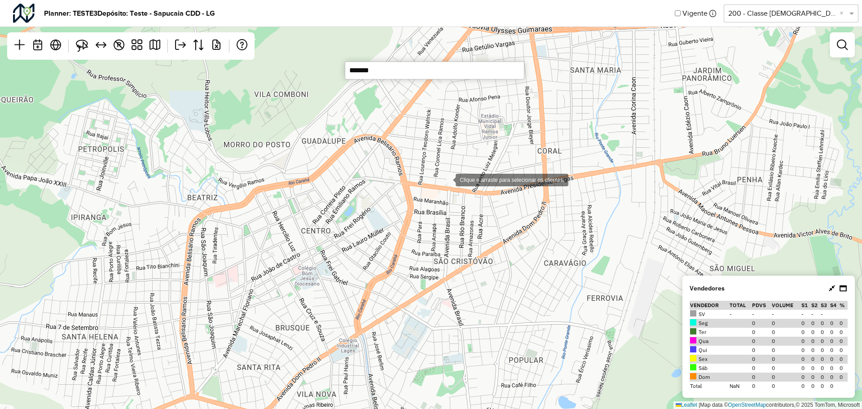
paste input "*******"
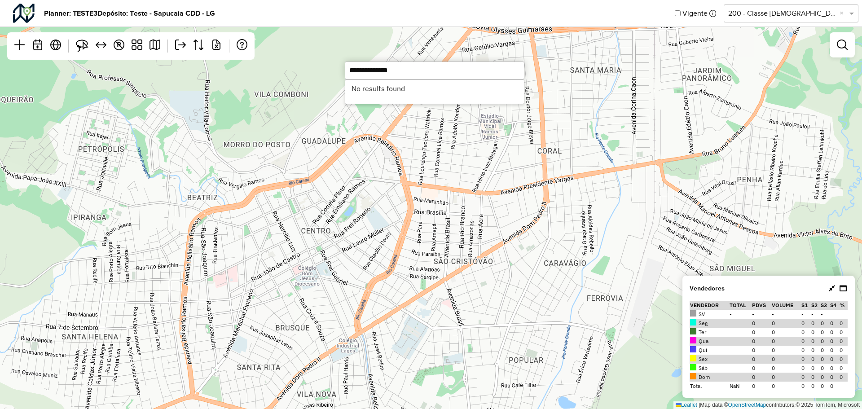
drag, startPoint x: 418, startPoint y: 69, endPoint x: 380, endPoint y: 74, distance: 39.0
click at [380, 74] on input "**********" at bounding box center [435, 70] width 180 height 18
type input "*******"
click at [374, 90] on li "No results found" at bounding box center [434, 88] width 179 height 17
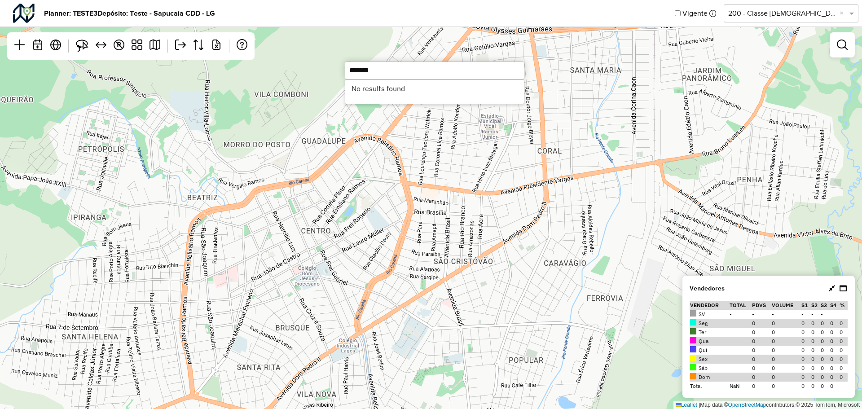
click at [382, 72] on input "*******" at bounding box center [435, 70] width 180 height 18
click at [389, 91] on li "No results found" at bounding box center [434, 88] width 179 height 17
drag, startPoint x: 422, startPoint y: 168, endPoint x: 472, endPoint y: 206, distance: 62.2
click at [422, 169] on div "↦ Leaflet | Map data © OpenStreetMap contributors,© 2025 TomTom, Microsoft" at bounding box center [431, 204] width 862 height 409
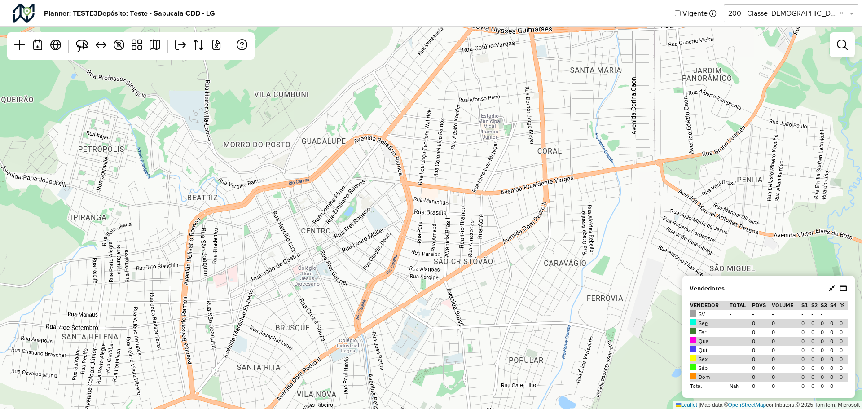
drag, startPoint x: 485, startPoint y: 252, endPoint x: 460, endPoint y: 191, distance: 65.7
click at [461, 195] on div "↦ Leaflet | Map data © OpenStreetMap contributors,© 2025 TomTom, Microsoft" at bounding box center [431, 204] width 862 height 409
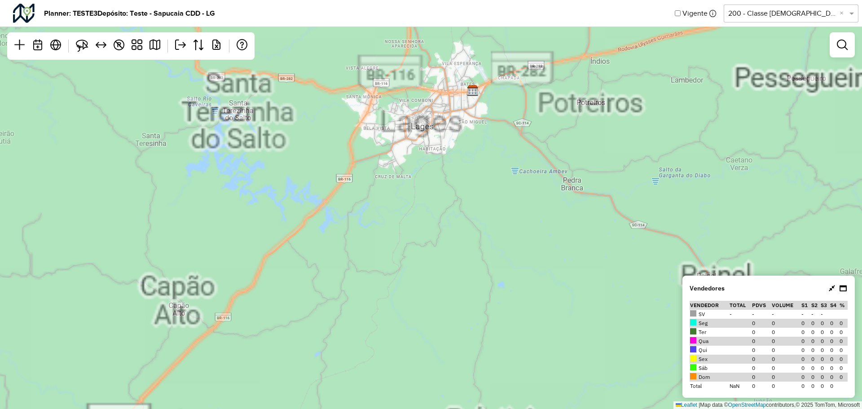
drag, startPoint x: 423, startPoint y: 136, endPoint x: 398, endPoint y: 223, distance: 90.6
click at [398, 223] on div "↦ Leaflet | Map data © OpenStreetMap contributors,© 2025 TomTom, Microsoft" at bounding box center [431, 204] width 862 height 409
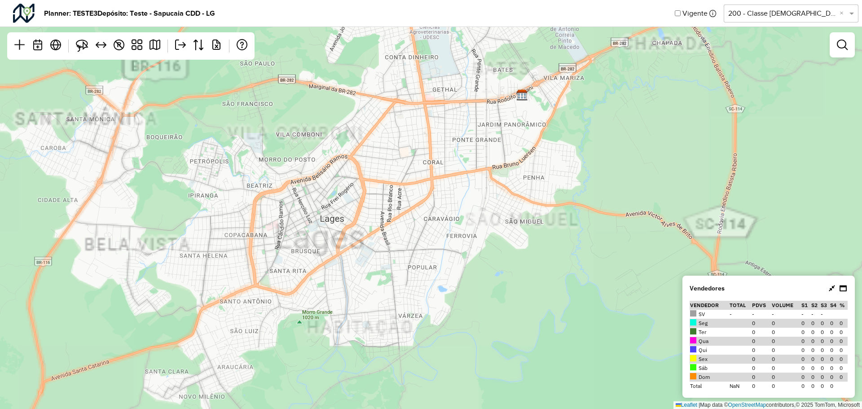
drag, startPoint x: 413, startPoint y: 169, endPoint x: 392, endPoint y: 225, distance: 59.5
click at [392, 225] on div "↦ Leaflet | Map data © OpenStreetMap contributors,© 2025 TomTom, Microsoft" at bounding box center [431, 204] width 862 height 409
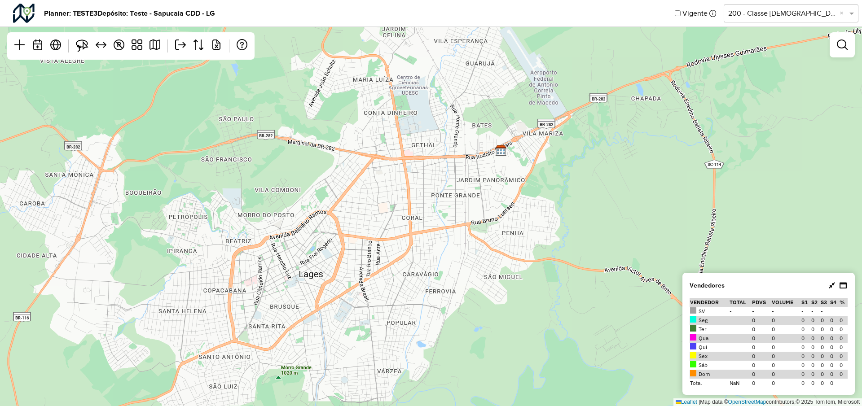
click at [751, 14] on input "text" at bounding box center [782, 13] width 108 height 11
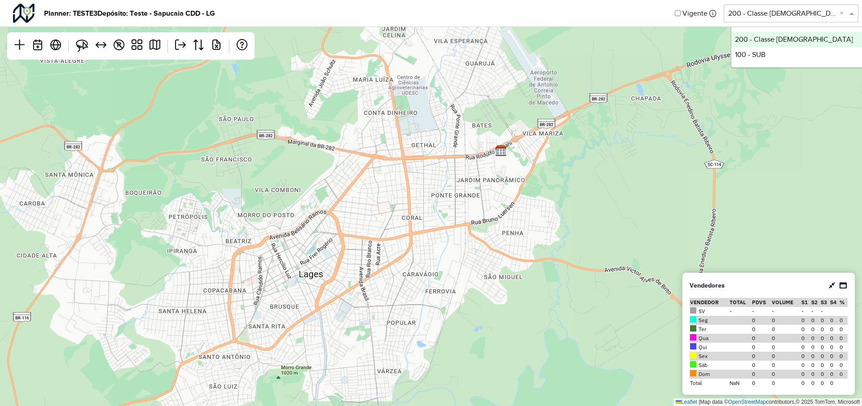
click at [751, 14] on input "text" at bounding box center [782, 13] width 108 height 11
click at [595, 79] on div "↦ Leaflet | Map data © OpenStreetMap contributors,© 2025 TomTom, Microsoft" at bounding box center [431, 203] width 862 height 406
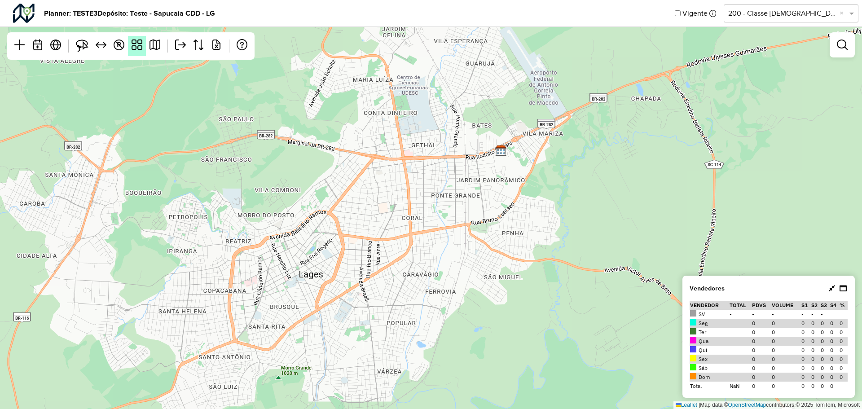
click at [135, 42] on em at bounding box center [136, 44] width 11 height 11
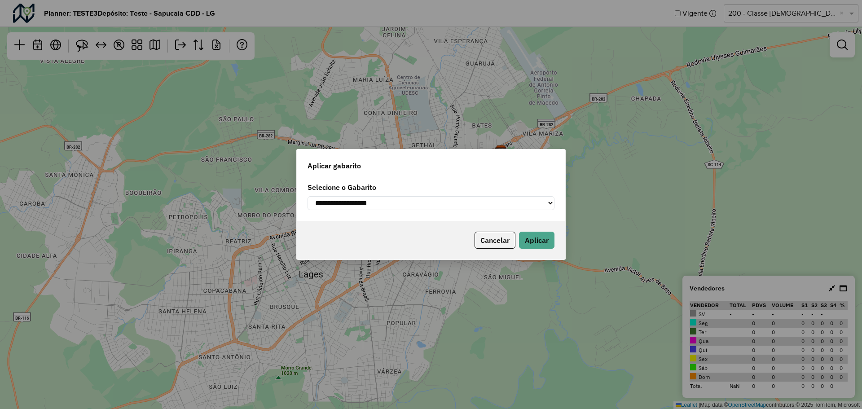
click at [380, 205] on select "**********" at bounding box center [430, 203] width 247 height 14
select select "**********"
click at [307, 196] on select "**********" at bounding box center [430, 203] width 247 height 14
click at [544, 241] on button "Aplicar" at bounding box center [536, 240] width 35 height 17
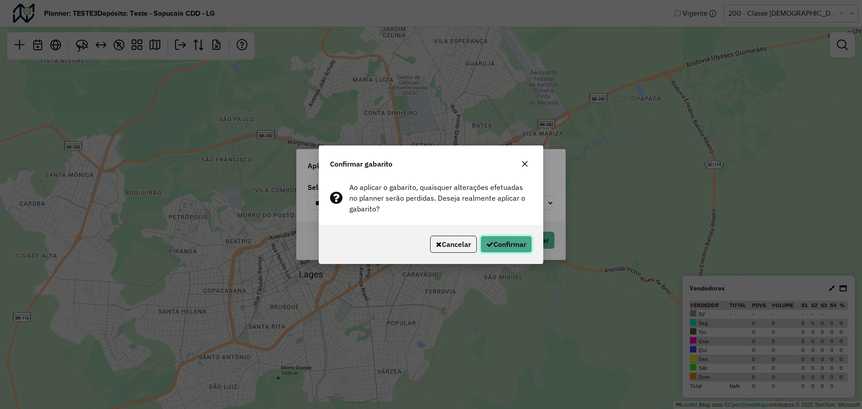
click at [501, 241] on button "Confirmar" at bounding box center [506, 244] width 52 height 17
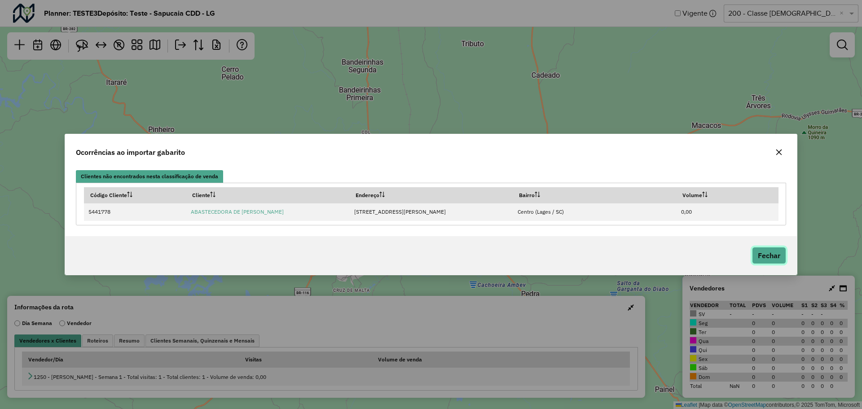
click at [770, 257] on button "Fechar" at bounding box center [769, 255] width 34 height 17
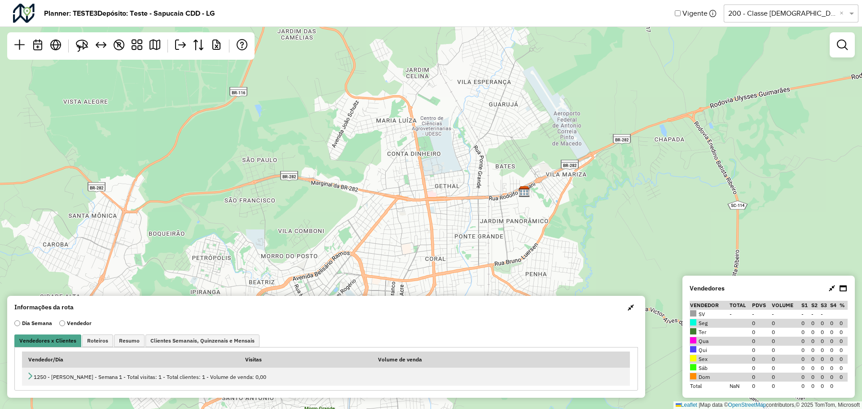
click at [415, 203] on div "↦ Leaflet | Map data © OpenStreetMap contributors,© 2025 TomTom, Microsoft" at bounding box center [431, 204] width 862 height 409
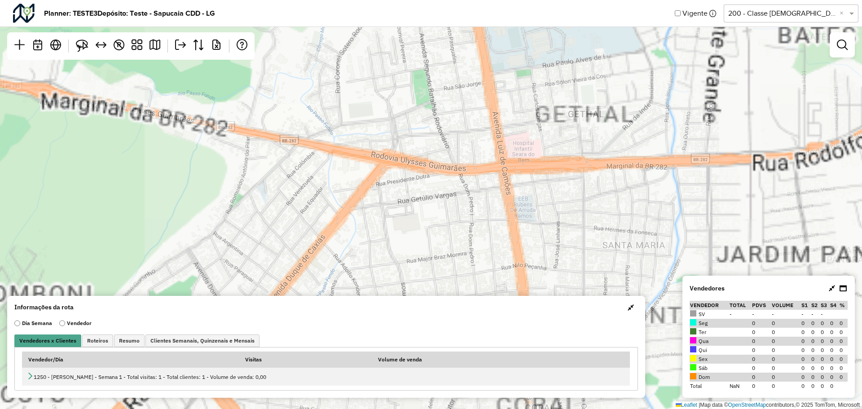
drag, startPoint x: 419, startPoint y: 139, endPoint x: 423, endPoint y: 99, distance: 39.7
click at [422, 101] on div "↦ Leaflet | Map data © OpenStreetMap contributors,© 2025 TomTom, Microsoft" at bounding box center [431, 204] width 862 height 409
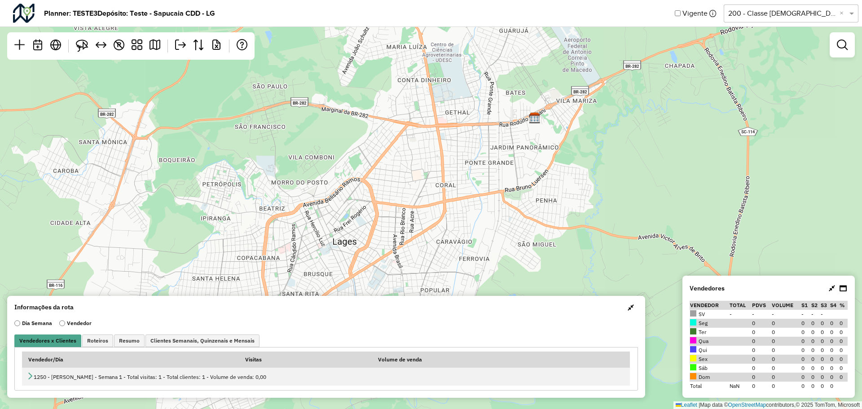
drag, startPoint x: 428, startPoint y: 134, endPoint x: 419, endPoint y: 158, distance: 25.4
click at [419, 158] on div "↦ Leaflet | Map data © OpenStreetMap contributors,© 2025 TomTom, Microsoft" at bounding box center [431, 204] width 862 height 409
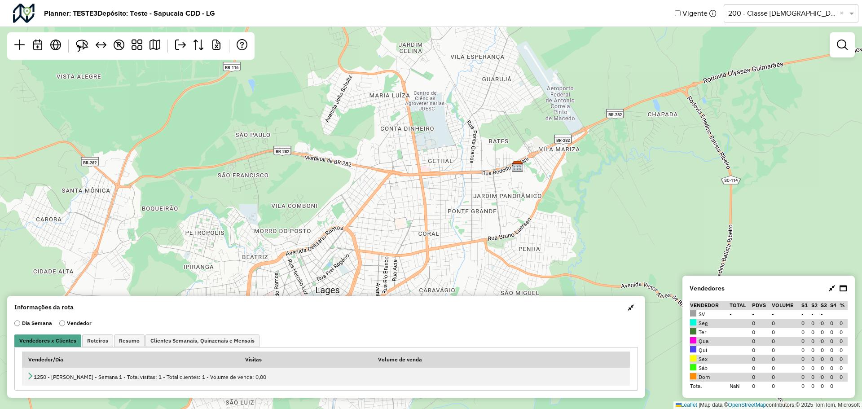
drag, startPoint x: 309, startPoint y: 102, endPoint x: 292, endPoint y: 153, distance: 54.4
click at [292, 153] on div "↦ Leaflet | Map data © OpenStreetMap contributors,© 2025 TomTom, Microsoft" at bounding box center [431, 204] width 862 height 409
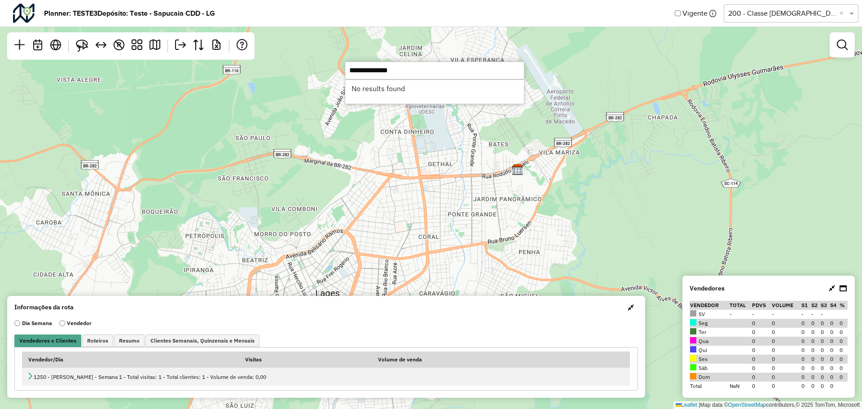
drag, startPoint x: 424, startPoint y: 69, endPoint x: 304, endPoint y: 66, distance: 120.3
click at [304, 65] on hb-planner "Planner: TESTE3 Depósito: Teste - Sapucaia CDD - LG Vigente Selecione uma opção…" at bounding box center [431, 204] width 862 height 409
type input "**********"
paste input "*******"
type input "*******"
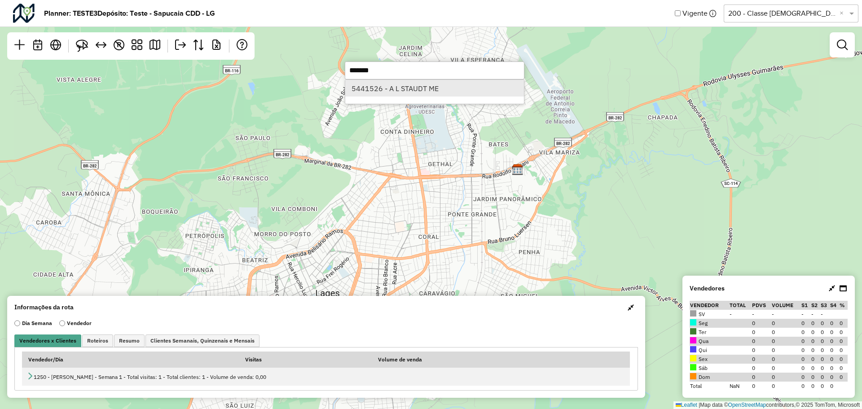
click at [395, 89] on li "5441526 - A L STAUDT ME" at bounding box center [434, 88] width 179 height 17
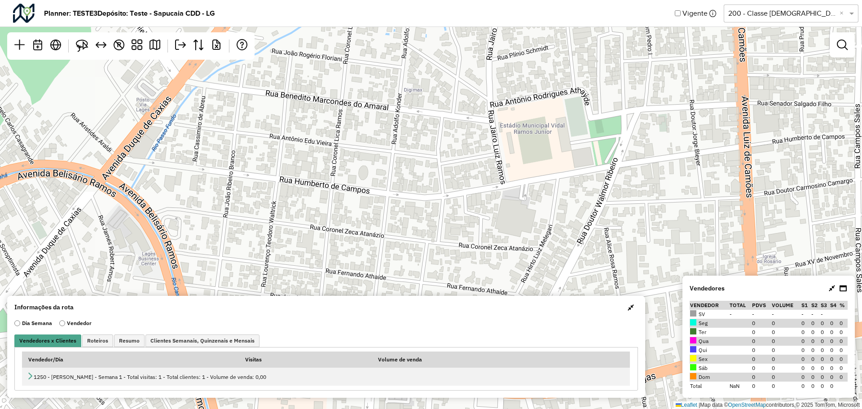
click at [492, 150] on div "↦ Leaflet | Map data © OpenStreetMap contributors,© 2025 TomTom, Microsoft" at bounding box center [431, 204] width 862 height 409
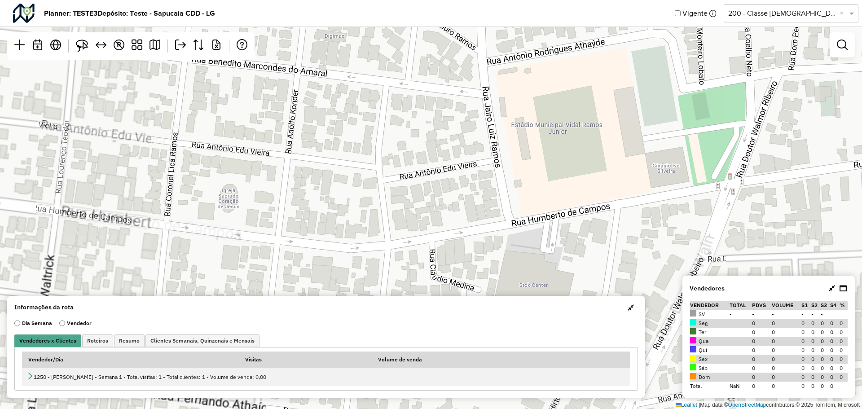
click at [492, 133] on div "↦ Leaflet | Map data © OpenStreetMap contributors,© 2025 TomTom, Microsoft" at bounding box center [431, 204] width 862 height 409
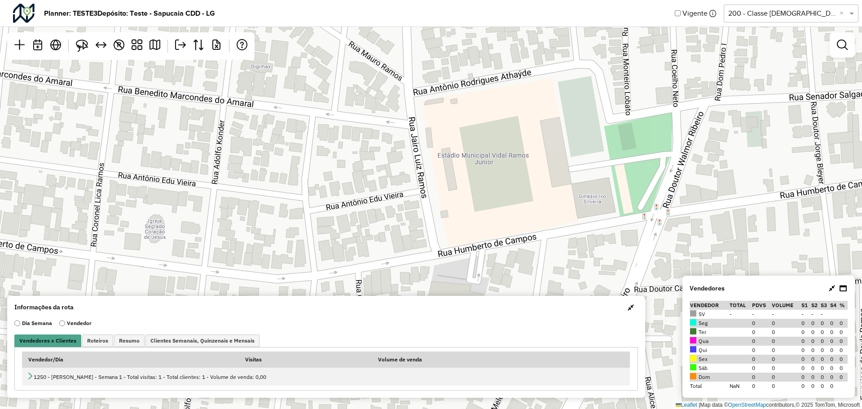
drag, startPoint x: 485, startPoint y: 131, endPoint x: 394, endPoint y: 165, distance: 97.0
click at [391, 166] on div "↦ Leaflet | Map data © OpenStreetMap contributors,© 2025 TomTom, Microsoft" at bounding box center [431, 204] width 862 height 409
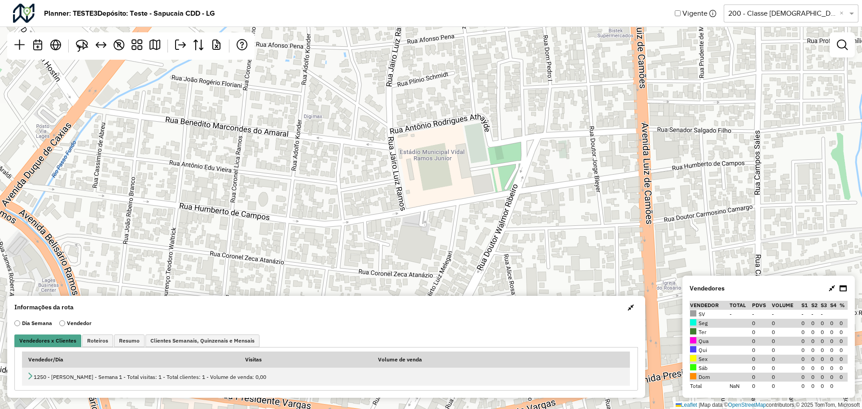
click at [390, 167] on div "↦ Leaflet | Map data © OpenStreetMap contributors,© 2025 TomTom, Microsoft" at bounding box center [431, 204] width 862 height 409
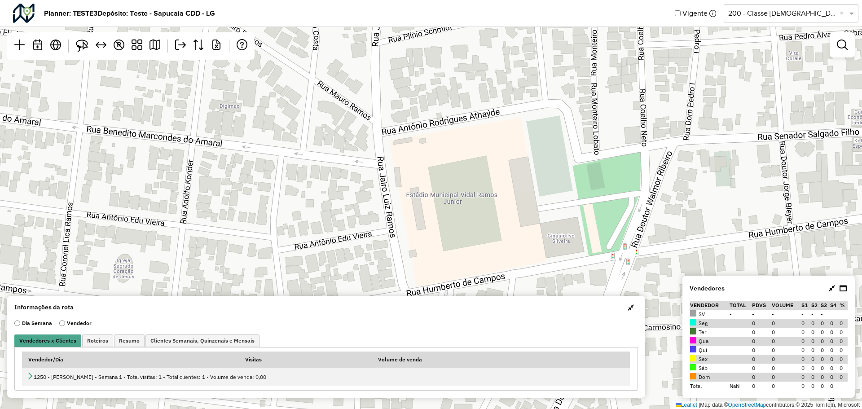
drag, startPoint x: 373, startPoint y: 191, endPoint x: 380, endPoint y: 214, distance: 24.4
click at [380, 214] on div "↦ Leaflet | Map data © OpenStreetMap contributors,© 2025 TomTom, Microsoft" at bounding box center [431, 204] width 862 height 409
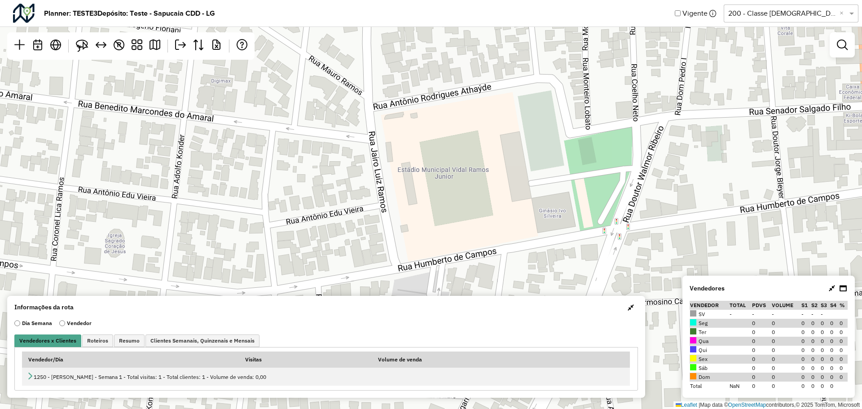
drag, startPoint x: 394, startPoint y: 201, endPoint x: 377, endPoint y: 162, distance: 43.4
click at [377, 162] on div "↦ Leaflet | Map data © OpenStreetMap contributors,© 2025 TomTom, Microsoft" at bounding box center [431, 204] width 862 height 409
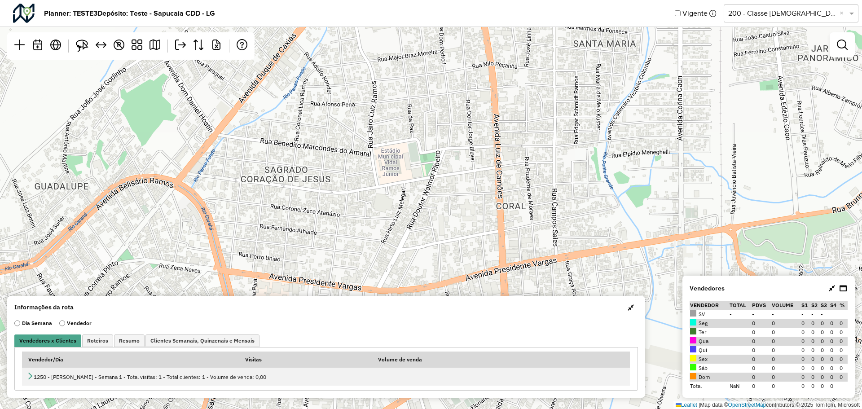
drag, startPoint x: 386, startPoint y: 164, endPoint x: 382, endPoint y: 152, distance: 12.2
click at [383, 158] on div "↦ Leaflet | Map data © OpenStreetMap contributors,© 2025 TomTom, Microsoft" at bounding box center [431, 204] width 862 height 409
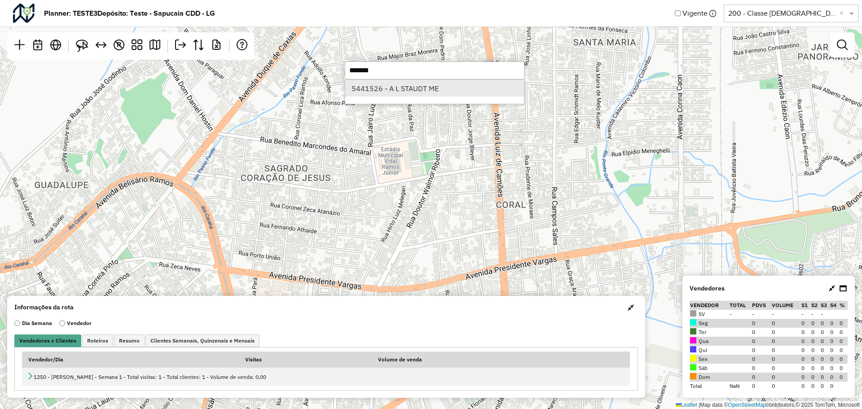
type input "*******"
click at [390, 89] on li "5441526 - A L STAUDT ME" at bounding box center [434, 88] width 179 height 17
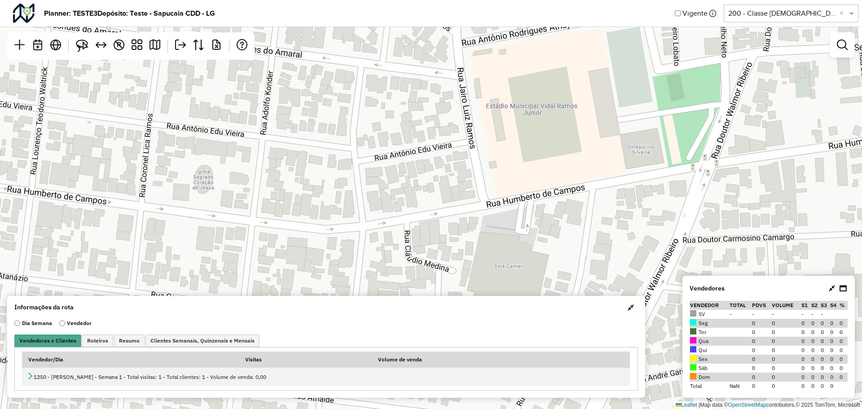
drag, startPoint x: 480, startPoint y: 153, endPoint x: 442, endPoint y: 117, distance: 52.7
click at [442, 117] on div "↦ Leaflet | Map data © OpenStreetMap contributors,© 2025 TomTom, Microsoft" at bounding box center [431, 204] width 862 height 409
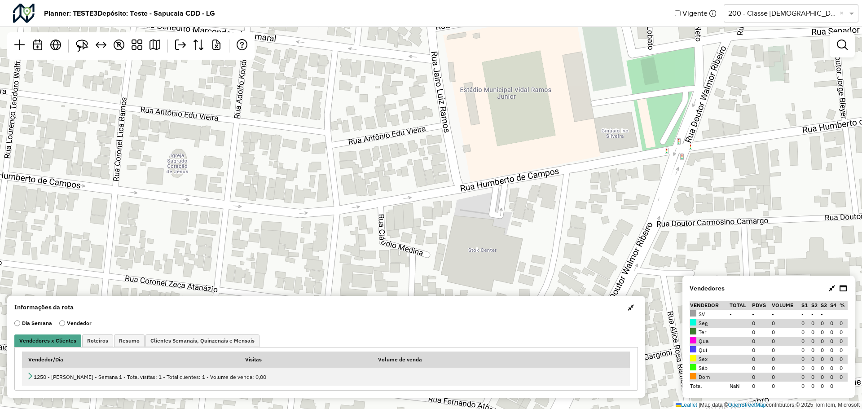
drag, startPoint x: 439, startPoint y: 159, endPoint x: 477, endPoint y: 127, distance: 49.7
click at [476, 128] on div "↦ Leaflet | Map data © OpenStreetMap contributors,© 2025 TomTom, Microsoft" at bounding box center [431, 204] width 862 height 409
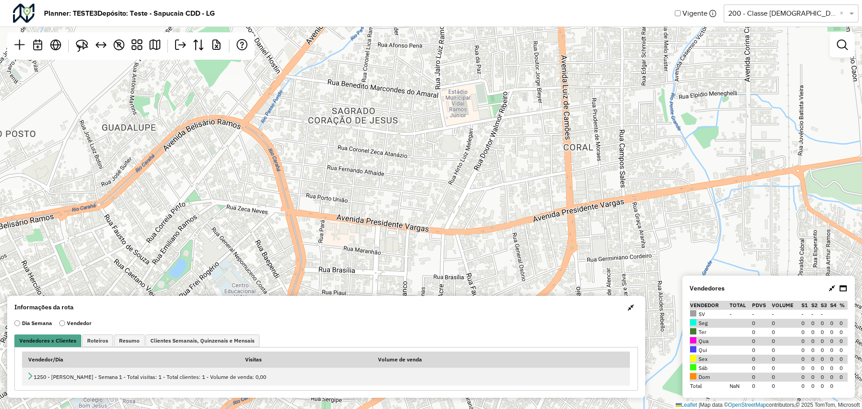
drag, startPoint x: 481, startPoint y: 154, endPoint x: 444, endPoint y: 141, distance: 39.0
click at [445, 141] on div "↦ Leaflet | Map data © OpenStreetMap contributors,© 2025 TomTom, Microsoft" at bounding box center [431, 204] width 862 height 409
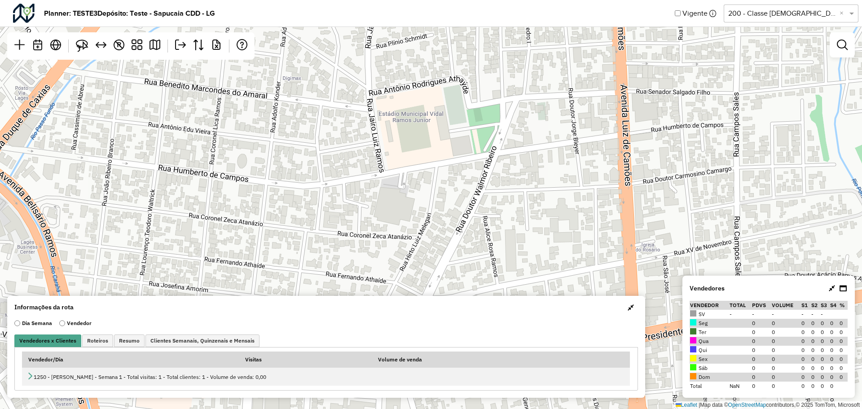
drag, startPoint x: 403, startPoint y: 122, endPoint x: 421, endPoint y: 178, distance: 59.2
click at [421, 178] on div "↦ Leaflet | Map data © OpenStreetMap contributors,© 2025 TomTom, Microsoft" at bounding box center [431, 204] width 862 height 409
drag, startPoint x: 407, startPoint y: 164, endPoint x: 422, endPoint y: 158, distance: 16.5
click at [422, 158] on div "↦ Leaflet | Map data © OpenStreetMap contributors,© 2025 TomTom, Microsoft" at bounding box center [431, 204] width 862 height 409
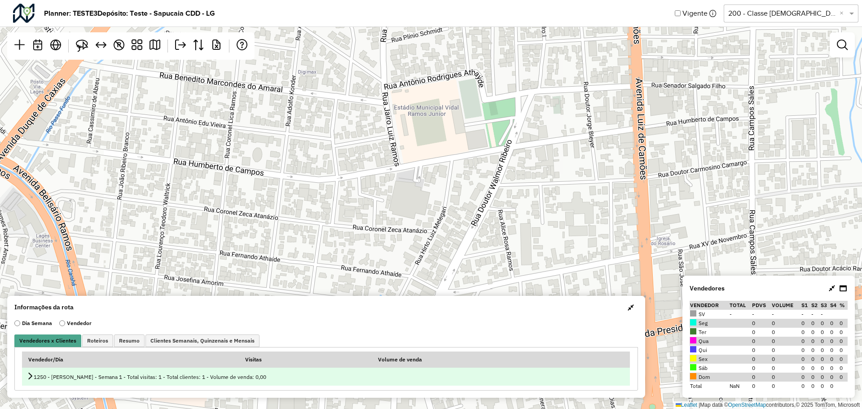
click at [29, 380] on link at bounding box center [29, 376] width 7 height 7
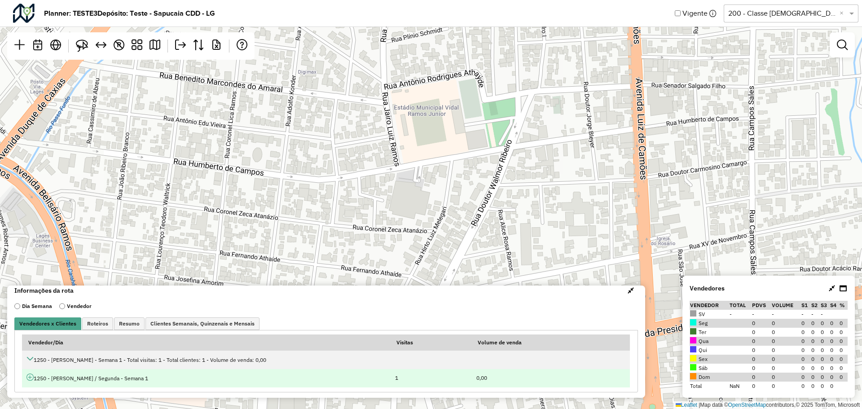
scroll to position [9, 0]
click at [23, 373] on td "1250 - João Castro / Segunda - Semana 1" at bounding box center [206, 376] width 368 height 18
click at [28, 374] on icon at bounding box center [29, 375] width 7 height 7
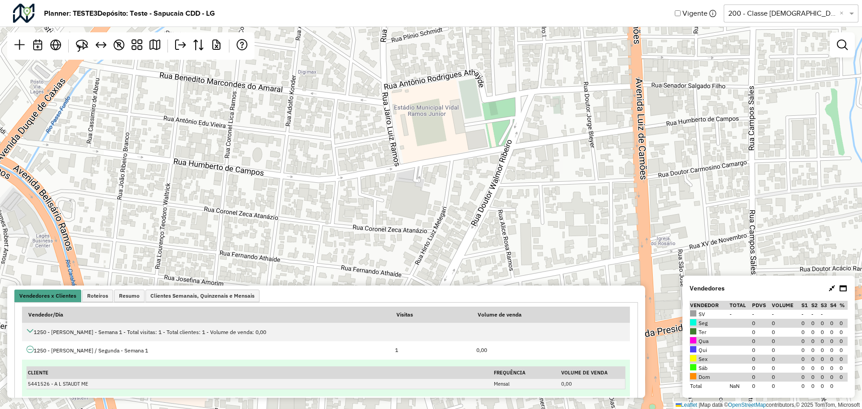
scroll to position [45, 0]
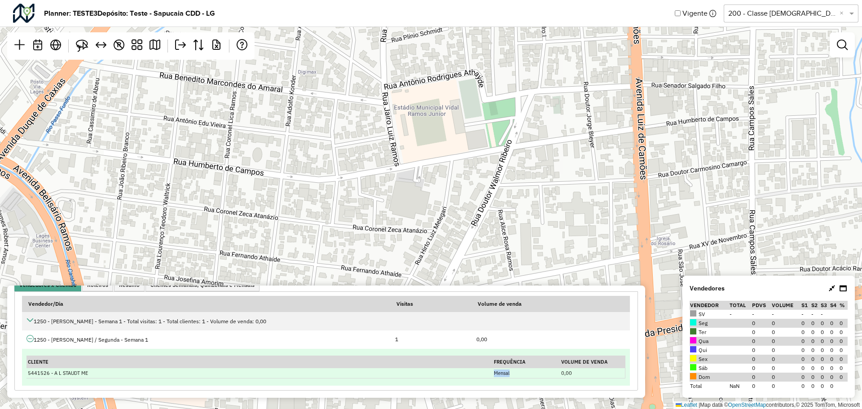
drag, startPoint x: 490, startPoint y: 375, endPoint x: 522, endPoint y: 374, distance: 32.3
click at [522, 374] on td "Mensal" at bounding box center [525, 373] width 67 height 10
click at [497, 372] on td "Mensal" at bounding box center [525, 373] width 67 height 10
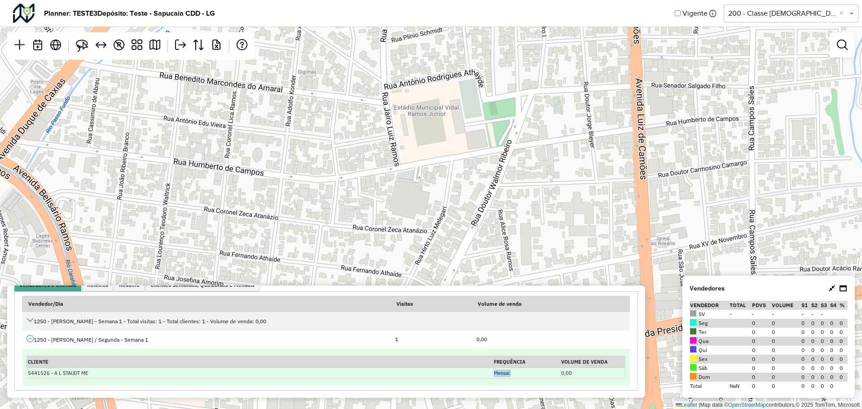
click at [497, 372] on td "Mensal" at bounding box center [525, 373] width 67 height 10
click at [561, 373] on td "0,00" at bounding box center [592, 373] width 65 height 10
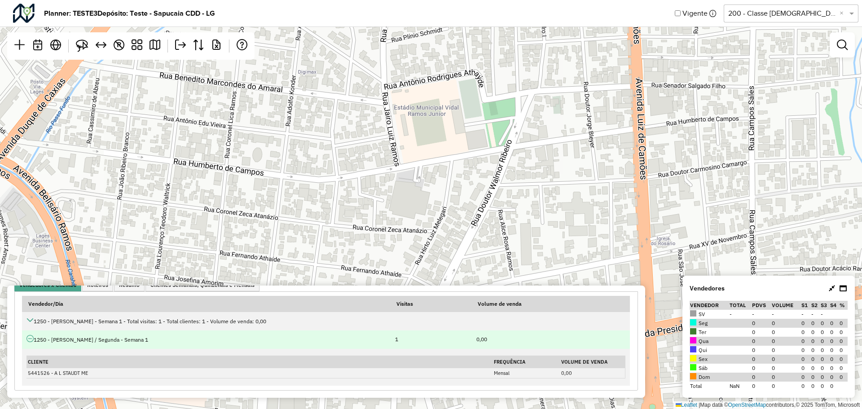
click at [114, 341] on td "1250 - João Castro / Segunda - Semana 1" at bounding box center [206, 339] width 368 height 18
click at [31, 337] on icon at bounding box center [29, 338] width 7 height 7
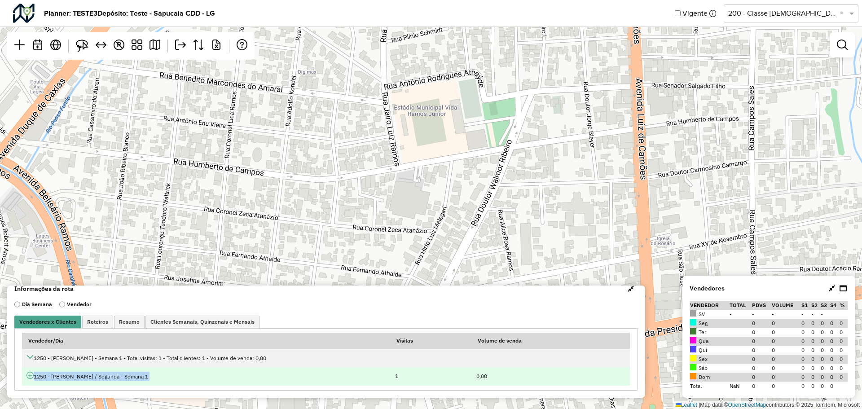
click at [28, 372] on icon at bounding box center [29, 375] width 7 height 7
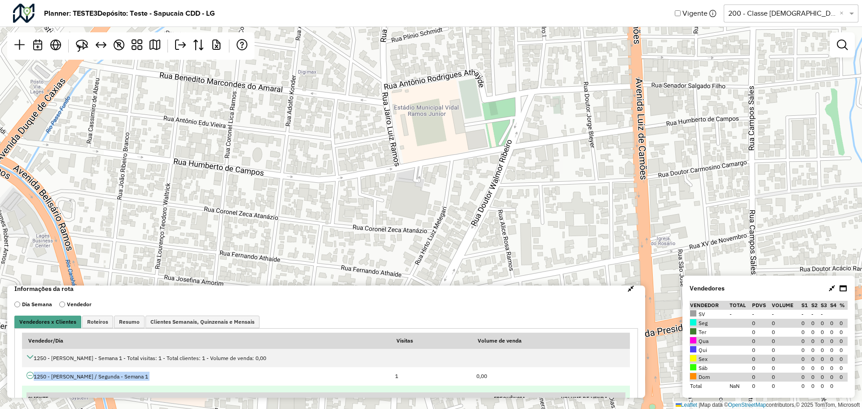
scroll to position [45, 0]
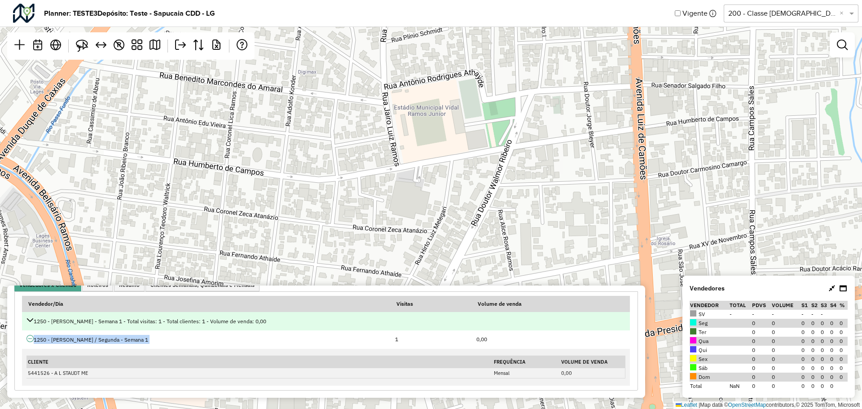
click at [31, 324] on icon at bounding box center [29, 319] width 7 height 7
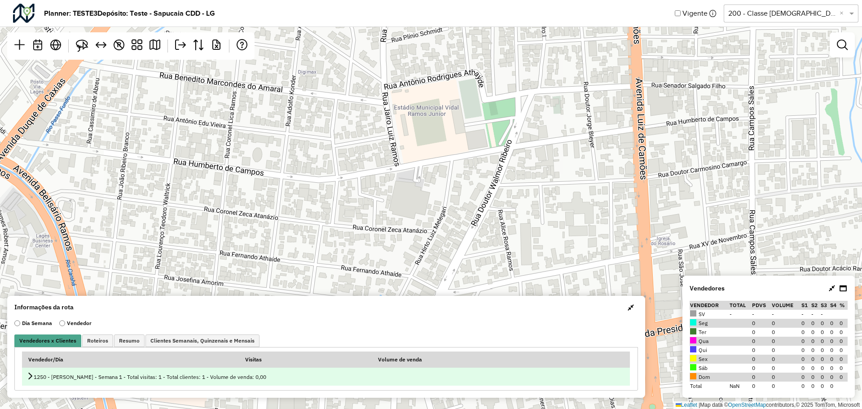
click at [31, 377] on icon at bounding box center [29, 375] width 7 height 7
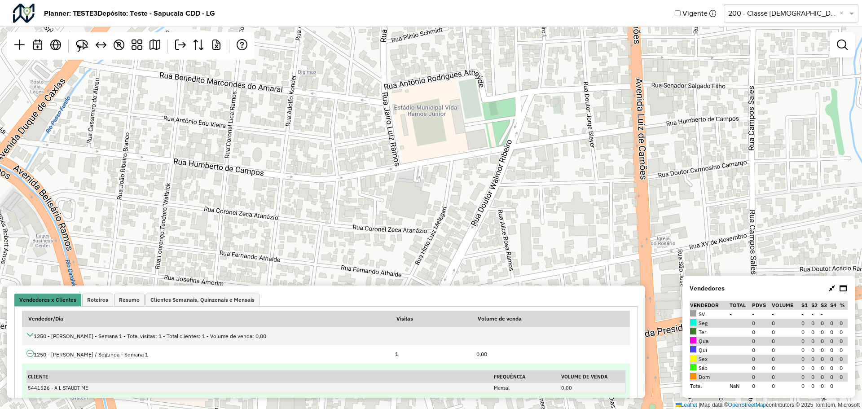
scroll to position [45, 0]
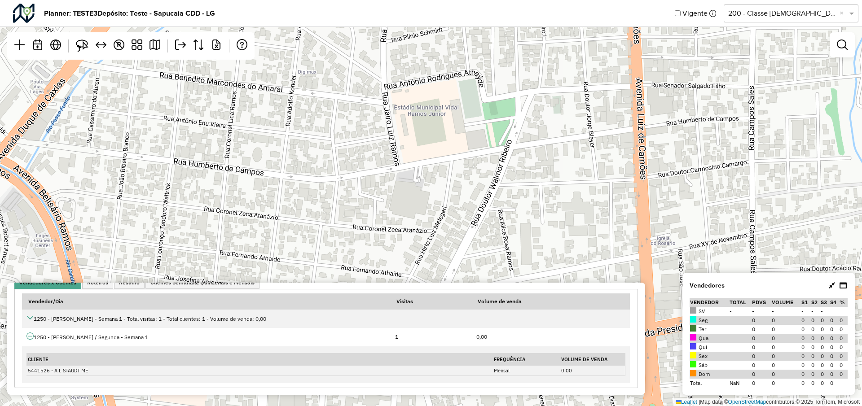
click at [773, 7] on div "Selecione uma opção 200 - Classe Brahma ×" at bounding box center [790, 13] width 135 height 18
click at [757, 56] on div "100 - SUB" at bounding box center [798, 54] width 134 height 15
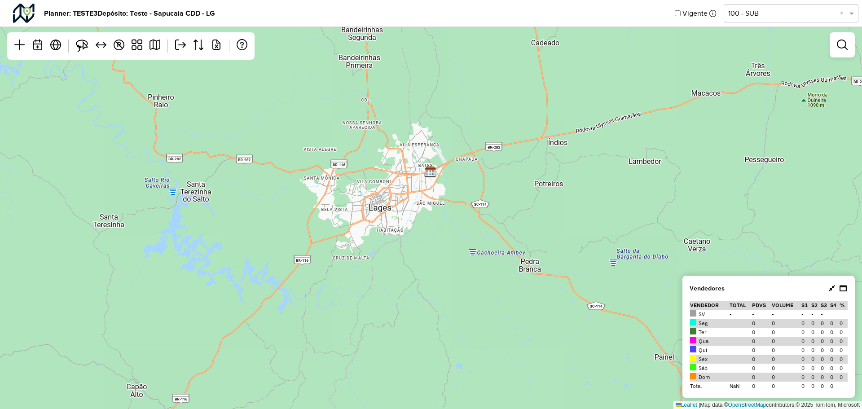
drag, startPoint x: 399, startPoint y: 207, endPoint x: 398, endPoint y: 180, distance: 26.9
click at [398, 180] on div "↦ Leaflet | Map data © OpenStreetMap contributors,© 2025 TomTom, Microsoft" at bounding box center [431, 204] width 862 height 409
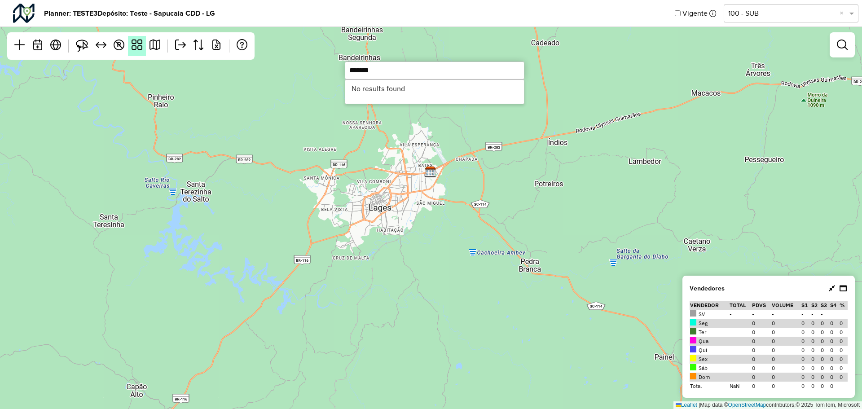
type input "*******"
click at [133, 46] on em at bounding box center [136, 44] width 11 height 11
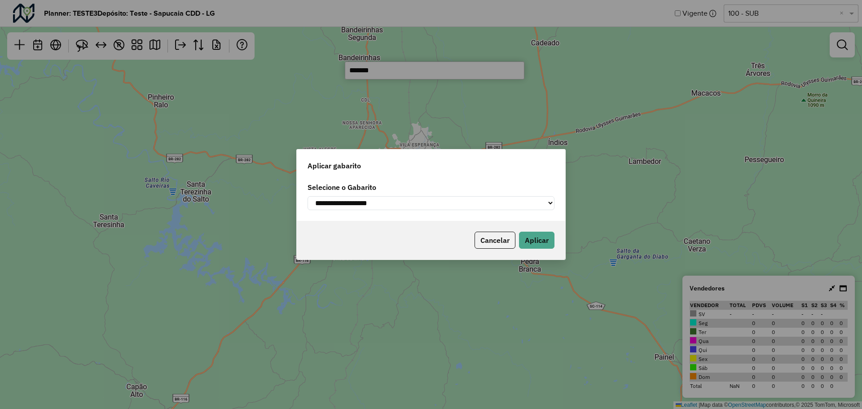
click at [420, 199] on select "**********" at bounding box center [430, 203] width 247 height 14
select select "**********"
click at [307, 196] on select "**********" at bounding box center [430, 203] width 247 height 14
click at [543, 241] on button "Aplicar" at bounding box center [536, 240] width 35 height 17
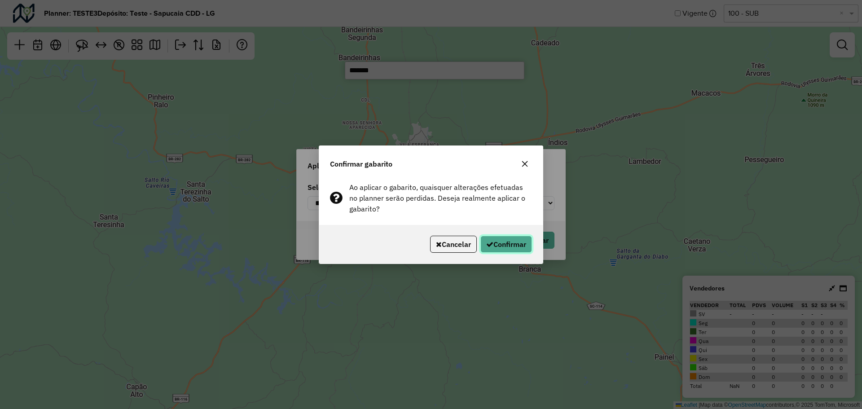
click at [510, 242] on button "Confirmar" at bounding box center [506, 244] width 52 height 17
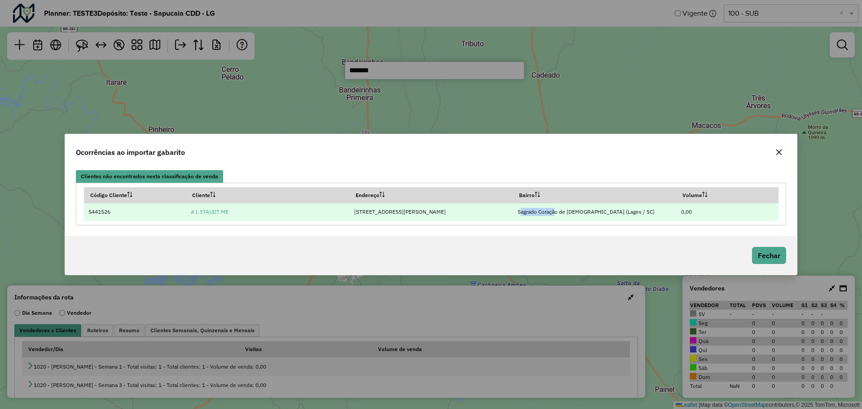
drag, startPoint x: 543, startPoint y: 213, endPoint x: 519, endPoint y: 213, distance: 24.2
click at [519, 213] on td "Sagrado Coração de Jesus (Lages / SC)" at bounding box center [593, 212] width 163 height 18
click at [87, 214] on td "5441526" at bounding box center [135, 212] width 102 height 18
click at [211, 208] on link "A L STAUDT ME" at bounding box center [210, 211] width 38 height 7
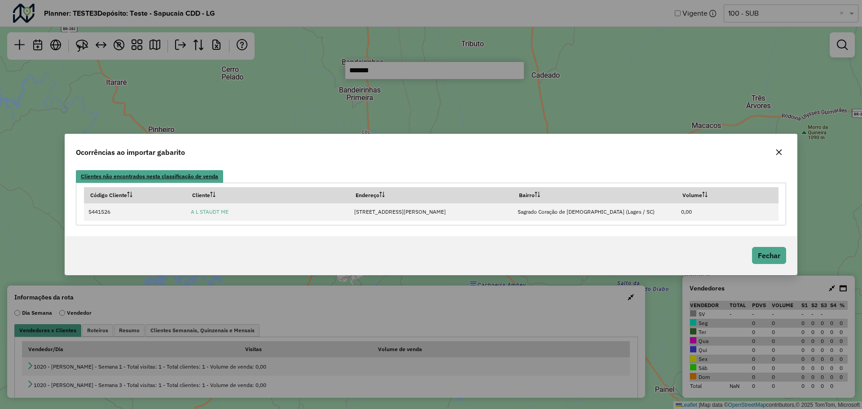
click at [210, 180] on link "Clientes não encontrados nesta classificação de venda" at bounding box center [149, 176] width 147 height 13
click at [768, 254] on button "Fechar" at bounding box center [769, 255] width 34 height 17
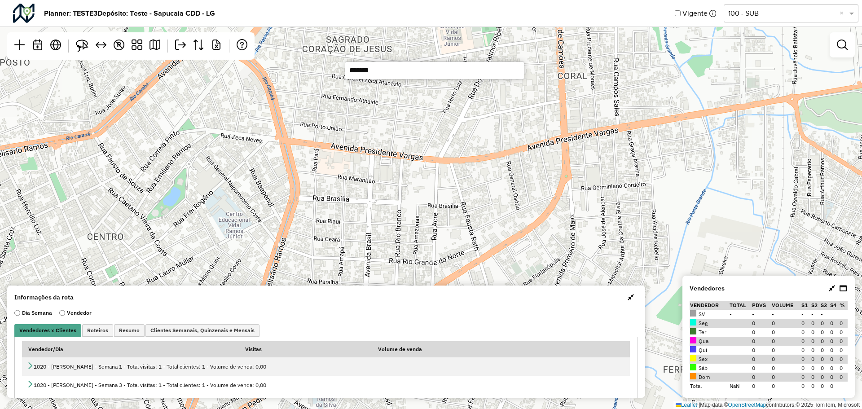
drag, startPoint x: 355, startPoint y: 179, endPoint x: 399, endPoint y: 115, distance: 77.4
click at [407, 142] on div "↦ Leaflet | Map data © OpenStreetMap contributors,© 2025 TomTom, Microsoft" at bounding box center [431, 204] width 862 height 409
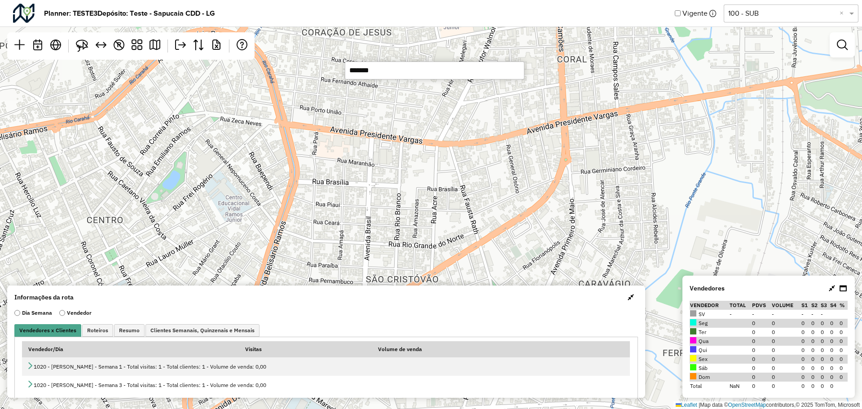
click at [398, 65] on input "*******" at bounding box center [435, 70] width 180 height 18
drag, startPoint x: 395, startPoint y: 67, endPoint x: 318, endPoint y: 70, distance: 77.7
click at [318, 69] on hb-planner "Planner: TESTE3 Depósito: Teste - Sapucaia CDD - LG Vigente Selecione uma opção…" at bounding box center [431, 204] width 862 height 409
click at [398, 71] on input "*******" at bounding box center [435, 70] width 180 height 18
click at [403, 70] on input "*******" at bounding box center [435, 70] width 180 height 18
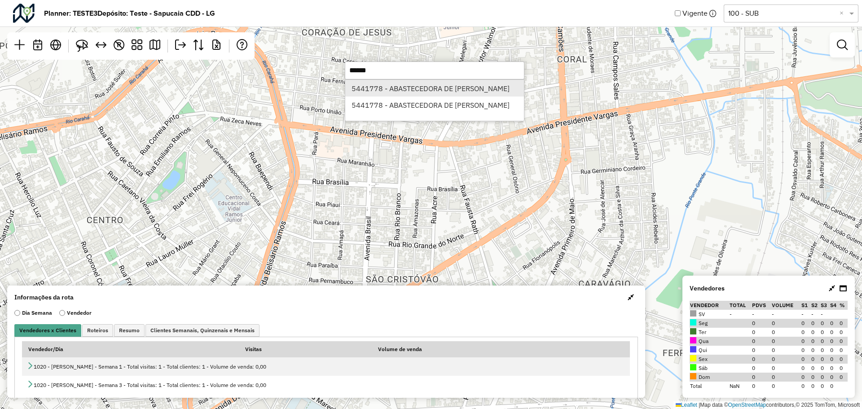
type input "******"
click at [390, 88] on li "5441778 - ABASTECEDORA DE PETR" at bounding box center [434, 88] width 179 height 17
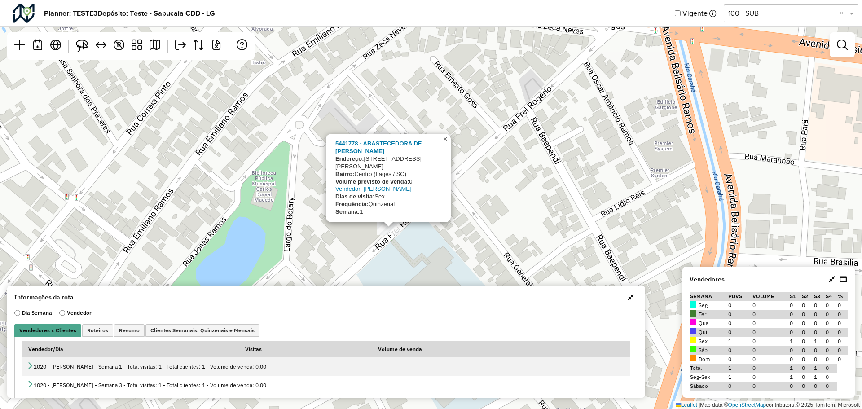
click at [446, 143] on span "×" at bounding box center [445, 139] width 4 height 8
click at [207, 119] on div "5441778 - ABASTECEDORA DE PETR Endereço: Rua Frei Rogério, 587 Bairro: Centro (…" at bounding box center [431, 204] width 862 height 409
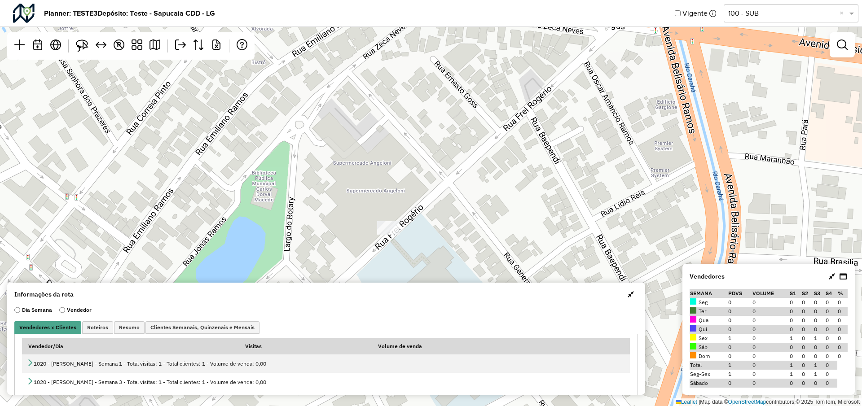
click at [771, 10] on input "text" at bounding box center [782, 13] width 108 height 11
click at [756, 45] on div "200 - Classe Brahma" at bounding box center [798, 39] width 134 height 15
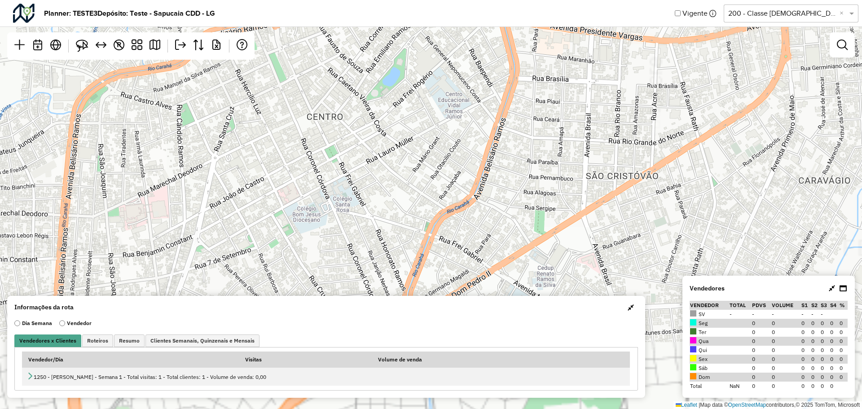
drag, startPoint x: 432, startPoint y: 155, endPoint x: 433, endPoint y: 145, distance: 9.4
click at [433, 150] on div "↦ Leaflet | Map data © OpenStreetMap contributors,© 2025 TomTom, Microsoft" at bounding box center [431, 204] width 862 height 409
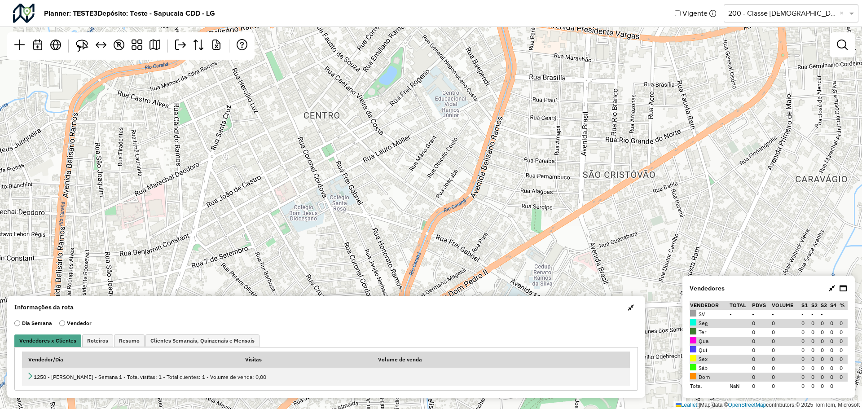
drag, startPoint x: 428, startPoint y: 136, endPoint x: 420, endPoint y: 159, distance: 23.7
click at [420, 159] on div "↦ Leaflet | Map data © OpenStreetMap contributors,© 2025 TomTom, Microsoft" at bounding box center [431, 204] width 862 height 409
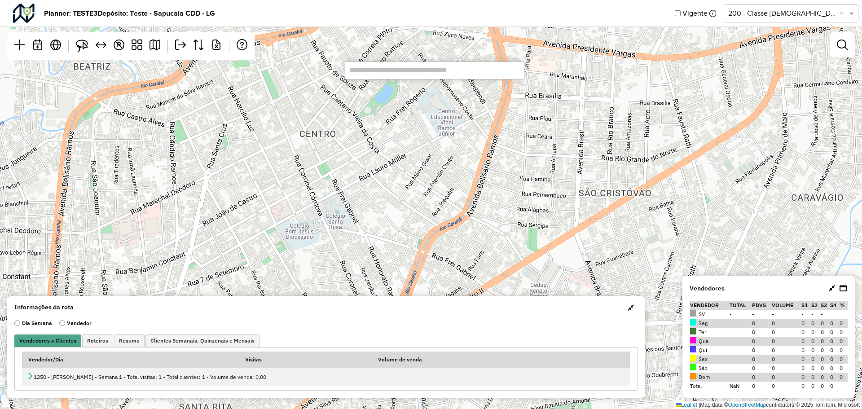
type input "*******"
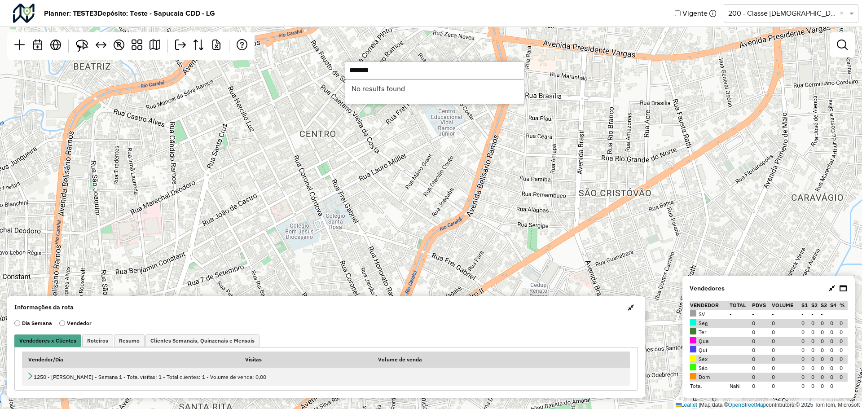
drag, startPoint x: 395, startPoint y: 72, endPoint x: 228, endPoint y: 61, distance: 167.3
click at [228, 61] on hb-planner "Planner: TESTE3 Depósito: Teste - Sapucaia CDD - LG Vigente Selecione uma opção…" at bounding box center [431, 204] width 862 height 409
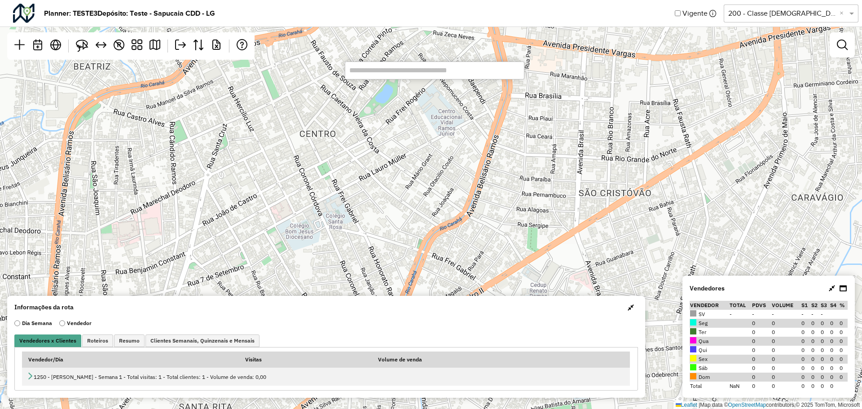
click at [415, 70] on input "text" at bounding box center [435, 70] width 180 height 18
paste input "*******"
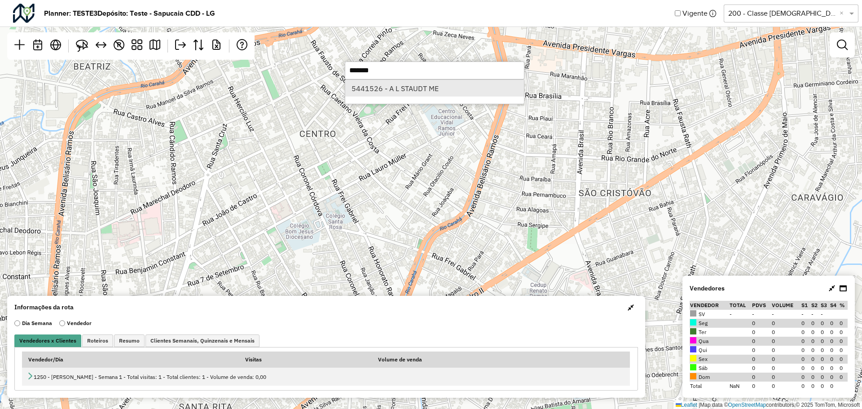
type input "*******"
click at [406, 87] on li "5441526 - A L STAUDT ME" at bounding box center [434, 88] width 179 height 17
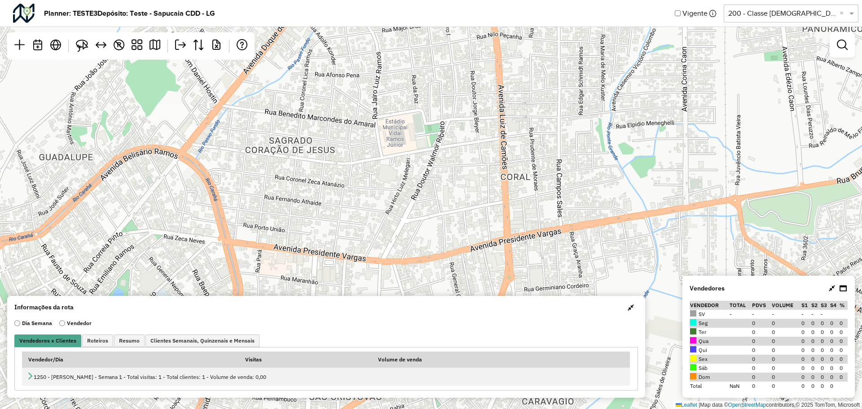
drag, startPoint x: 409, startPoint y: 133, endPoint x: 323, endPoint y: 161, distance: 90.4
click at [321, 161] on div "↦ Leaflet | Map data © OpenStreetMap contributors,© 2025 TomTom, Microsoft" at bounding box center [431, 204] width 862 height 409
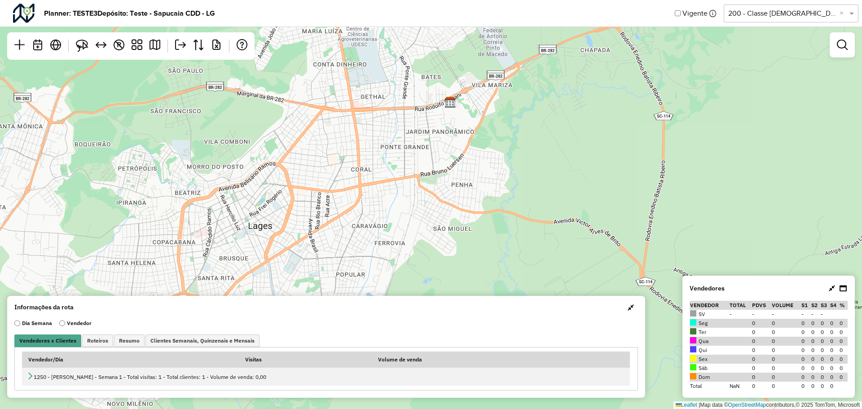
drag, startPoint x: 392, startPoint y: 145, endPoint x: 383, endPoint y: 158, distance: 15.7
click at [383, 158] on div "↦ Leaflet | Map data © OpenStreetMap contributors,© 2025 TomTom, Microsoft" at bounding box center [431, 204] width 862 height 409
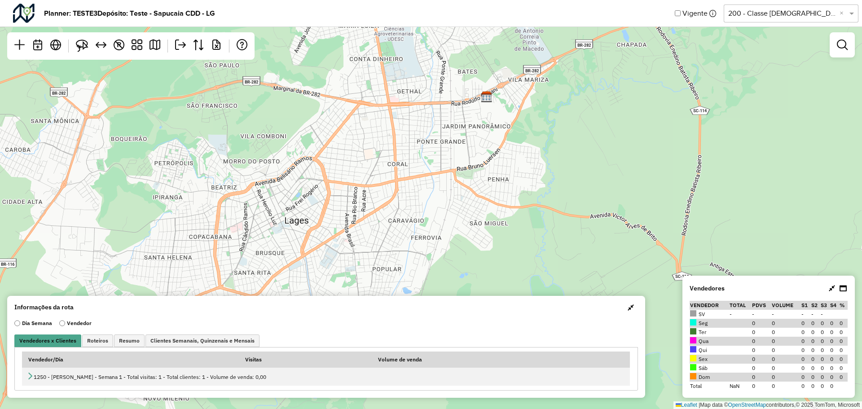
drag, startPoint x: 338, startPoint y: 167, endPoint x: 412, endPoint y: 140, distance: 79.5
click at [412, 140] on div "↦ Leaflet | Map data © OpenStreetMap contributors,© 2025 TomTom, Microsoft" at bounding box center [431, 204] width 862 height 409
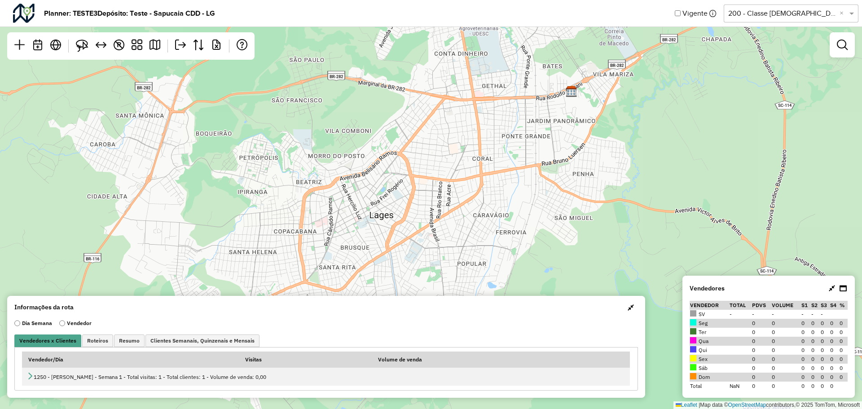
drag, startPoint x: 405, startPoint y: 148, endPoint x: 450, endPoint y: 148, distance: 44.9
click at [450, 148] on div "↦ Leaflet | Map data © OpenStreetMap contributors,© 2025 TomTom, Microsoft" at bounding box center [431, 204] width 862 height 409
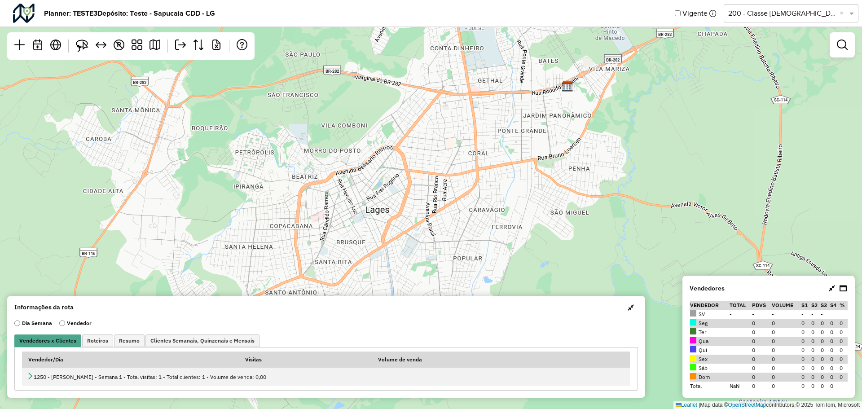
drag, startPoint x: 379, startPoint y: 149, endPoint x: 335, endPoint y: 145, distance: 43.8
click at [336, 142] on div "↦ Leaflet | Map data © OpenStreetMap contributors,© 2025 TomTom, Microsoft" at bounding box center [431, 204] width 862 height 409
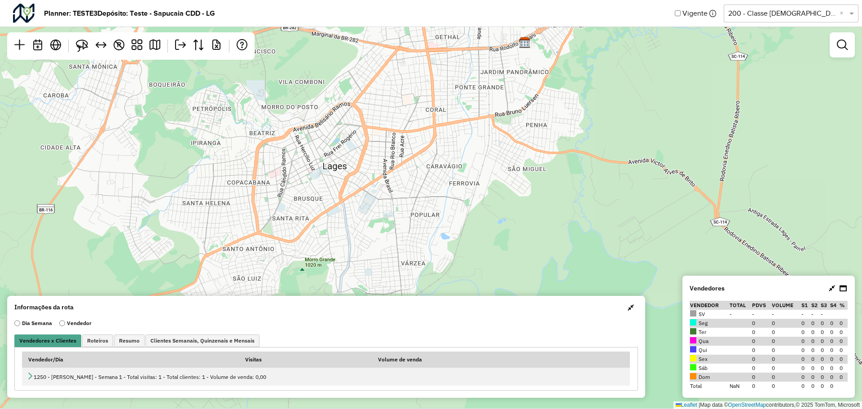
click at [398, 127] on div "↦ Leaflet | Map data © OpenStreetMap contributors,© 2025 TomTom, Microsoft" at bounding box center [431, 204] width 862 height 409
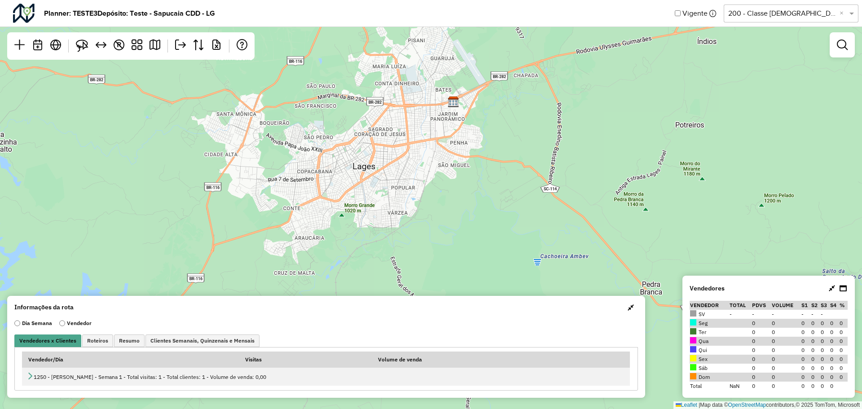
drag, startPoint x: 402, startPoint y: 135, endPoint x: 387, endPoint y: 160, distance: 29.3
click at [387, 160] on div "↦ Leaflet | Map data © OpenStreetMap contributors,© 2025 TomTom, Microsoft" at bounding box center [431, 204] width 862 height 409
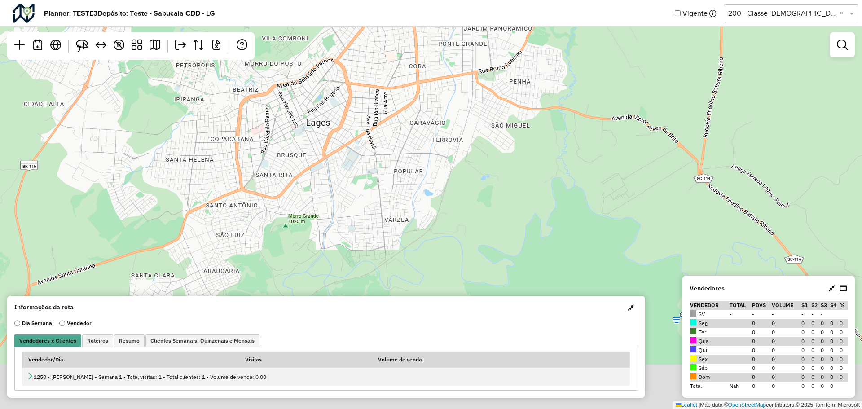
drag, startPoint x: 372, startPoint y: 168, endPoint x: 373, endPoint y: 107, distance: 61.0
click at [373, 107] on div "↦ Leaflet | Map data © OpenStreetMap contributors,© 2025 TomTom, Microsoft" at bounding box center [431, 204] width 862 height 409
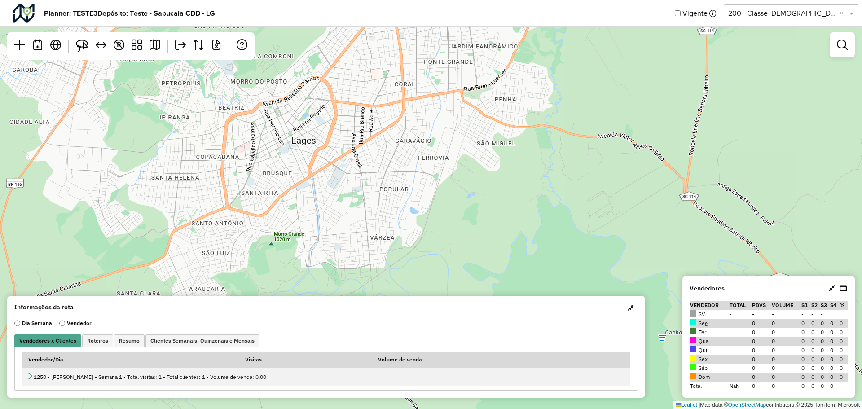
drag, startPoint x: 383, startPoint y: 180, endPoint x: 363, endPoint y: 214, distance: 40.0
click at [363, 214] on div "↦ Leaflet | Map data © OpenStreetMap contributors,© 2025 TomTom, Microsoft" at bounding box center [431, 204] width 862 height 409
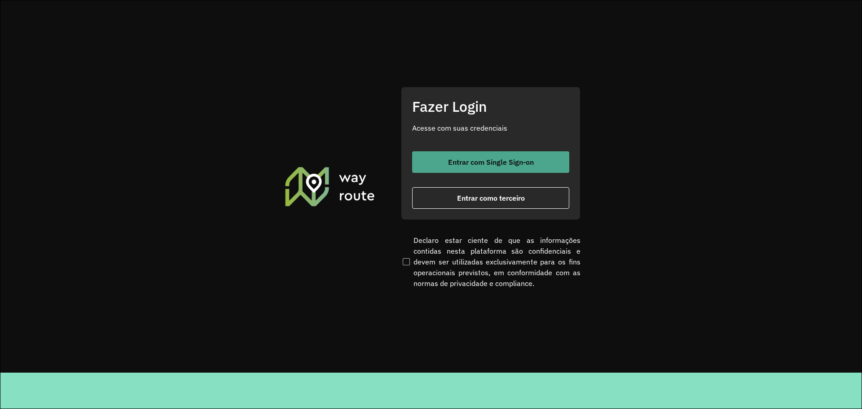
click at [498, 160] on span "Entrar com Single Sign-on" at bounding box center [491, 161] width 86 height 7
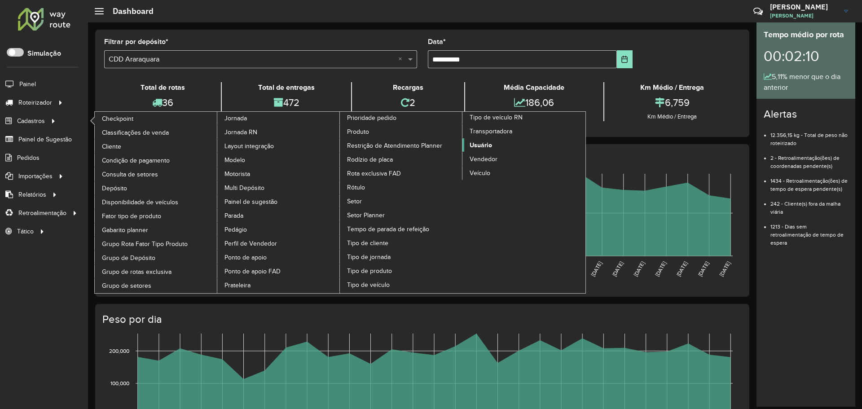
click at [479, 145] on span "Usuário" at bounding box center [480, 144] width 22 height 9
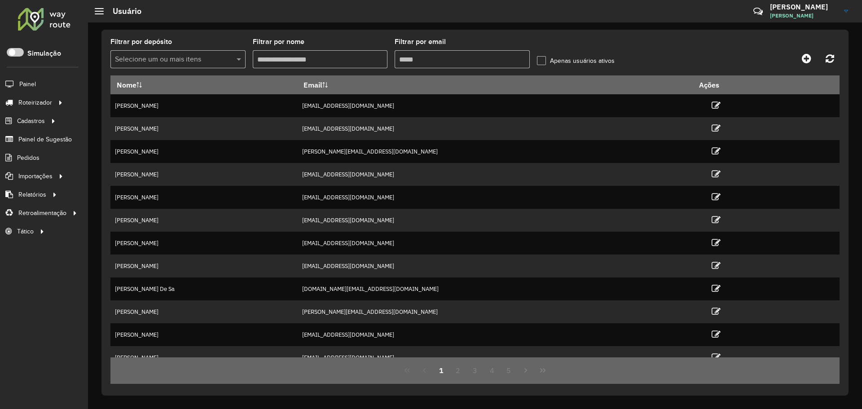
click at [321, 60] on input "Filtrar por nome" at bounding box center [320, 59] width 135 height 18
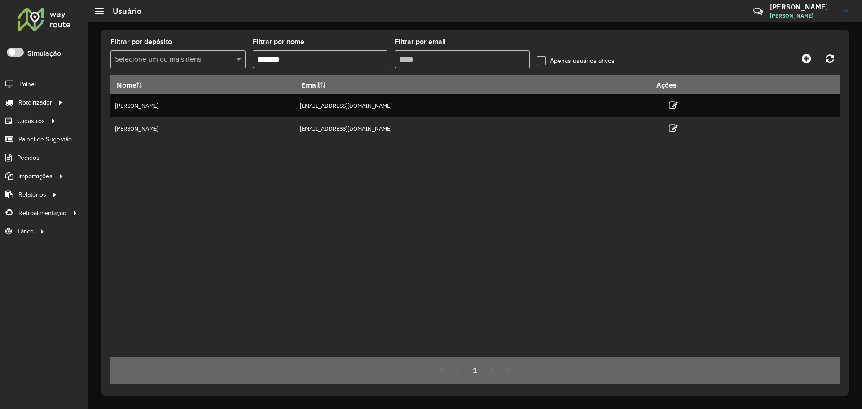
type input "********"
click at [431, 192] on div "Nome Email Ações [PERSON_NAME] [EMAIL_ADDRESS][DOMAIN_NAME] [PERSON_NAME] ABREU…" at bounding box center [474, 216] width 729 height 282
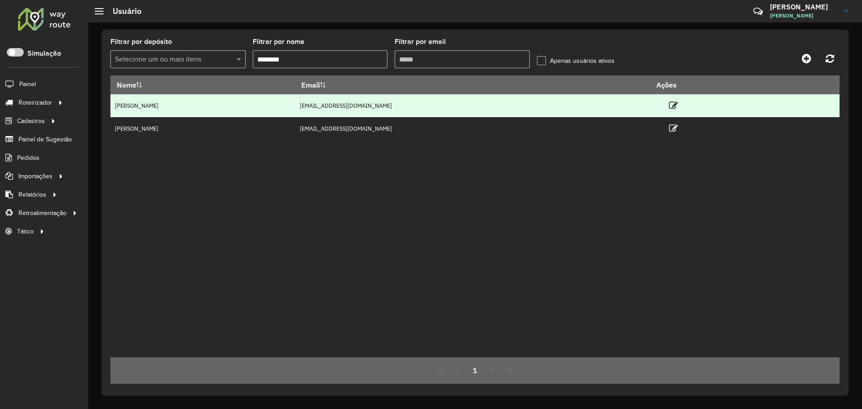
click at [521, 99] on td "[EMAIL_ADDRESS][DOMAIN_NAME]" at bounding box center [472, 105] width 355 height 23
click at [553, 109] on td "[EMAIL_ADDRESS][DOMAIN_NAME]" at bounding box center [472, 105] width 355 height 23
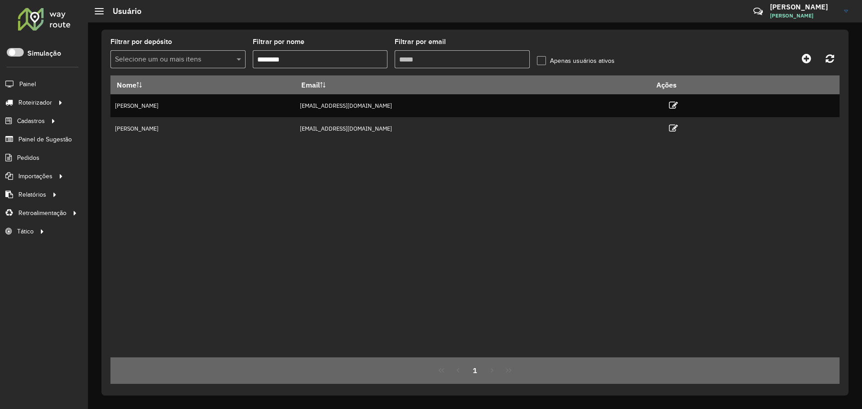
click at [527, 160] on div "Nome Email Ações [PERSON_NAME] [EMAIL_ADDRESS][DOMAIN_NAME] [PERSON_NAME] ABREU…" at bounding box center [474, 216] width 729 height 282
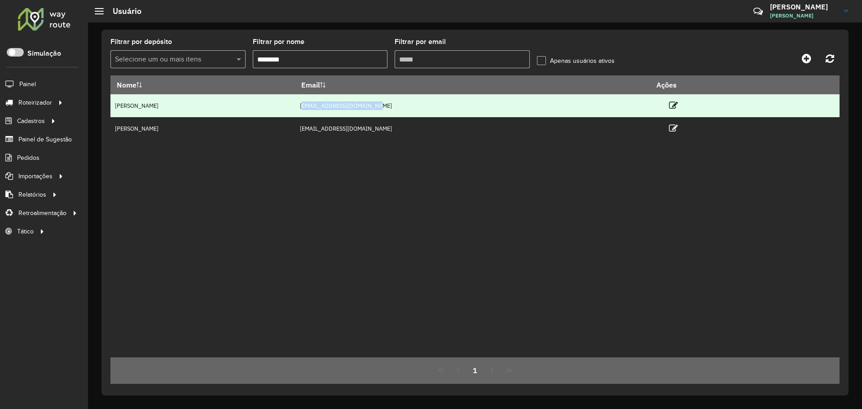
drag, startPoint x: 455, startPoint y: 106, endPoint x: 552, endPoint y: 108, distance: 97.4
click at [543, 107] on td "[EMAIL_ADDRESS][DOMAIN_NAME]" at bounding box center [472, 105] width 355 height 23
click at [553, 108] on td "[EMAIL_ADDRESS][DOMAIN_NAME]" at bounding box center [472, 105] width 355 height 23
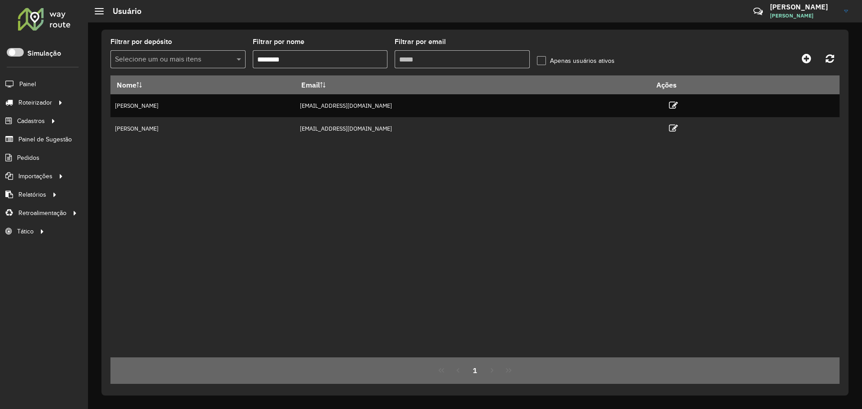
click at [493, 240] on div "Nome Email Ações [PERSON_NAME] [EMAIL_ADDRESS][DOMAIN_NAME] [PERSON_NAME] ABREU…" at bounding box center [474, 216] width 729 height 282
drag, startPoint x: 544, startPoint y: 219, endPoint x: 616, endPoint y: 175, distance: 84.4
click at [549, 218] on div "Nome Email Ações [PERSON_NAME] [EMAIL_ADDRESS][DOMAIN_NAME] [PERSON_NAME] ABREU…" at bounding box center [474, 216] width 729 height 282
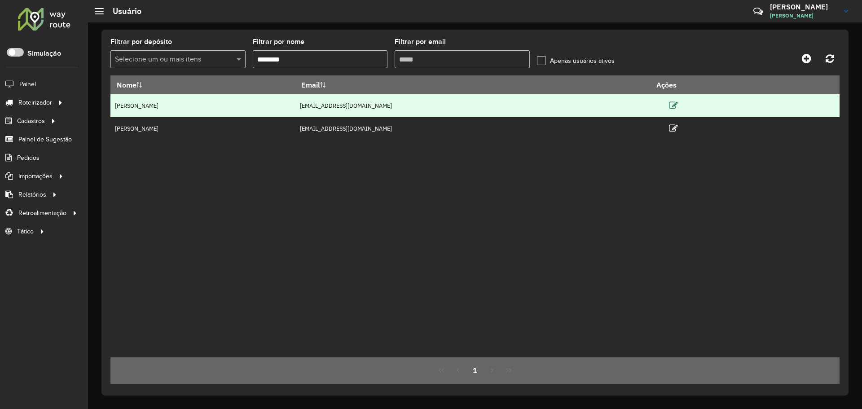
click at [678, 107] on icon at bounding box center [673, 105] width 9 height 9
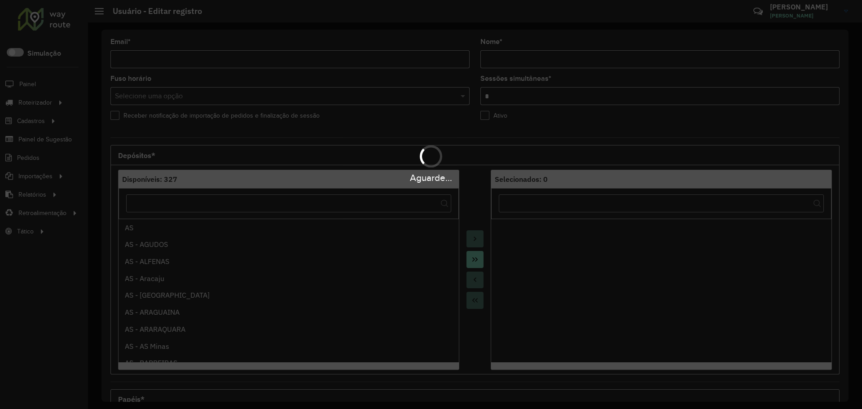
type input "**********"
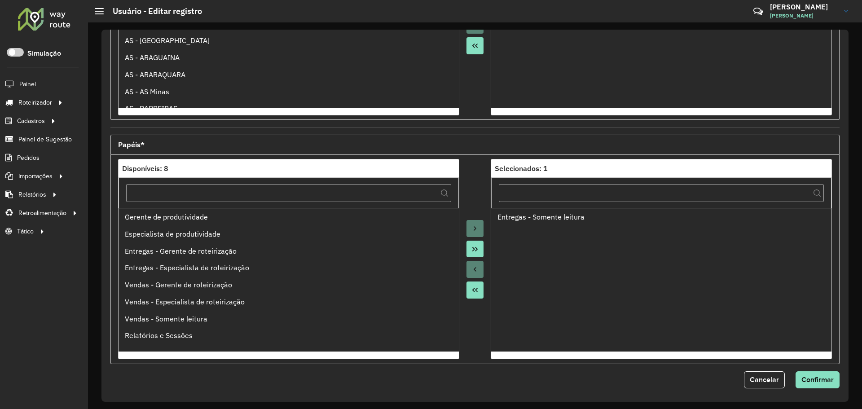
scroll to position [257, 0]
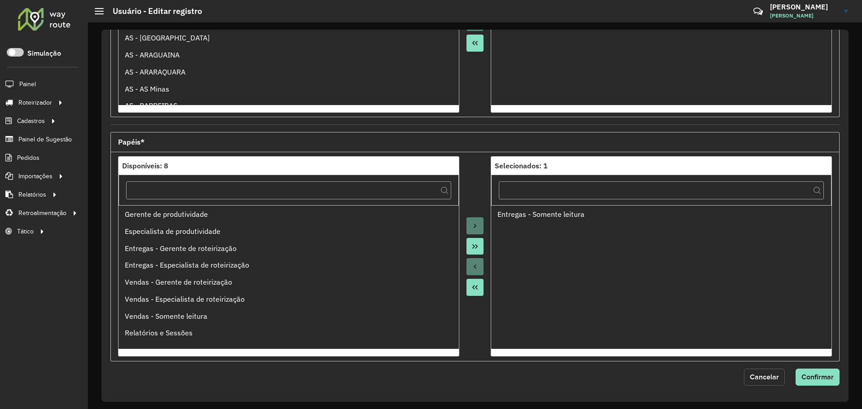
click at [766, 375] on span "Cancelar" at bounding box center [763, 377] width 29 height 8
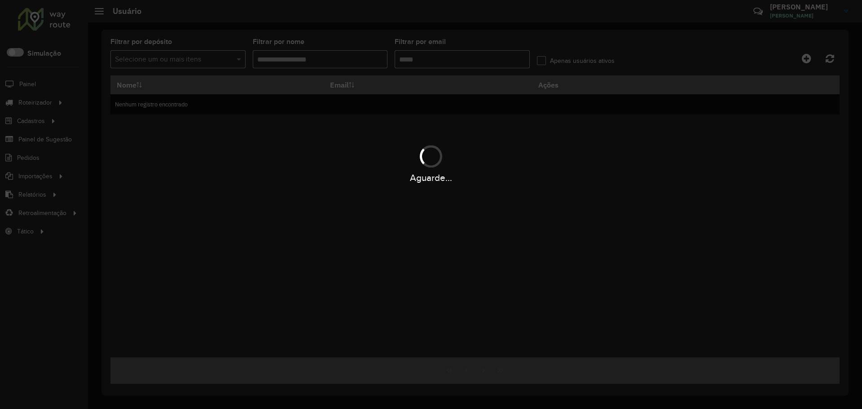
type input "********"
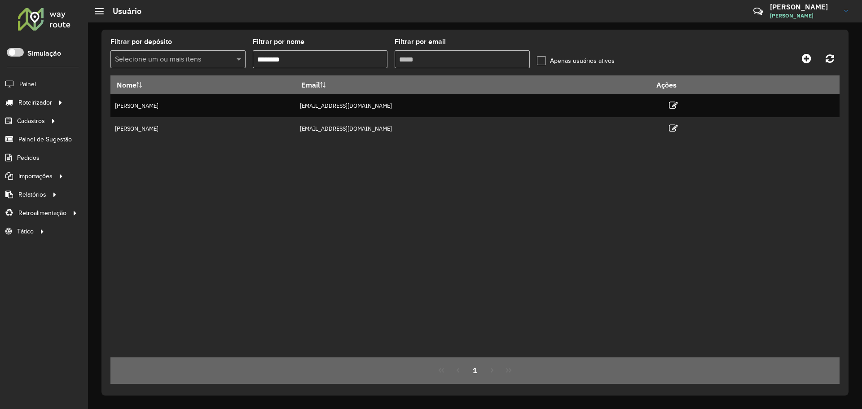
click at [552, 199] on div "Nome Email Ações [PERSON_NAME] [EMAIL_ADDRESS][DOMAIN_NAME] [PERSON_NAME] ABREU…" at bounding box center [474, 216] width 729 height 282
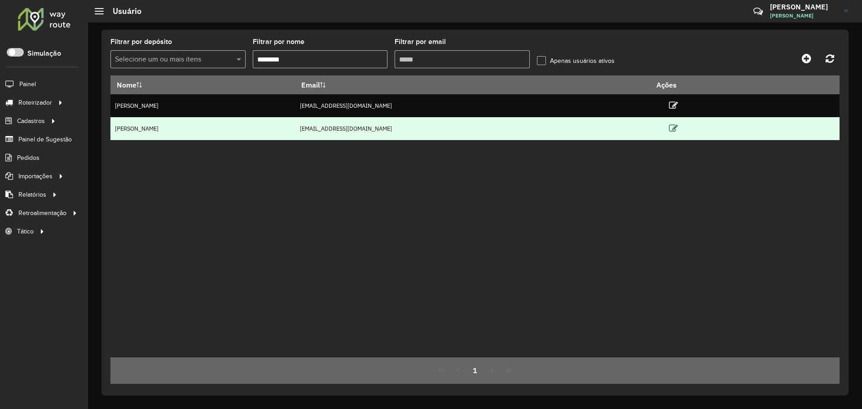
click at [678, 129] on icon at bounding box center [673, 128] width 9 height 9
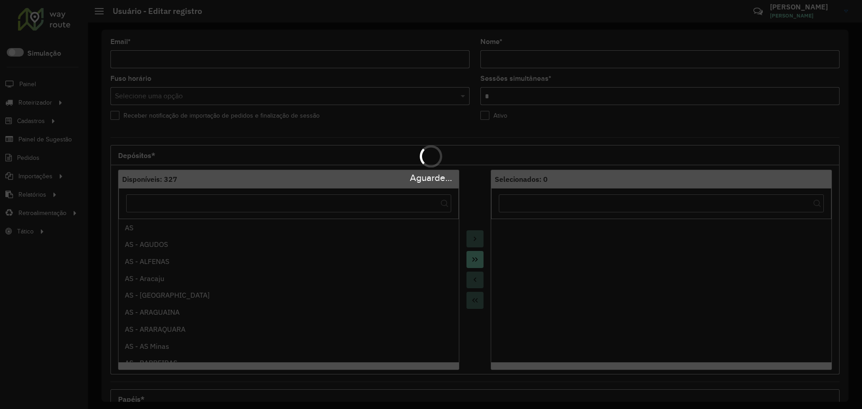
type input "**********"
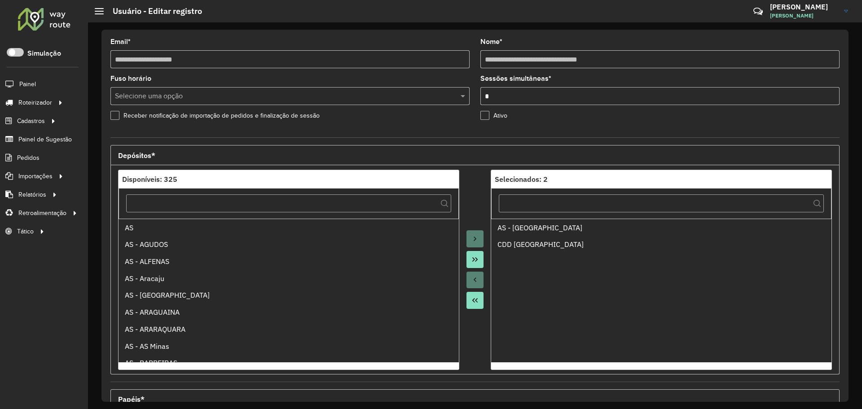
scroll to position [257, 0]
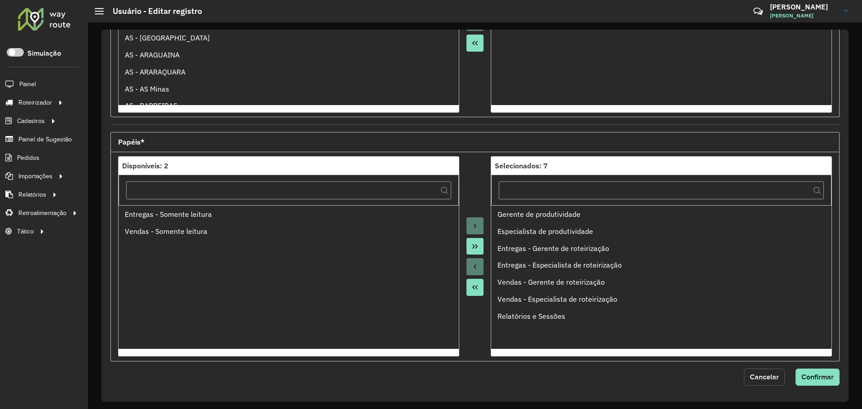
click at [774, 373] on span "Cancelar" at bounding box center [763, 377] width 29 height 8
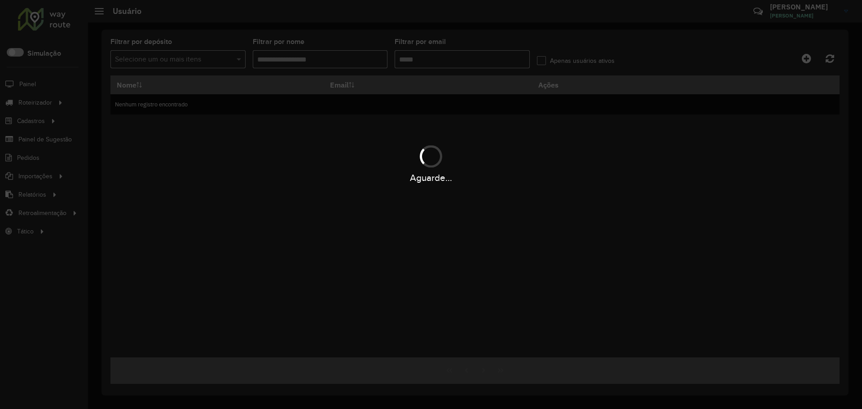
type input "********"
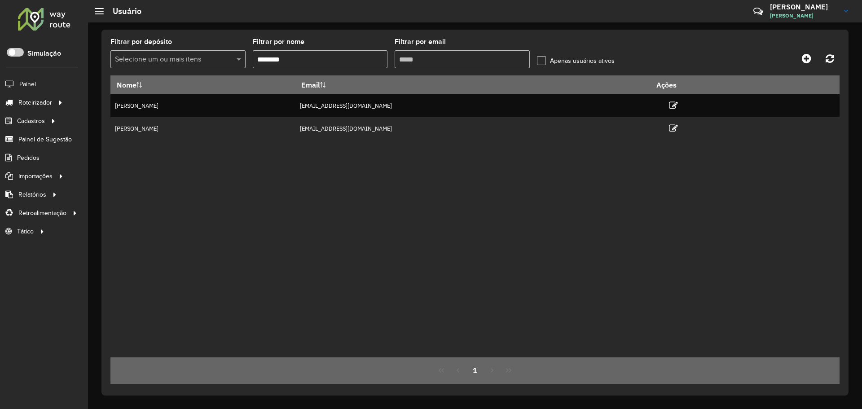
drag, startPoint x: 594, startPoint y: 163, endPoint x: 587, endPoint y: 149, distance: 15.3
click at [593, 163] on div "Nome Email Ações [PERSON_NAME] [EMAIL_ADDRESS][DOMAIN_NAME] [PERSON_NAME] ABREU…" at bounding box center [474, 216] width 729 height 282
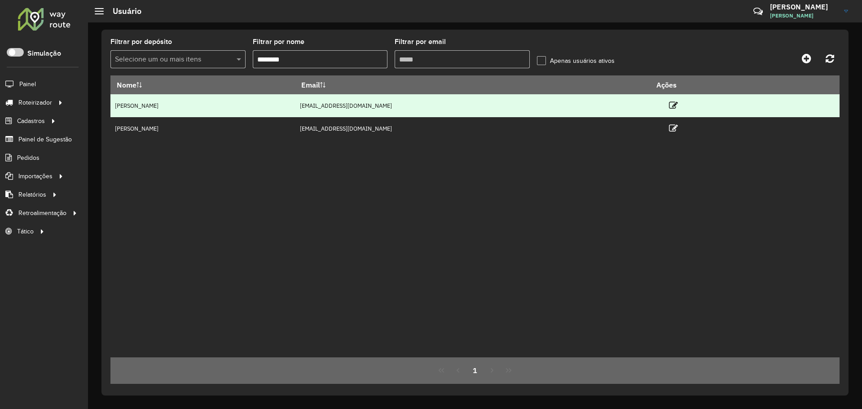
drag, startPoint x: 447, startPoint y: 102, endPoint x: 548, endPoint y: 103, distance: 101.9
click at [547, 103] on tr "[PERSON_NAME] [EMAIL_ADDRESS][DOMAIN_NAME]" at bounding box center [474, 105] width 729 height 23
click at [548, 103] on td "[EMAIL_ADDRESS][DOMAIN_NAME]" at bounding box center [472, 105] width 355 height 23
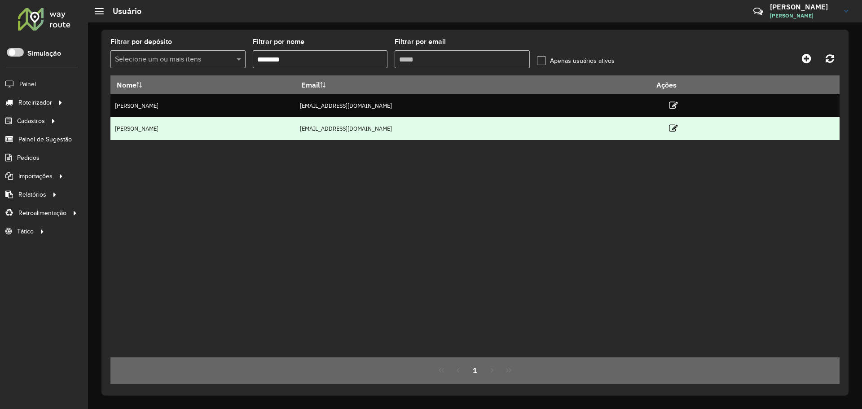
click at [487, 123] on td "[EMAIL_ADDRESS][DOMAIN_NAME]" at bounding box center [472, 128] width 355 height 23
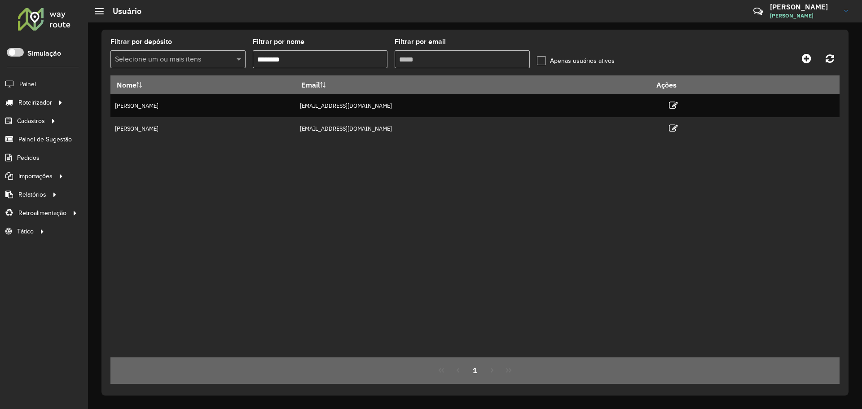
drag, startPoint x: 535, startPoint y: 206, endPoint x: 522, endPoint y: 191, distance: 19.7
click at [532, 205] on div "Nome Email Ações [PERSON_NAME] [EMAIL_ADDRESS][DOMAIN_NAME] [PERSON_NAME] ABREU…" at bounding box center [474, 216] width 729 height 282
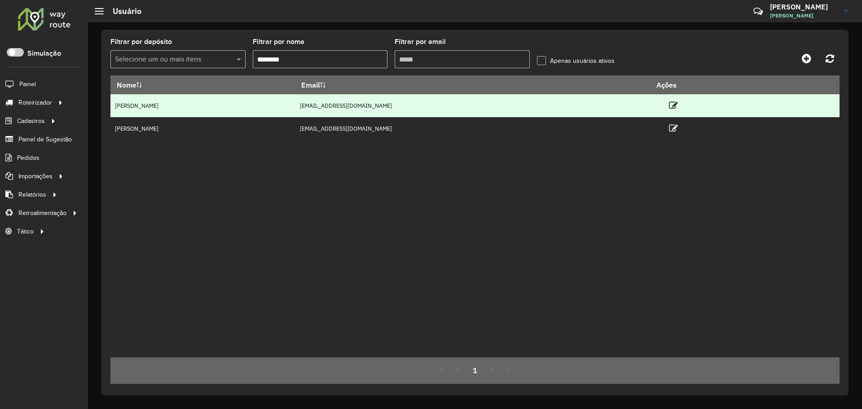
click at [478, 108] on td "[EMAIL_ADDRESS][DOMAIN_NAME]" at bounding box center [472, 105] width 355 height 23
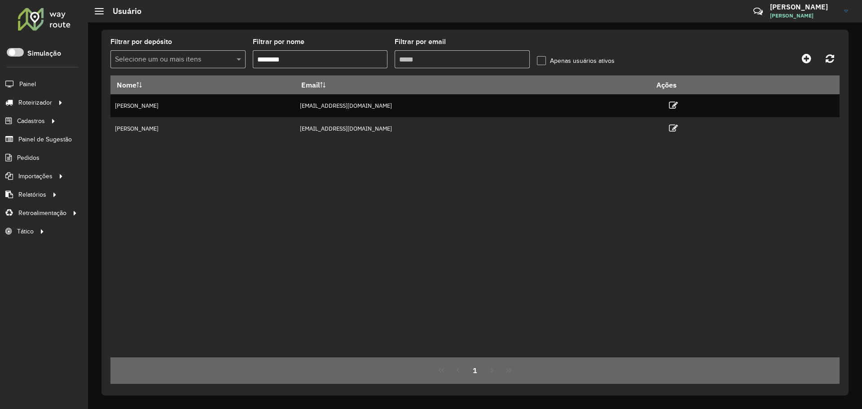
click at [539, 184] on div "Nome Email Ações [PERSON_NAME] [EMAIL_ADDRESS][DOMAIN_NAME] [PERSON_NAME] ABREU…" at bounding box center [474, 216] width 729 height 282
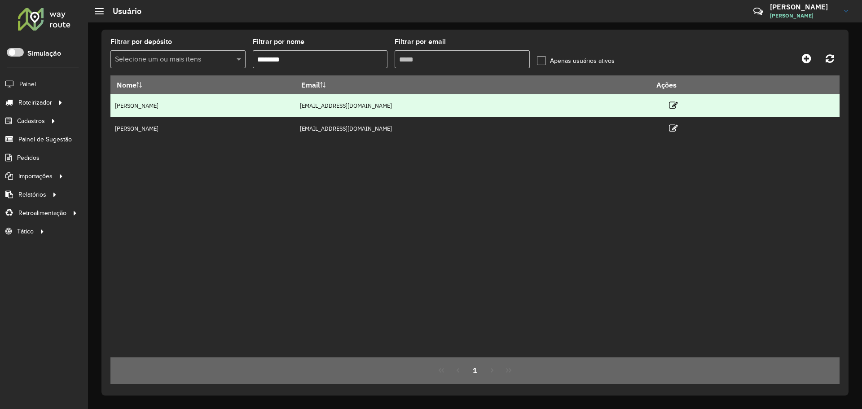
click at [522, 105] on td "[EMAIL_ADDRESS][DOMAIN_NAME]" at bounding box center [472, 105] width 355 height 23
click at [541, 106] on td "[EMAIL_ADDRESS][DOMAIN_NAME]" at bounding box center [472, 105] width 355 height 23
click at [533, 107] on td "[EMAIL_ADDRESS][DOMAIN_NAME]" at bounding box center [472, 105] width 355 height 23
drag, startPoint x: 537, startPoint y: 106, endPoint x: 454, endPoint y: 105, distance: 83.0
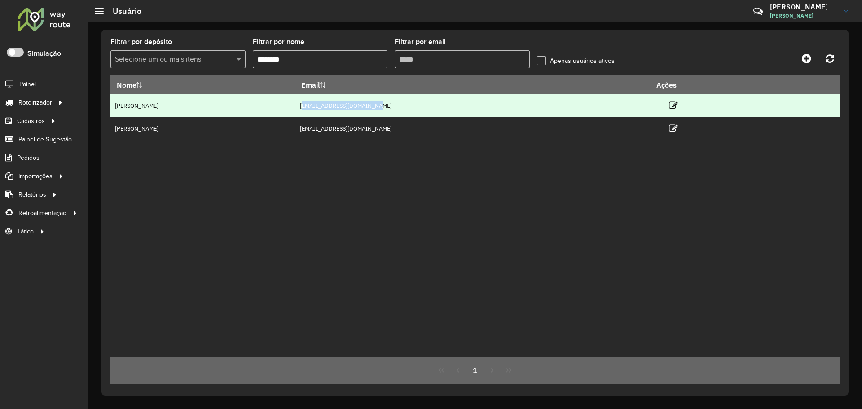
click at [454, 105] on td "[EMAIL_ADDRESS][DOMAIN_NAME]" at bounding box center [472, 105] width 355 height 23
click at [456, 104] on td "[EMAIL_ADDRESS][DOMAIN_NAME]" at bounding box center [472, 105] width 355 height 23
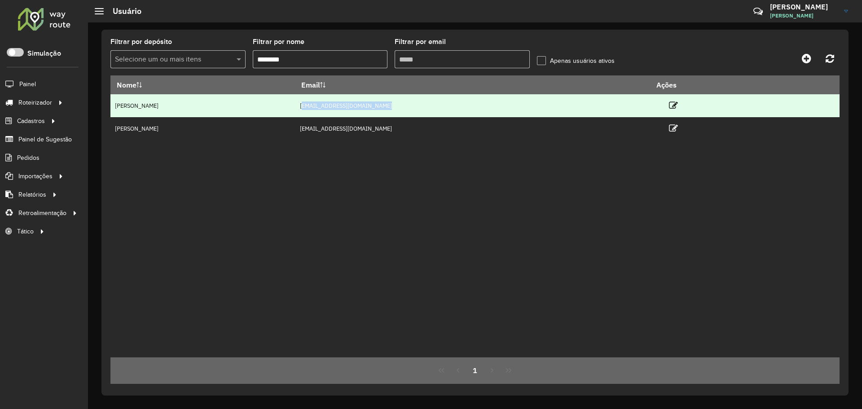
click at [511, 109] on td "[EMAIL_ADDRESS][DOMAIN_NAME]" at bounding box center [472, 105] width 355 height 23
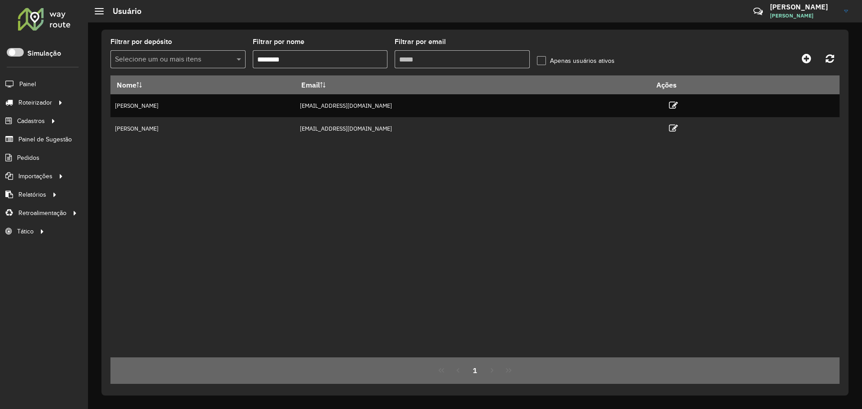
drag, startPoint x: 407, startPoint y: 227, endPoint x: 469, endPoint y: 179, distance: 78.6
click at [408, 227] on div "Nome Email Ações [PERSON_NAME] [EMAIL_ADDRESS][DOMAIN_NAME] [PERSON_NAME] ABREU…" at bounding box center [474, 216] width 729 height 282
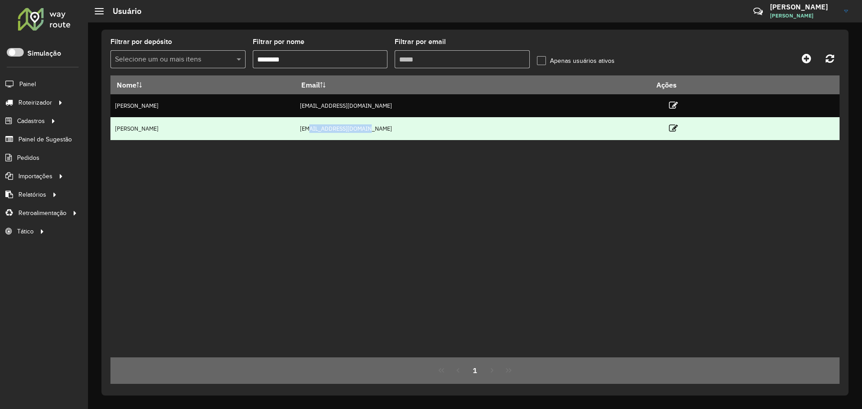
drag, startPoint x: 460, startPoint y: 126, endPoint x: 539, endPoint y: 132, distance: 79.2
click at [539, 131] on td "[EMAIL_ADDRESS][DOMAIN_NAME]" at bounding box center [472, 128] width 355 height 23
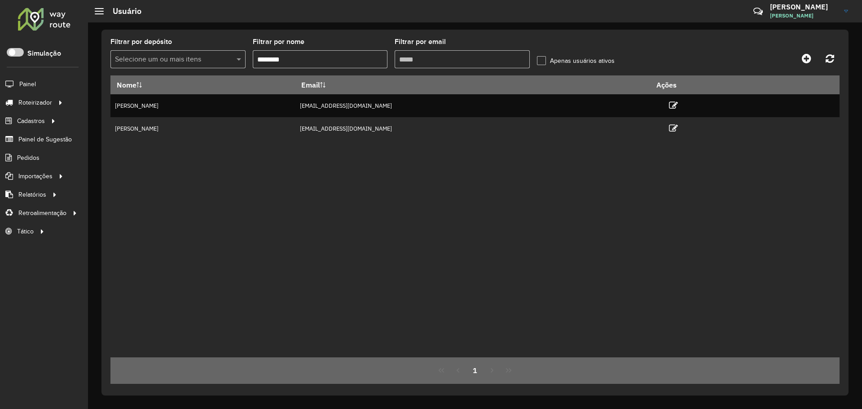
click at [521, 140] on div "Nome Email Ações [PERSON_NAME] [EMAIL_ADDRESS][DOMAIN_NAME] [PERSON_NAME] ABREU…" at bounding box center [474, 216] width 729 height 282
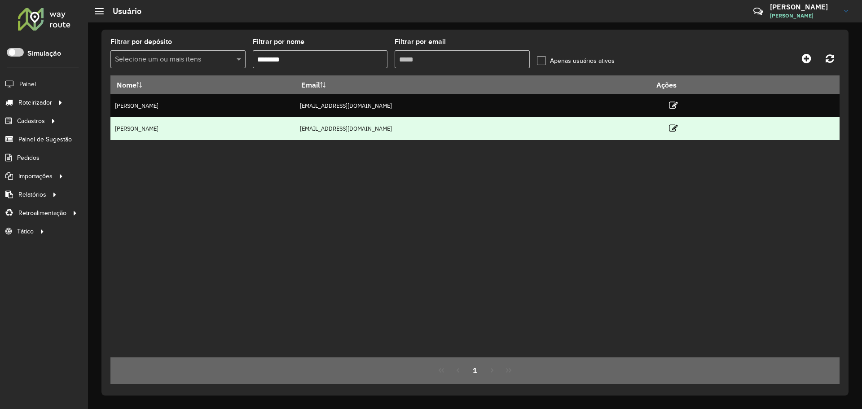
click at [493, 132] on td "[EMAIL_ADDRESS][DOMAIN_NAME]" at bounding box center [472, 128] width 355 height 23
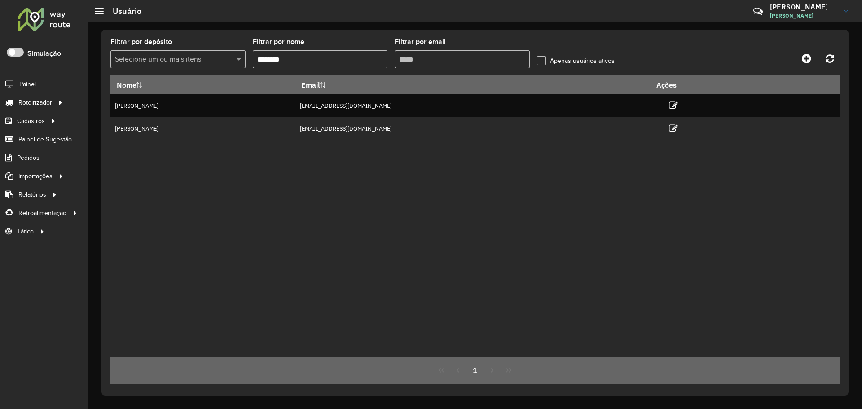
click at [529, 152] on div "Nome Email Ações [PERSON_NAME] [EMAIL_ADDRESS][DOMAIN_NAME] [PERSON_NAME] ABREU…" at bounding box center [474, 216] width 729 height 282
drag, startPoint x: 579, startPoint y: 175, endPoint x: 589, endPoint y: 169, distance: 11.2
click at [579, 175] on div "Nome Email Ações [PERSON_NAME] [EMAIL_ADDRESS][DOMAIN_NAME] [PERSON_NAME] ABREU…" at bounding box center [474, 216] width 729 height 282
click at [803, 57] on icon at bounding box center [805, 58] width 9 height 11
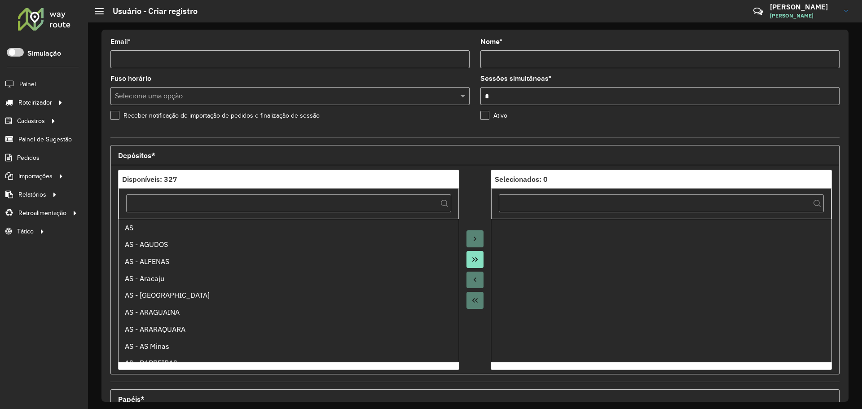
click at [228, 61] on input "Email *" at bounding box center [289, 59] width 359 height 18
paste input "**********"
type input "**********"
click at [519, 61] on hb-app "Aguarde... Pop-up bloqueado! Seu navegador bloqueou automáticamente a abertura …" at bounding box center [431, 204] width 862 height 409
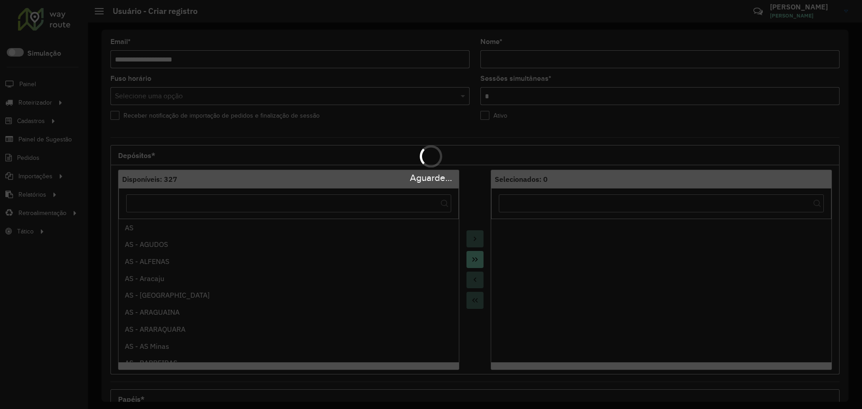
type input "**********"
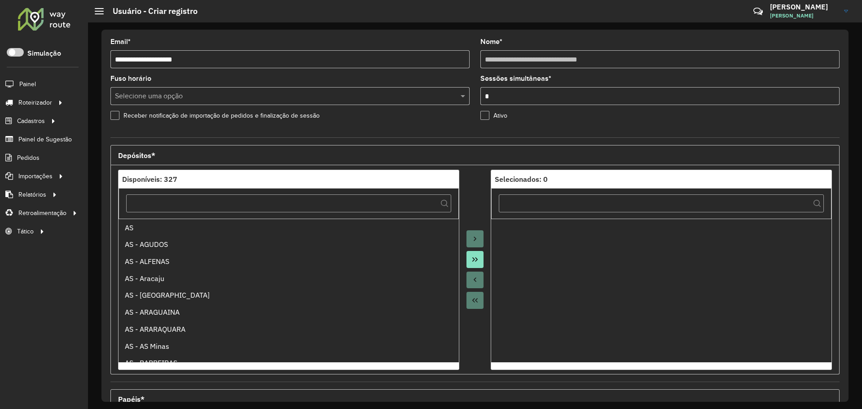
click at [214, 89] on div "Selecione uma opção" at bounding box center [289, 96] width 359 height 18
type input "*"
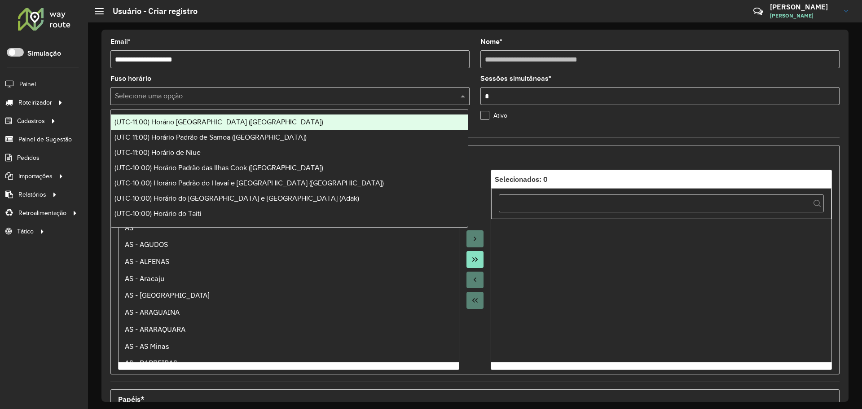
click at [266, 73] on formly-field "**********" at bounding box center [290, 57] width 370 height 37
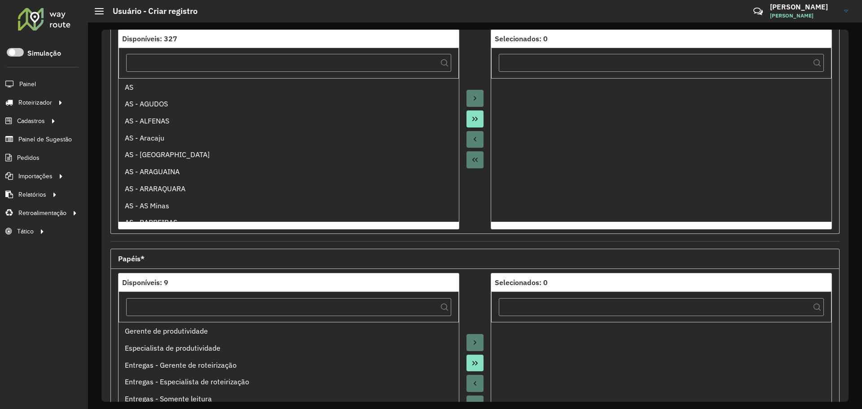
scroll to position [224, 0]
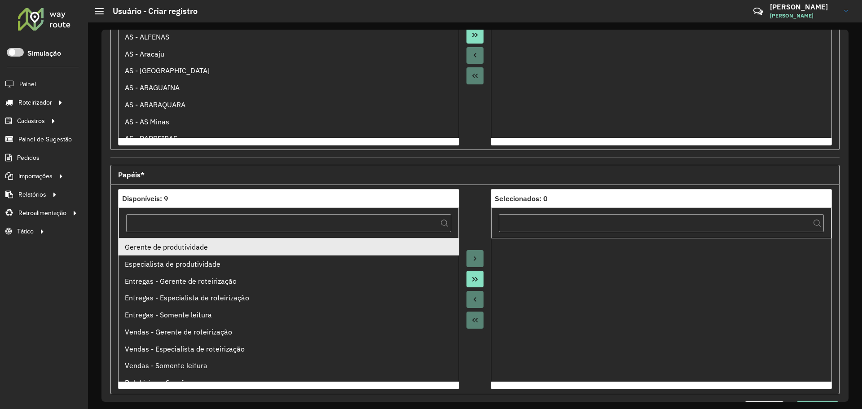
click at [232, 252] on div "Gerente de produtividade" at bounding box center [289, 246] width 328 height 11
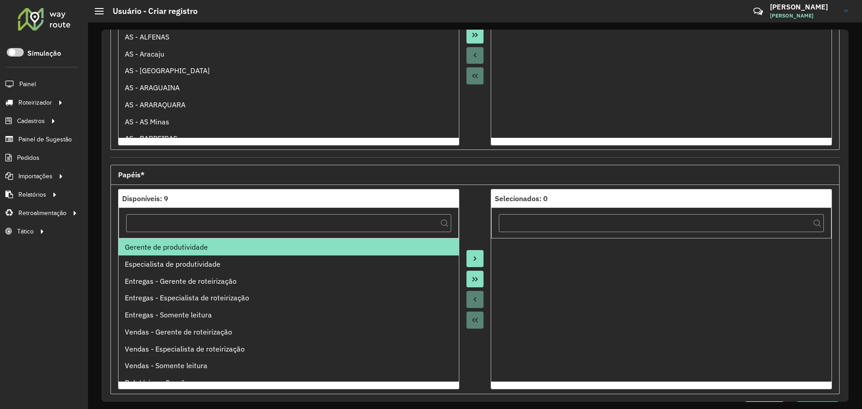
click at [478, 263] on button "Move to Target" at bounding box center [474, 258] width 17 height 17
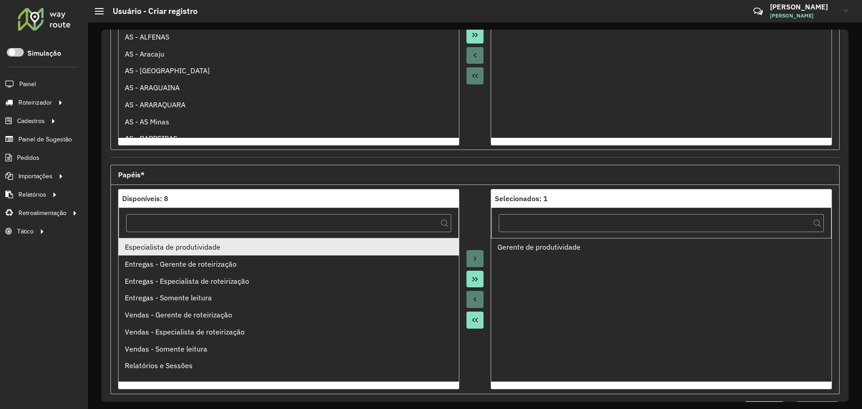
click at [262, 251] on div "Especialista de produtividade" at bounding box center [289, 246] width 328 height 11
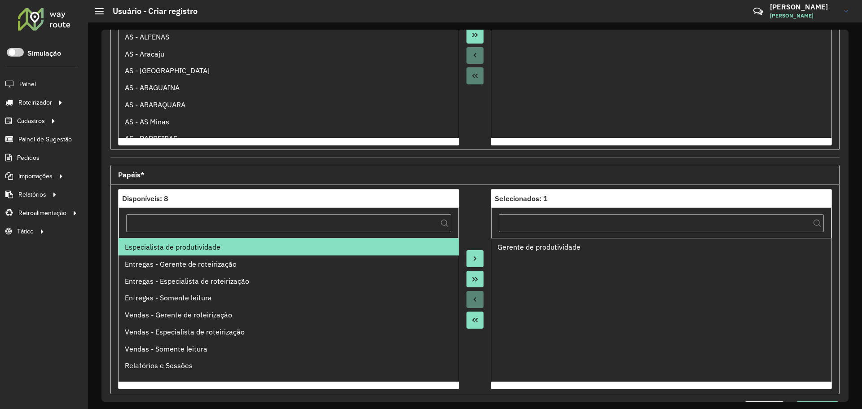
click at [476, 256] on icon "Move to Target" at bounding box center [474, 258] width 7 height 7
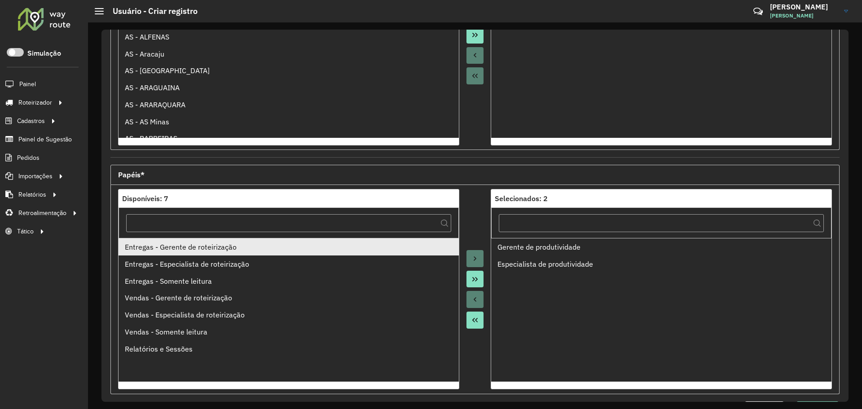
click at [223, 246] on div "Entregas - Gerente de roteirização" at bounding box center [289, 246] width 328 height 11
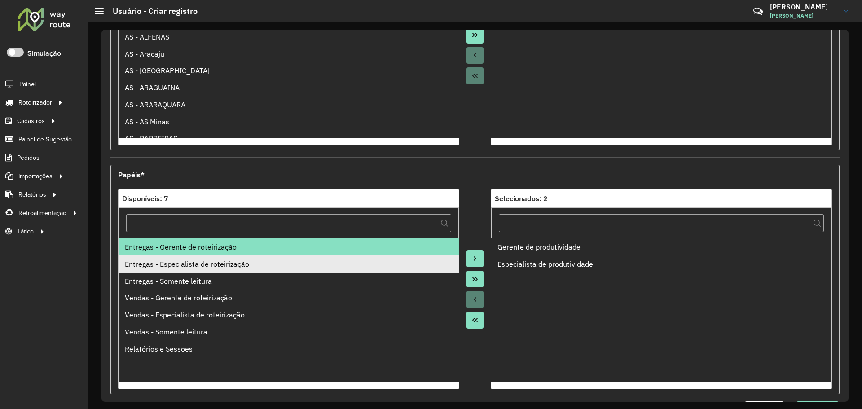
click at [267, 258] on li "Entregas - Especialista de roteirização" at bounding box center [288, 263] width 340 height 17
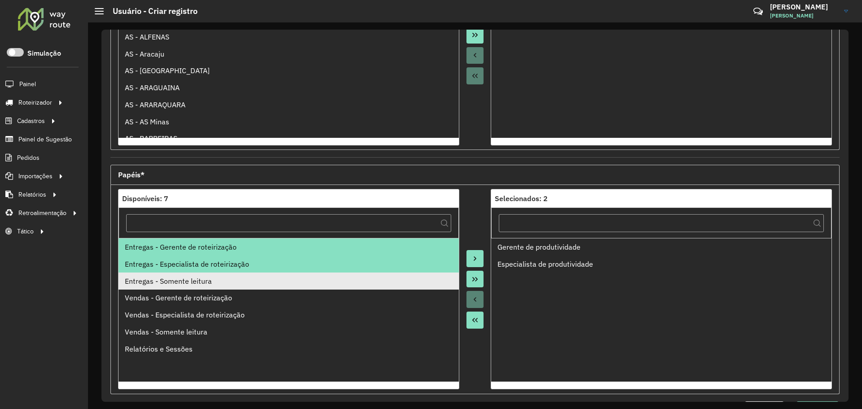
click at [216, 285] on div "Entregas - Somente leitura" at bounding box center [289, 281] width 328 height 11
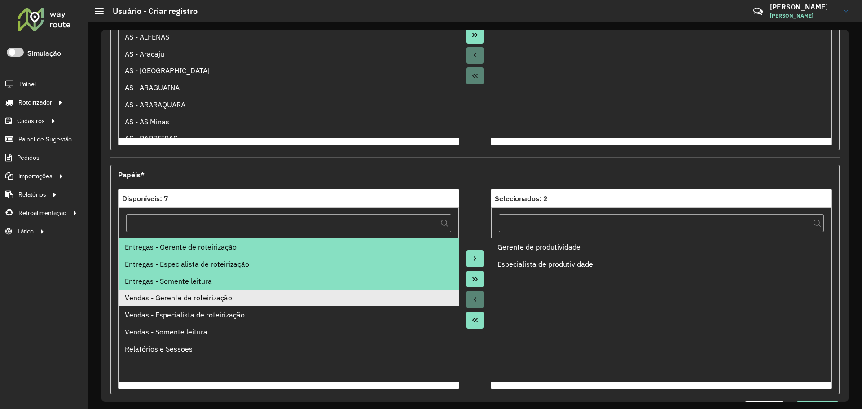
click at [215, 298] on div "Vendas - Gerente de roteirização" at bounding box center [289, 297] width 328 height 11
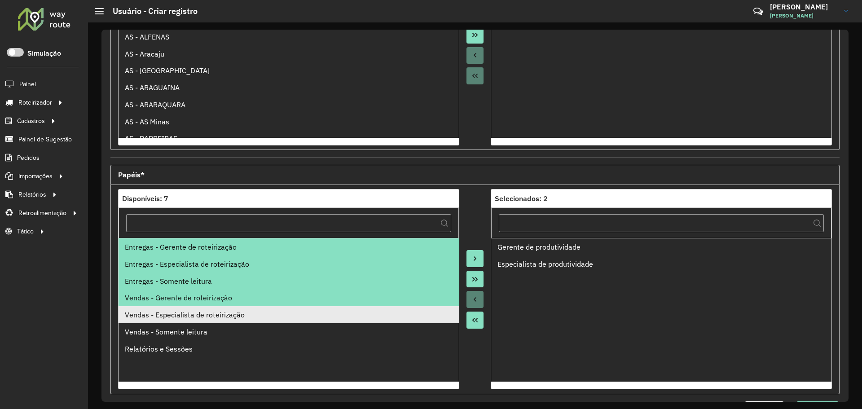
click at [214, 319] on div "Vendas - Especialista de roteirização" at bounding box center [289, 314] width 328 height 11
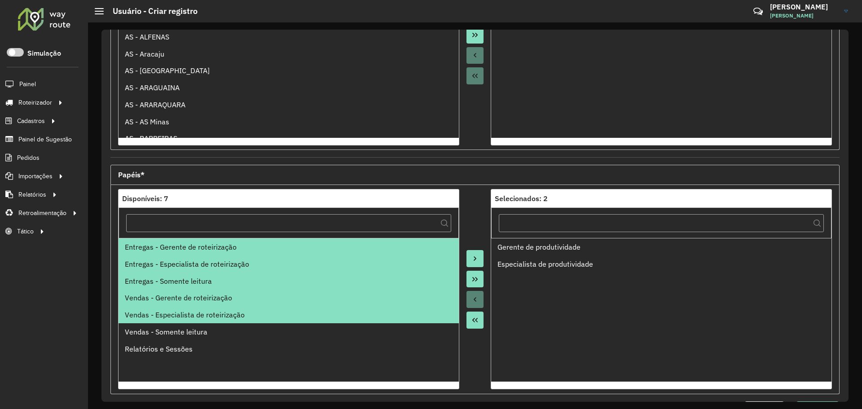
click at [193, 286] on div "Entregas - Somente leitura" at bounding box center [289, 281] width 328 height 11
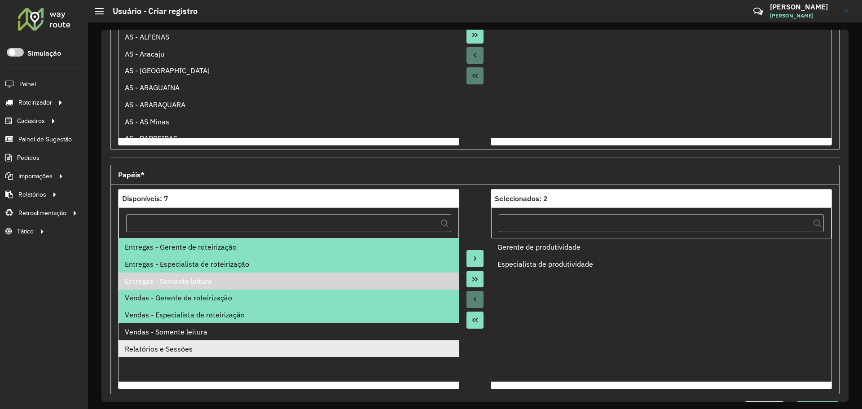
click at [178, 351] on div "Relatórios e Sessões" at bounding box center [289, 348] width 328 height 11
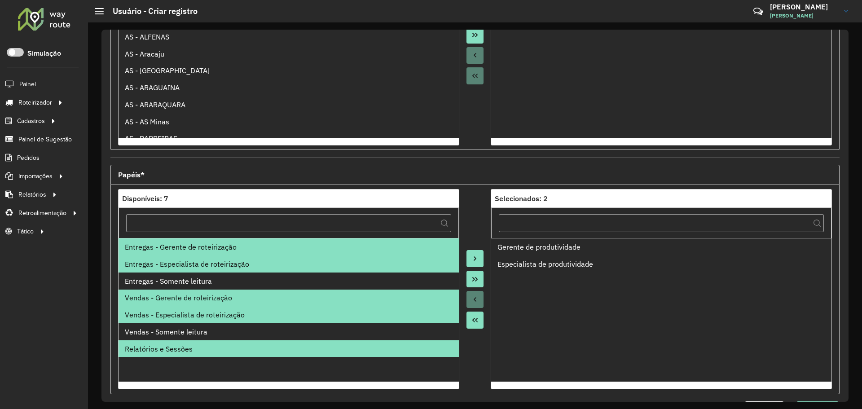
click at [478, 258] on button "Move to Target" at bounding box center [474, 258] width 17 height 17
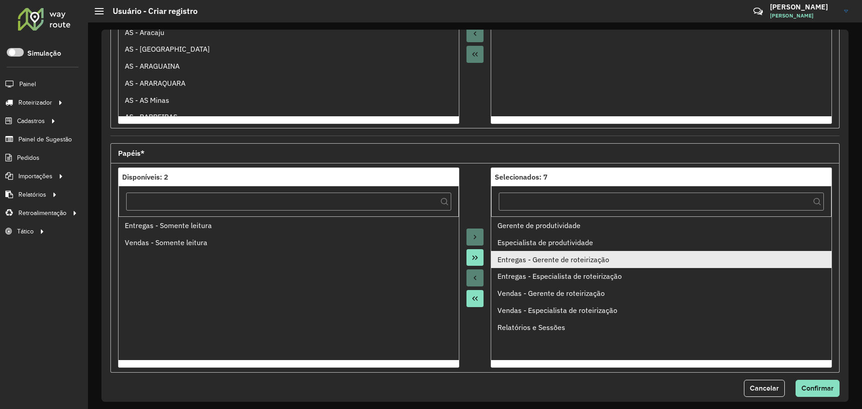
scroll to position [257, 0]
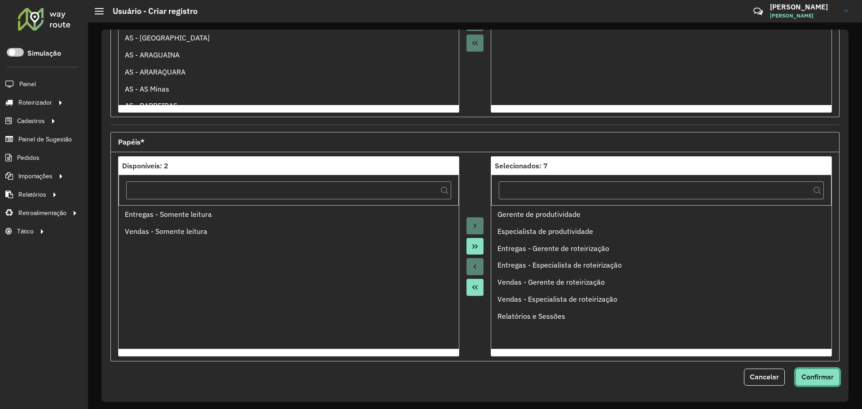
click at [818, 375] on span "Confirmar" at bounding box center [817, 377] width 32 height 8
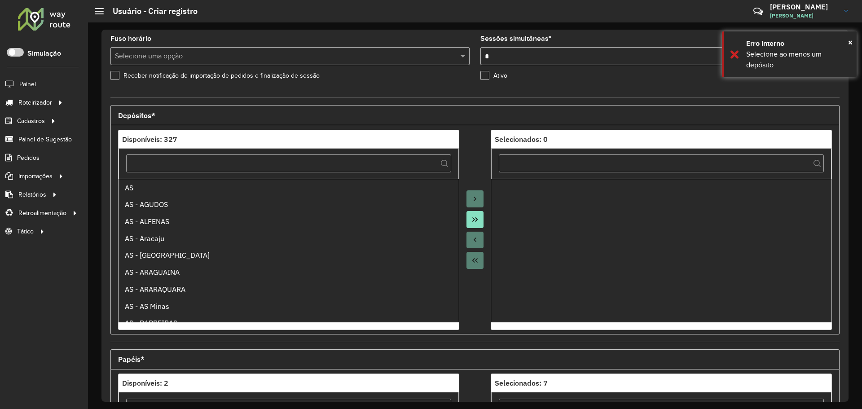
scroll to position [33, 0]
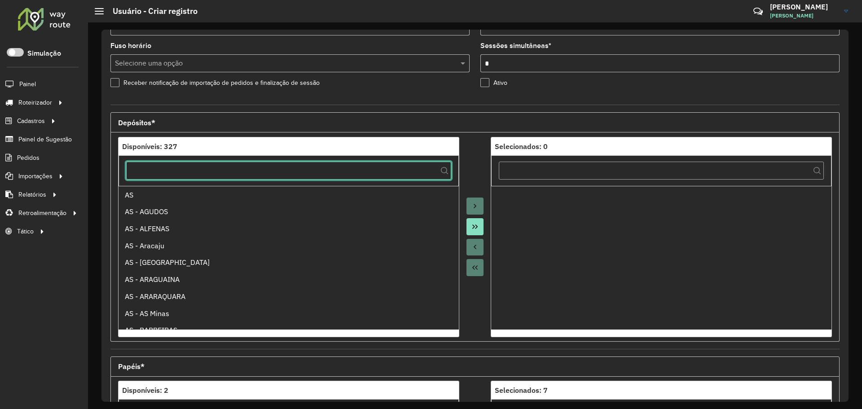
click at [233, 174] on input "text" at bounding box center [288, 171] width 325 height 18
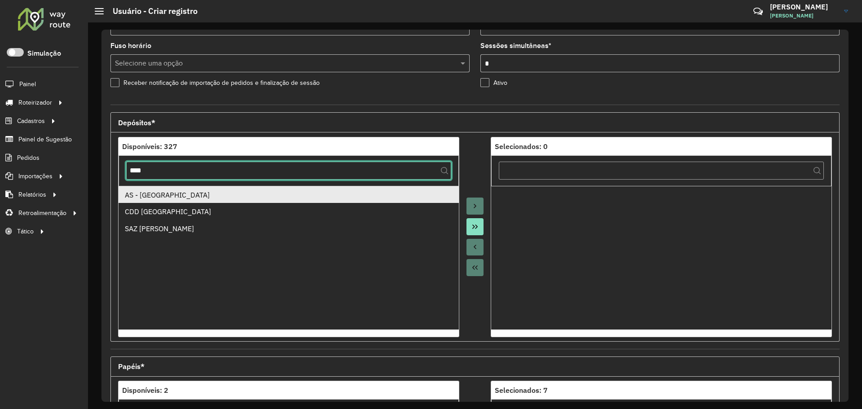
type input "****"
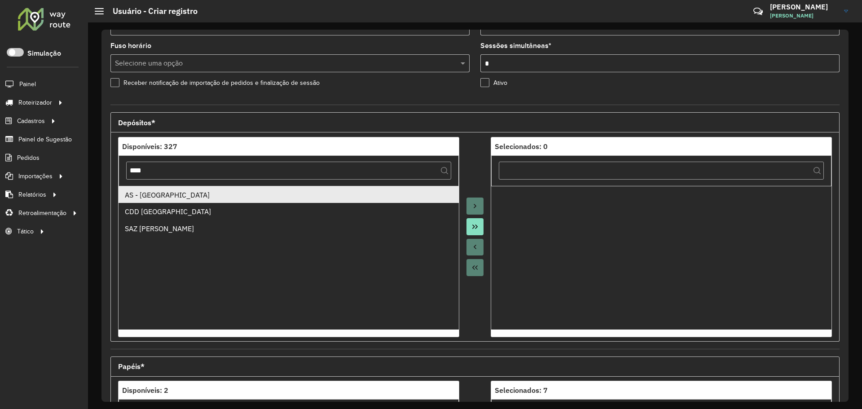
click at [162, 192] on div "AS - [GEOGRAPHIC_DATA]" at bounding box center [289, 194] width 328 height 11
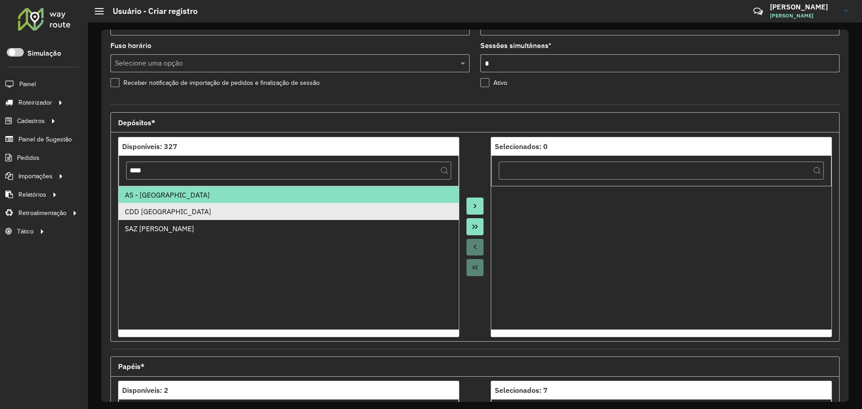
click at [165, 212] on div "CDD [GEOGRAPHIC_DATA]" at bounding box center [289, 211] width 328 height 11
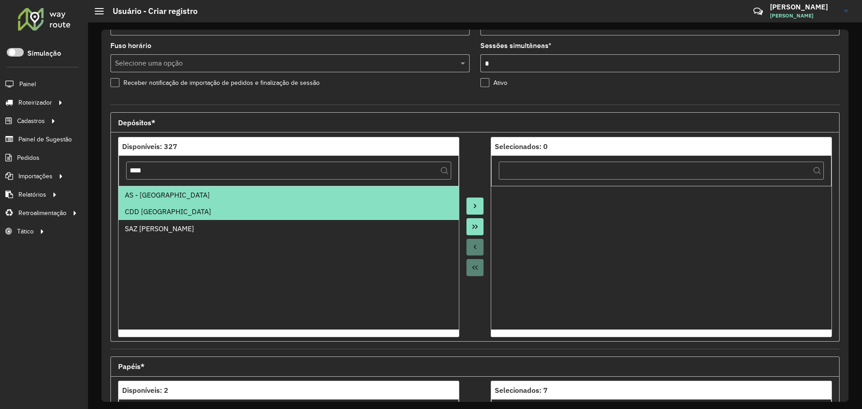
click at [473, 201] on button "Move to Target" at bounding box center [474, 205] width 17 height 17
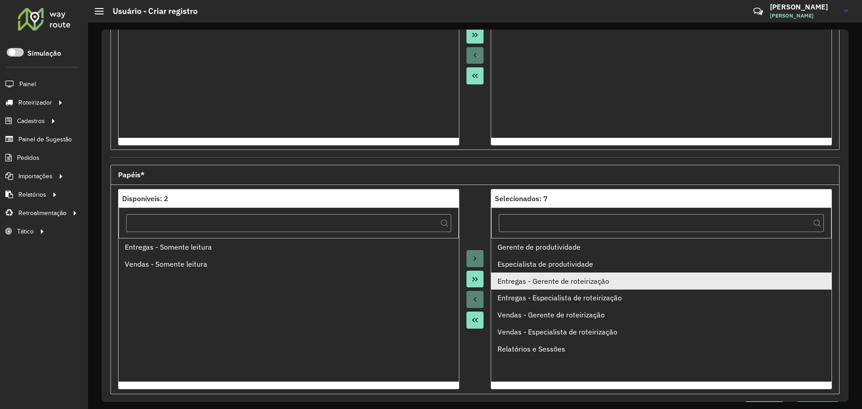
scroll to position [257, 0]
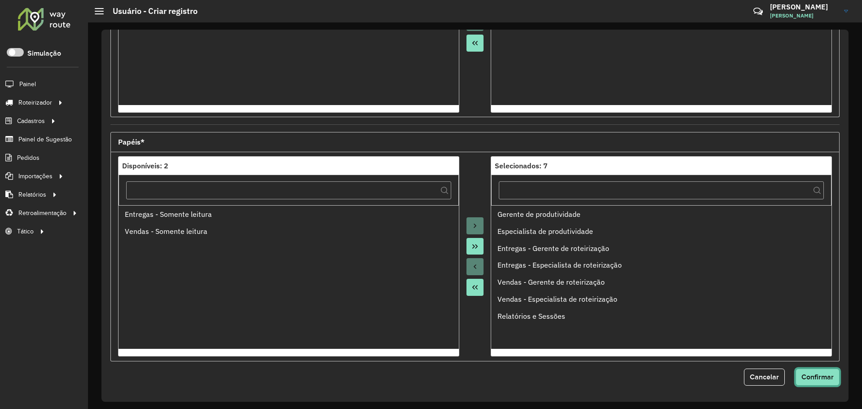
click at [810, 373] on span "Confirmar" at bounding box center [817, 377] width 32 height 8
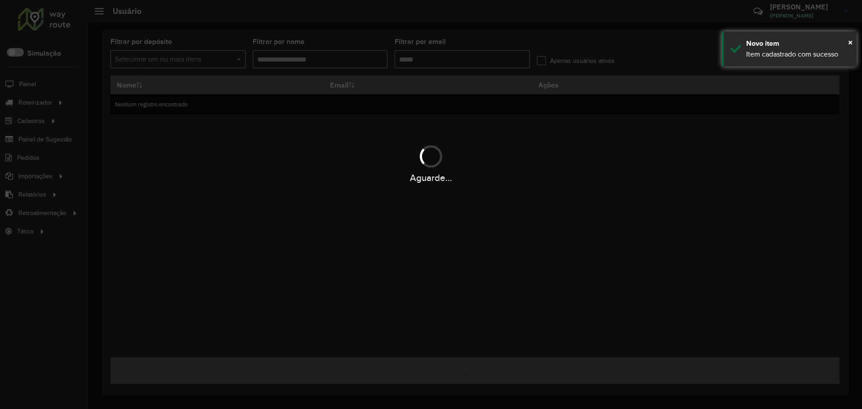
type input "********"
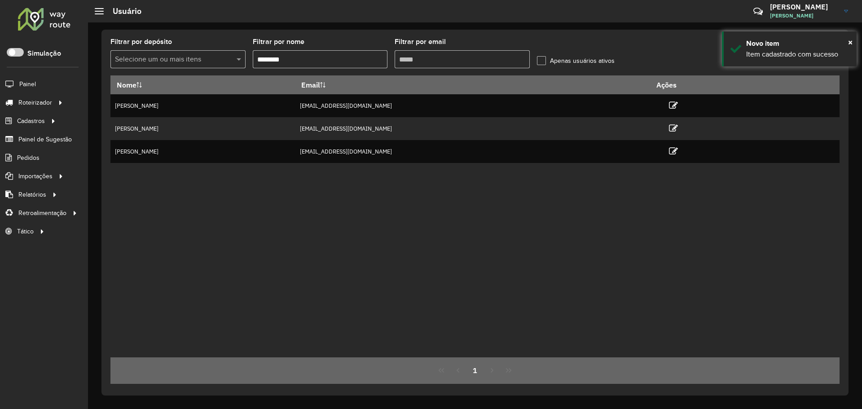
drag, startPoint x: 579, startPoint y: 261, endPoint x: 564, endPoint y: 251, distance: 18.4
click at [579, 261] on div "Nome Email Ações [PERSON_NAME] [EMAIL_ADDRESS][DOMAIN_NAME] [PERSON_NAME] [EMAI…" at bounding box center [474, 216] width 729 height 282
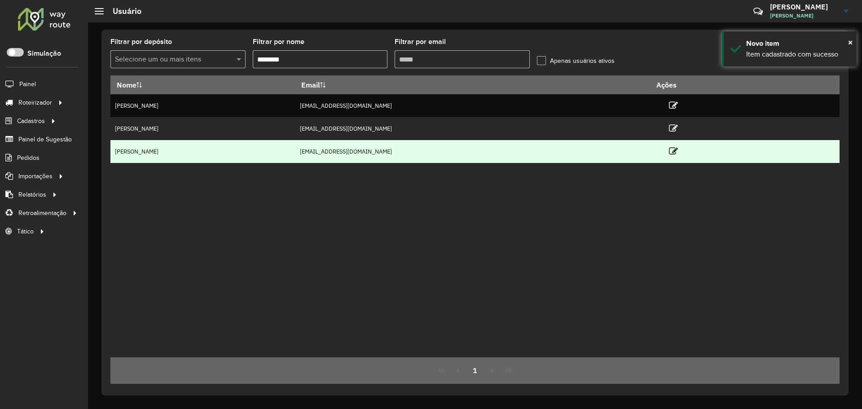
drag, startPoint x: 178, startPoint y: 154, endPoint x: 327, endPoint y: 153, distance: 149.0
click at [295, 150] on td "[PERSON_NAME]" at bounding box center [202, 151] width 184 height 23
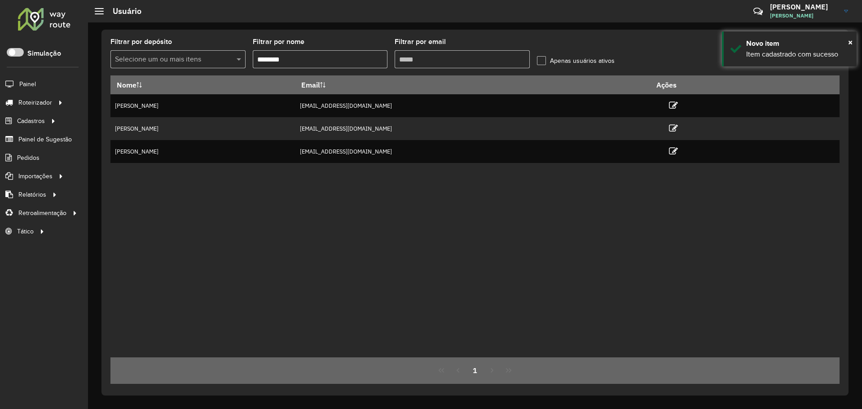
click at [483, 163] on div "Nome Email Ações [PERSON_NAME] [EMAIL_ADDRESS][DOMAIN_NAME] [PERSON_NAME] [EMAI…" at bounding box center [474, 216] width 729 height 282
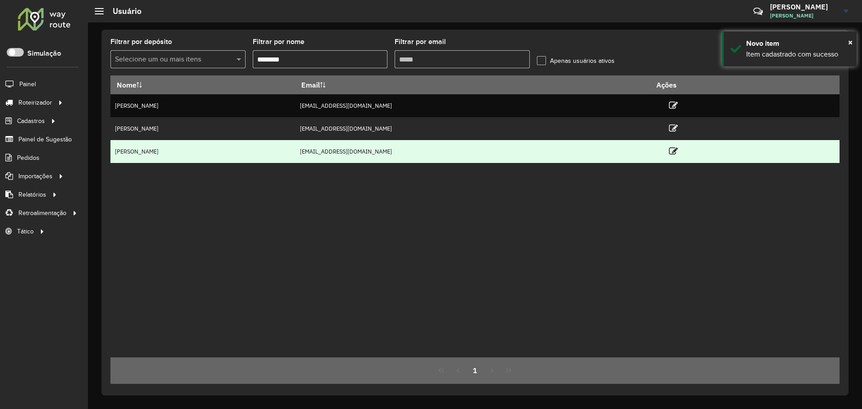
drag, startPoint x: 448, startPoint y: 154, endPoint x: 551, endPoint y: 153, distance: 102.3
click at [547, 153] on tr "[PERSON_NAME] ABREU GONCALVES [EMAIL_ADDRESS][DOMAIN_NAME]" at bounding box center [474, 151] width 729 height 23
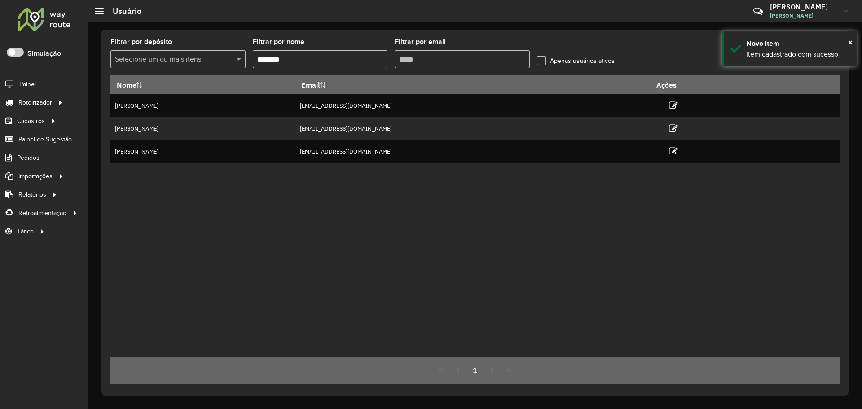
click at [512, 206] on div "Nome Email Ações [PERSON_NAME] [EMAIL_ADDRESS][DOMAIN_NAME] [PERSON_NAME] [EMAI…" at bounding box center [474, 216] width 729 height 282
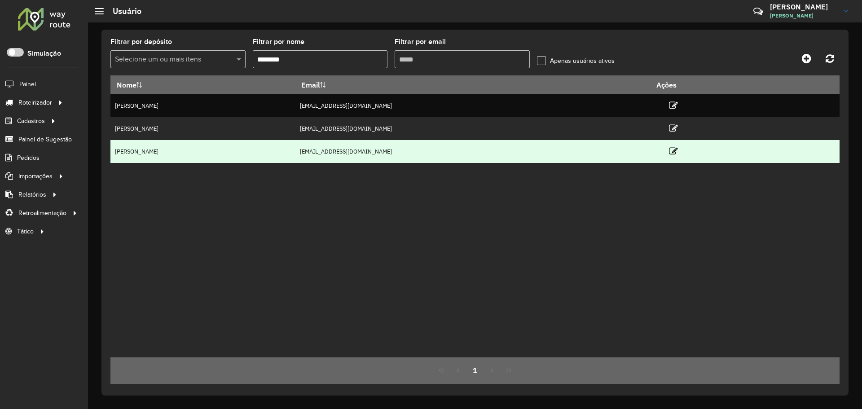
click at [535, 153] on td "[EMAIL_ADDRESS][DOMAIN_NAME]" at bounding box center [472, 151] width 355 height 23
drag, startPoint x: 513, startPoint y: 152, endPoint x: 455, endPoint y: 158, distance: 58.1
click at [445, 156] on tr "[PERSON_NAME] ABREU GONCALVES [EMAIL_ADDRESS][DOMAIN_NAME]" at bounding box center [474, 151] width 729 height 23
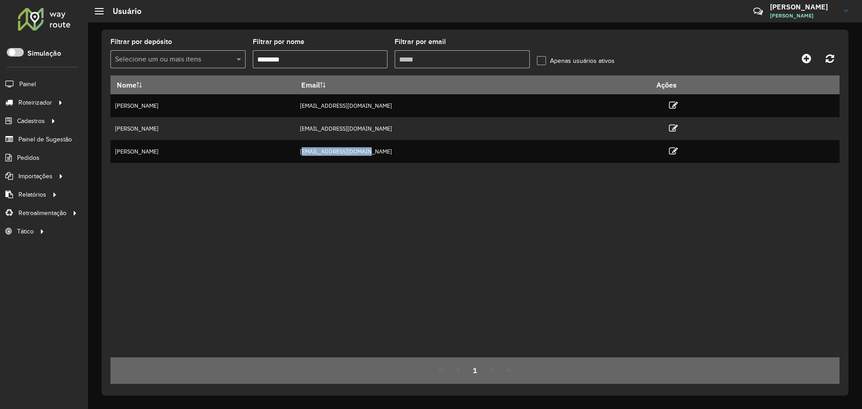
drag, startPoint x: 506, startPoint y: 215, endPoint x: 503, endPoint y: 199, distance: 16.5
click at [506, 215] on div "Nome Email Ações [PERSON_NAME] [EMAIL_ADDRESS][DOMAIN_NAME] [PERSON_NAME] [EMAI…" at bounding box center [474, 216] width 729 height 282
click at [326, 253] on div "Nome Email Ações [PERSON_NAME] [EMAIL_ADDRESS][DOMAIN_NAME] [PERSON_NAME] [EMAI…" at bounding box center [474, 216] width 729 height 282
click at [361, 204] on div "Nome Email Ações [PERSON_NAME] [EMAIL_ADDRESS][DOMAIN_NAME] [PERSON_NAME] [EMAI…" at bounding box center [474, 216] width 729 height 282
drag, startPoint x: 500, startPoint y: 171, endPoint x: 495, endPoint y: 167, distance: 6.5
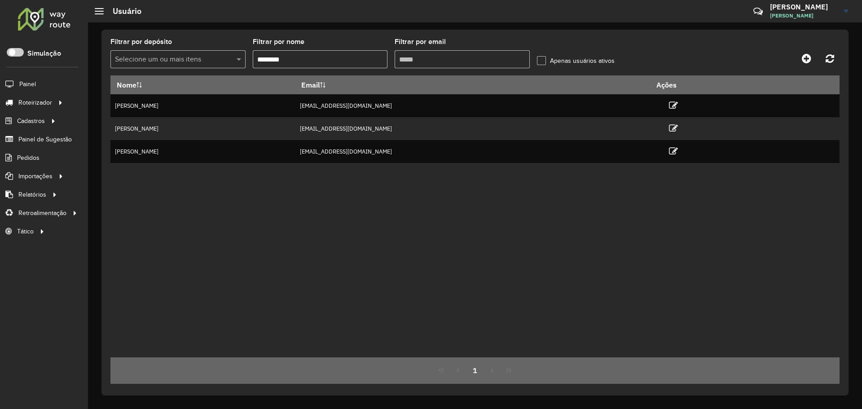
click at [497, 169] on div "Nome Email Ações [PERSON_NAME] [EMAIL_ADDRESS][DOMAIN_NAME] [PERSON_NAME] [EMAI…" at bounding box center [474, 216] width 729 height 282
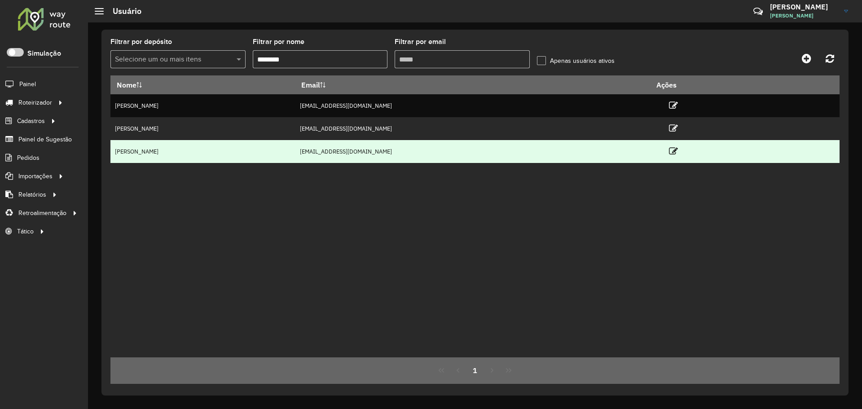
drag, startPoint x: 474, startPoint y: 146, endPoint x: 525, endPoint y: 145, distance: 51.2
click at [525, 145] on tr "[PERSON_NAME] ABREU GONCALVES [EMAIL_ADDRESS][DOMAIN_NAME]" at bounding box center [474, 151] width 729 height 23
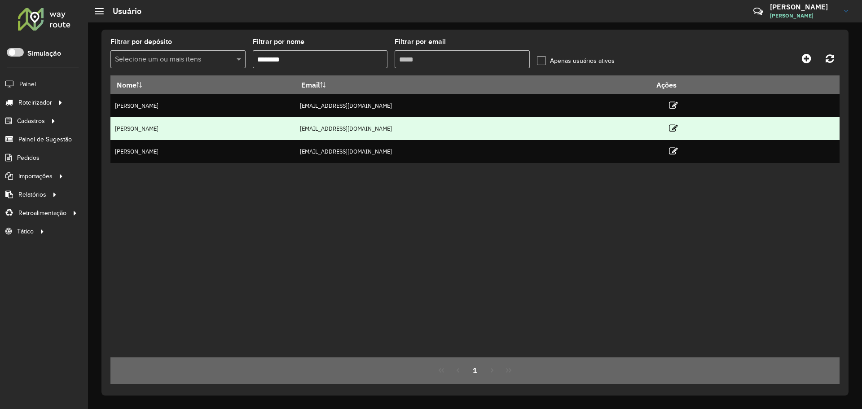
click at [483, 120] on td "[EMAIL_ADDRESS][DOMAIN_NAME]" at bounding box center [472, 128] width 355 height 23
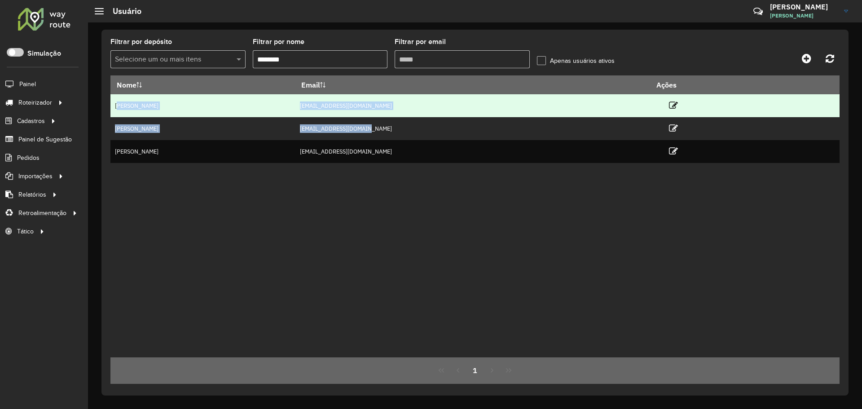
drag, startPoint x: 526, startPoint y: 130, endPoint x: 119, endPoint y: 109, distance: 408.0
click at [119, 109] on tbody "[PERSON_NAME] [EMAIL_ADDRESS][DOMAIN_NAME] [PERSON_NAME] [EMAIL_ADDRESS][DOMAIN…" at bounding box center [474, 128] width 729 height 69
click at [126, 110] on td "[PERSON_NAME]" at bounding box center [202, 105] width 184 height 23
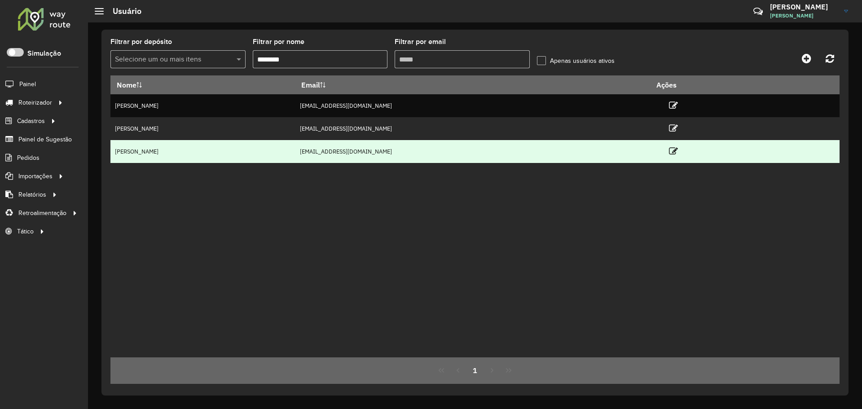
click at [502, 144] on td "[EMAIL_ADDRESS][DOMAIN_NAME]" at bounding box center [472, 151] width 355 height 23
click at [489, 151] on td "[EMAIL_ADDRESS][DOMAIN_NAME]" at bounding box center [472, 151] width 355 height 23
click at [524, 151] on td "[EMAIL_ADDRESS][DOMAIN_NAME]" at bounding box center [472, 151] width 355 height 23
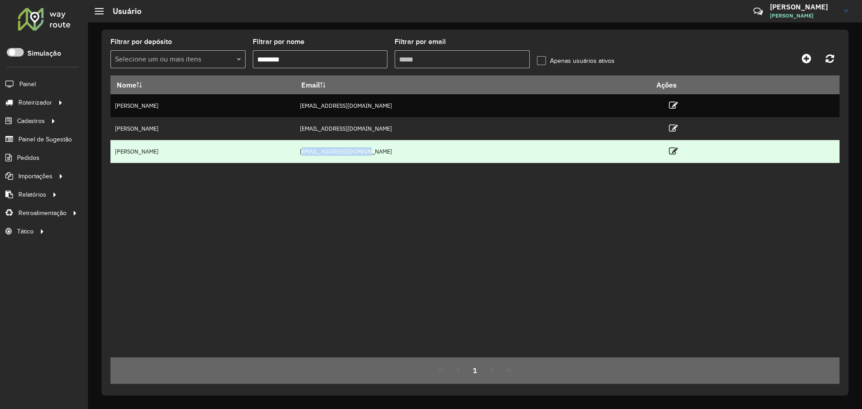
drag, startPoint x: 522, startPoint y: 152, endPoint x: 455, endPoint y: 156, distance: 67.0
click at [455, 156] on td "[EMAIL_ADDRESS][DOMAIN_NAME]" at bounding box center [472, 151] width 355 height 23
click at [462, 153] on td "[EMAIL_ADDRESS][DOMAIN_NAME]" at bounding box center [472, 151] width 355 height 23
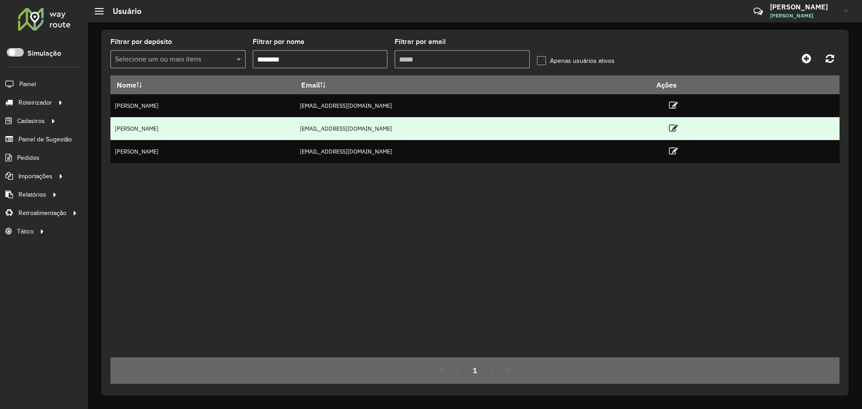
click at [485, 127] on td "[EMAIL_ADDRESS][DOMAIN_NAME]" at bounding box center [472, 128] width 355 height 23
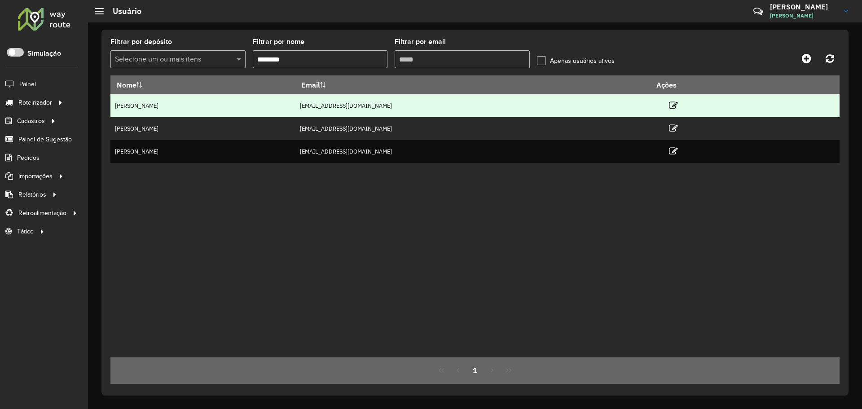
click at [483, 103] on td "[EMAIL_ADDRESS][DOMAIN_NAME]" at bounding box center [472, 105] width 355 height 23
click at [525, 104] on td "[EMAIL_ADDRESS][DOMAIN_NAME]" at bounding box center [472, 105] width 355 height 23
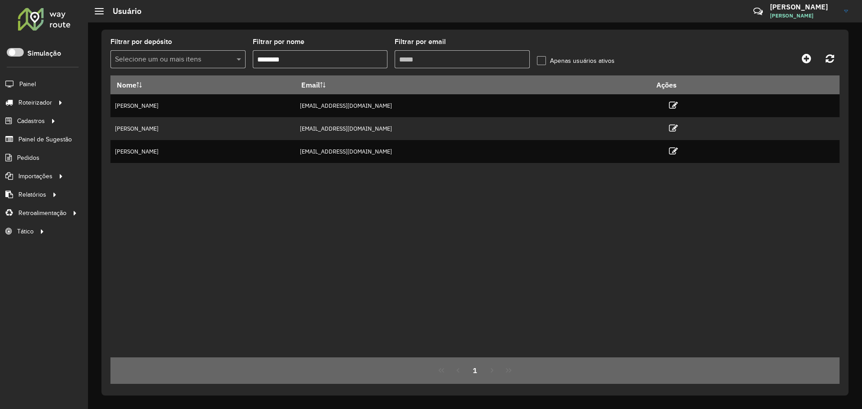
click at [570, 26] on div "Filtrar por depósito Selecione um ou mais itens Filtrar por nome ******** Filtr…" at bounding box center [475, 215] width 774 height 386
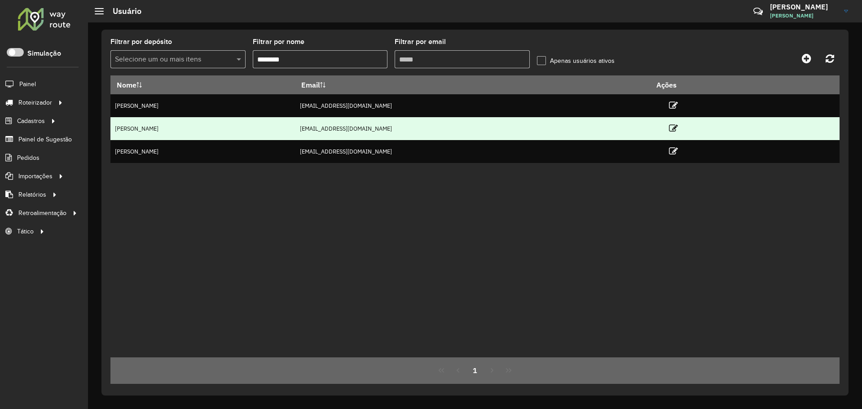
click at [488, 121] on td "[EMAIL_ADDRESS][DOMAIN_NAME]" at bounding box center [472, 128] width 355 height 23
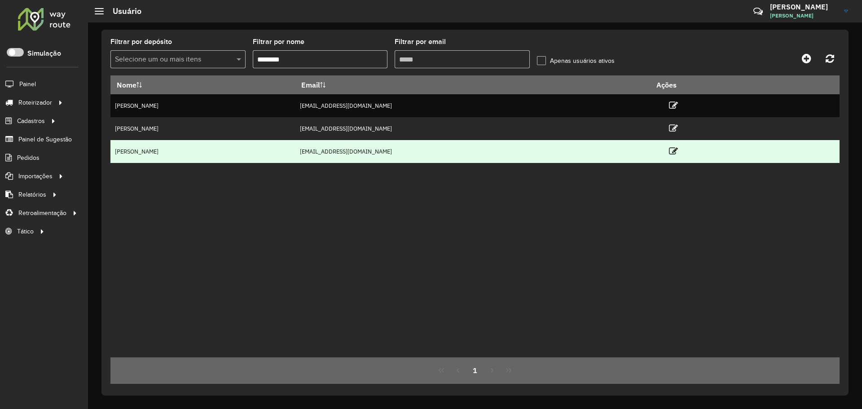
click at [487, 149] on td "[EMAIL_ADDRESS][DOMAIN_NAME]" at bounding box center [472, 151] width 355 height 23
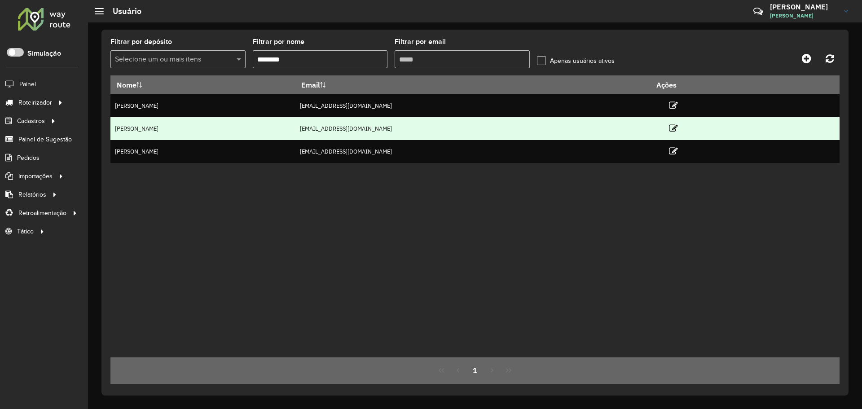
click at [501, 131] on td "[EMAIL_ADDRESS][DOMAIN_NAME]" at bounding box center [472, 128] width 355 height 23
click at [503, 130] on td "[EMAIL_ADDRESS][DOMAIN_NAME]" at bounding box center [472, 128] width 355 height 23
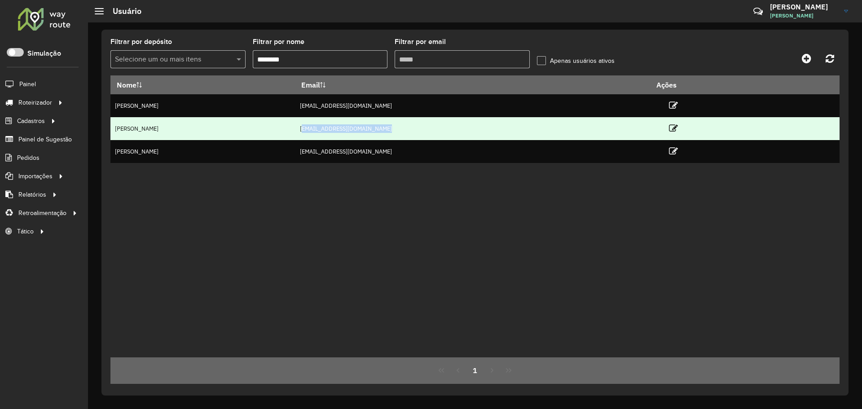
click at [503, 130] on td "[EMAIL_ADDRESS][DOMAIN_NAME]" at bounding box center [472, 128] width 355 height 23
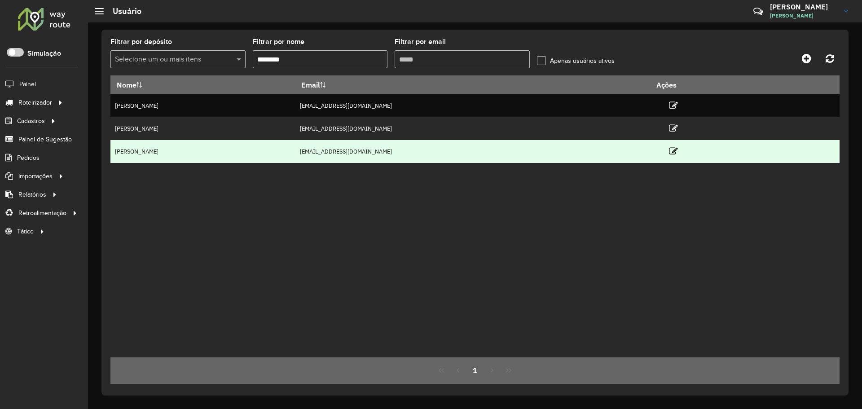
click at [492, 153] on td "[EMAIL_ADDRESS][DOMAIN_NAME]" at bounding box center [472, 151] width 355 height 23
click at [513, 149] on td "[EMAIL_ADDRESS][DOMAIN_NAME]" at bounding box center [472, 151] width 355 height 23
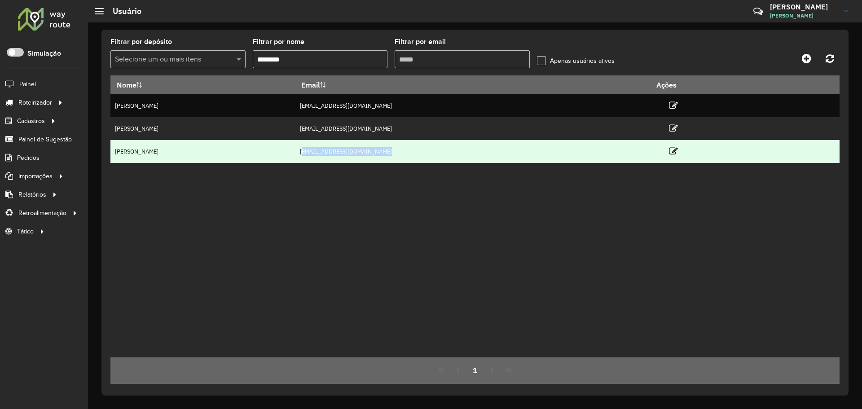
click at [513, 149] on td "[EMAIL_ADDRESS][DOMAIN_NAME]" at bounding box center [472, 151] width 355 height 23
click at [524, 150] on td "[EMAIL_ADDRESS][DOMAIN_NAME]" at bounding box center [472, 151] width 355 height 23
drag, startPoint x: 528, startPoint y: 151, endPoint x: 443, endPoint y: 151, distance: 84.4
click at [443, 151] on tr "[PERSON_NAME] ABREU GONCALVES [EMAIL_ADDRESS][DOMAIN_NAME]" at bounding box center [474, 151] width 729 height 23
click at [478, 152] on td "[EMAIL_ADDRESS][DOMAIN_NAME]" at bounding box center [472, 151] width 355 height 23
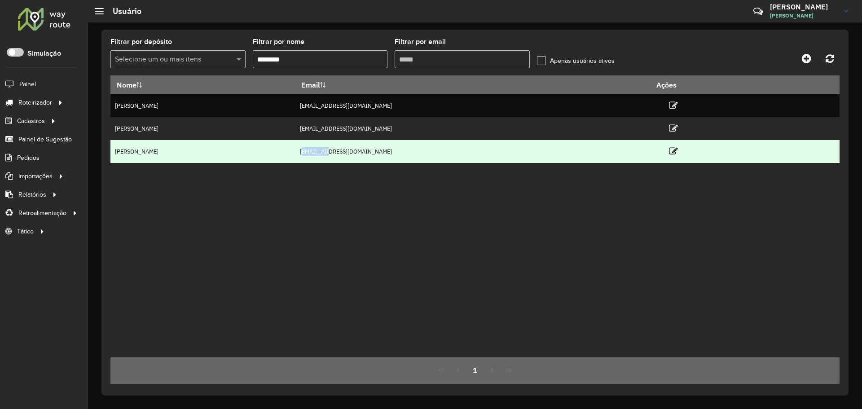
click at [478, 152] on td "[EMAIL_ADDRESS][DOMAIN_NAME]" at bounding box center [472, 151] width 355 height 23
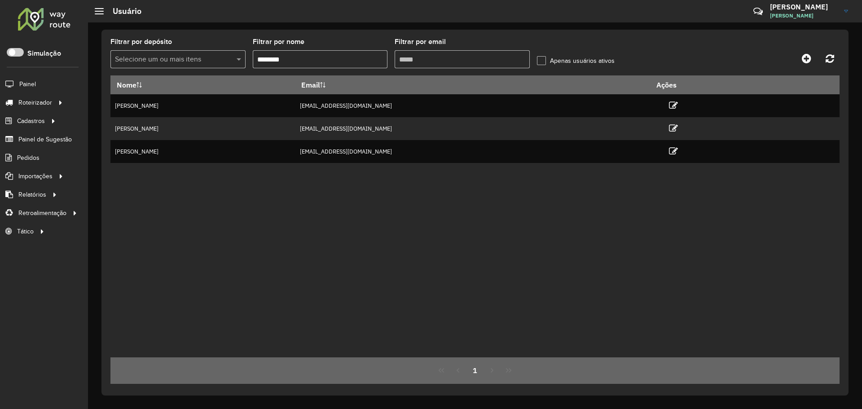
click at [441, 226] on div "Nome Email Ações [PERSON_NAME] [EMAIL_ADDRESS][DOMAIN_NAME] [PERSON_NAME] [EMAI…" at bounding box center [474, 216] width 729 height 282
click at [582, 269] on div "Nome Email Ações [PERSON_NAME] [EMAIL_ADDRESS][DOMAIN_NAME] [PERSON_NAME] [EMAI…" at bounding box center [474, 216] width 729 height 282
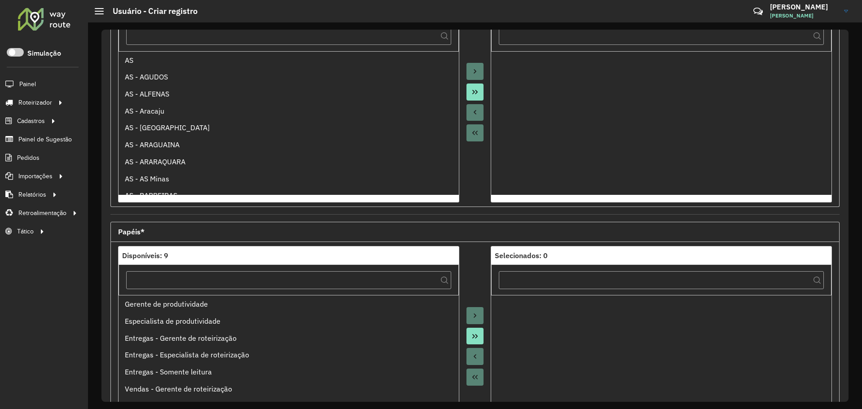
scroll to position [257, 0]
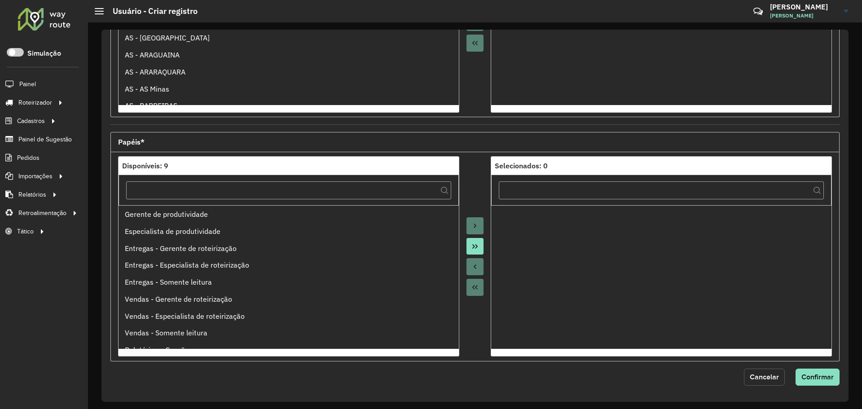
click at [757, 375] on span "Cancelar" at bounding box center [763, 377] width 29 height 8
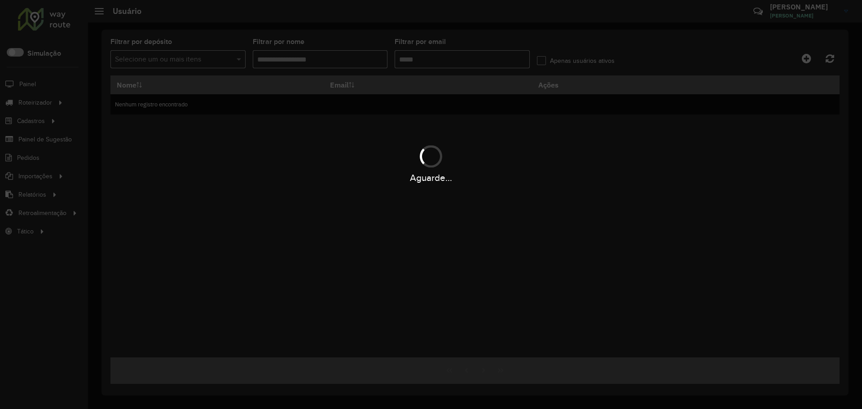
type input "********"
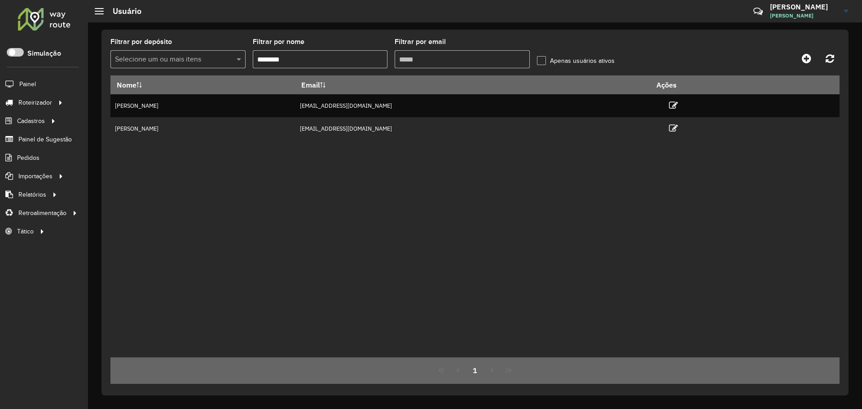
click at [442, 61] on input "Filtrar por email" at bounding box center [461, 59] width 135 height 18
click at [506, 162] on div "Nome Email Ações [PERSON_NAME] [EMAIL_ADDRESS][DOMAIN_NAME] [PERSON_NAME] [PERS…" at bounding box center [474, 216] width 729 height 282
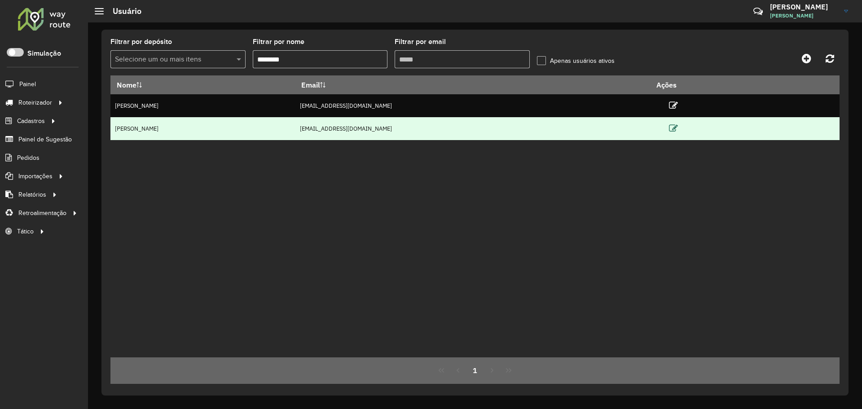
click at [678, 127] on icon at bounding box center [673, 128] width 9 height 9
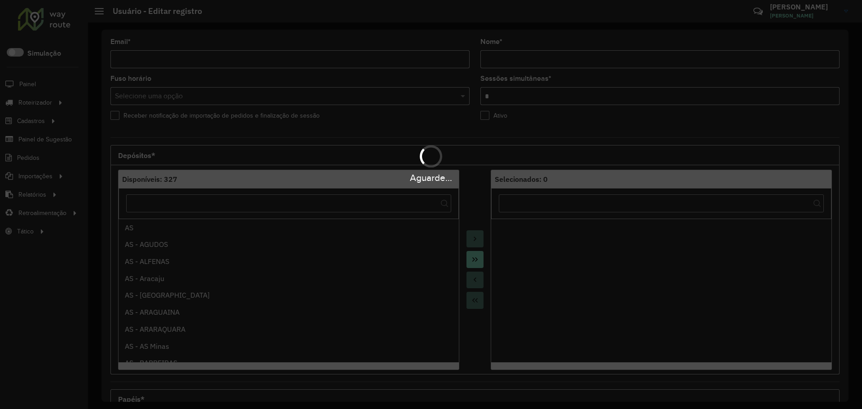
type input "**********"
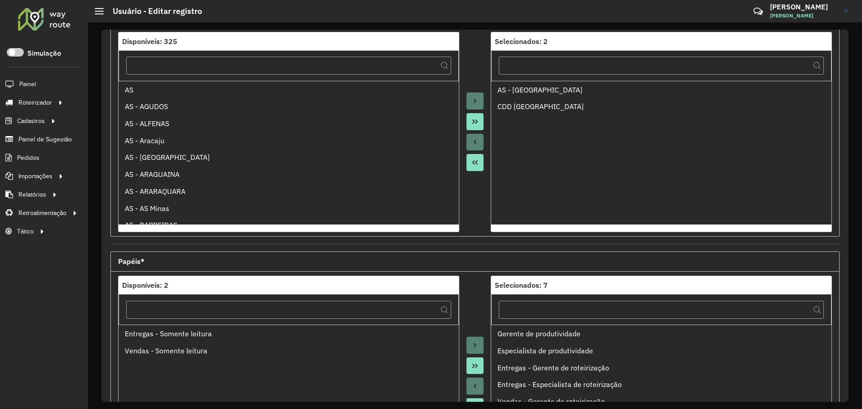
scroll to position [45, 0]
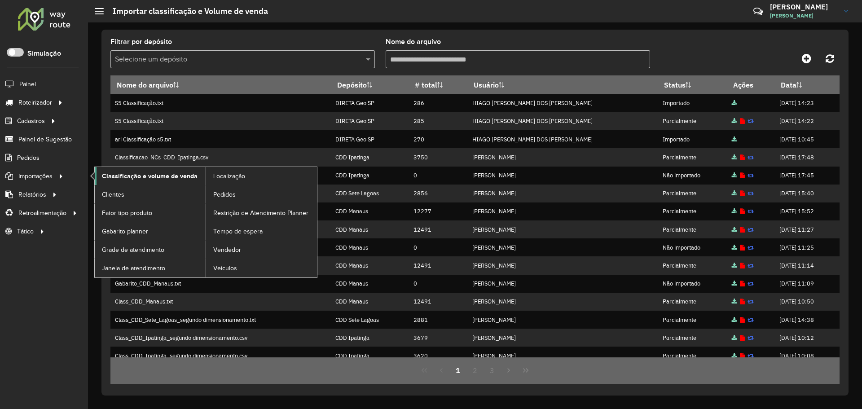
click at [153, 172] on span "Classificação e volume de venda" at bounding box center [150, 175] width 96 height 9
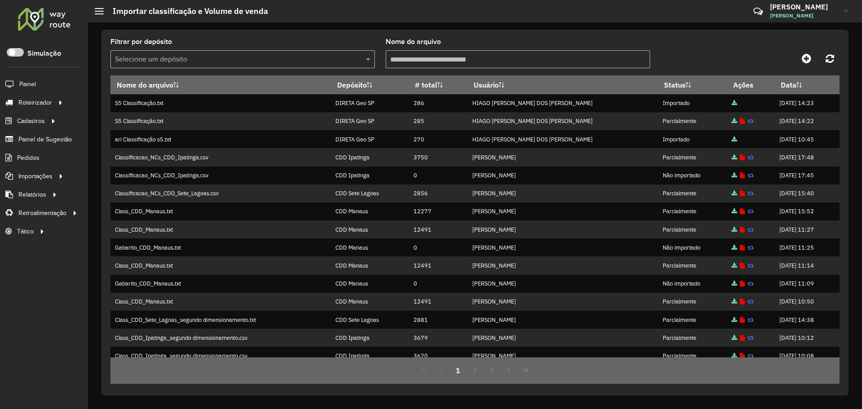
click at [685, 47] on div "Filtrar por depósito Selecione um depósito Nome do arquivo" at bounding box center [474, 57] width 729 height 37
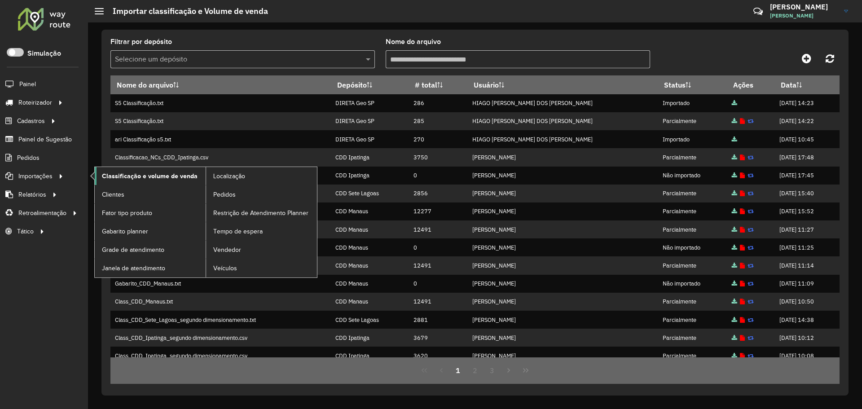
click at [157, 175] on span "Classificação e volume de venda" at bounding box center [150, 175] width 96 height 9
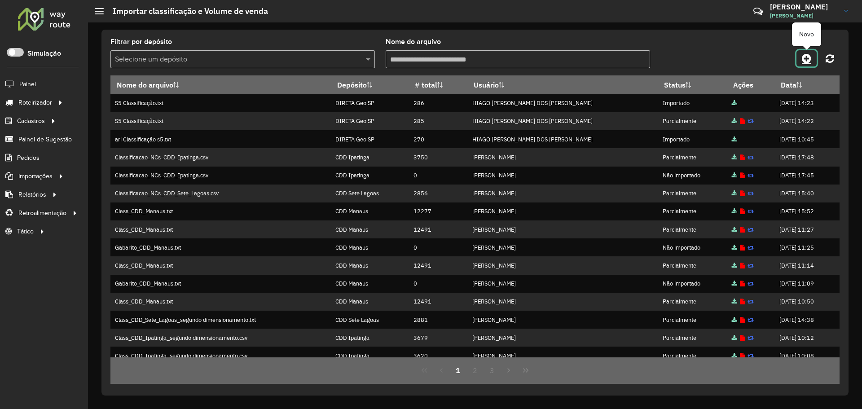
click at [807, 59] on icon at bounding box center [805, 58] width 9 height 11
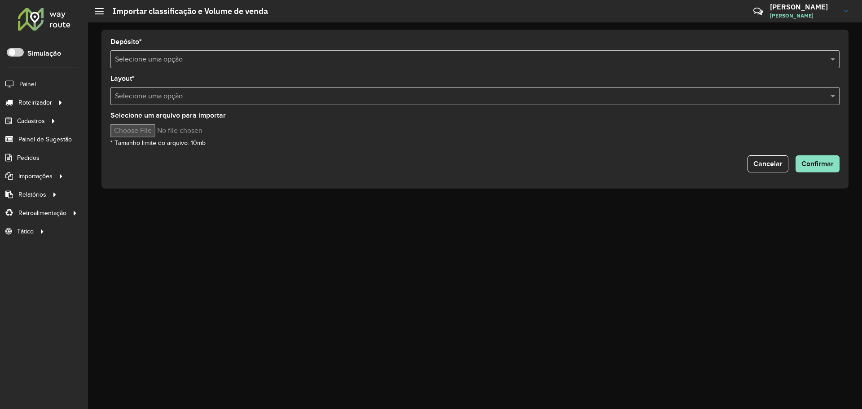
click at [241, 57] on input "text" at bounding box center [466, 59] width 702 height 11
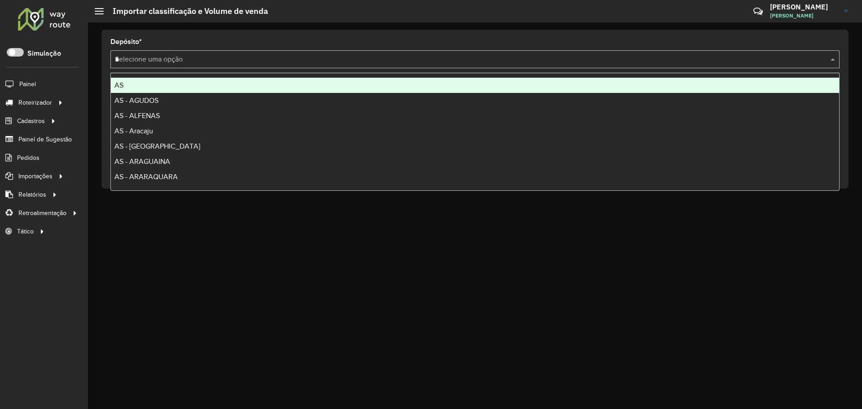
type input "**"
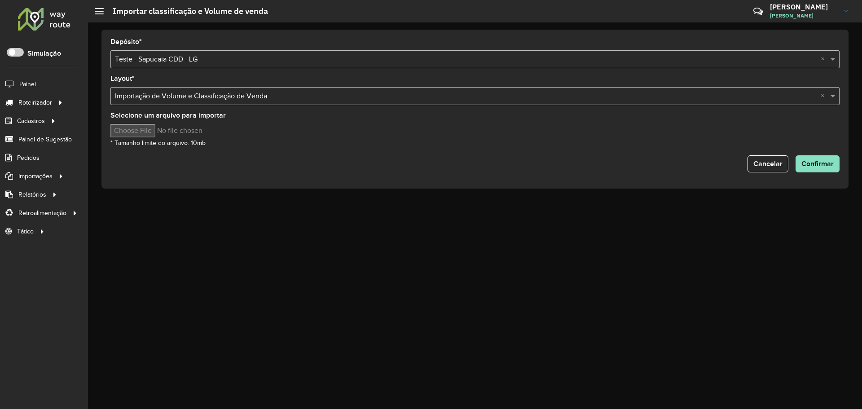
click at [532, 166] on div "Cancelar Confirmar" at bounding box center [474, 163] width 729 height 17
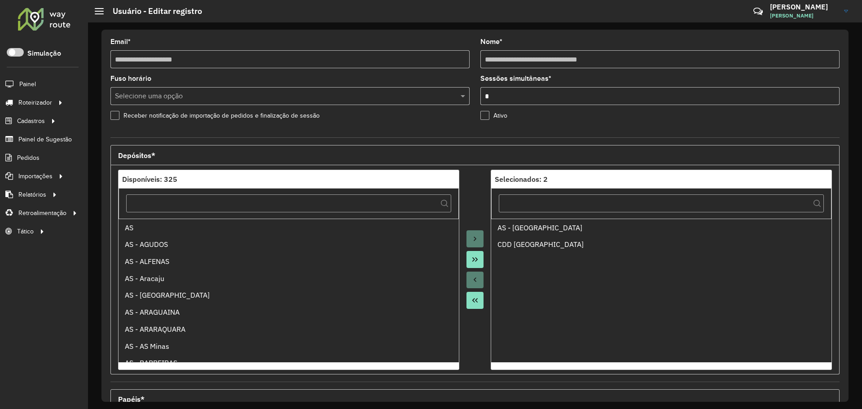
scroll to position [45, 0]
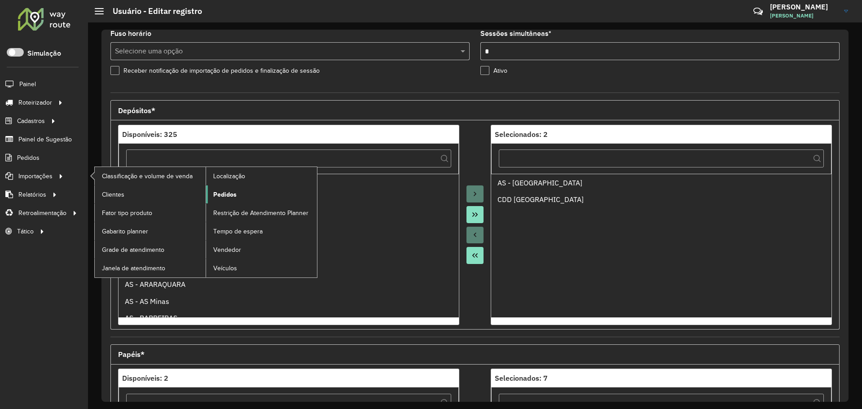
click at [238, 188] on link "Pedidos" at bounding box center [261, 194] width 111 height 18
